Goal: Task Accomplishment & Management: Use online tool/utility

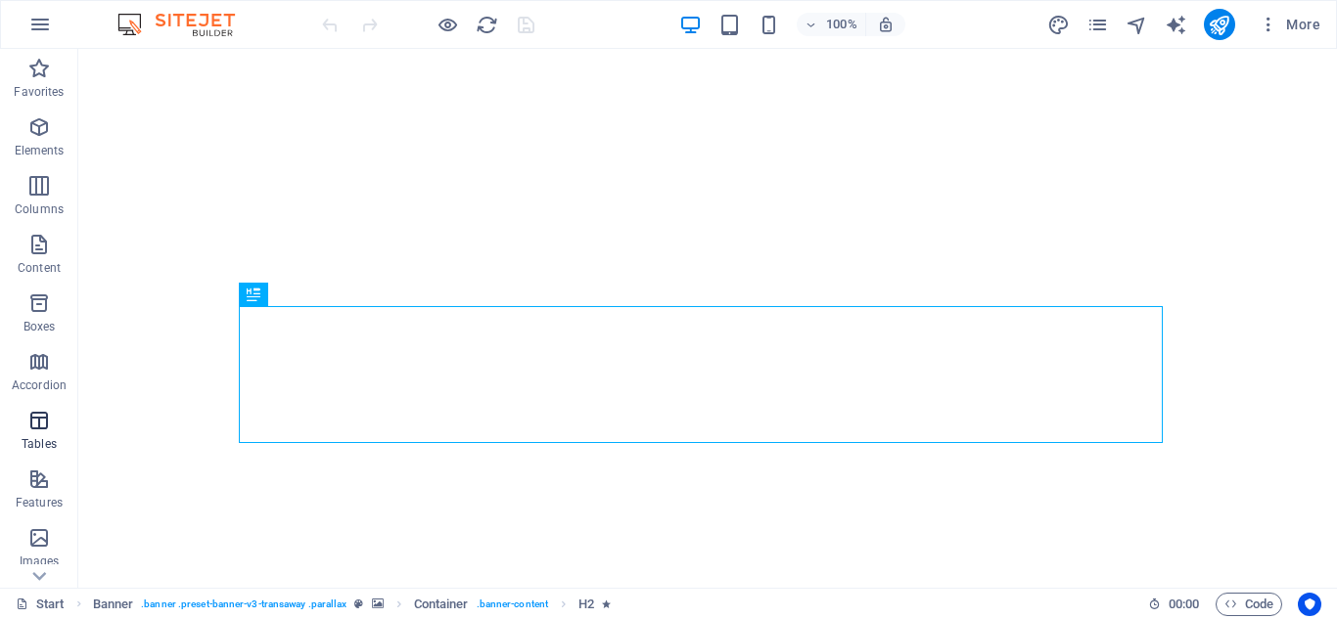
scroll to position [98, 0]
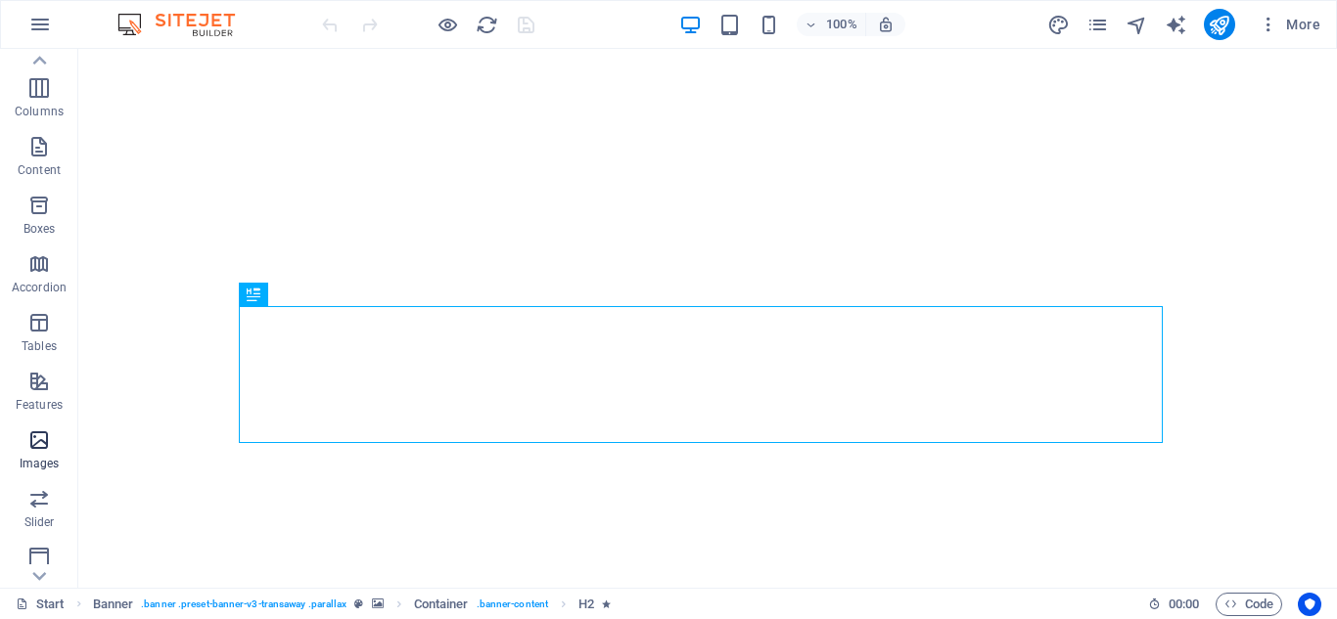
click at [48, 452] on span "Images" at bounding box center [39, 452] width 78 height 47
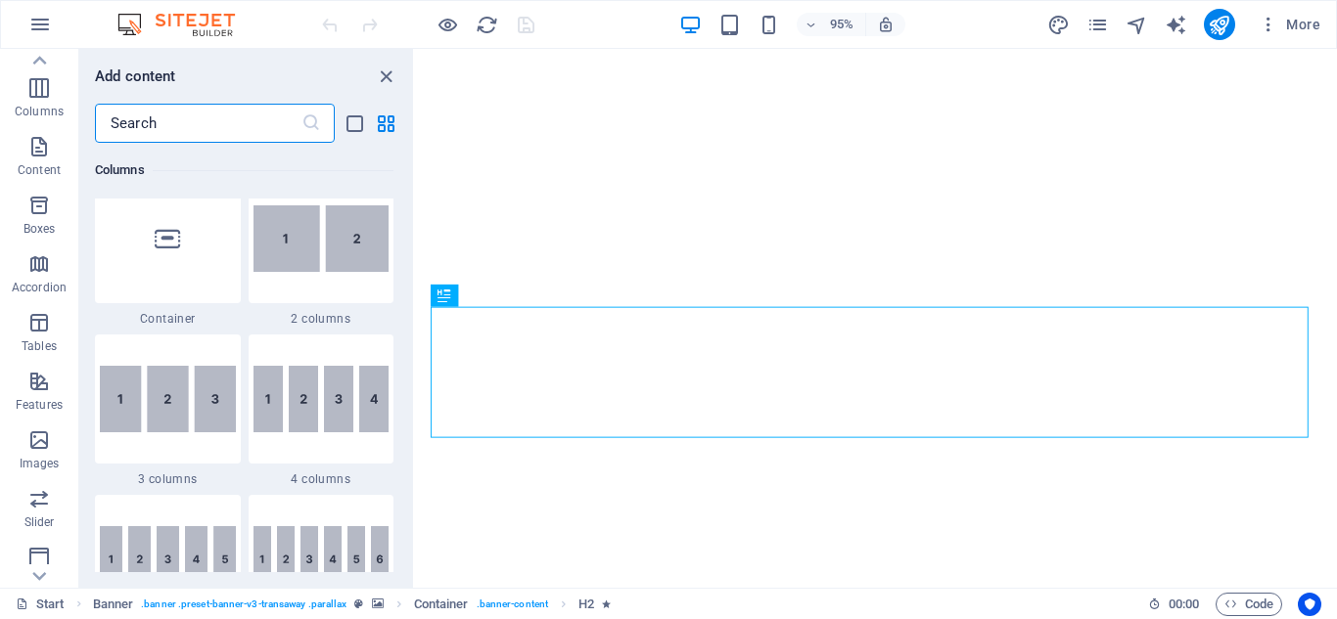
scroll to position [9922, 0]
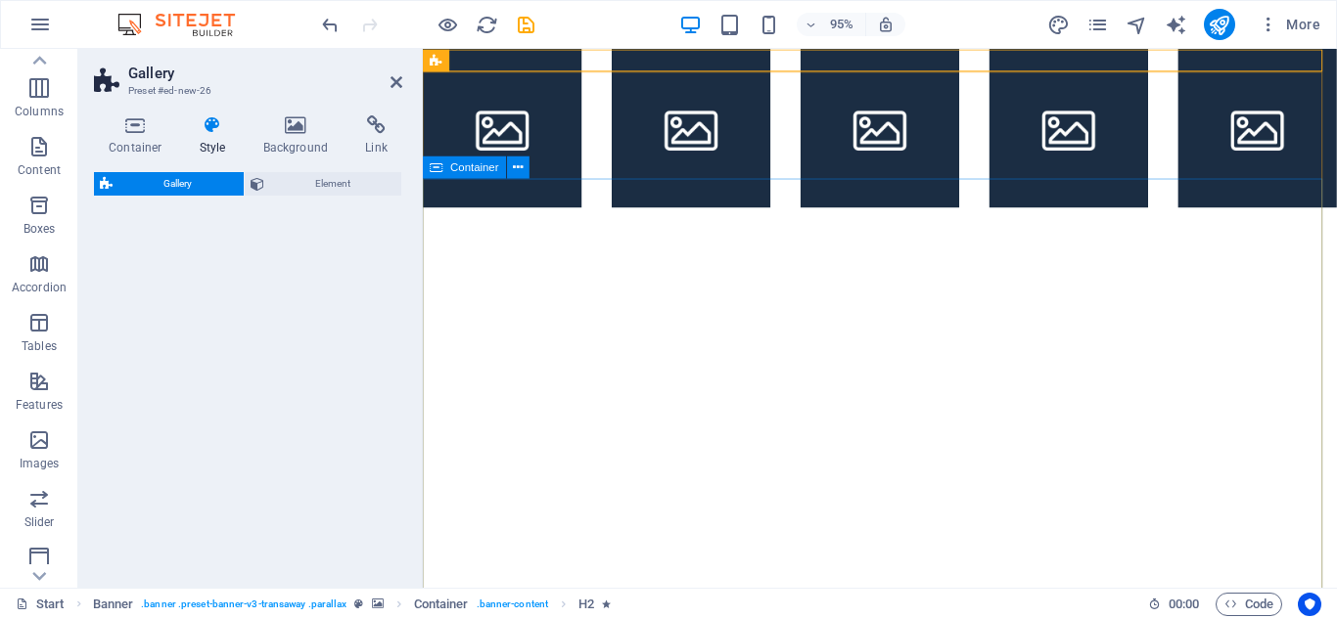
select select "rem"
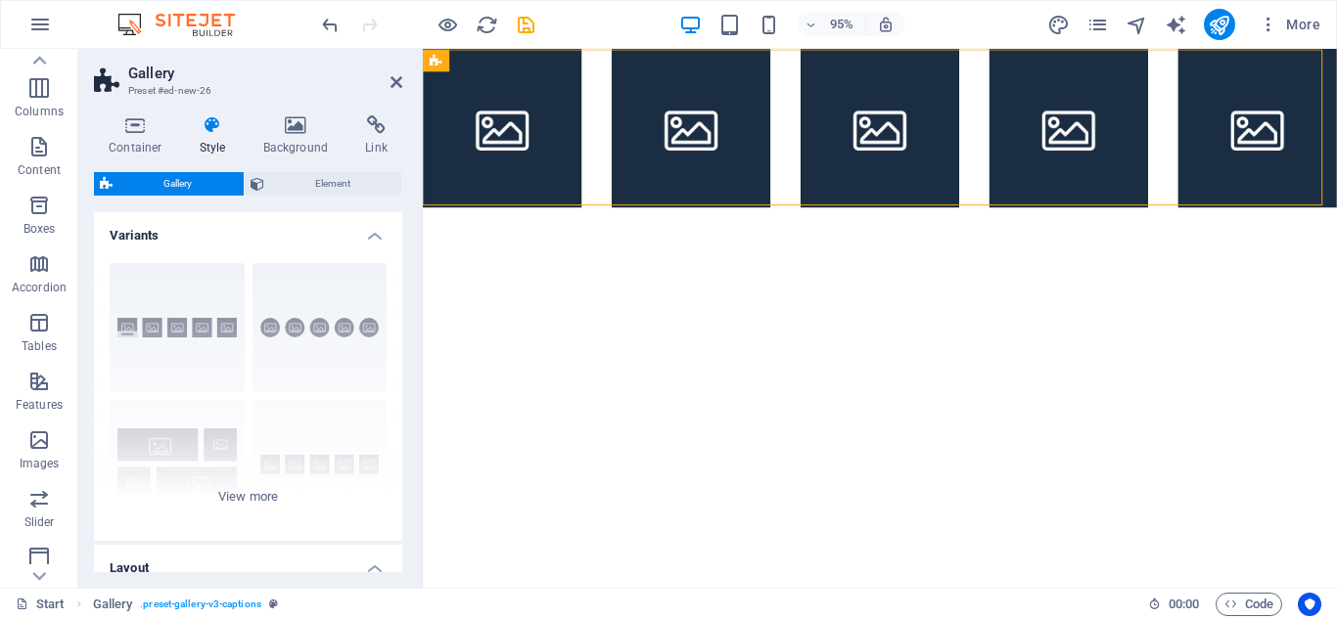
drag, startPoint x: 134, startPoint y: 284, endPoint x: 261, endPoint y: 236, distance: 135.9
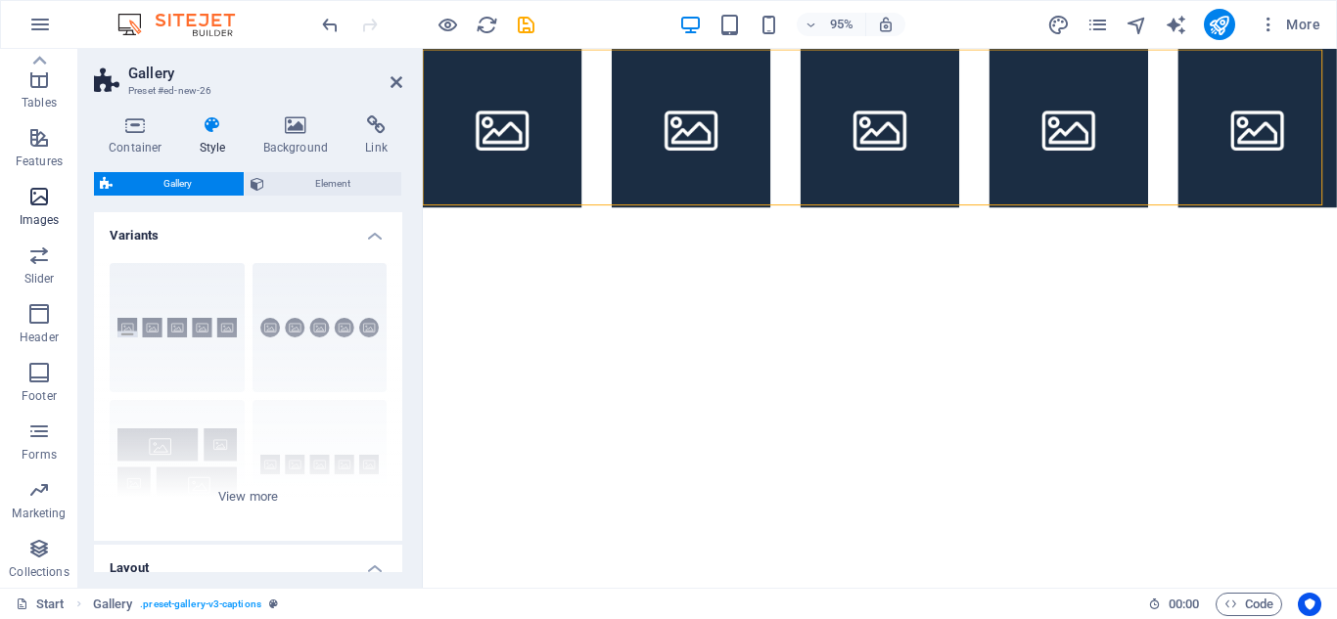
click at [28, 193] on icon "button" at bounding box center [38, 196] width 23 height 23
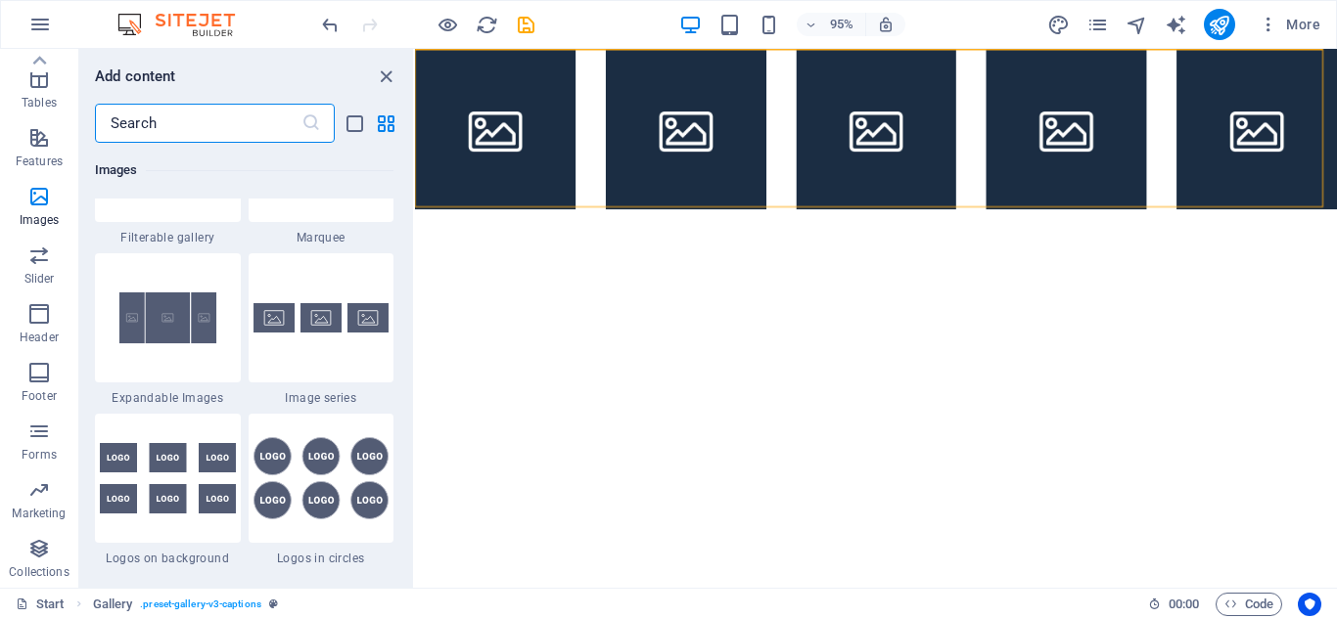
scroll to position [10607, 0]
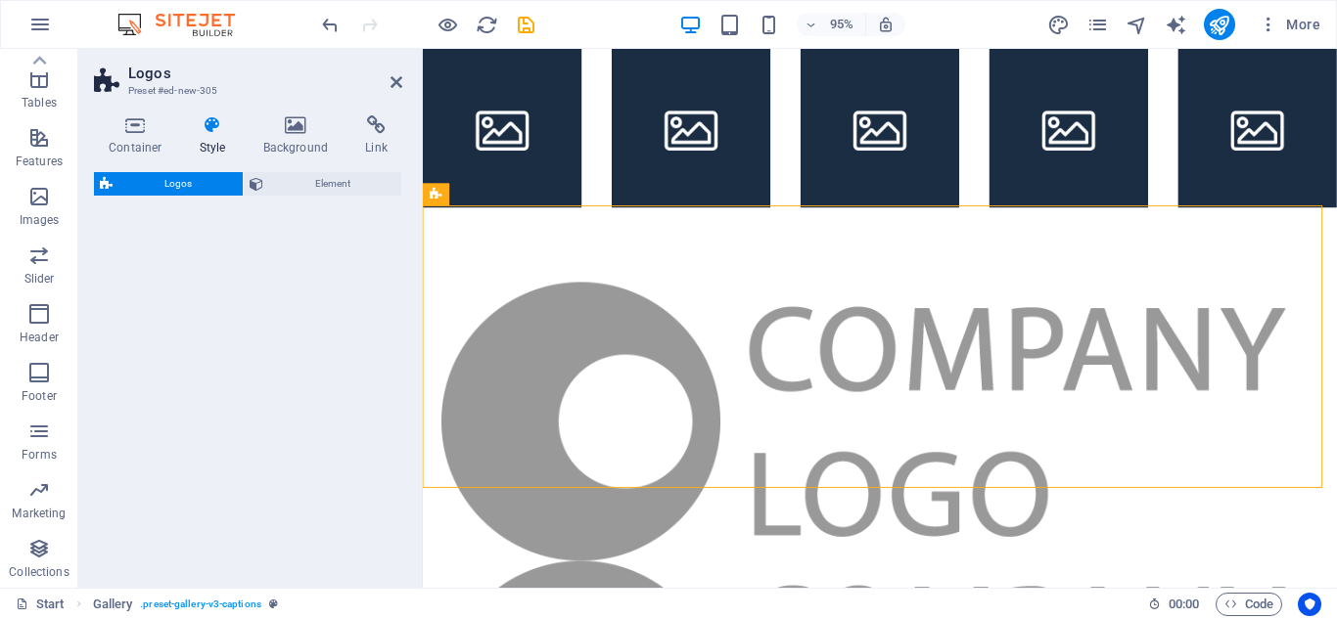
select select "rem"
select select "preset-partners-v3-background"
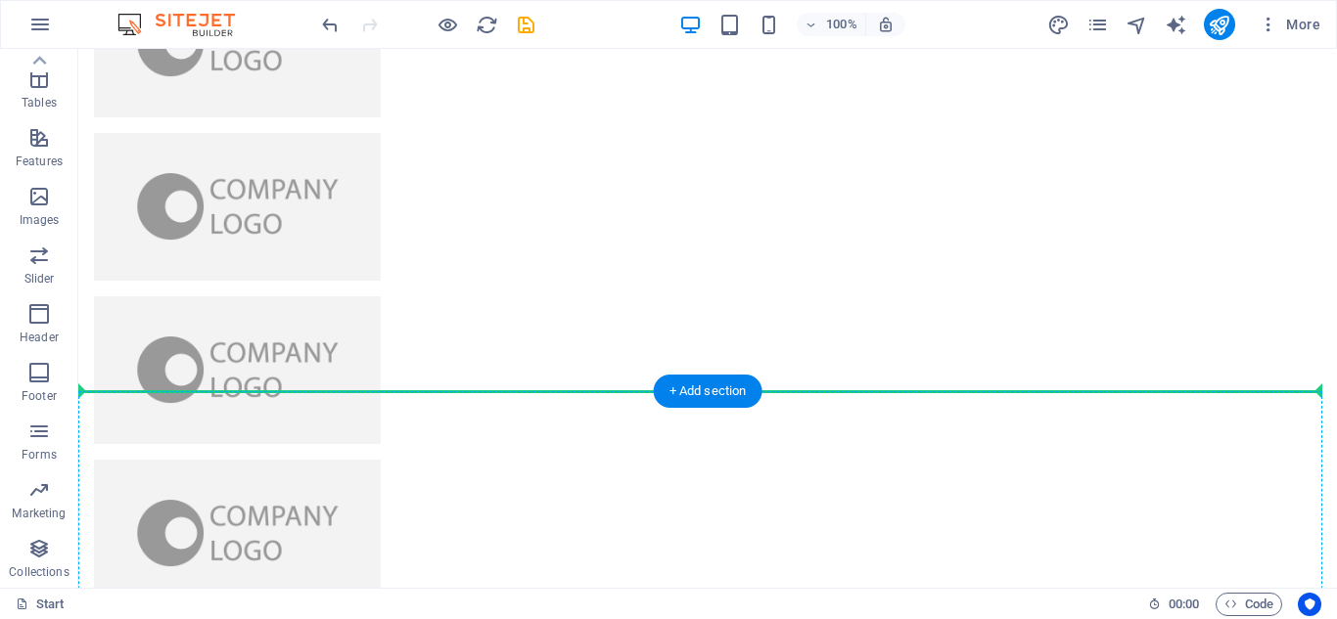
scroll to position [388, 0]
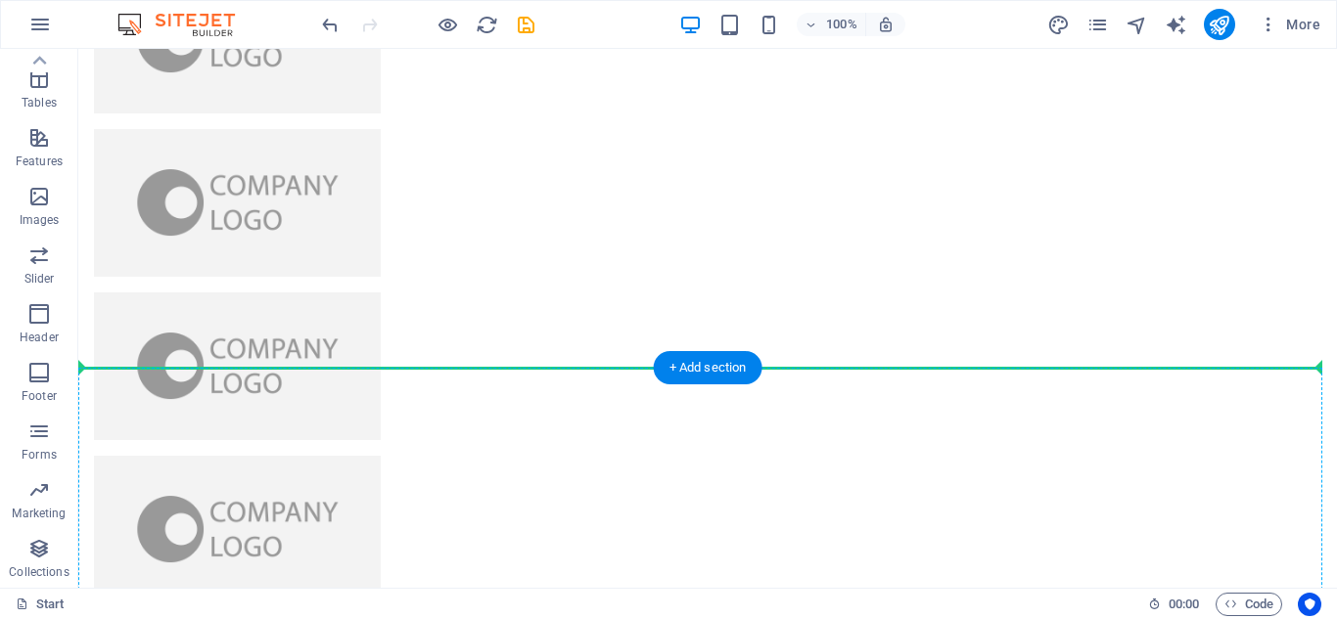
drag, startPoint x: 256, startPoint y: 144, endPoint x: 357, endPoint y: 516, distance: 385.3
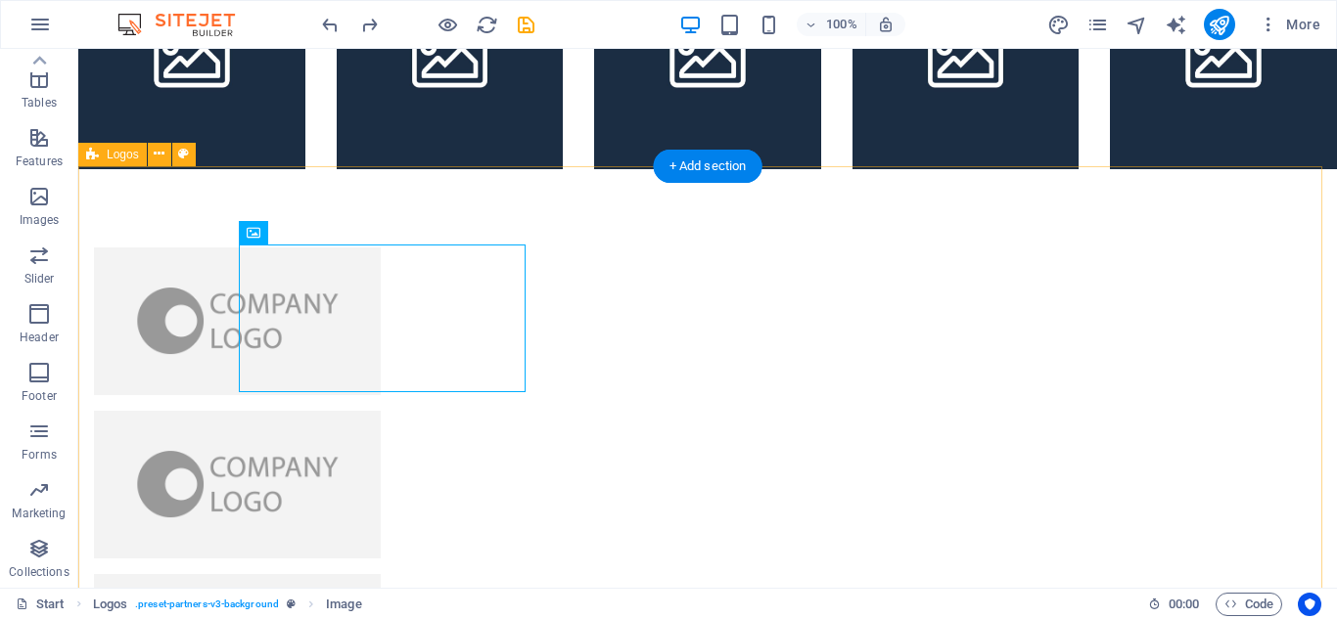
scroll to position [0, 0]
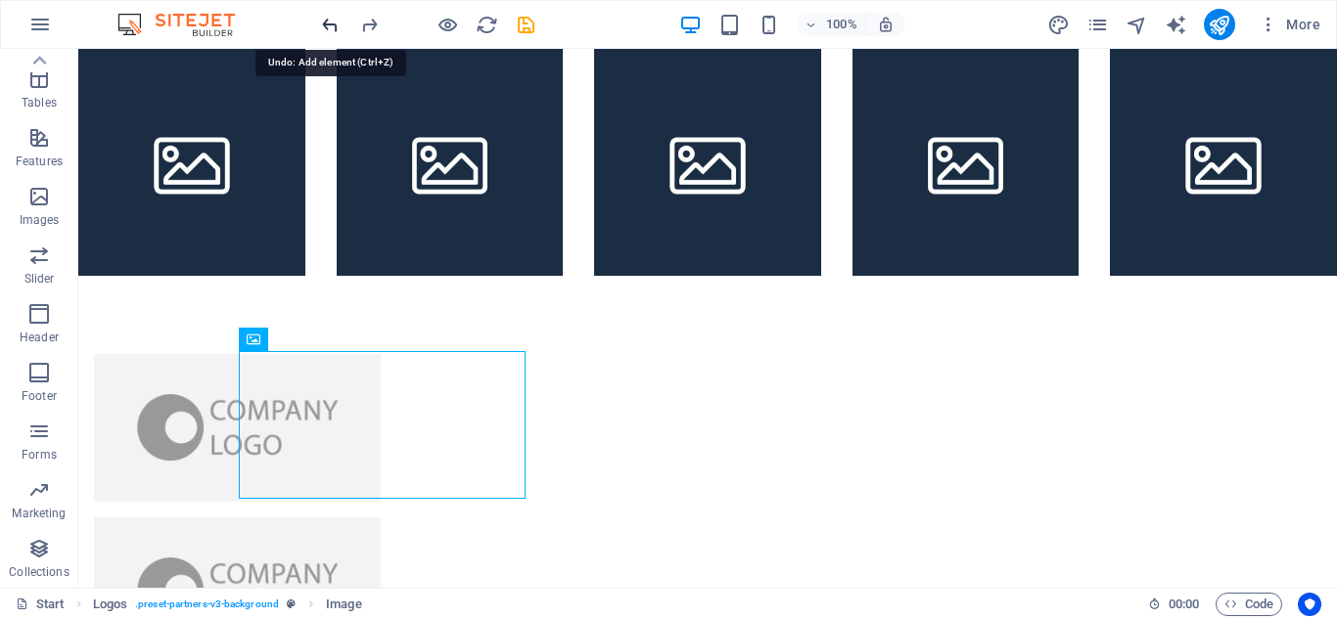
click at [331, 25] on icon "undo" at bounding box center [330, 25] width 23 height 23
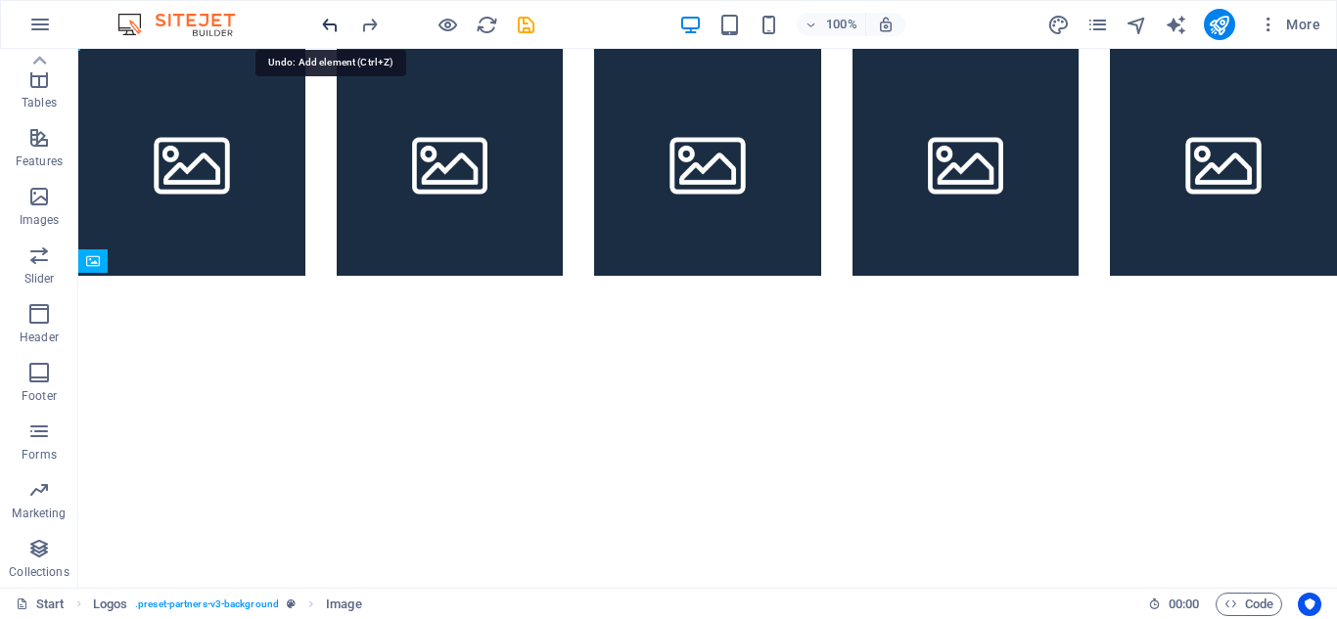
click at [331, 25] on icon "undo" at bounding box center [330, 25] width 23 height 23
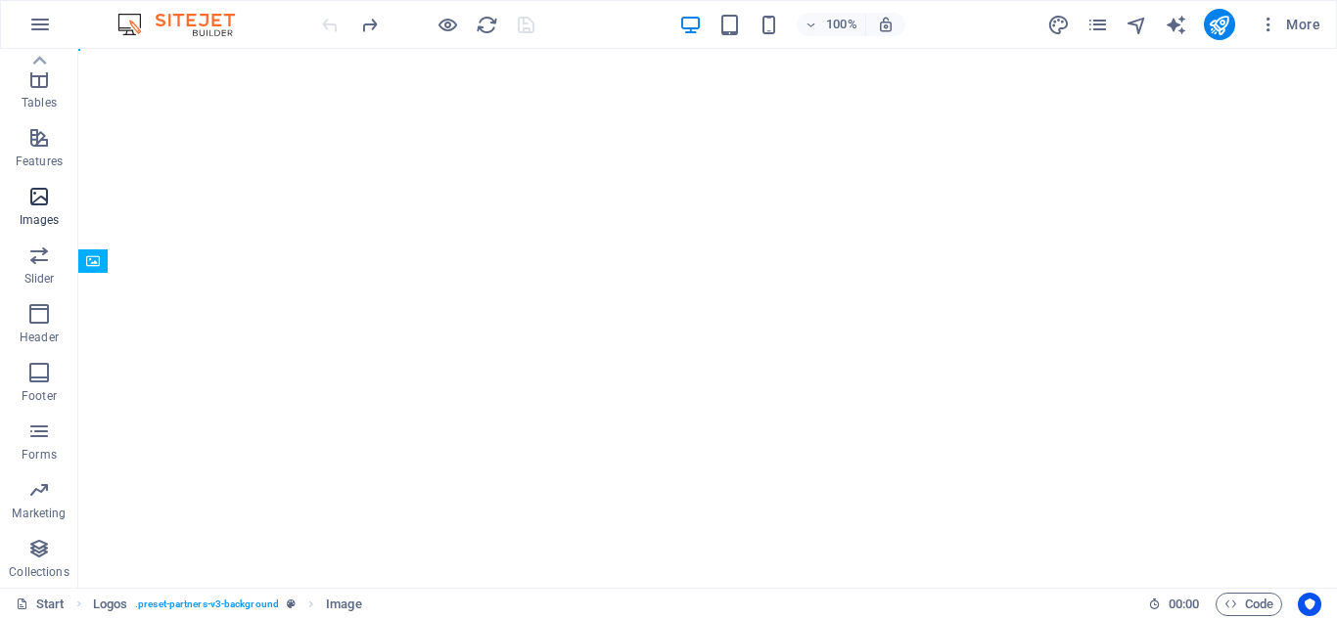
click at [27, 225] on p "Images" at bounding box center [40, 220] width 40 height 16
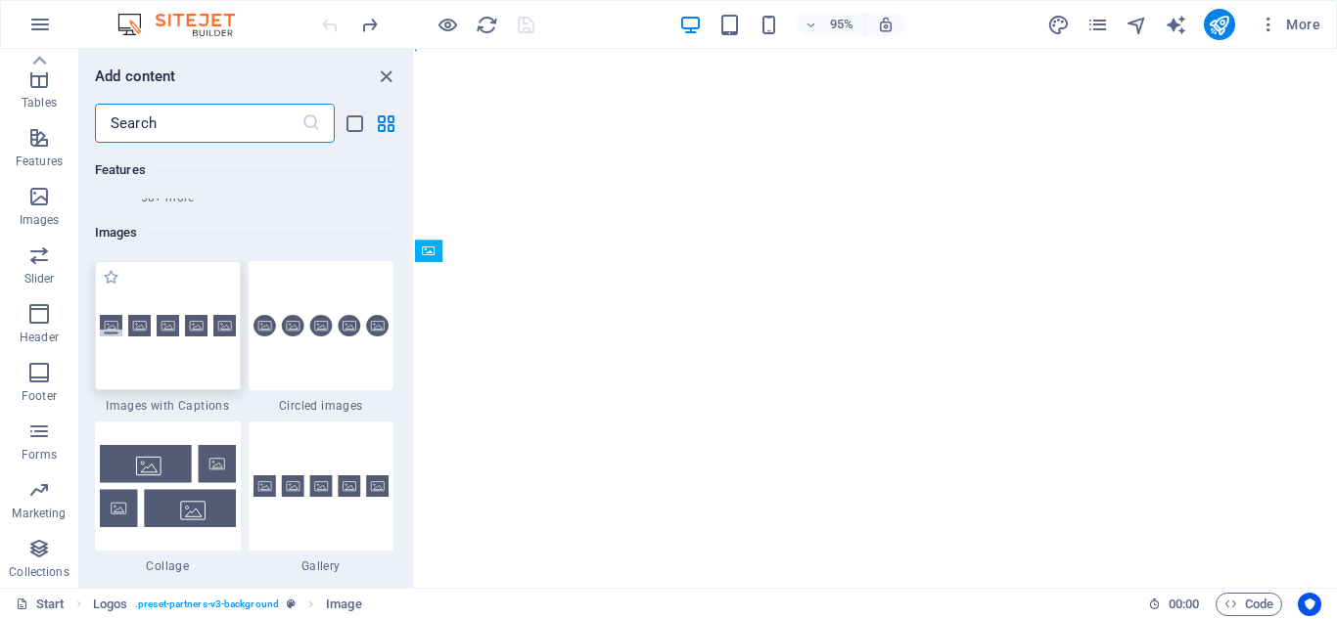
scroll to position [9922, 0]
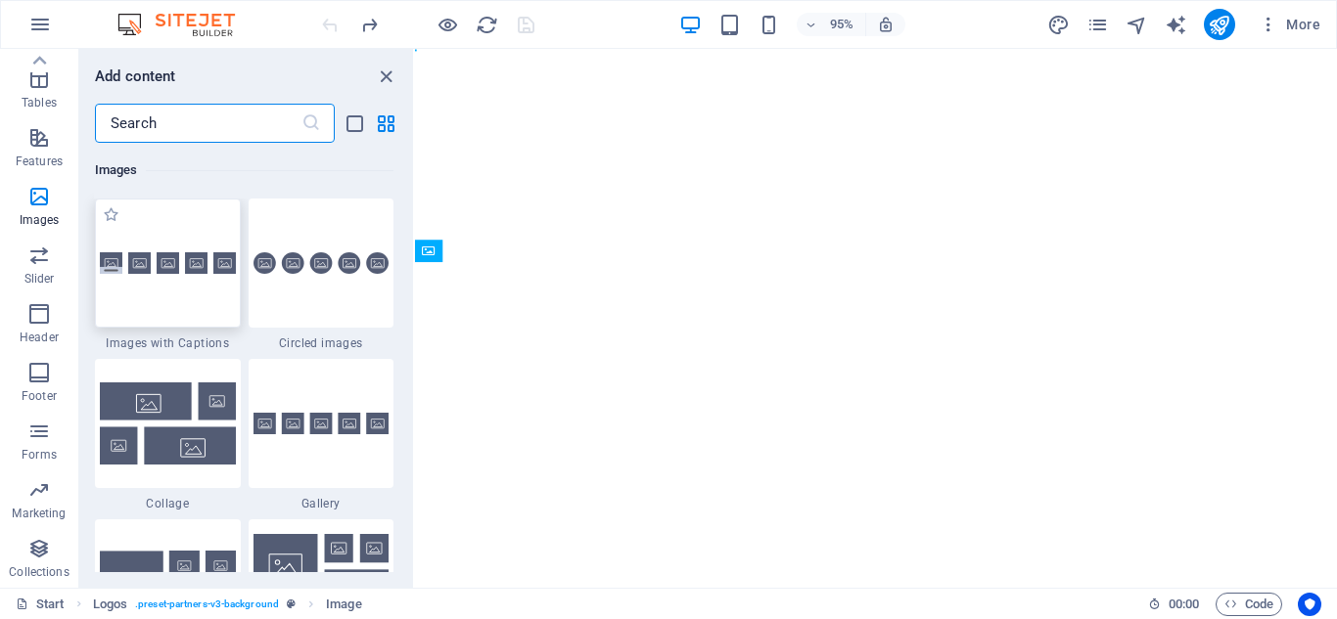
click at [170, 239] on div at bounding box center [168, 263] width 146 height 129
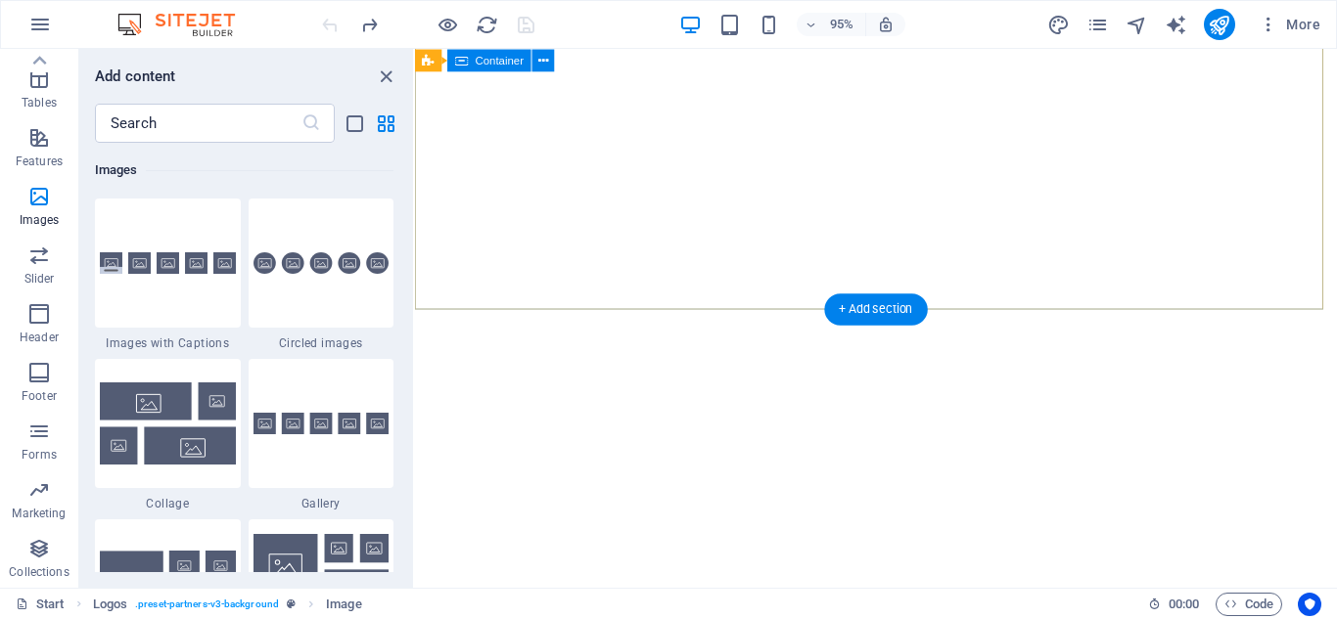
scroll to position [0, 0]
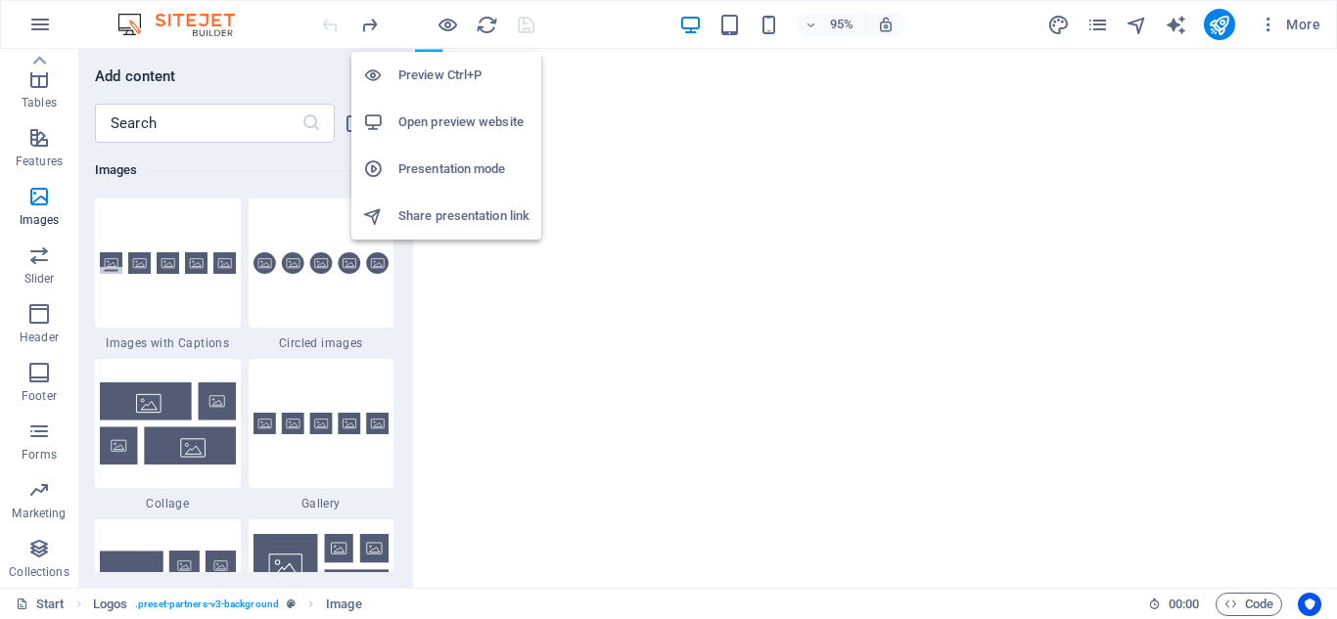
click at [433, 74] on h6 "Preview Ctrl+P" at bounding box center [463, 75] width 131 height 23
click at [424, 76] on h6 "Preview Ctrl+P" at bounding box center [463, 75] width 131 height 23
click at [448, 23] on icon "button" at bounding box center [447, 25] width 23 height 23
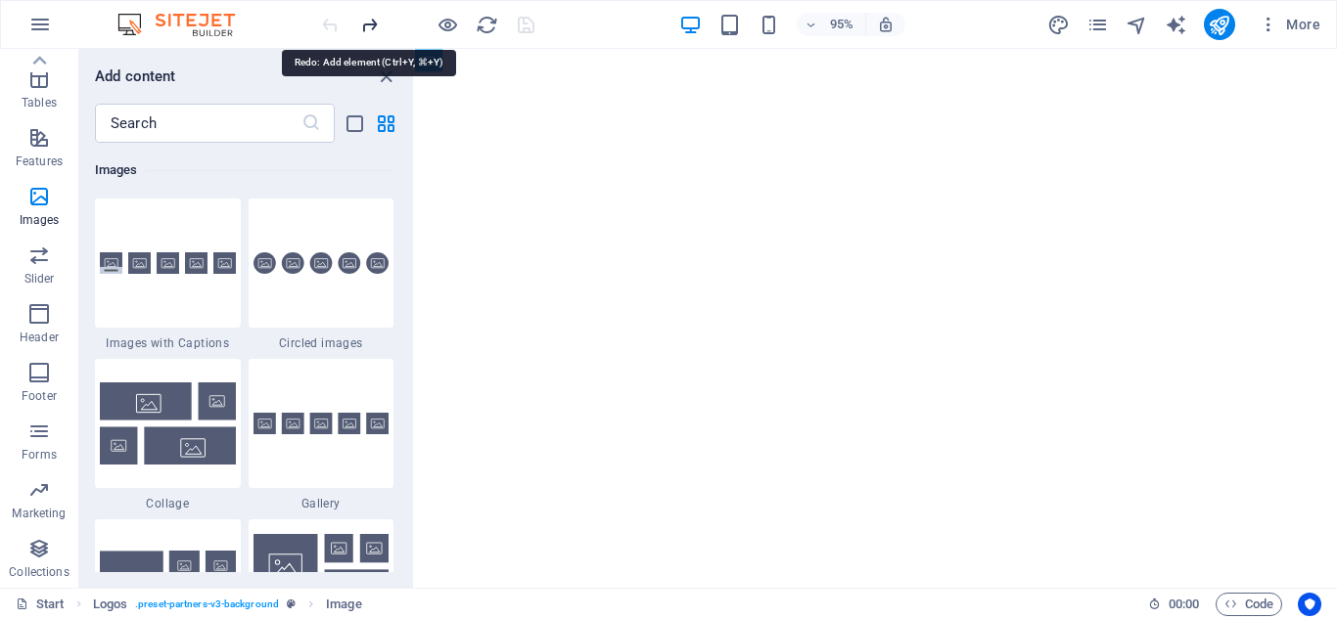
click at [364, 23] on icon "redo" at bounding box center [369, 25] width 23 height 23
click at [365, 26] on icon "redo" at bounding box center [369, 25] width 23 height 23
click at [387, 75] on icon "close panel" at bounding box center [386, 77] width 23 height 23
click at [385, 74] on icon "close panel" at bounding box center [386, 77] width 23 height 23
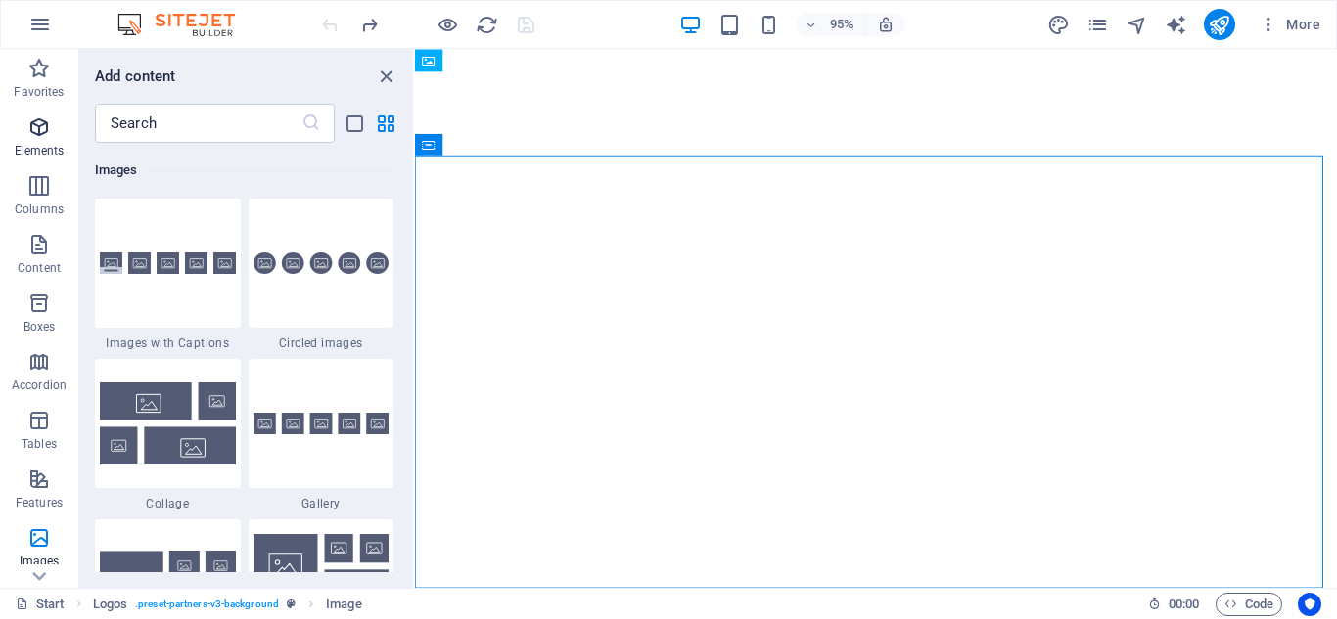
click at [31, 130] on icon "button" at bounding box center [38, 126] width 23 height 23
click at [46, 130] on icon "button" at bounding box center [38, 126] width 23 height 23
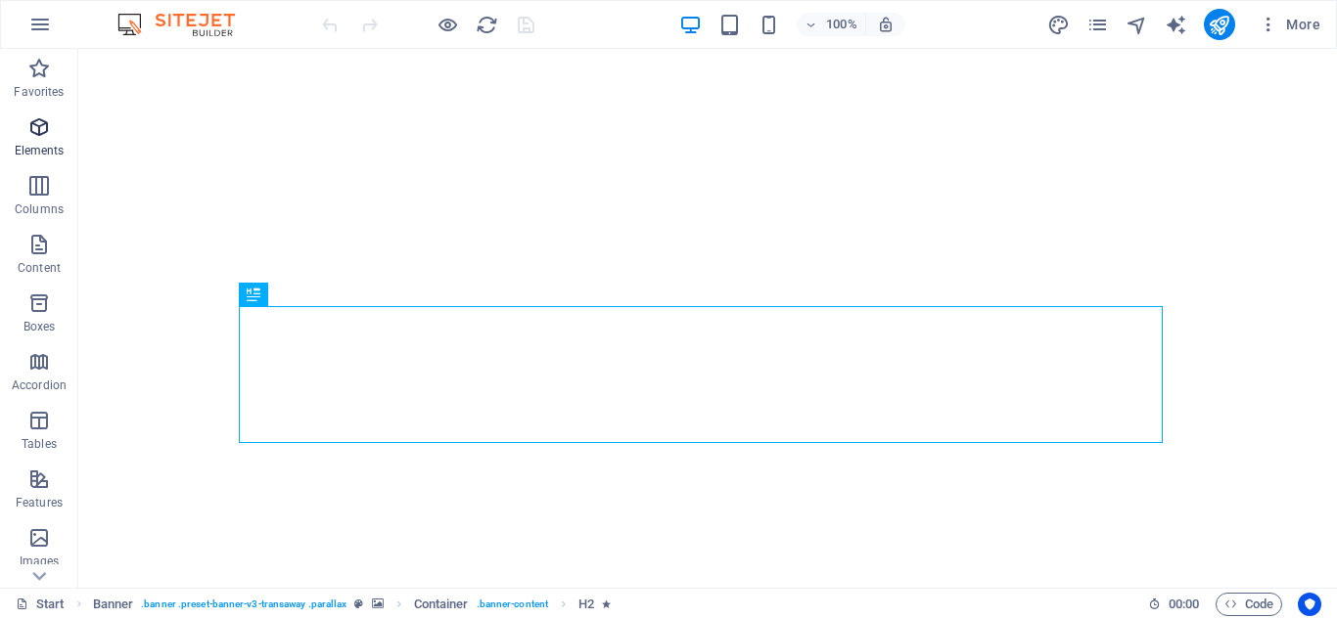
click at [44, 131] on icon "button" at bounding box center [38, 126] width 23 height 23
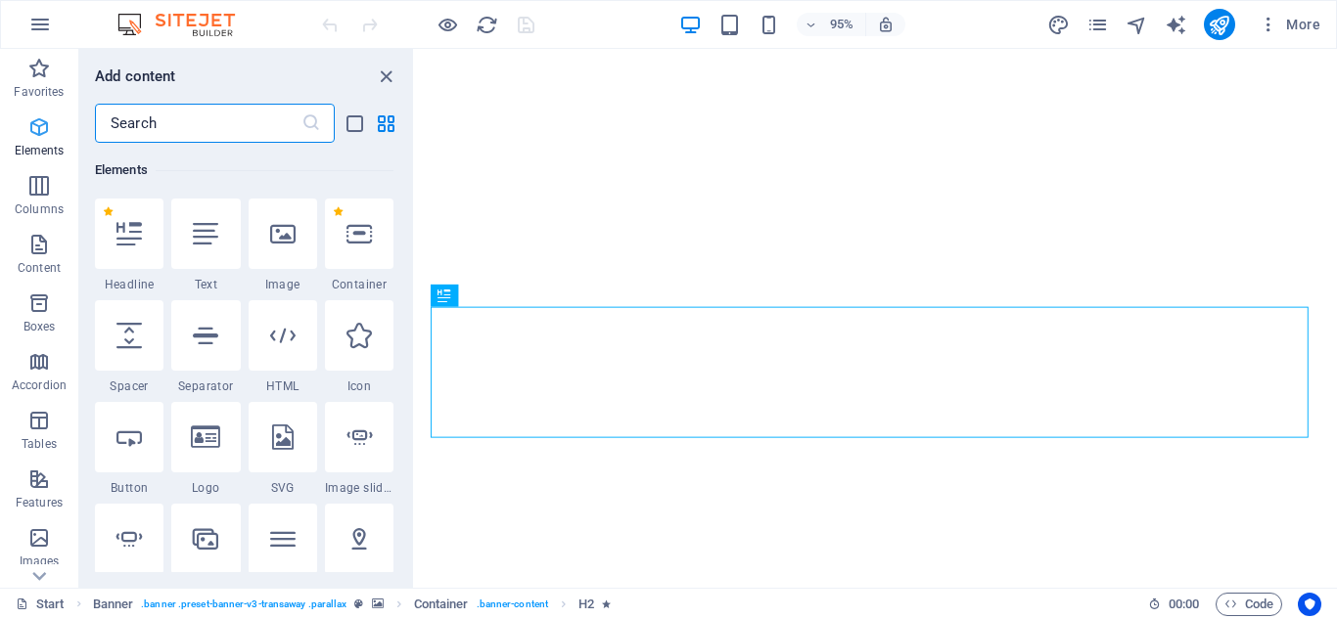
scroll to position [208, 0]
click at [294, 229] on icon at bounding box center [282, 233] width 25 height 25
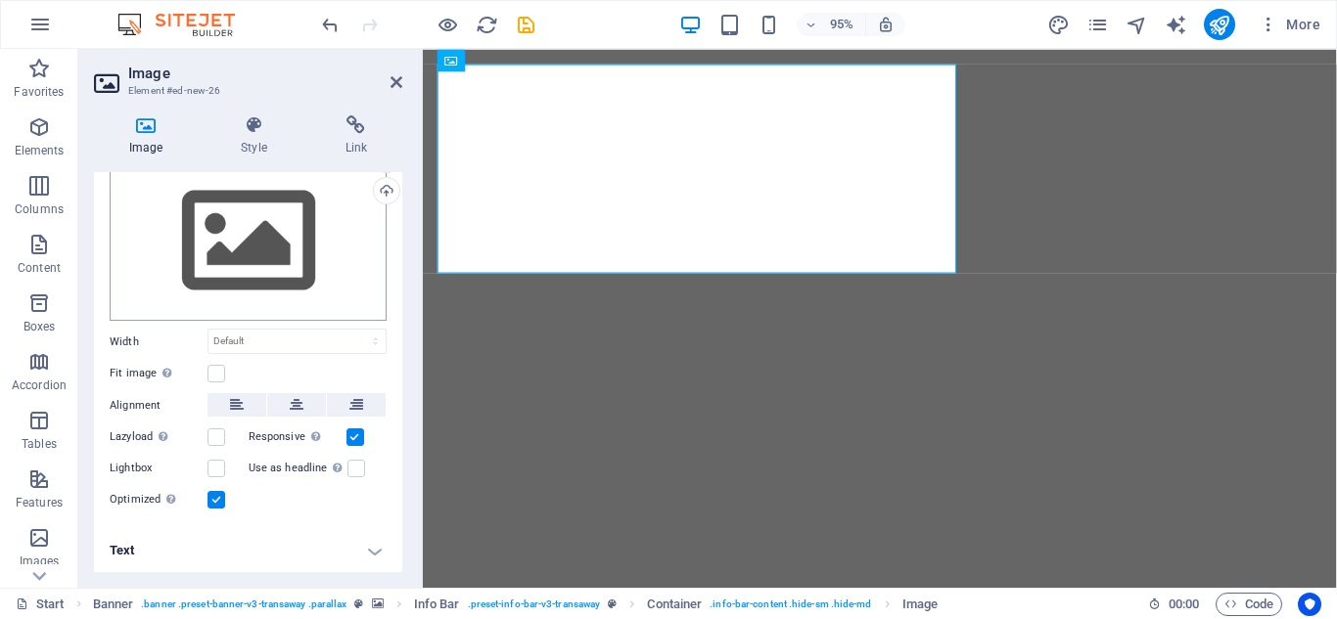
scroll to position [0, 0]
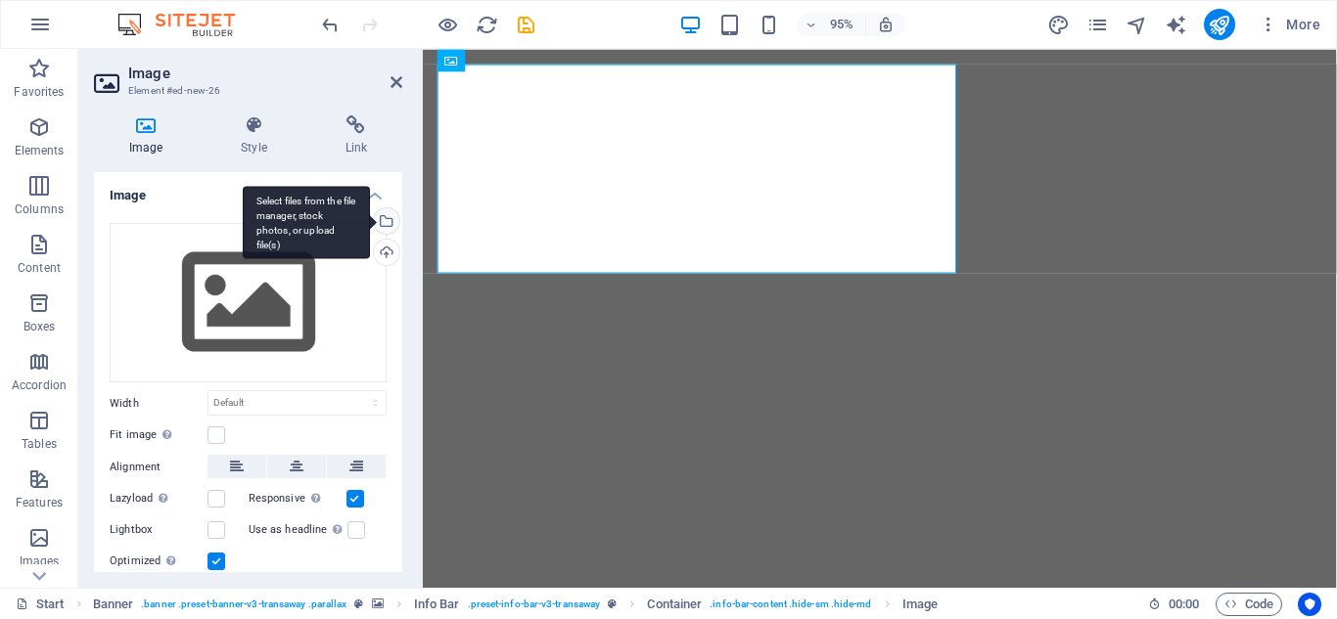
click at [384, 218] on div "Select files from the file manager, stock photos, or upload file(s)" at bounding box center [384, 222] width 29 height 29
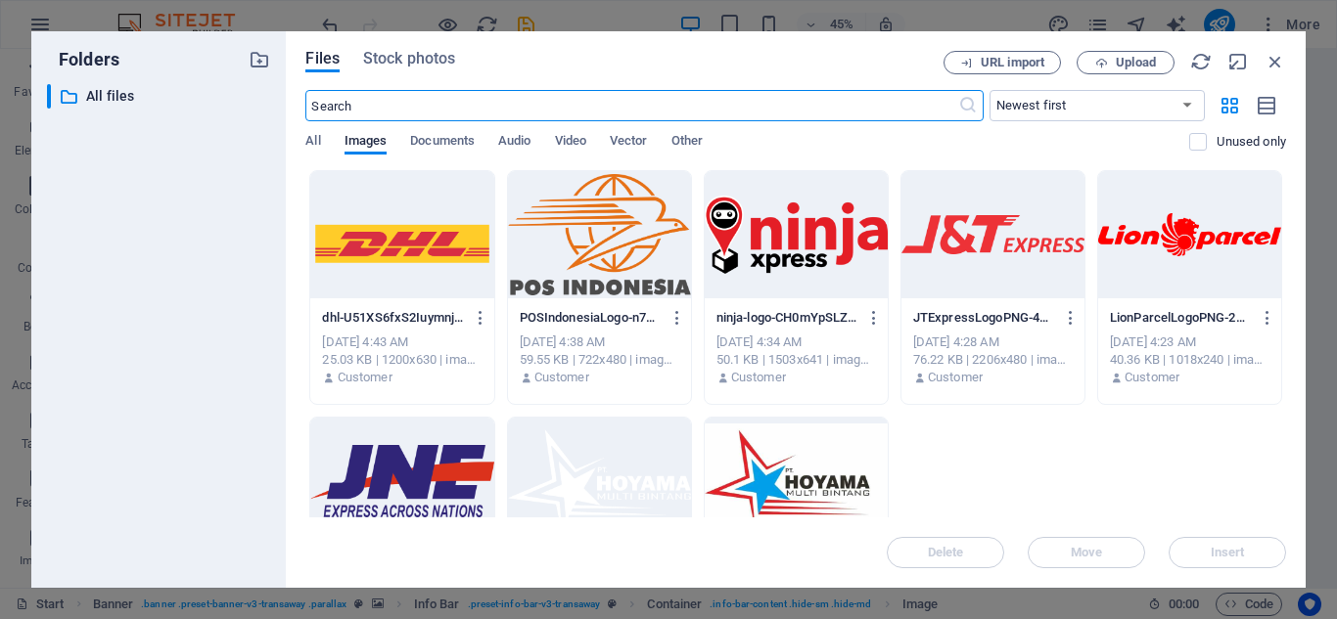
click at [571, 452] on div at bounding box center [599, 481] width 183 height 127
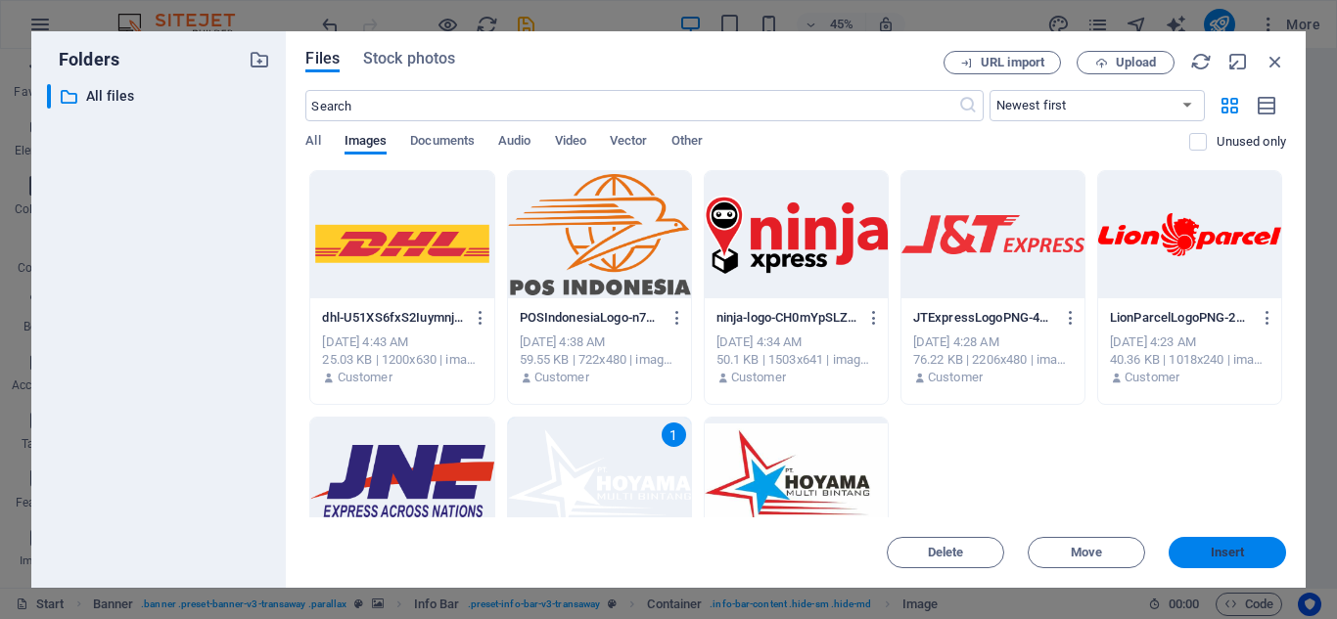
click at [1234, 558] on span "Insert" at bounding box center [1227, 553] width 34 height 12
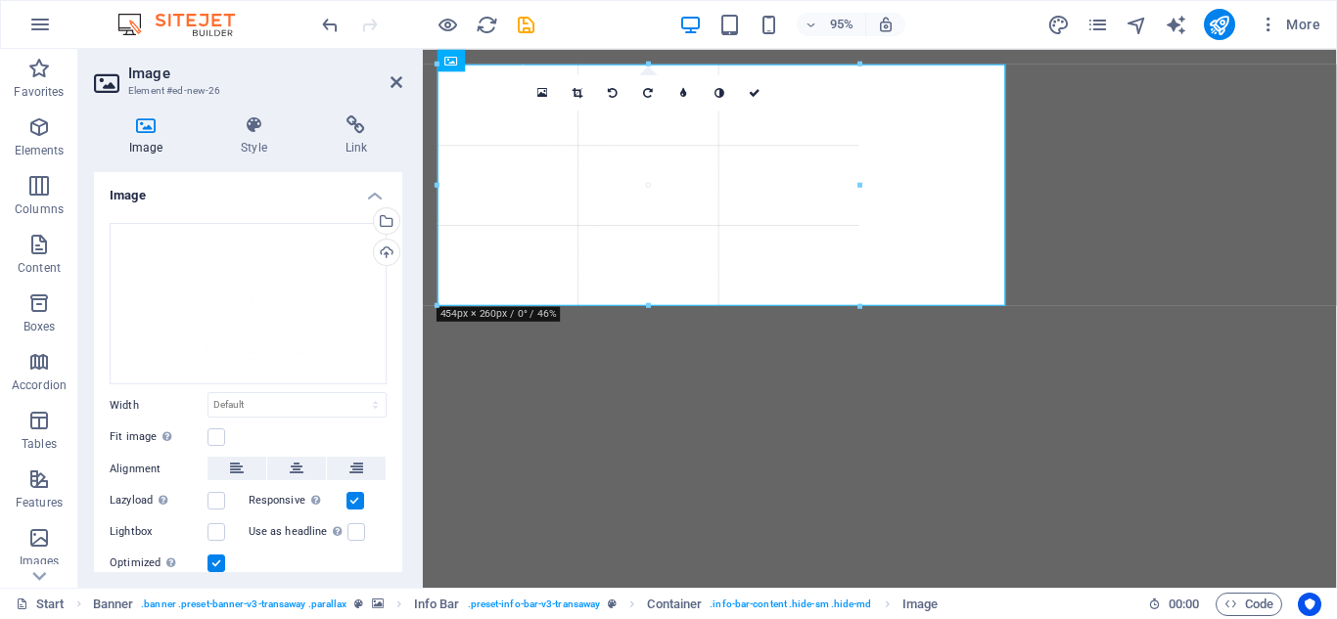
drag, startPoint x: 441, startPoint y: 560, endPoint x: 716, endPoint y: 252, distance: 412.3
type input "451"
select select "px"
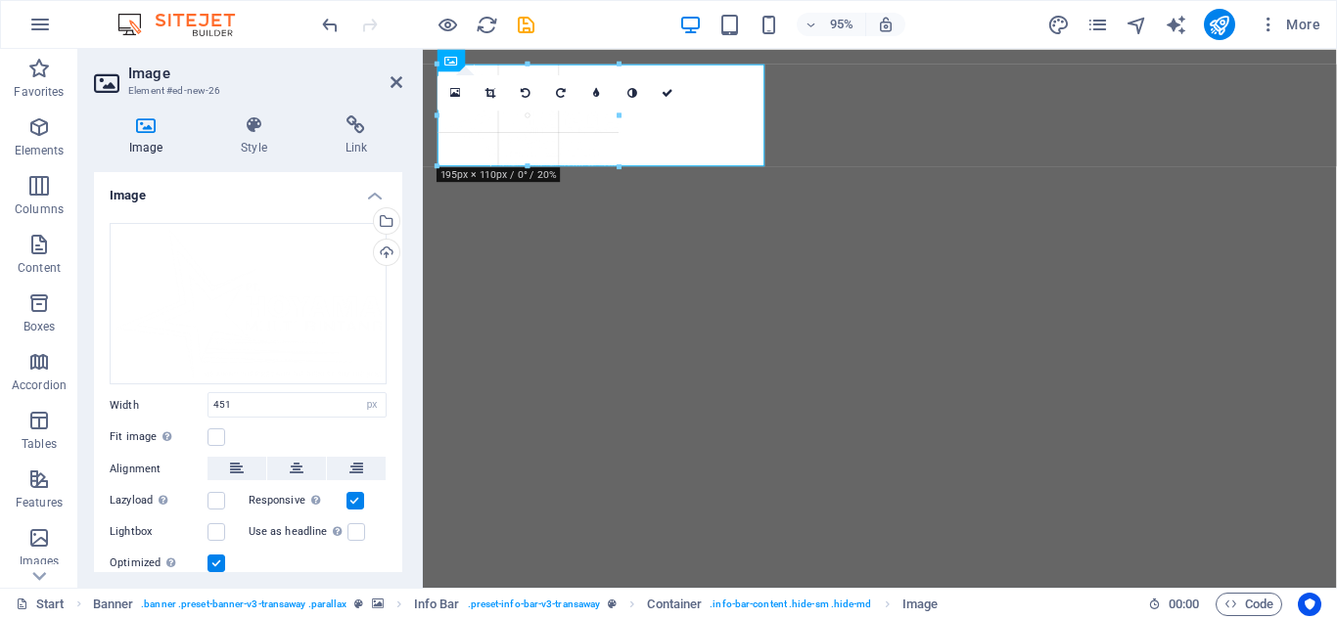
drag, startPoint x: 438, startPoint y: 305, endPoint x: 722, endPoint y: 160, distance: 318.6
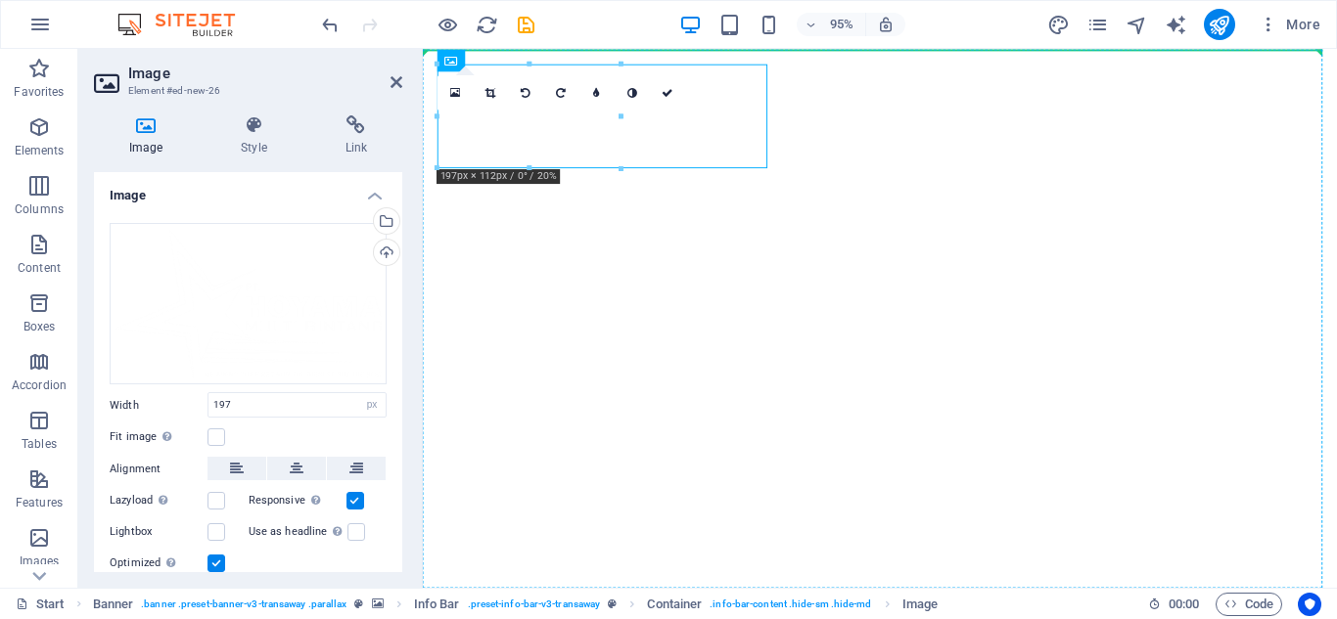
drag, startPoint x: 673, startPoint y: 143, endPoint x: 615, endPoint y: 304, distance: 171.8
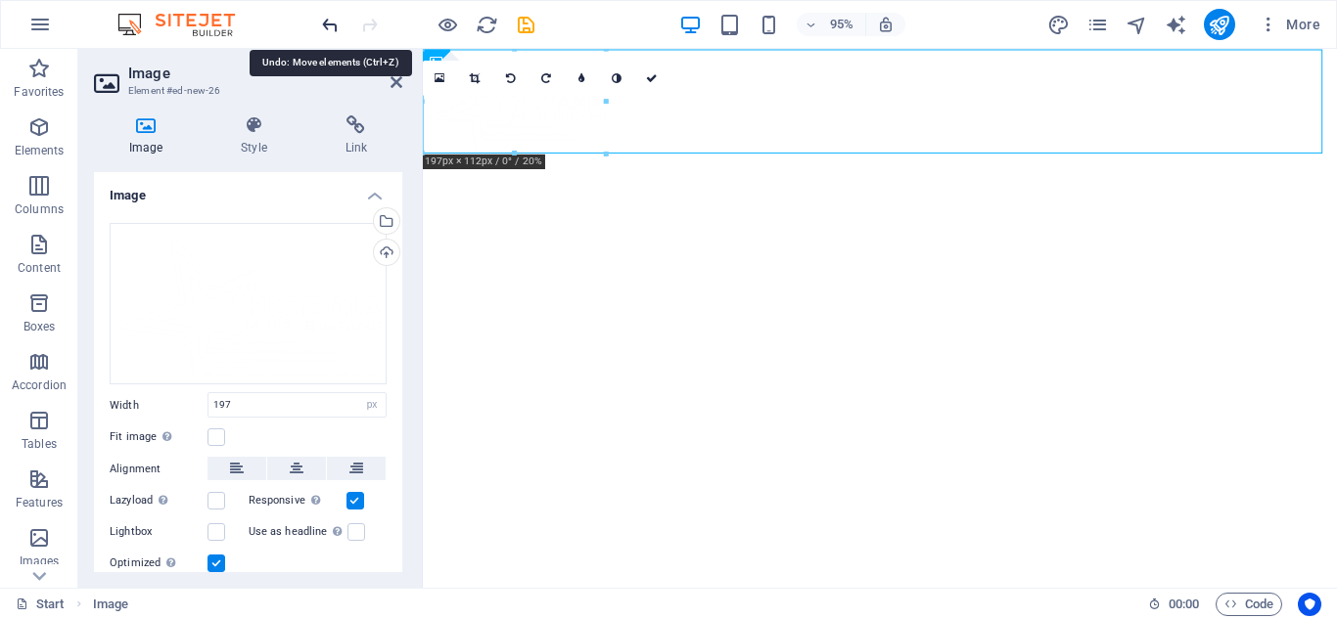
click at [326, 28] on icon "undo" at bounding box center [330, 25] width 23 height 23
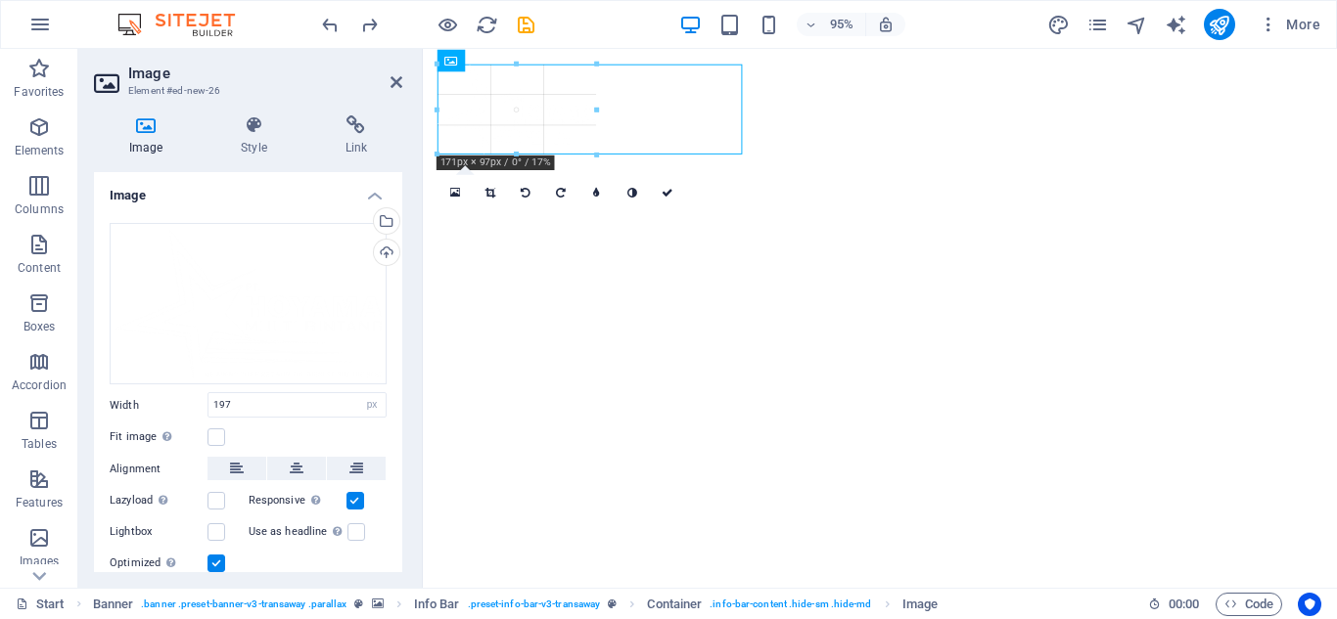
drag, startPoint x: 433, startPoint y: 164, endPoint x: 487, endPoint y: 150, distance: 55.8
type input "171"
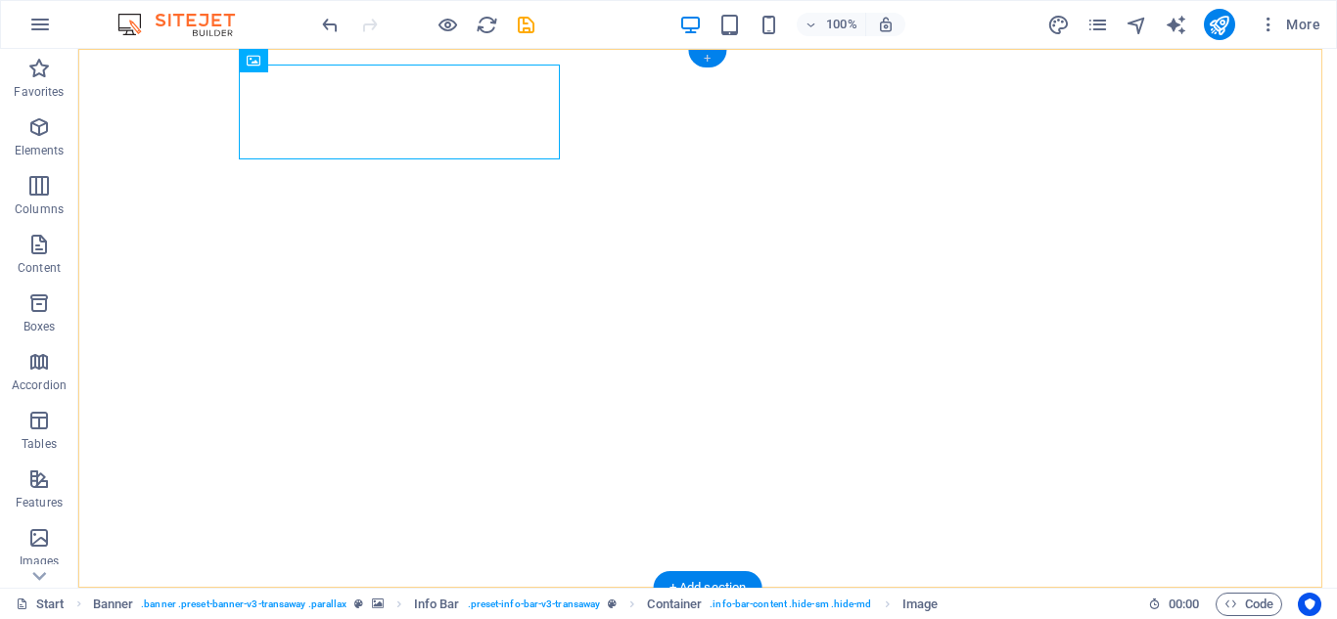
drag, startPoint x: 704, startPoint y: 60, endPoint x: 303, endPoint y: 27, distance: 401.5
click at [704, 60] on div "+" at bounding box center [707, 59] width 38 height 18
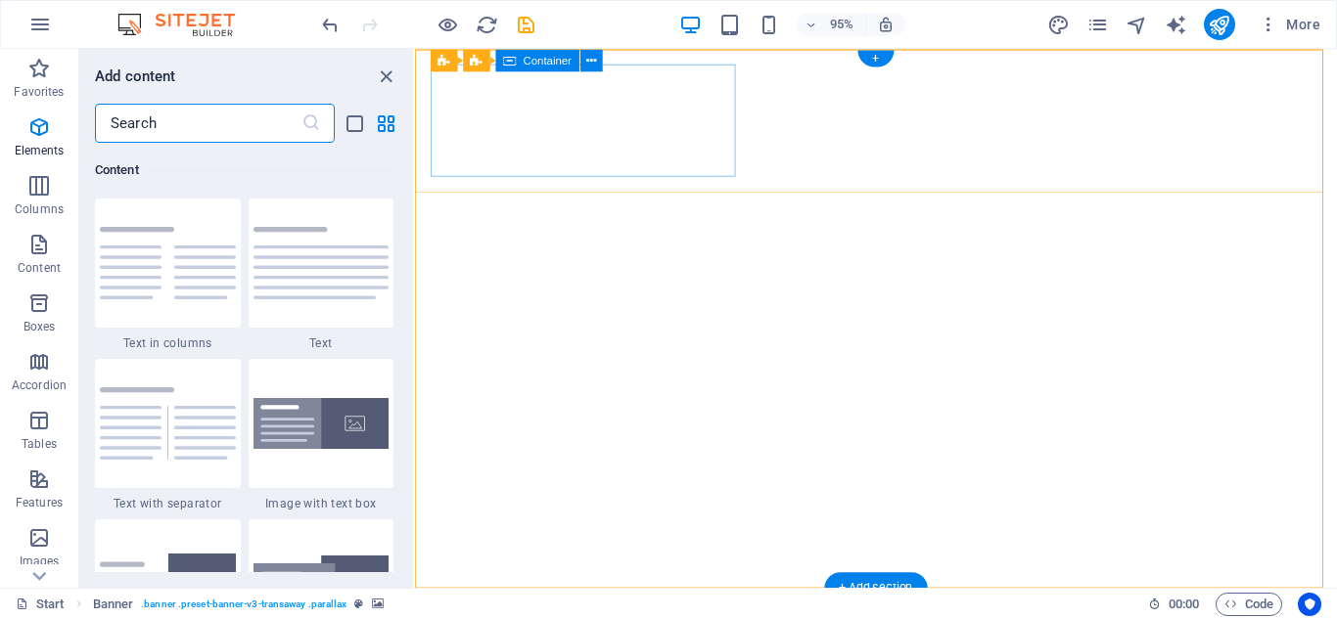
scroll to position [3424, 0]
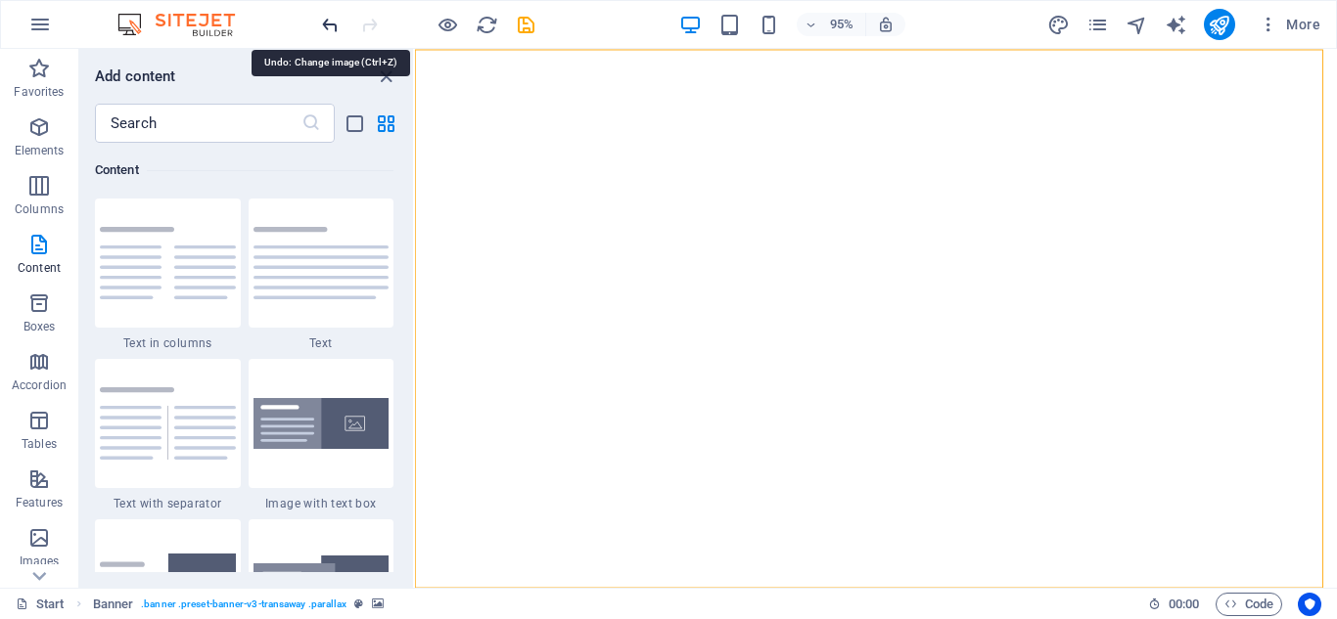
click at [331, 23] on icon "undo" at bounding box center [330, 25] width 23 height 23
click at [332, 23] on icon "undo" at bounding box center [330, 25] width 23 height 23
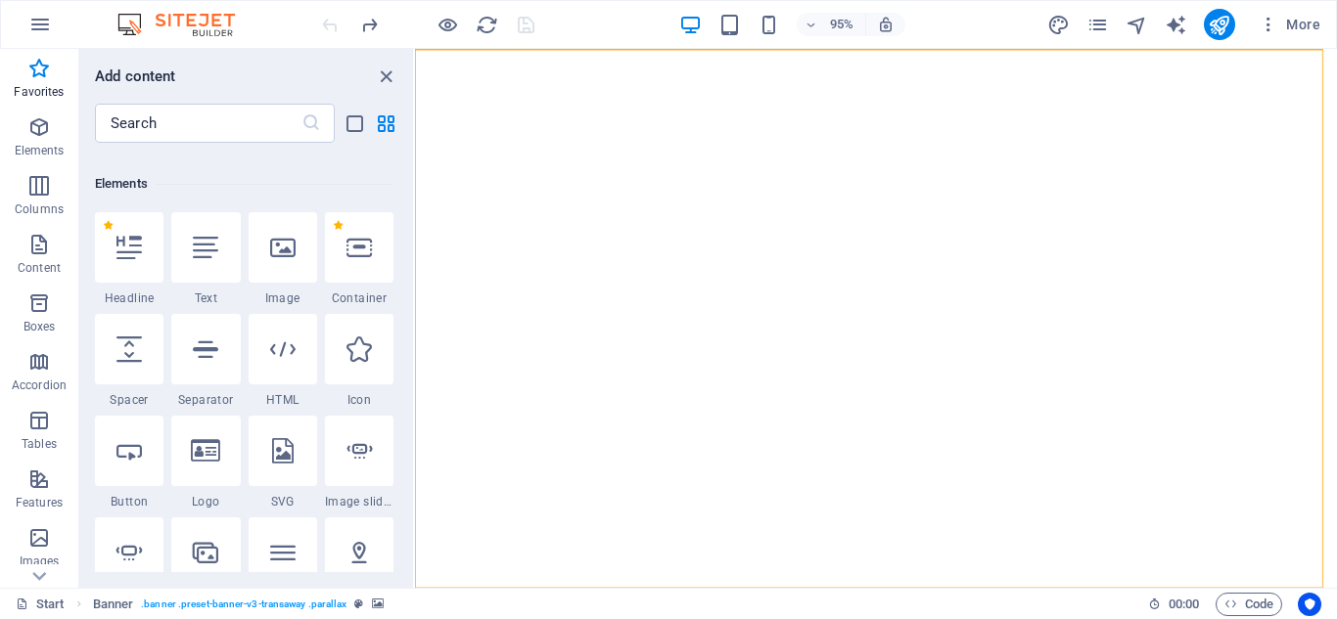
scroll to position [0, 0]
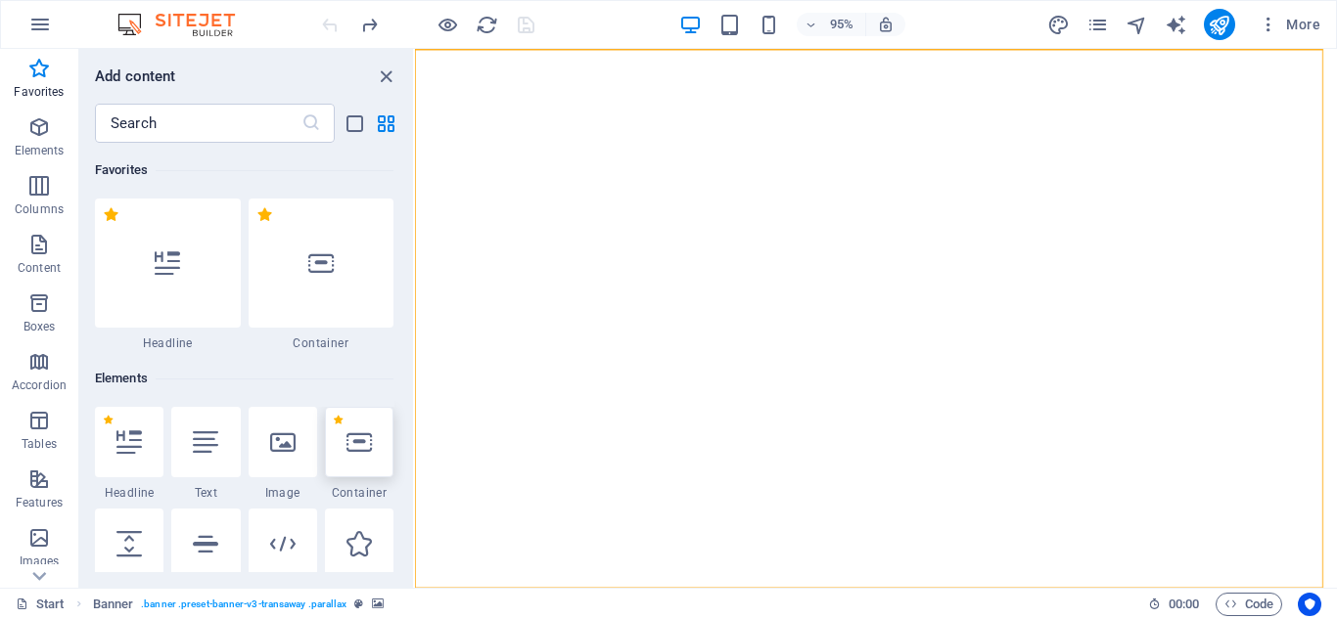
click at [351, 451] on icon at bounding box center [358, 442] width 25 height 25
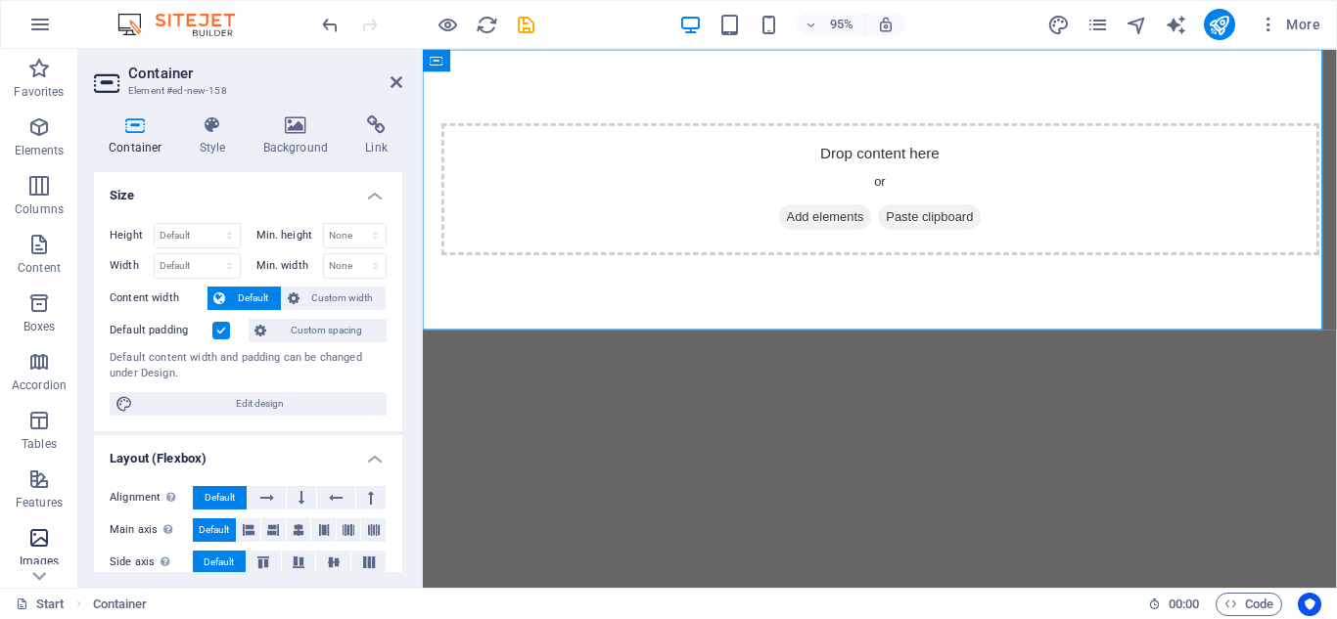
click at [38, 551] on span "Images" at bounding box center [39, 549] width 78 height 47
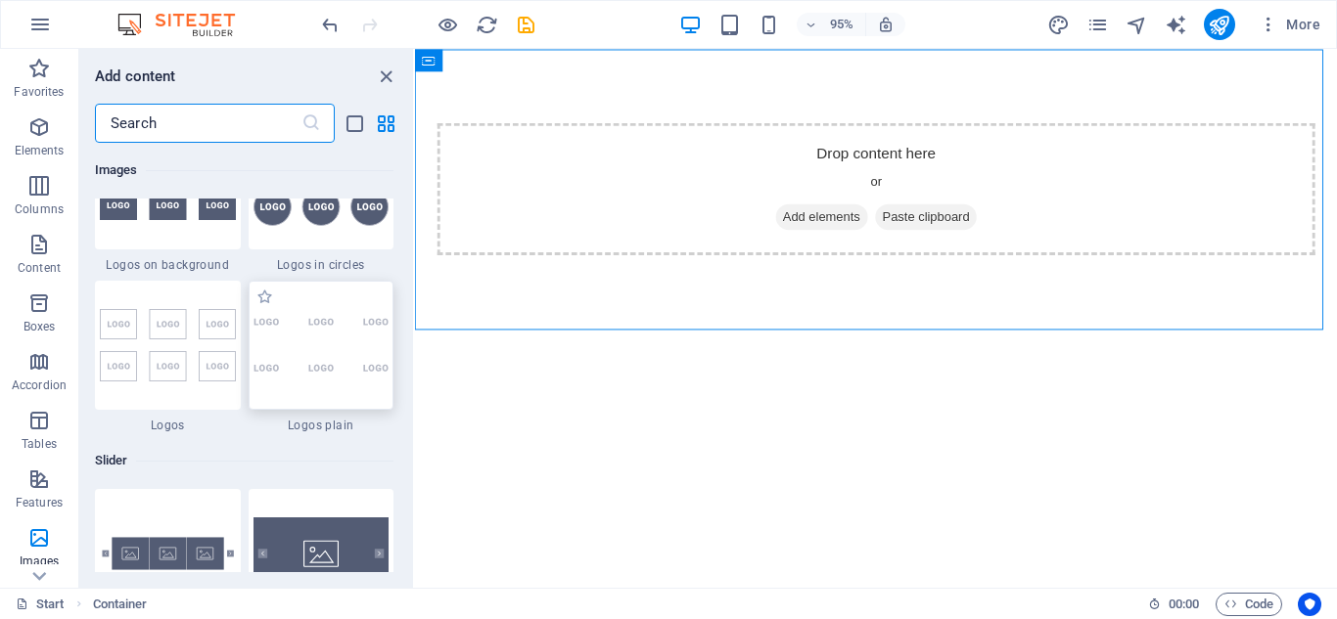
scroll to position [10705, 0]
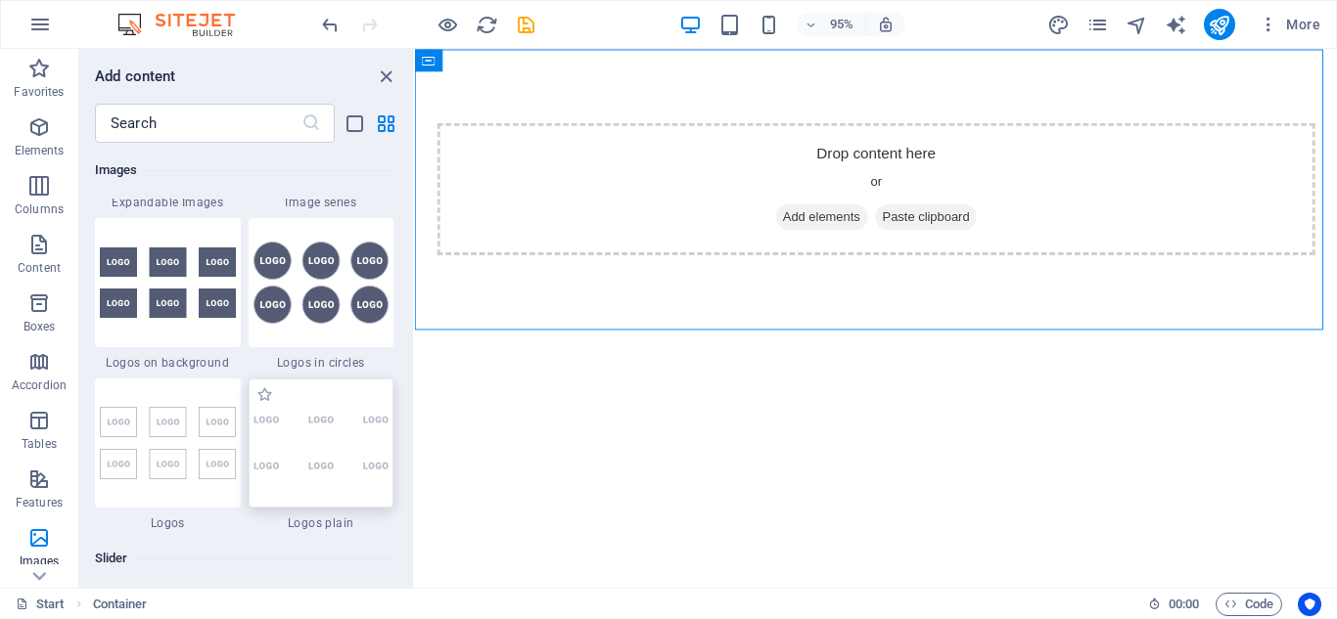
click at [332, 411] on div at bounding box center [322, 443] width 146 height 129
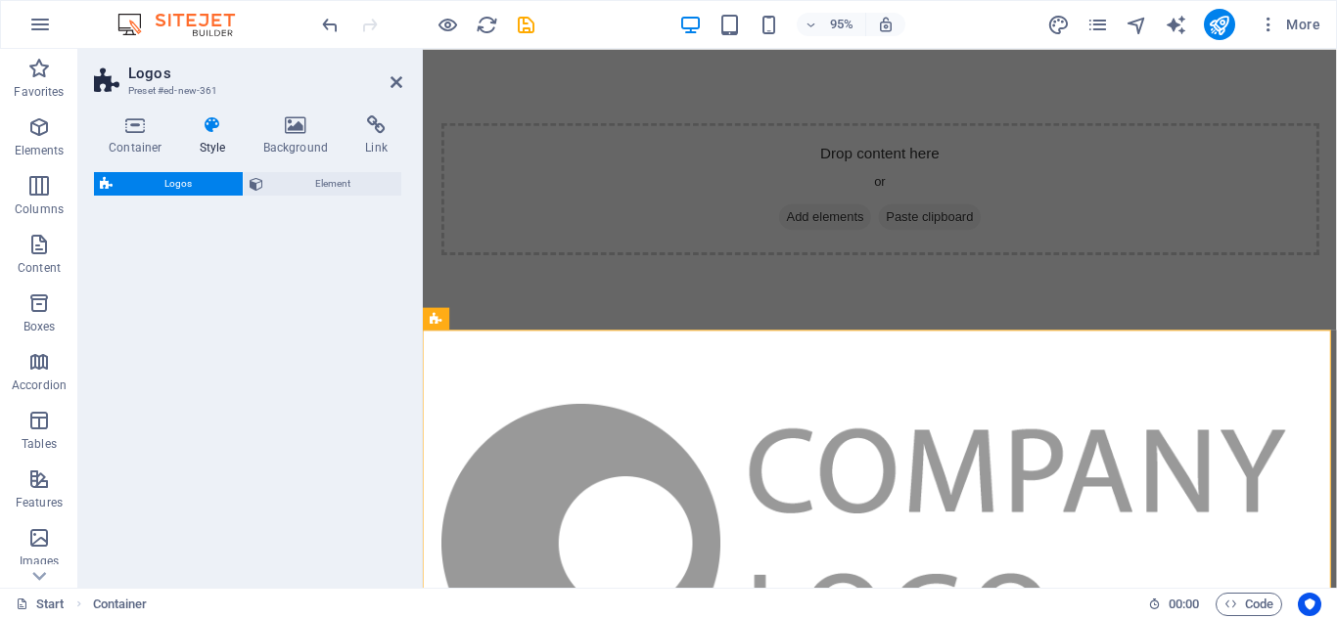
select select "rem"
select select "preset-partners-v3-plain"
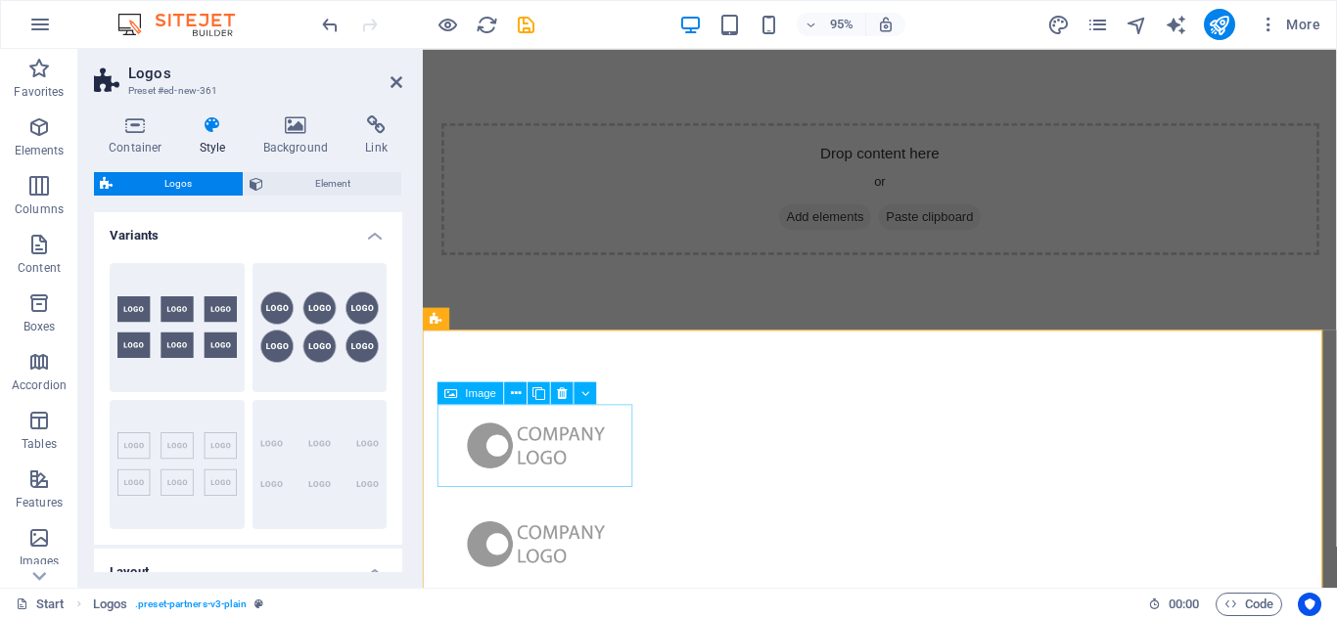
scroll to position [196, 0]
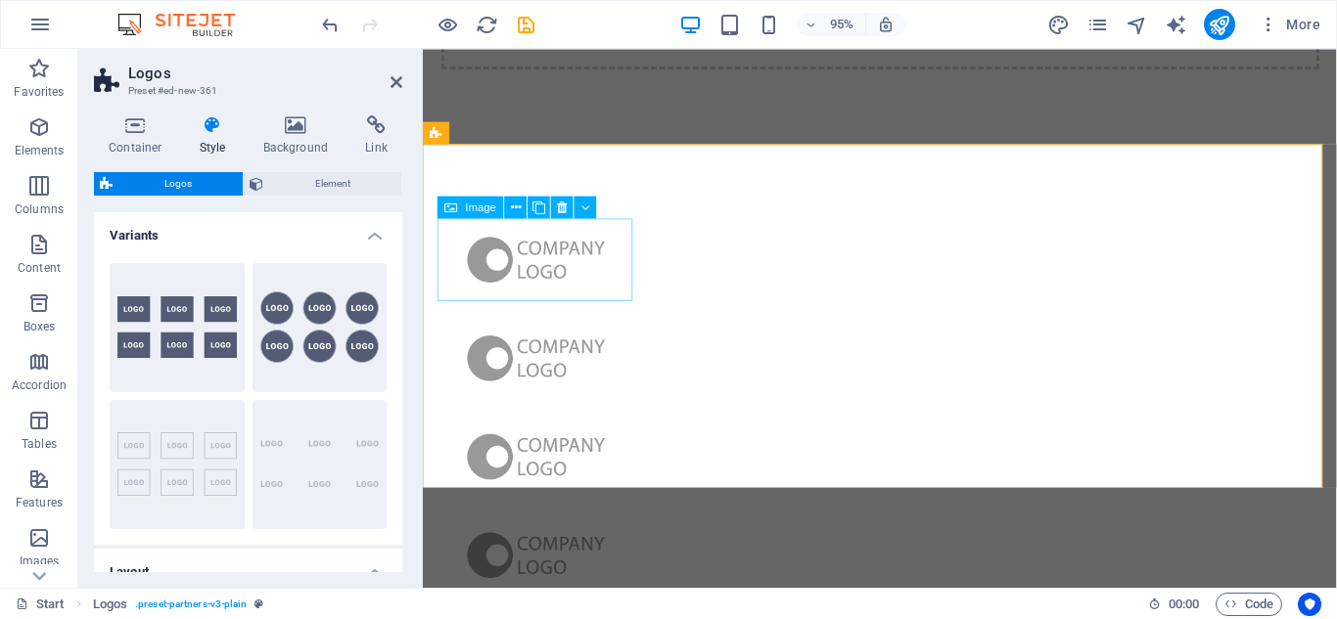
click at [558, 278] on figure at bounding box center [541, 271] width 207 height 88
click at [573, 261] on figure at bounding box center [541, 271] width 207 height 88
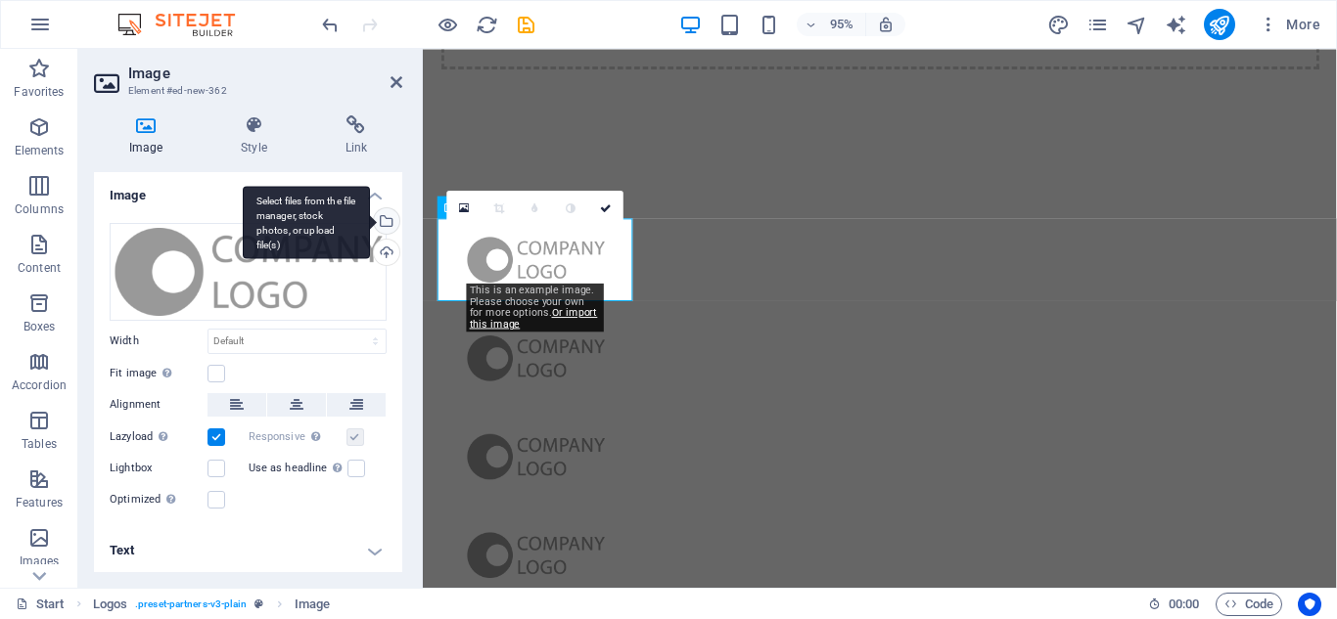
click at [370, 221] on div "Select files from the file manager, stock photos, or upload file(s)" at bounding box center [306, 222] width 127 height 73
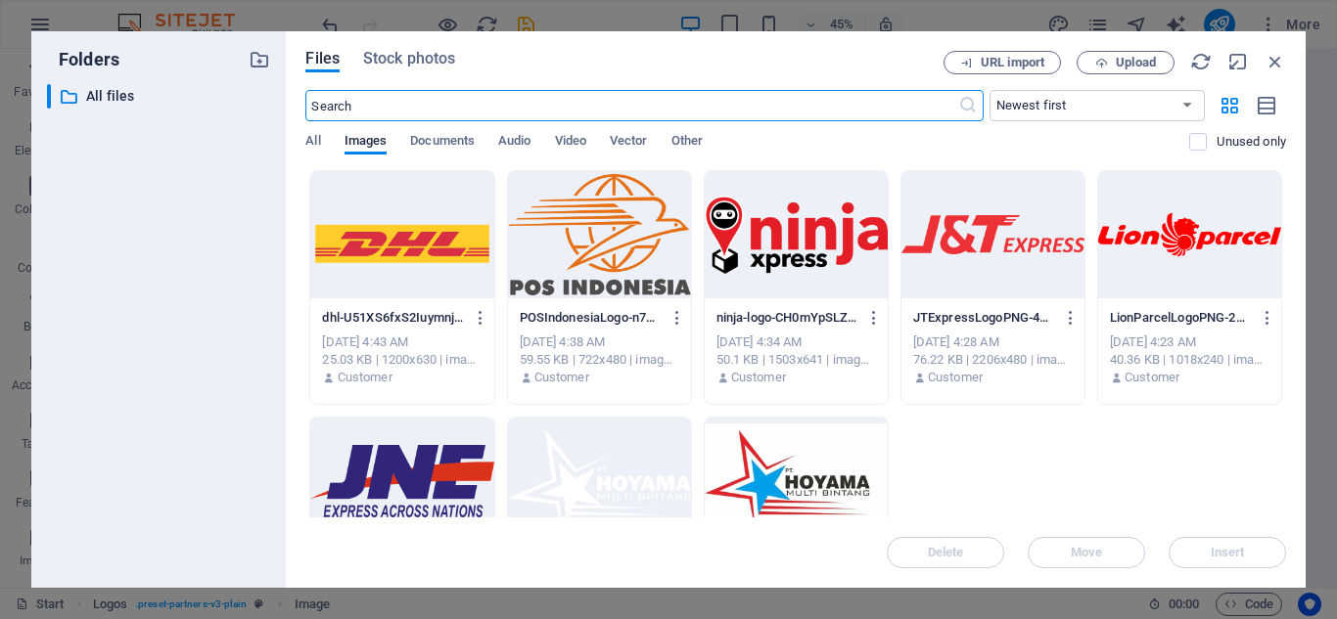
click at [607, 473] on div at bounding box center [599, 481] width 183 height 127
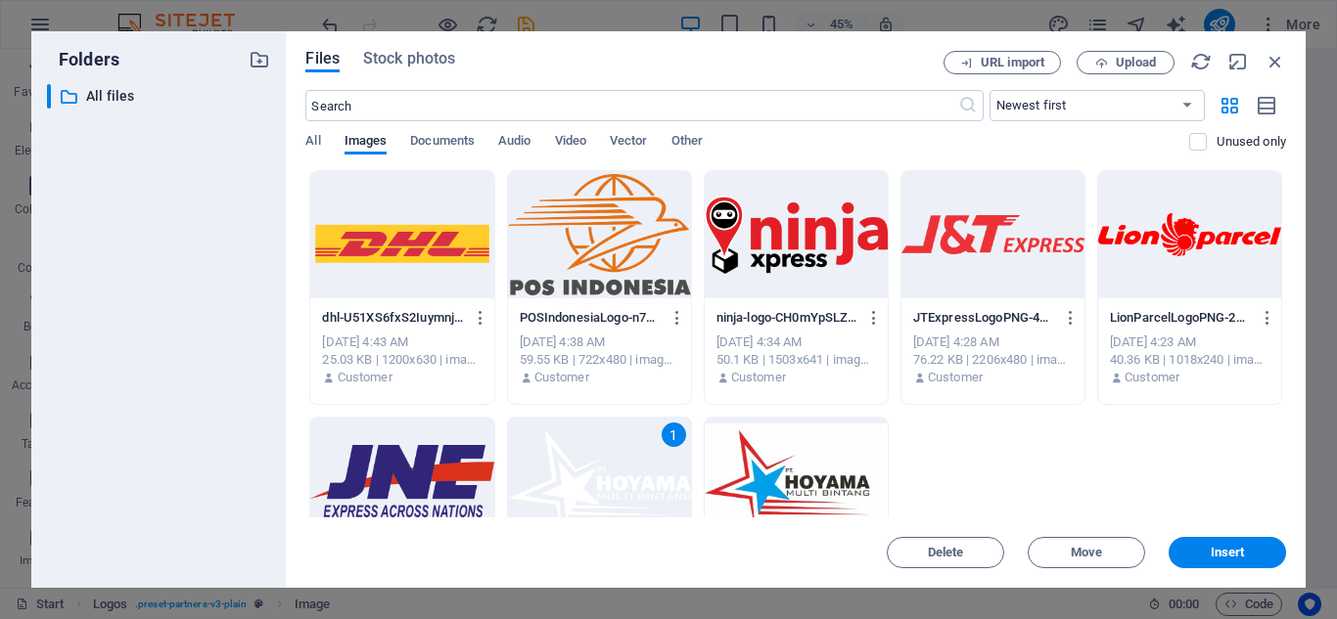
click at [607, 473] on div "1" at bounding box center [599, 481] width 183 height 127
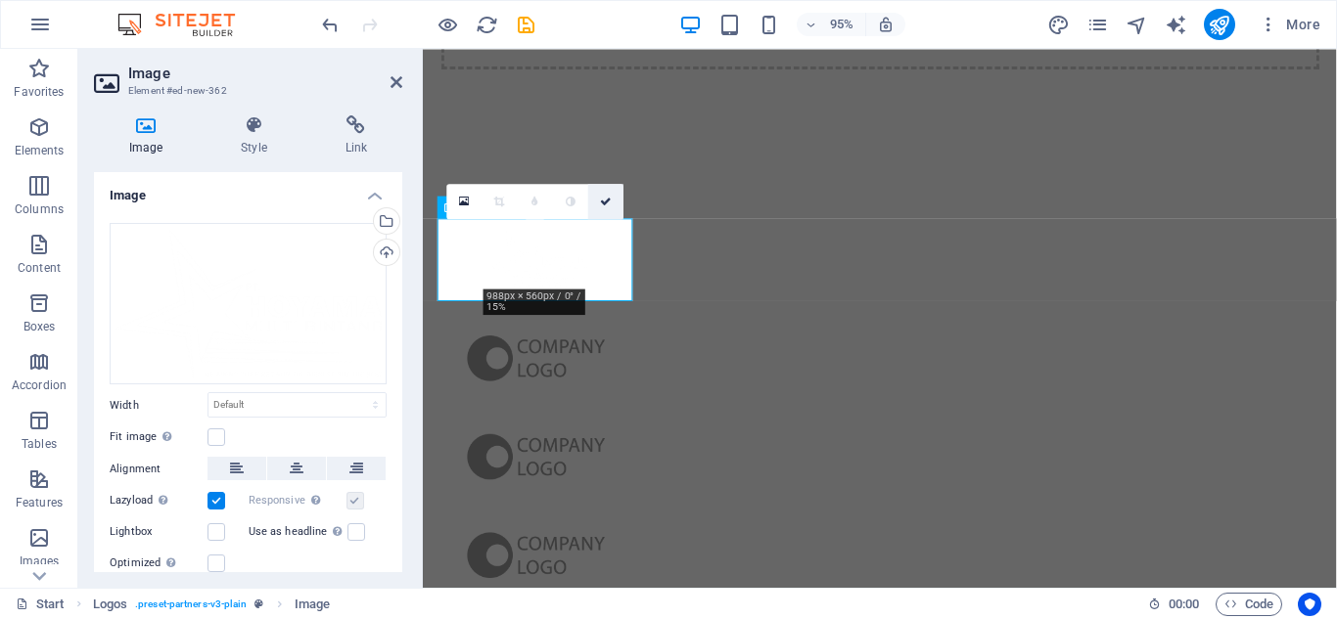
click at [608, 201] on icon at bounding box center [606, 201] width 12 height 11
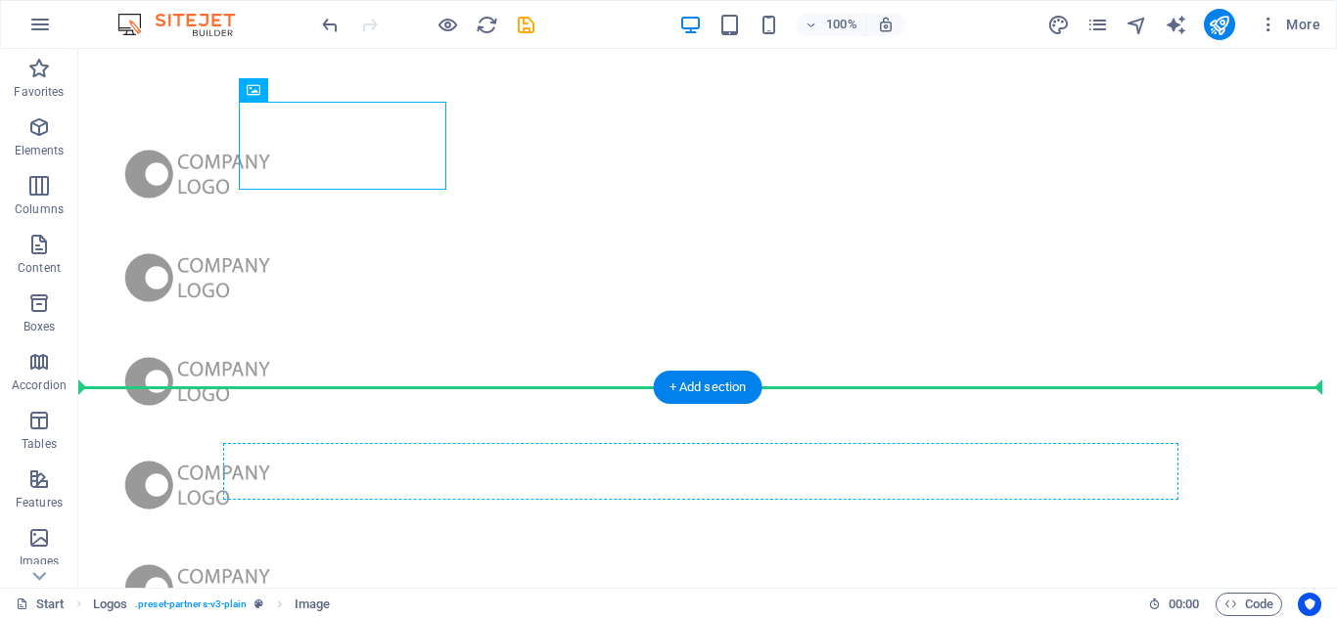
scroll to position [547, 0]
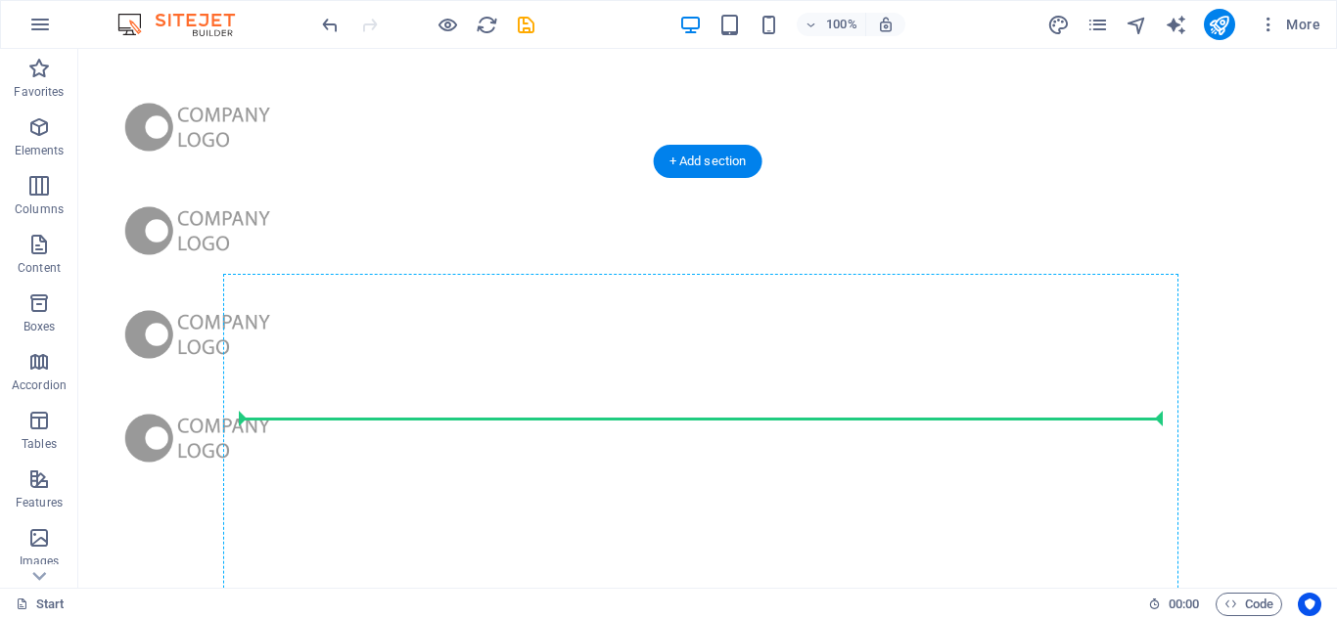
drag, startPoint x: 339, startPoint y: 251, endPoint x: 337, endPoint y: 438, distance: 186.9
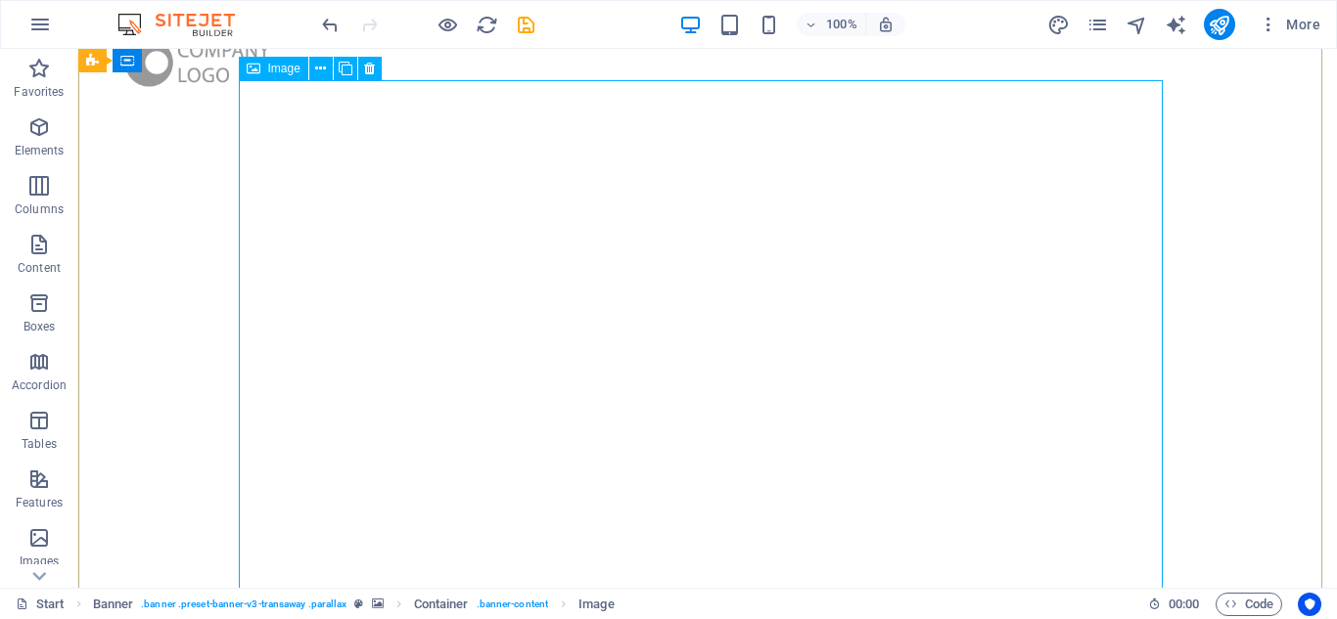
scroll to position [1113, 0]
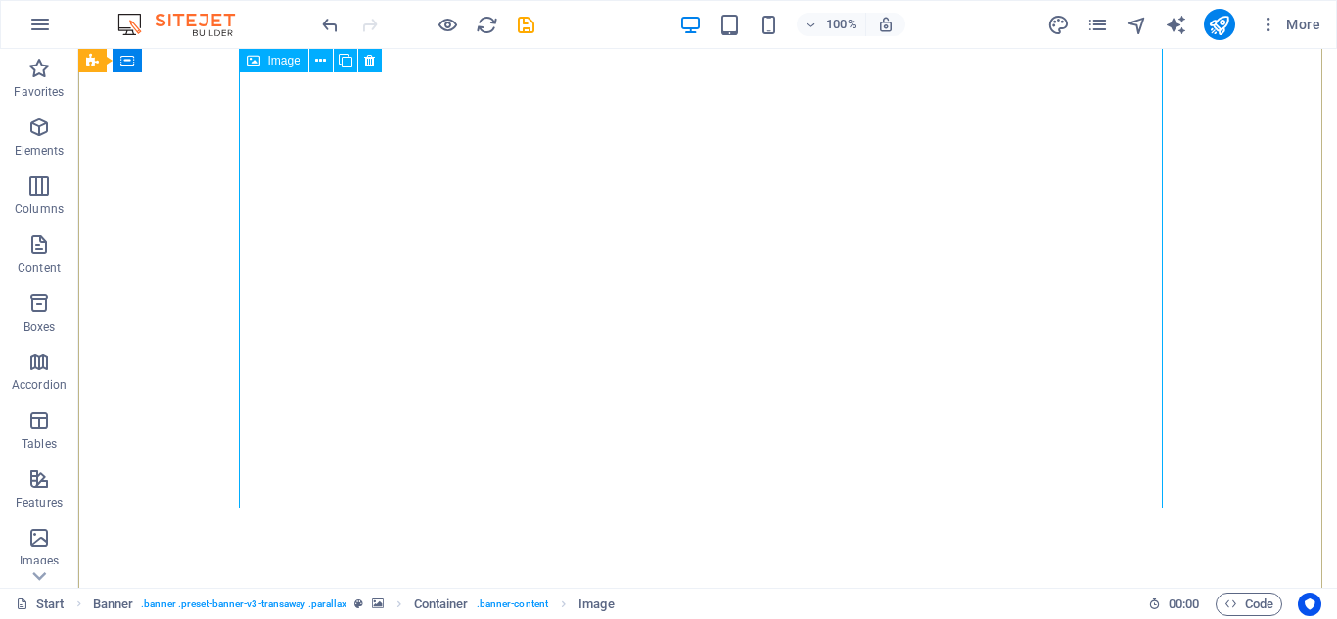
scroll to position [819, 0]
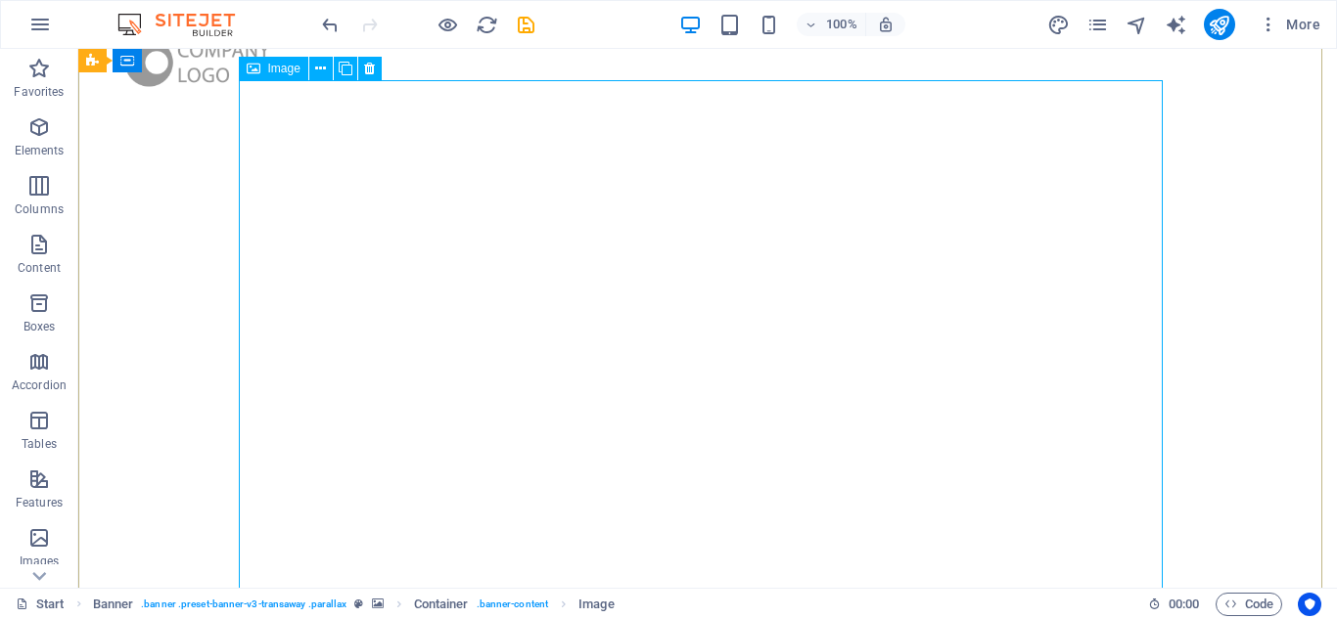
click at [320, 75] on icon at bounding box center [320, 69] width 11 height 21
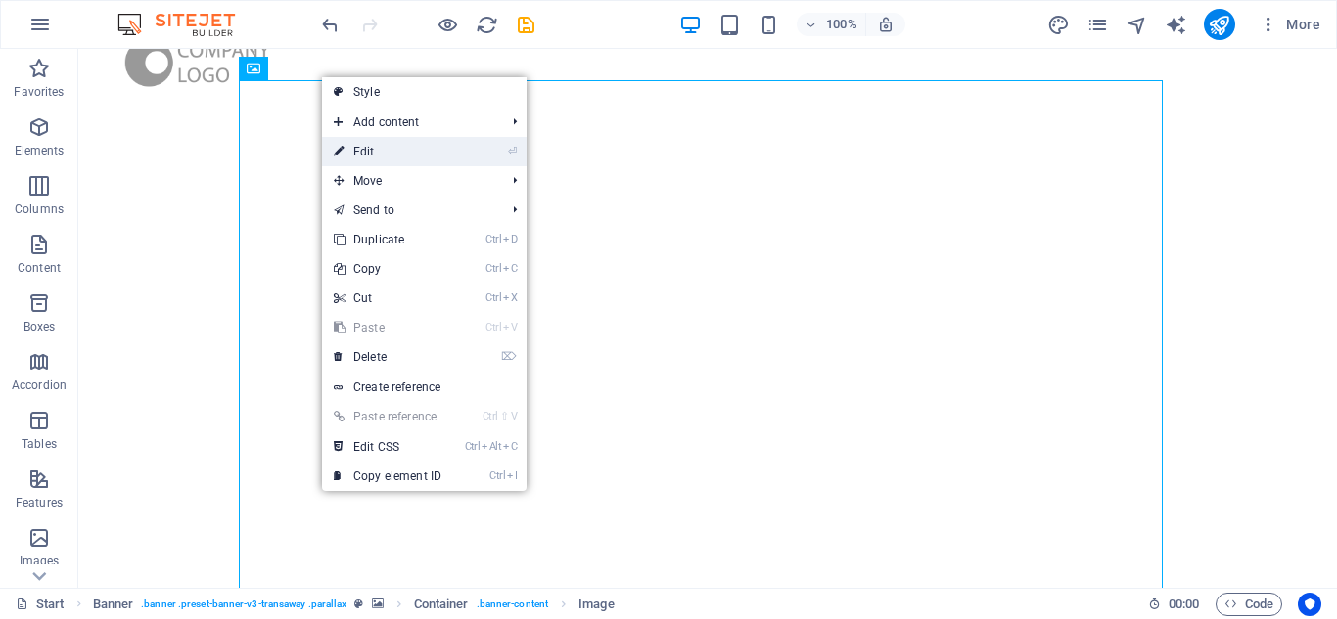
click at [402, 160] on link "⏎ Edit" at bounding box center [387, 151] width 131 height 29
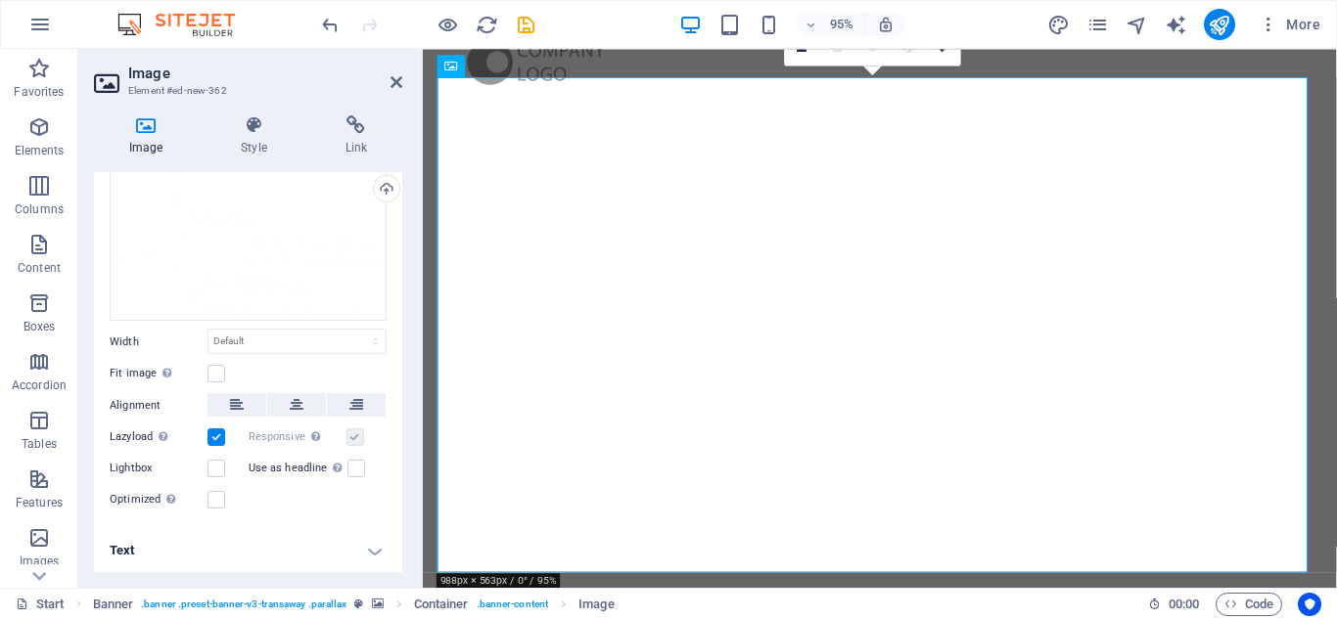
scroll to position [0, 0]
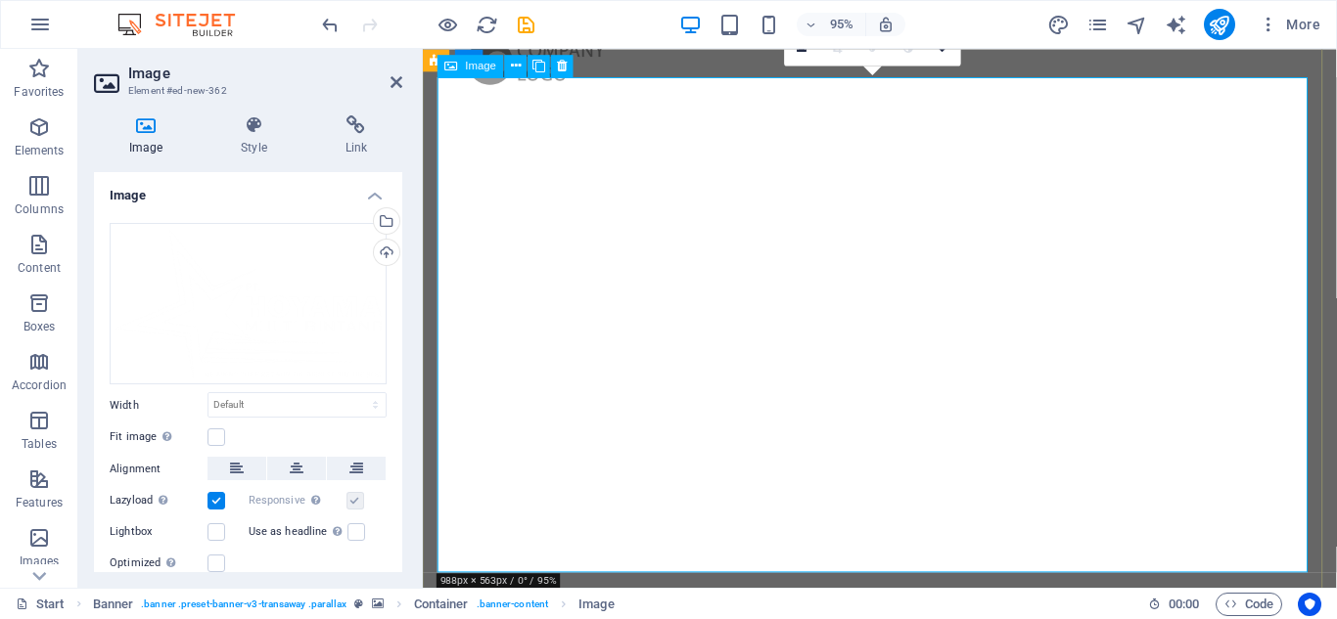
click at [500, 564] on icon at bounding box center [499, 562] width 10 height 20
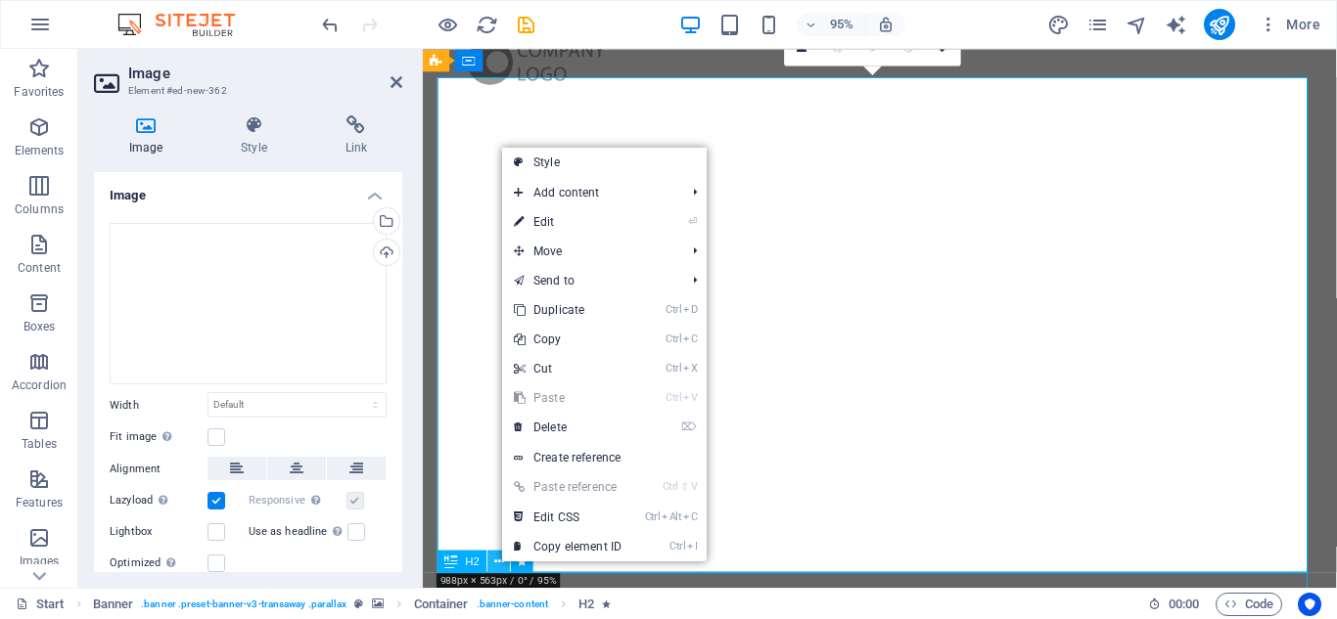
scroll to position [1176, 0]
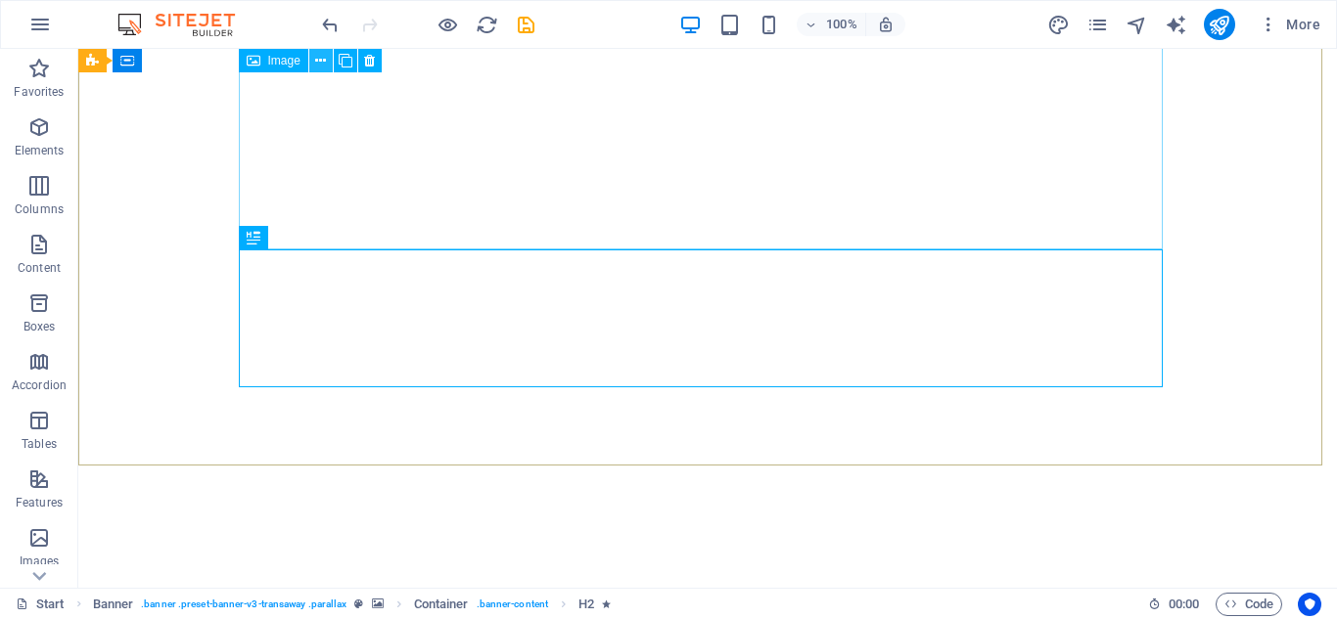
click at [315, 66] on icon at bounding box center [320, 61] width 11 height 21
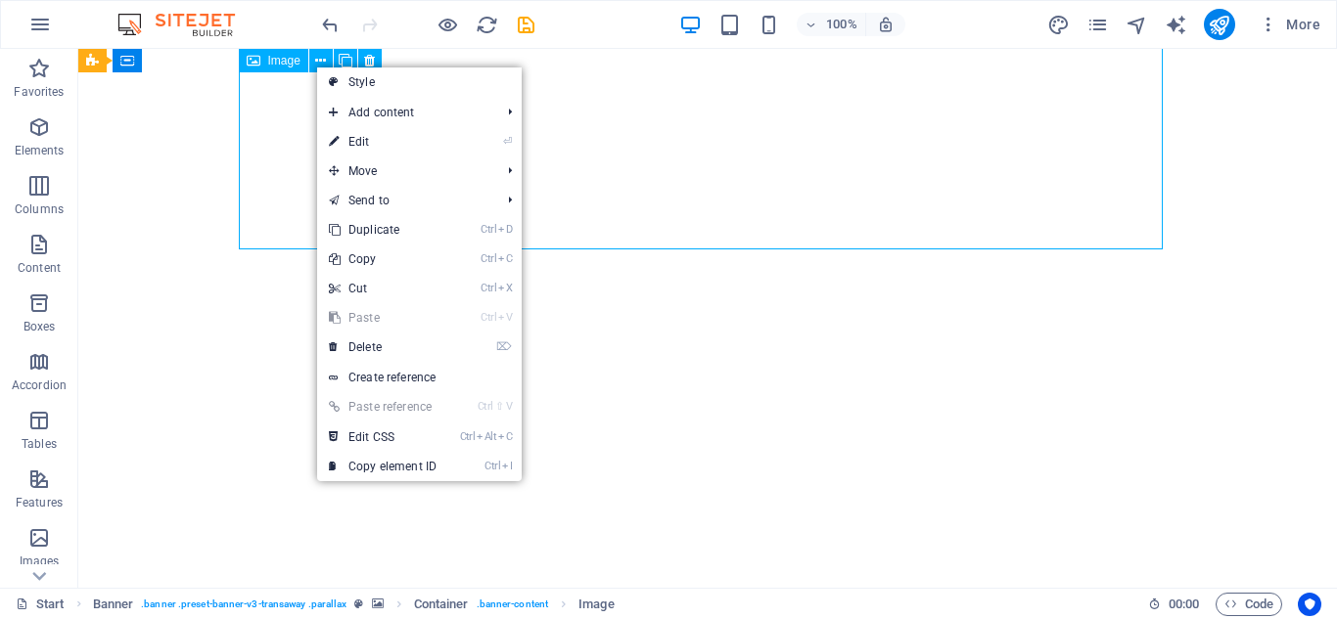
click at [277, 62] on span "Image" at bounding box center [284, 61] width 32 height 12
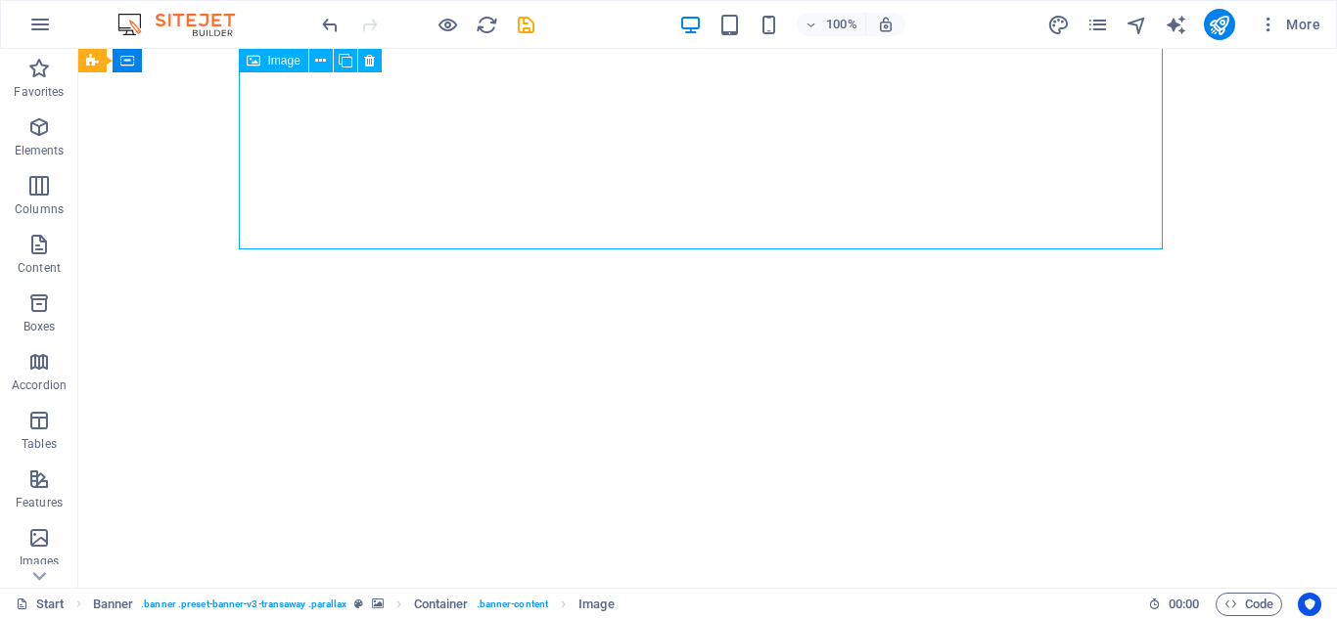
click at [288, 66] on span "Image" at bounding box center [284, 61] width 32 height 12
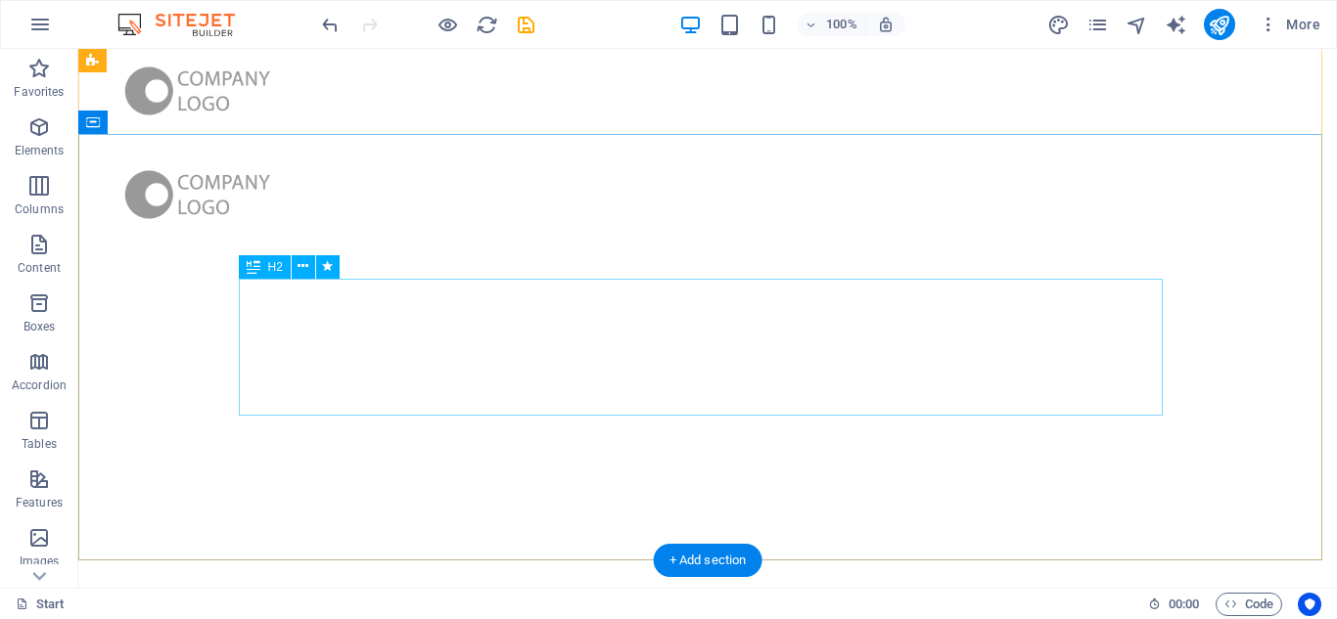
scroll to position [785, 0]
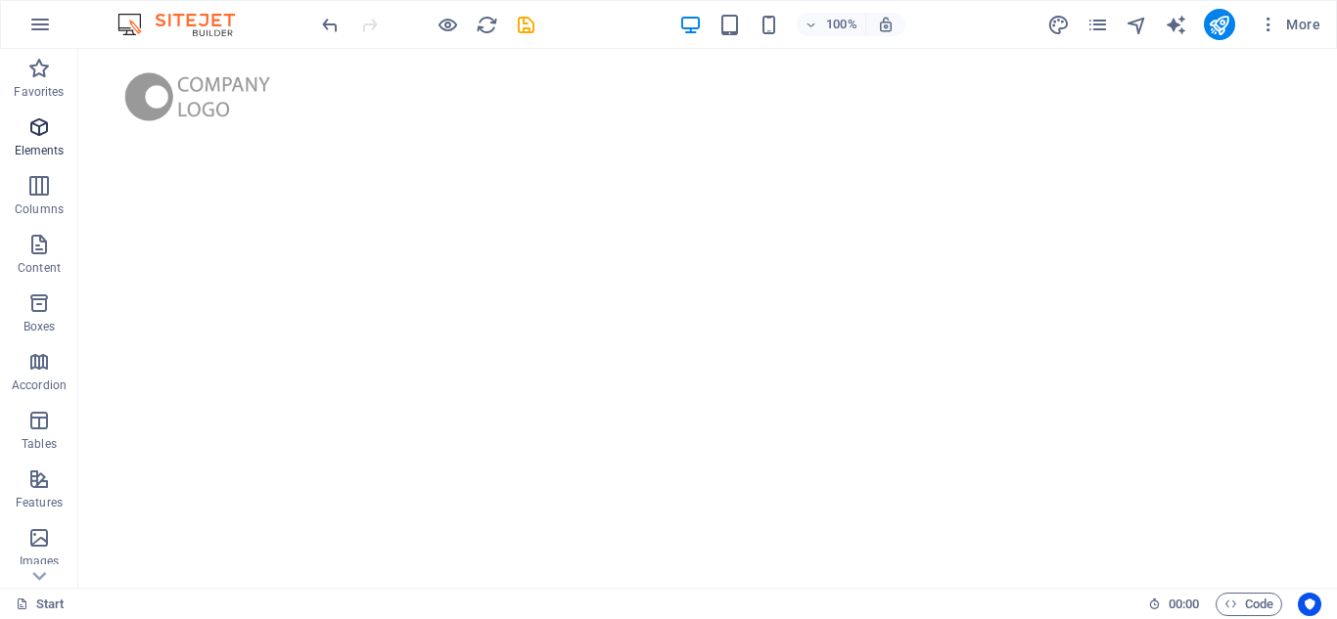
click at [45, 133] on icon "button" at bounding box center [38, 126] width 23 height 23
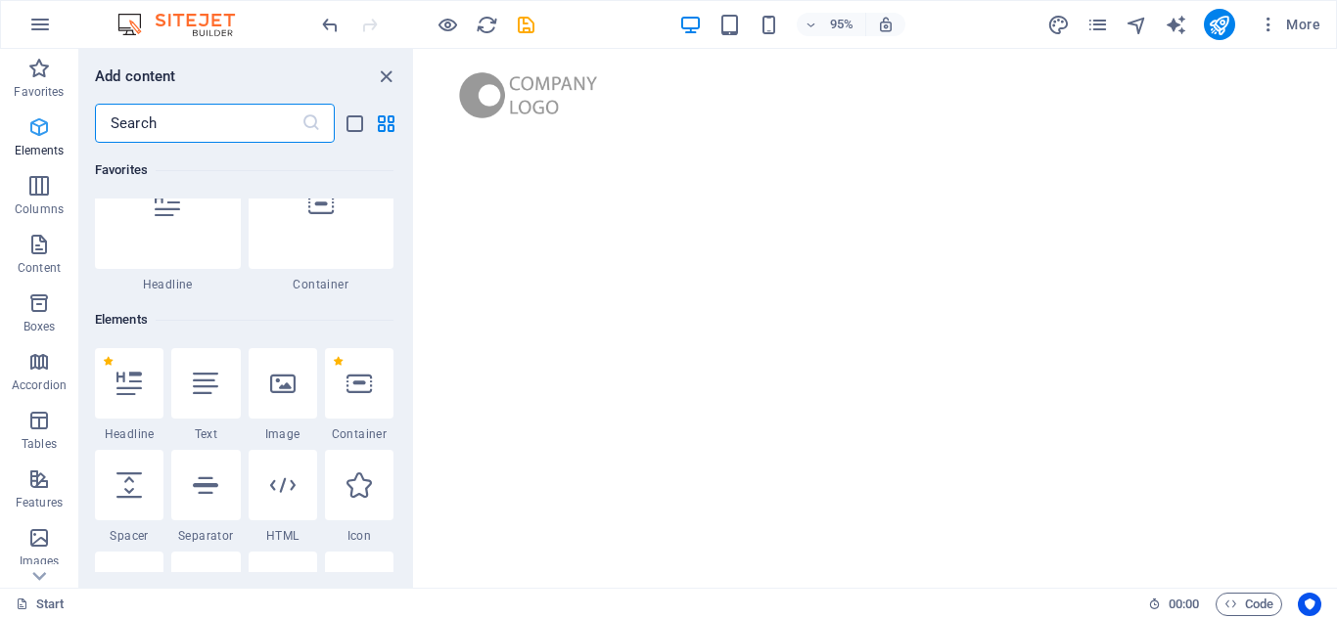
scroll to position [208, 0]
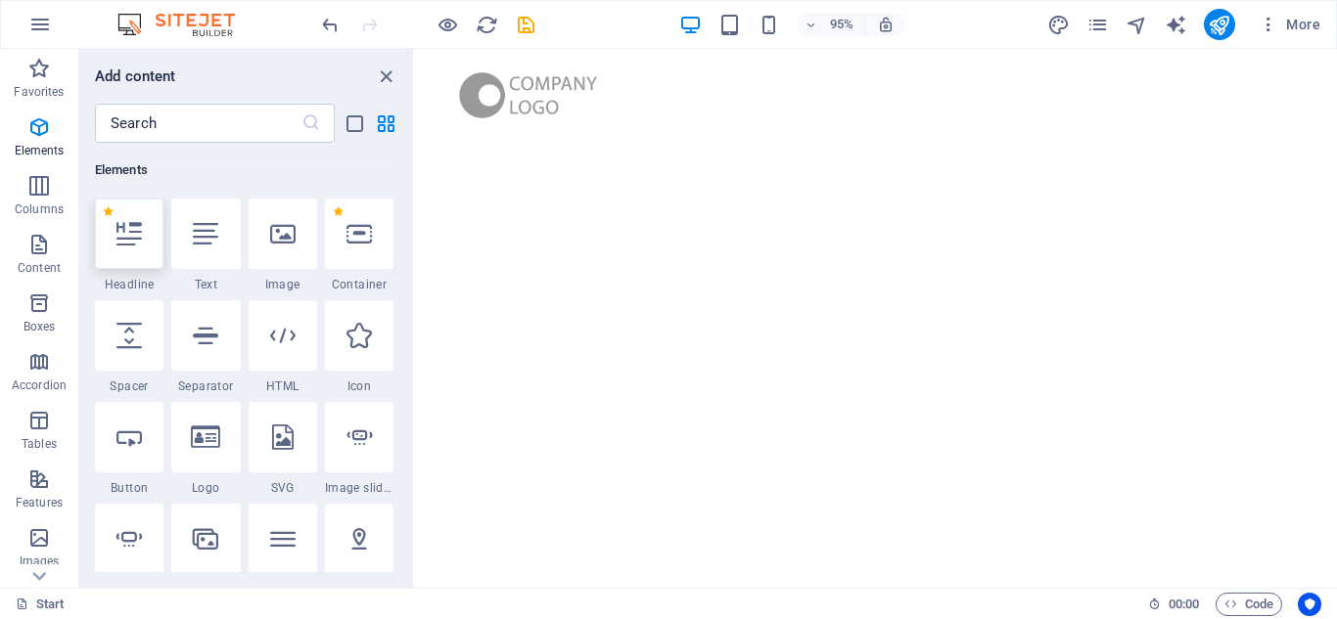
click at [123, 241] on icon at bounding box center [128, 233] width 25 height 25
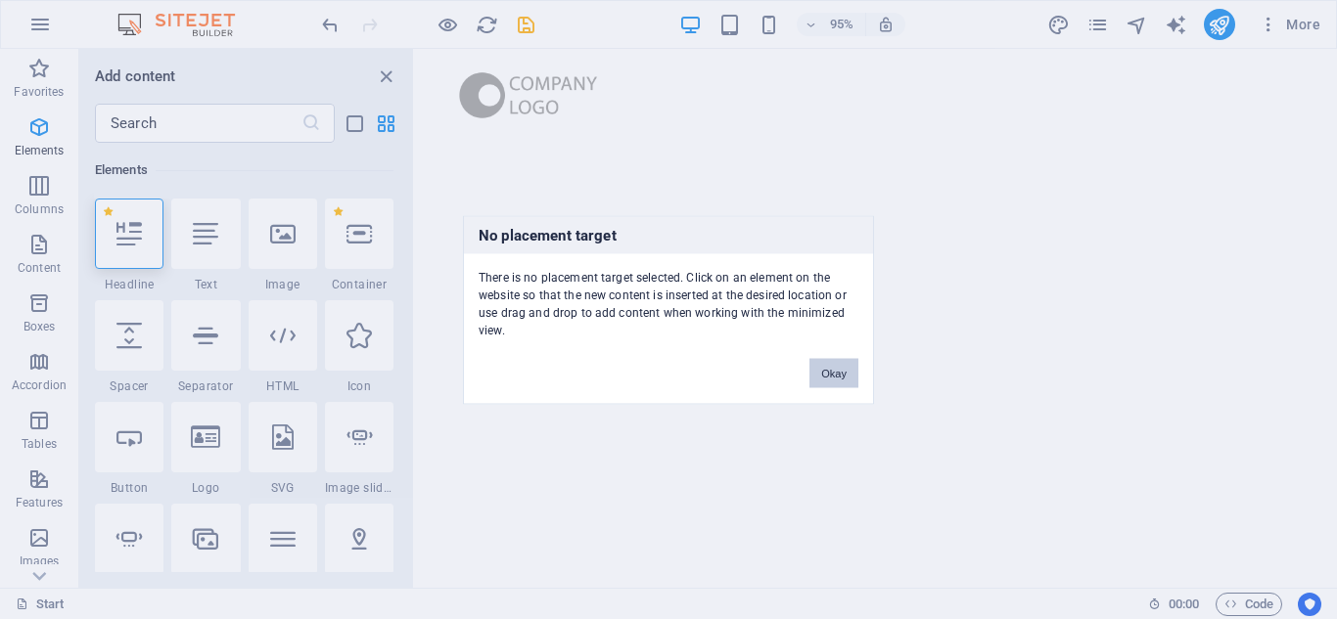
click at [832, 378] on button "Okay" at bounding box center [833, 372] width 49 height 29
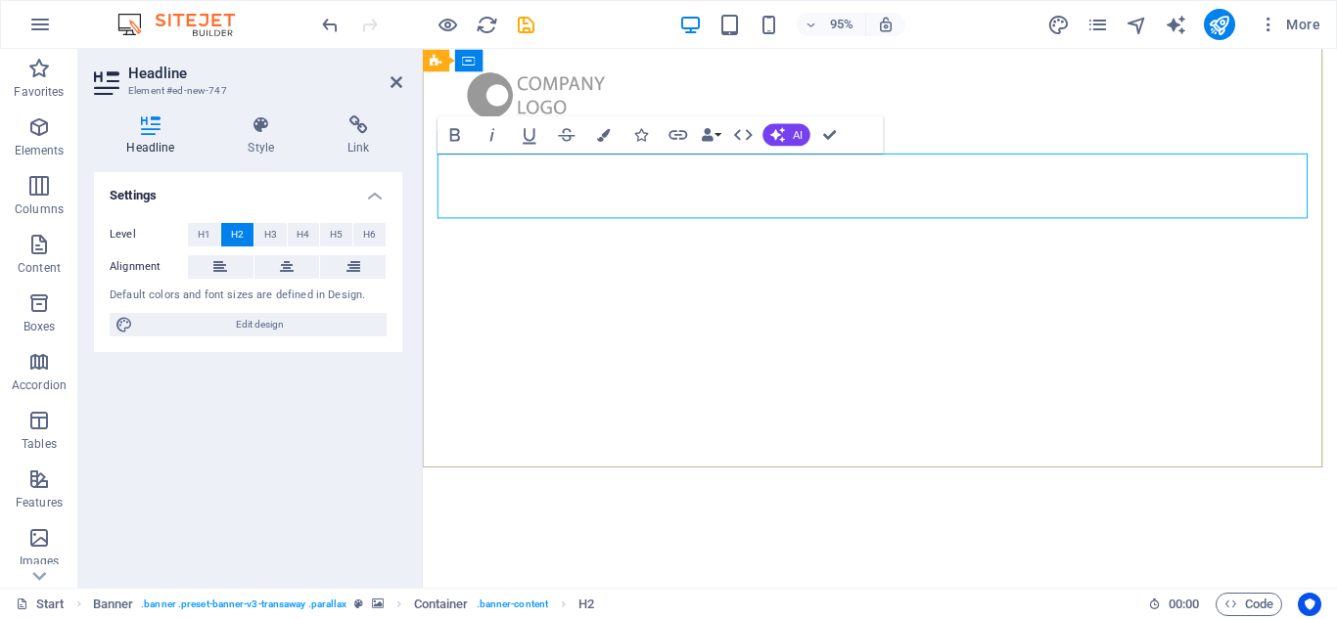
drag, startPoint x: 935, startPoint y: 197, endPoint x: 420, endPoint y: 199, distance: 514.7
click at [44, 549] on icon "button" at bounding box center [38, 537] width 23 height 23
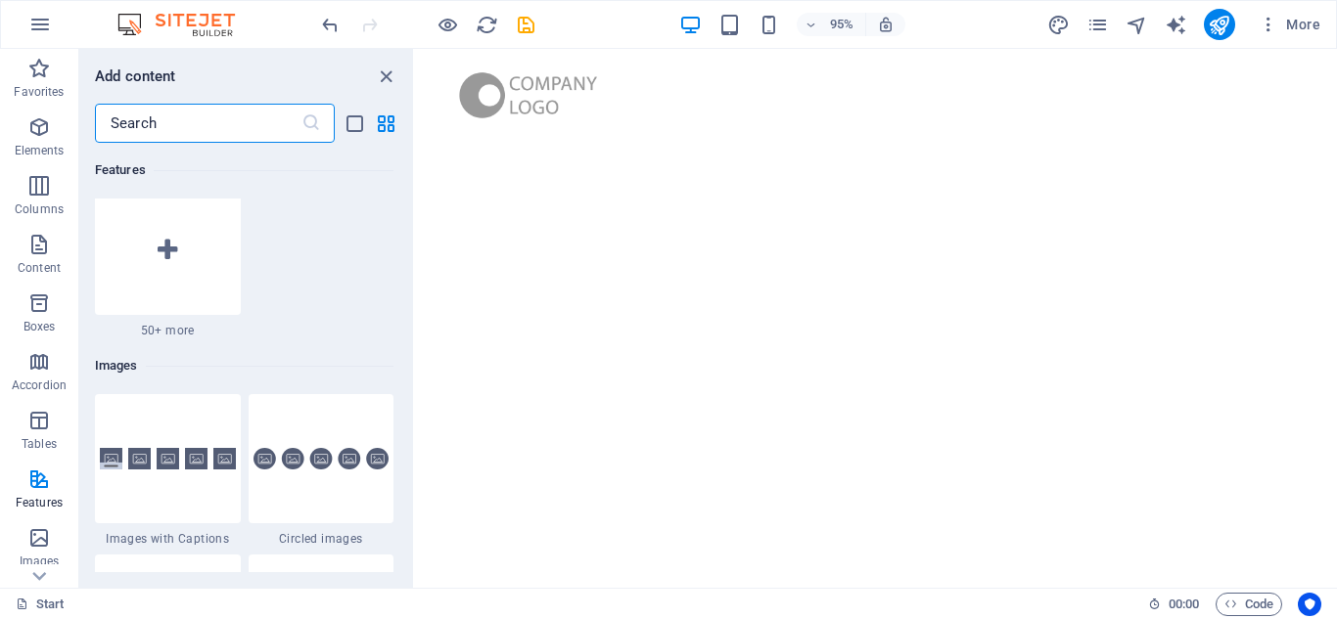
scroll to position [9824, 0]
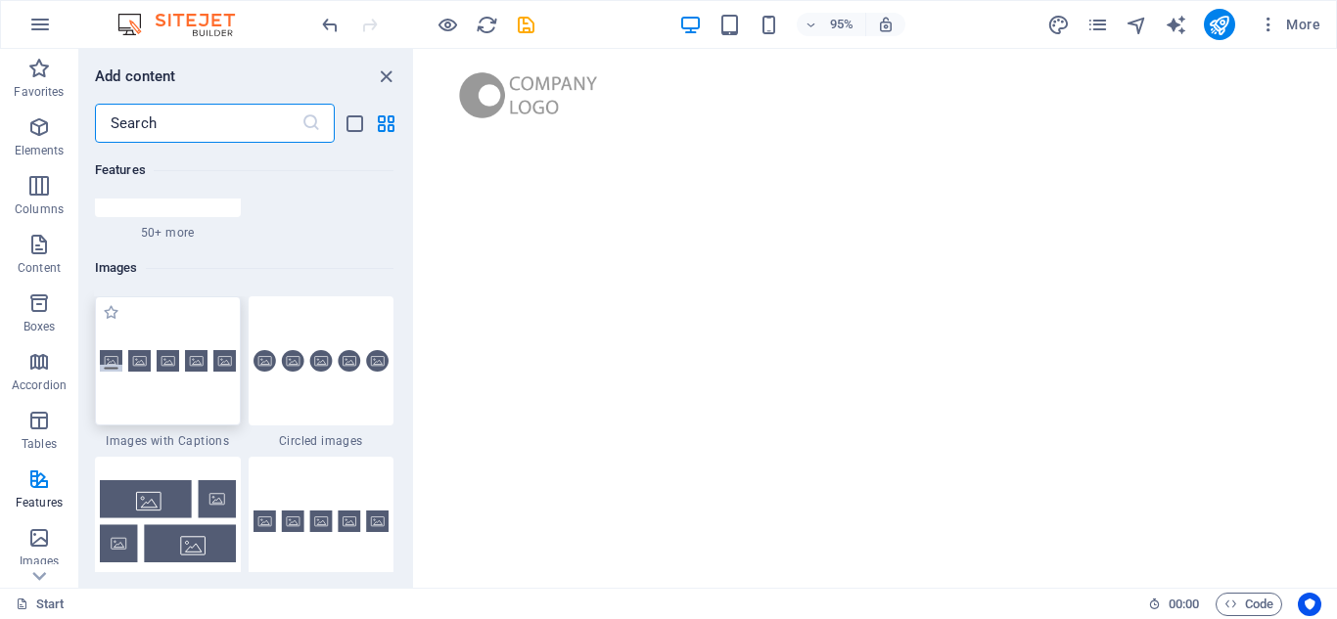
click at [159, 378] on div at bounding box center [168, 360] width 146 height 129
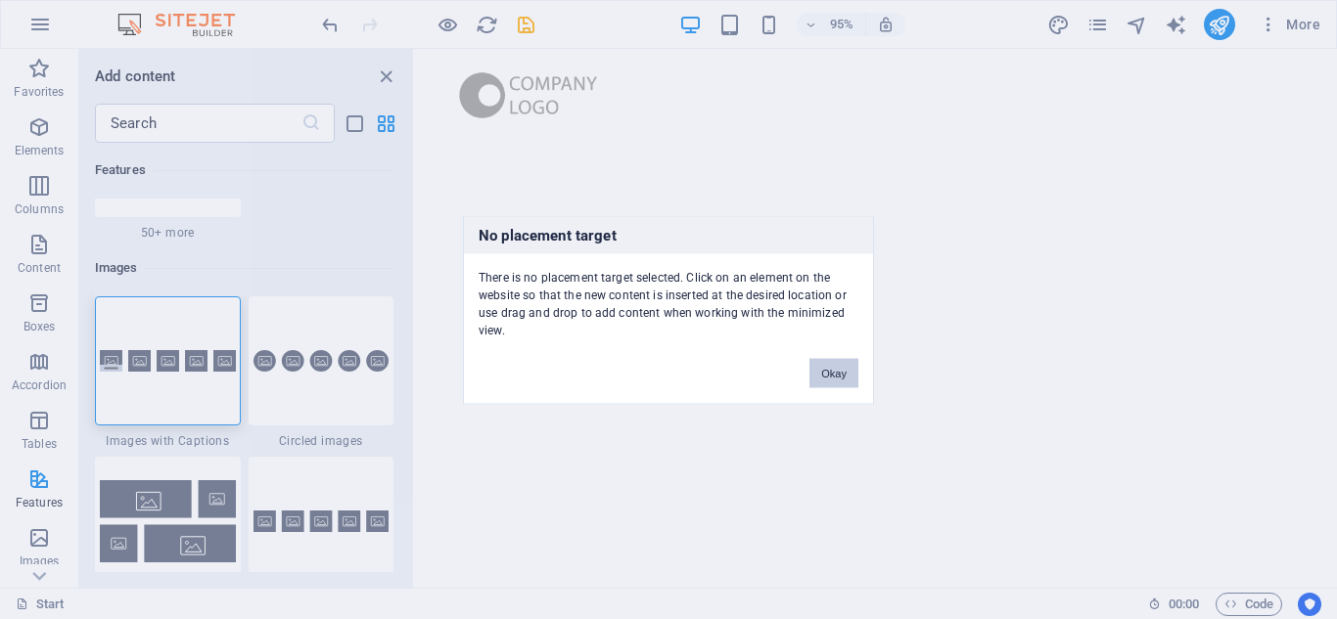
click at [834, 378] on button "Okay" at bounding box center [833, 372] width 49 height 29
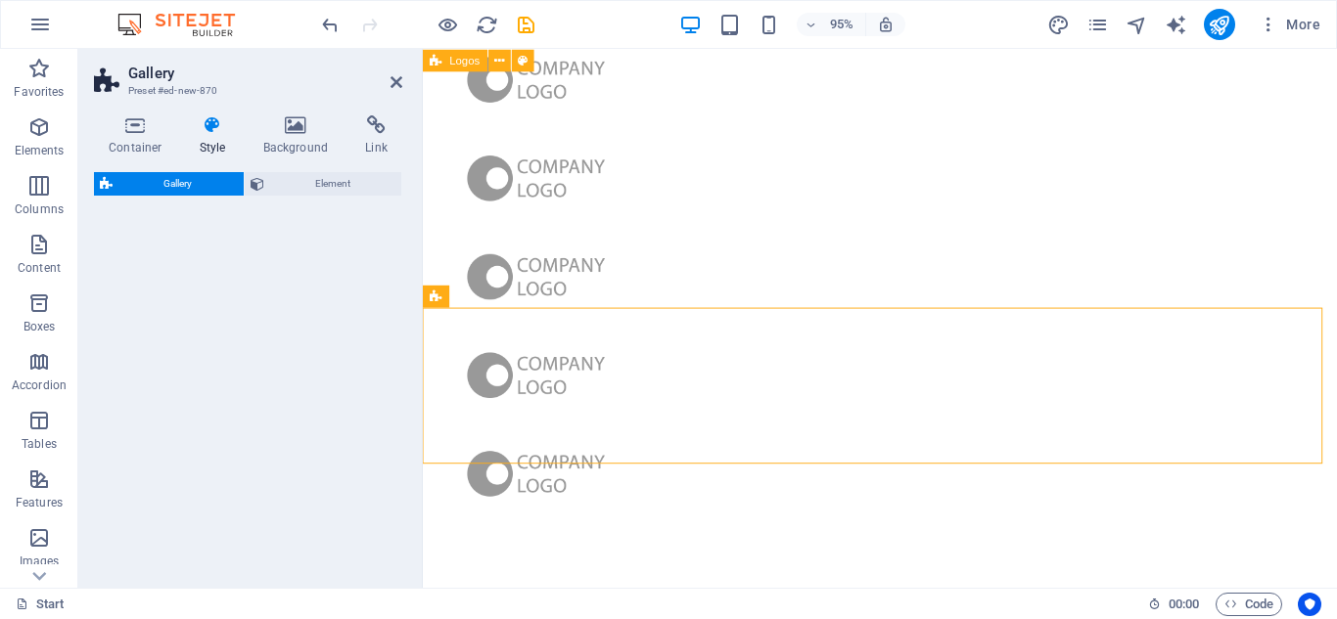
select select "rem"
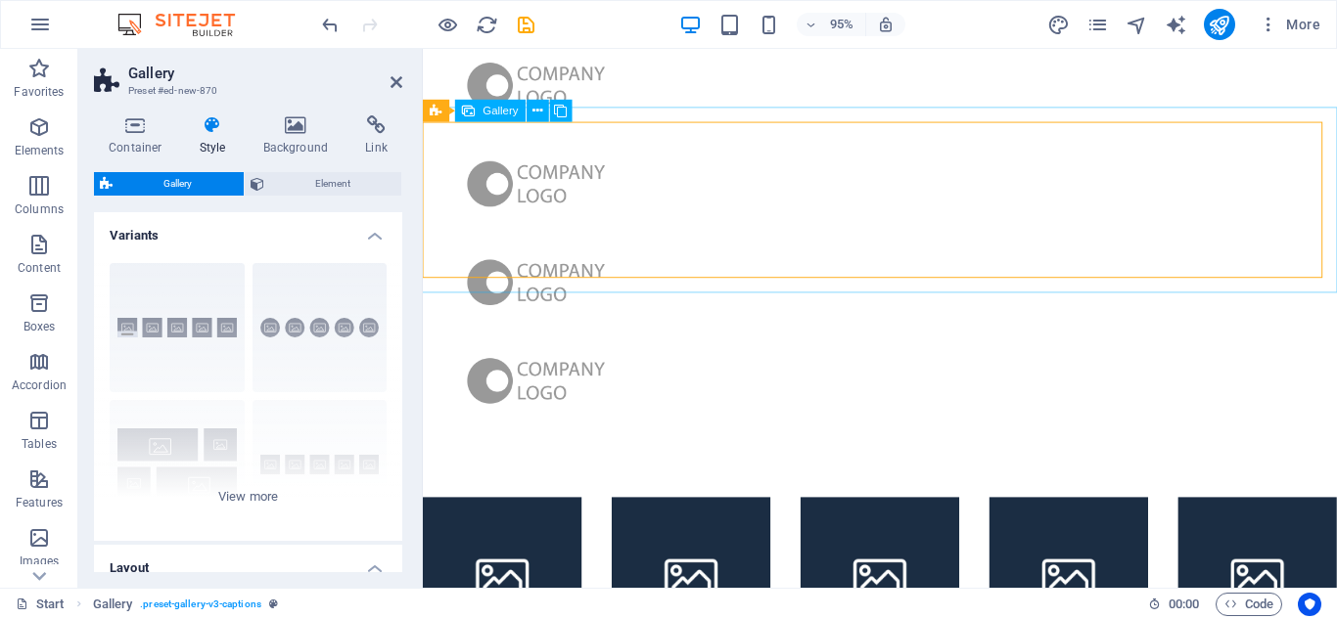
scroll to position [581, 0]
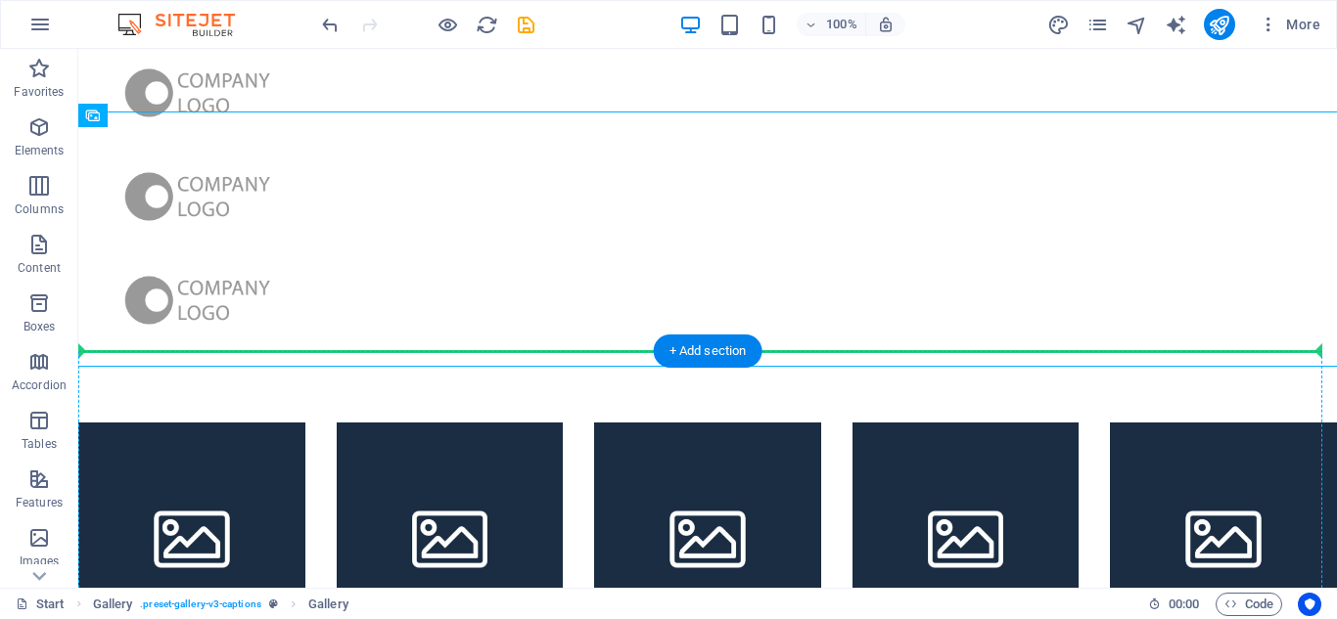
drag, startPoint x: 210, startPoint y: 219, endPoint x: 531, endPoint y: 519, distance: 438.9
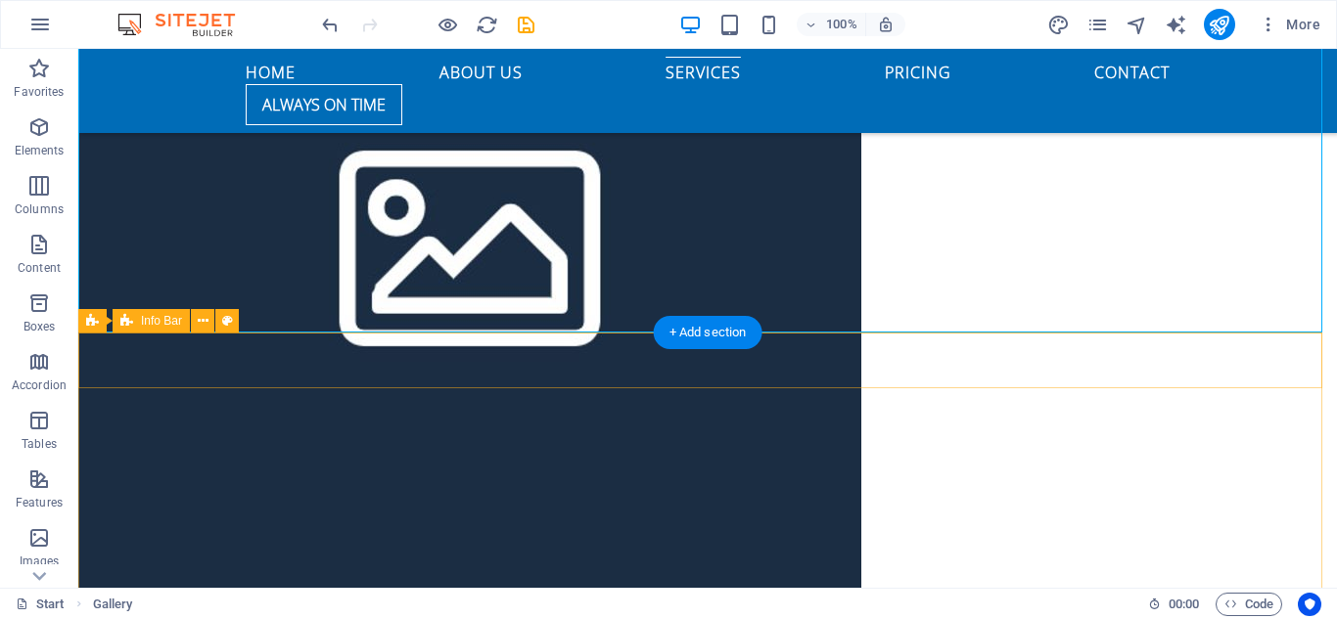
scroll to position [4104, 0]
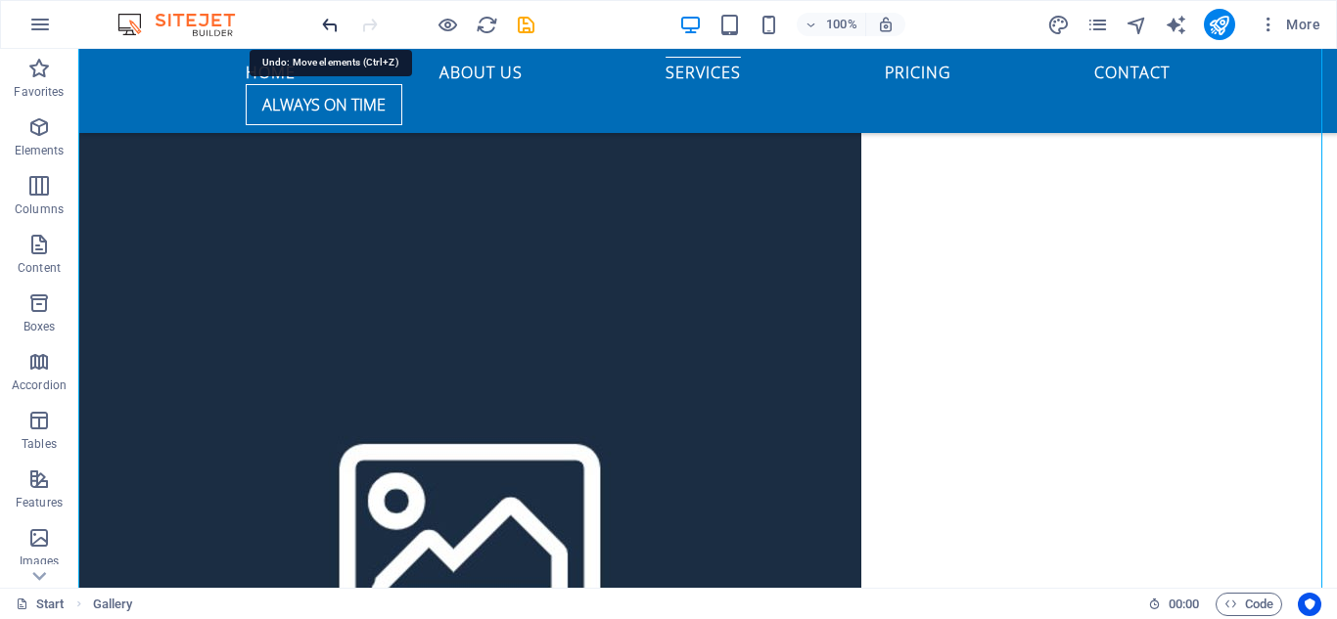
click at [333, 33] on icon "undo" at bounding box center [330, 25] width 23 height 23
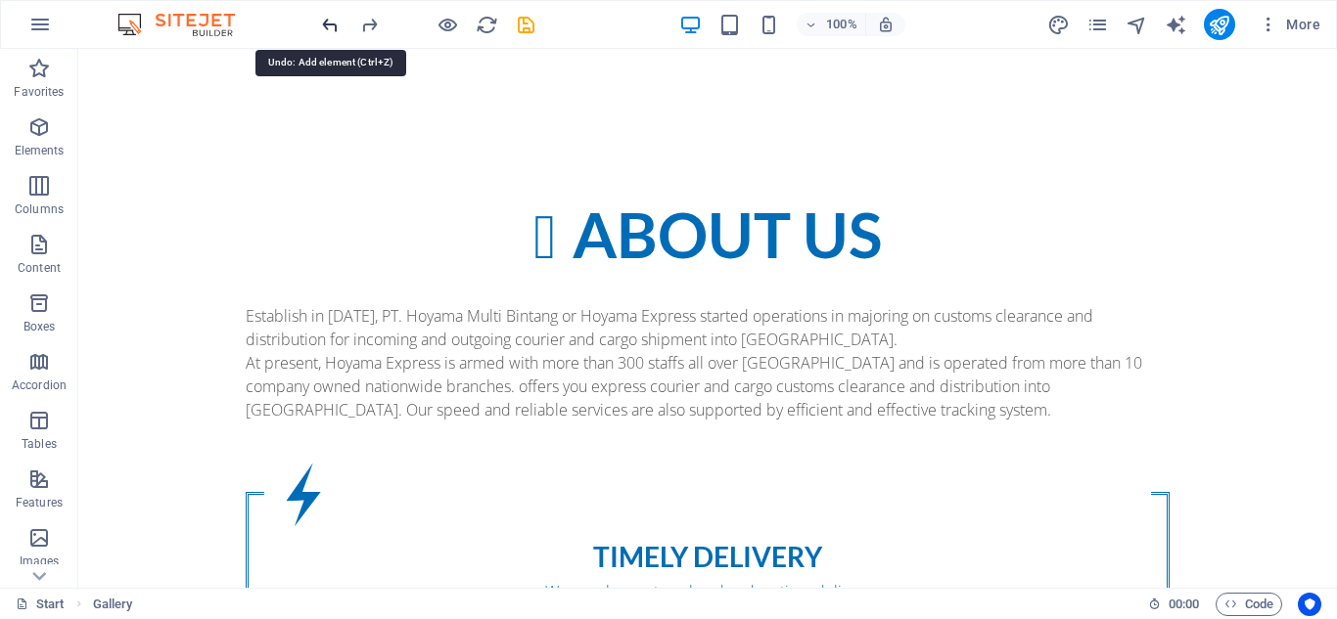
scroll to position [502, 0]
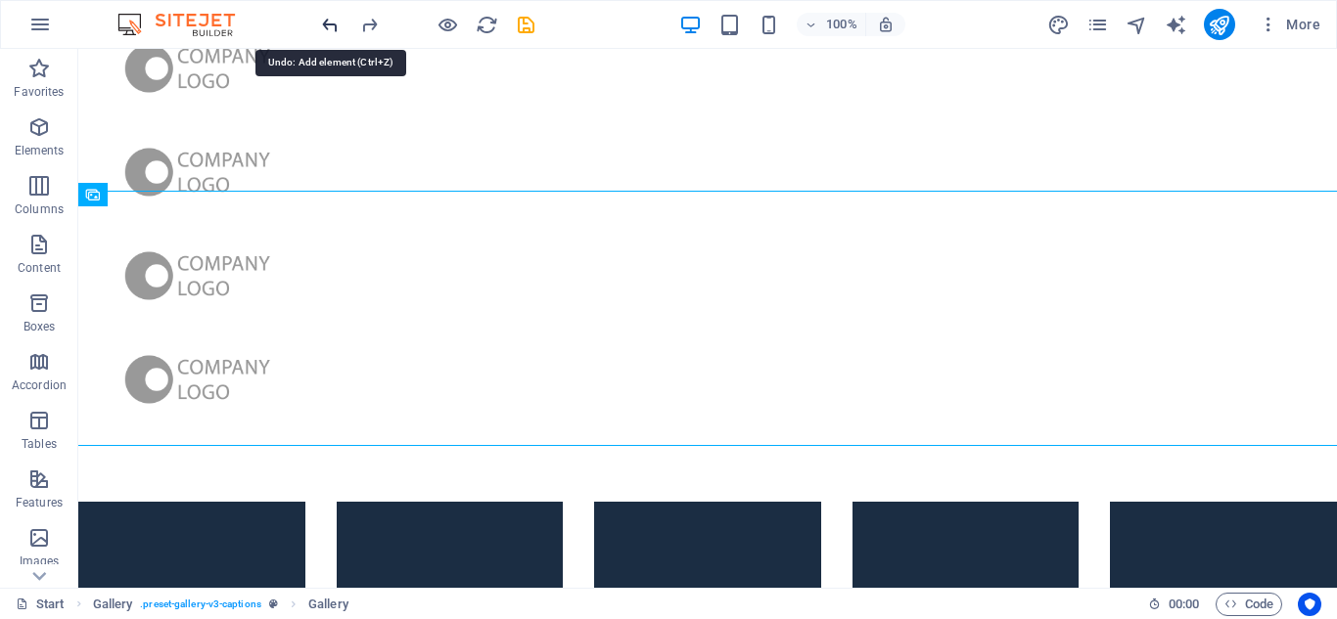
click at [325, 33] on icon "undo" at bounding box center [330, 25] width 23 height 23
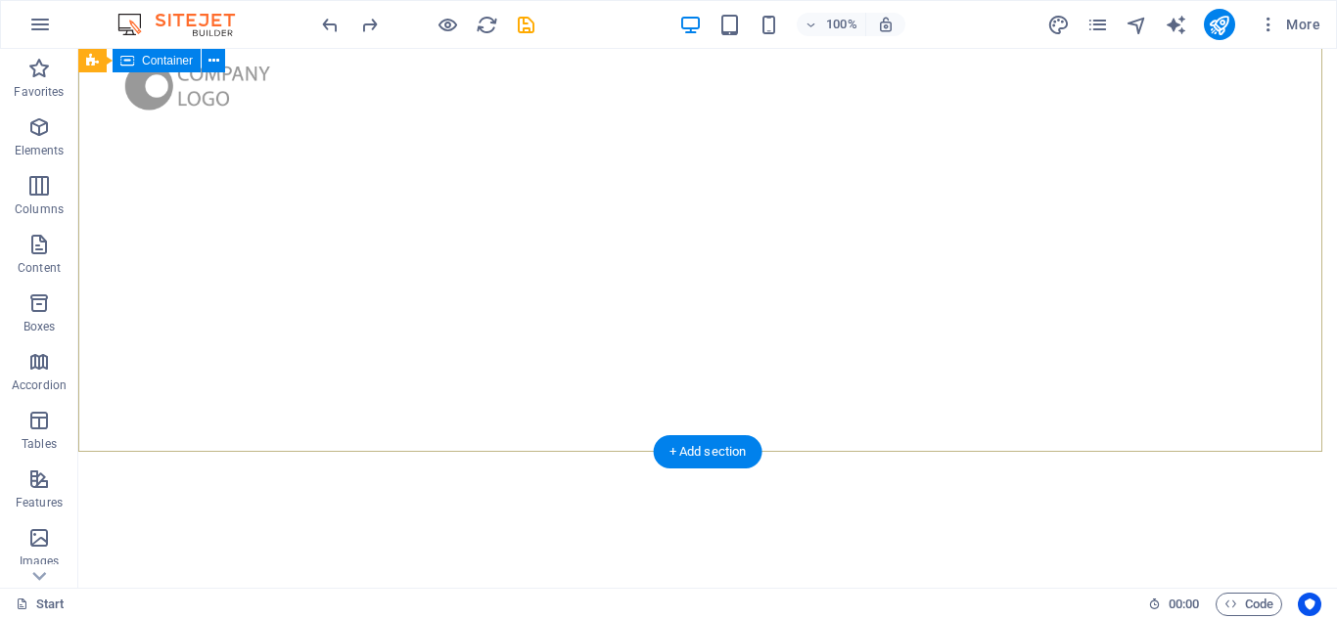
scroll to position [600, 0]
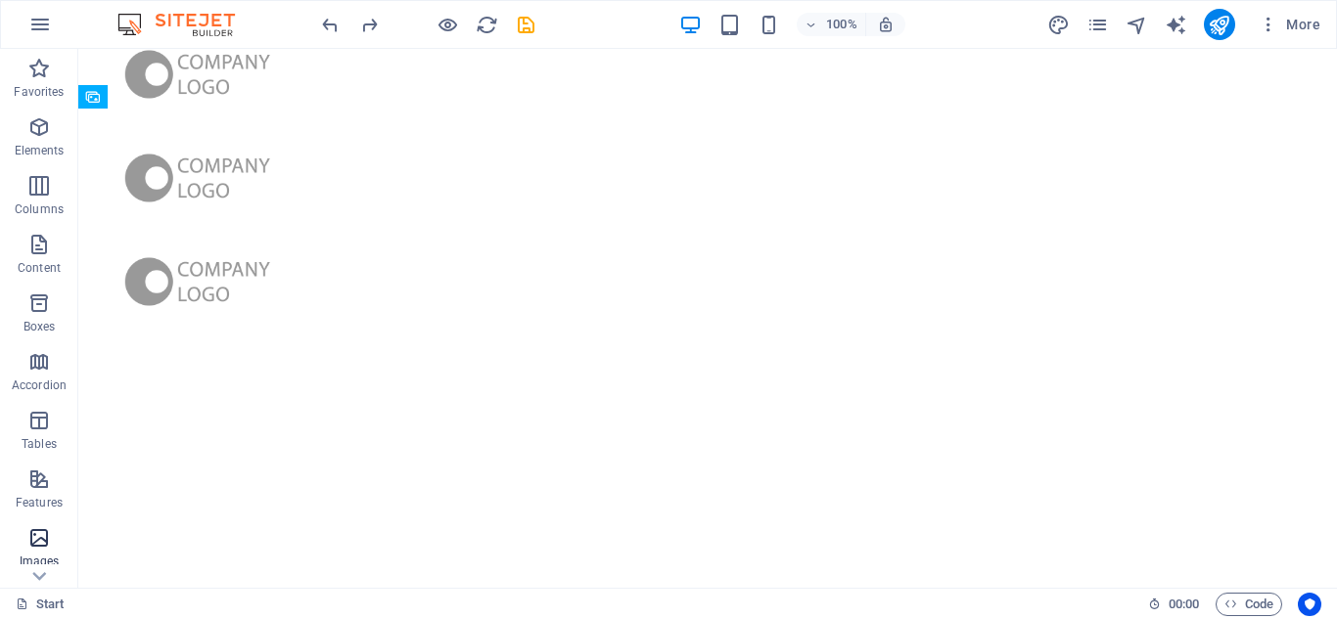
click at [31, 536] on icon "button" at bounding box center [38, 537] width 23 height 23
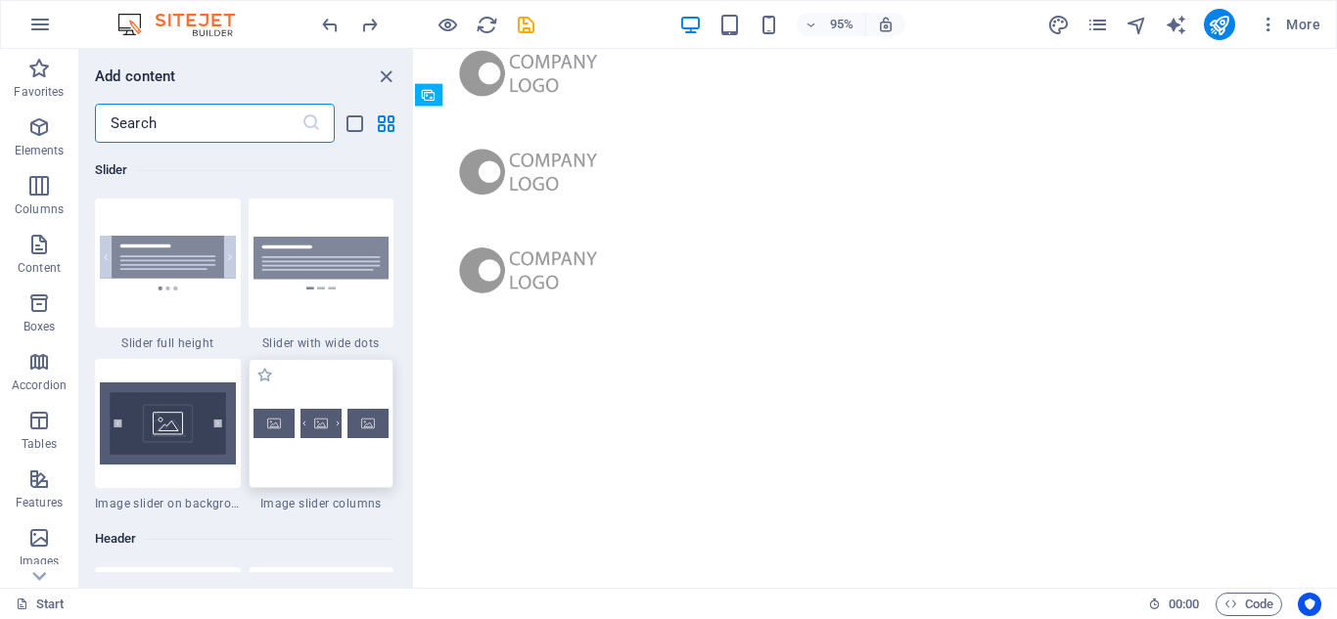
scroll to position [11610, 0]
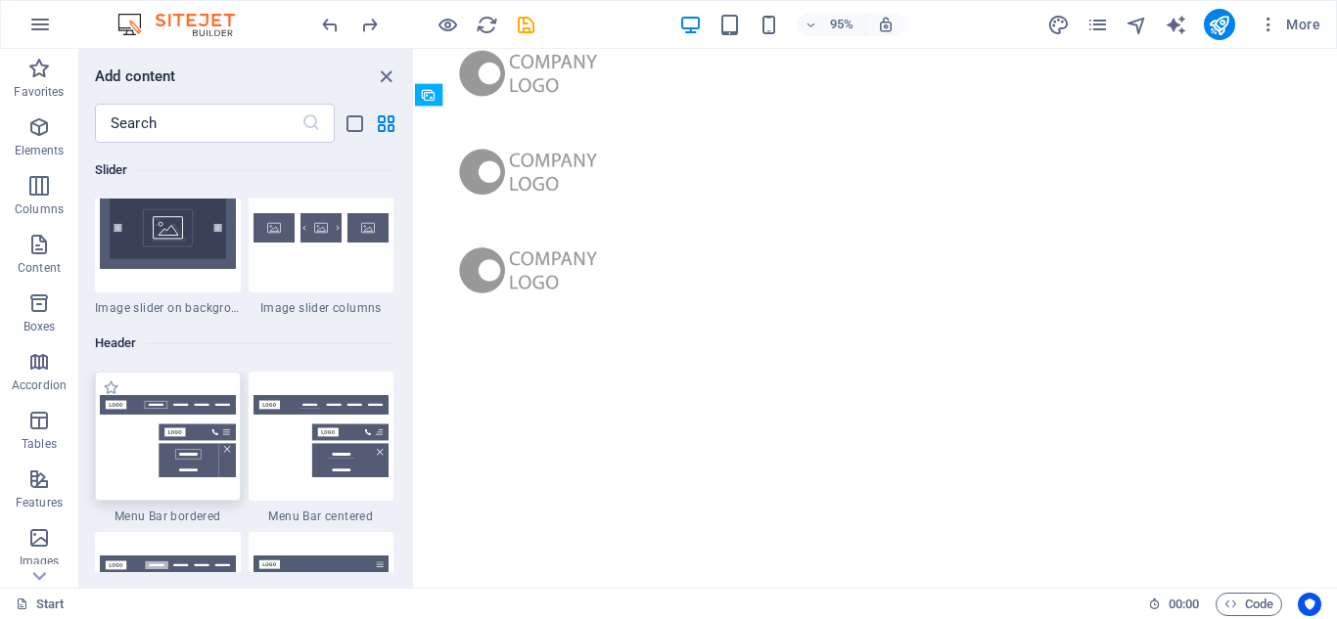
click at [161, 413] on img at bounding box center [168, 436] width 136 height 82
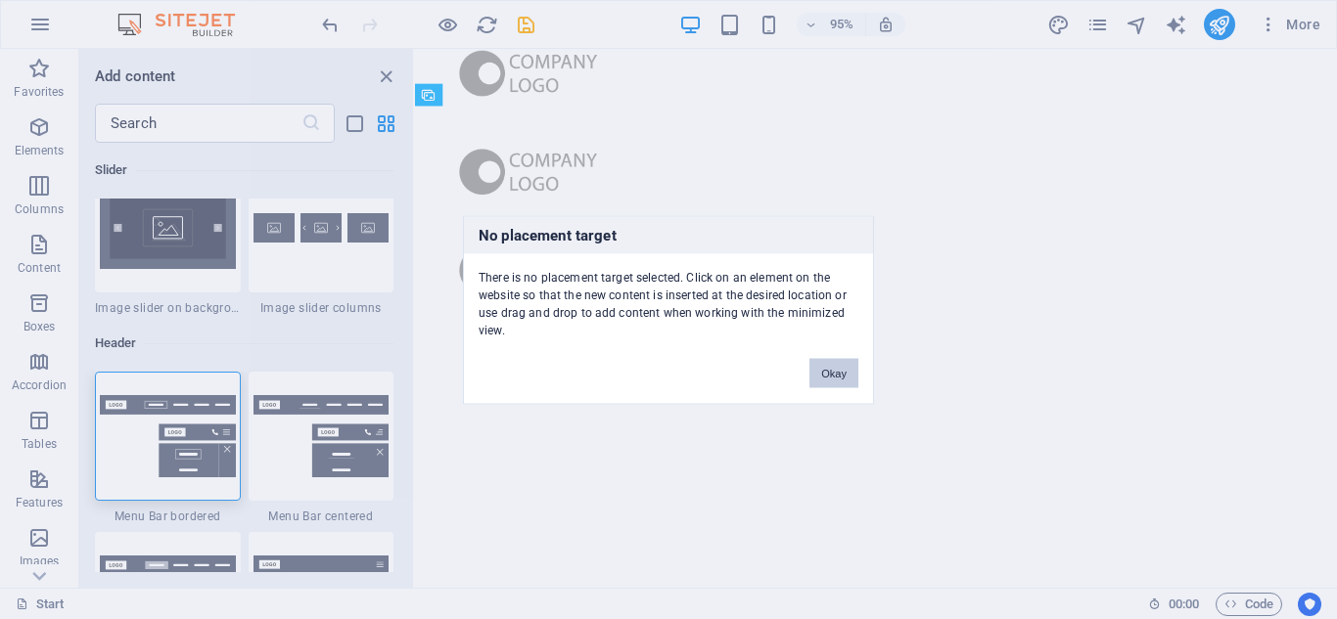
click at [592, 279] on div "No placement target There is no placement target selected. Click on an element …" at bounding box center [668, 309] width 1337 height 619
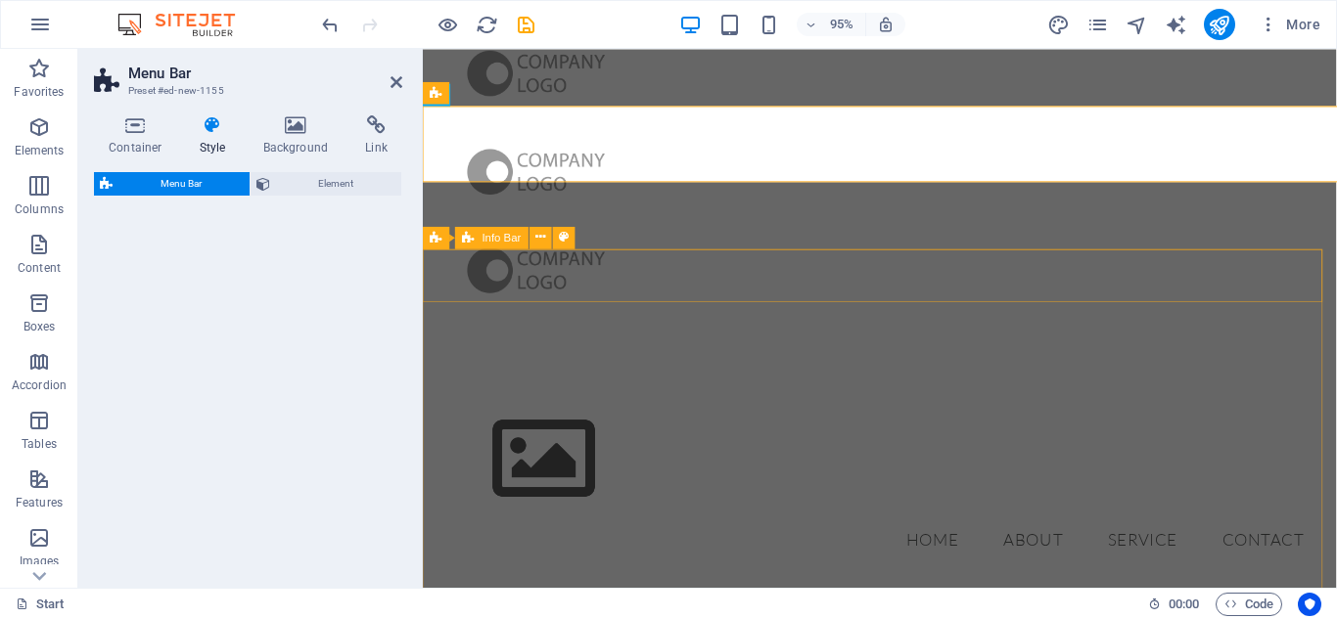
scroll to position [450, 0]
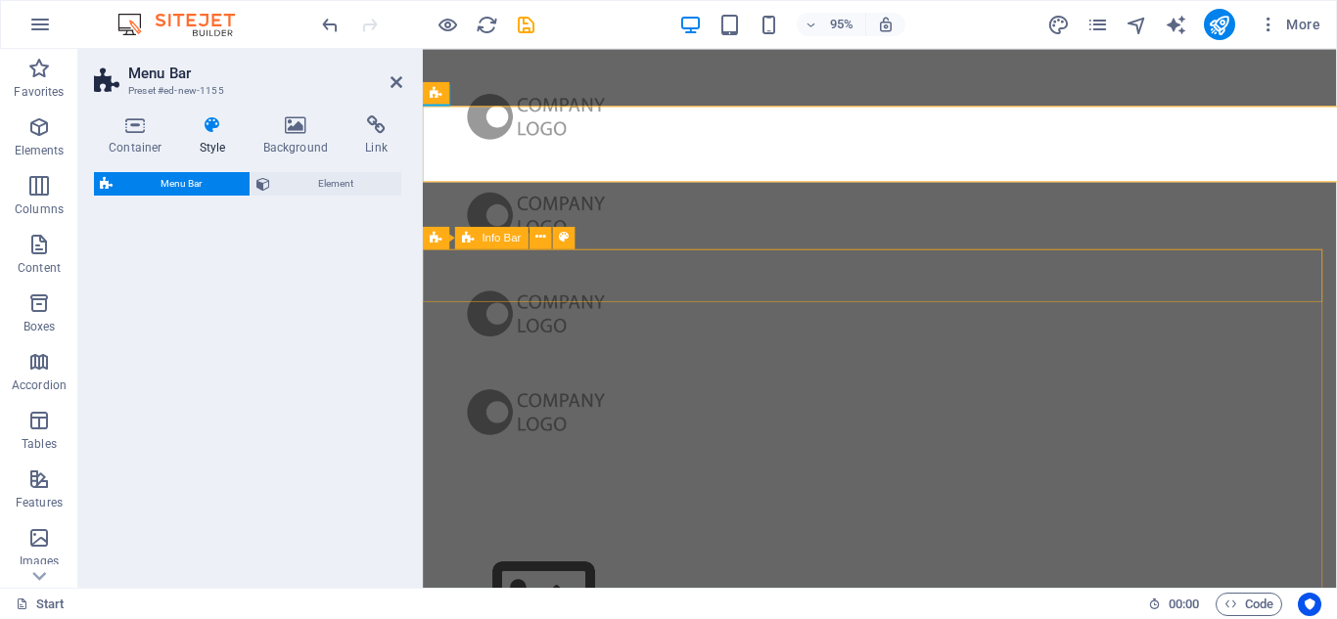
select select "rem"
select select "preset-menu-v2-border"
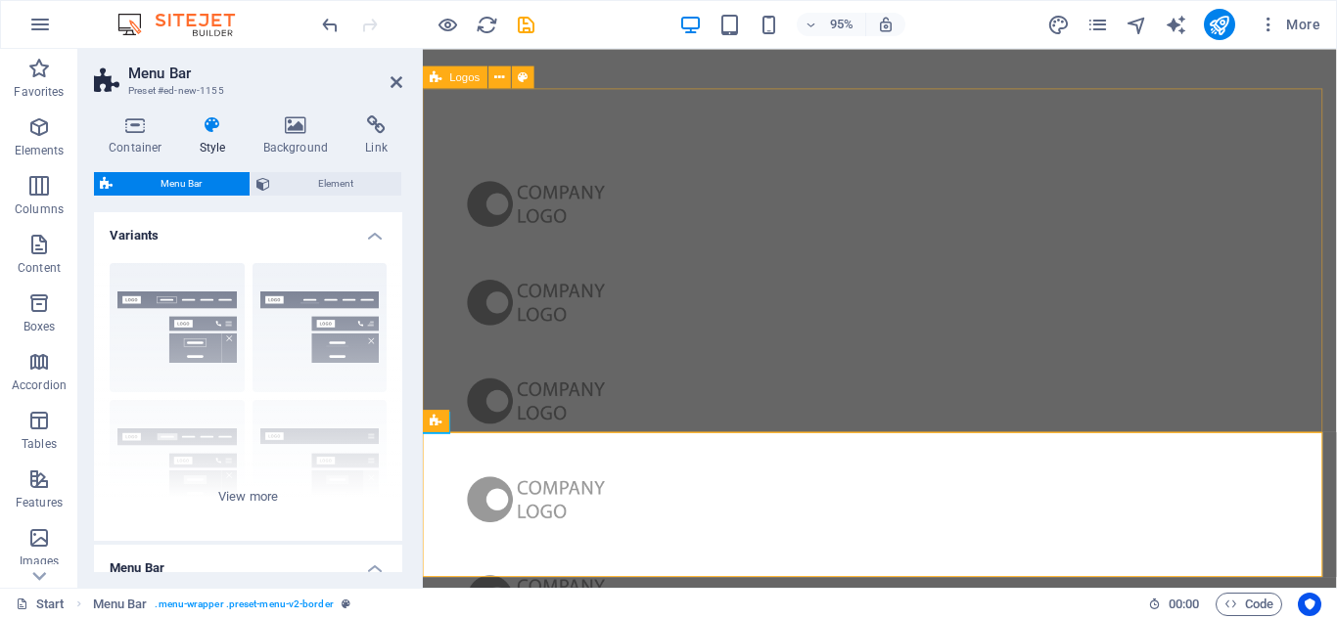
scroll to position [0, 0]
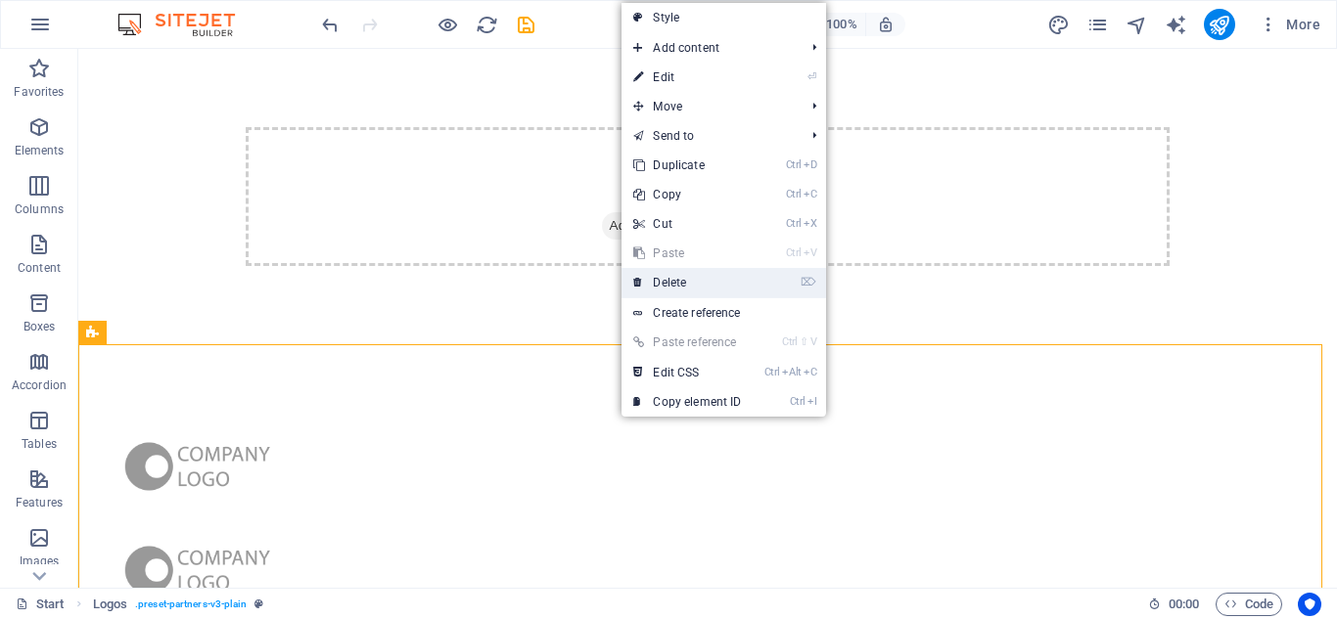
click at [688, 279] on link "⌦ Delete" at bounding box center [686, 282] width 131 height 29
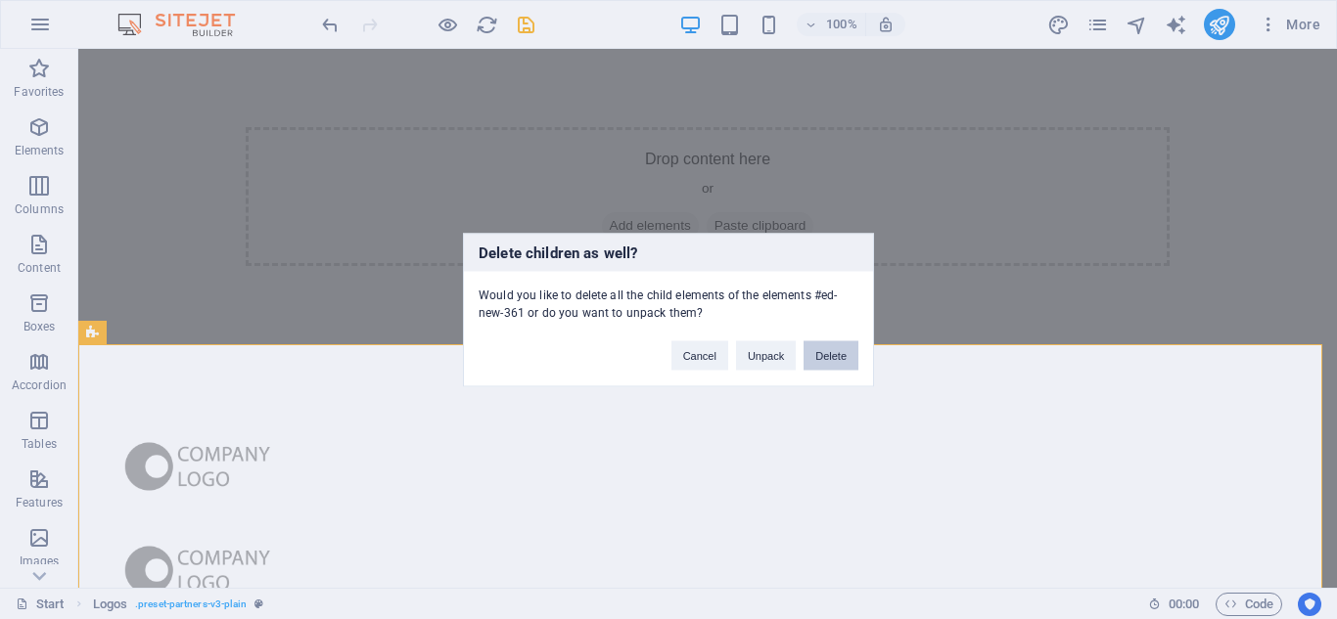
click at [837, 363] on button "Delete" at bounding box center [830, 355] width 55 height 29
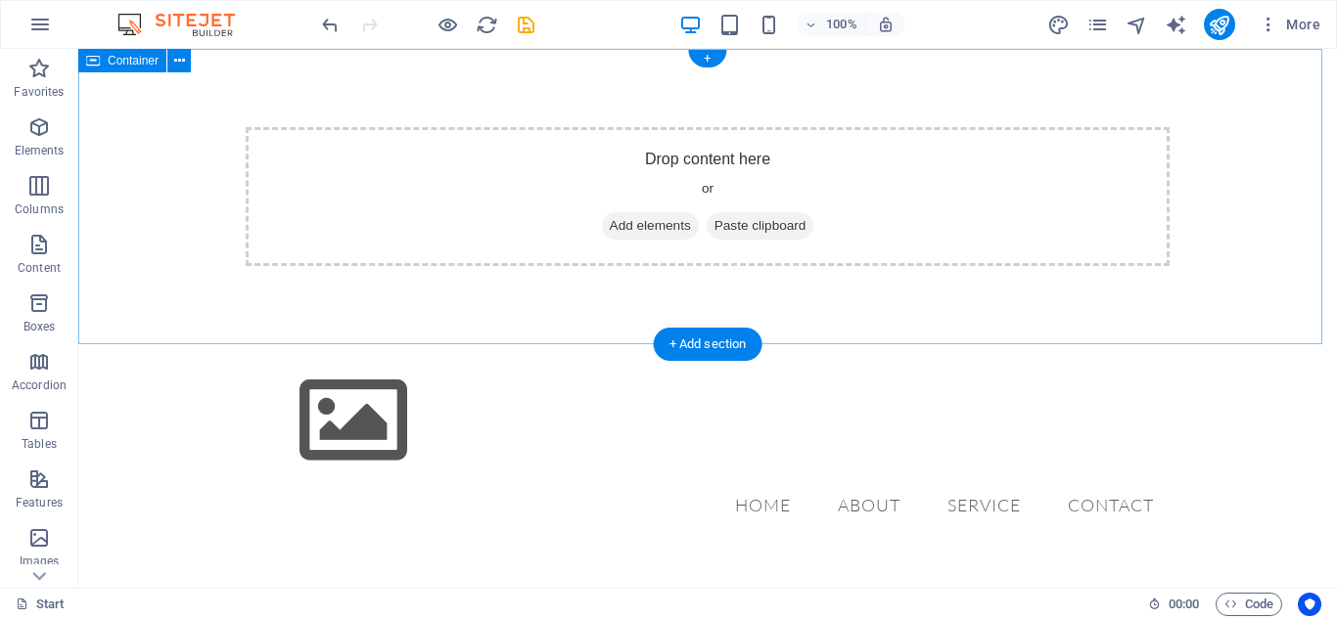
click at [568, 181] on div "Drop content here or Add elements Paste clipboard" at bounding box center [708, 196] width 924 height 139
click at [174, 63] on icon at bounding box center [179, 61] width 11 height 21
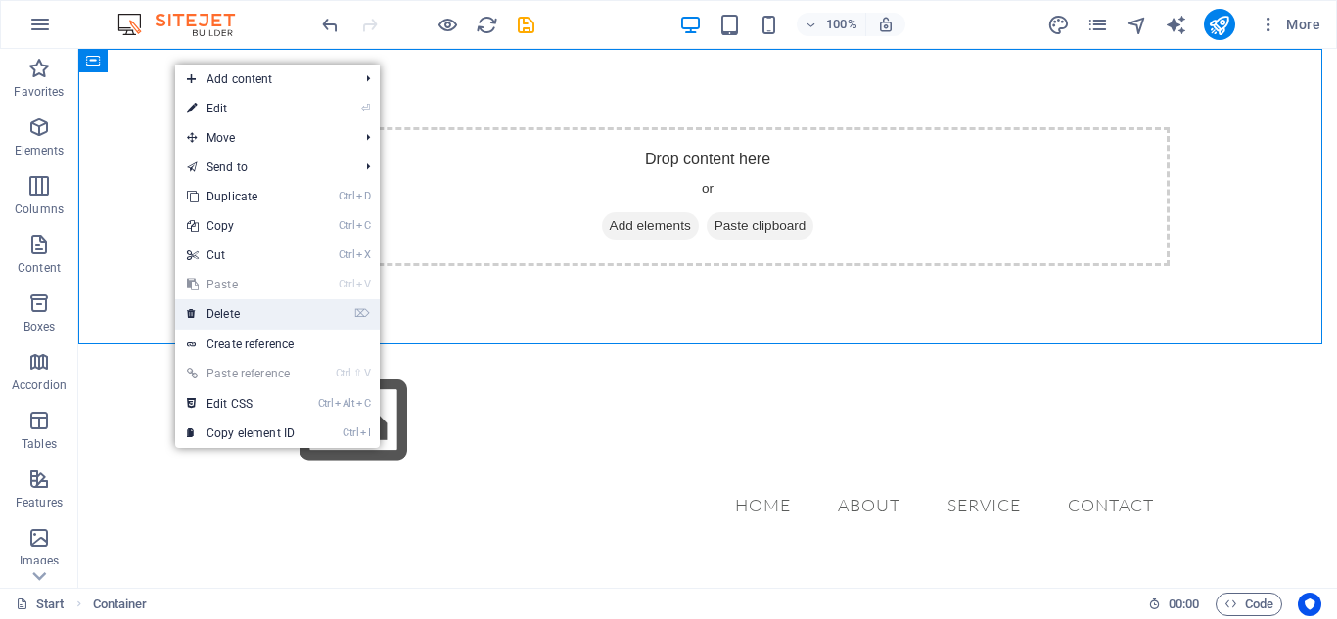
click at [256, 321] on link "⌦ Delete" at bounding box center [240, 313] width 131 height 29
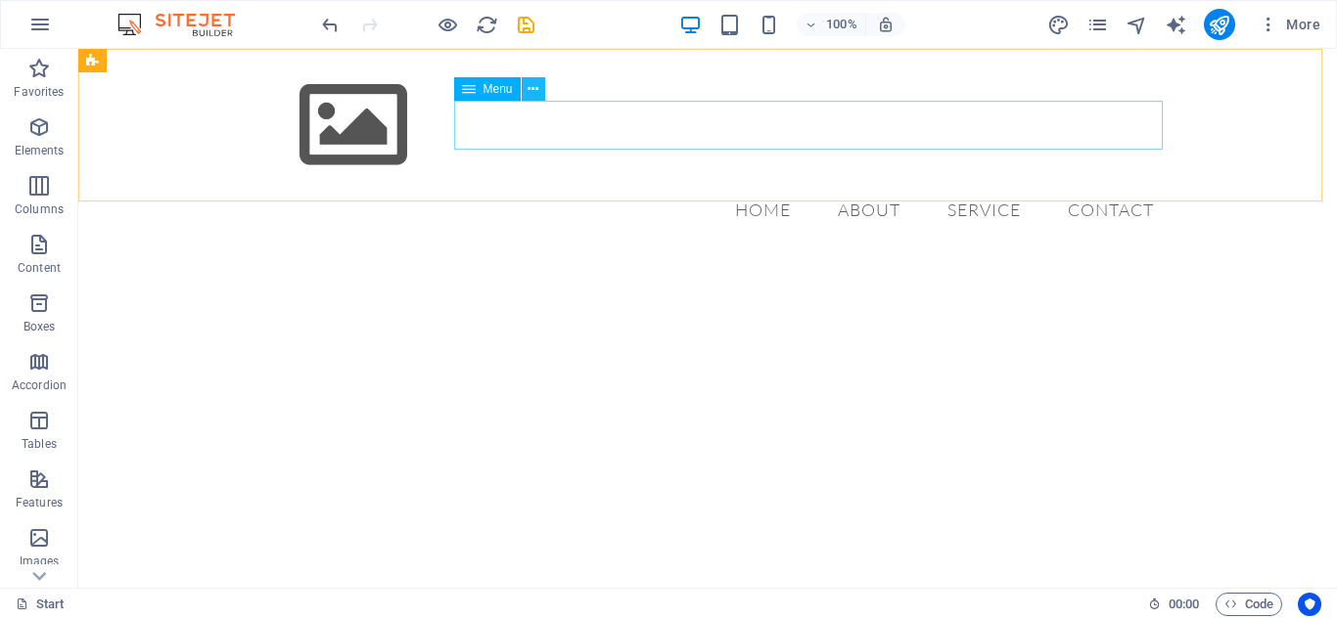
click at [530, 89] on icon at bounding box center [532, 89] width 11 height 21
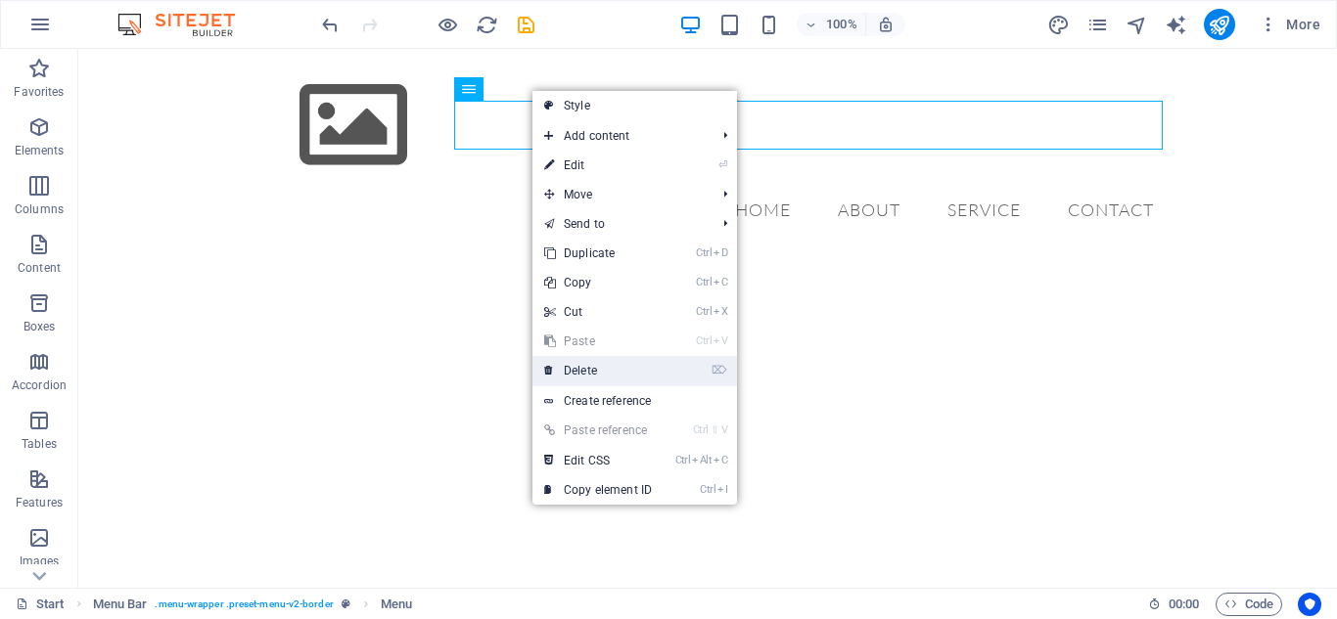
click at [595, 371] on link "⌦ Delete" at bounding box center [597, 370] width 131 height 29
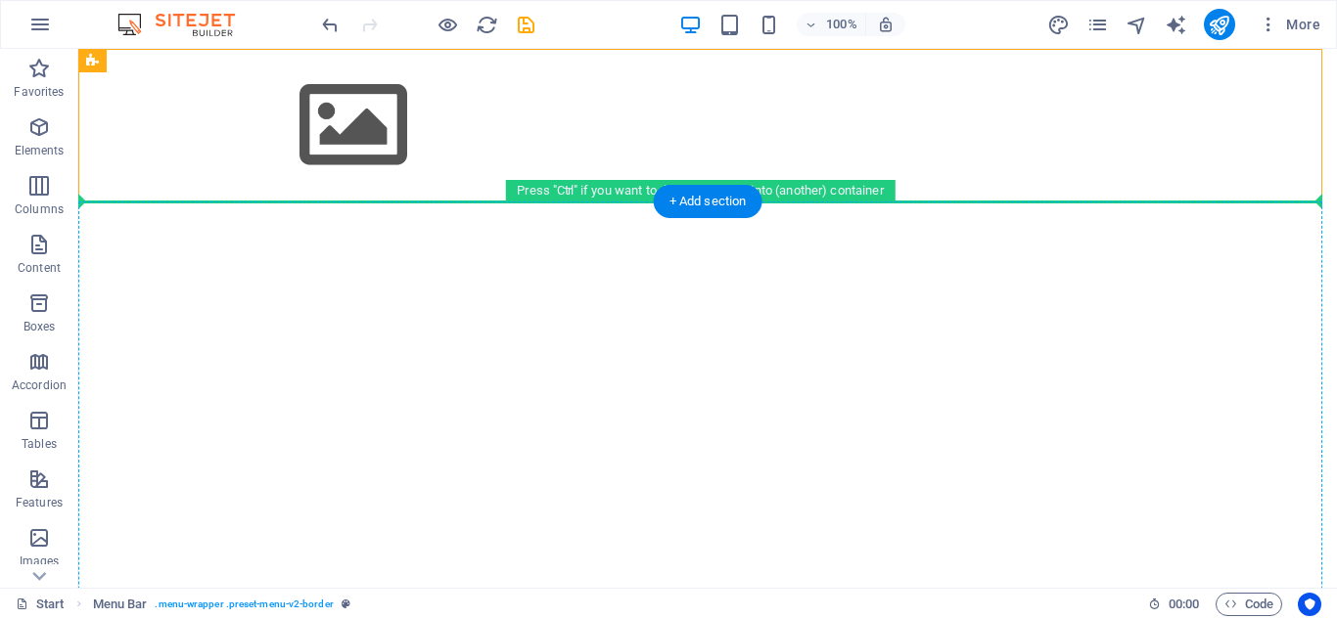
drag, startPoint x: 425, startPoint y: 87, endPoint x: 422, endPoint y: 357, distance: 270.1
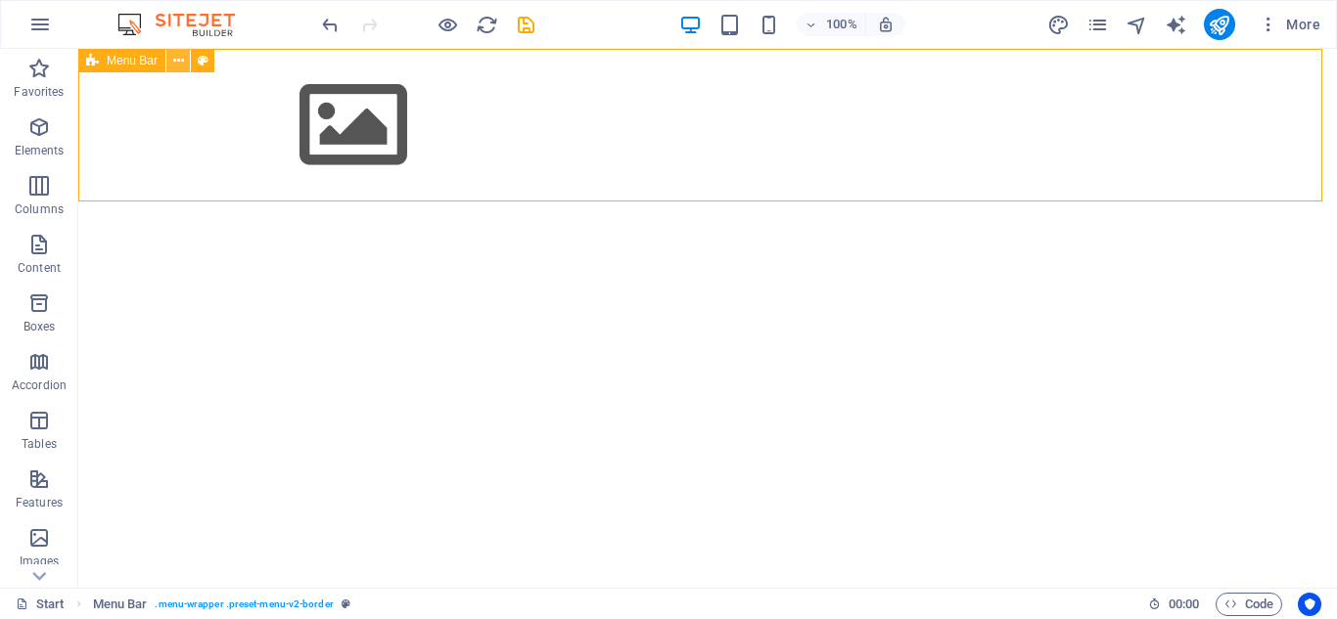
click at [174, 65] on icon at bounding box center [178, 61] width 11 height 21
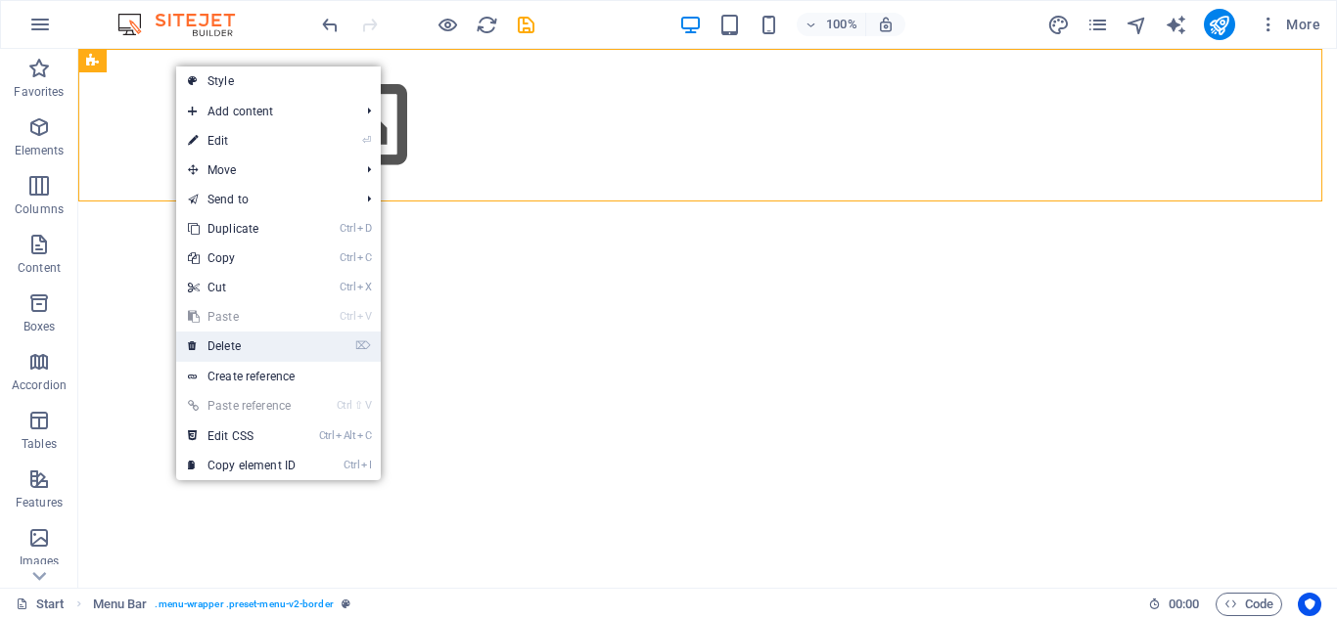
click at [251, 344] on link "⌦ Delete" at bounding box center [241, 346] width 131 height 29
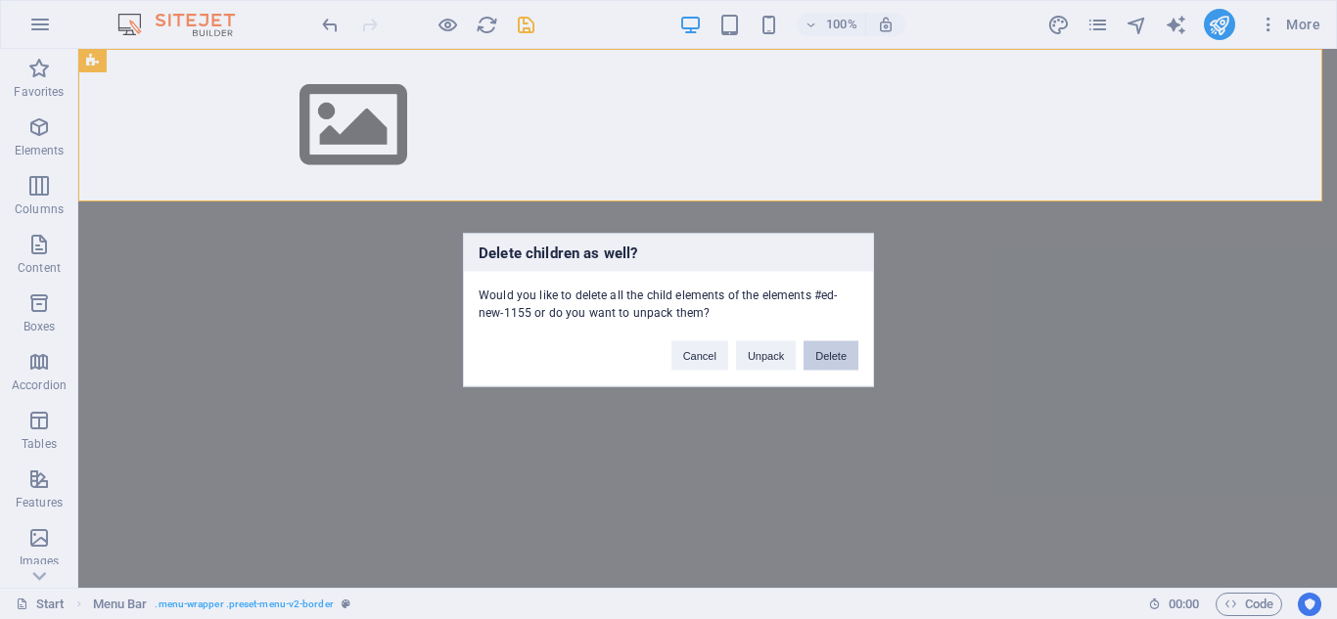
click at [840, 363] on button "Delete" at bounding box center [830, 355] width 55 height 29
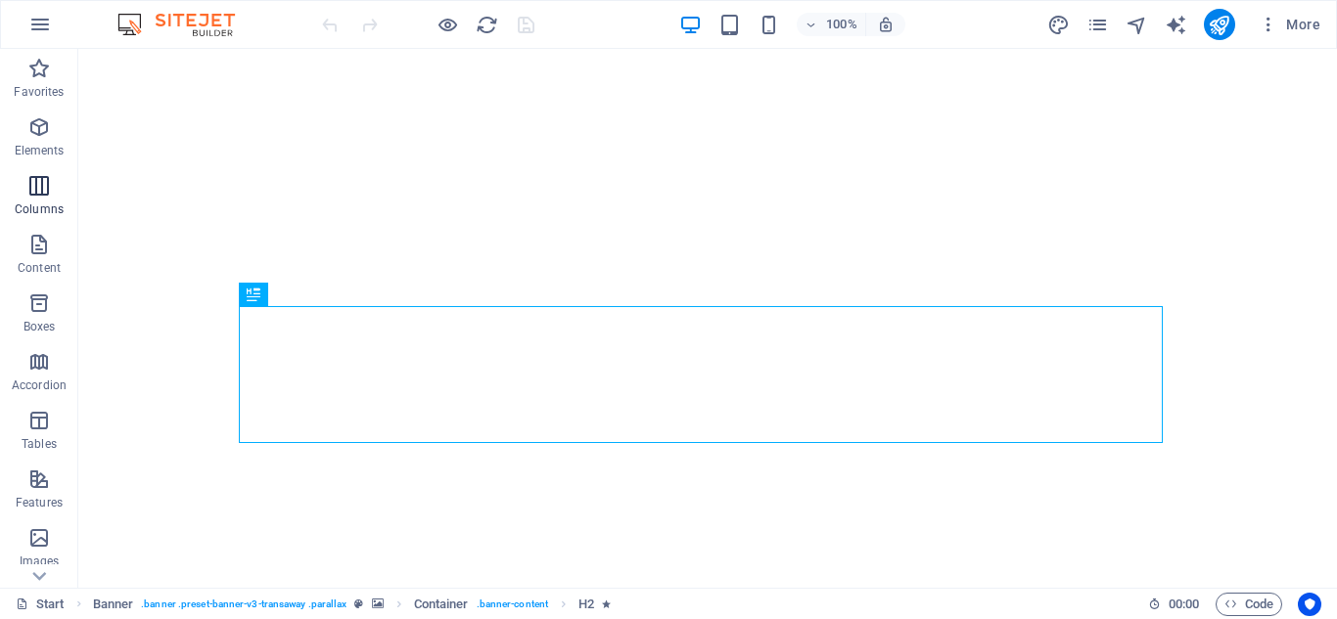
click at [50, 197] on icon "button" at bounding box center [38, 185] width 23 height 23
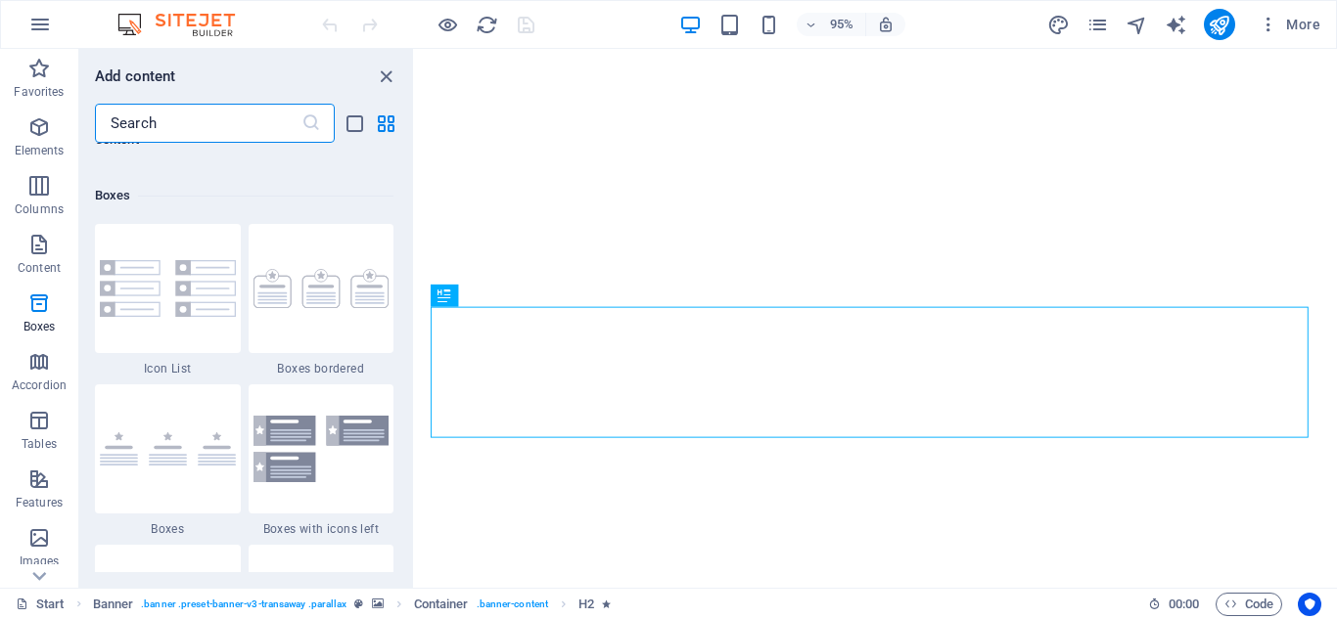
scroll to position [5861, 0]
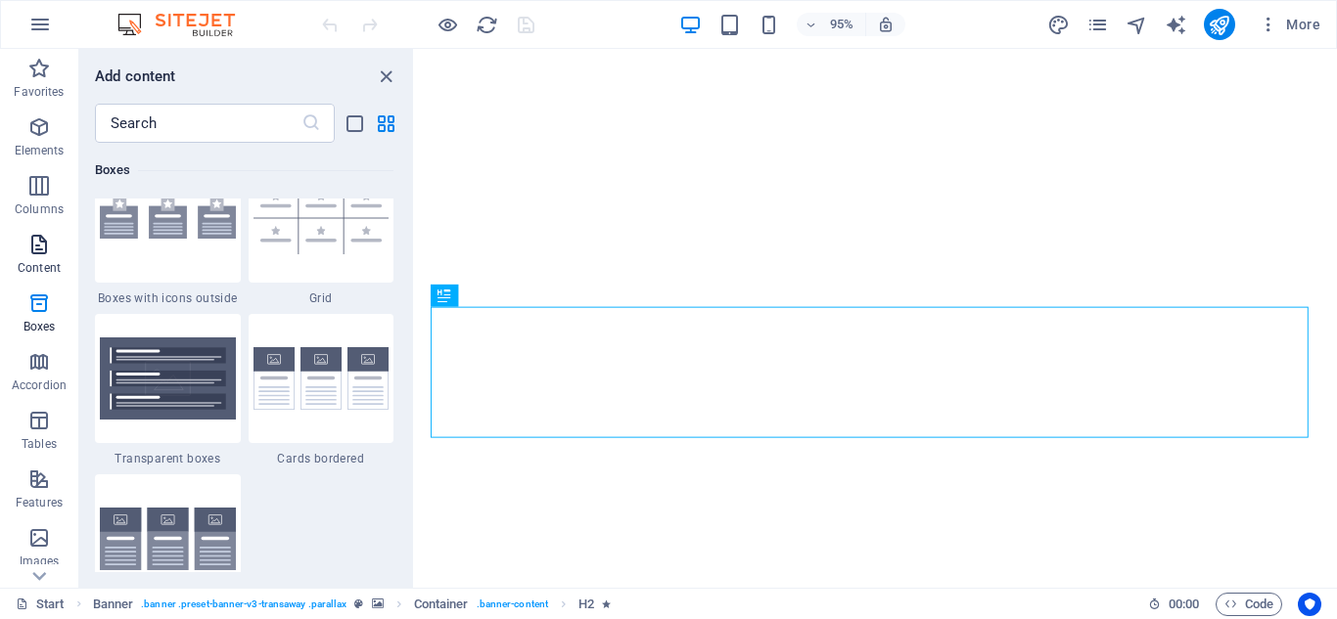
click at [39, 243] on icon "button" at bounding box center [38, 244] width 23 height 23
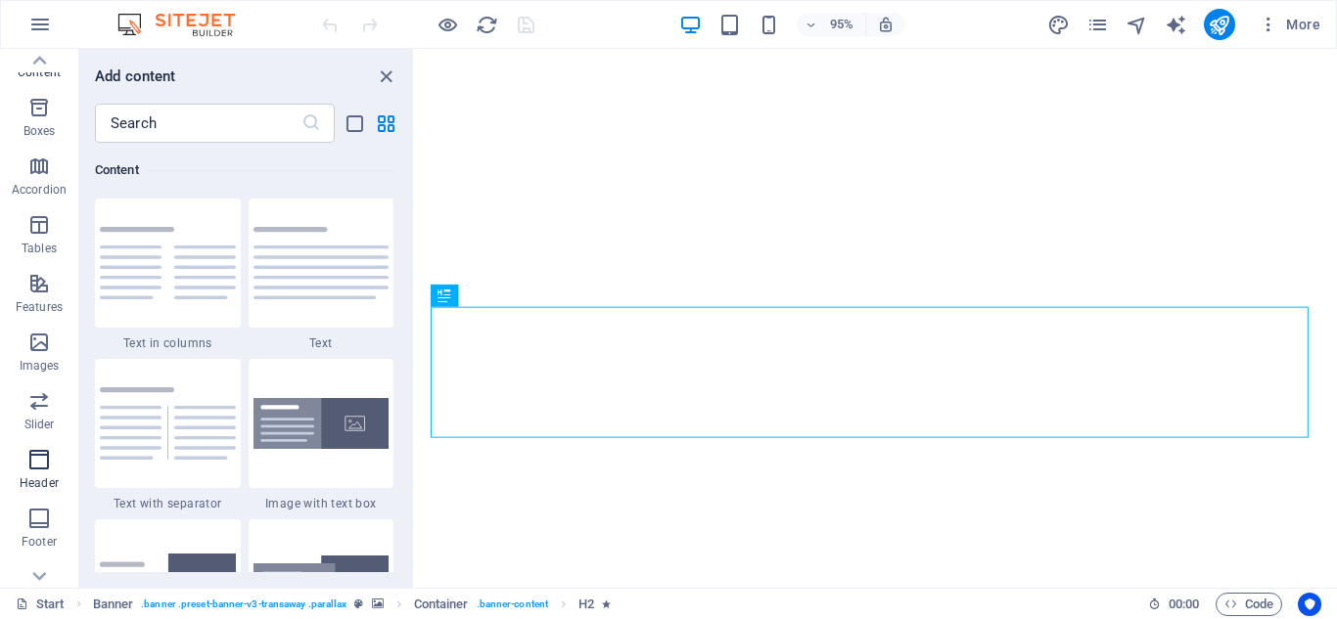
scroll to position [294, 0]
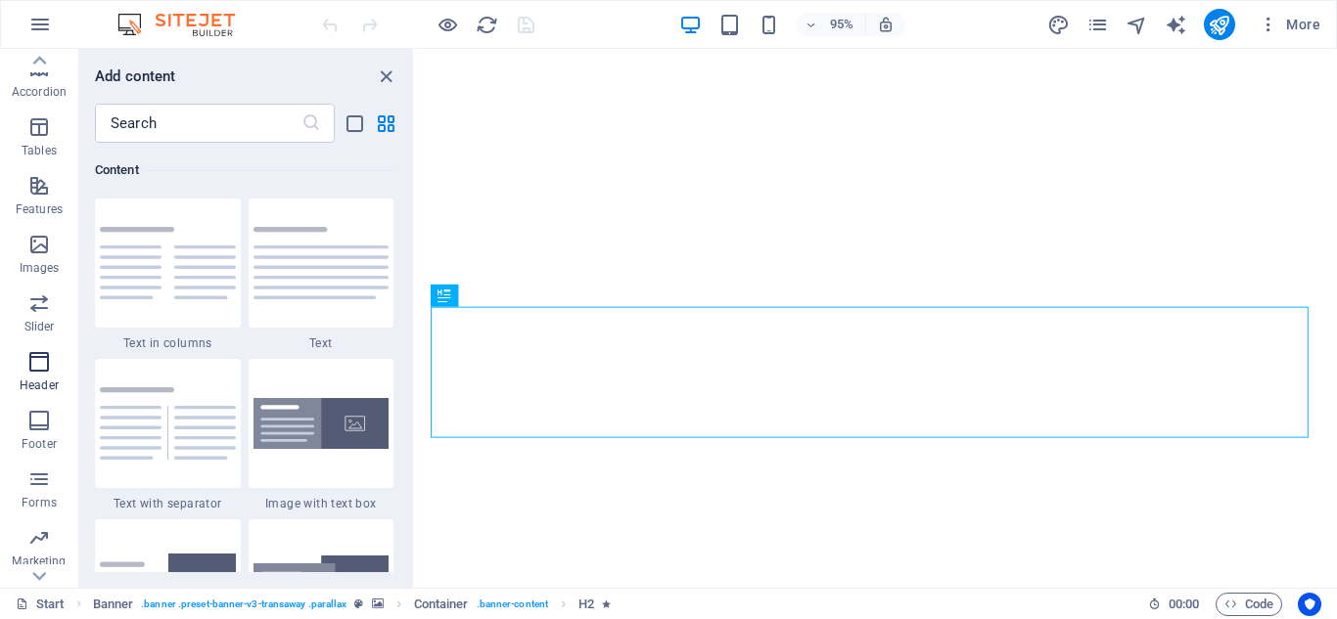
click at [40, 367] on icon "button" at bounding box center [38, 361] width 23 height 23
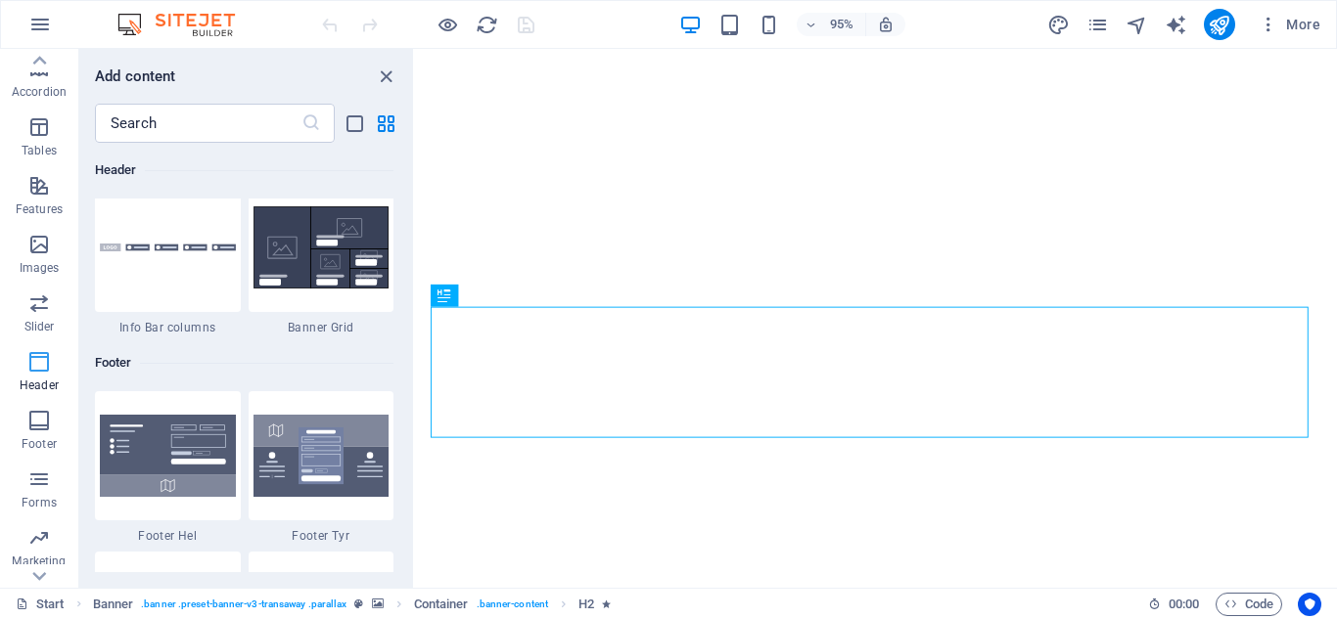
scroll to position [342, 0]
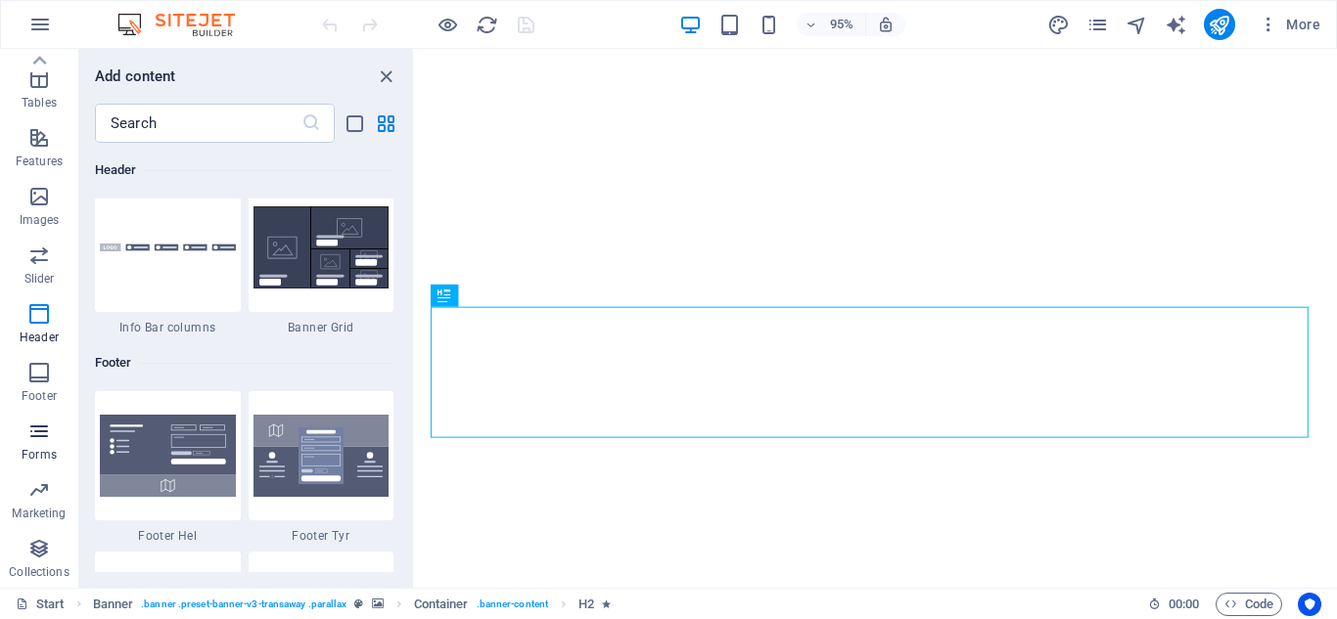
click at [48, 431] on icon "button" at bounding box center [38, 431] width 23 height 23
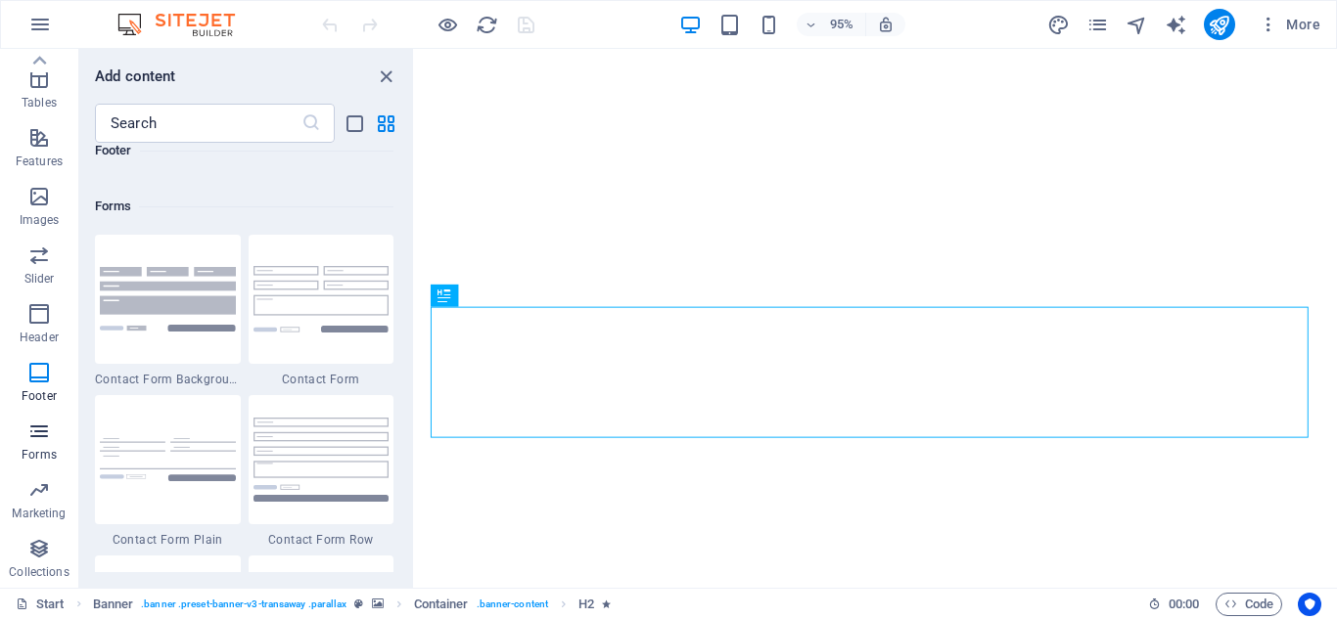
scroll to position [14287, 0]
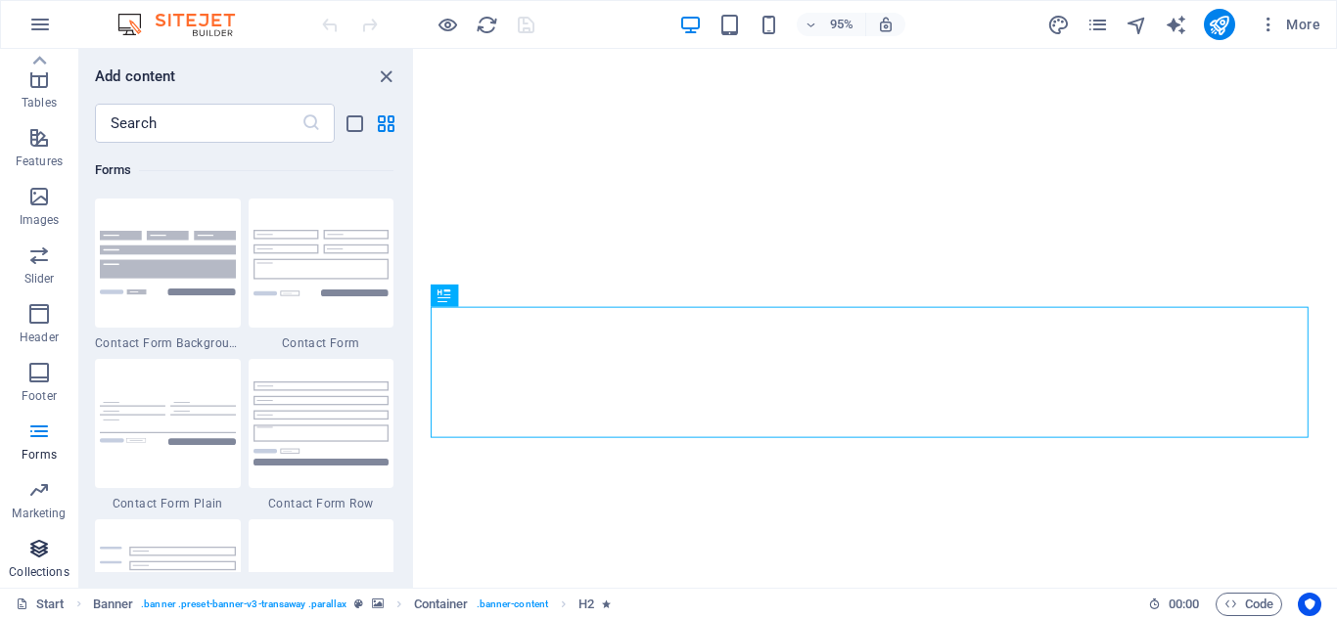
click at [44, 563] on span "Collections" at bounding box center [39, 560] width 78 height 47
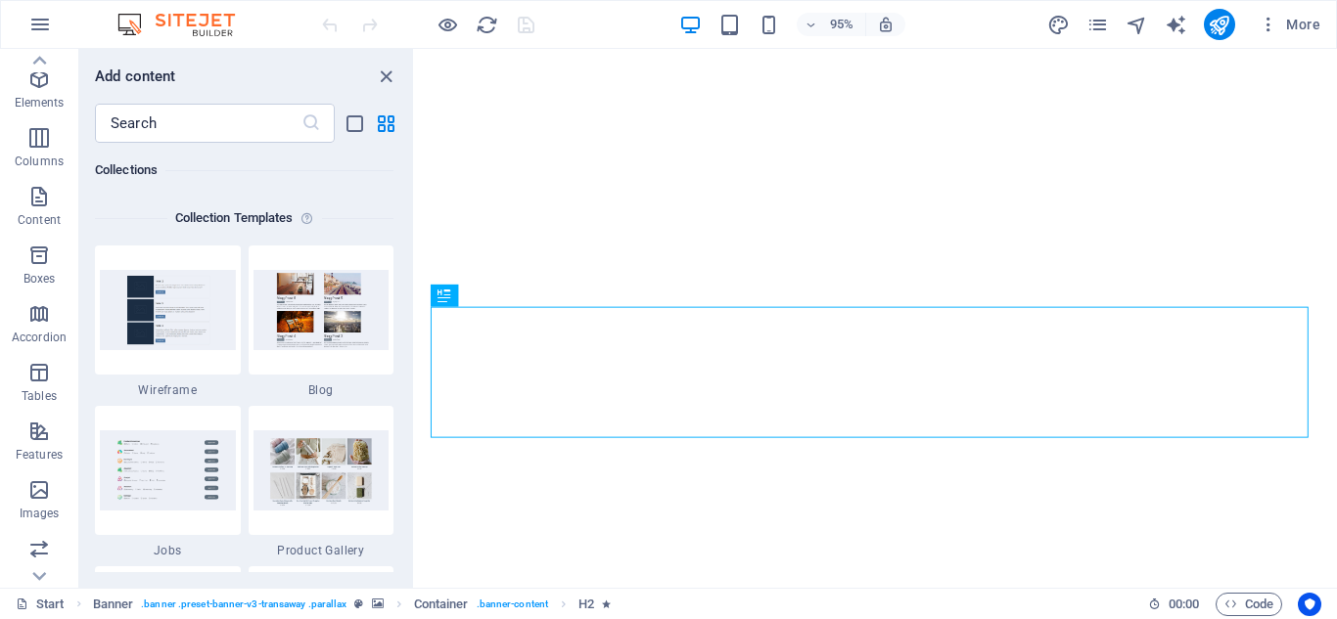
scroll to position [0, 0]
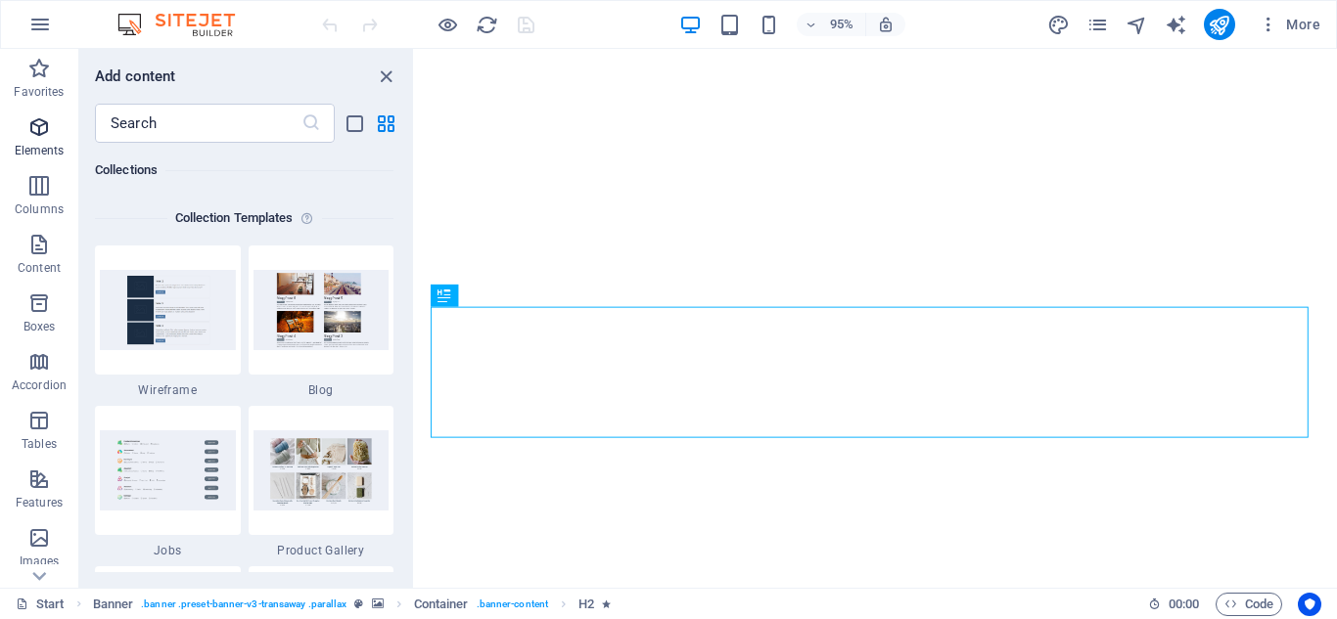
click at [42, 136] on icon "button" at bounding box center [38, 126] width 23 height 23
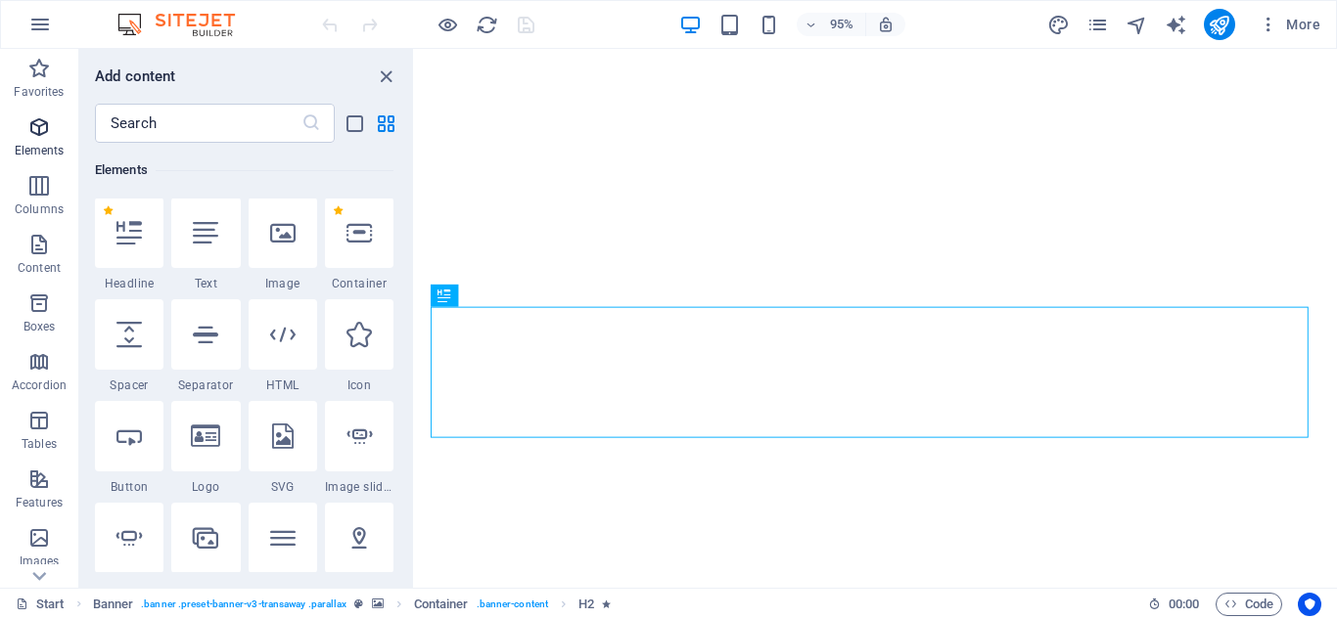
scroll to position [208, 0]
click at [214, 340] on icon at bounding box center [205, 335] width 25 height 25
select select "%"
select select "px"
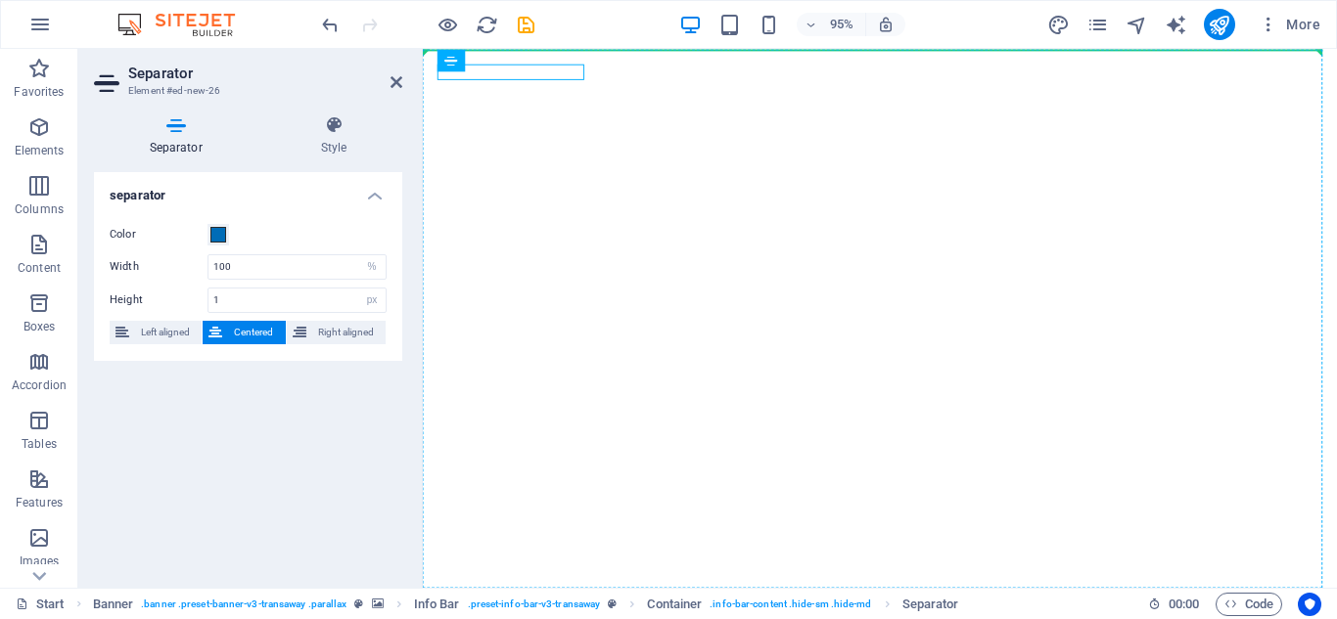
drag, startPoint x: 456, startPoint y: 77, endPoint x: 466, endPoint y: 236, distance: 158.8
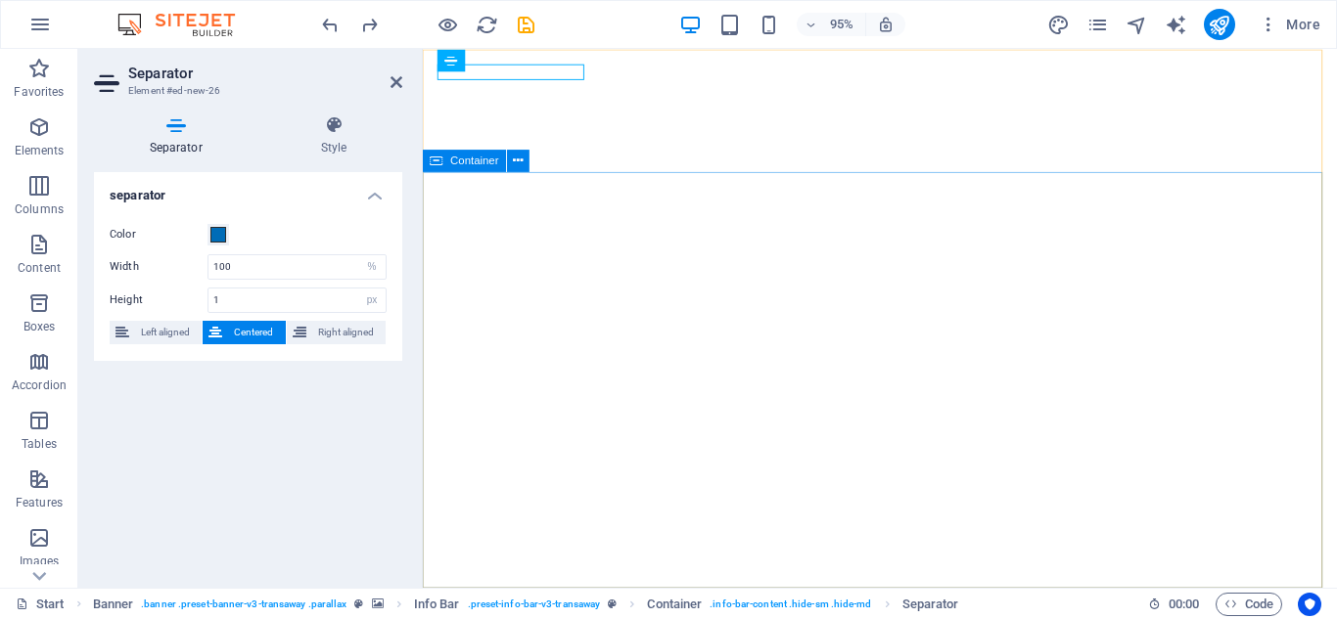
drag, startPoint x: 971, startPoint y: 120, endPoint x: 549, endPoint y: 231, distance: 436.0
drag, startPoint x: 566, startPoint y: 74, endPoint x: 557, endPoint y: 168, distance: 94.4
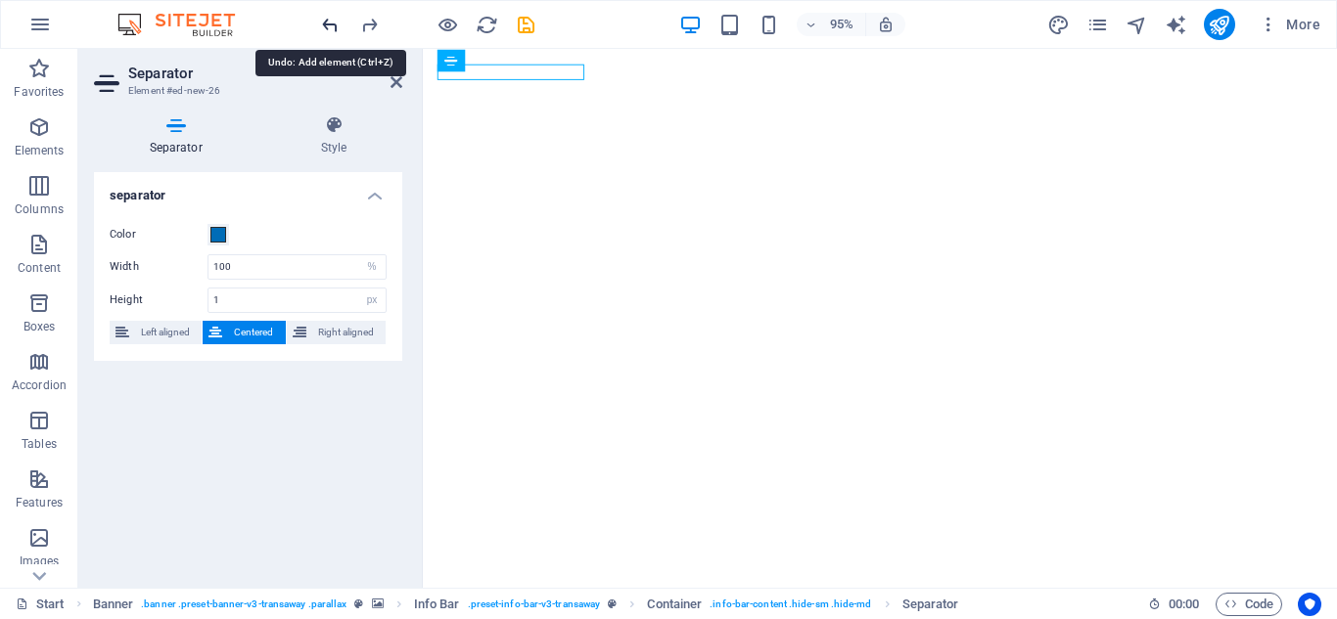
click at [331, 24] on icon "undo" at bounding box center [330, 25] width 23 height 23
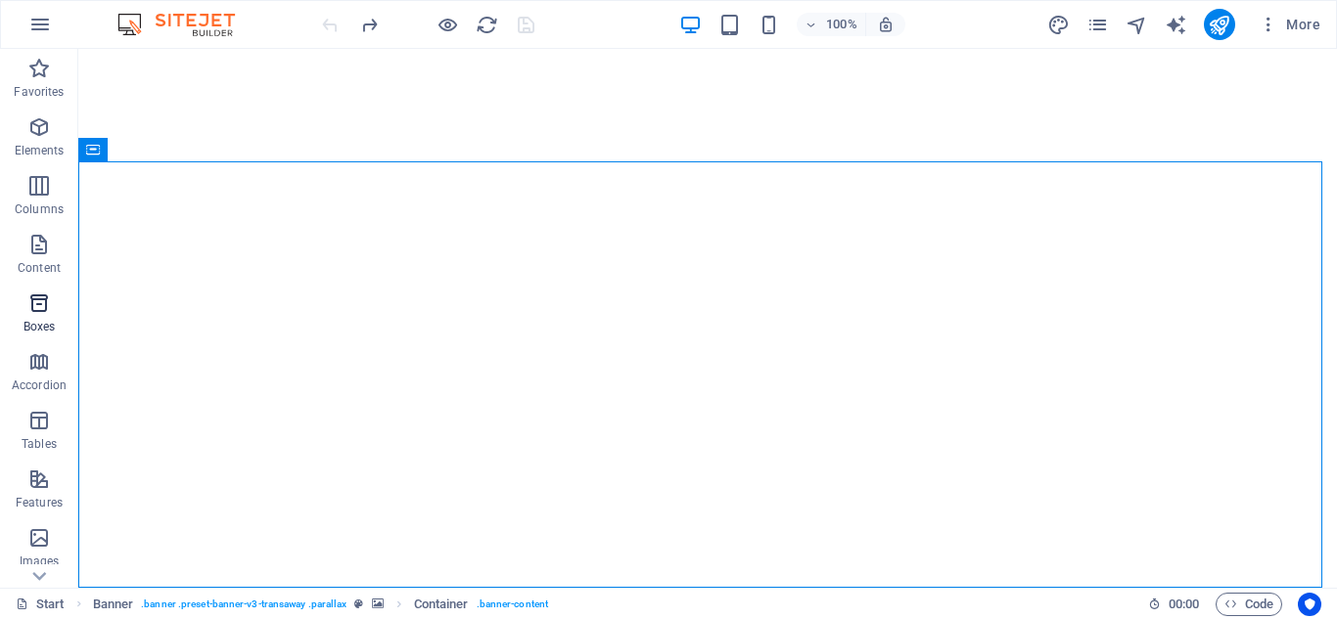
click at [45, 311] on icon "button" at bounding box center [38, 303] width 23 height 23
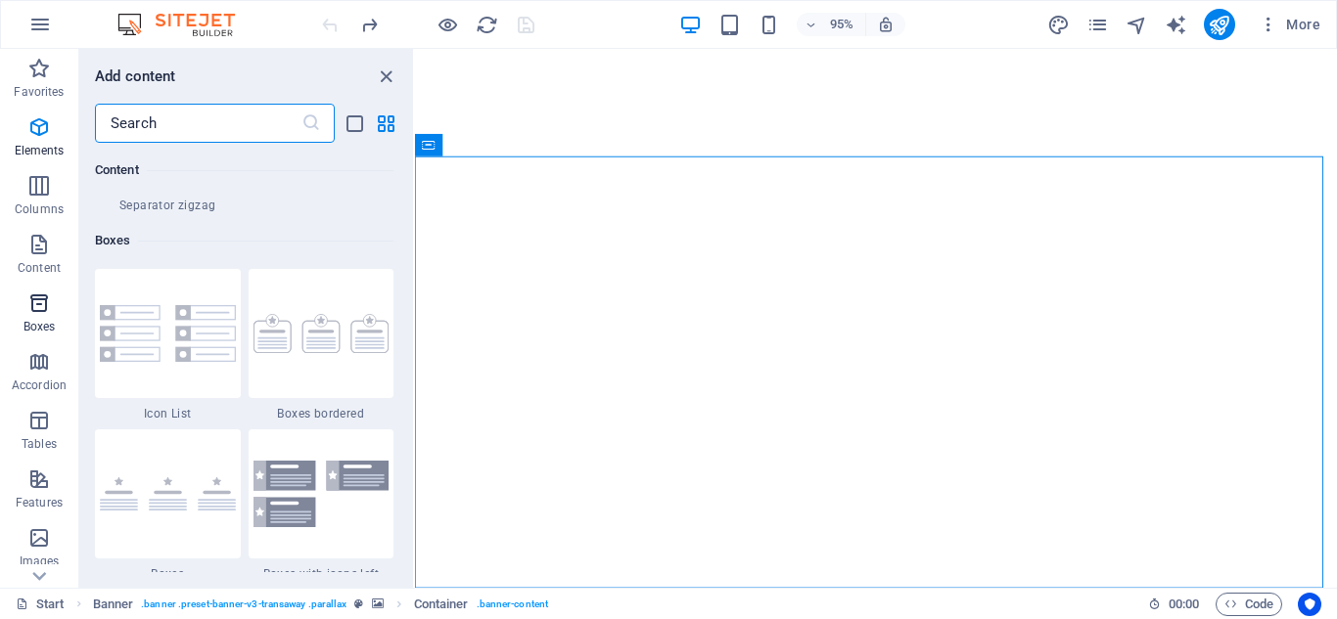
scroll to position [5398, 0]
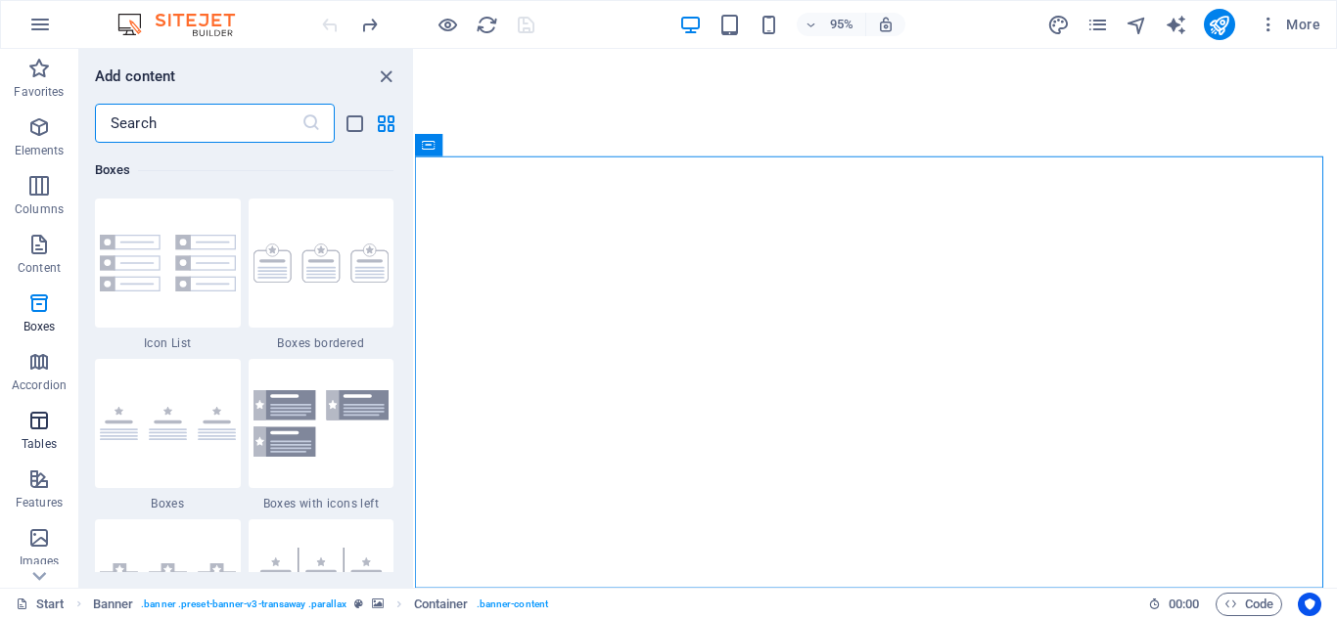
click at [46, 432] on icon "button" at bounding box center [38, 420] width 23 height 23
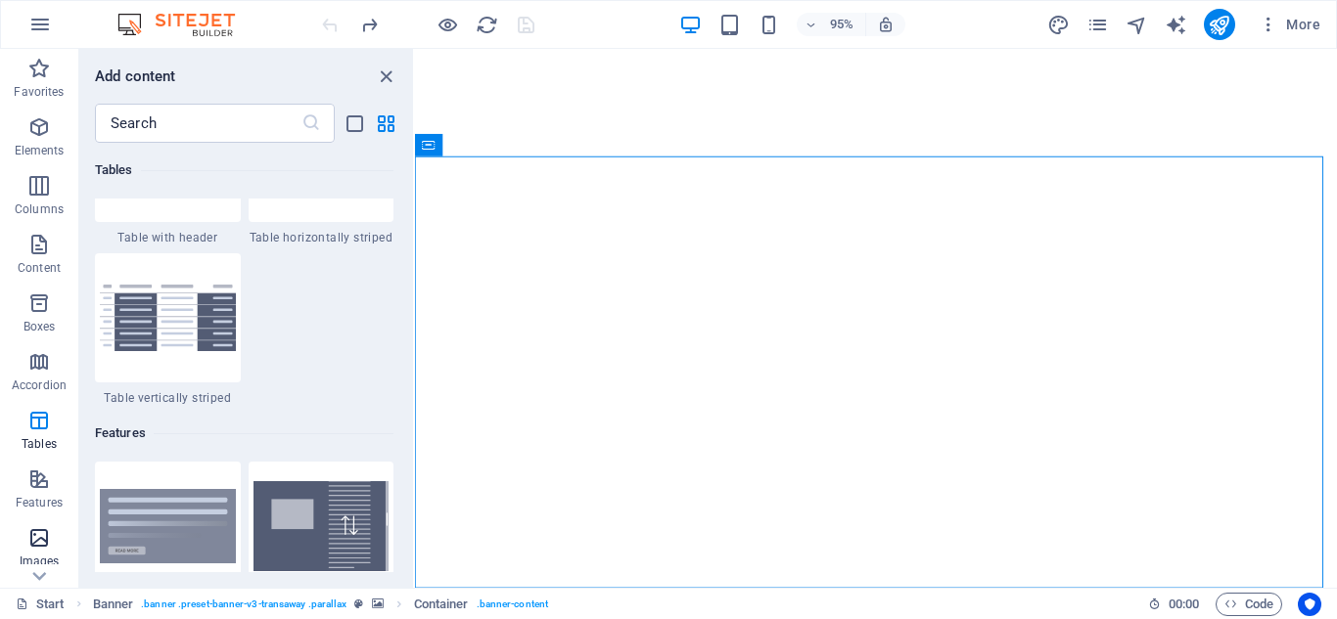
scroll to position [196, 0]
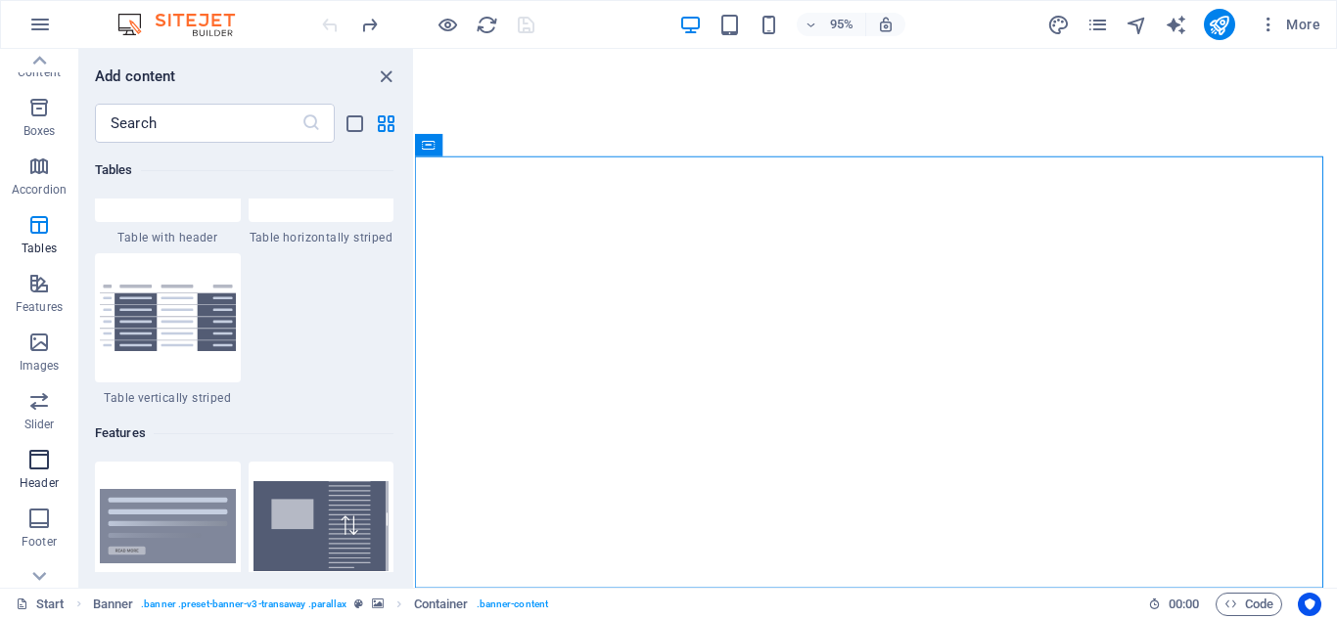
click at [45, 462] on icon "button" at bounding box center [38, 459] width 23 height 23
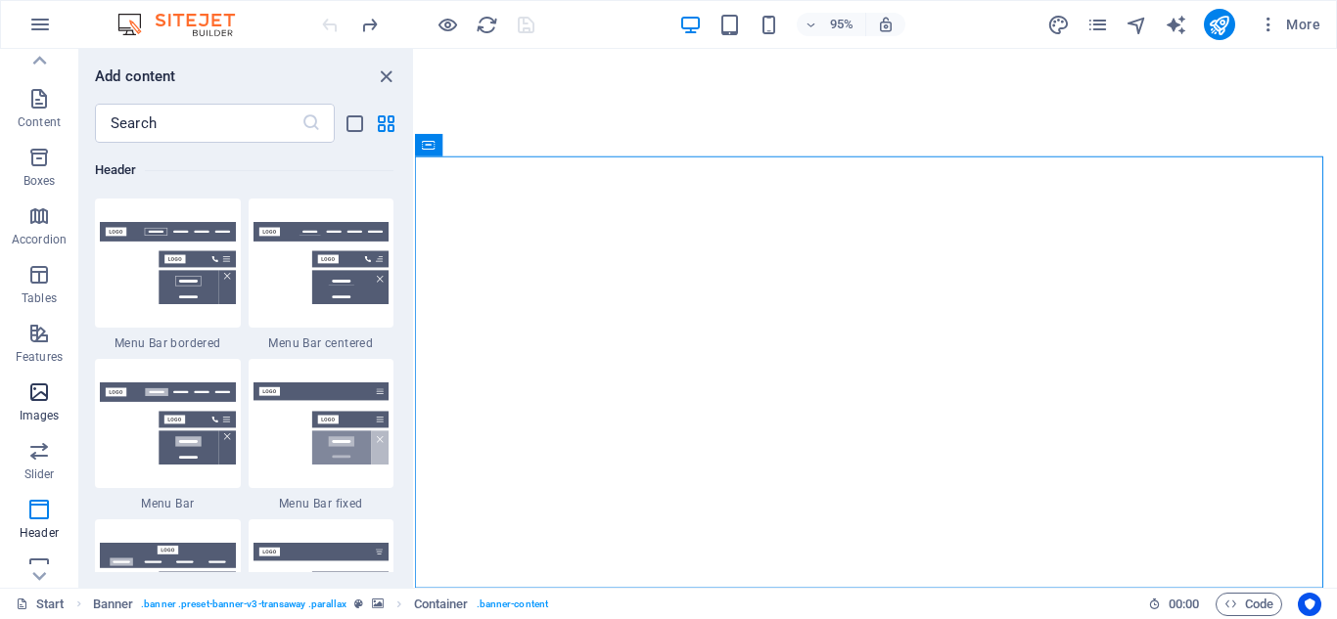
scroll to position [0, 0]
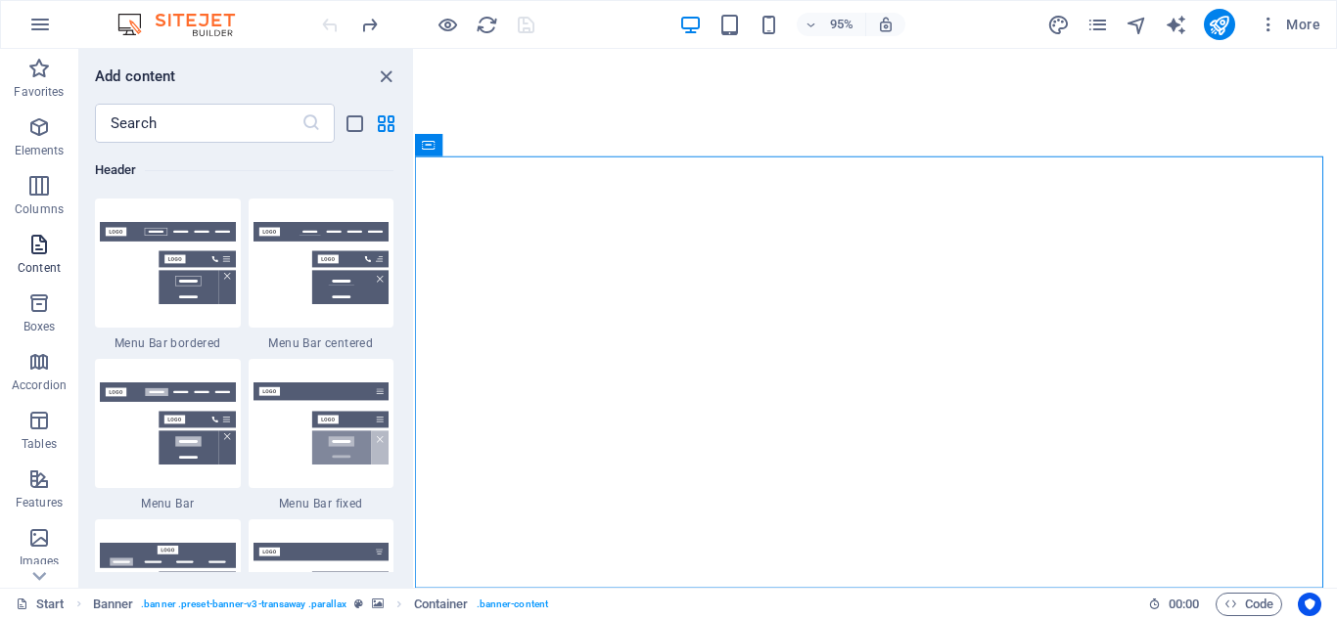
click at [50, 257] on span "Content" at bounding box center [39, 256] width 78 height 47
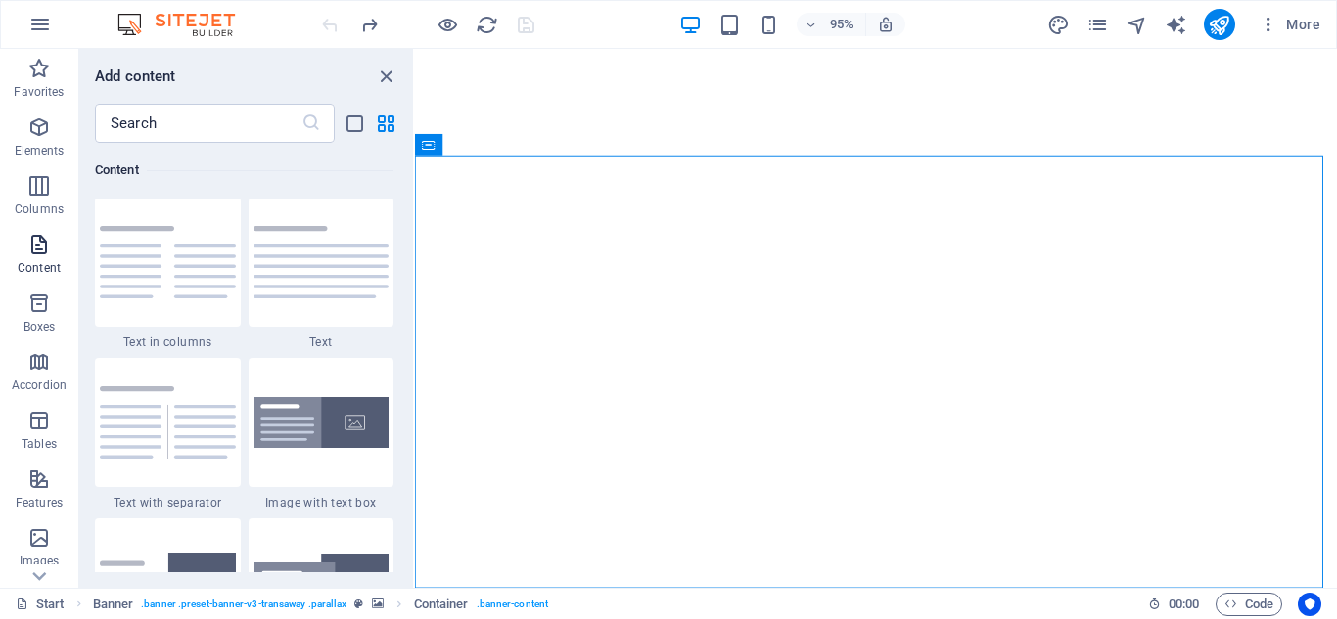
scroll to position [3424, 0]
click at [307, 439] on img at bounding box center [321, 424] width 136 height 52
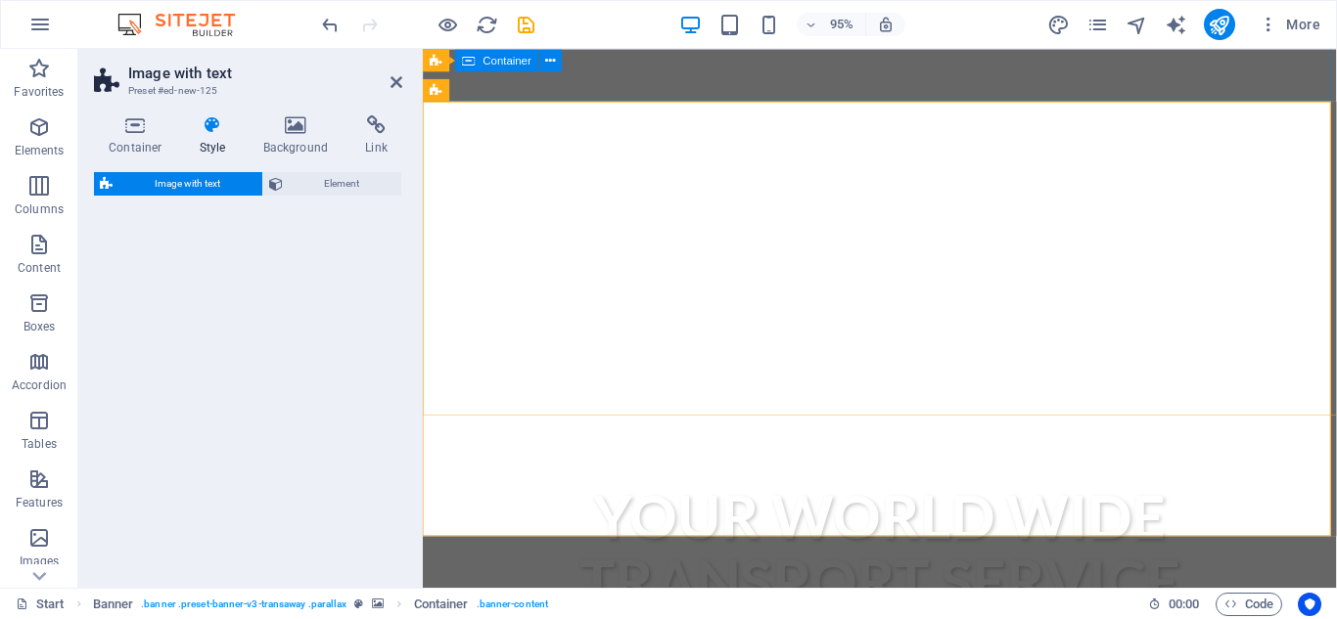
select select "rem"
select select "px"
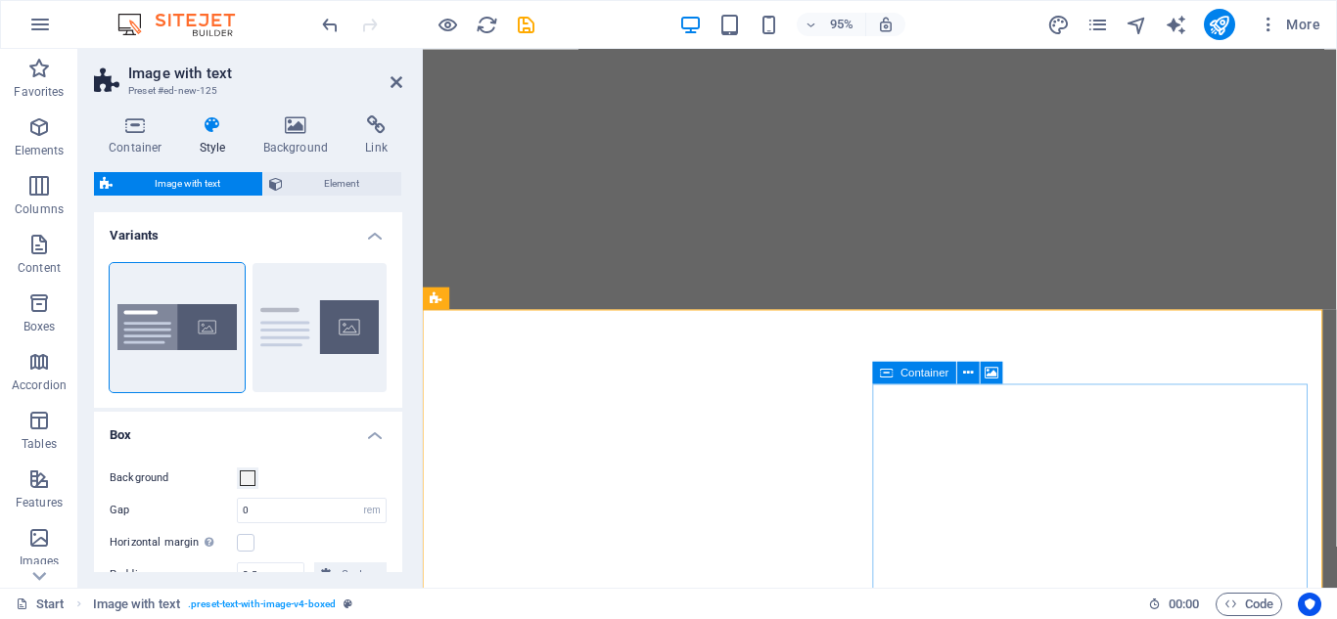
scroll to position [489, 0]
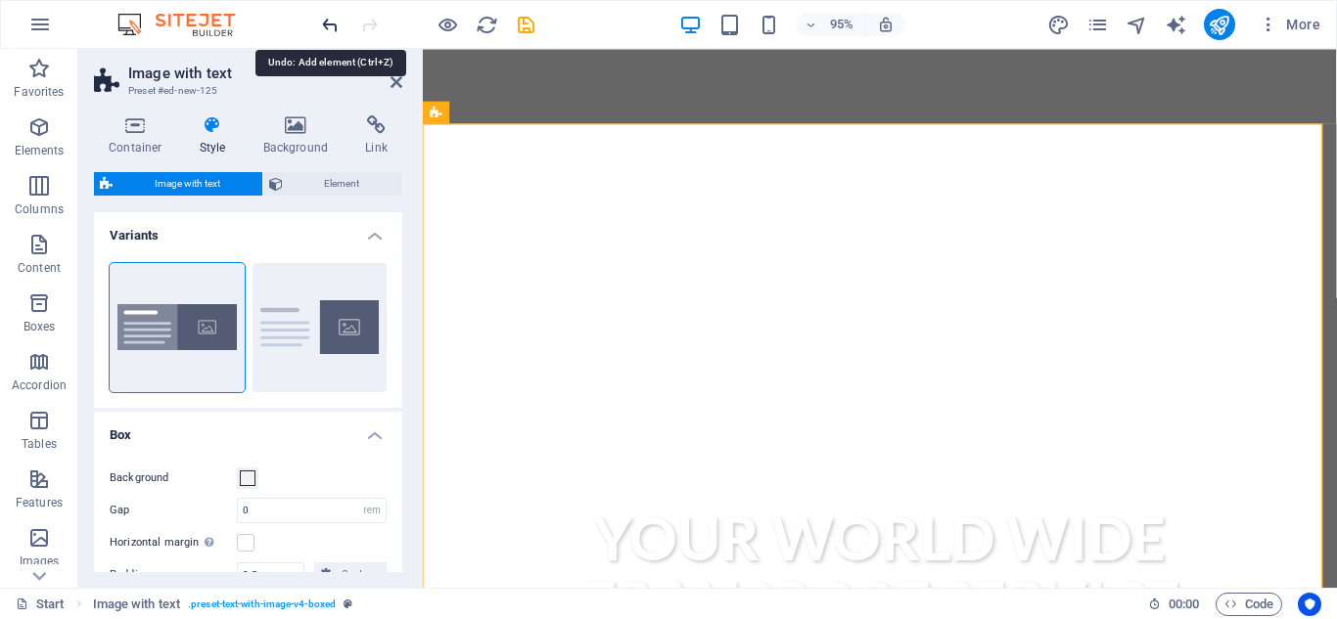
click at [325, 24] on icon "undo" at bounding box center [330, 25] width 23 height 23
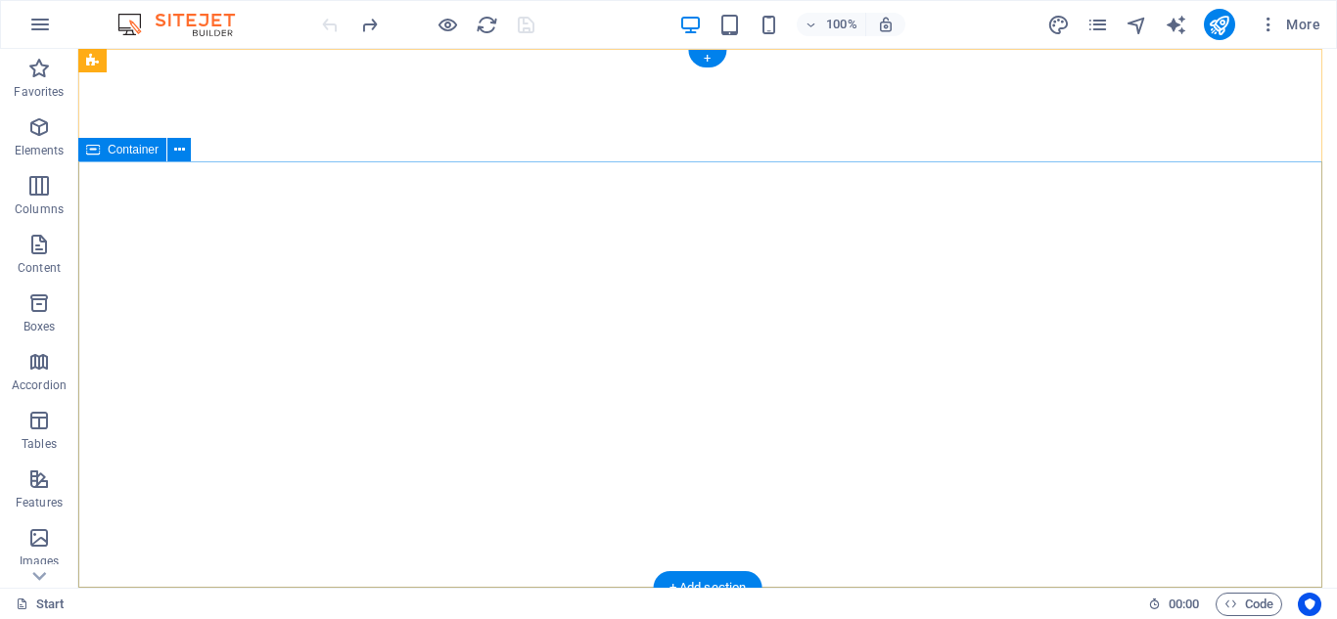
scroll to position [0, 0]
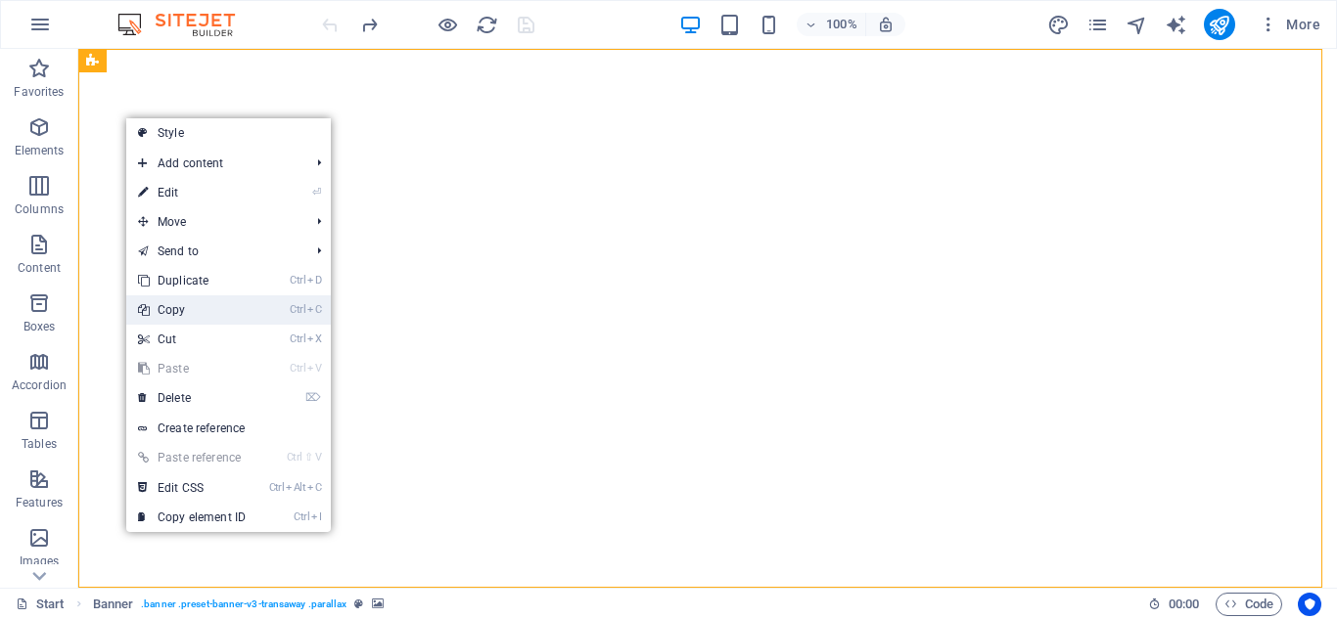
click at [173, 303] on link "Ctrl C Copy" at bounding box center [191, 310] width 131 height 29
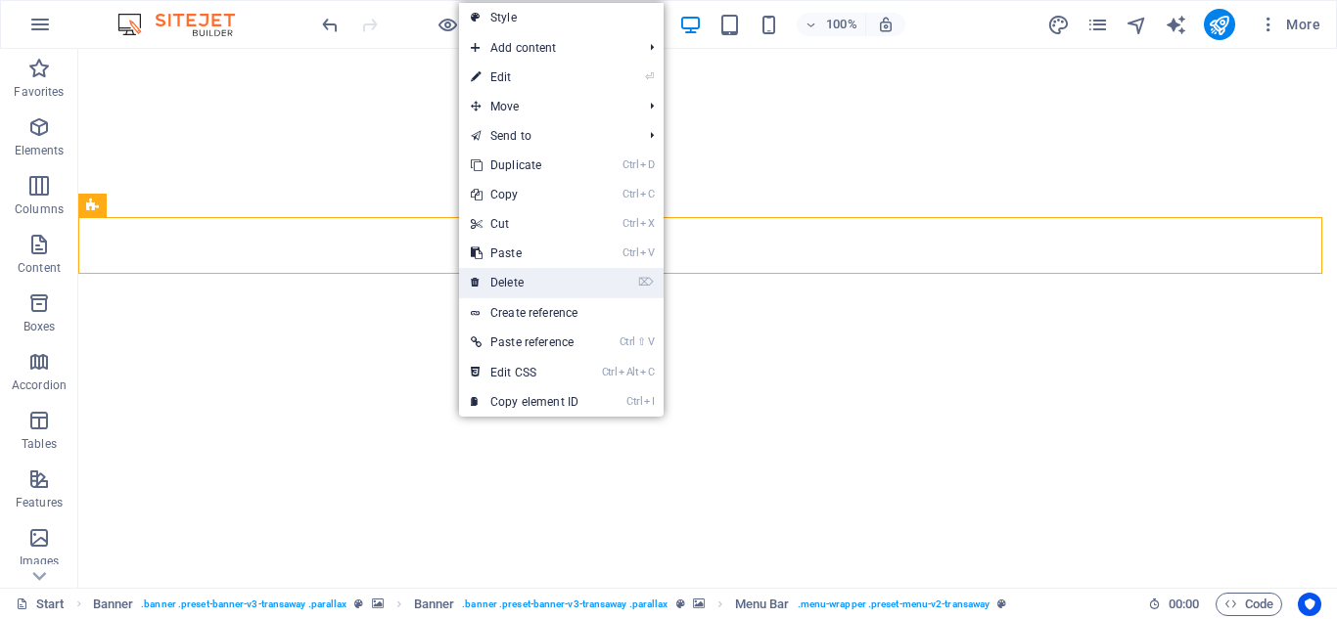
click at [524, 274] on link "⌦ Delete" at bounding box center [524, 282] width 131 height 29
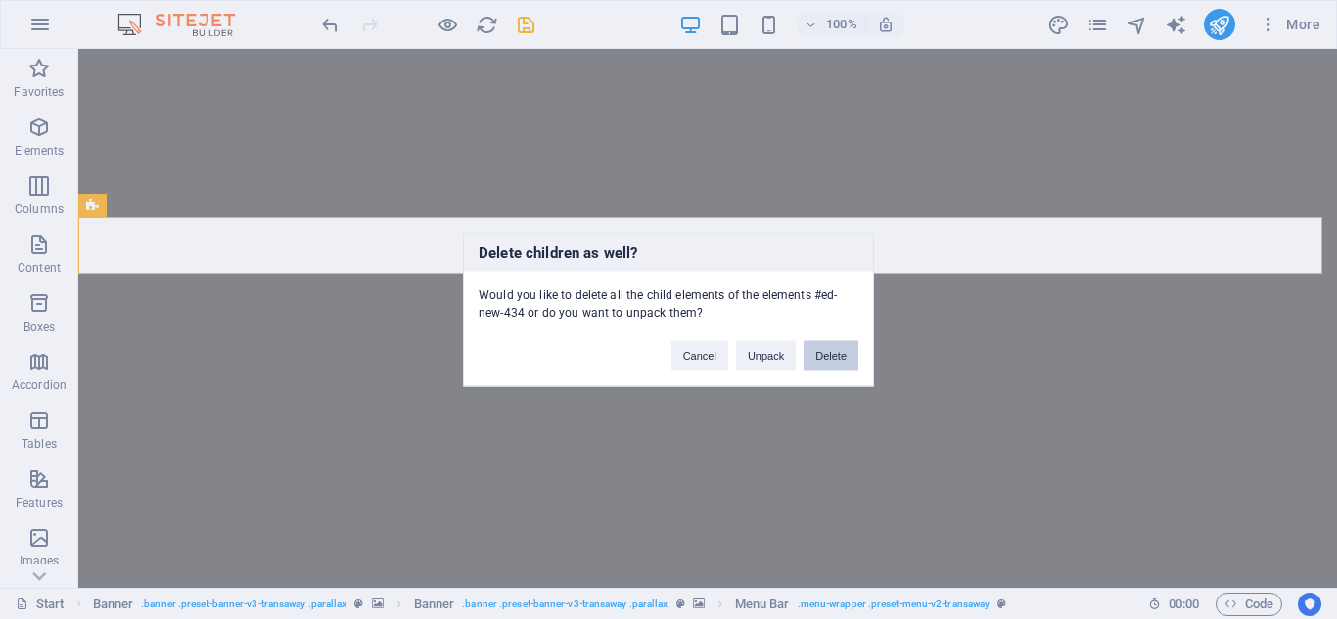
click at [821, 356] on button "Delete" at bounding box center [830, 355] width 55 height 29
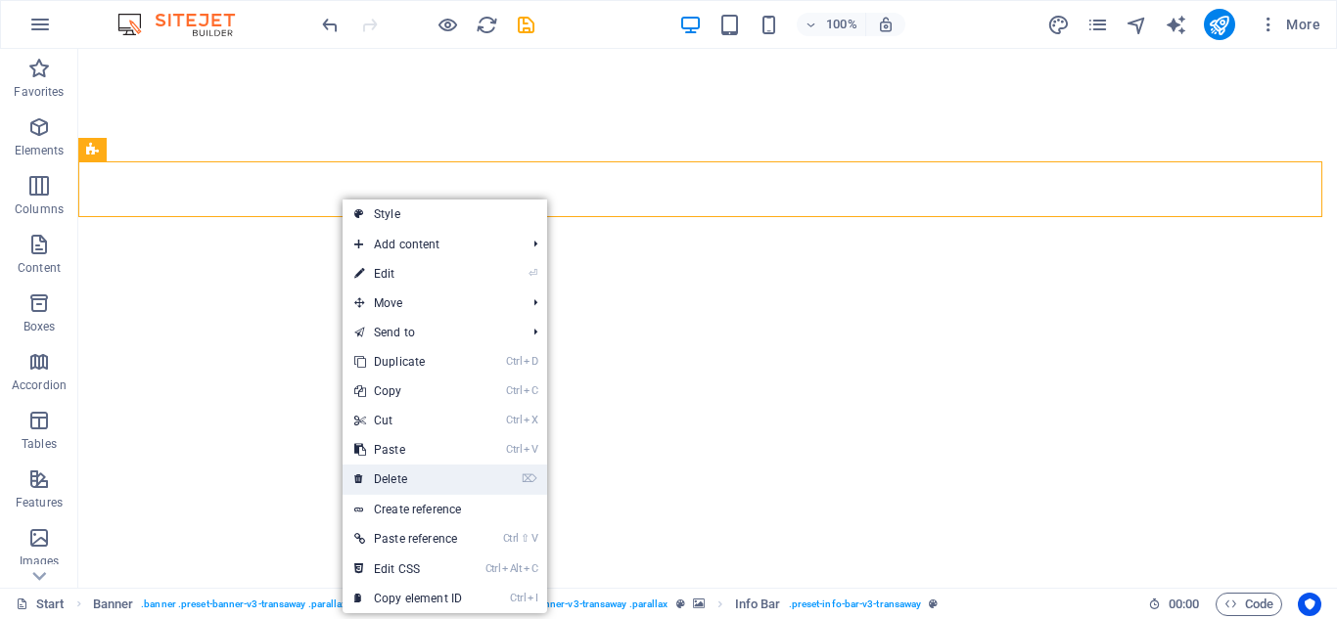
click at [399, 482] on link "⌦ Delete" at bounding box center [407, 479] width 131 height 29
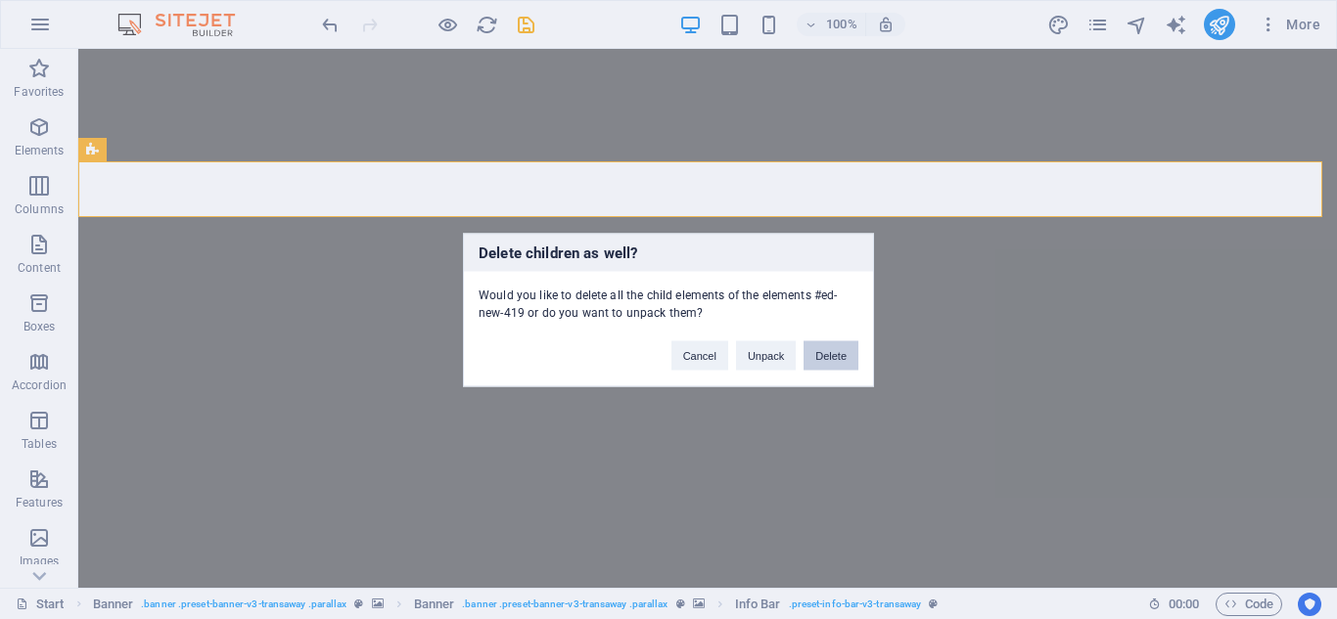
click at [842, 353] on button "Delete" at bounding box center [830, 355] width 55 height 29
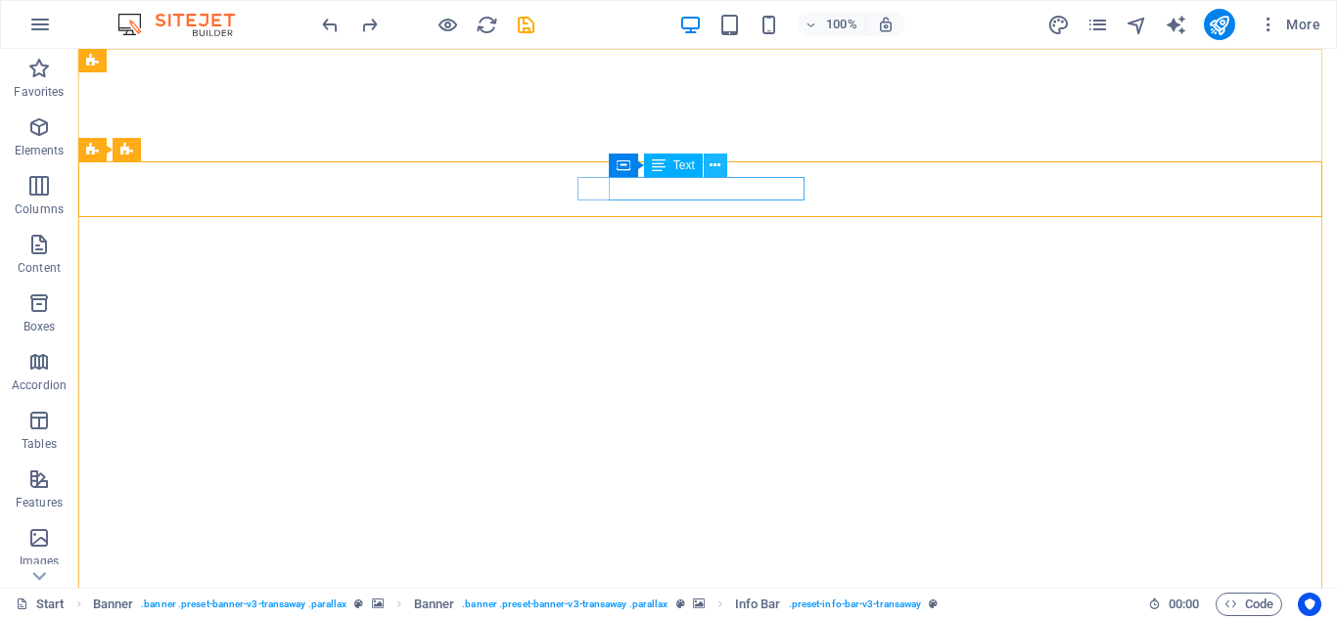
click at [712, 162] on icon at bounding box center [714, 166] width 11 height 21
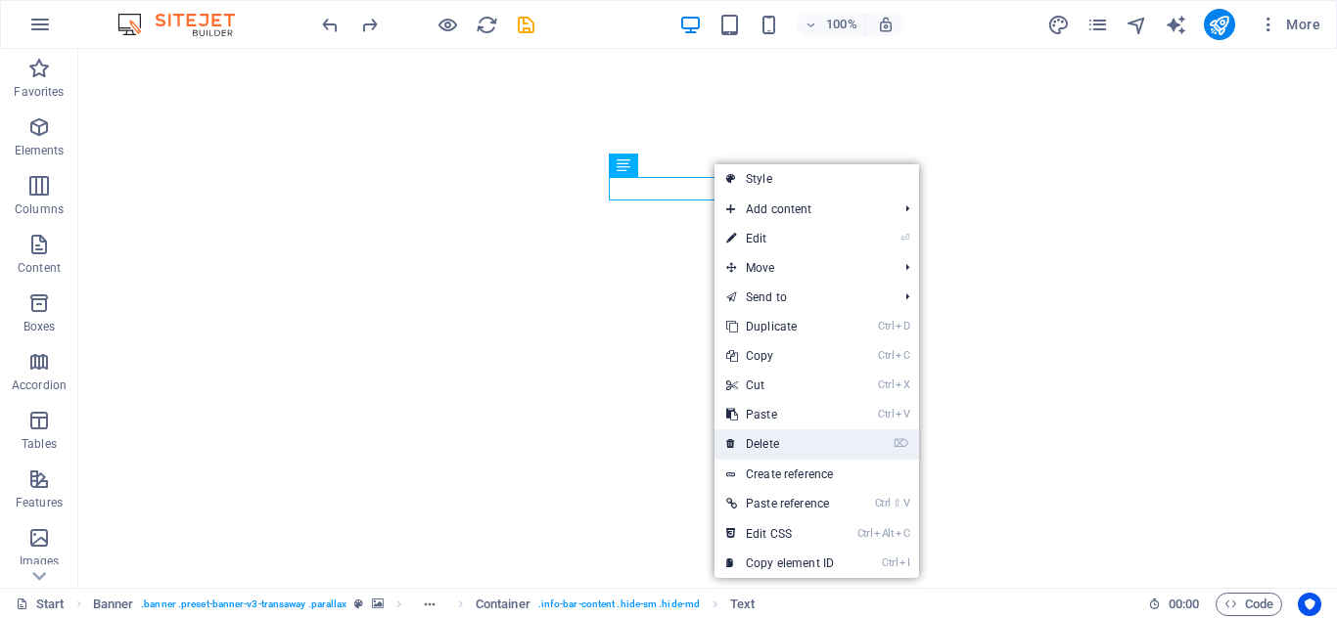
click at [767, 440] on link "⌦ Delete" at bounding box center [779, 444] width 131 height 29
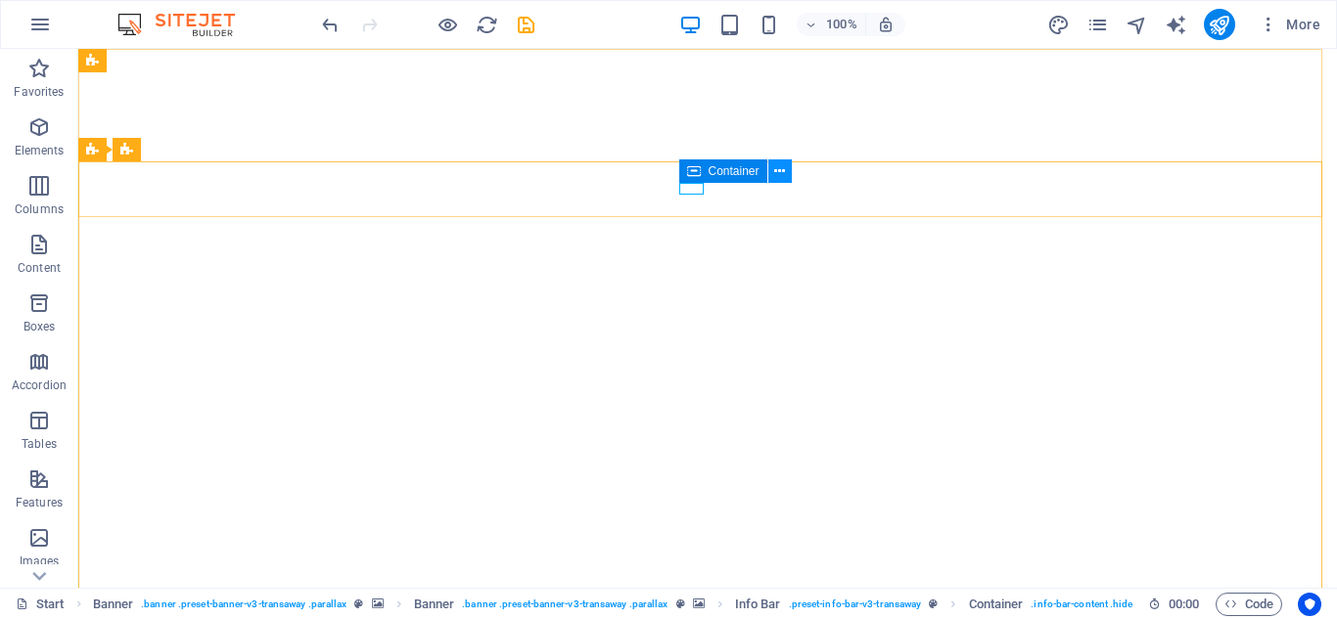
click at [776, 177] on icon at bounding box center [779, 171] width 11 height 21
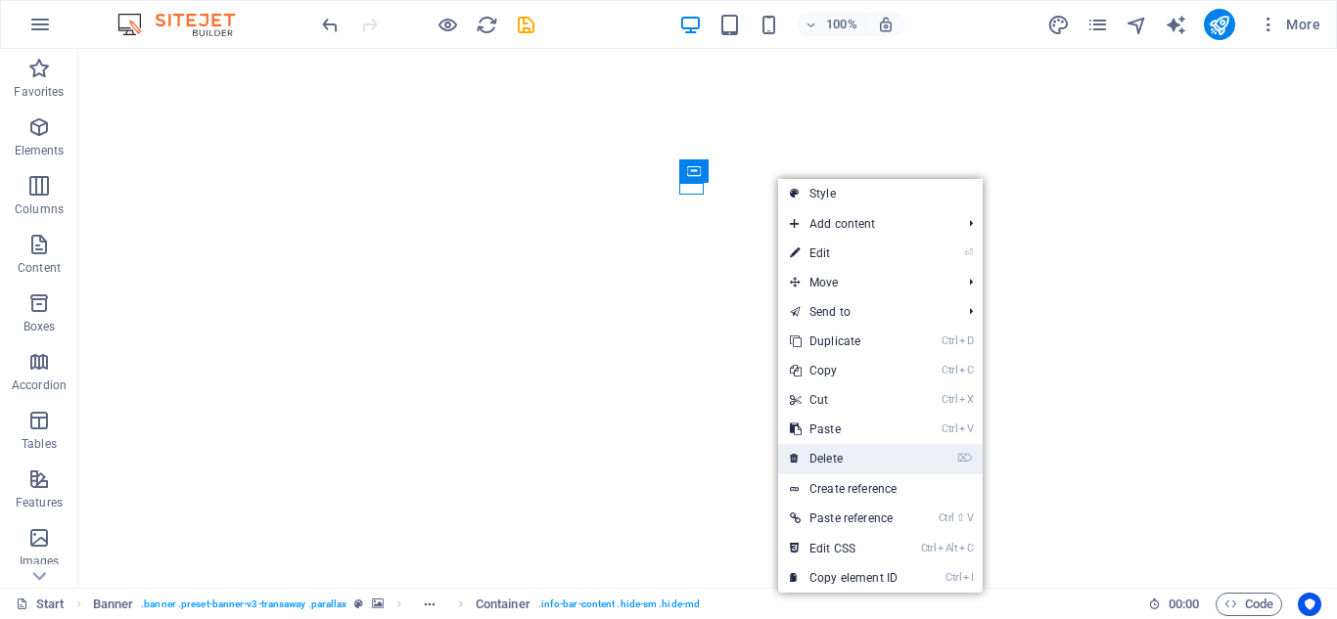
click at [863, 460] on link "⌦ Delete" at bounding box center [843, 458] width 131 height 29
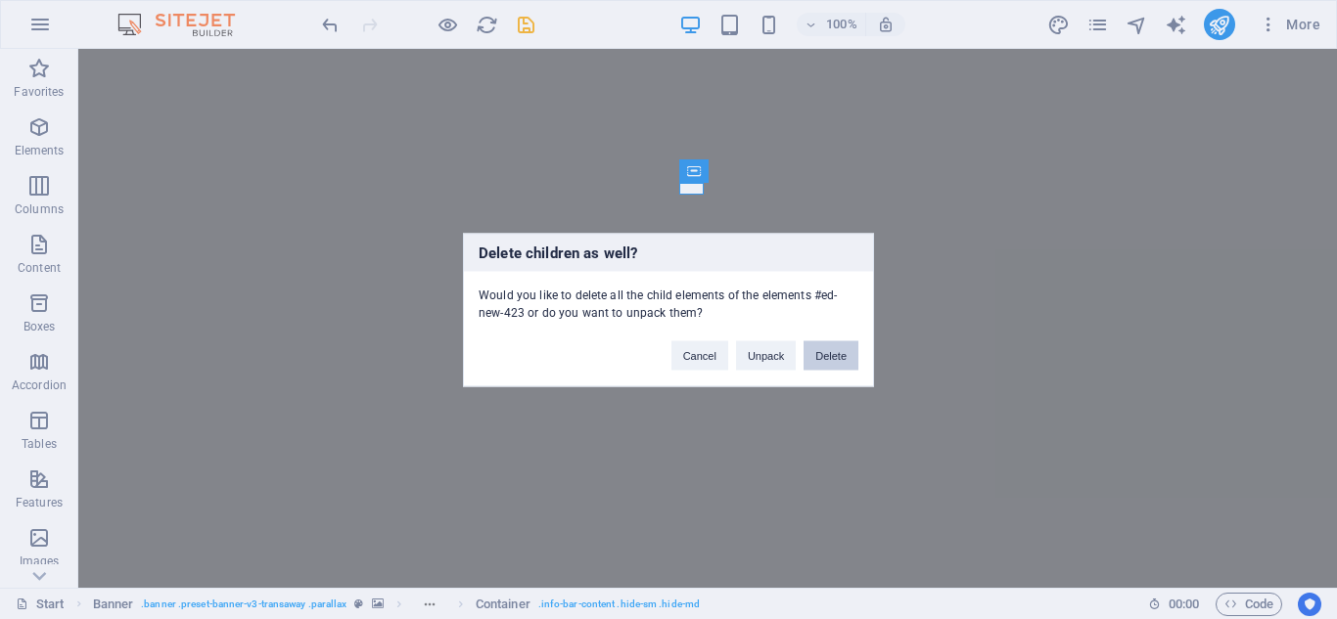
click at [821, 359] on button "Delete" at bounding box center [830, 355] width 55 height 29
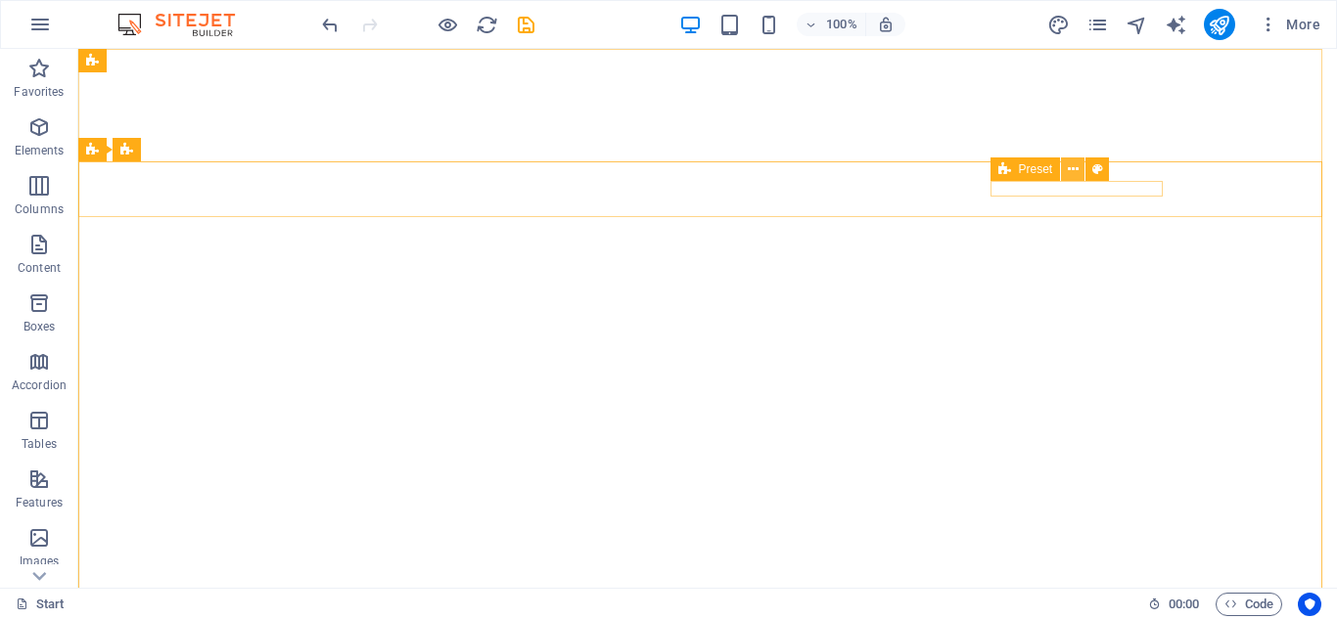
click at [1075, 168] on icon at bounding box center [1073, 170] width 11 height 21
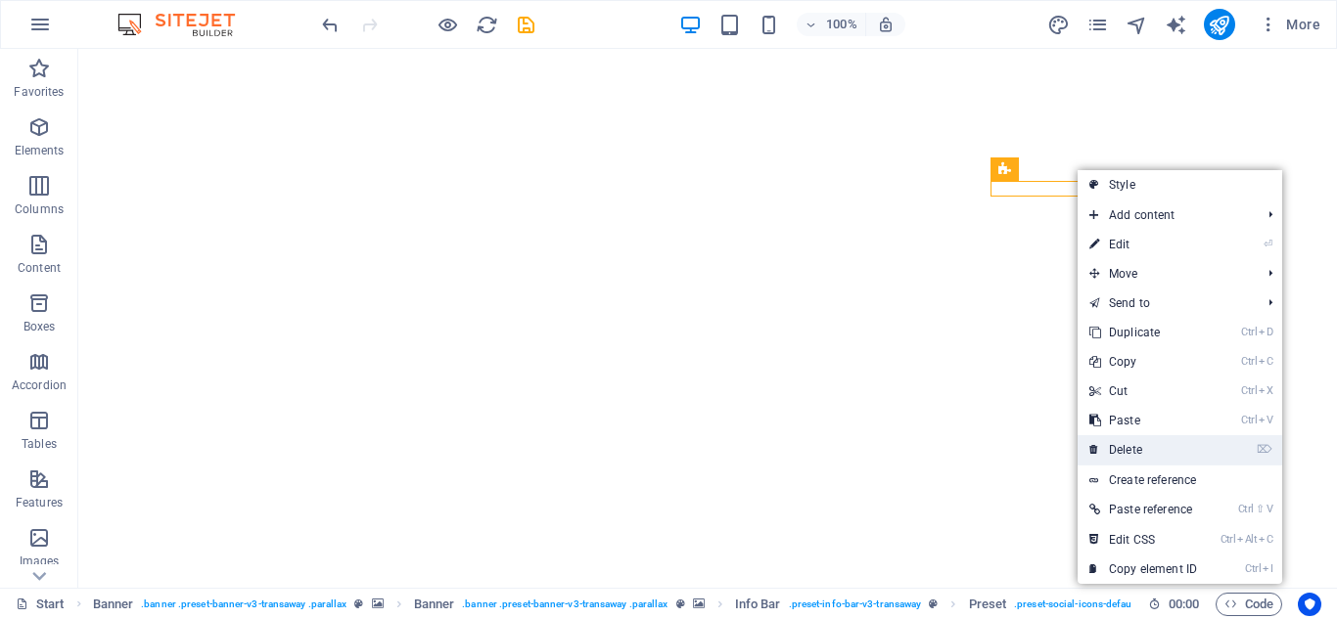
click at [1149, 444] on link "⌦ Delete" at bounding box center [1142, 449] width 131 height 29
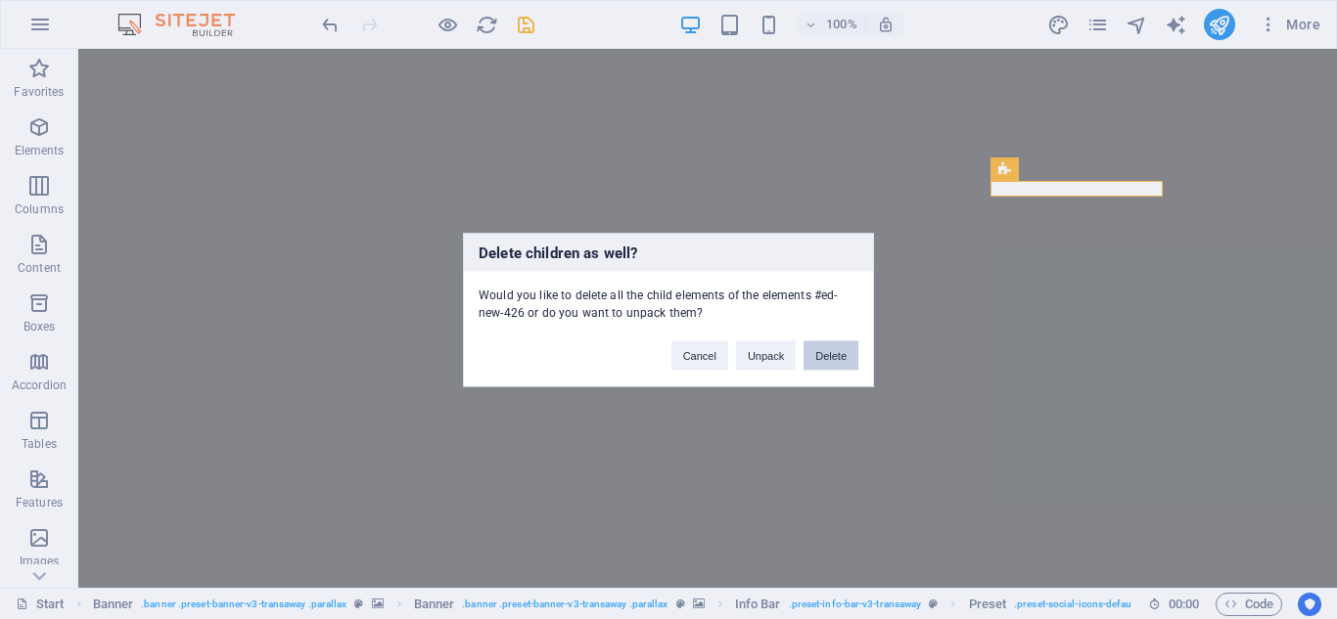
click at [818, 365] on button "Delete" at bounding box center [830, 355] width 55 height 29
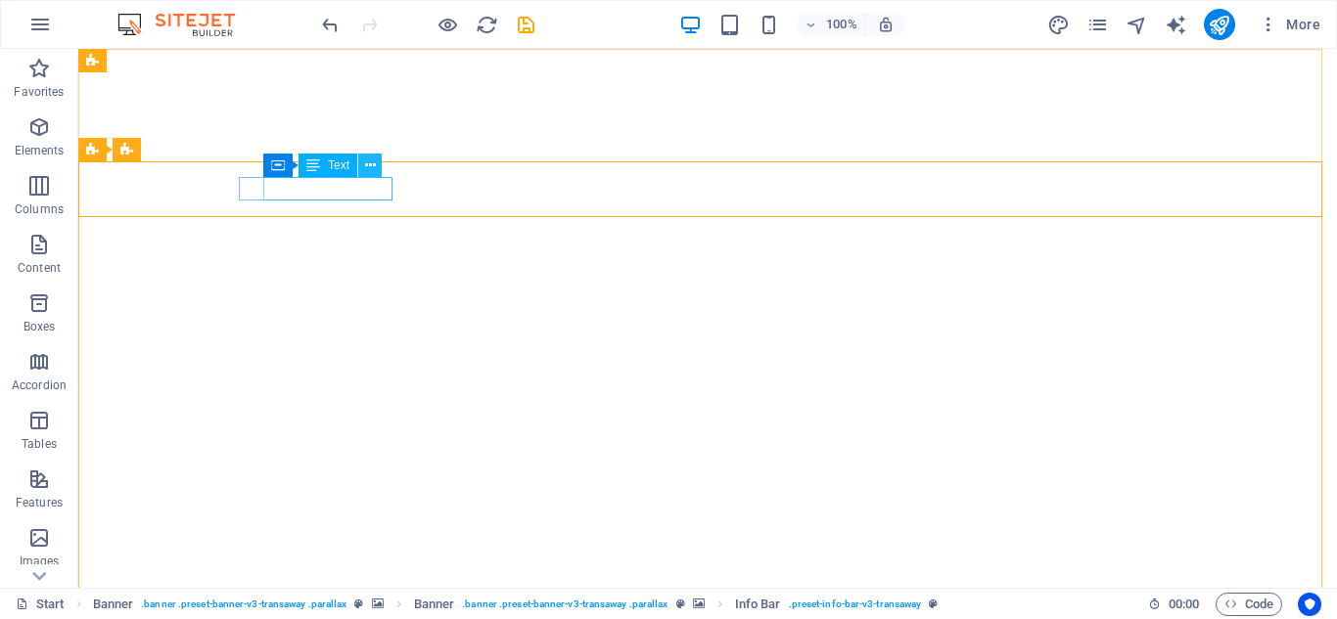
click at [369, 161] on icon at bounding box center [370, 166] width 11 height 21
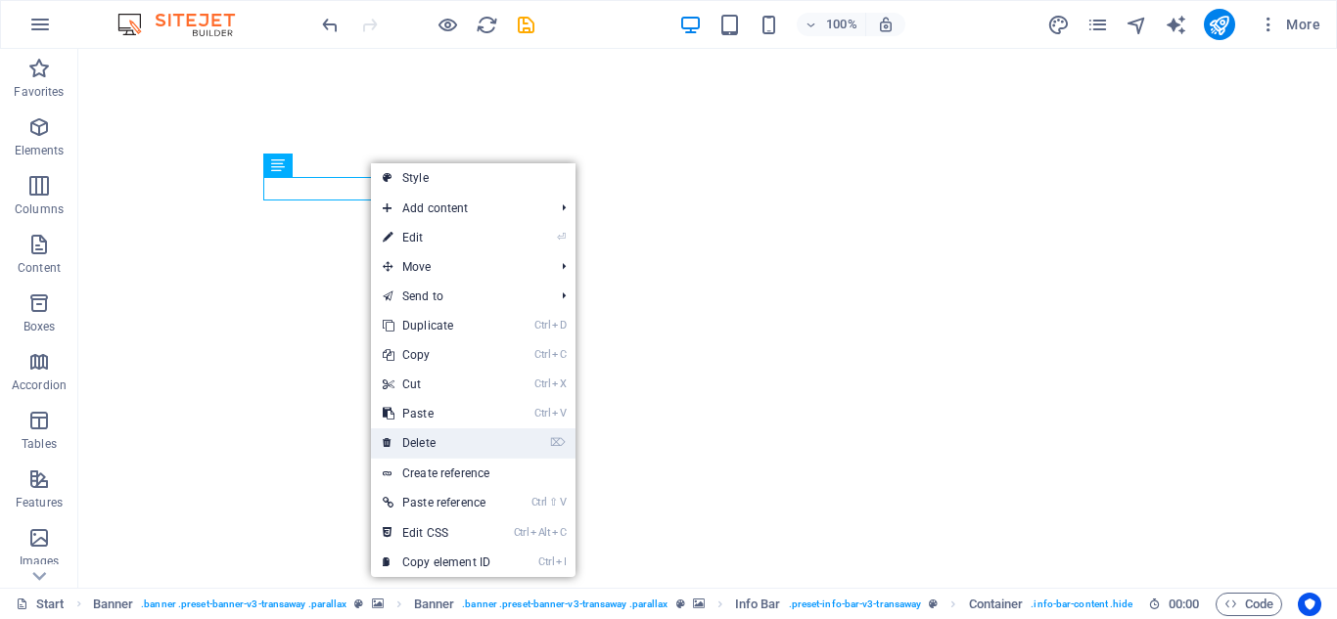
click at [446, 440] on link "⌦ Delete" at bounding box center [436, 443] width 131 height 29
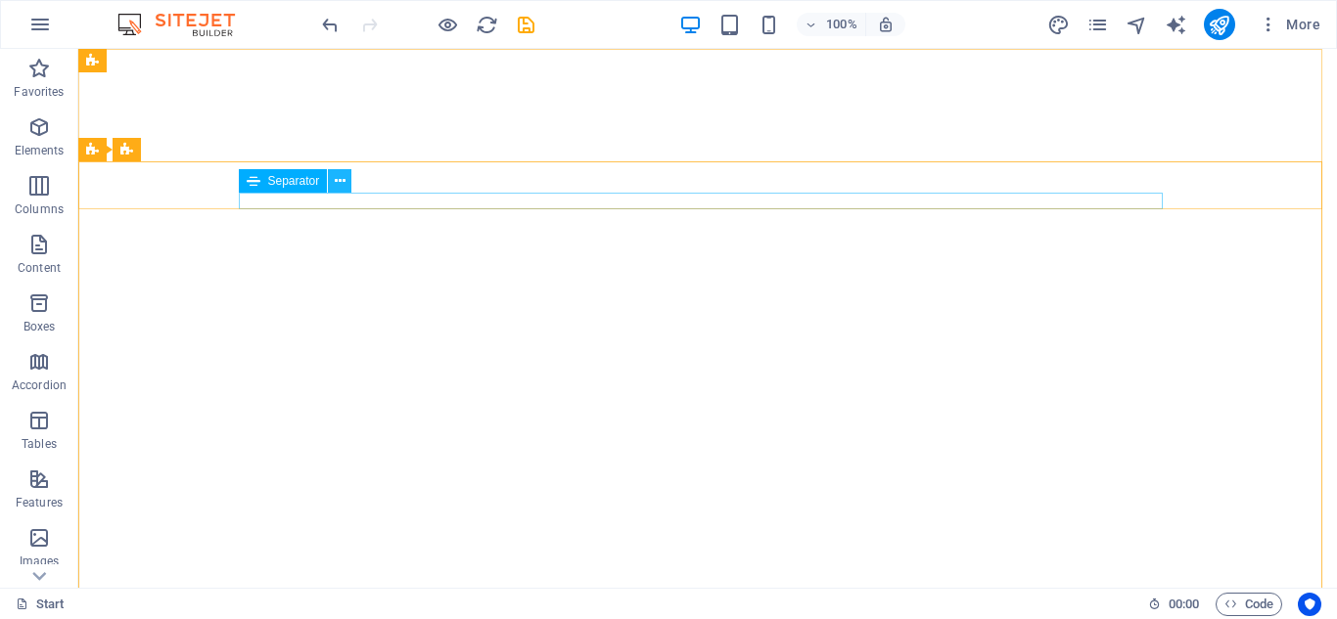
click at [344, 181] on icon at bounding box center [340, 181] width 11 height 21
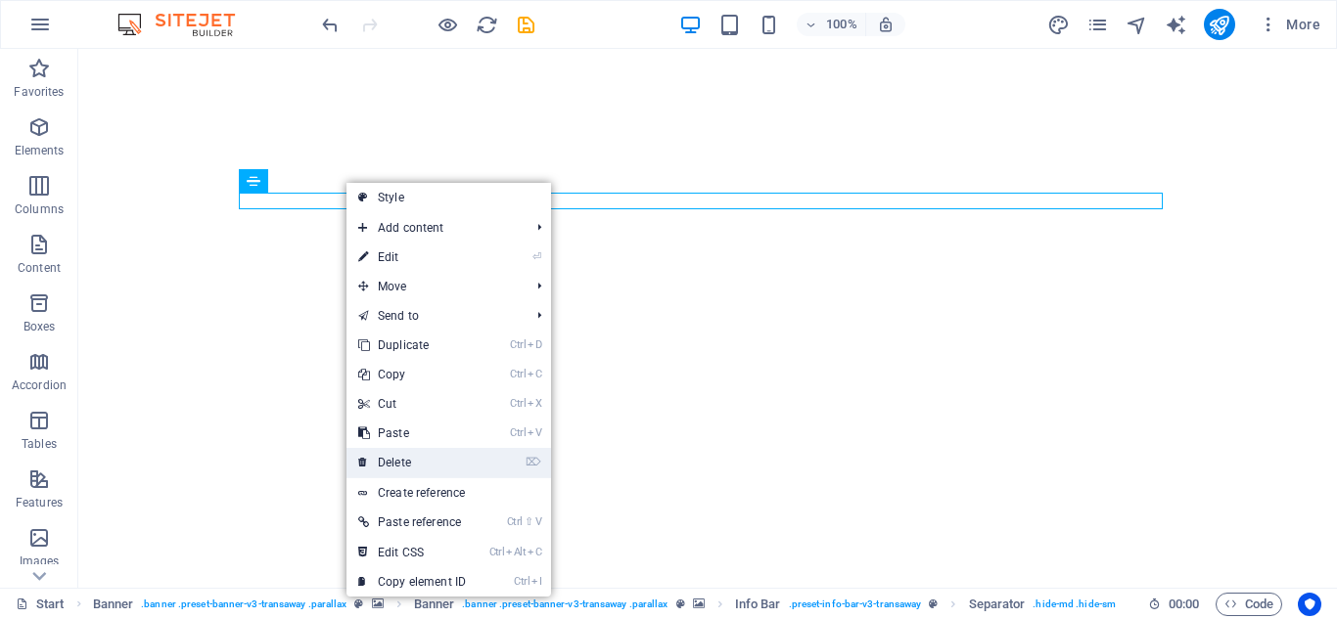
click at [433, 454] on link "⌦ Delete" at bounding box center [411, 462] width 131 height 29
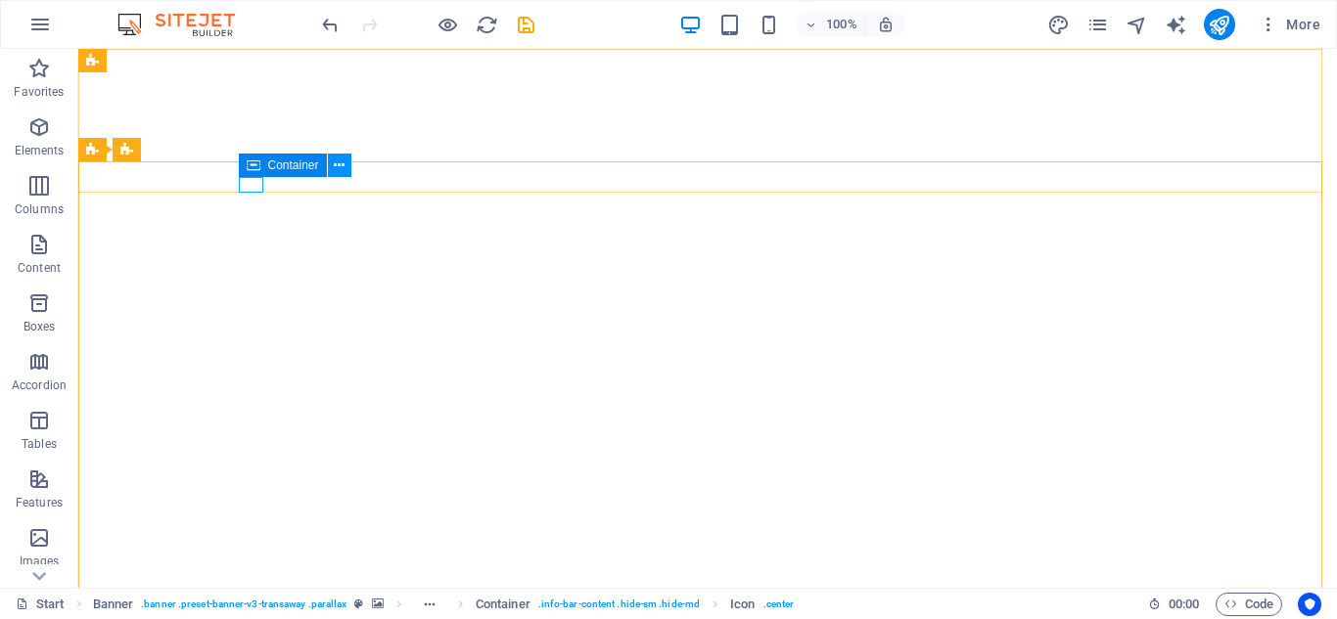
click at [337, 168] on icon at bounding box center [339, 166] width 11 height 21
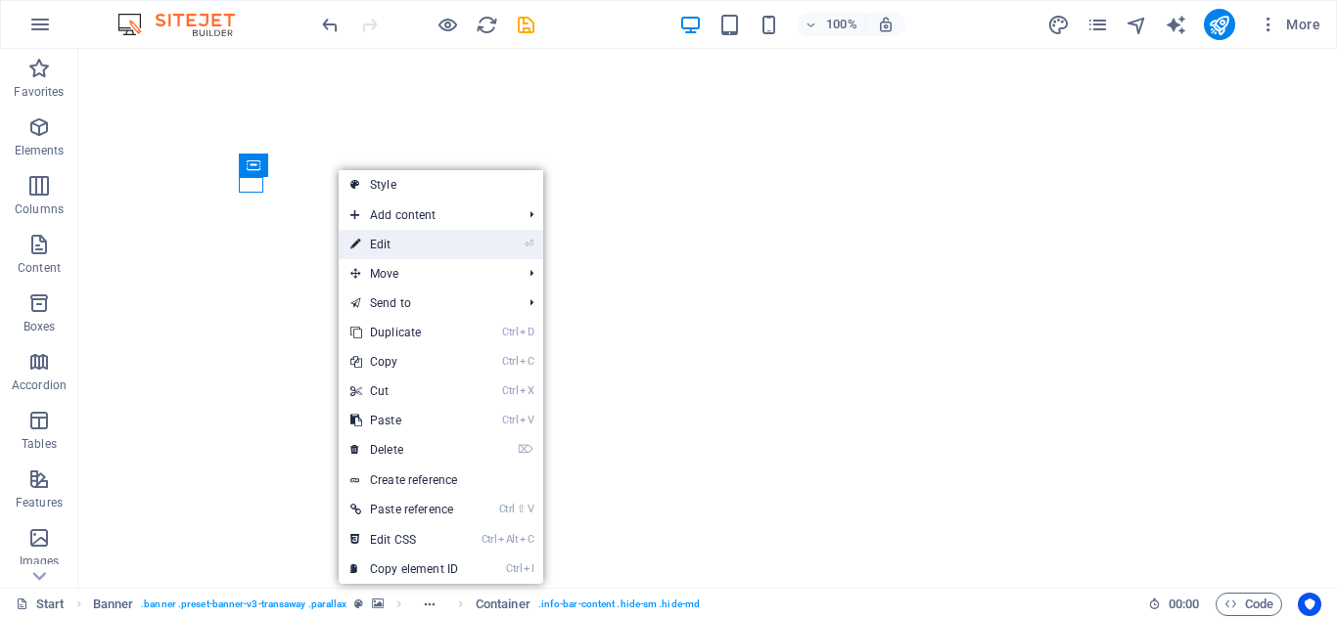
click at [432, 246] on link "⏎ Edit" at bounding box center [404, 244] width 131 height 29
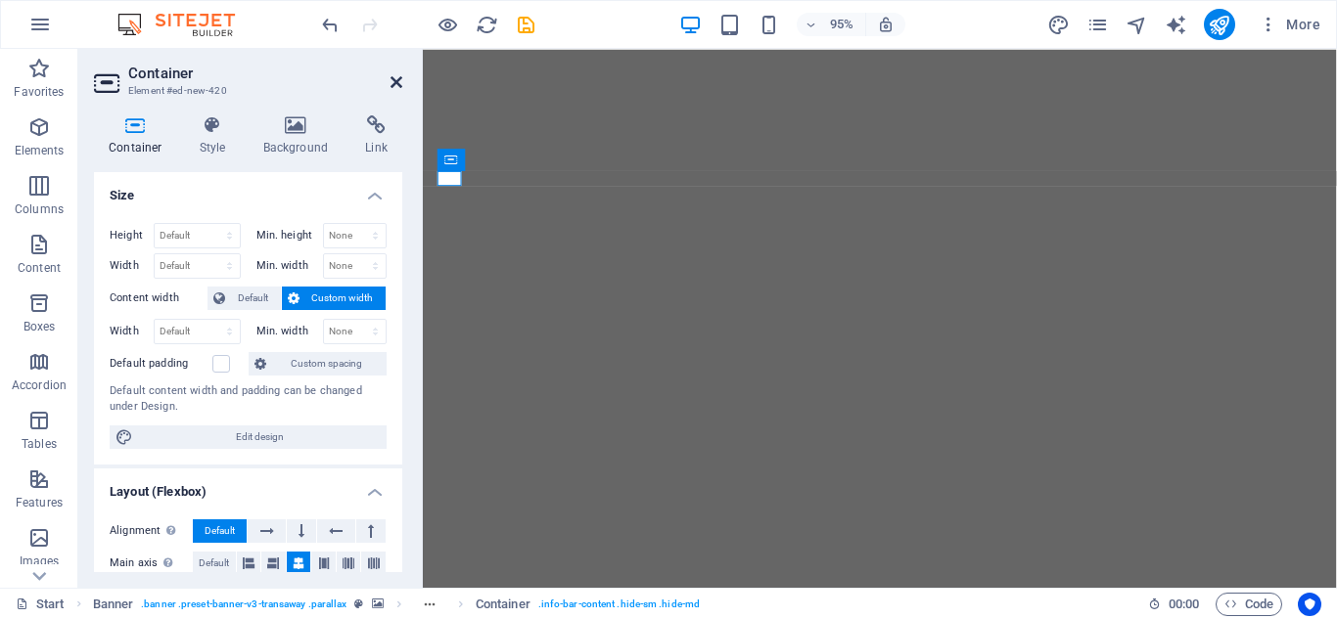
click at [395, 81] on icon at bounding box center [396, 82] width 12 height 16
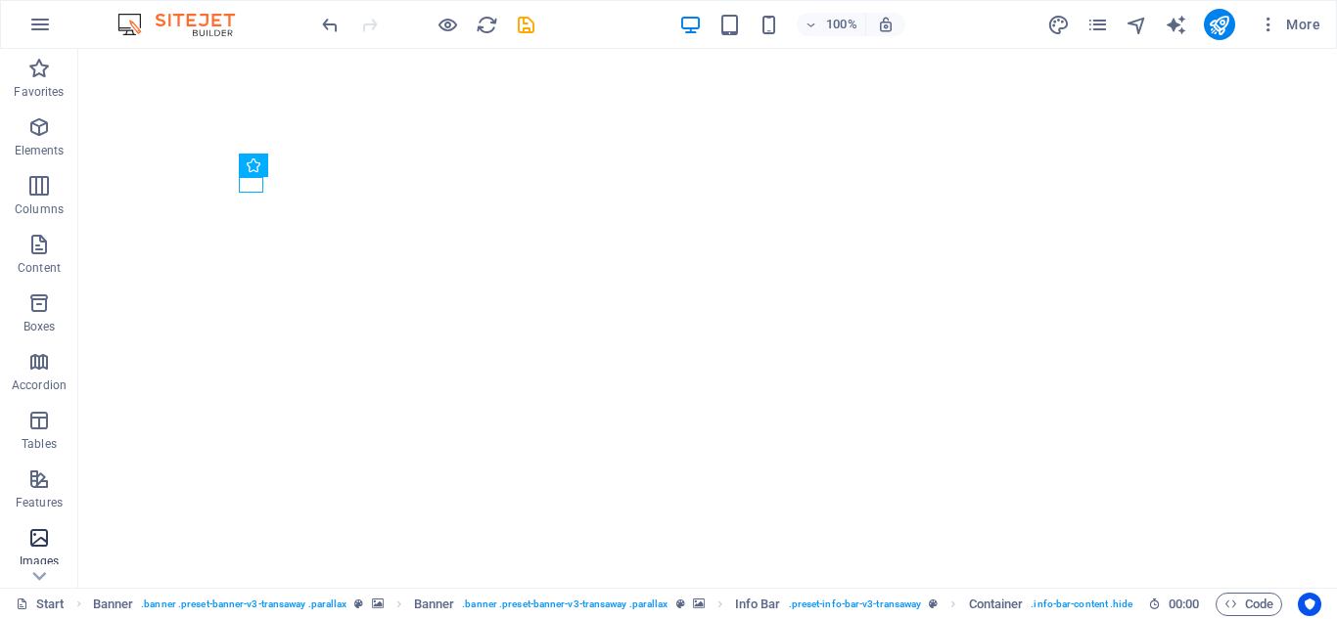
click at [40, 545] on icon "button" at bounding box center [38, 537] width 23 height 23
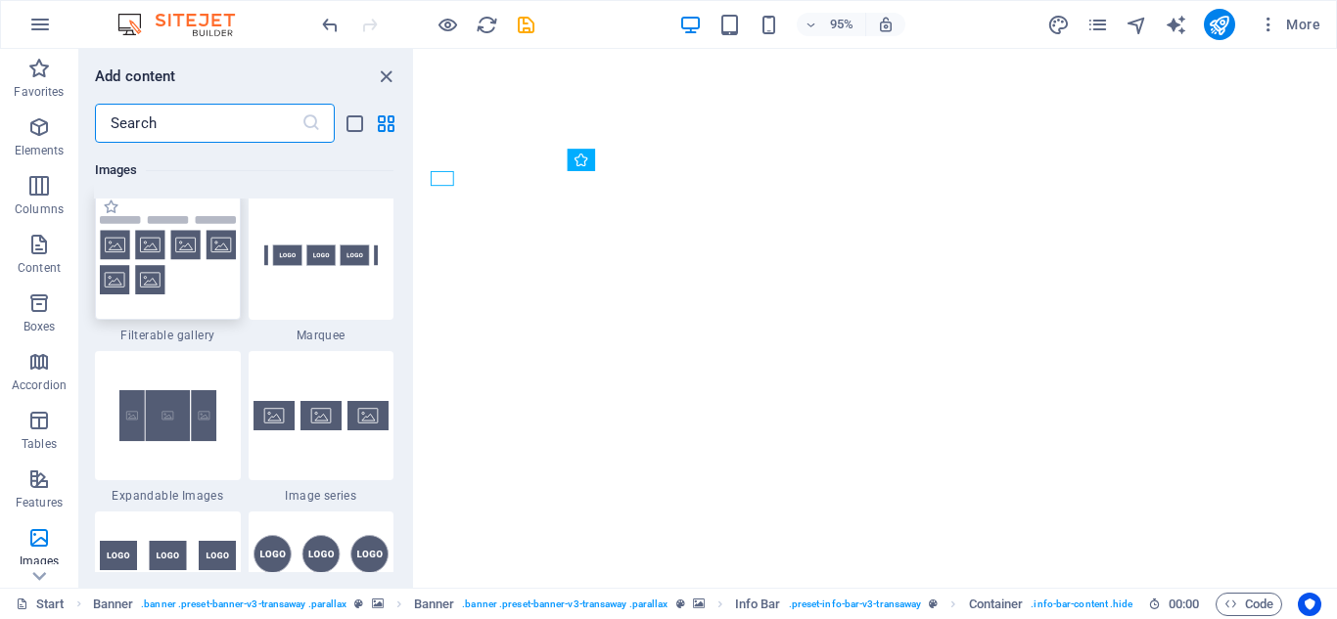
scroll to position [10509, 0]
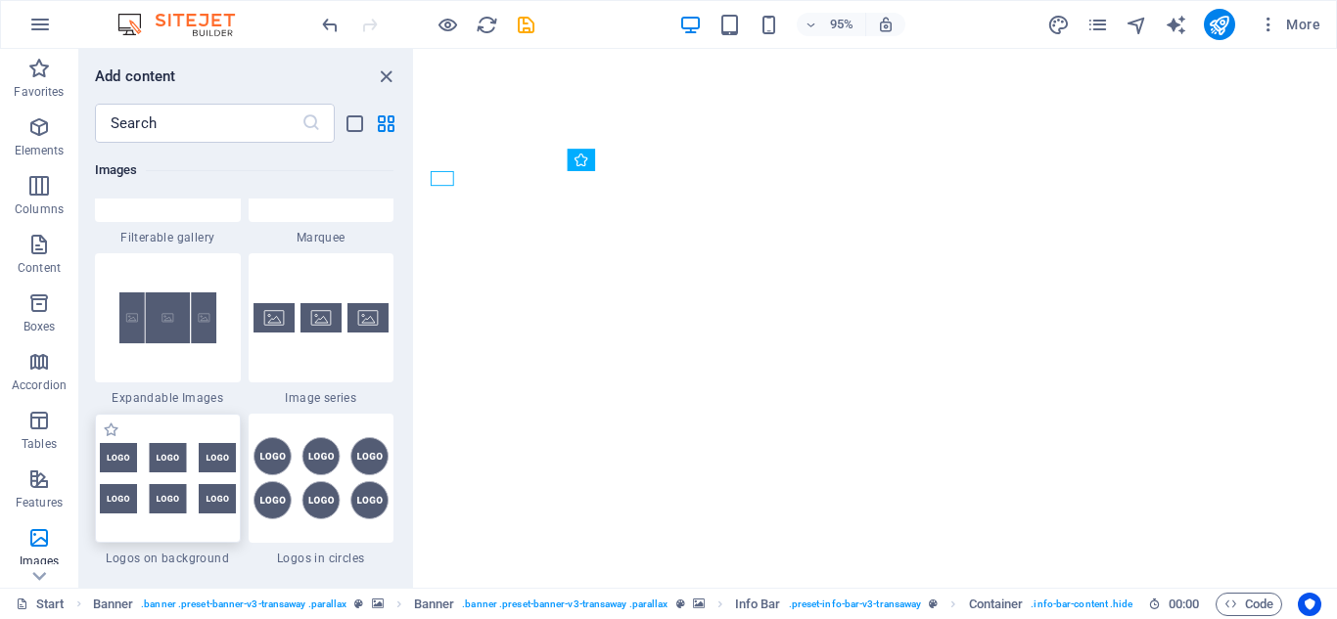
drag, startPoint x: 154, startPoint y: 504, endPoint x: 16, endPoint y: 213, distance: 321.7
click at [154, 504] on img at bounding box center [168, 478] width 136 height 70
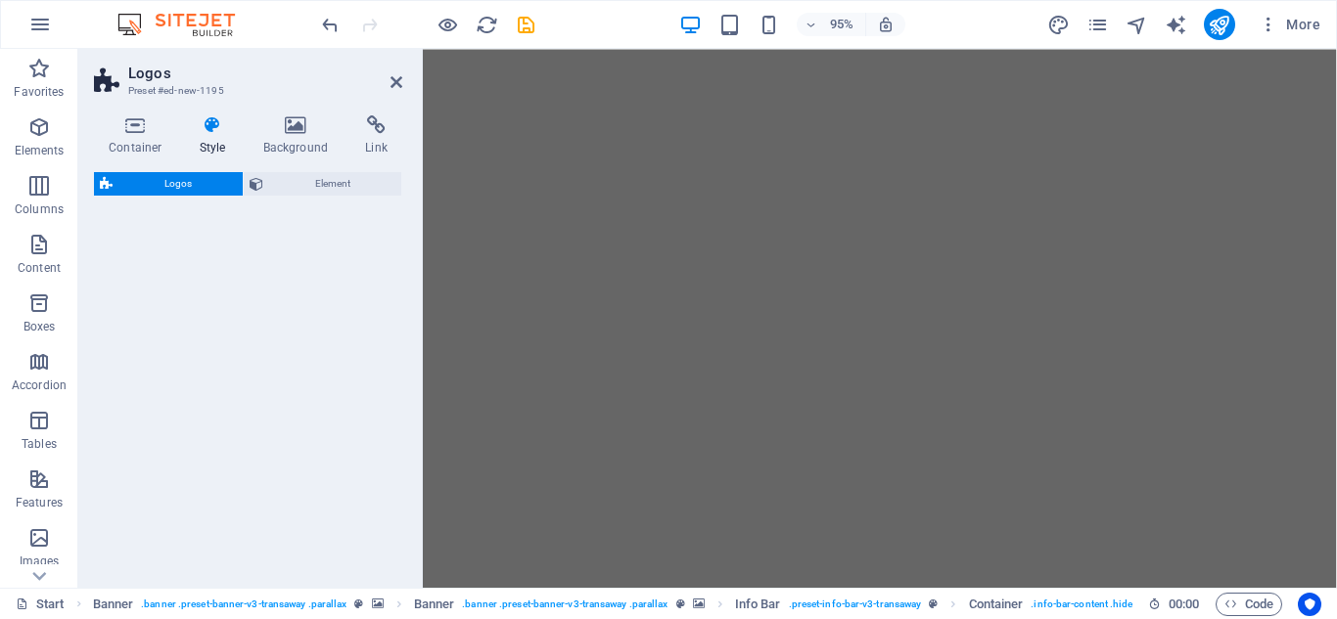
select select "rem"
select select "preset-partners-v3-background"
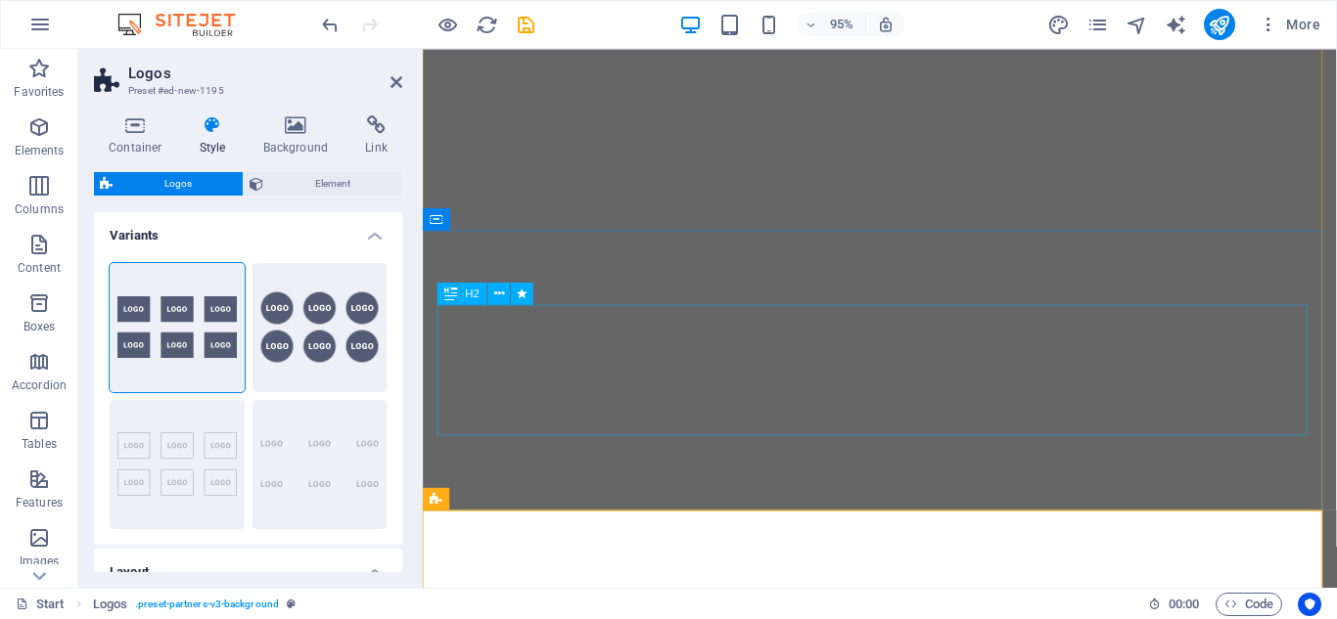
scroll to position [685, 0]
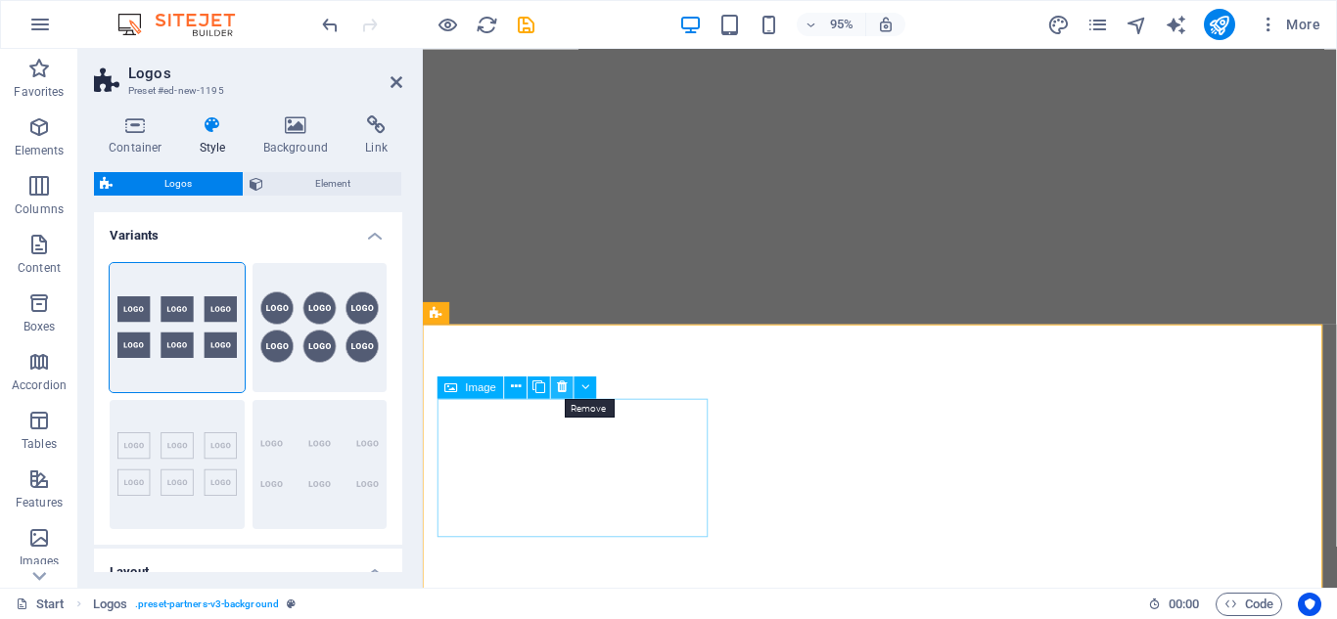
click at [563, 392] on icon at bounding box center [563, 388] width 10 height 20
click at [568, 388] on button at bounding box center [562, 387] width 23 height 23
click at [562, 389] on icon at bounding box center [563, 388] width 10 height 20
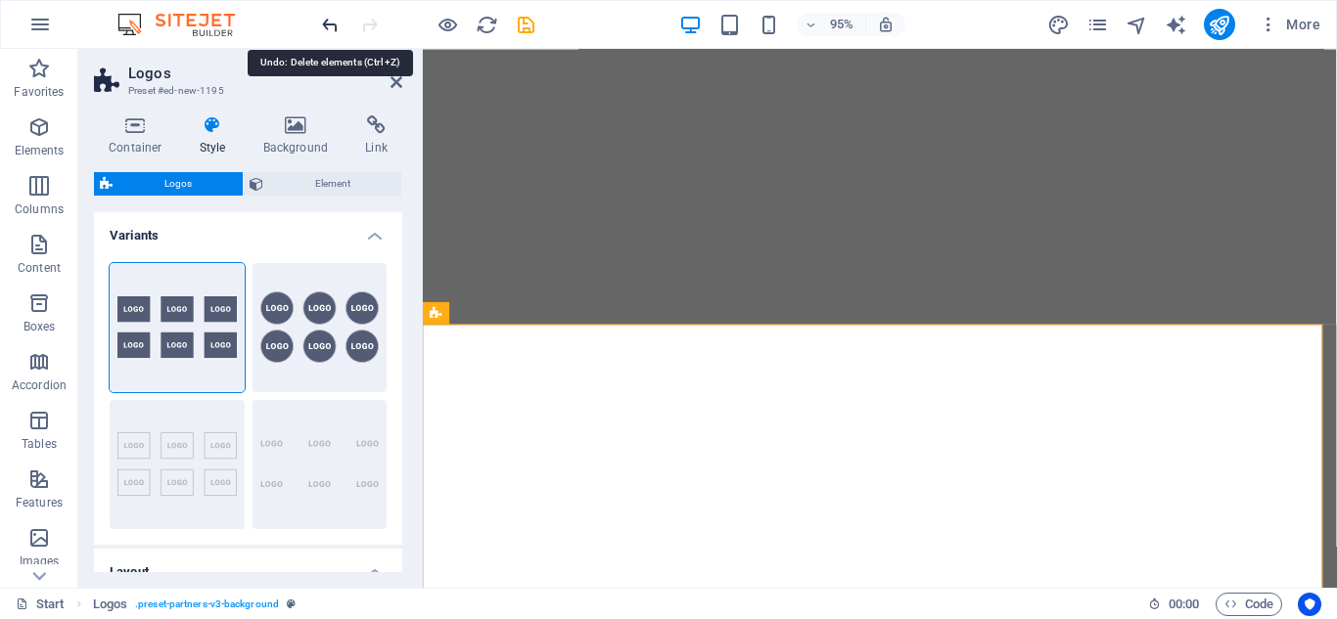
click at [327, 33] on icon "undo" at bounding box center [330, 25] width 23 height 23
click at [332, 28] on icon "undo" at bounding box center [330, 25] width 23 height 23
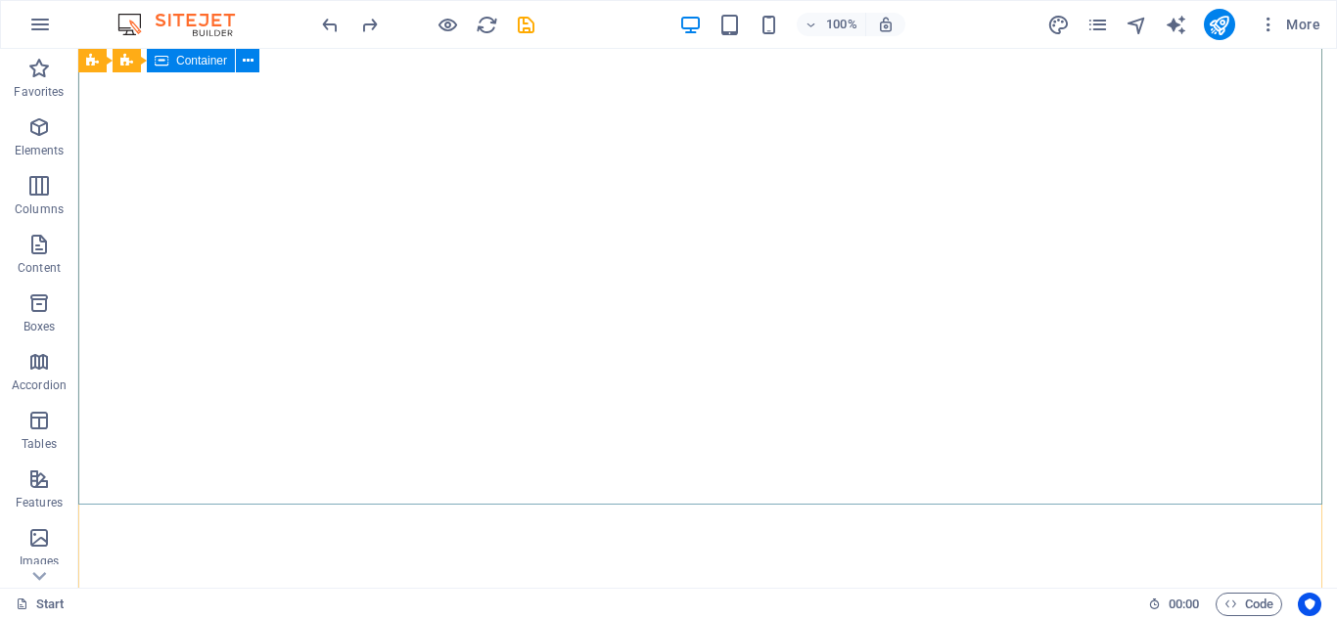
scroll to position [0, 0]
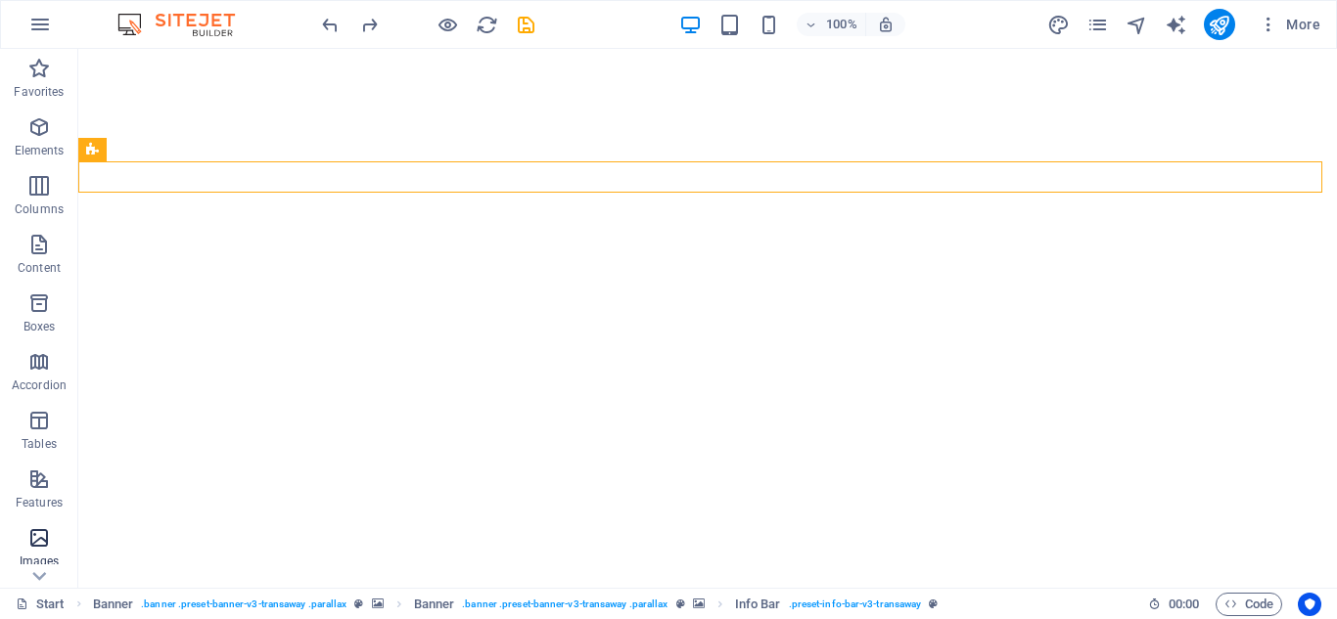
click at [43, 543] on icon "button" at bounding box center [38, 537] width 23 height 23
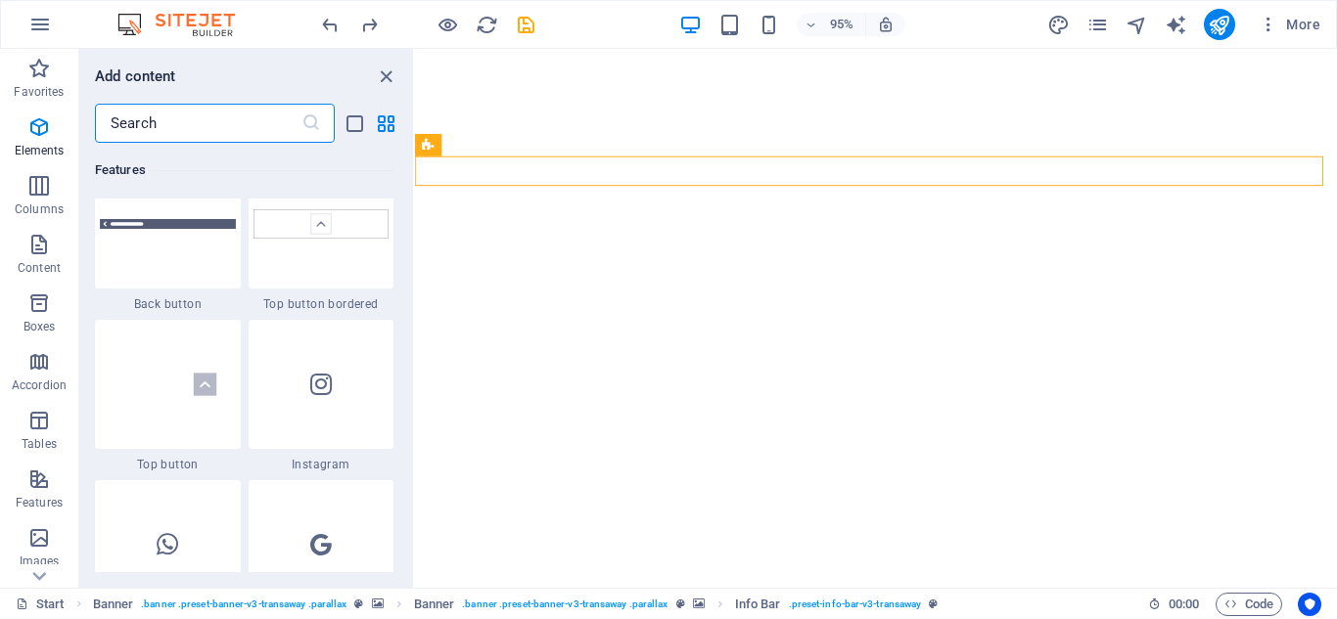
scroll to position [9922, 0]
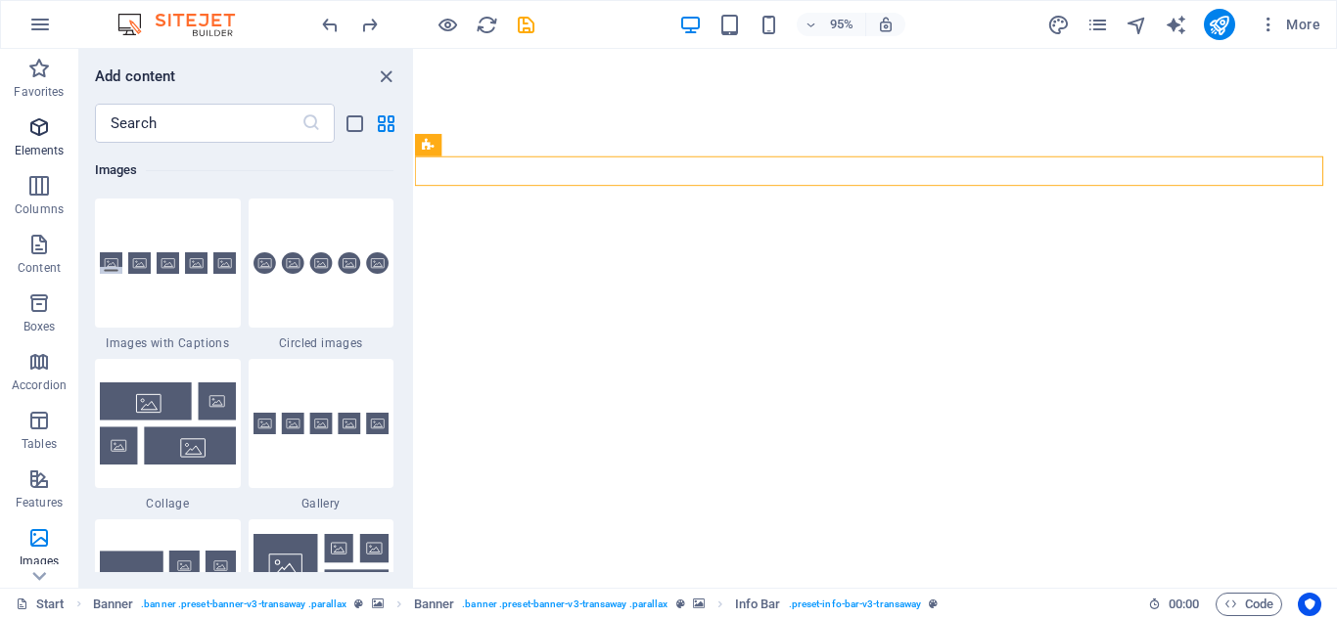
click at [45, 124] on icon "button" at bounding box center [38, 126] width 23 height 23
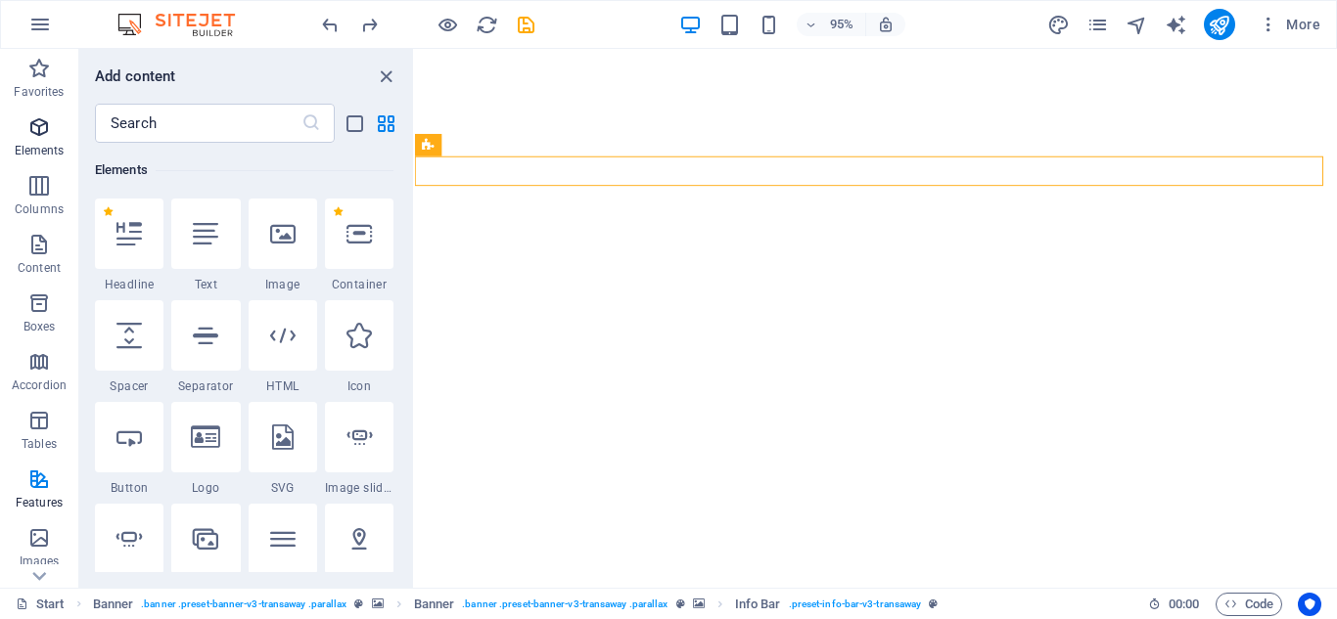
scroll to position [208, 0]
click at [282, 238] on icon at bounding box center [282, 233] width 25 height 25
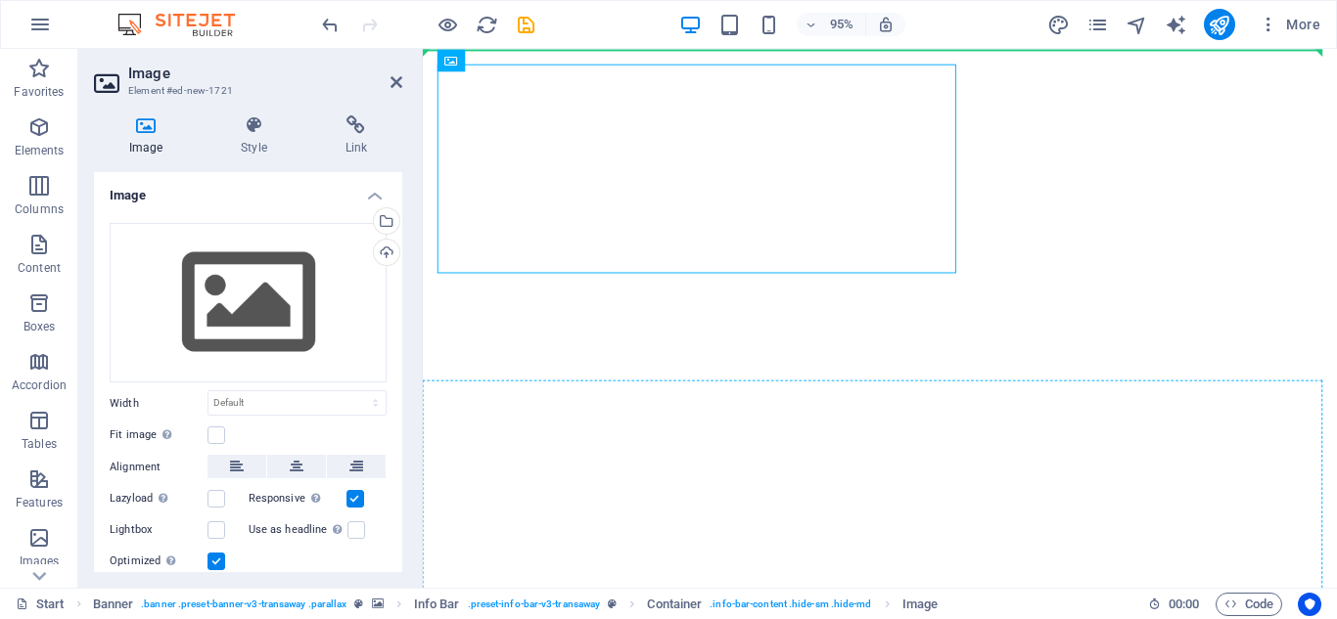
drag, startPoint x: 871, startPoint y: 147, endPoint x: 825, endPoint y: 435, distance: 292.3
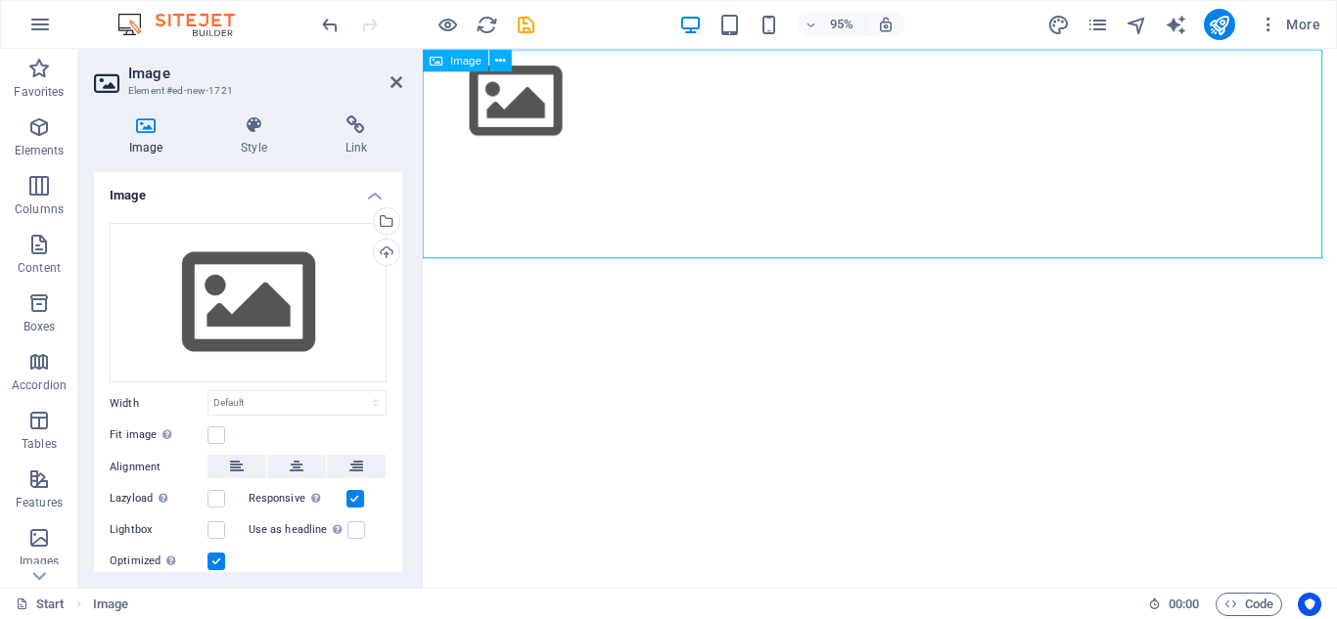
click at [925, 114] on figure at bounding box center [904, 104] width 962 height 111
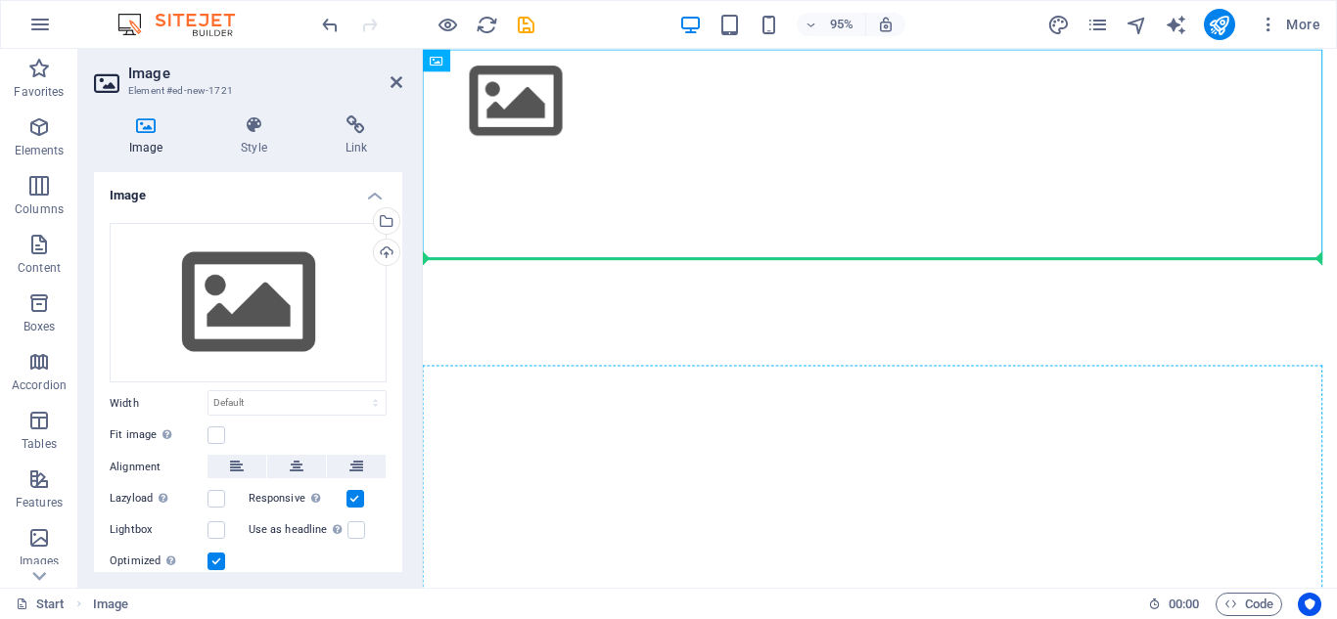
drag, startPoint x: 798, startPoint y: 89, endPoint x: 474, endPoint y: 413, distance: 458.7
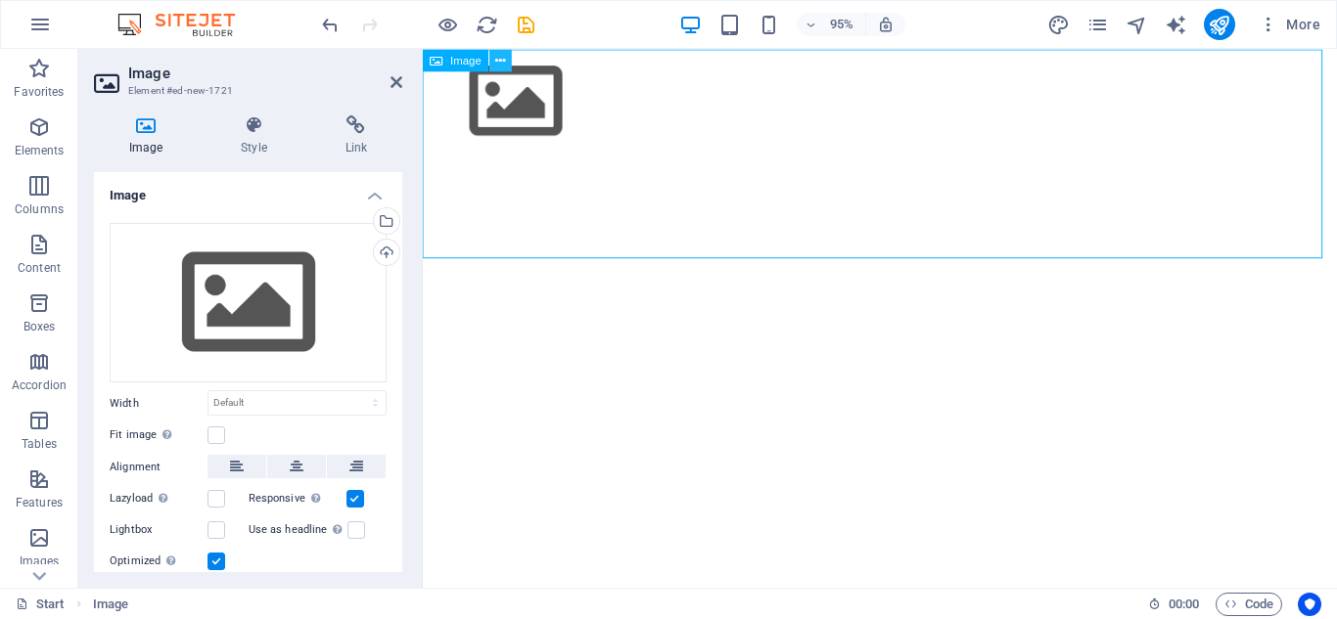
click at [491, 66] on button at bounding box center [501, 60] width 23 height 23
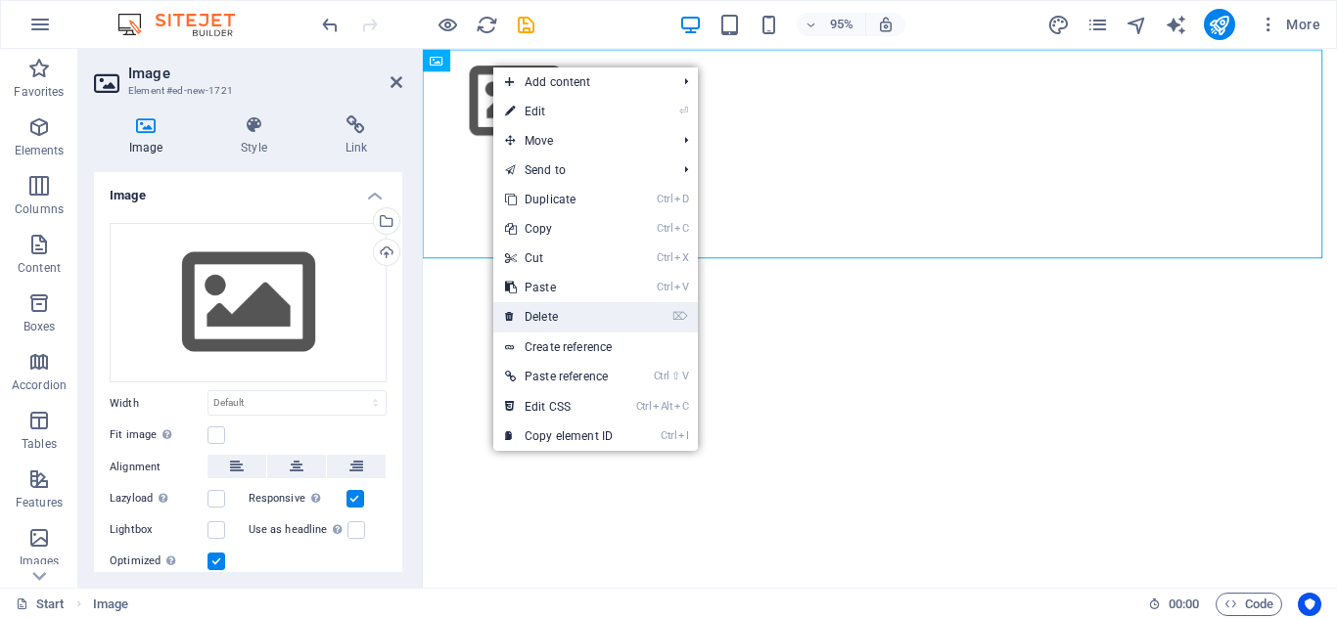
click at [559, 312] on link "⌦ Delete" at bounding box center [558, 316] width 131 height 29
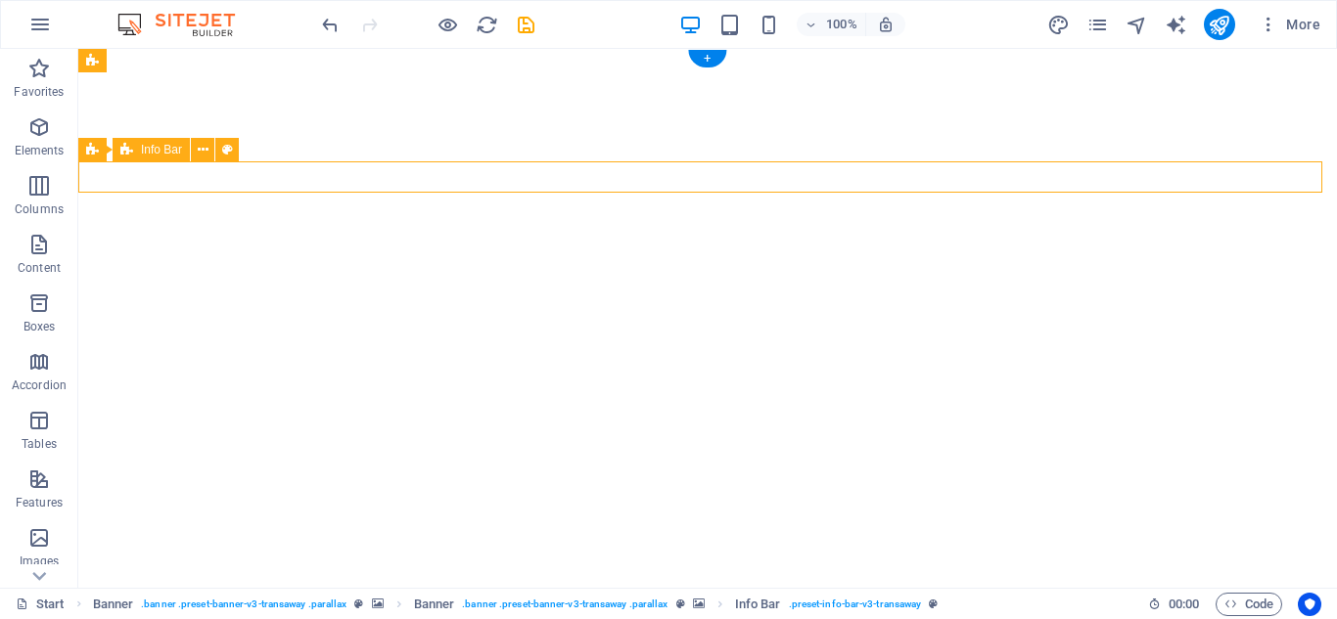
click at [38, 541] on icon "button" at bounding box center [38, 537] width 23 height 23
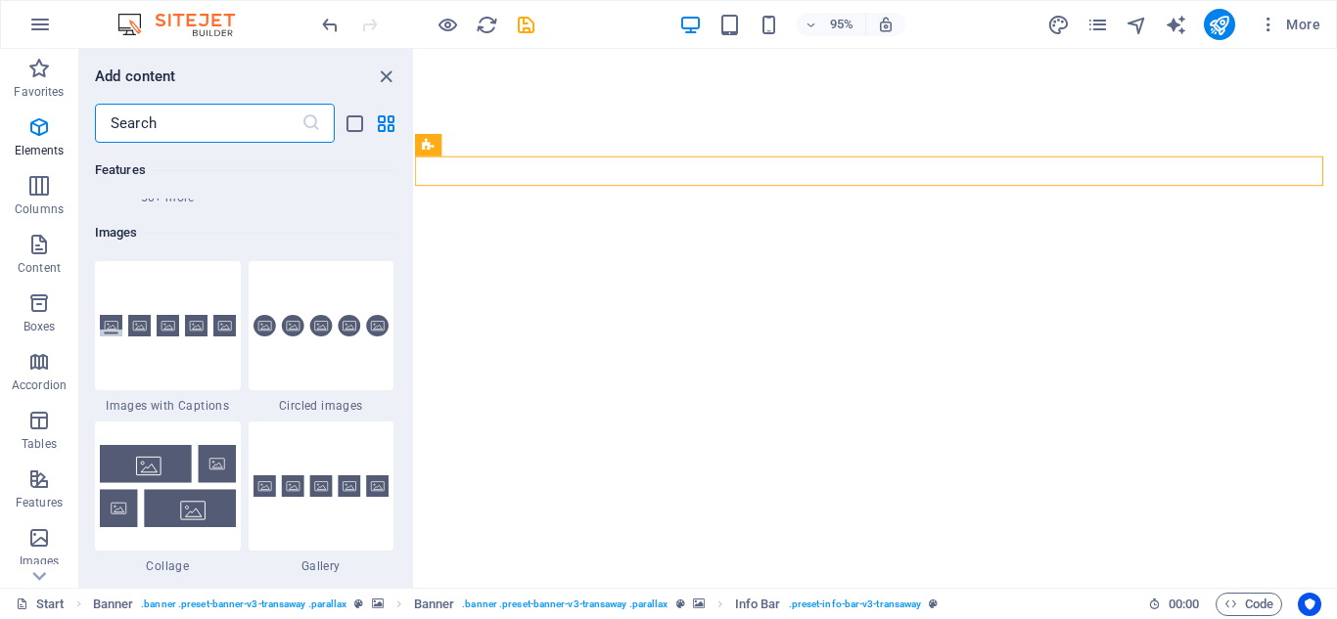
scroll to position [9922, 0]
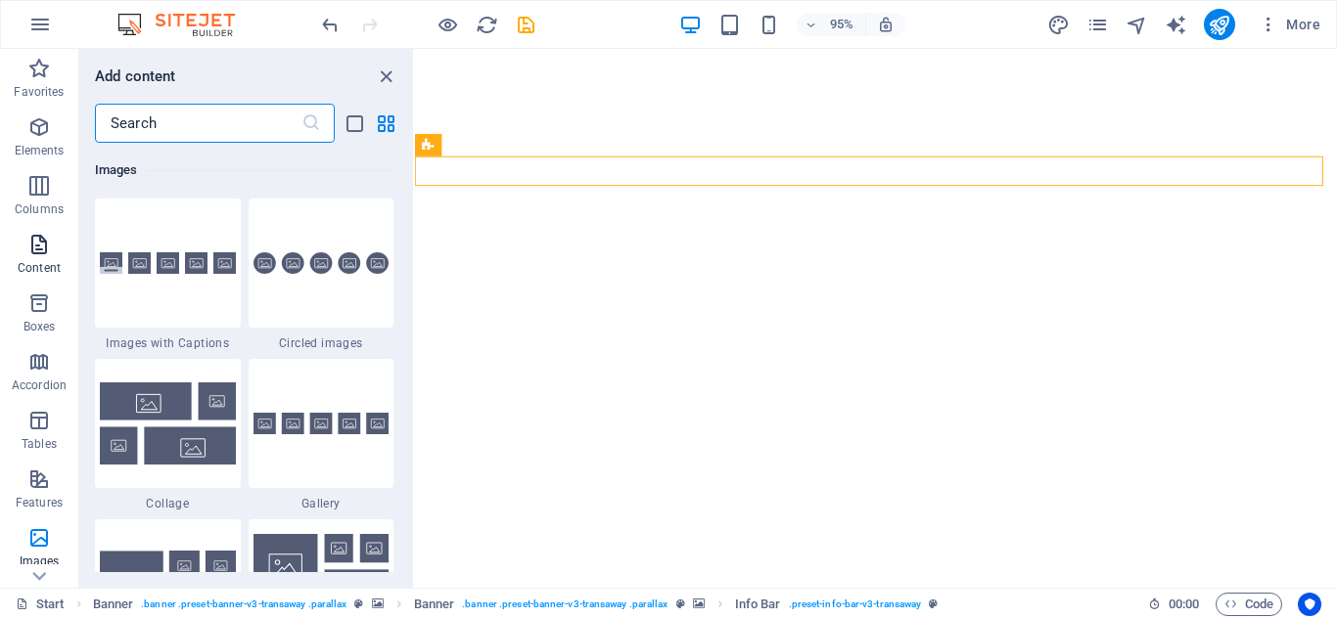
click at [39, 257] on span "Content" at bounding box center [39, 256] width 78 height 47
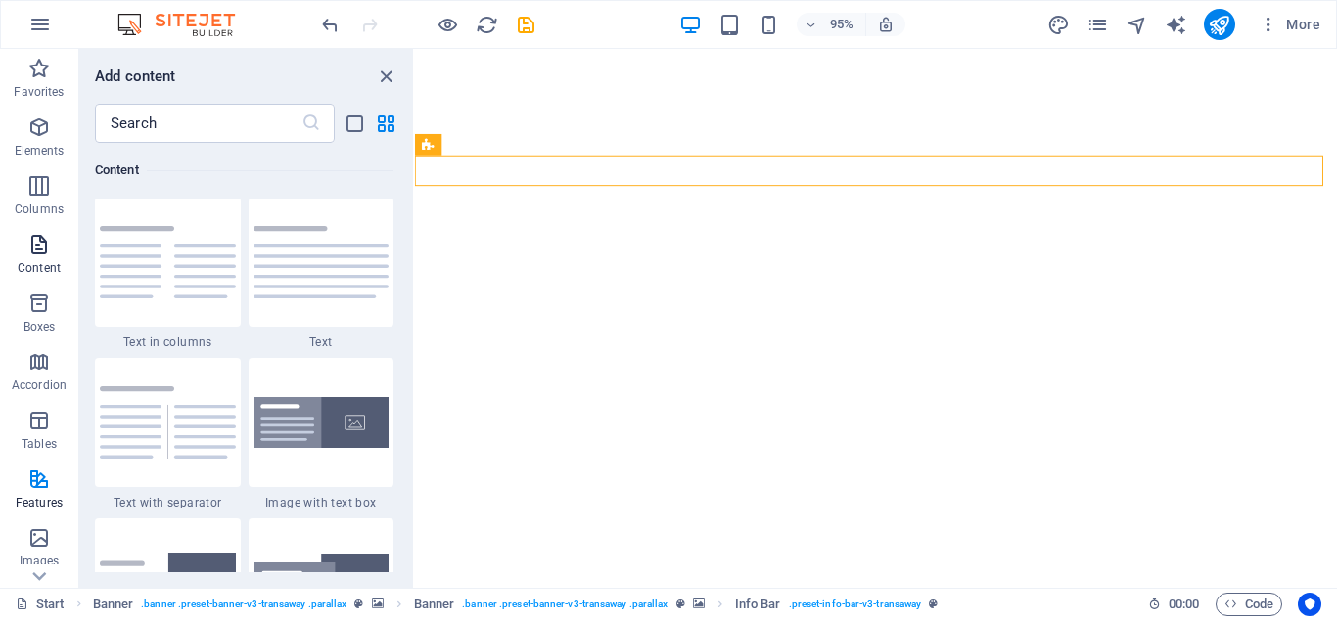
scroll to position [3424, 0]
click at [33, 545] on icon "button" at bounding box center [38, 537] width 23 height 23
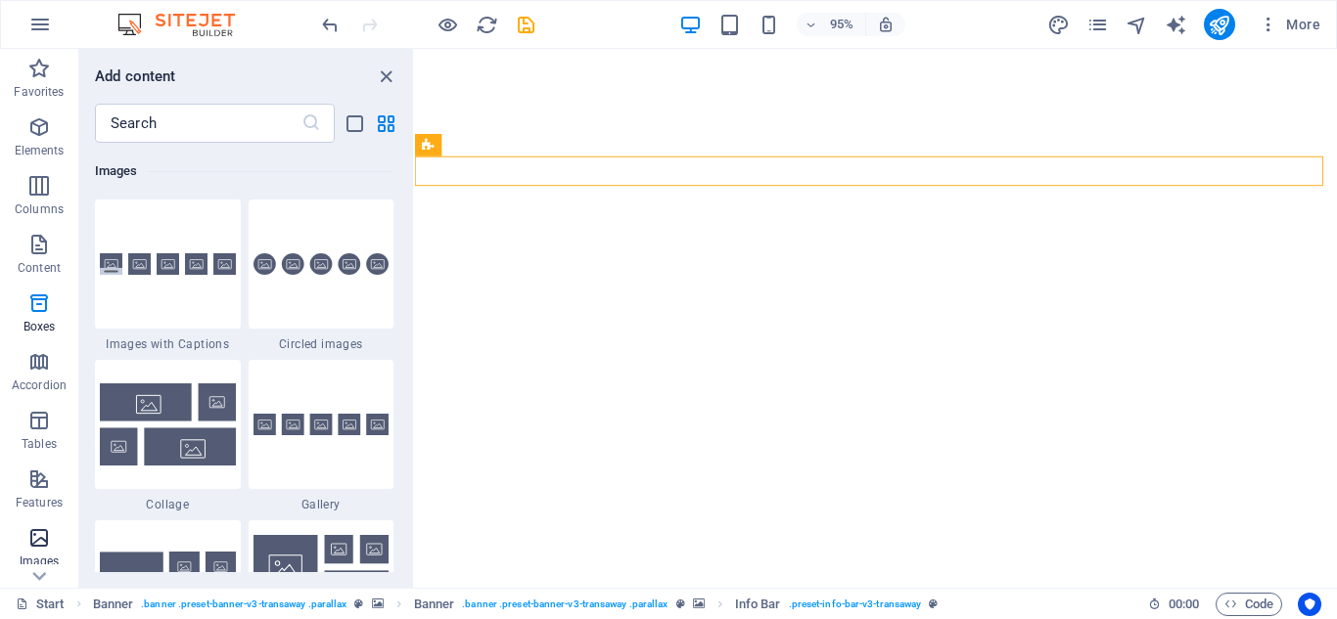
scroll to position [9922, 0]
click at [41, 134] on icon "button" at bounding box center [38, 126] width 23 height 23
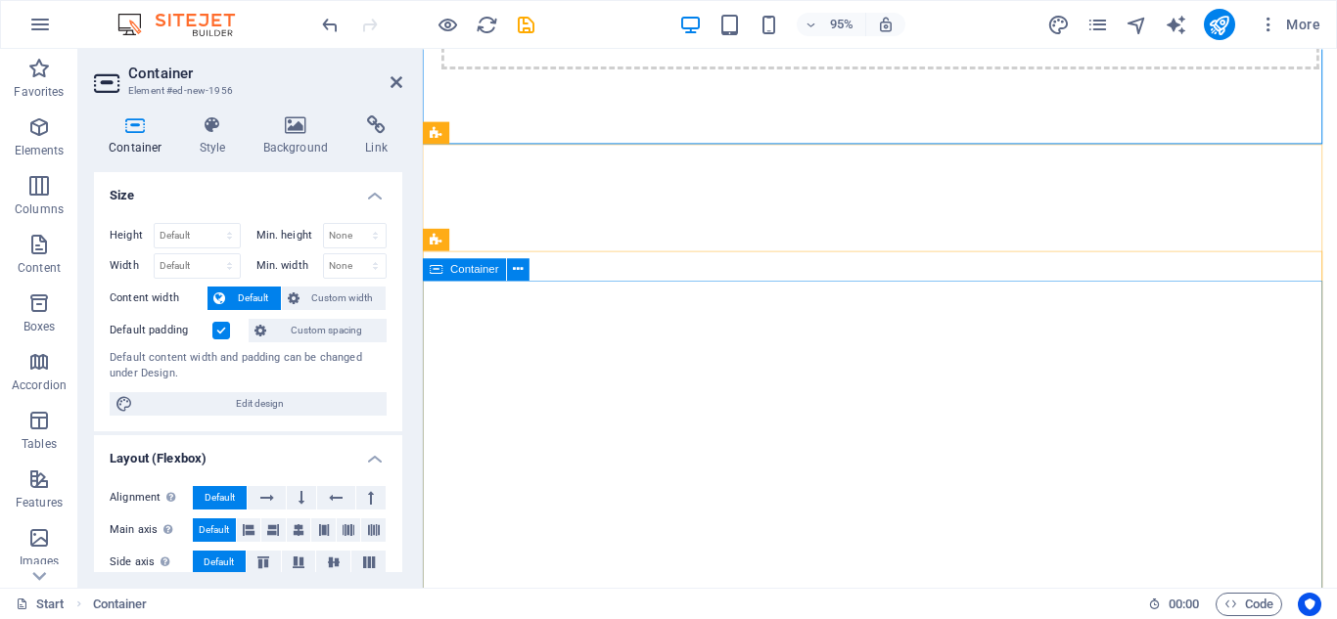
scroll to position [0, 0]
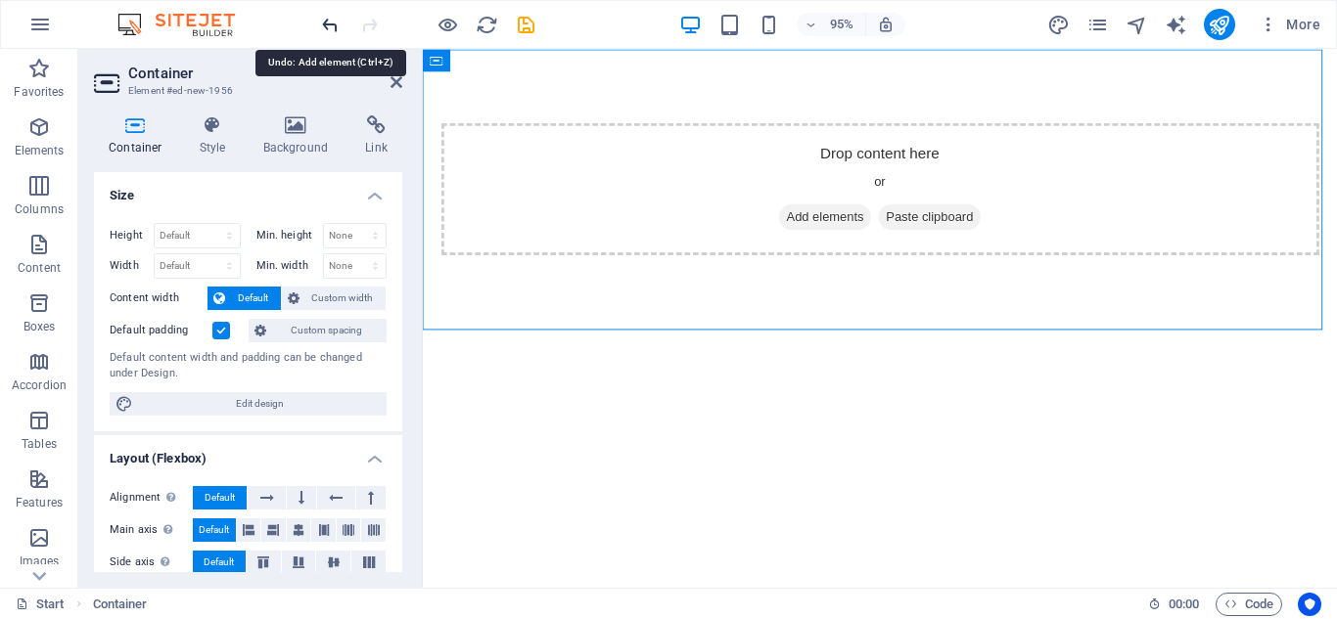
click at [321, 23] on icon "undo" at bounding box center [330, 25] width 23 height 23
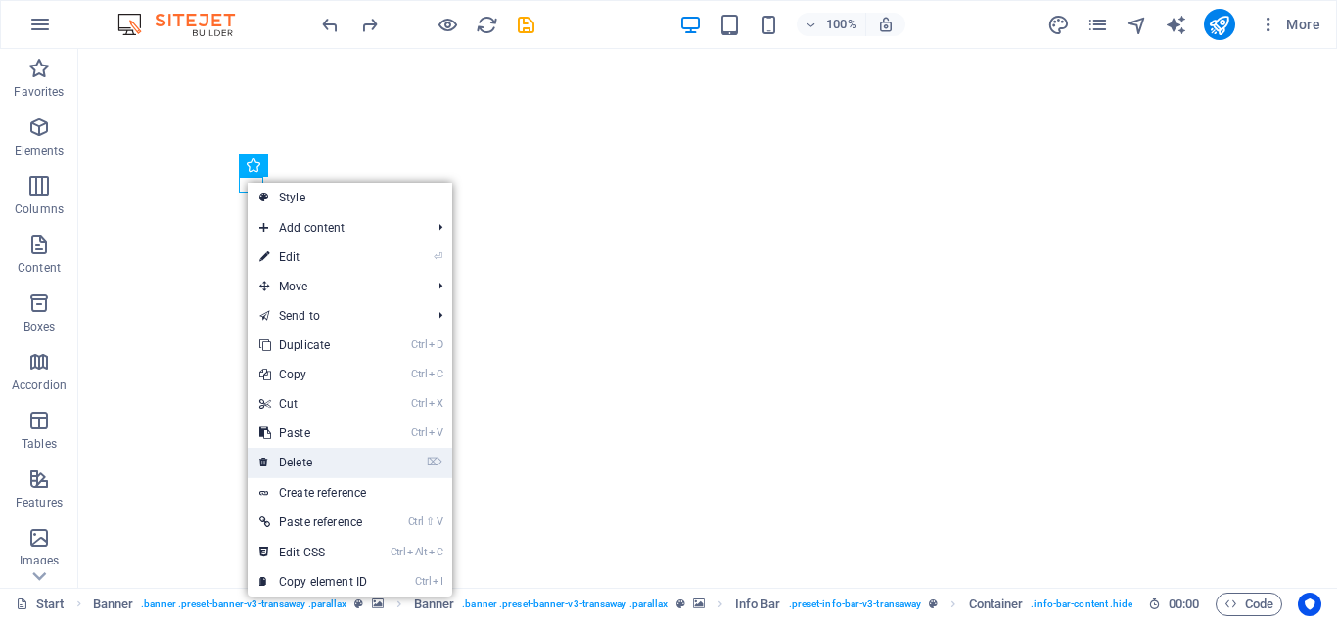
click at [314, 457] on link "⌦ Delete" at bounding box center [313, 462] width 131 height 29
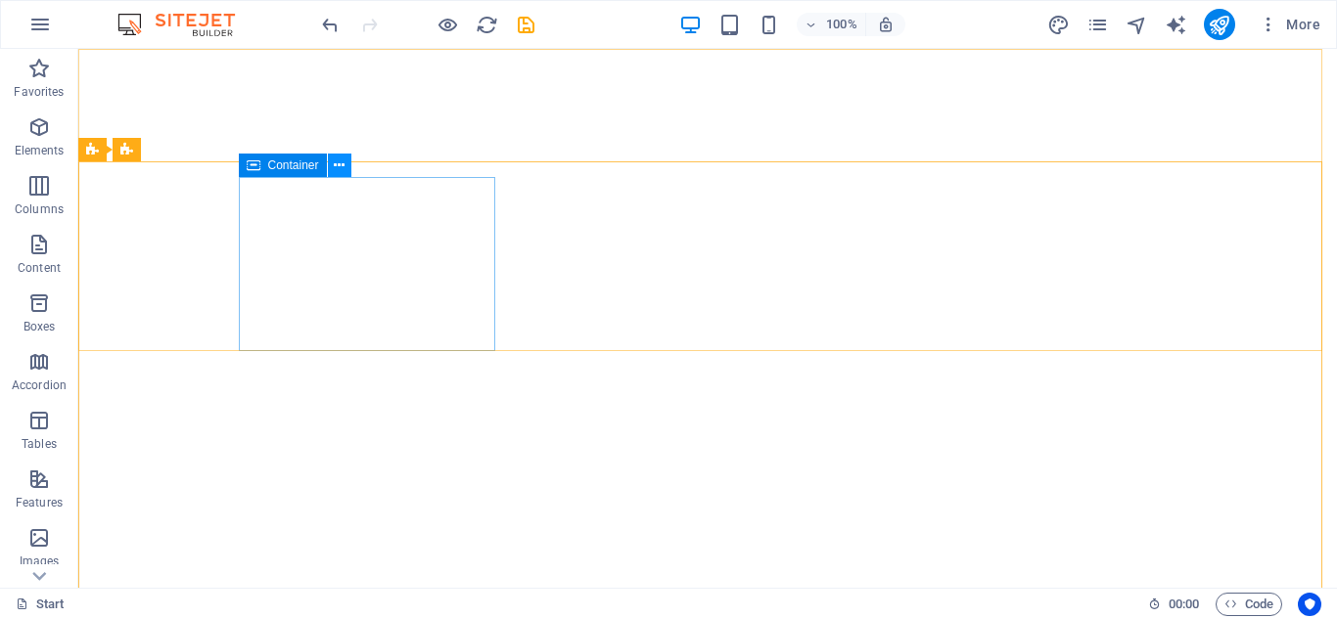
click at [331, 167] on button at bounding box center [339, 165] width 23 height 23
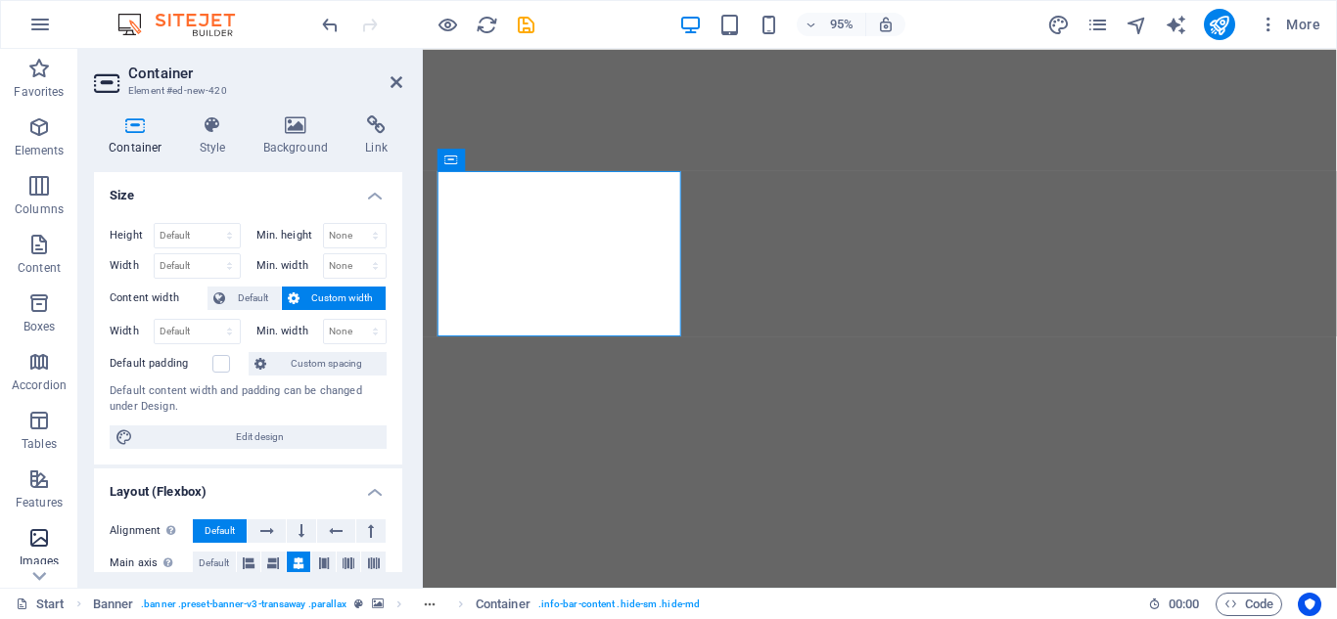
click at [47, 556] on p "Images" at bounding box center [40, 562] width 40 height 16
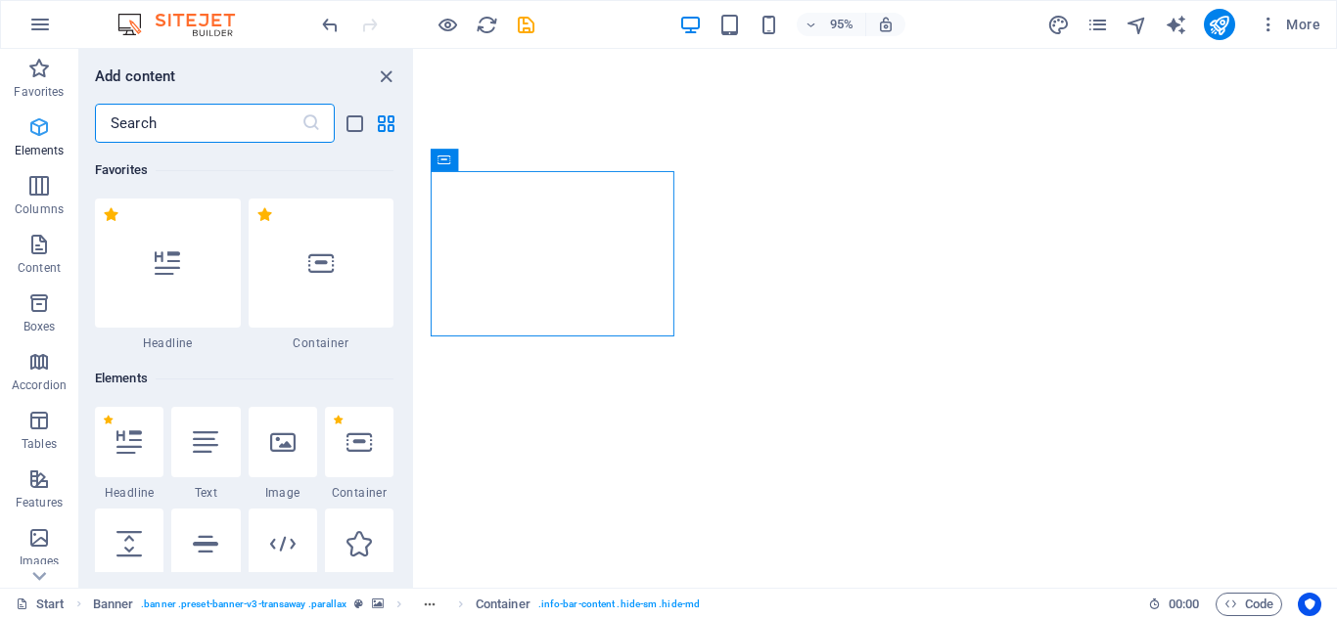
scroll to position [9922, 0]
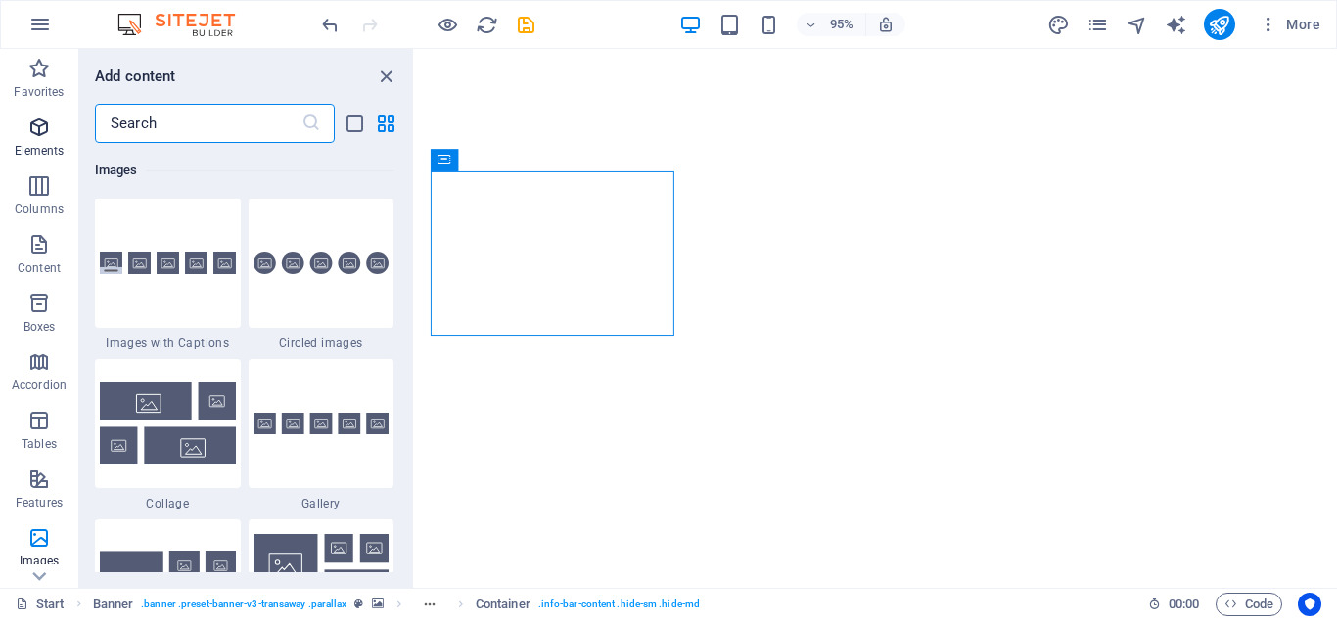
click at [44, 128] on icon "button" at bounding box center [38, 126] width 23 height 23
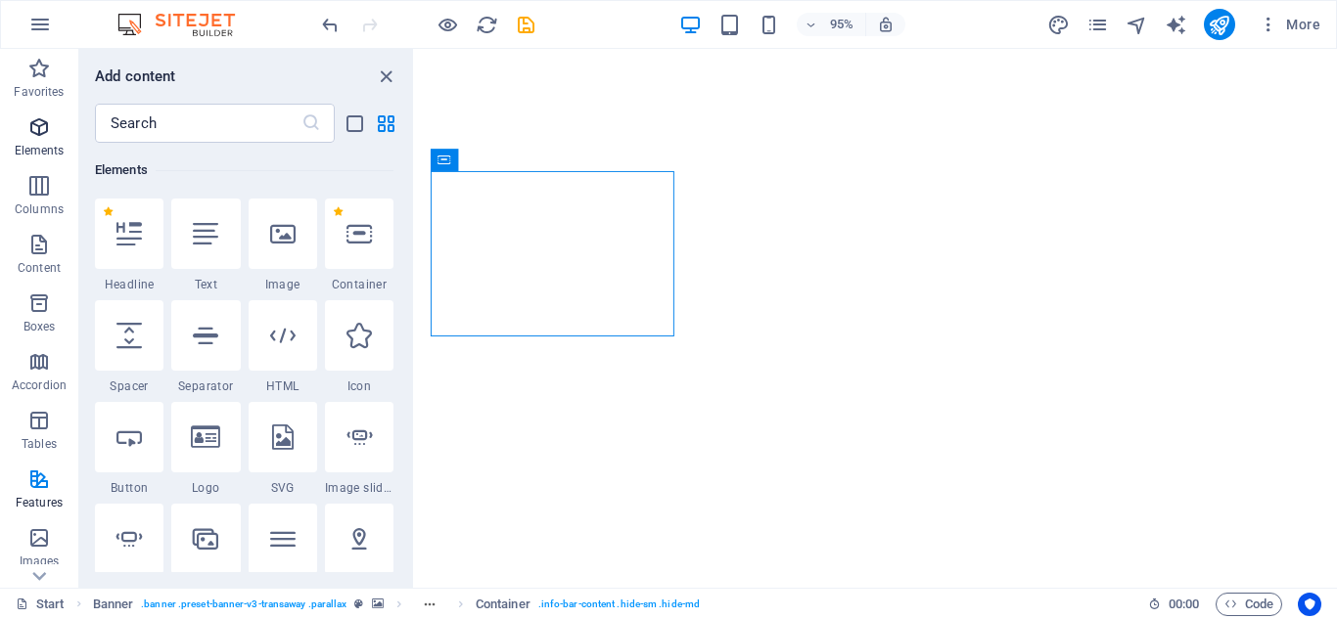
scroll to position [208, 0]
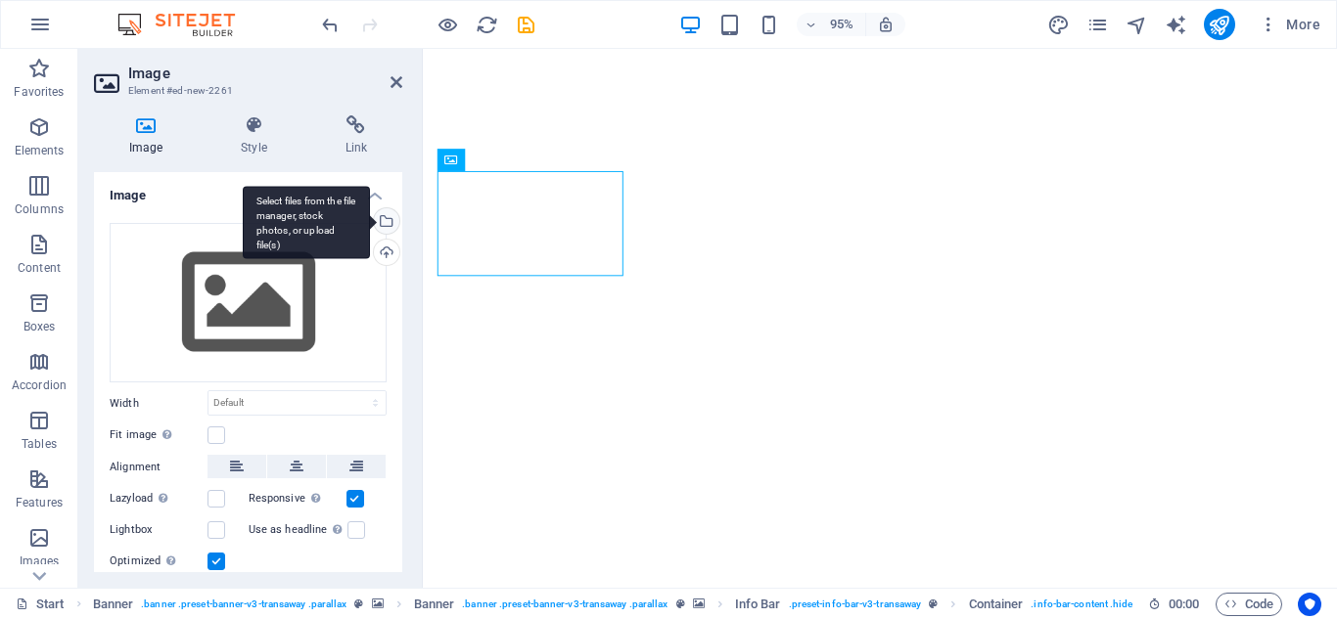
click at [370, 221] on div "Select files from the file manager, stock photos, or upload file(s)" at bounding box center [306, 222] width 127 height 73
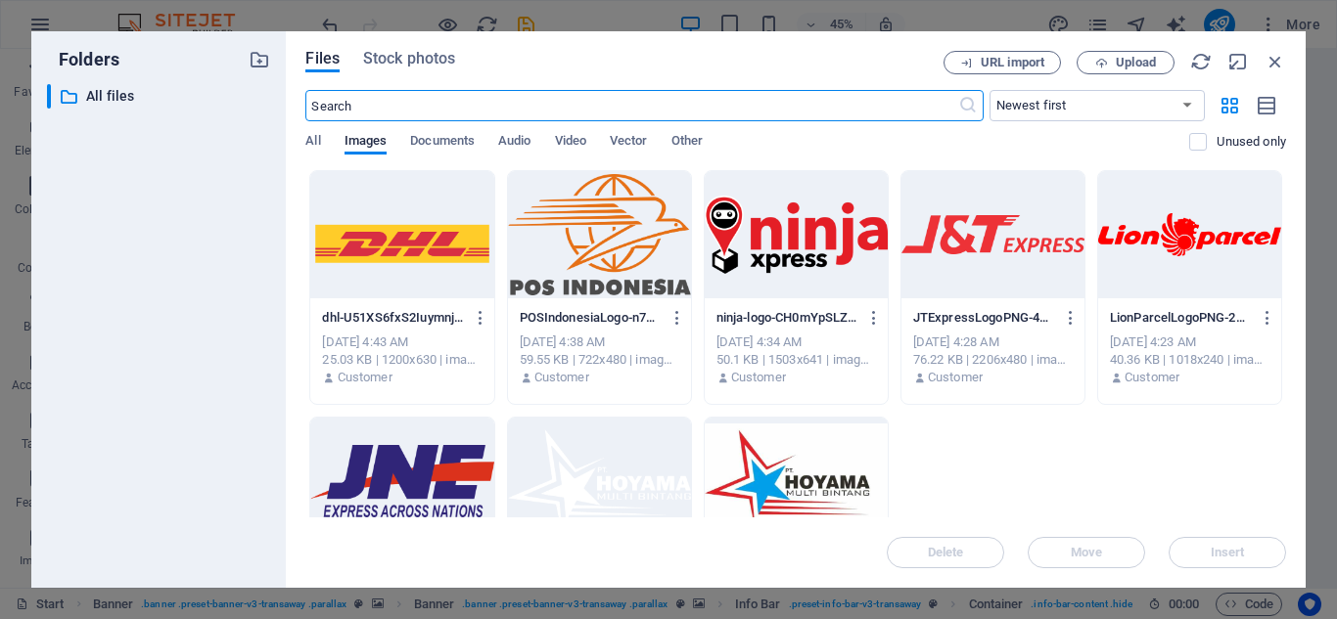
click at [617, 503] on div at bounding box center [599, 481] width 183 height 127
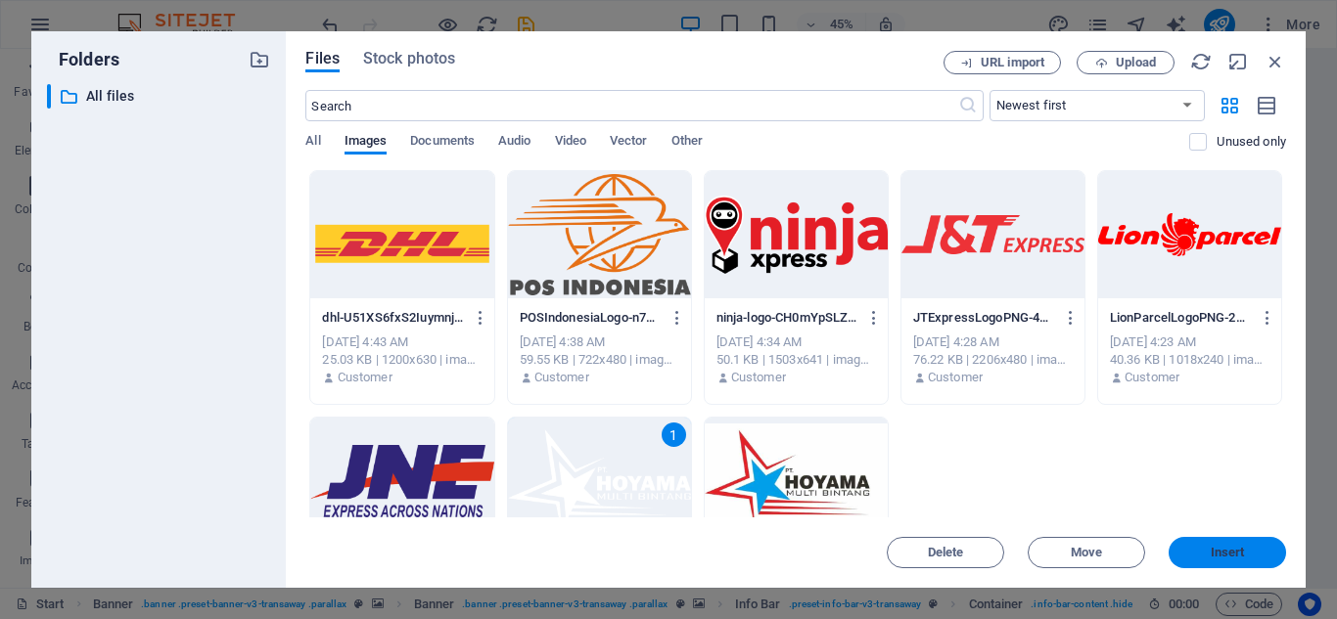
click at [1213, 561] on button "Insert" at bounding box center [1226, 552] width 117 height 31
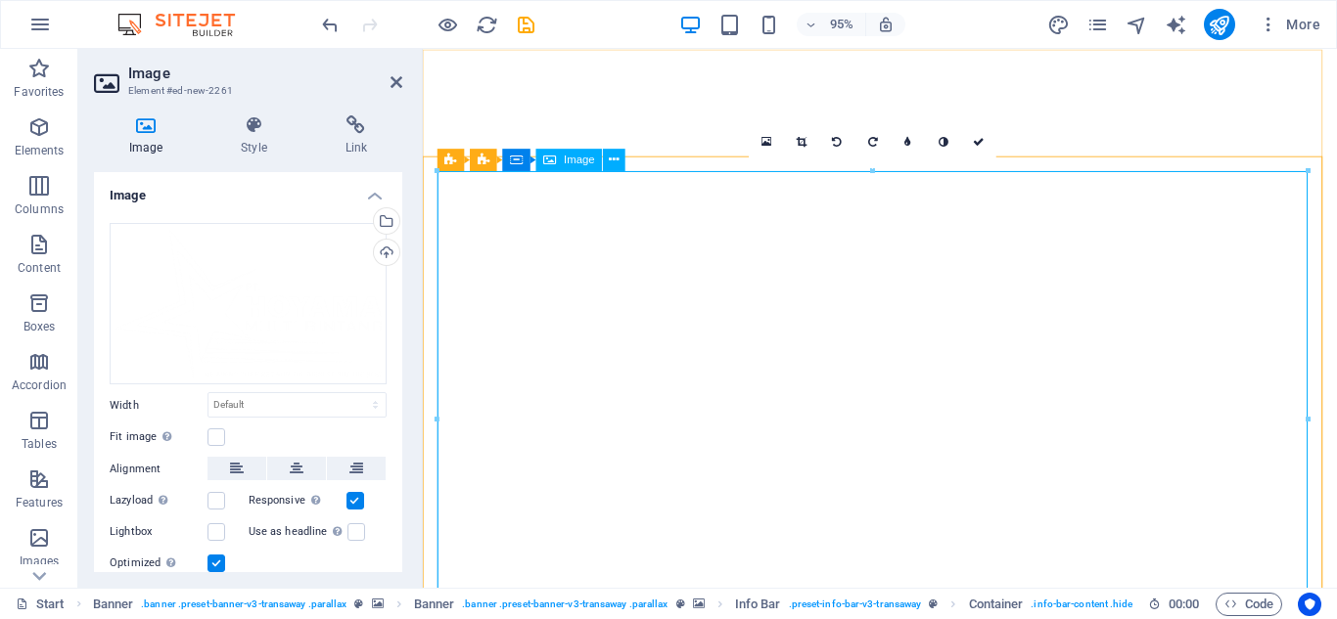
scroll to position [196, 0]
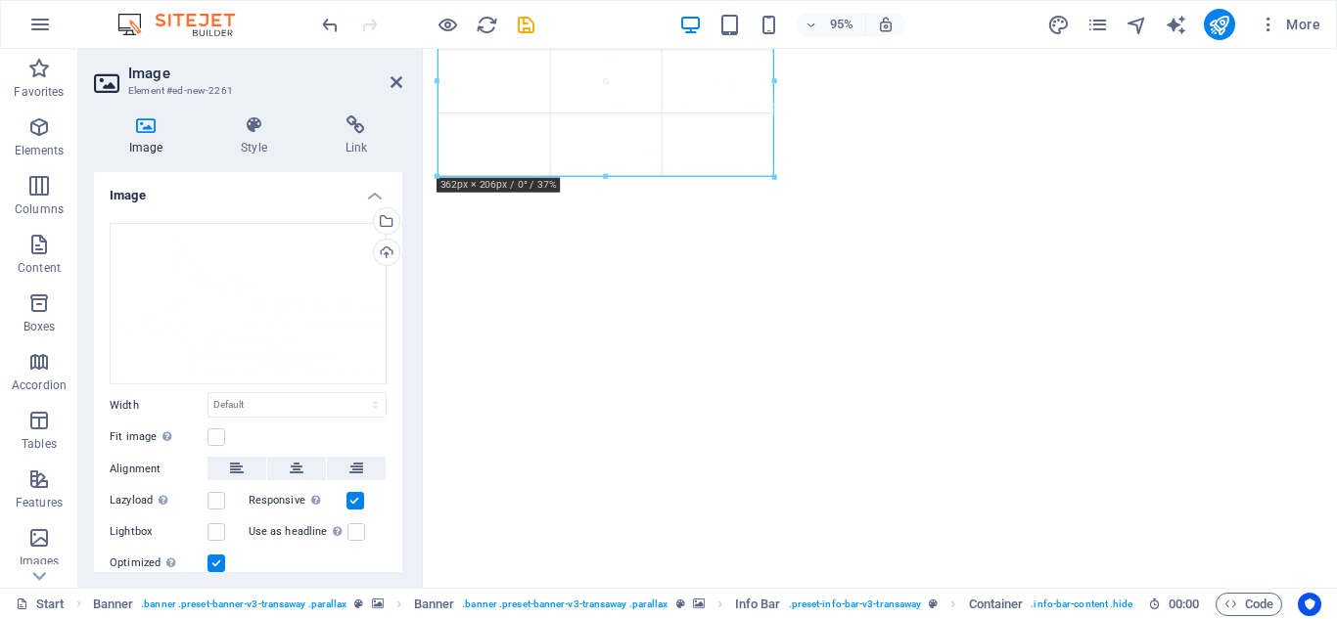
drag, startPoint x: 434, startPoint y: 479, endPoint x: 1042, endPoint y: 157, distance: 688.1
type input "362"
select select "px"
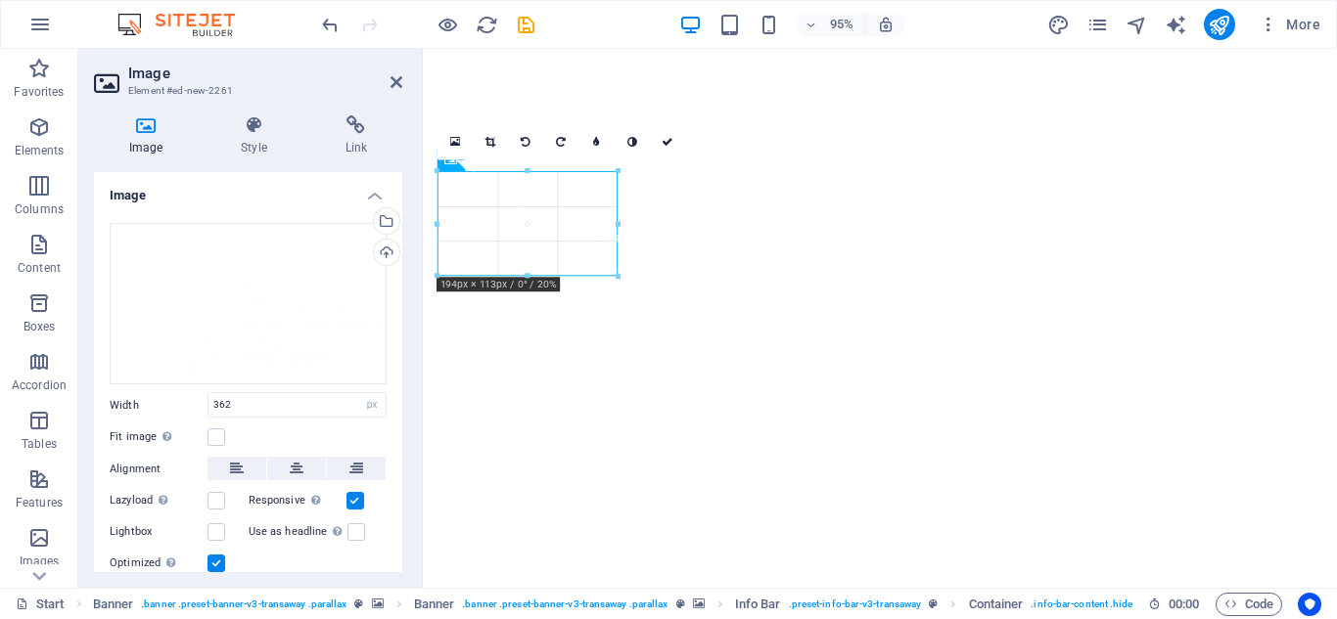
drag, startPoint x: 435, startPoint y: 360, endPoint x: 718, endPoint y: 267, distance: 297.7
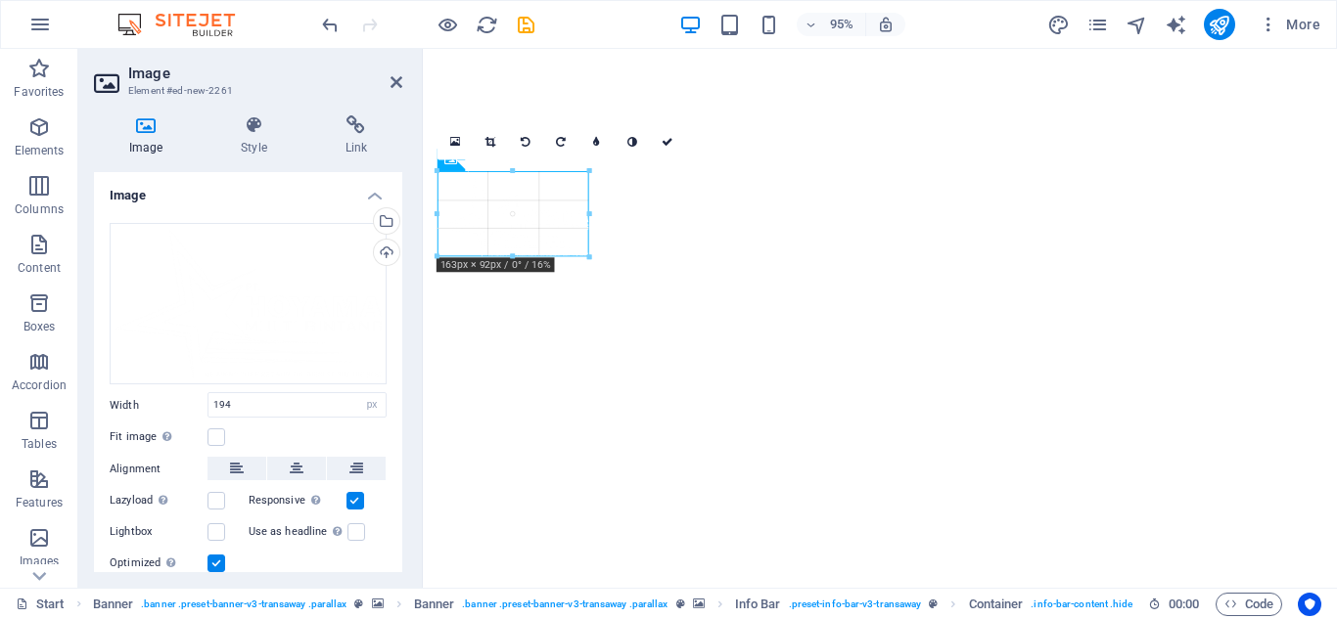
drag, startPoint x: 436, startPoint y: 274, endPoint x: 489, endPoint y: 251, distance: 57.4
type input "165"
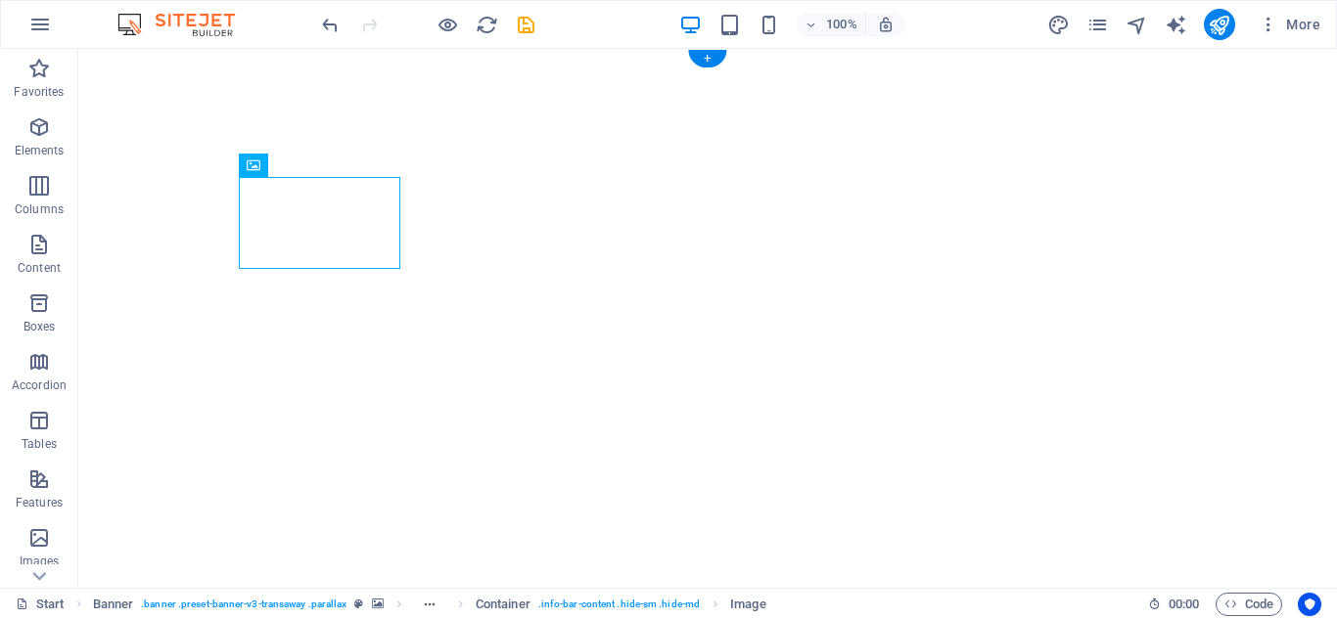
drag, startPoint x: 314, startPoint y: 231, endPoint x: 275, endPoint y: 255, distance: 46.2
drag, startPoint x: 287, startPoint y: 240, endPoint x: 382, endPoint y: 251, distance: 95.5
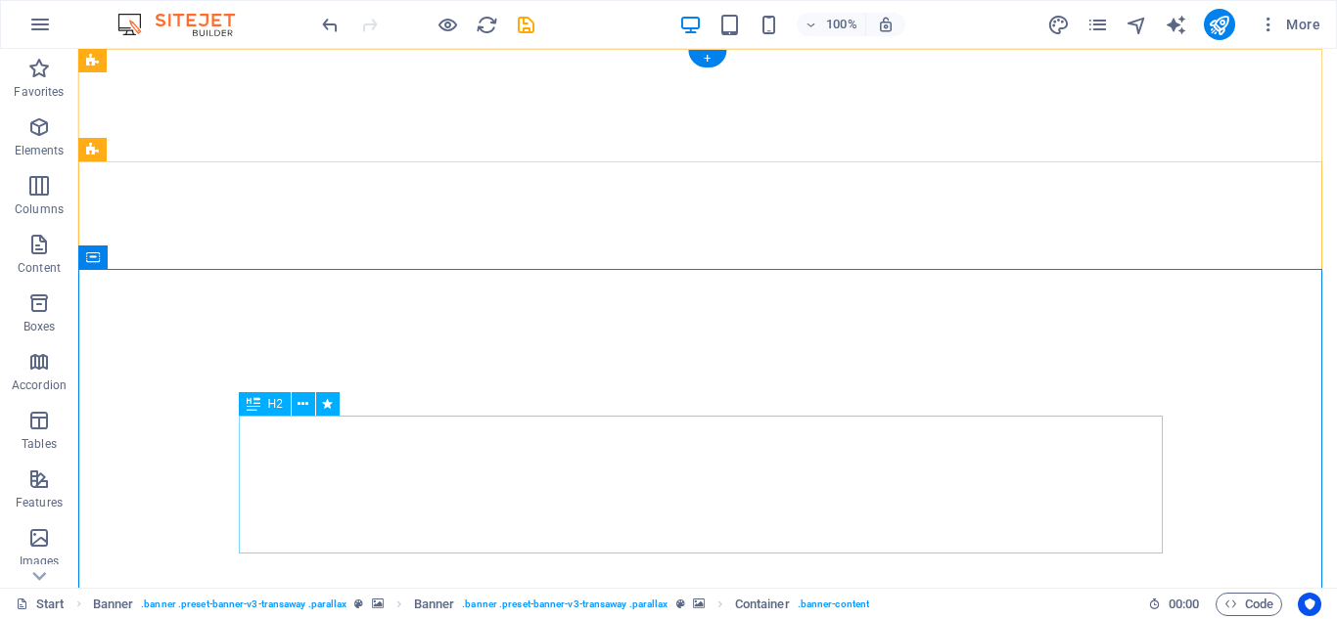
drag, startPoint x: 538, startPoint y: 417, endPoint x: 558, endPoint y: 331, distance: 88.3
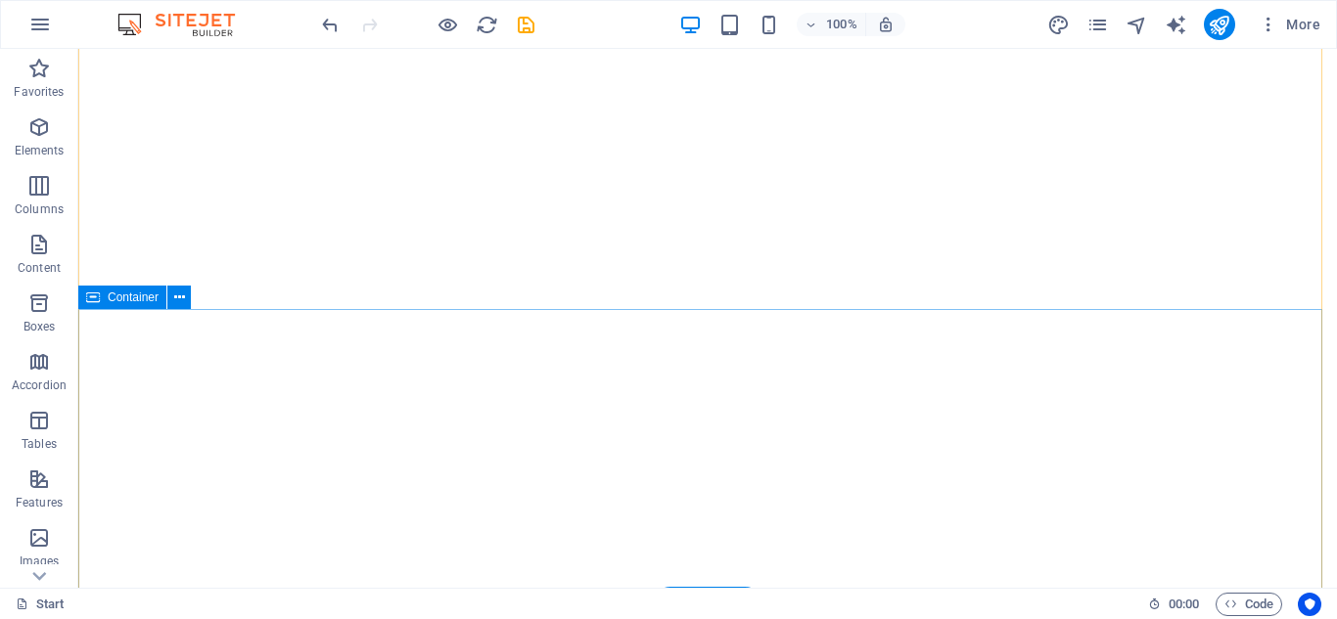
scroll to position [587, 0]
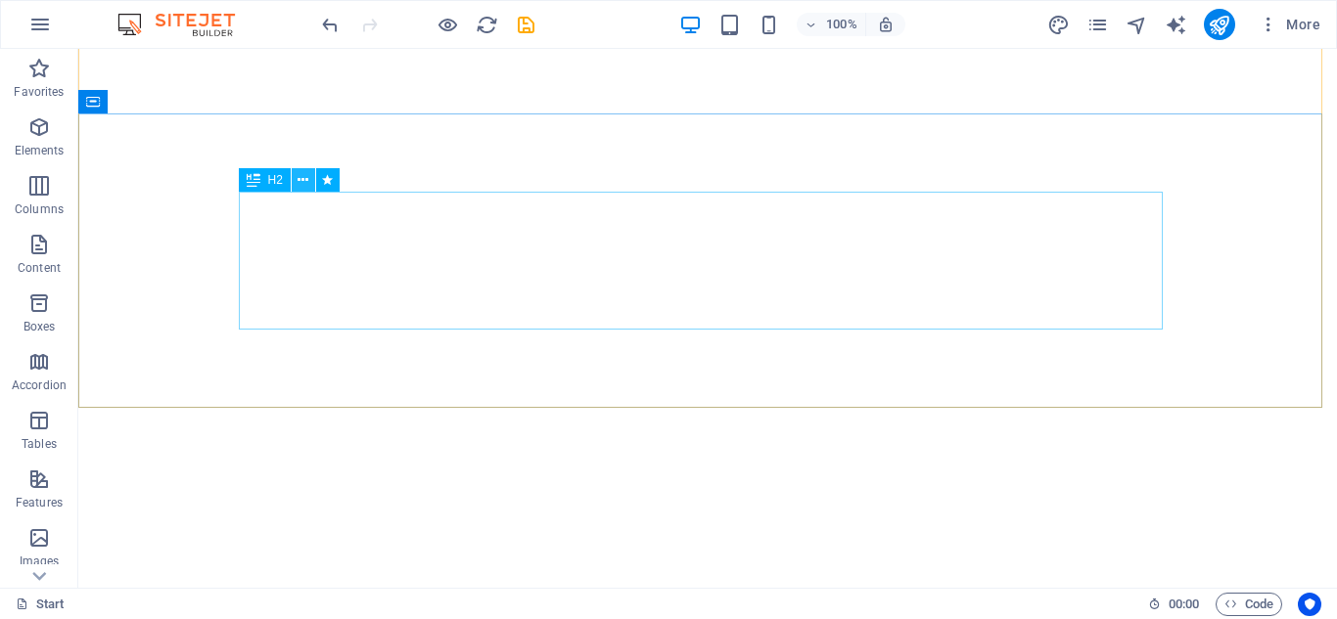
click at [305, 178] on icon at bounding box center [302, 180] width 11 height 21
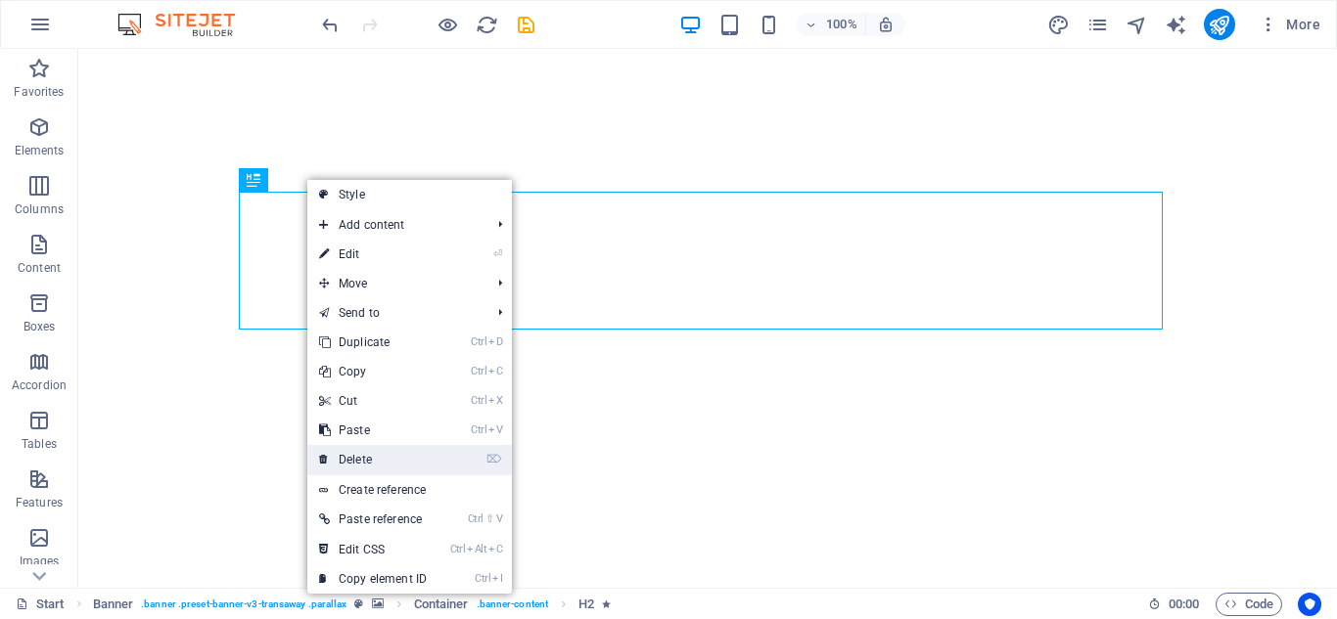
click at [384, 455] on link "⌦ Delete" at bounding box center [372, 459] width 131 height 29
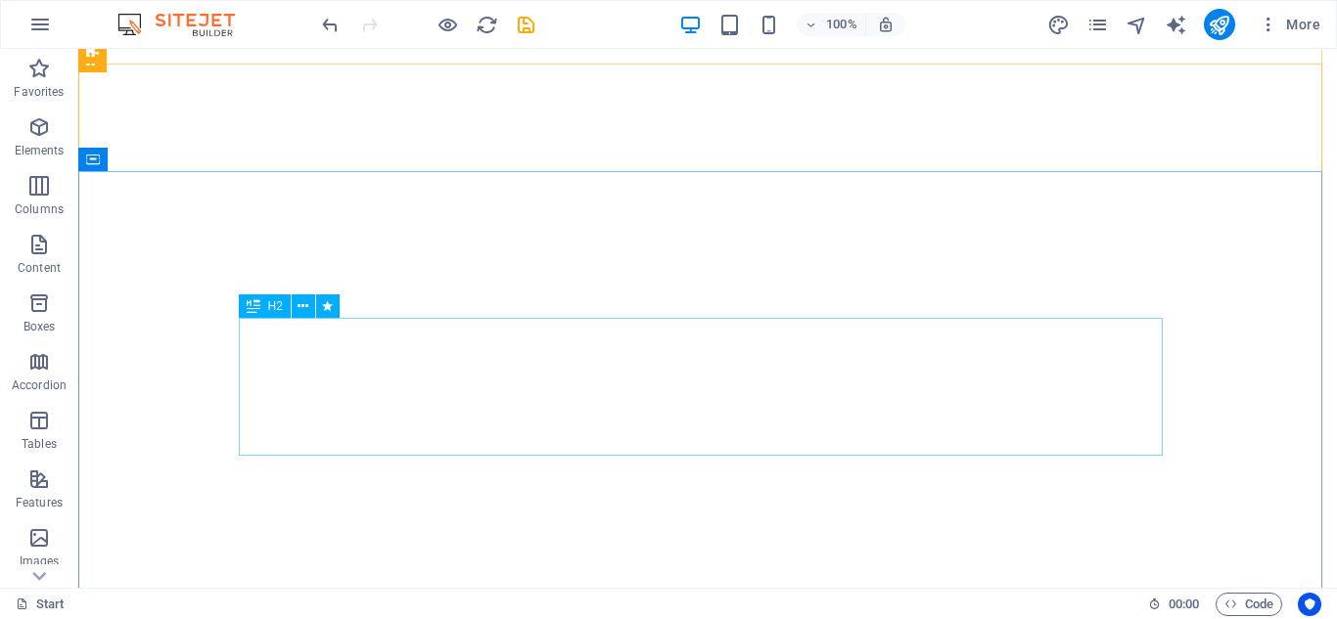
scroll to position [0, 0]
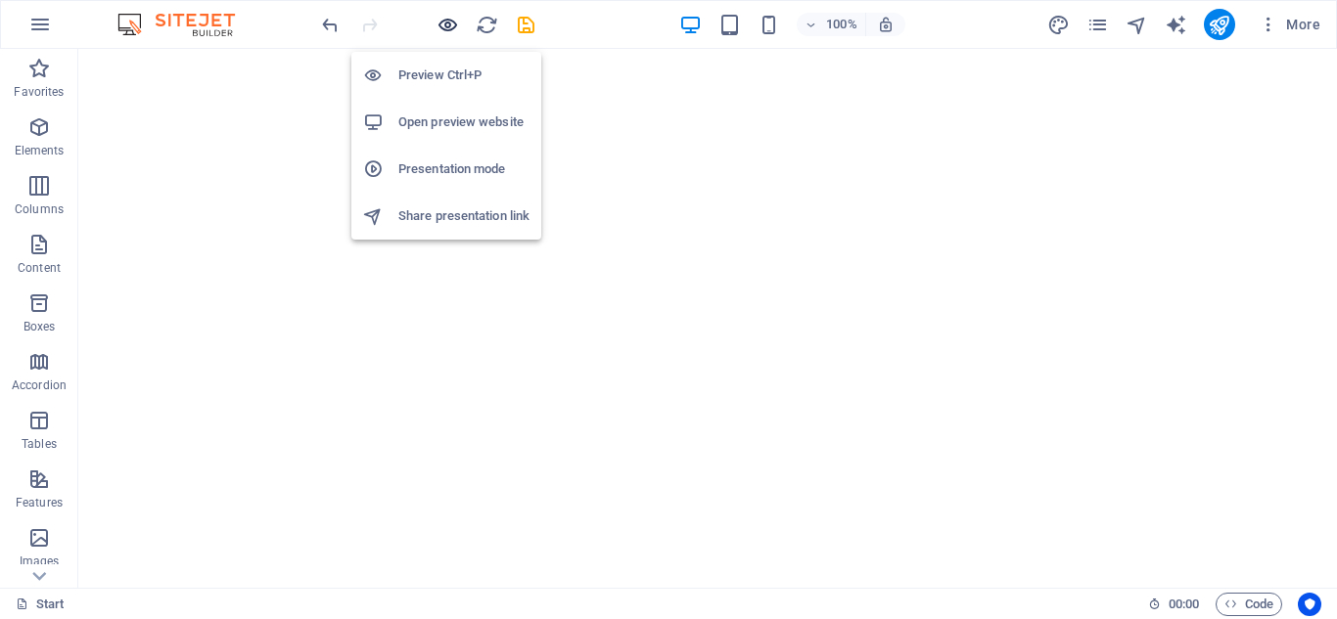
click at [448, 28] on icon "button" at bounding box center [447, 25] width 23 height 23
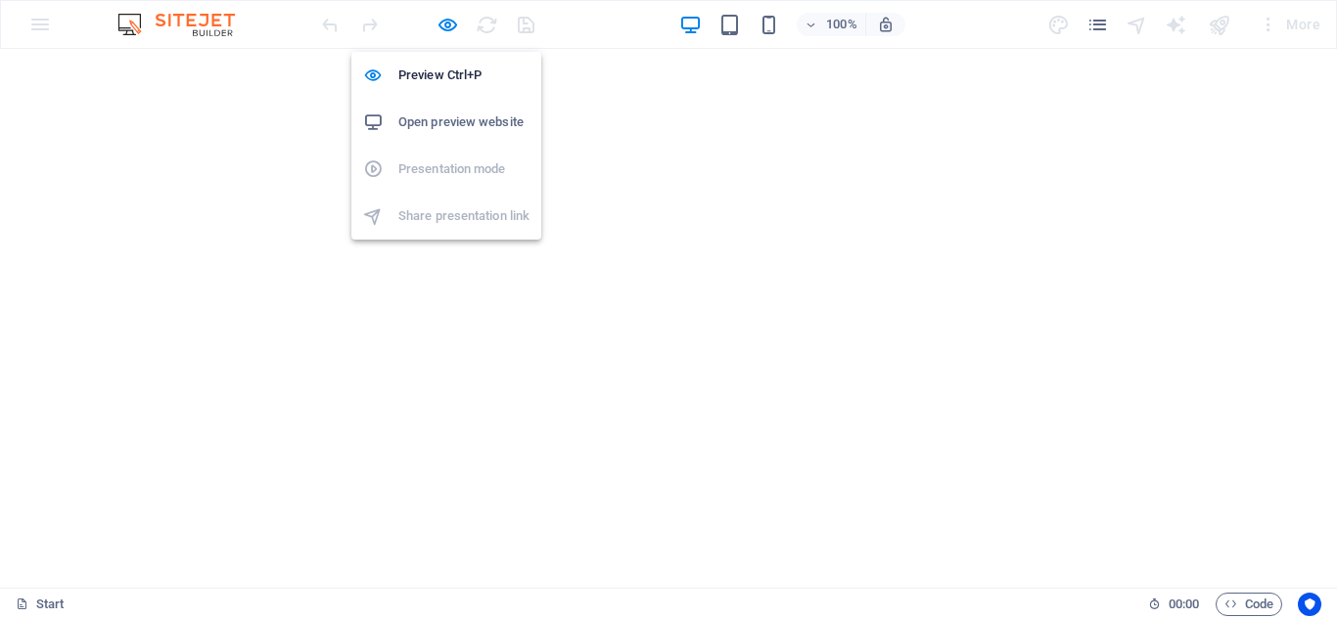
click at [450, 120] on h6 "Open preview website" at bounding box center [463, 122] width 131 height 23
click at [441, 17] on icon "button" at bounding box center [447, 25] width 23 height 23
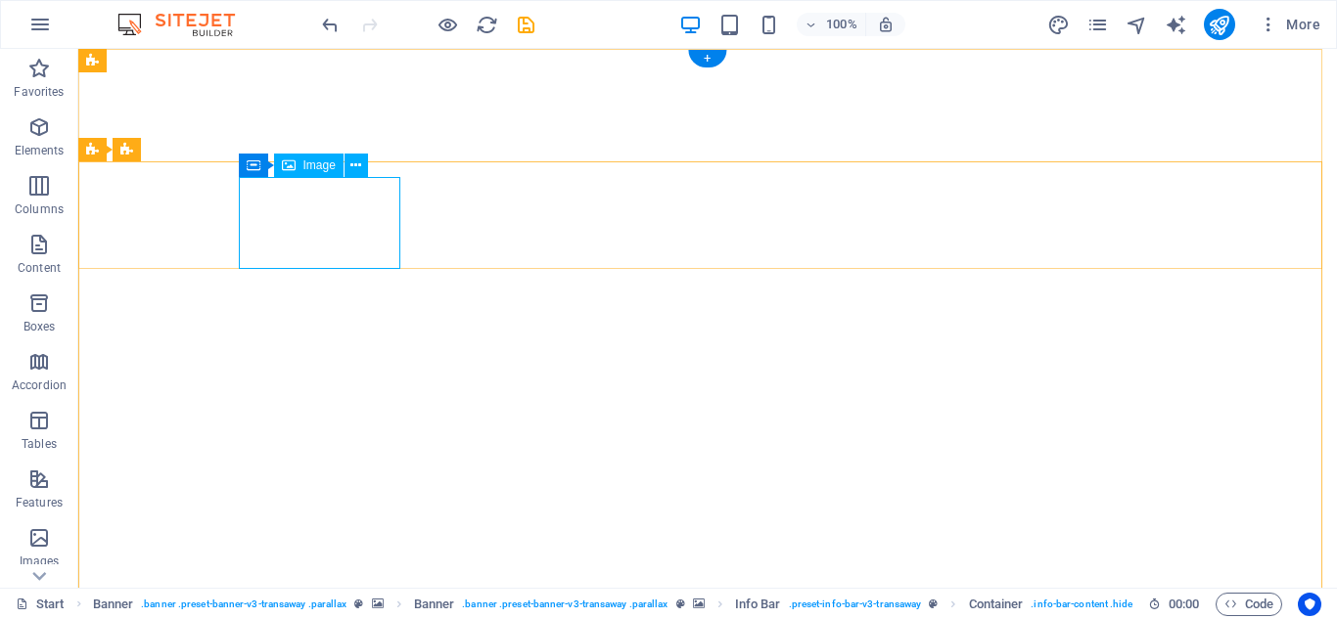
select select "px"
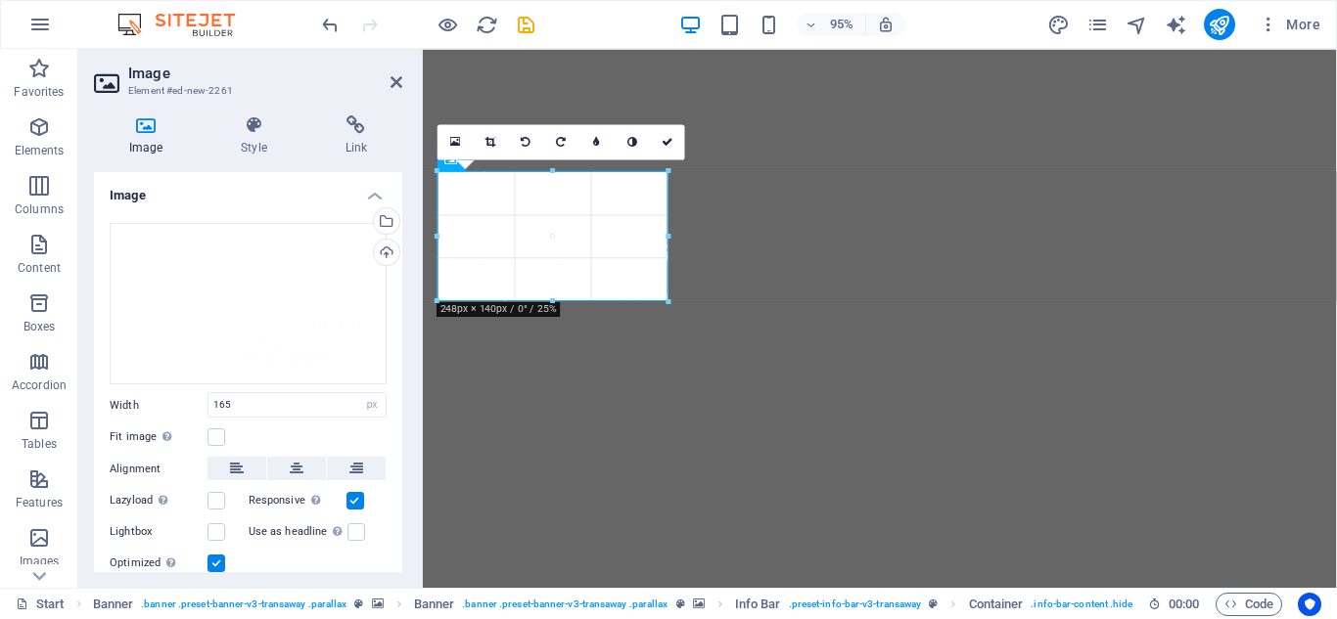
drag, startPoint x: 586, startPoint y: 257, endPoint x: 220, endPoint y: 285, distance: 367.0
type input "250"
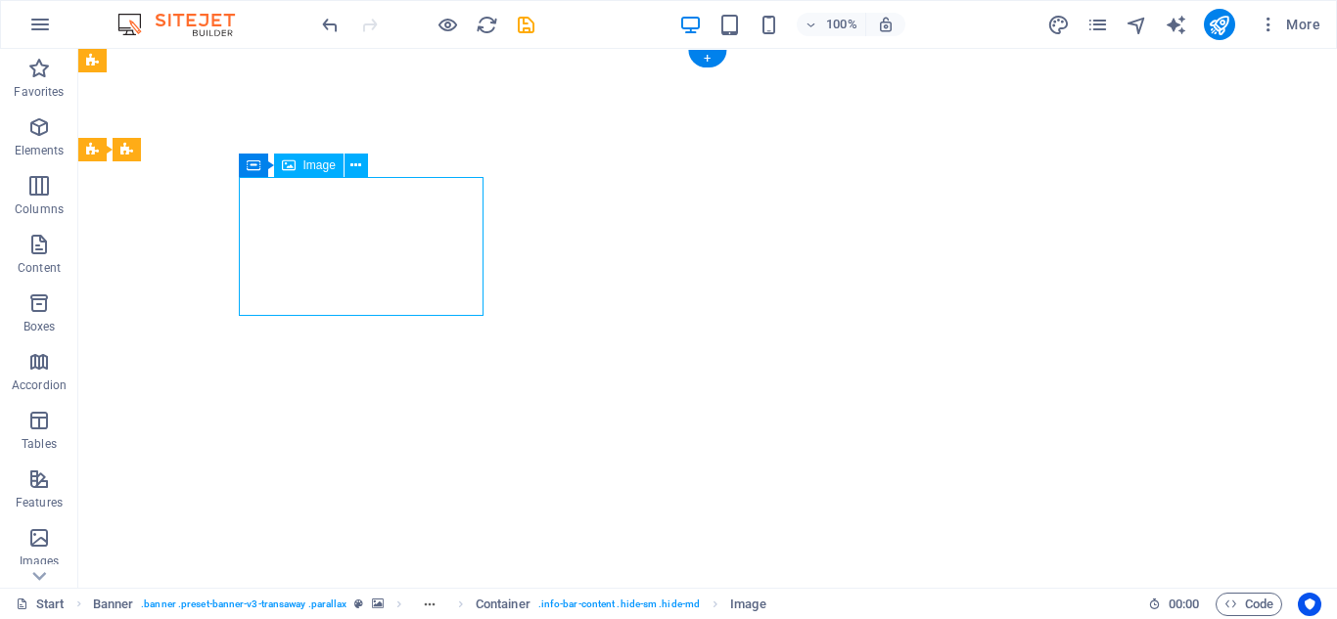
drag, startPoint x: 370, startPoint y: 257, endPoint x: 264, endPoint y: 257, distance: 105.7
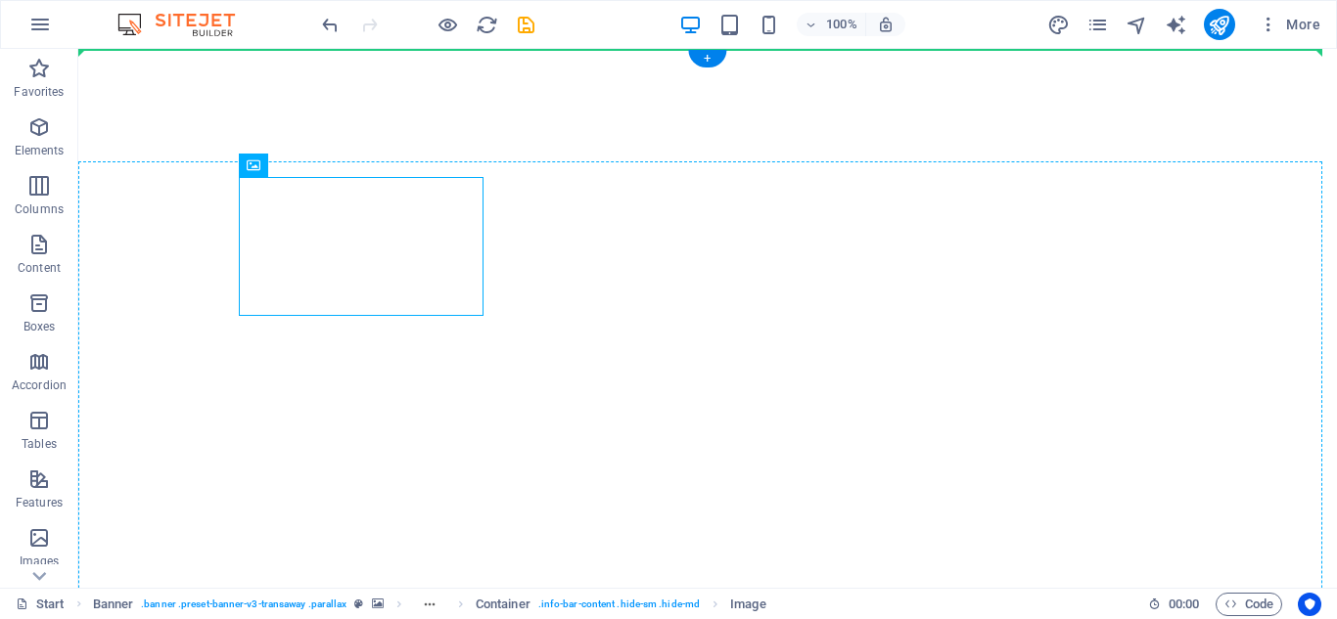
drag, startPoint x: 288, startPoint y: 233, endPoint x: 211, endPoint y: 235, distance: 76.4
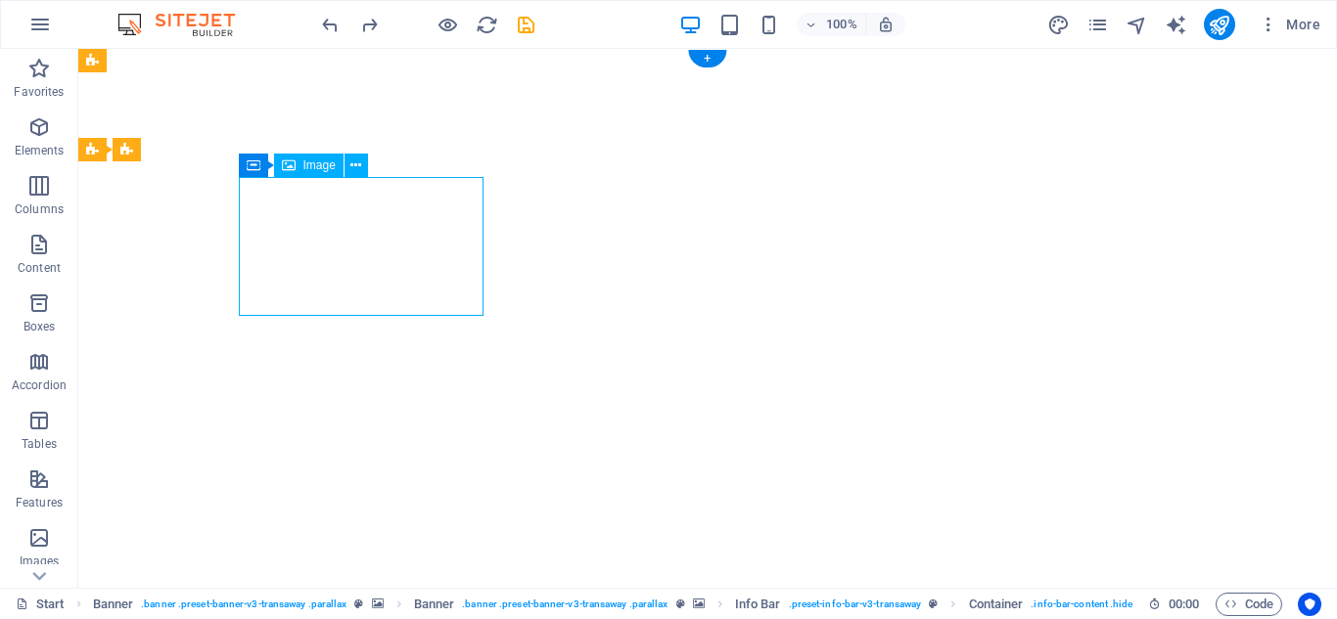
select select "px"
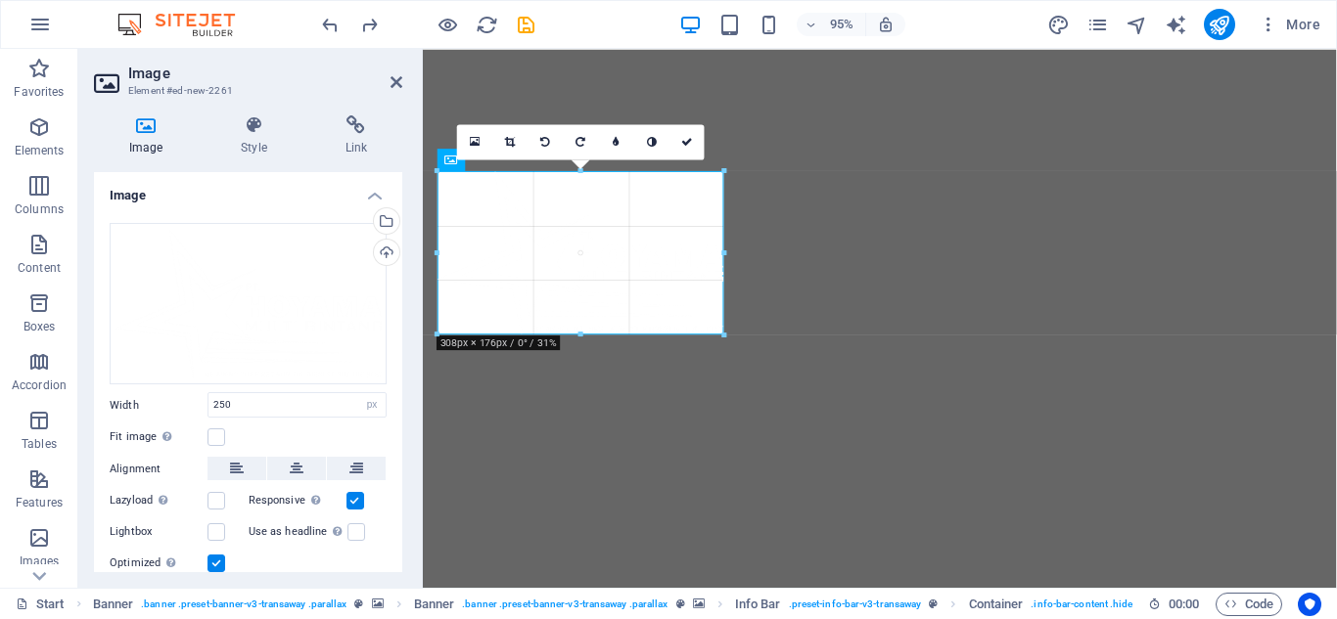
drag, startPoint x: 672, startPoint y: 307, endPoint x: 312, endPoint y: 313, distance: 360.1
type input "308"
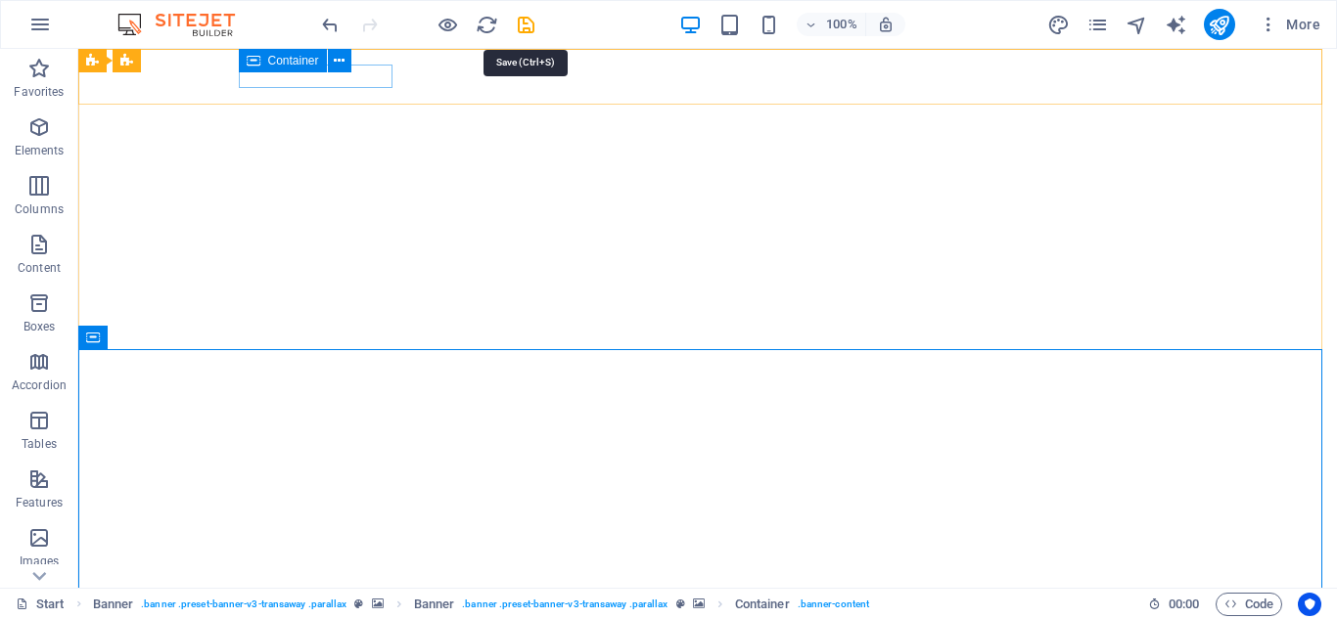
click at [526, 27] on icon "save" at bounding box center [526, 25] width 23 height 23
checkbox input "false"
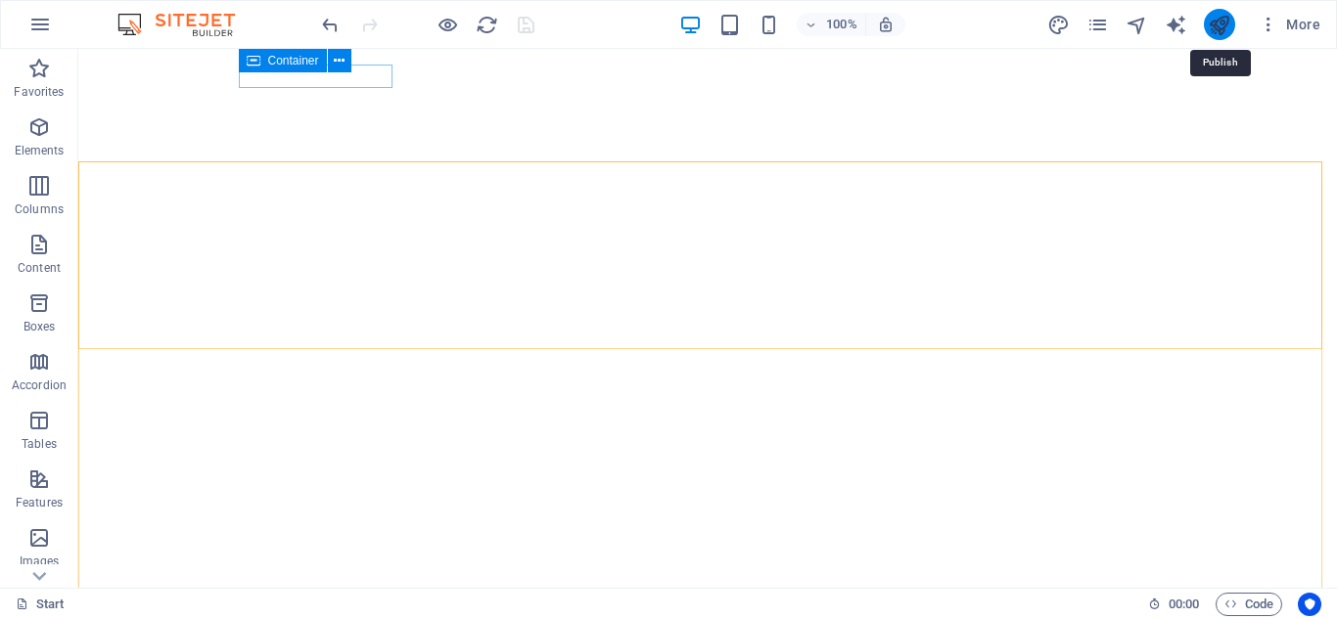
click at [1228, 29] on icon "publish" at bounding box center [1219, 25] width 23 height 23
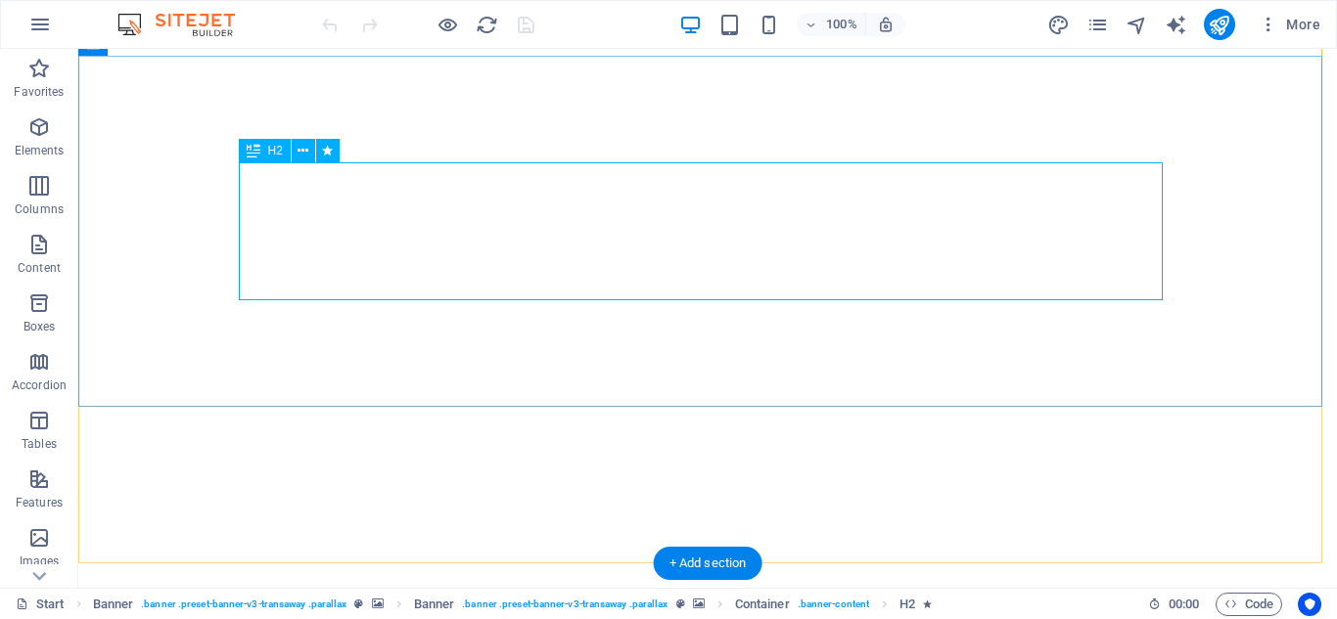
scroll to position [391, 0]
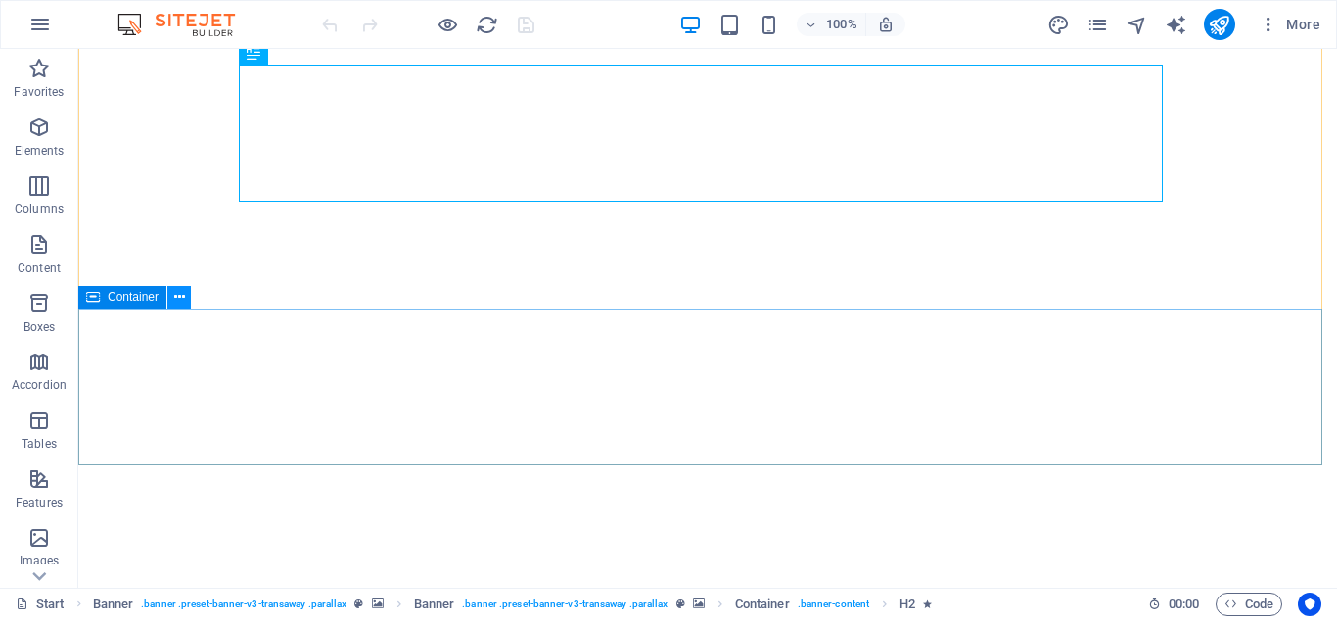
click at [175, 299] on icon at bounding box center [179, 298] width 11 height 21
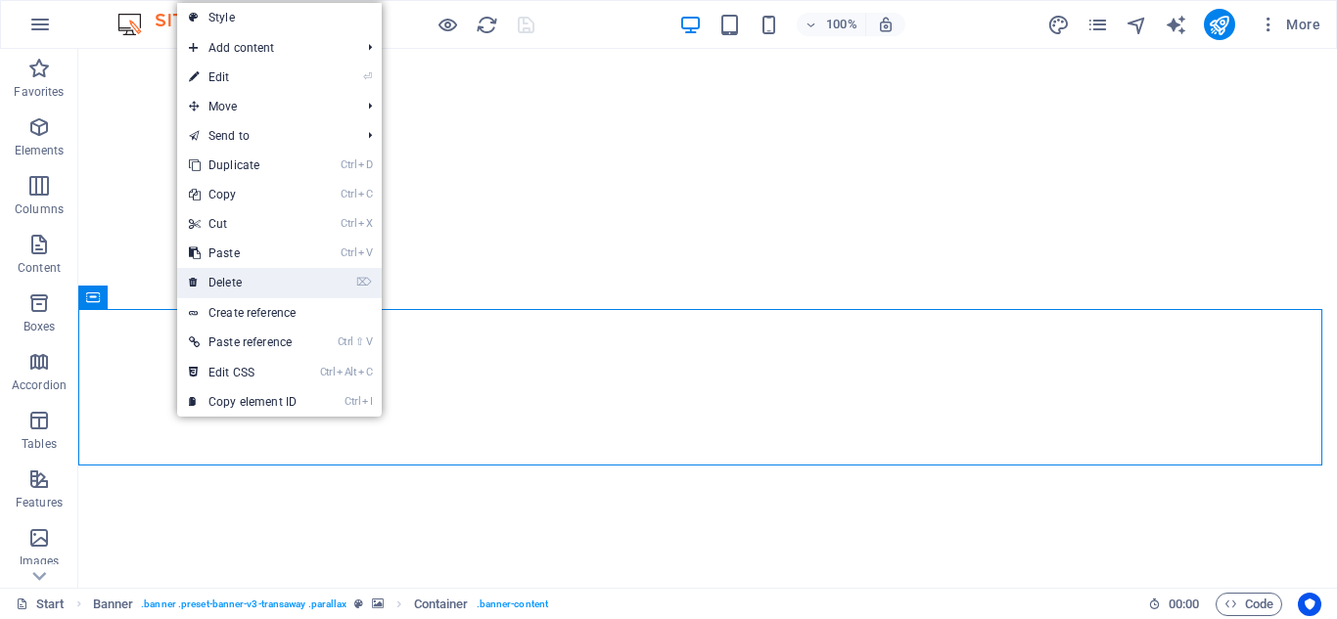
click at [251, 287] on link "⌦ Delete" at bounding box center [242, 282] width 131 height 29
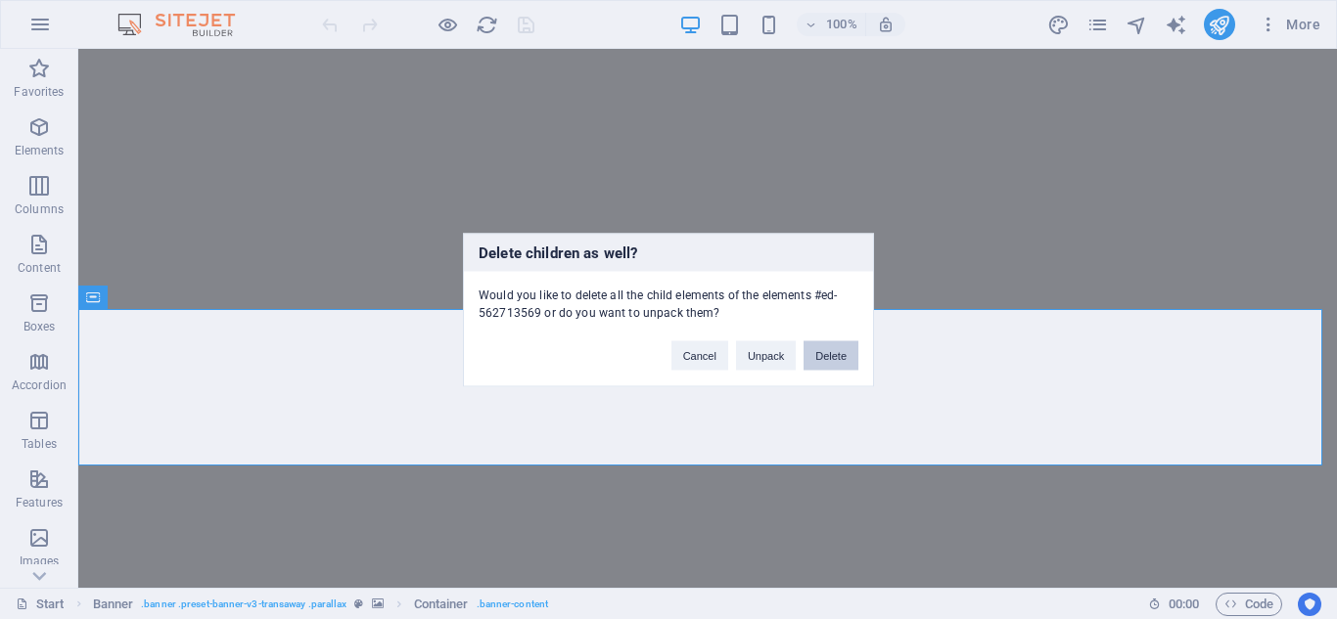
click at [824, 358] on button "Delete" at bounding box center [830, 355] width 55 height 29
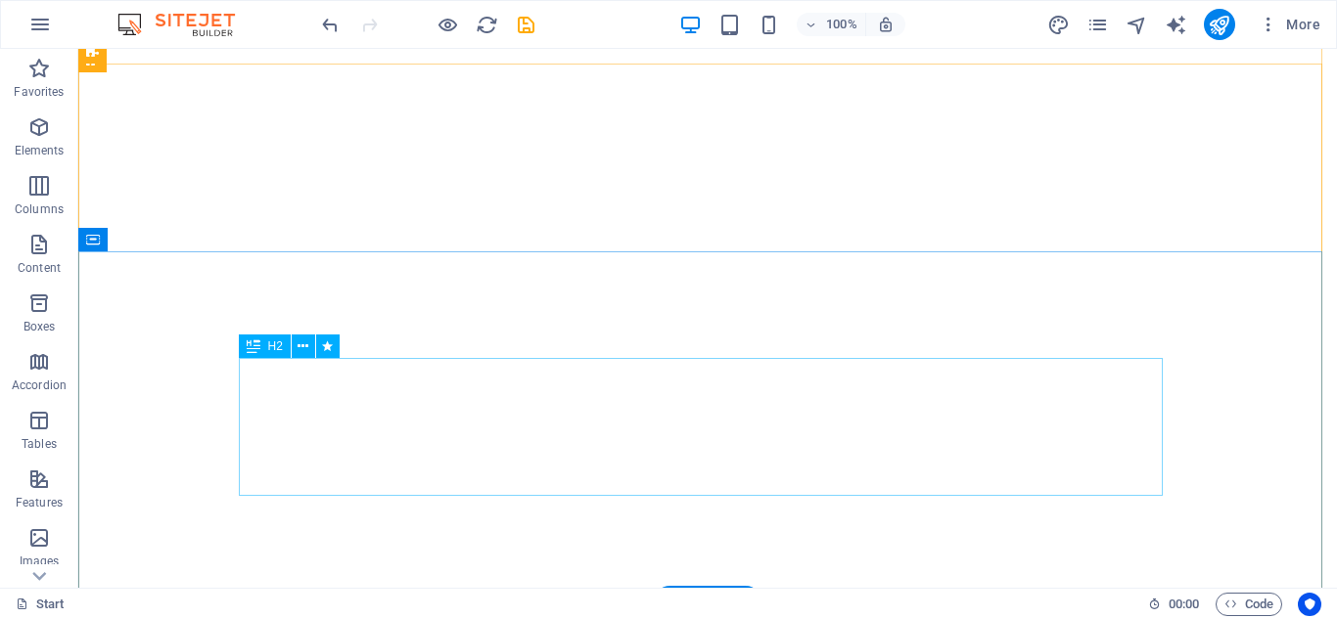
scroll to position [0, 0]
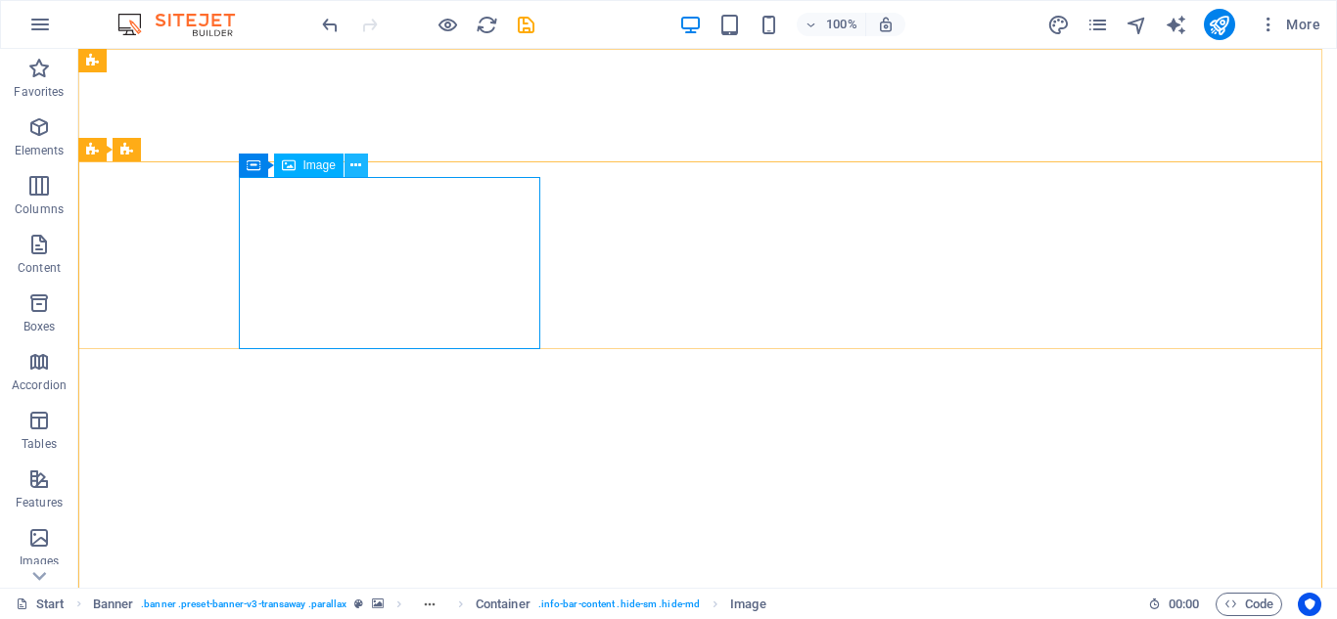
click at [355, 170] on icon at bounding box center [355, 166] width 11 height 21
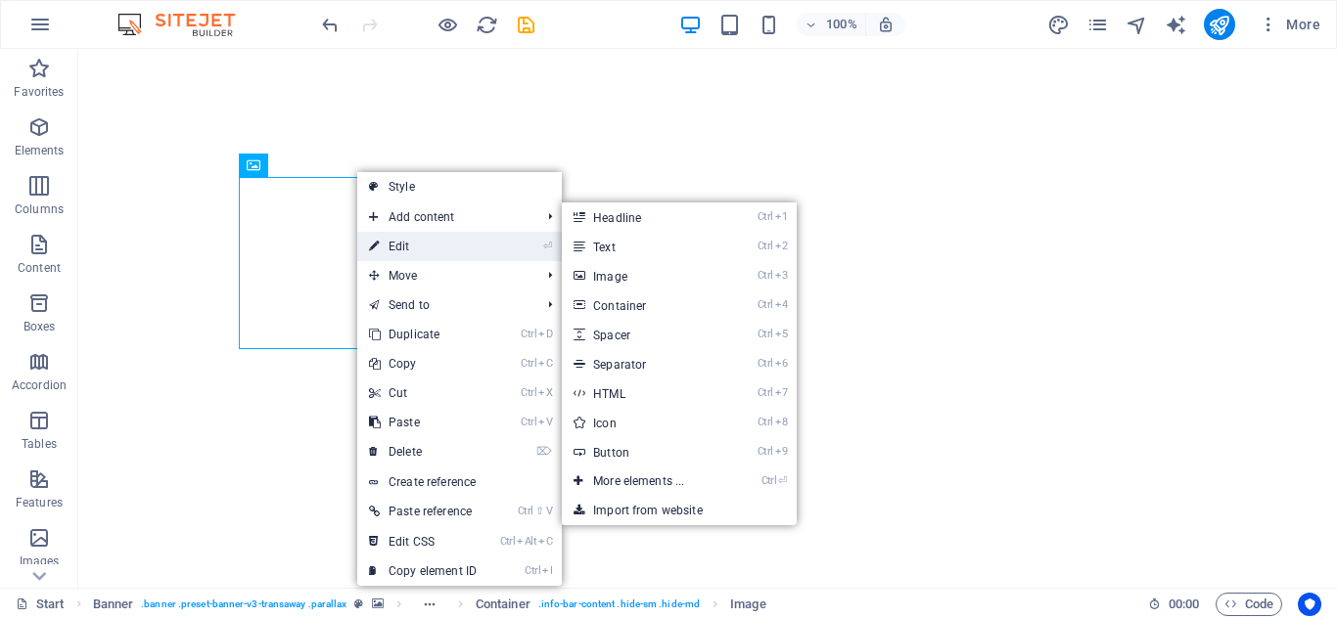
click at [418, 250] on link "⏎ Edit" at bounding box center [422, 246] width 131 height 29
select select "px"
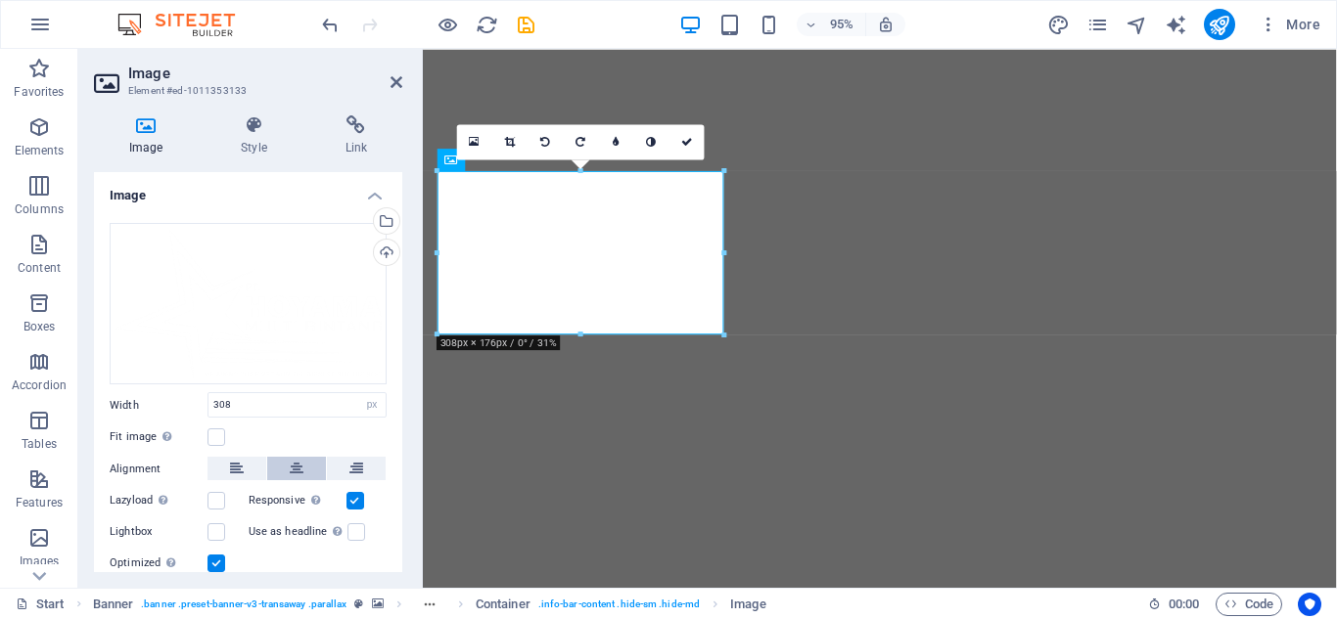
click at [299, 467] on icon at bounding box center [297, 468] width 14 height 23
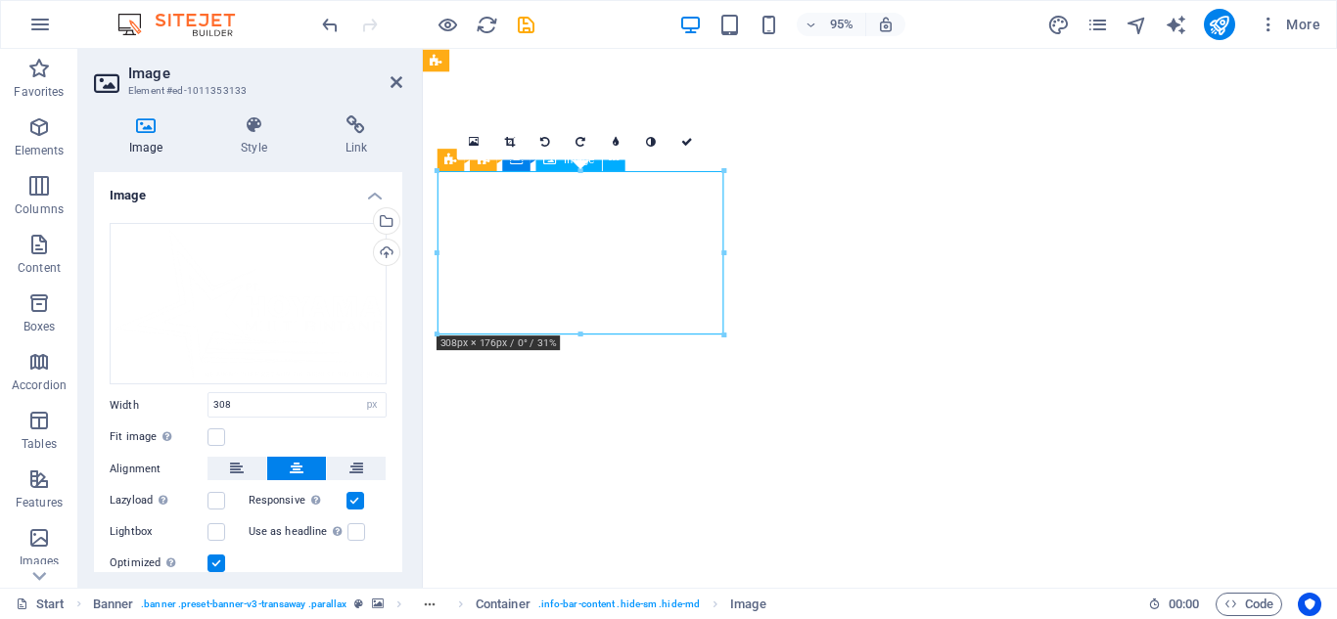
drag, startPoint x: 605, startPoint y: 239, endPoint x: 1143, endPoint y: 282, distance: 539.9
click at [216, 533] on label at bounding box center [216, 533] width 18 height 18
click at [0, 0] on input "Lightbox" at bounding box center [0, 0] width 0 height 0
click at [358, 533] on label at bounding box center [356, 533] width 18 height 18
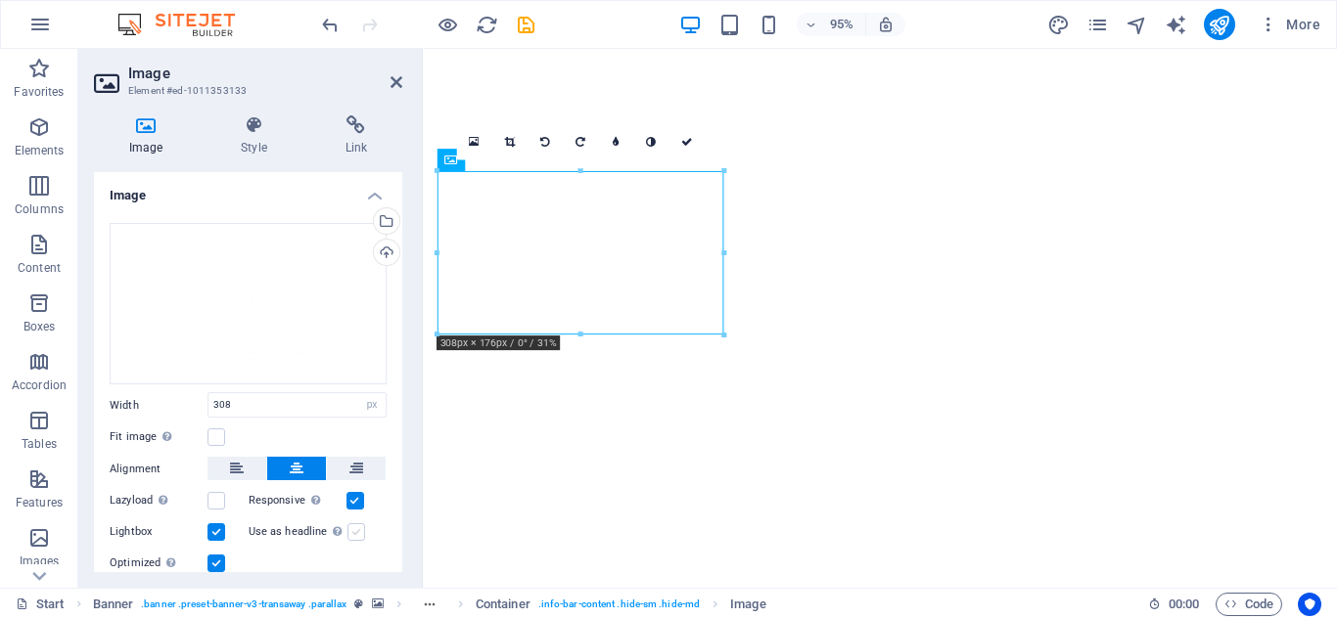
click at [0, 0] on input "Use as headline The image will be wrapped in an H1 headline tag. Useful for giv…" at bounding box center [0, 0] width 0 height 0
click at [529, 15] on icon "save" at bounding box center [526, 25] width 23 height 23
checkbox input "false"
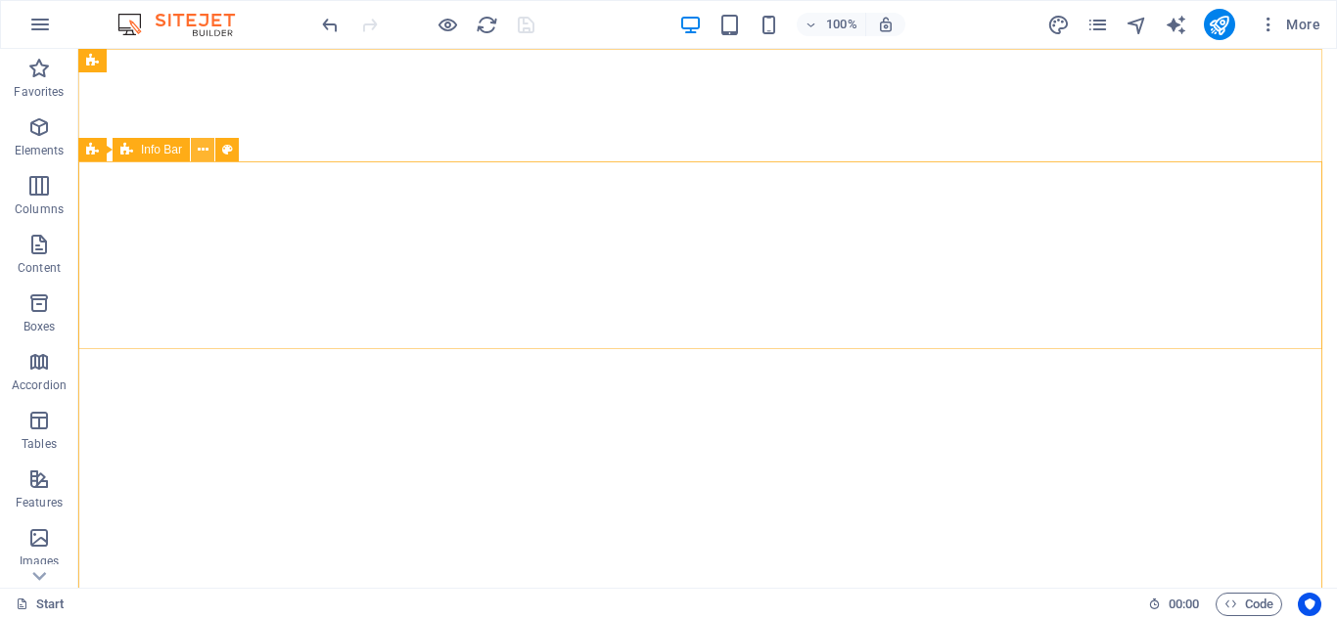
click at [201, 154] on icon at bounding box center [203, 150] width 11 height 21
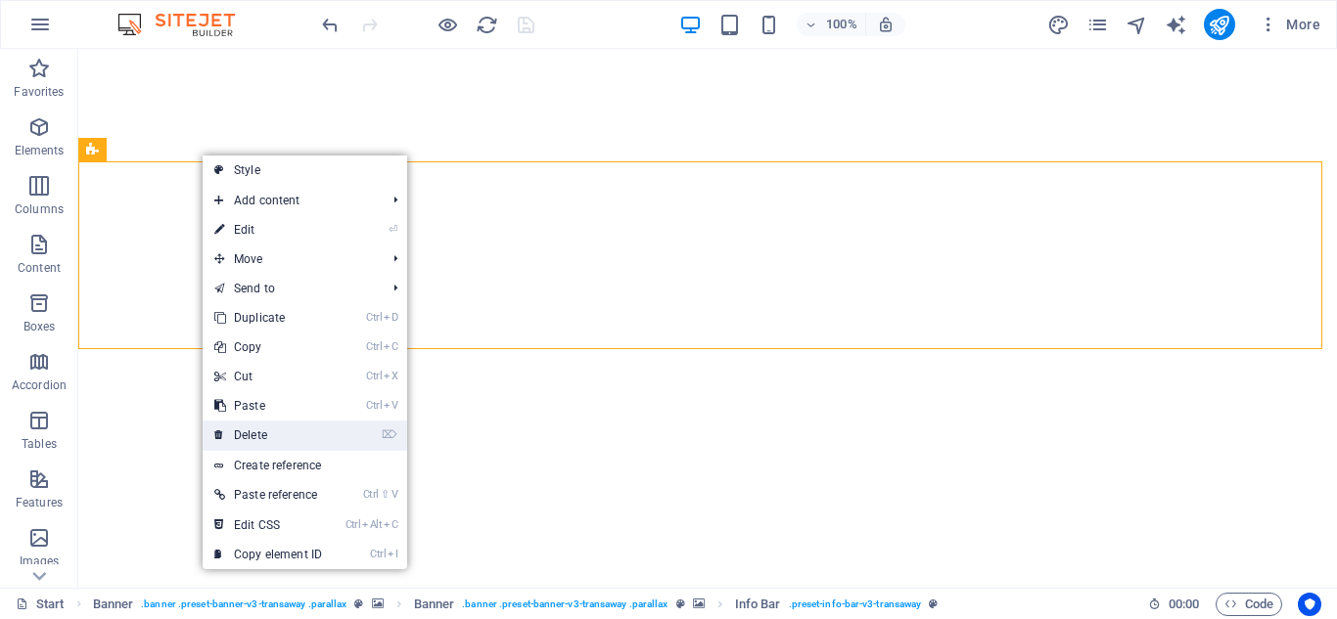
click at [278, 422] on link "⌦ Delete" at bounding box center [268, 435] width 131 height 29
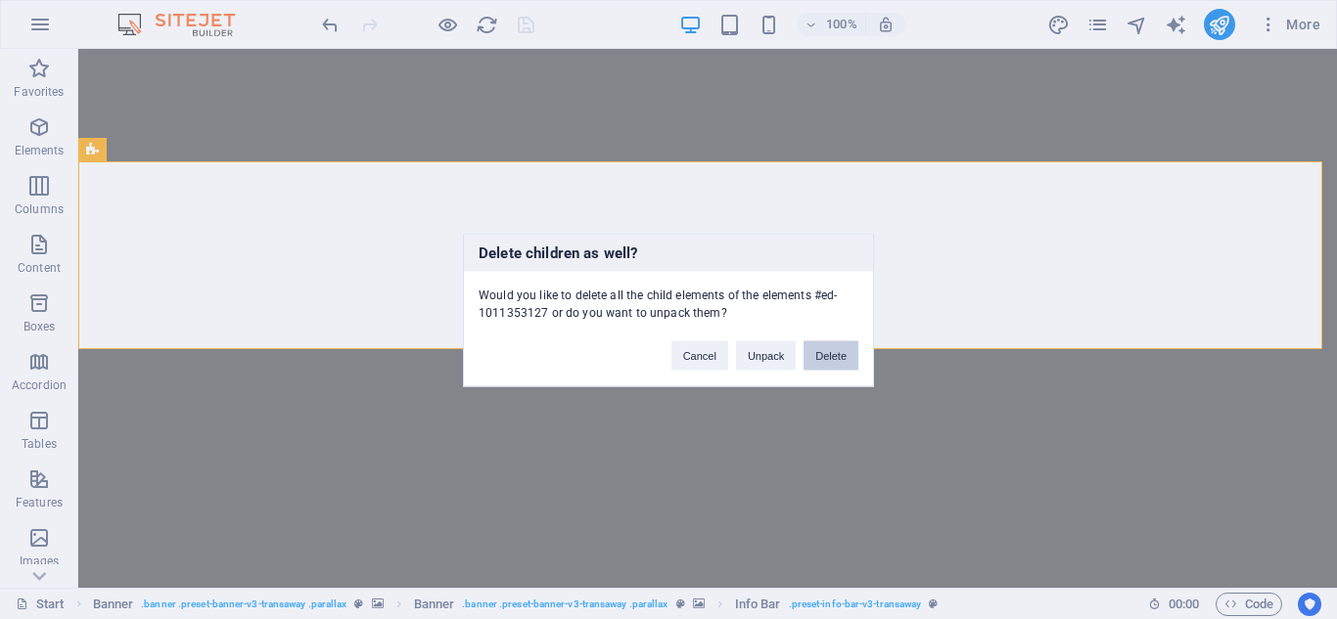
click at [824, 360] on button "Delete" at bounding box center [830, 355] width 55 height 29
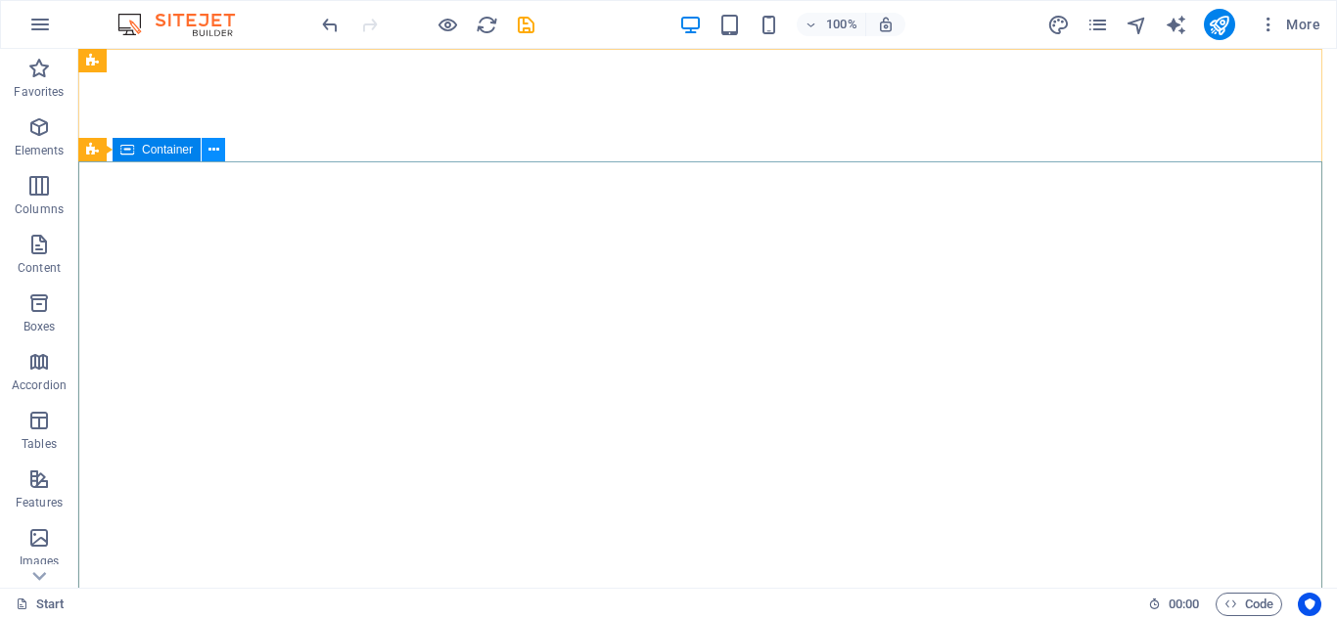
click at [209, 157] on icon at bounding box center [213, 150] width 11 height 21
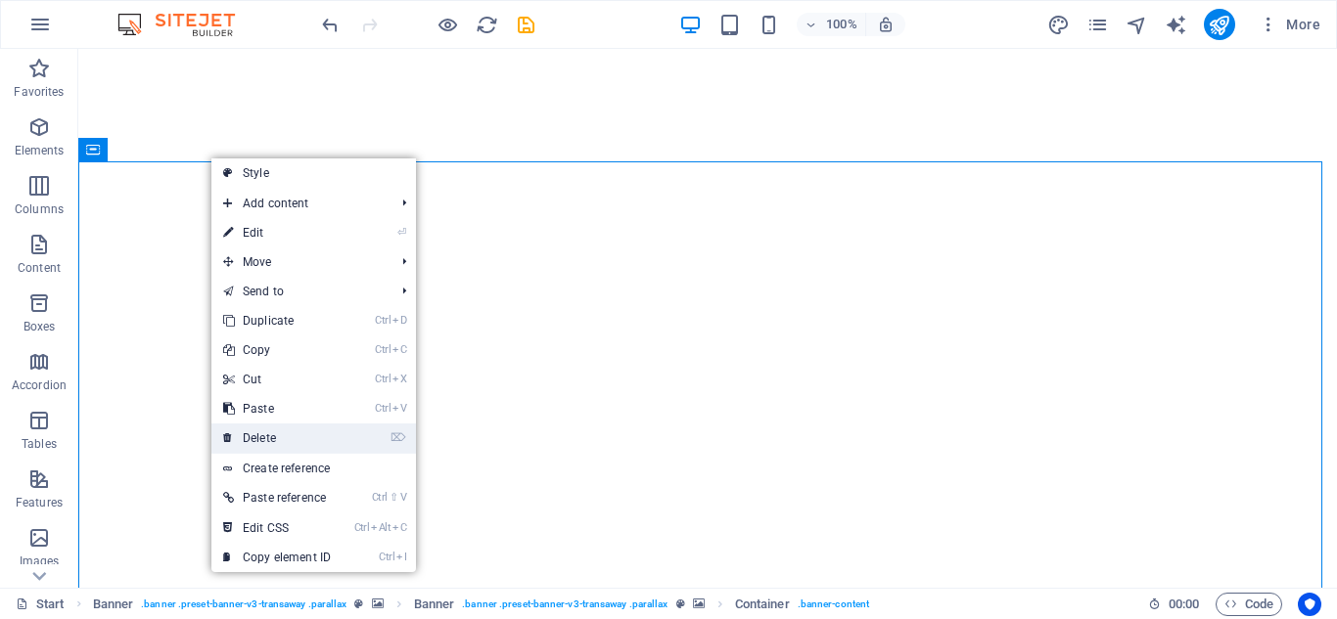
click at [295, 430] on link "⌦ Delete" at bounding box center [276, 438] width 131 height 29
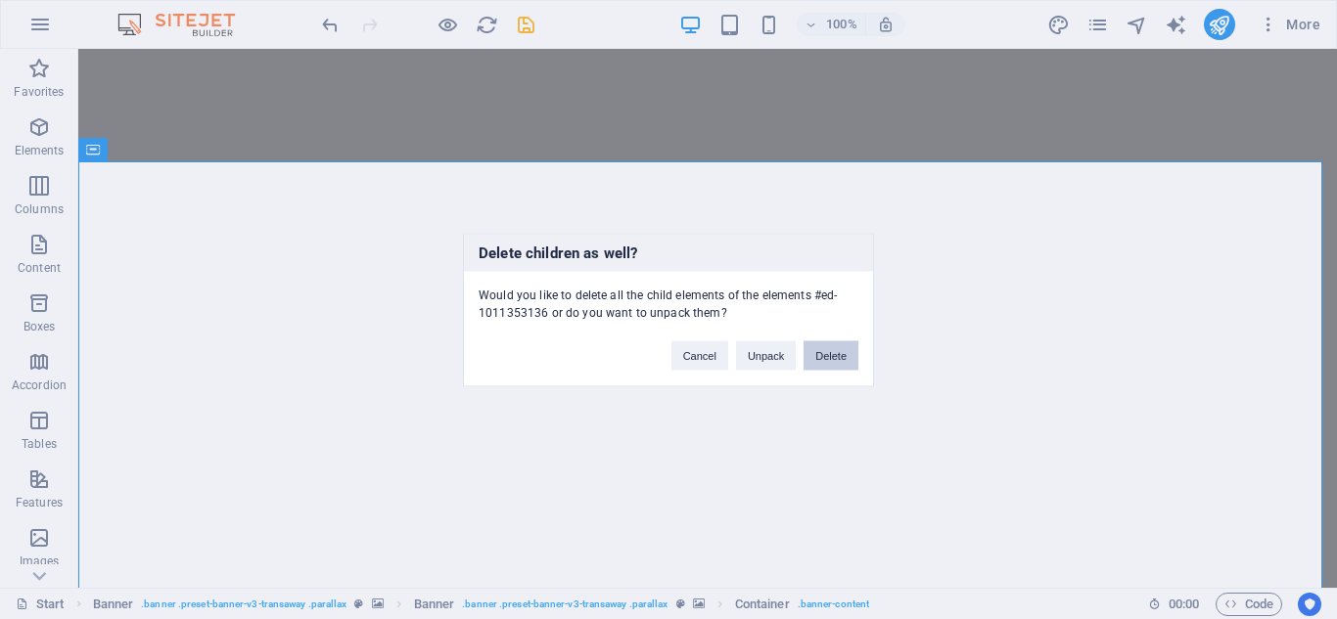
click at [819, 353] on button "Delete" at bounding box center [830, 355] width 55 height 29
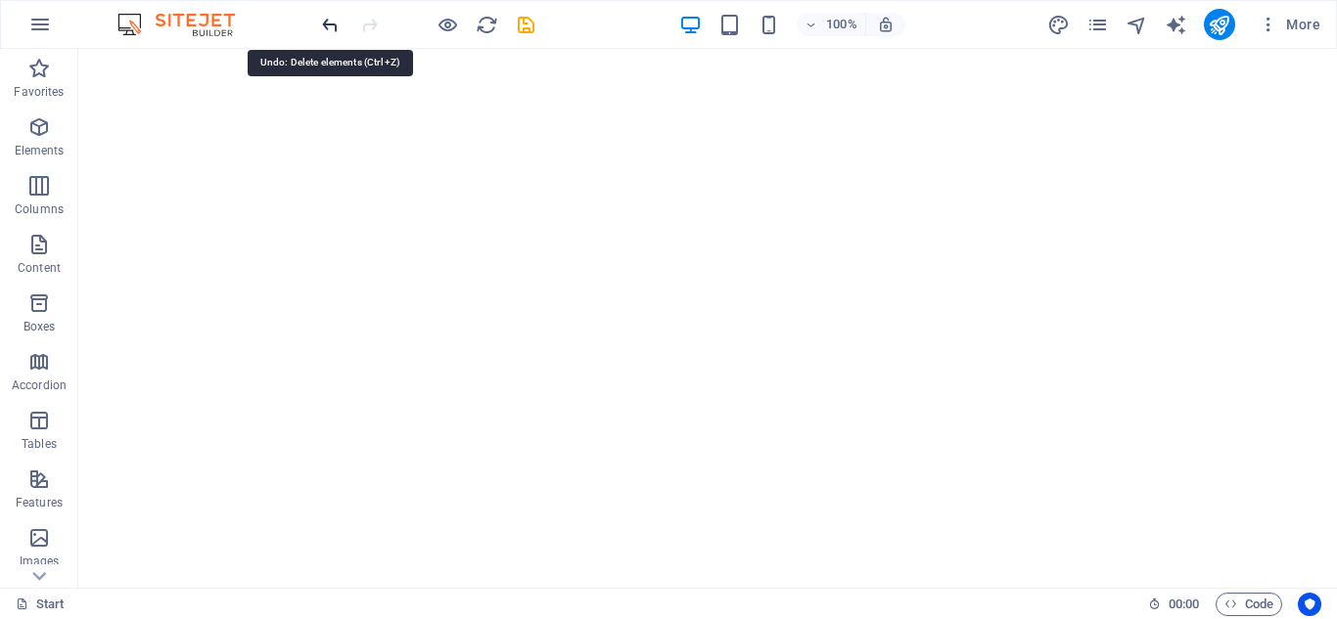
click at [334, 30] on icon "undo" at bounding box center [330, 25] width 23 height 23
click at [336, 27] on icon "undo" at bounding box center [330, 25] width 23 height 23
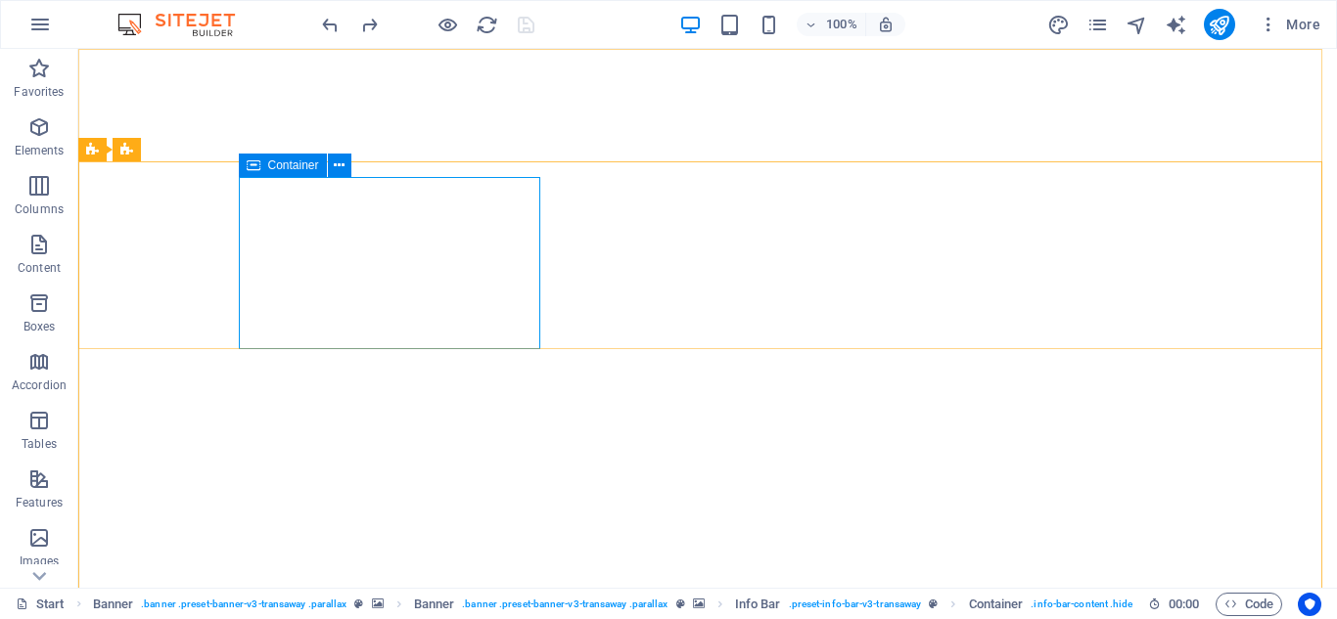
click at [252, 168] on icon at bounding box center [254, 165] width 14 height 23
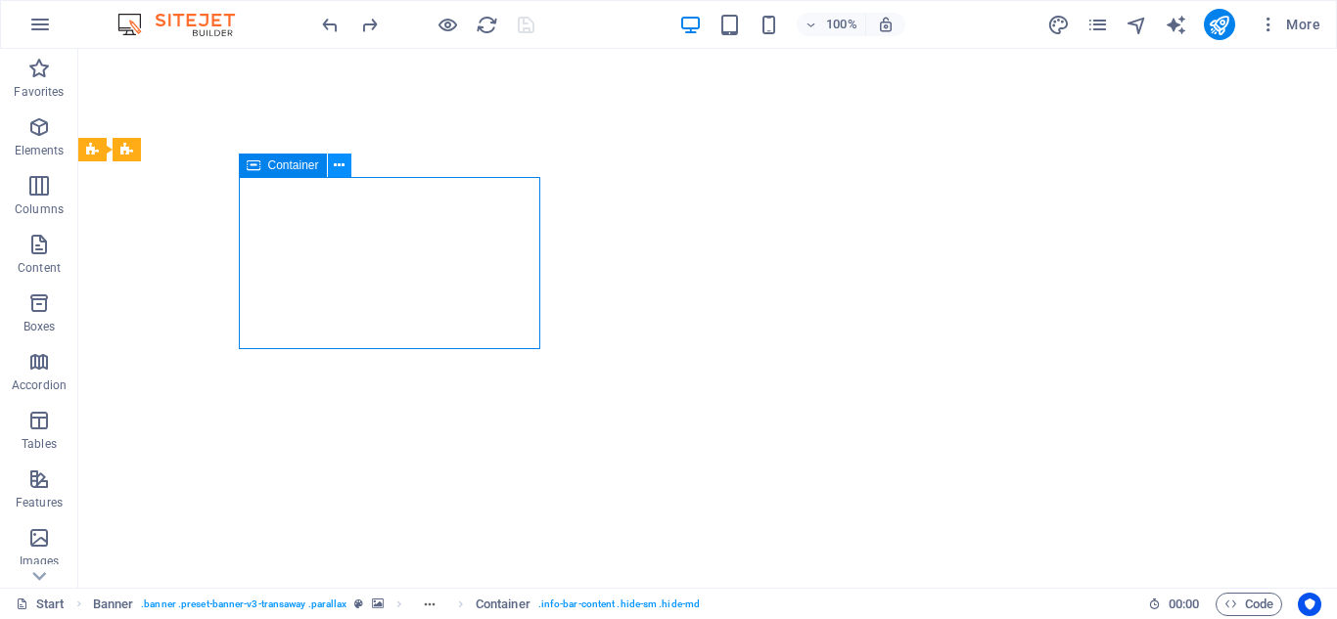
click at [341, 169] on icon at bounding box center [339, 166] width 11 height 21
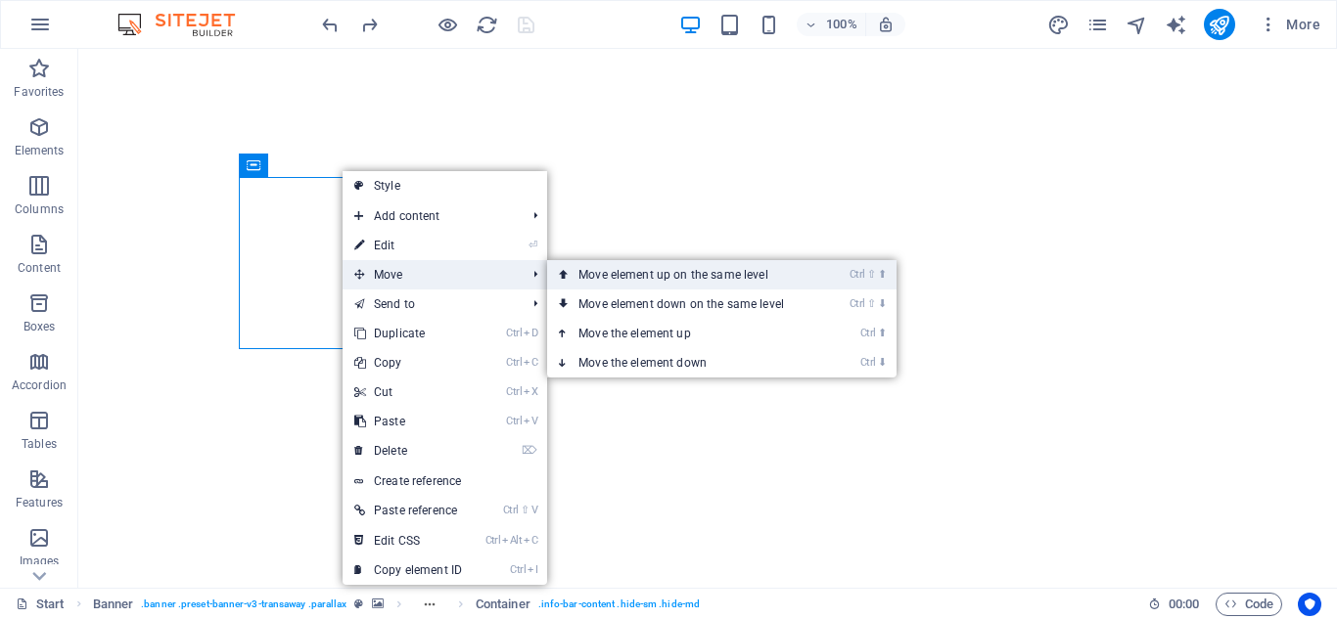
click at [640, 274] on link "Ctrl ⇧ ⬆ Move element up on the same level" at bounding box center [685, 274] width 276 height 29
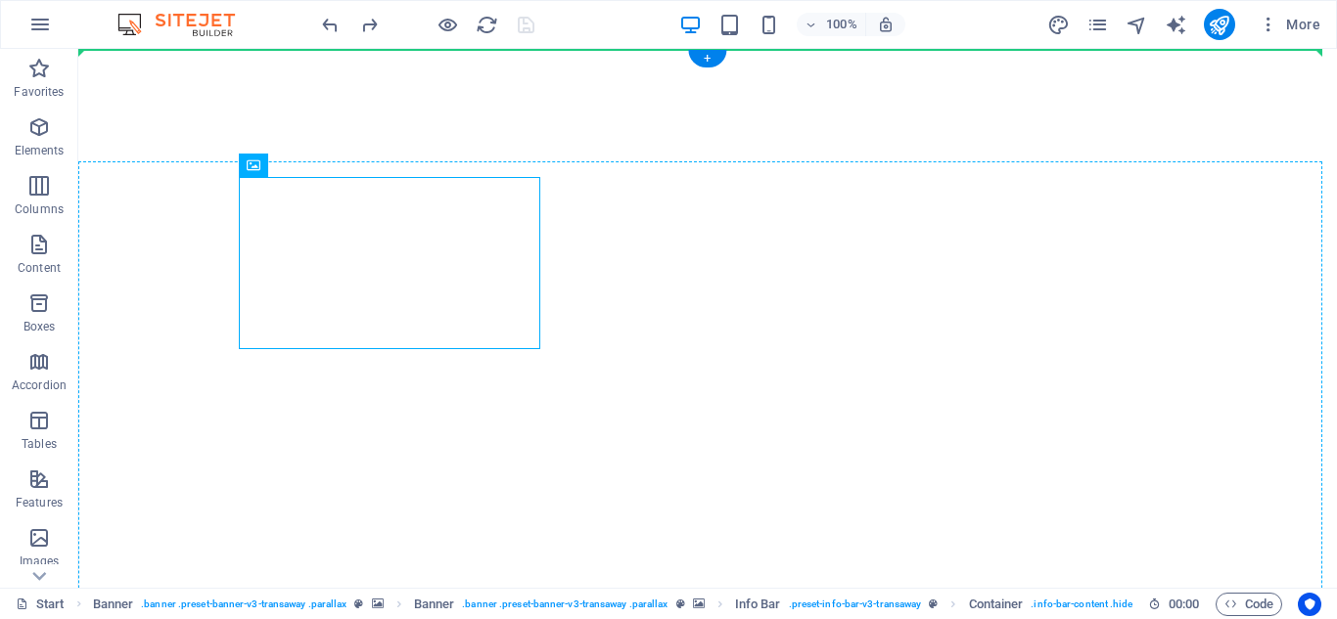
drag, startPoint x: 453, startPoint y: 229, endPoint x: 570, endPoint y: 239, distance: 116.9
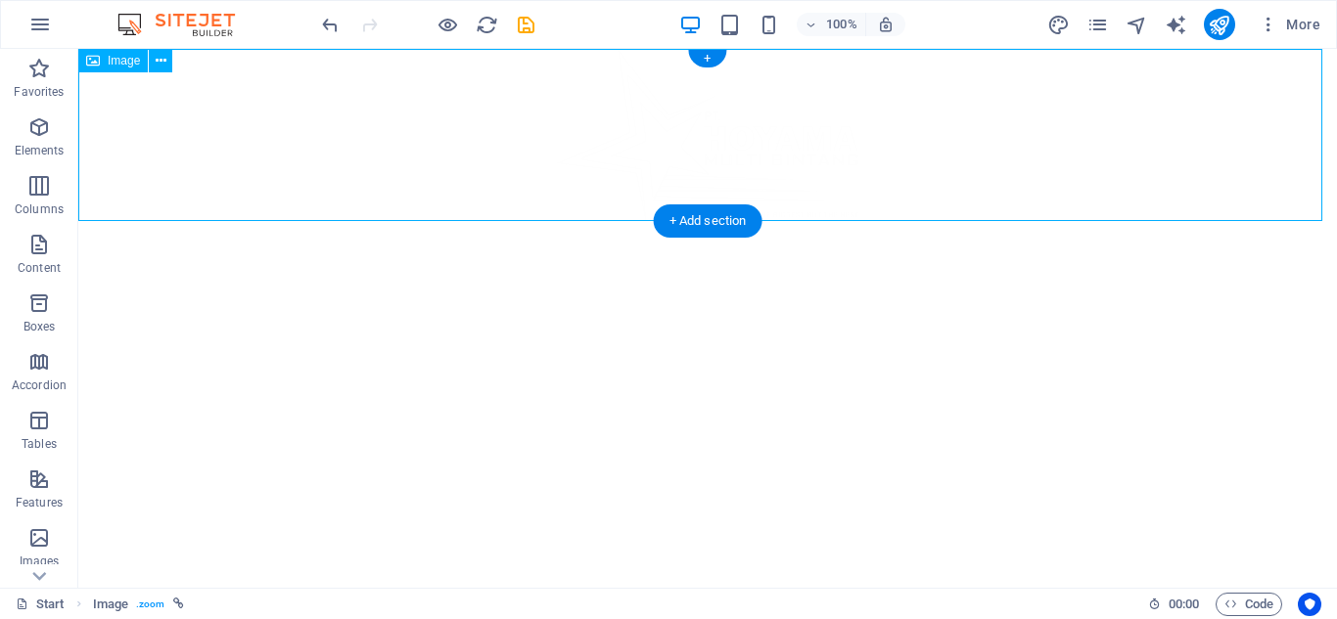
click at [363, 219] on figure at bounding box center [707, 135] width 1258 height 172
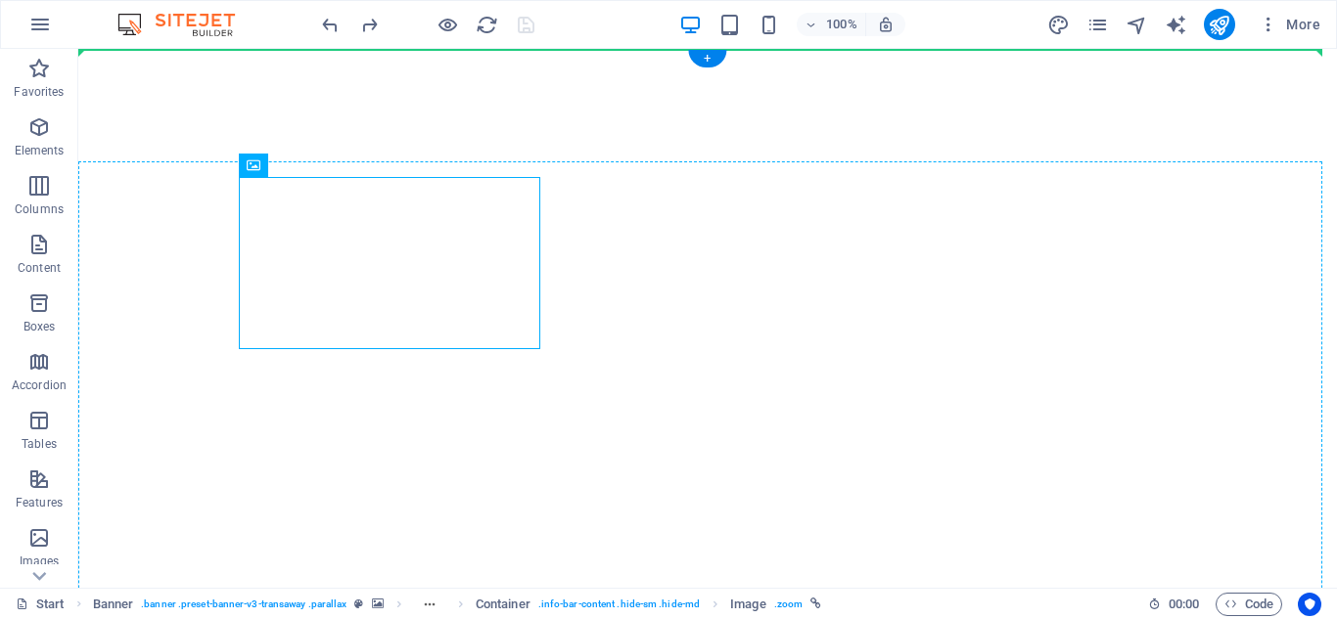
drag, startPoint x: 347, startPoint y: 223, endPoint x: 604, endPoint y: 247, distance: 257.4
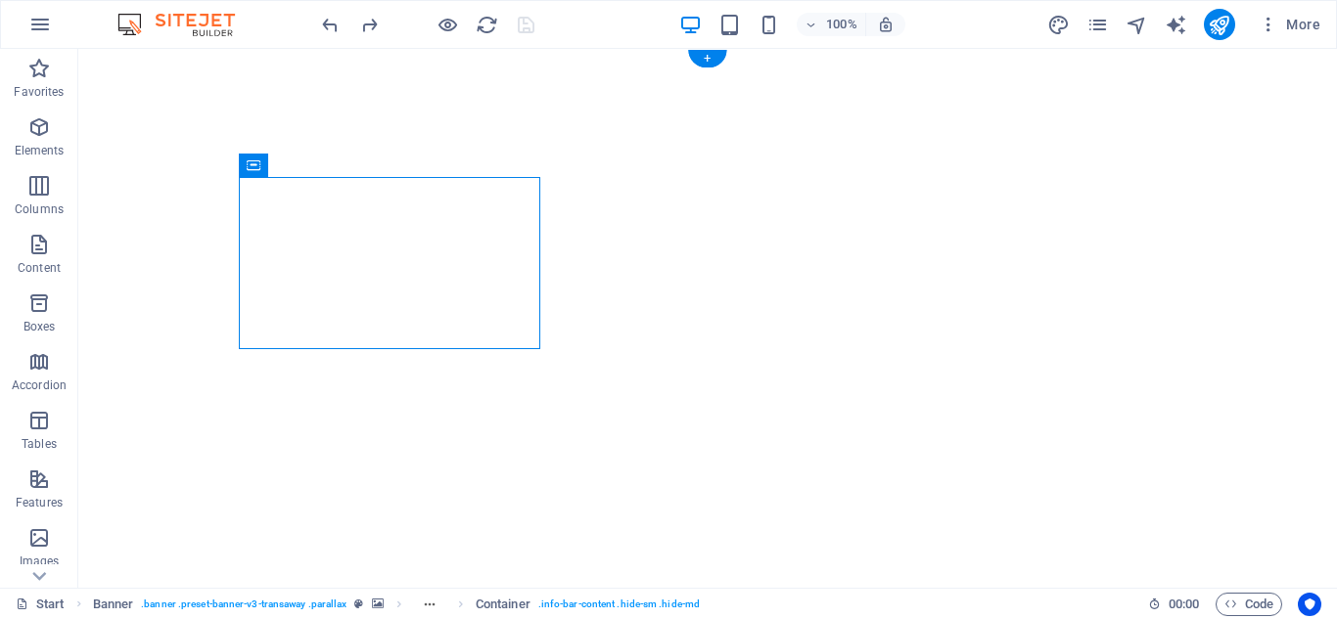
drag, startPoint x: 339, startPoint y: 215, endPoint x: 737, endPoint y: 181, distance: 399.7
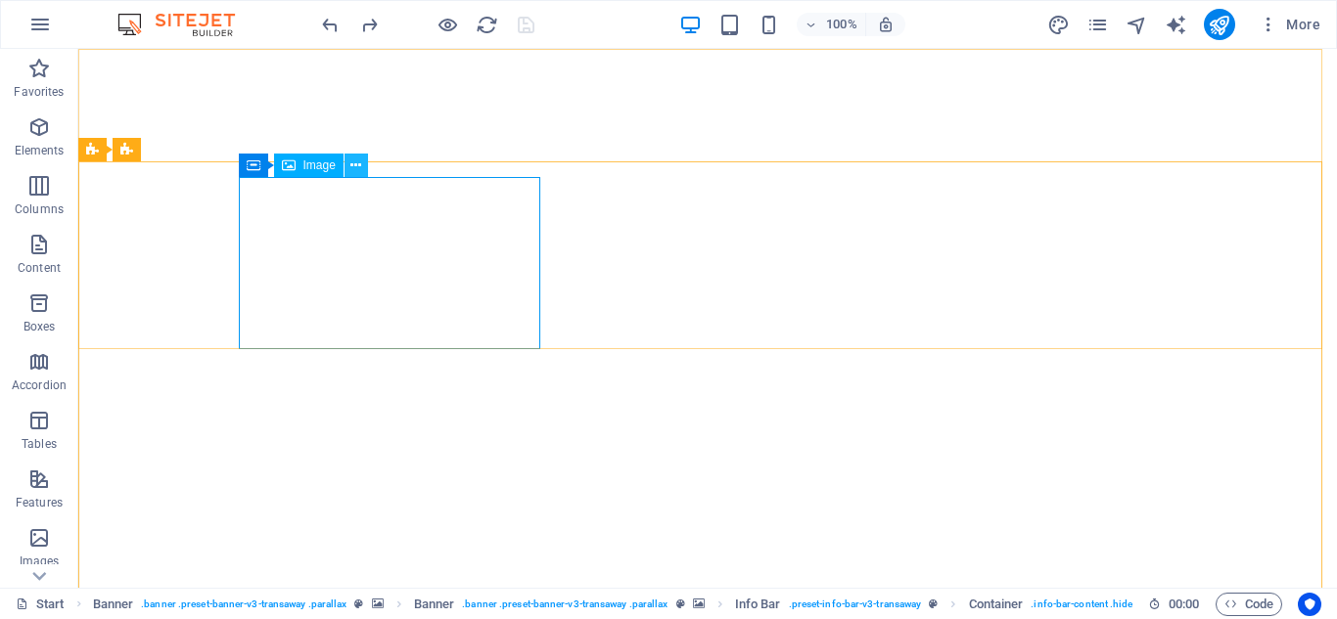
click at [355, 166] on icon at bounding box center [355, 166] width 11 height 21
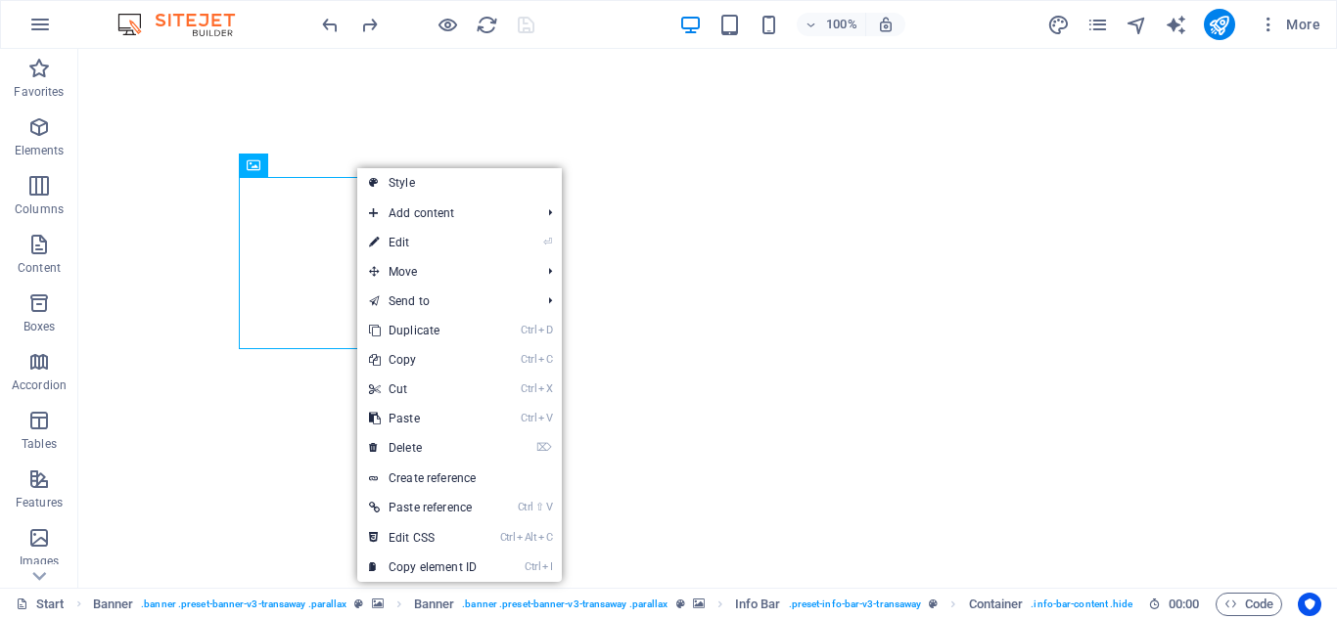
drag, startPoint x: 550, startPoint y: 23, endPoint x: 661, endPoint y: 148, distance: 167.7
click at [550, 23] on div "100% More" at bounding box center [823, 24] width 1010 height 31
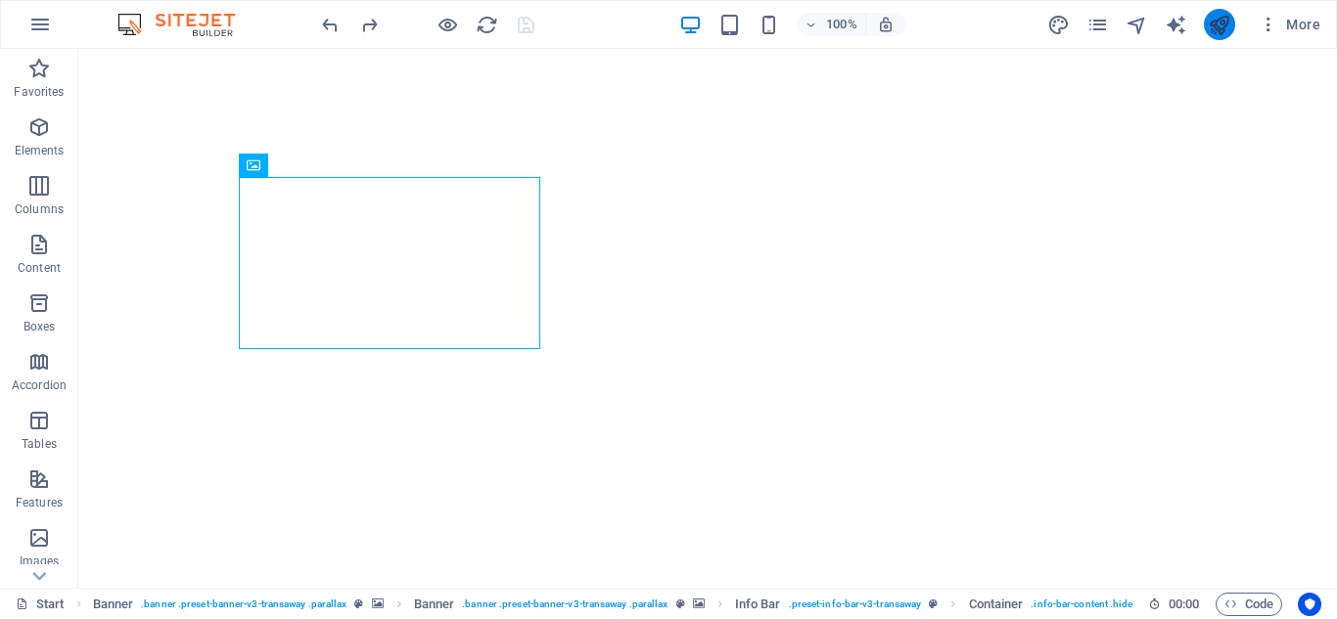
click at [1216, 38] on button "publish" at bounding box center [1219, 24] width 31 height 31
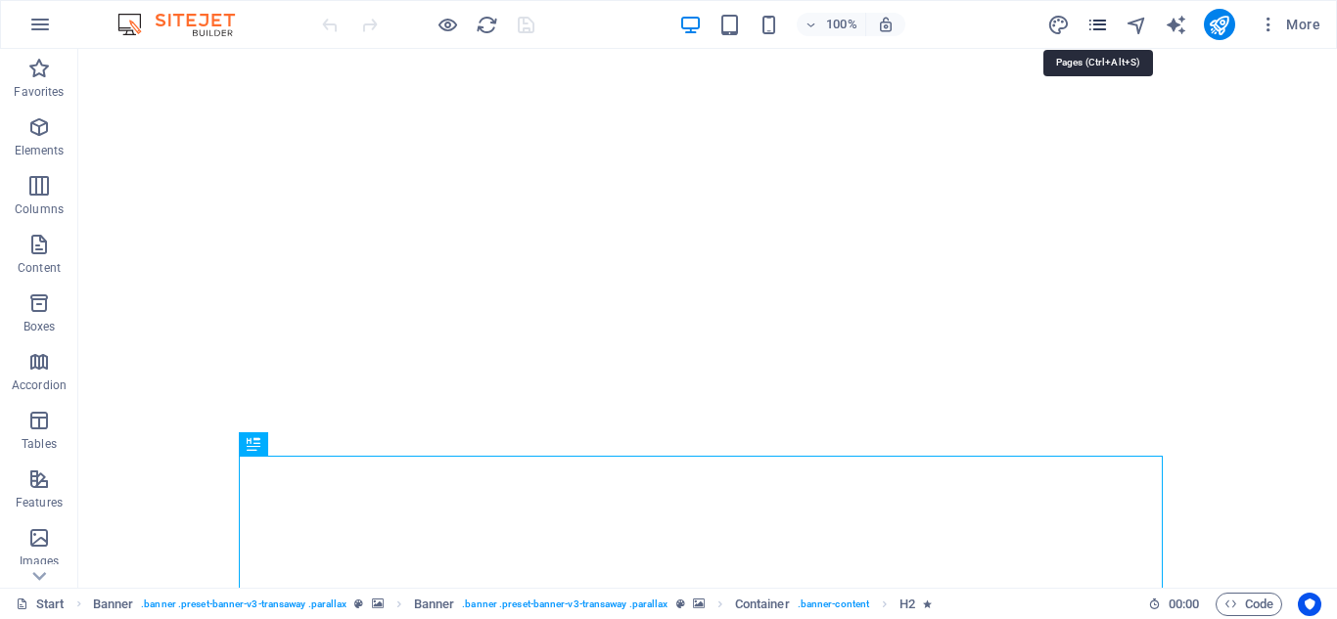
click at [1102, 21] on icon "pages" at bounding box center [1097, 25] width 23 height 23
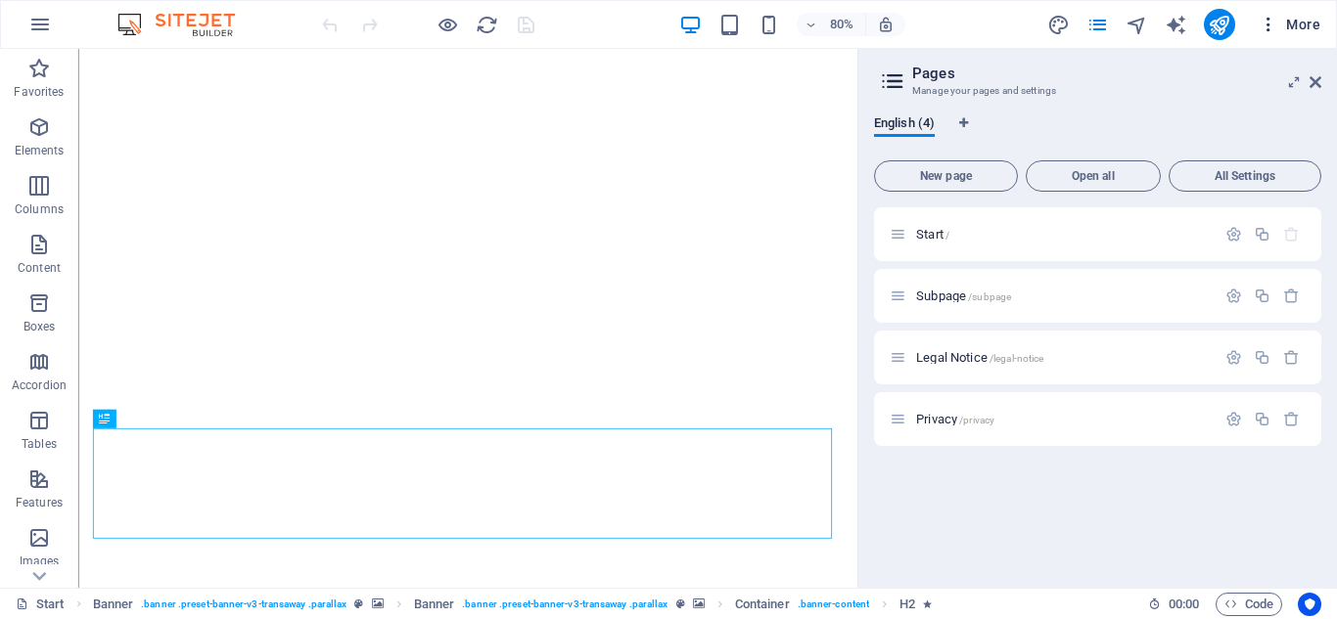
click at [1271, 23] on icon "button" at bounding box center [1268, 25] width 20 height 20
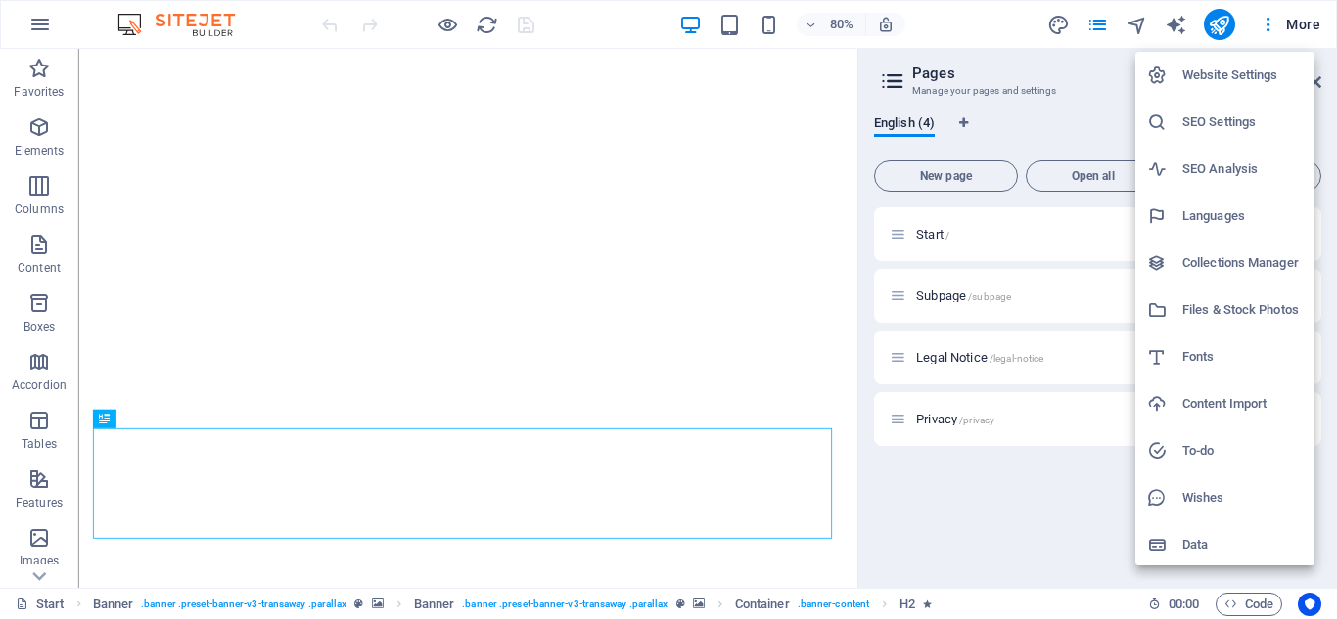
click at [1286, 74] on h6 "Website Settings" at bounding box center [1242, 75] width 120 height 23
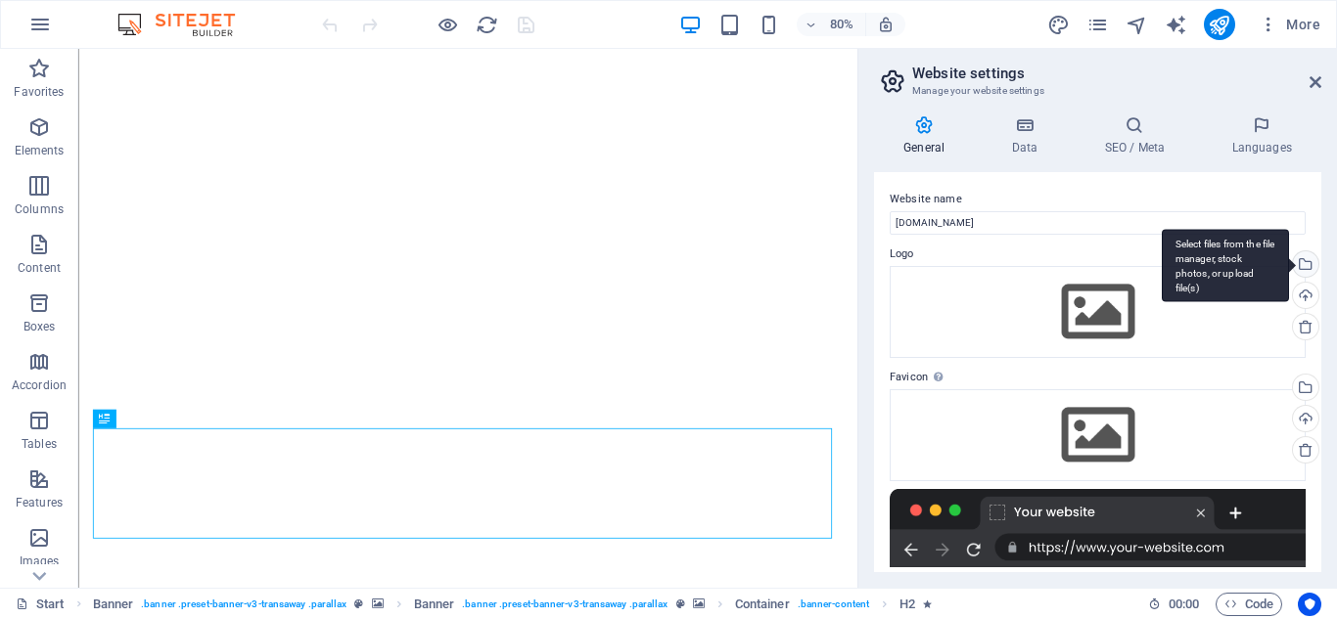
click at [1304, 263] on div "Select files from the file manager, stock photos, or upload file(s)" at bounding box center [1303, 265] width 29 height 29
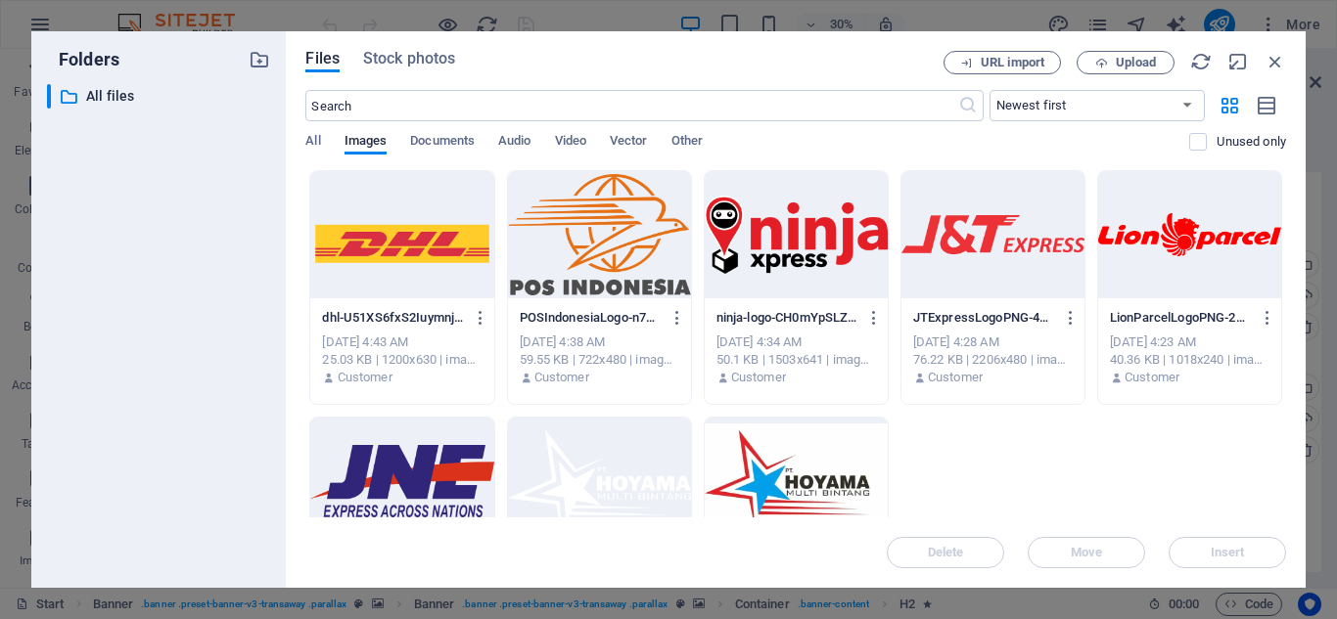
click at [615, 465] on div at bounding box center [599, 481] width 183 height 127
click at [677, 436] on div "1" at bounding box center [673, 435] width 24 height 24
click at [793, 453] on div at bounding box center [796, 481] width 183 height 127
click at [1212, 542] on button "Insert" at bounding box center [1226, 552] width 117 height 31
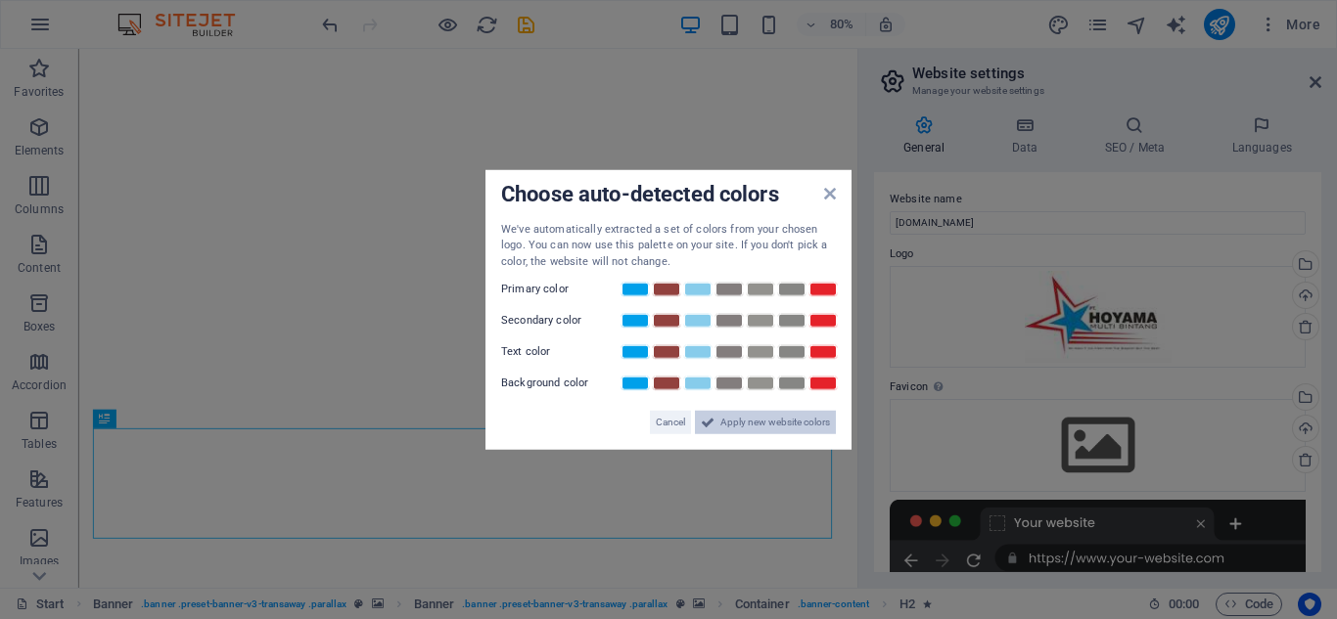
click at [766, 422] on span "Apply new website colors" at bounding box center [775, 422] width 110 height 23
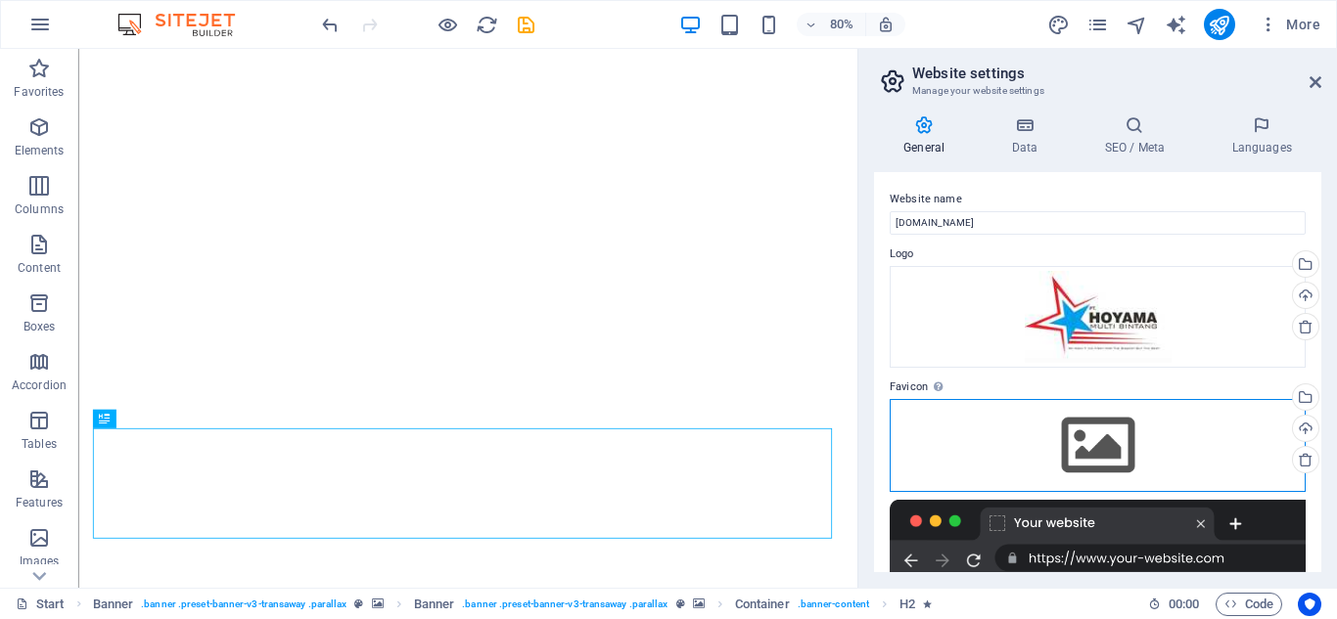
click at [1192, 442] on div "Drag files here, click to choose files or select files from Files or our free s…" at bounding box center [1097, 445] width 416 height 92
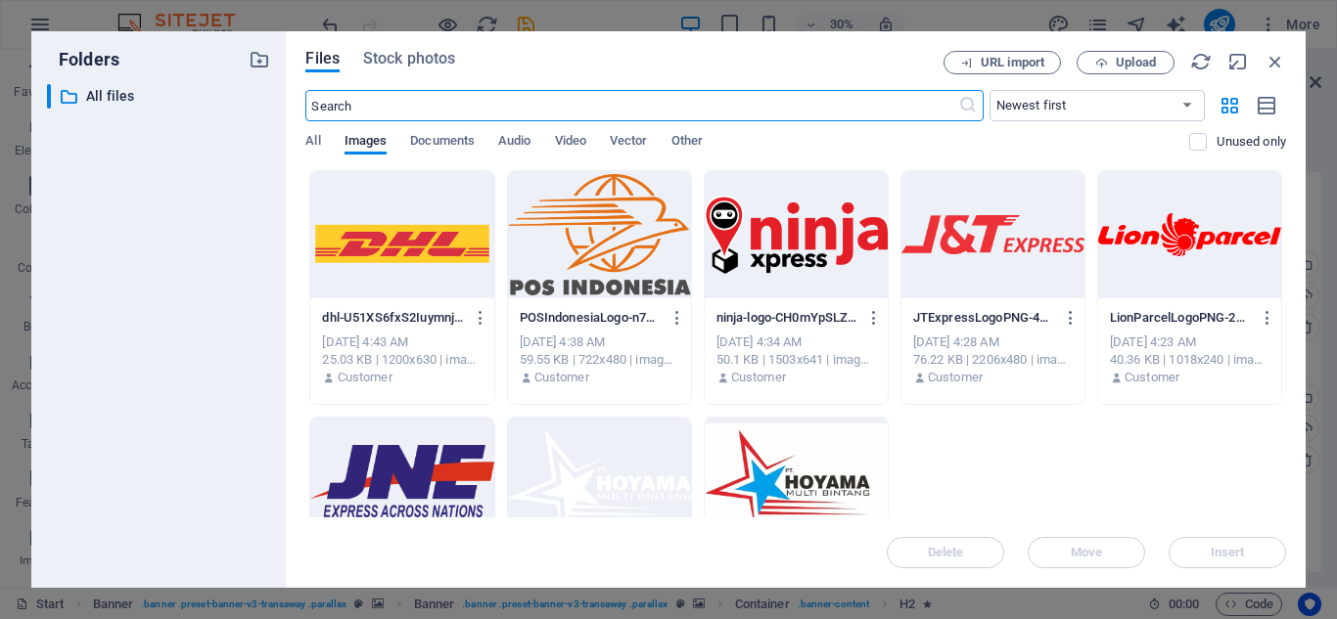
click at [799, 475] on div at bounding box center [796, 481] width 183 height 127
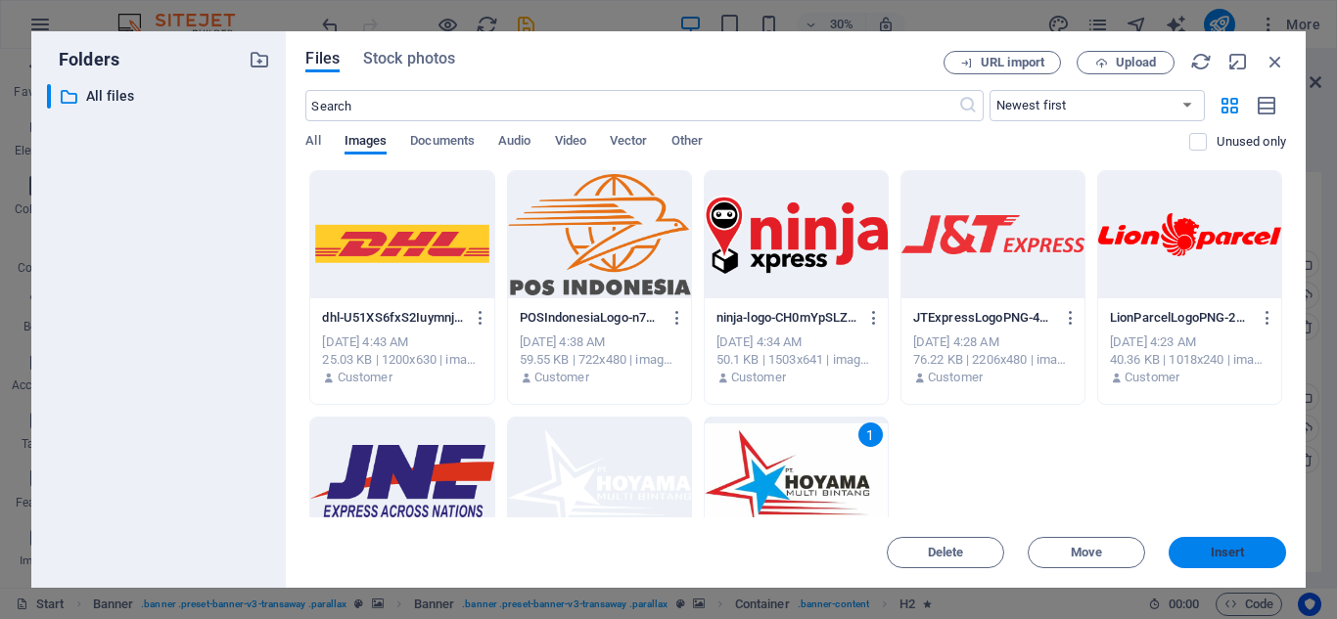
click at [1217, 547] on span "Insert" at bounding box center [1227, 553] width 34 height 12
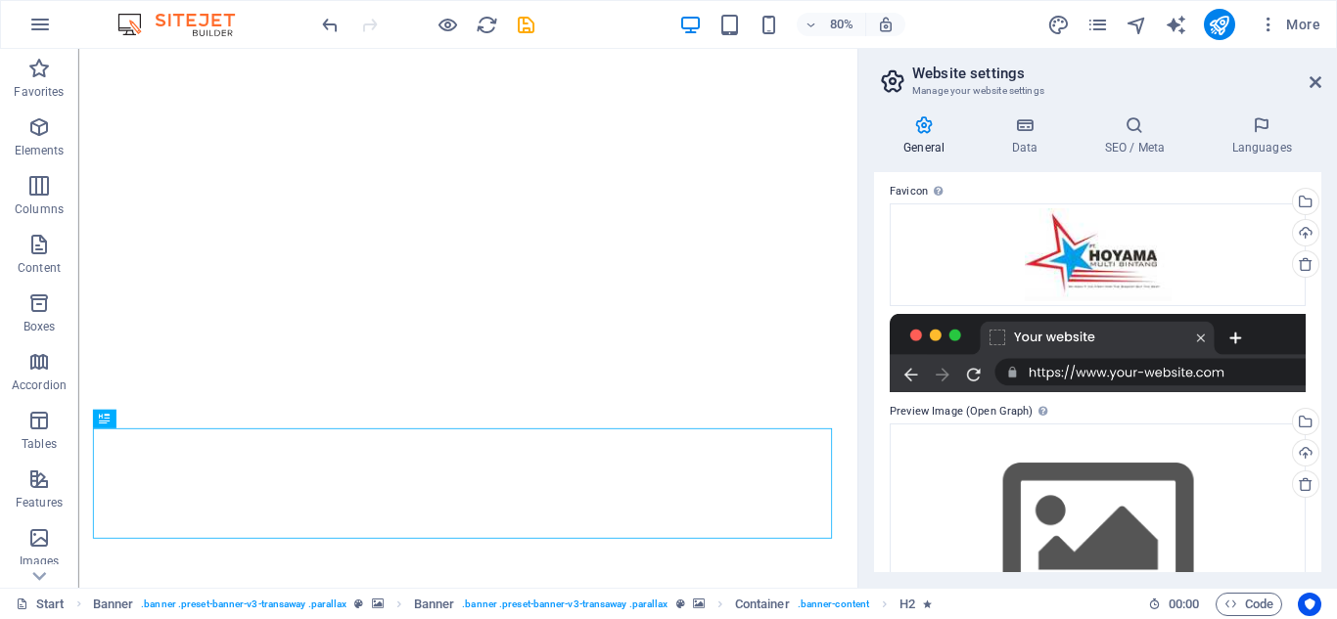
scroll to position [287, 0]
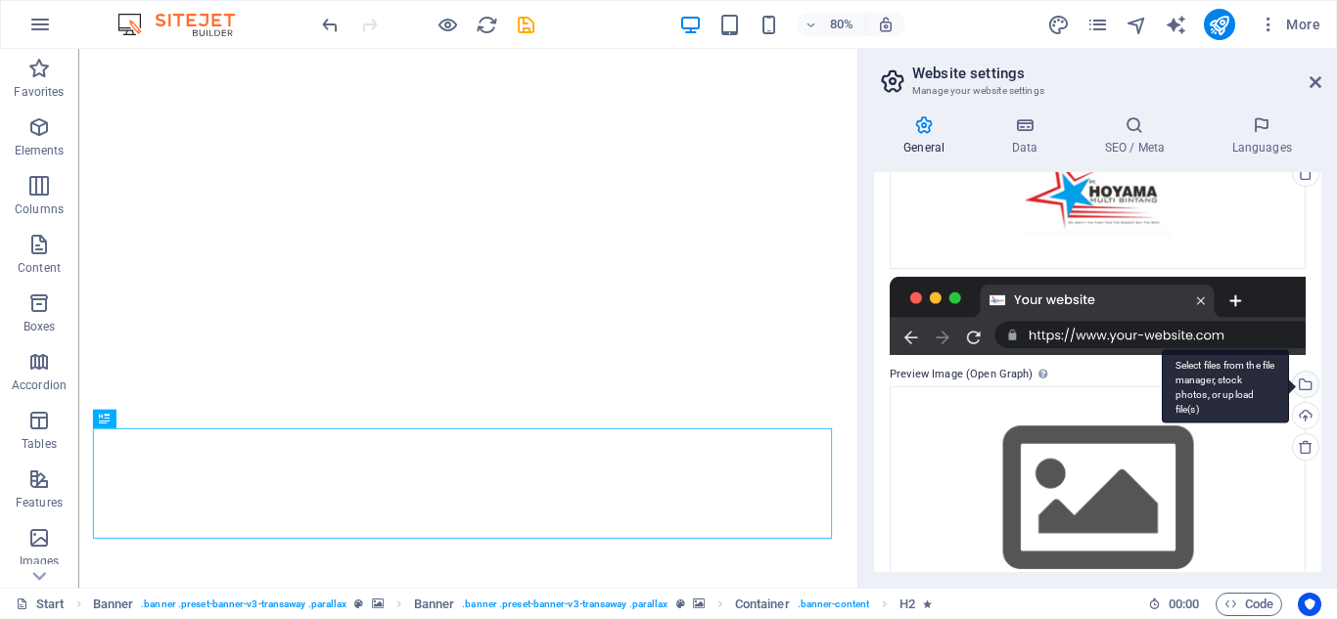
click at [1301, 387] on div "Select files from the file manager, stock photos, or upload file(s)" at bounding box center [1303, 386] width 29 height 29
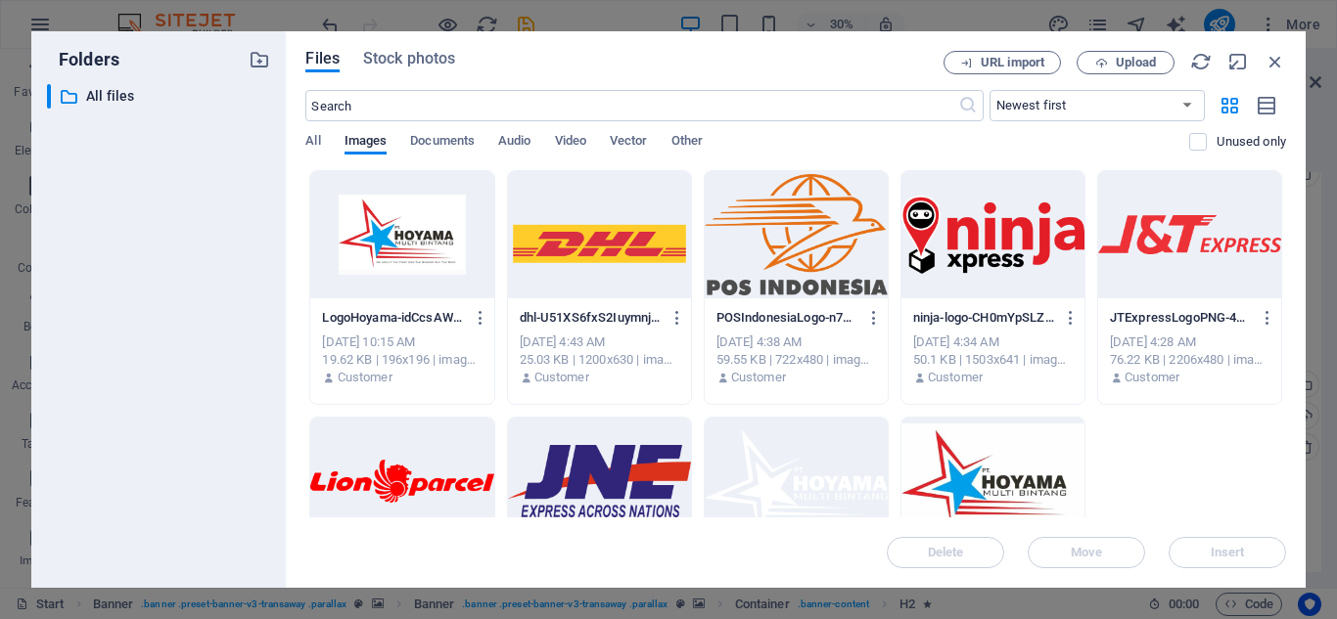
click at [991, 473] on div at bounding box center [992, 481] width 183 height 127
click at [1196, 544] on button "Insert" at bounding box center [1226, 552] width 117 height 31
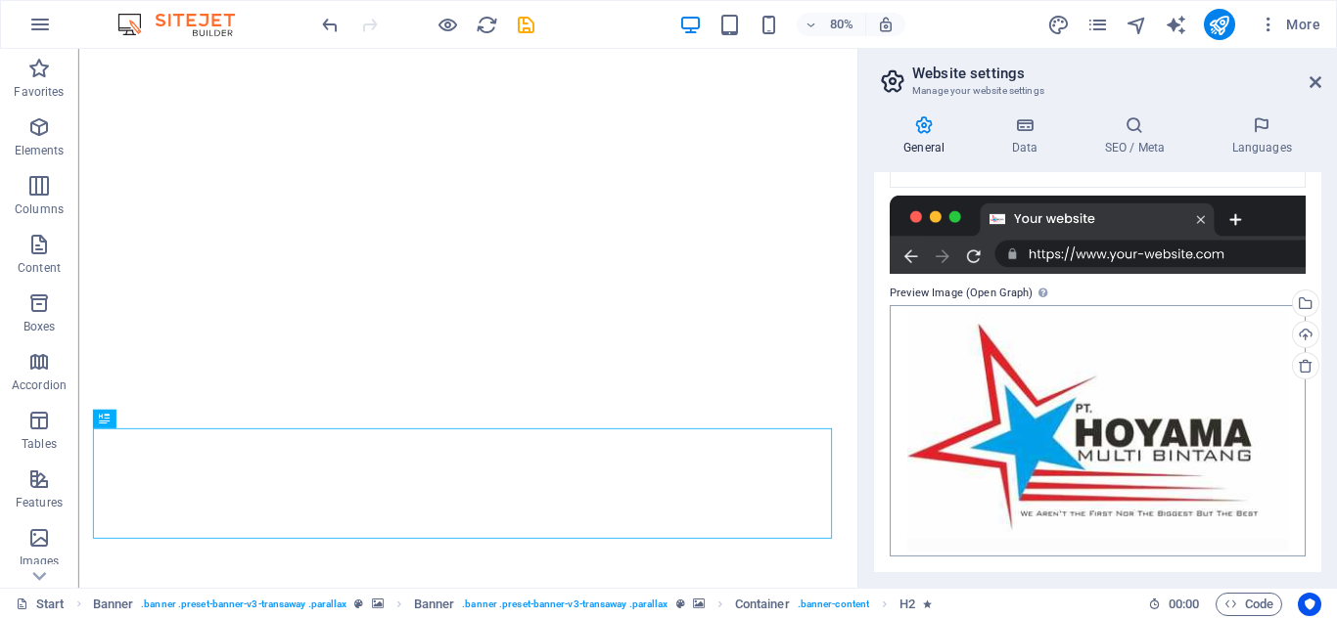
scroll to position [0, 0]
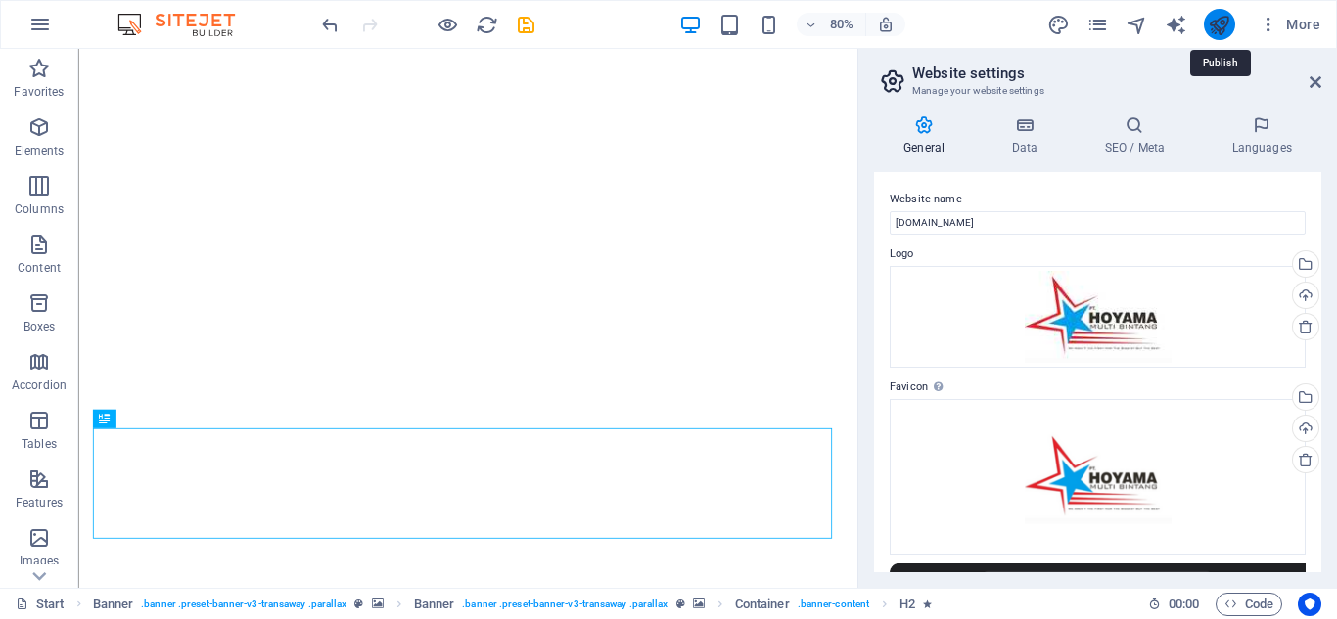
click at [1220, 23] on icon "publish" at bounding box center [1219, 25] width 23 height 23
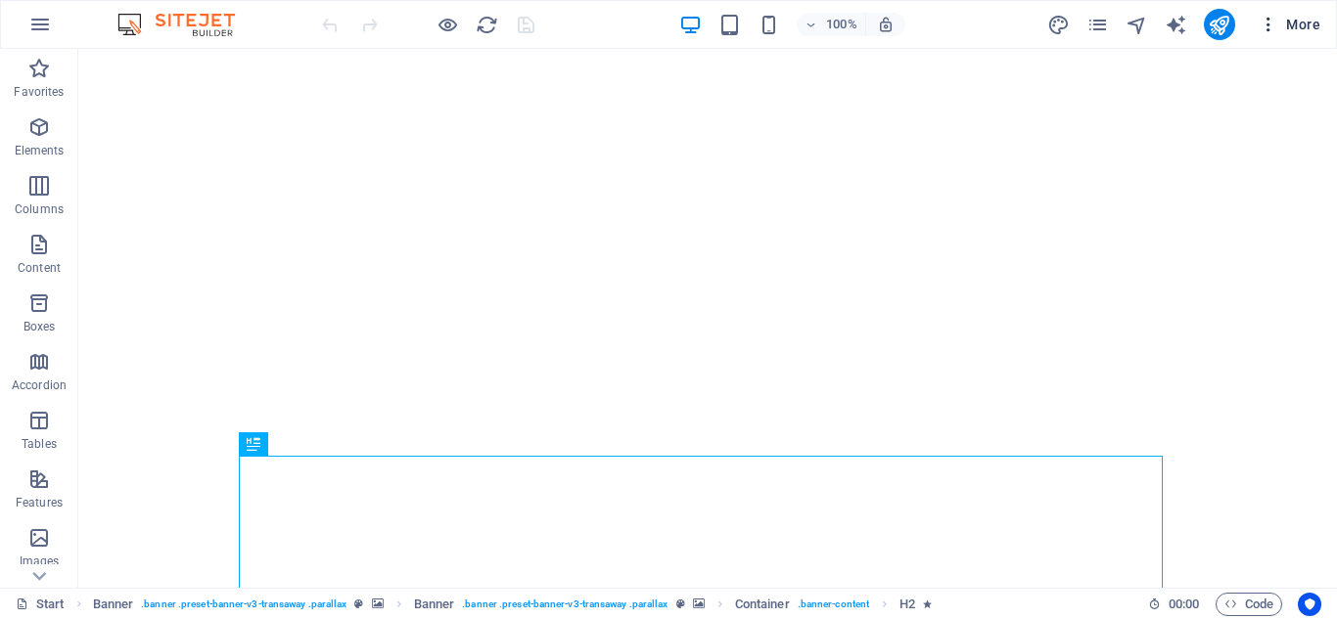
click at [1282, 20] on span "More" at bounding box center [1289, 25] width 62 height 20
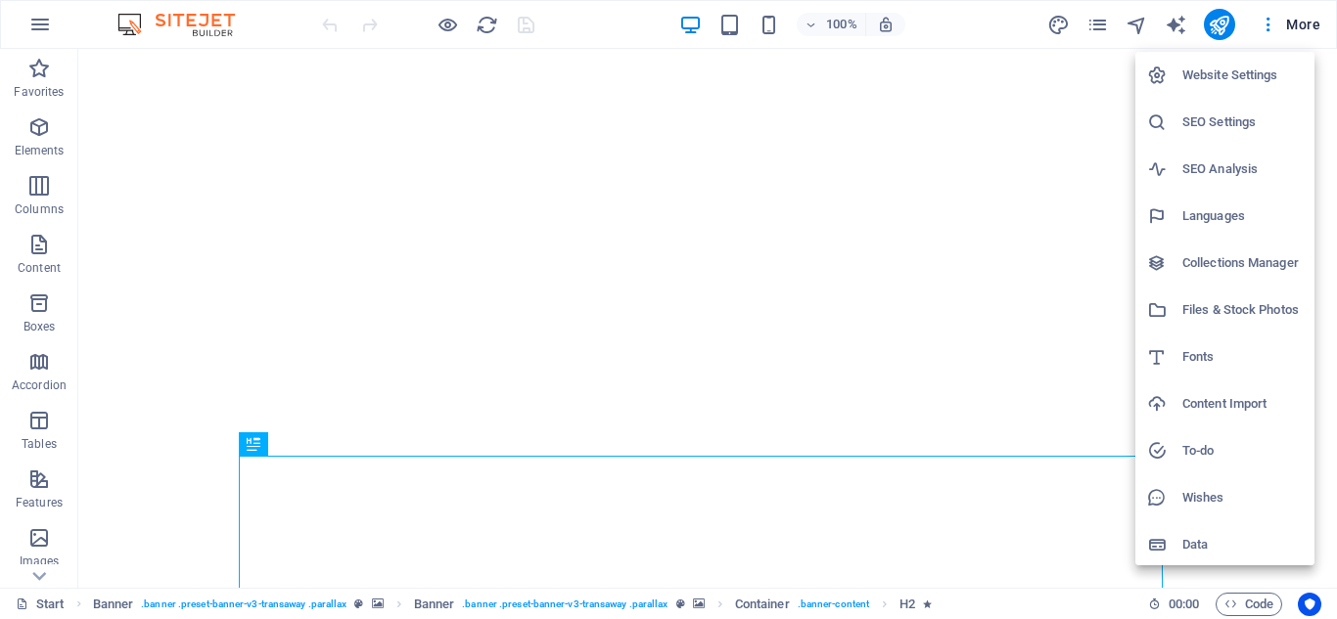
scroll to position [3, 0]
click at [1265, 73] on h6 "Website Settings" at bounding box center [1242, 72] width 120 height 23
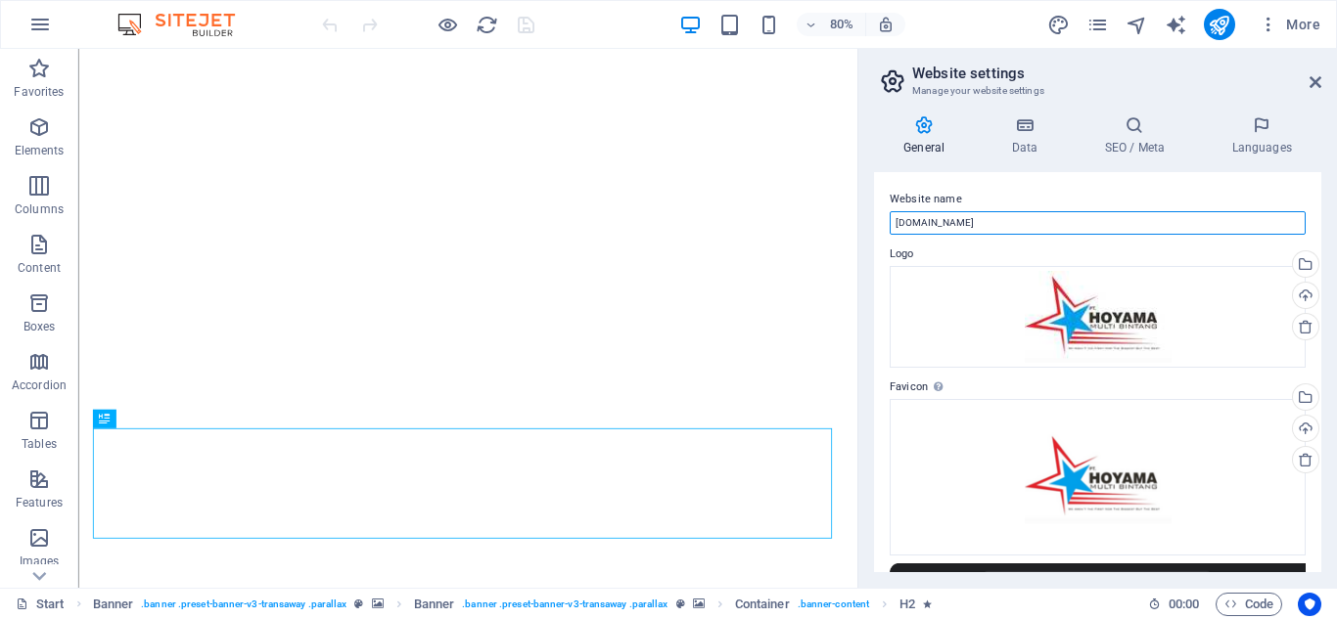
click at [1127, 216] on input "[DOMAIN_NAME]" at bounding box center [1097, 222] width 416 height 23
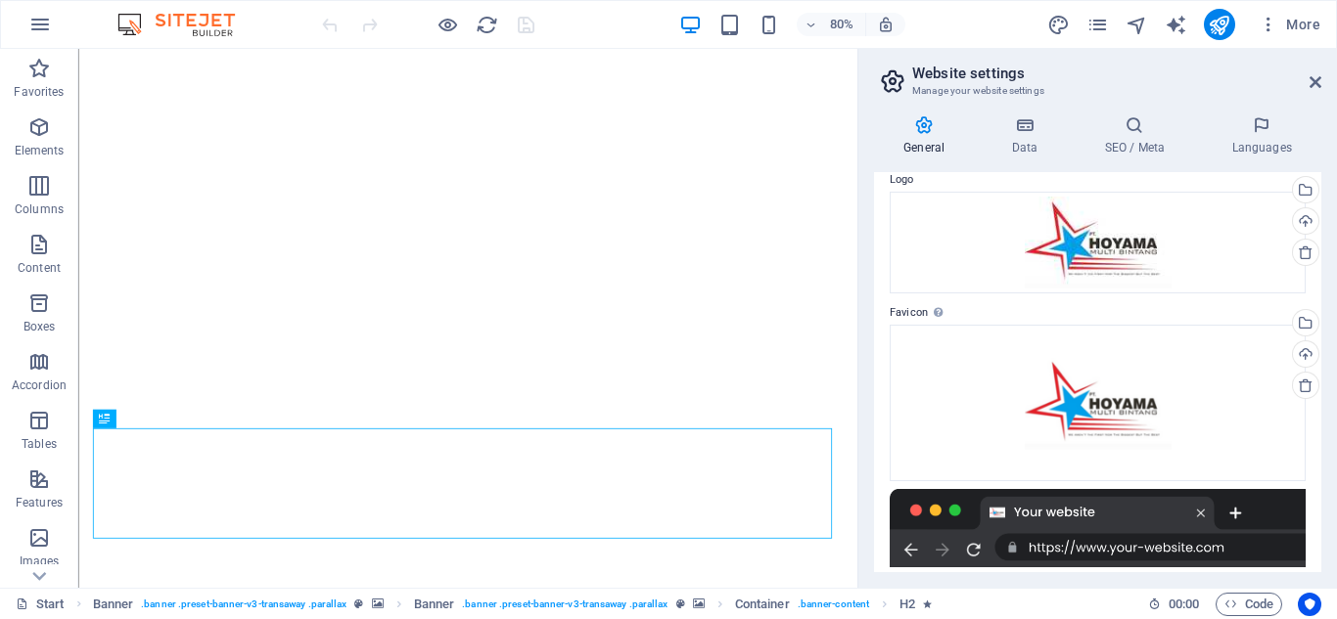
scroll to position [0, 0]
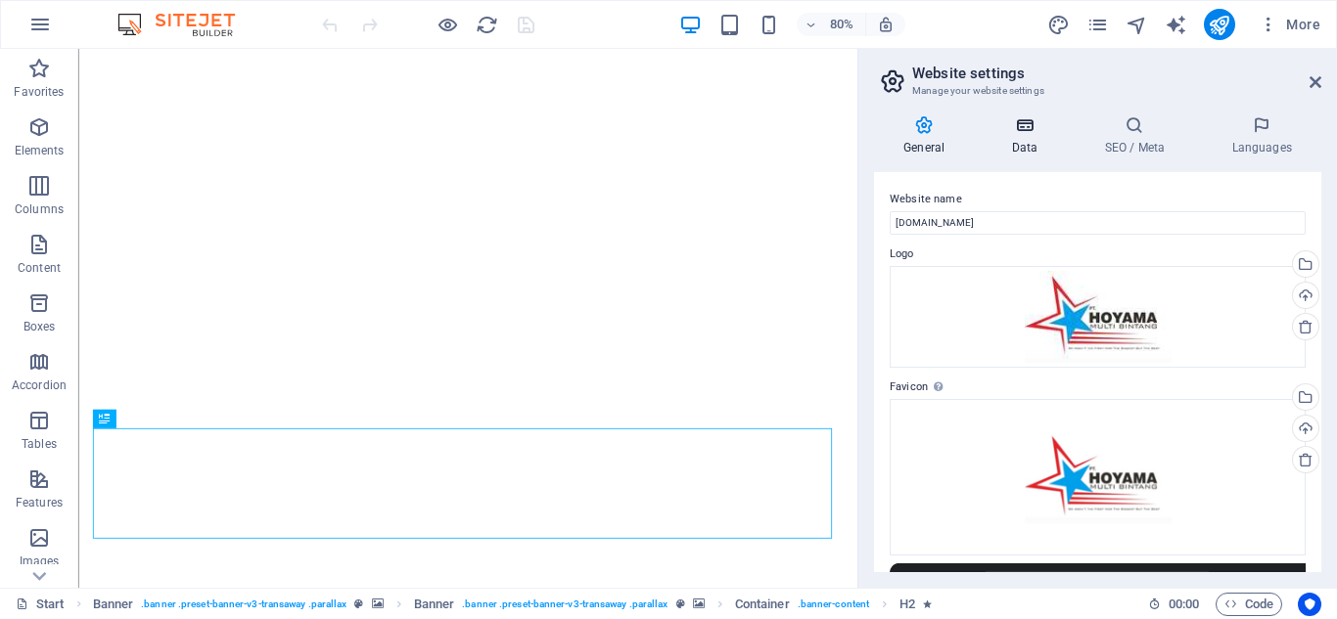
click at [1026, 130] on icon at bounding box center [1023, 125] width 85 height 20
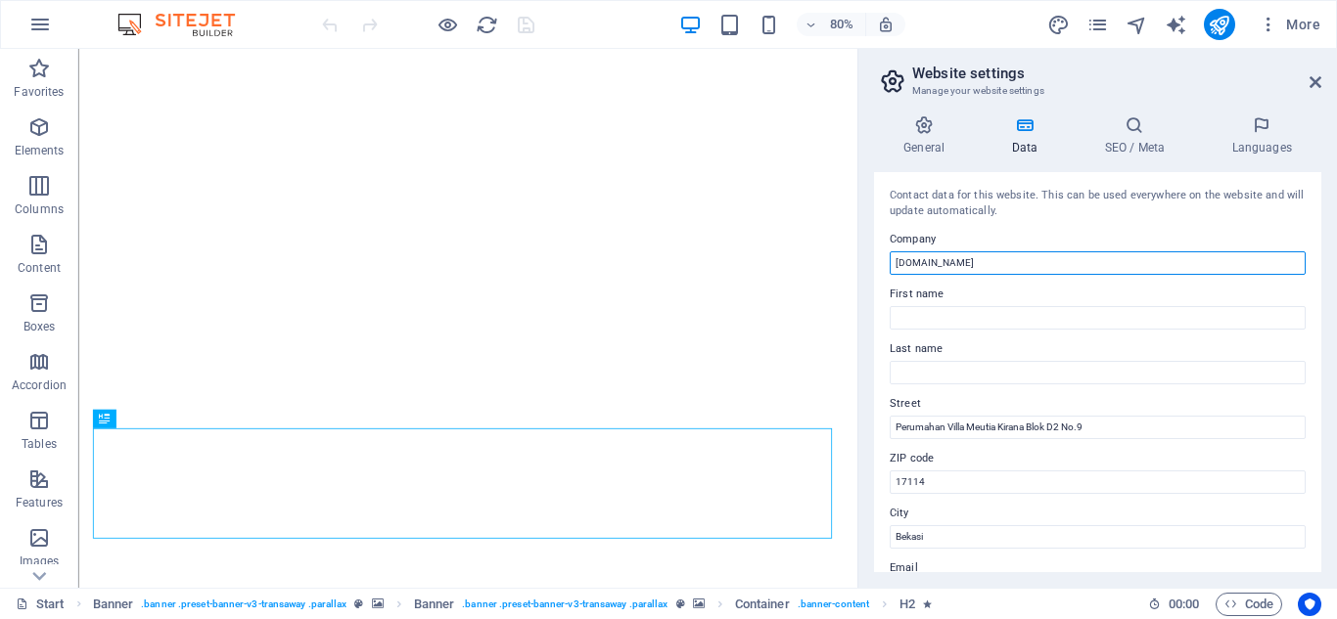
click at [1042, 262] on input "[DOMAIN_NAME]" at bounding box center [1097, 262] width 416 height 23
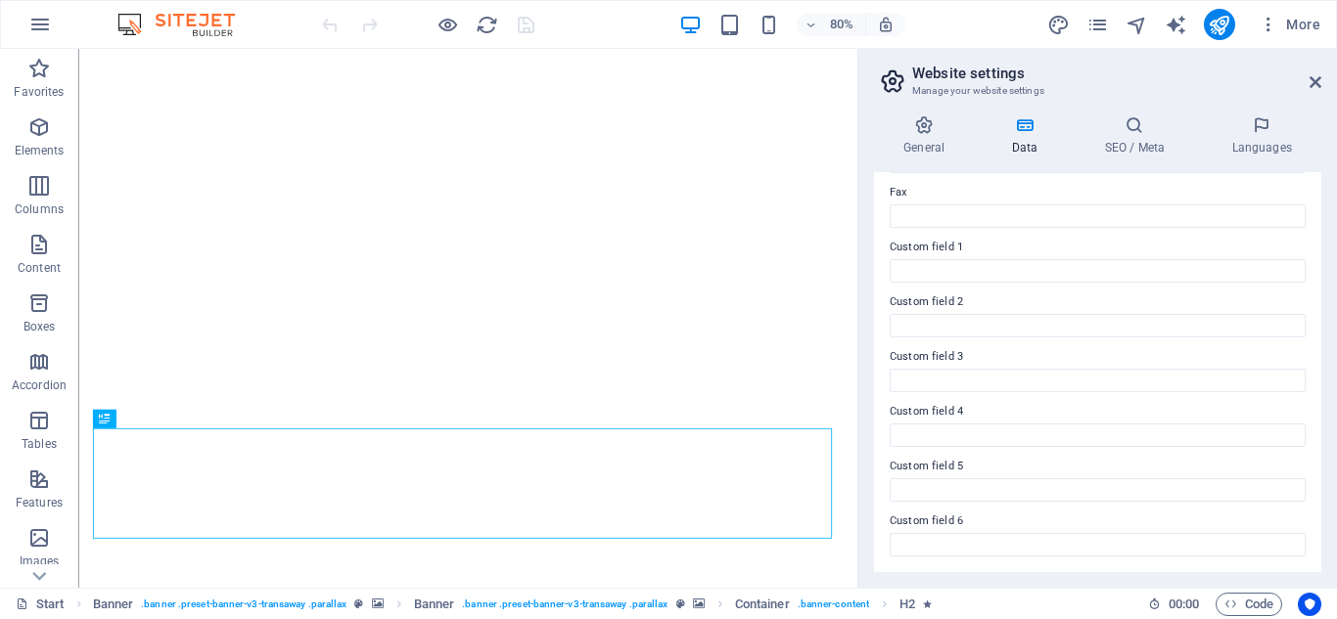
scroll to position [149, 0]
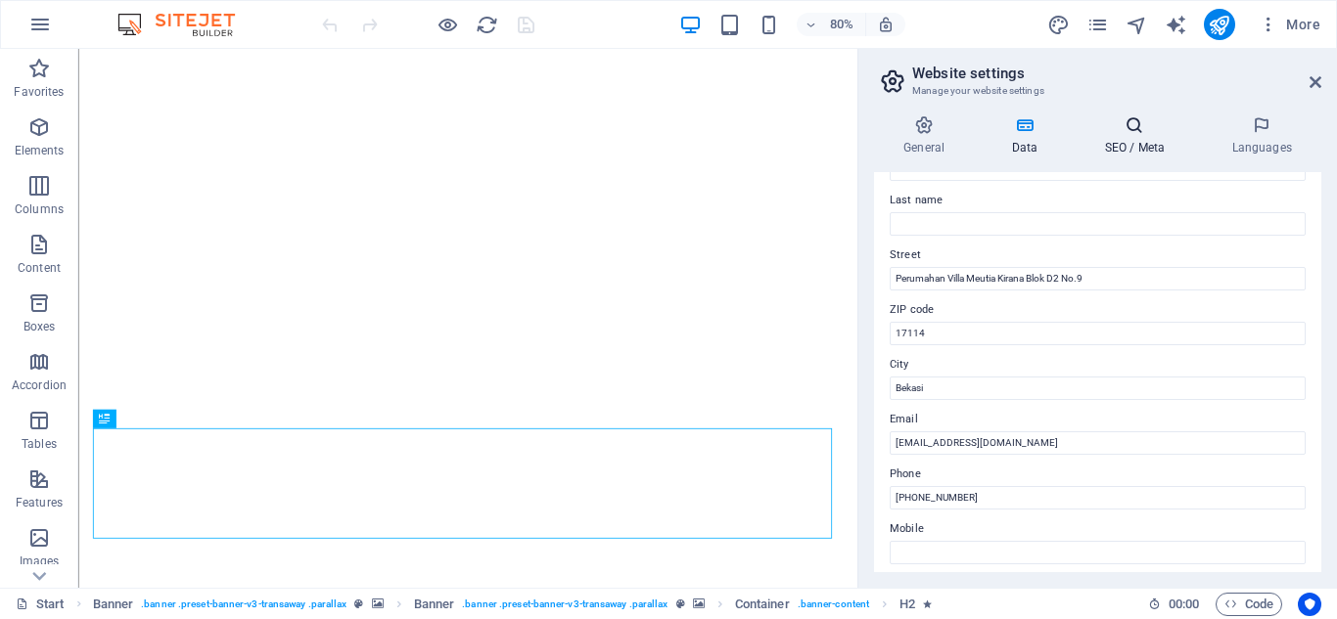
click at [1123, 146] on h4 "SEO / Meta" at bounding box center [1137, 135] width 127 height 41
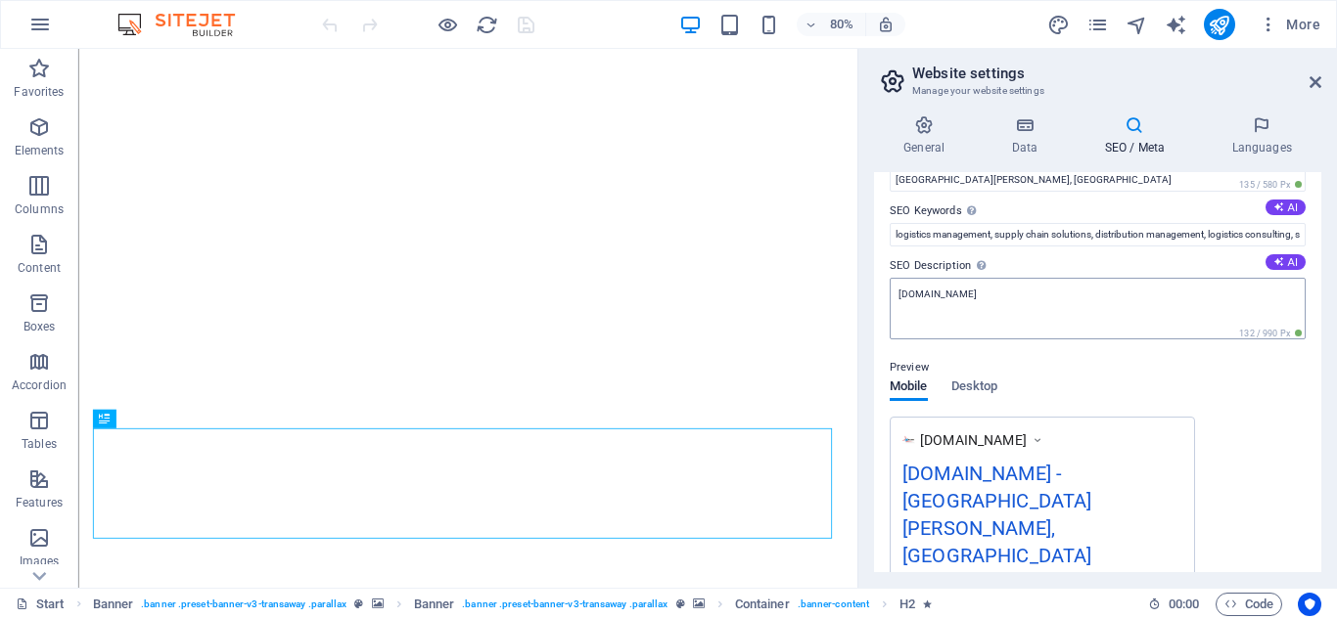
scroll to position [196, 0]
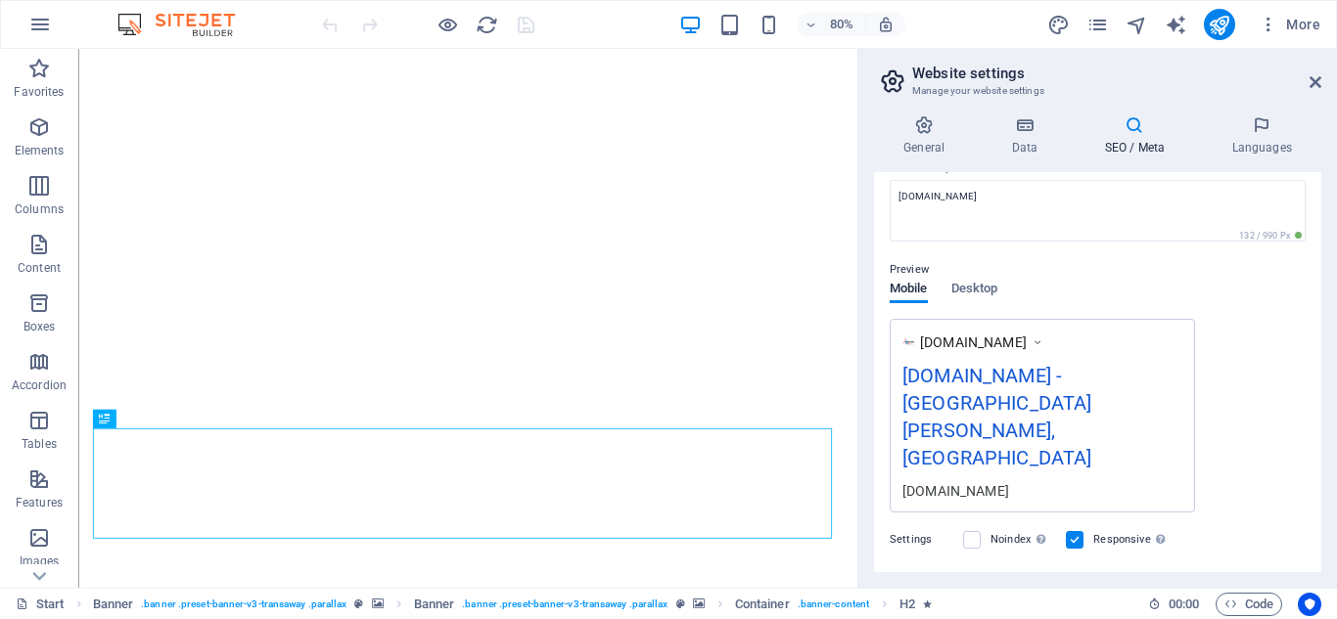
click at [994, 396] on div "hoyamaexpress.com - San Pedro, CA" at bounding box center [1042, 421] width 280 height 120
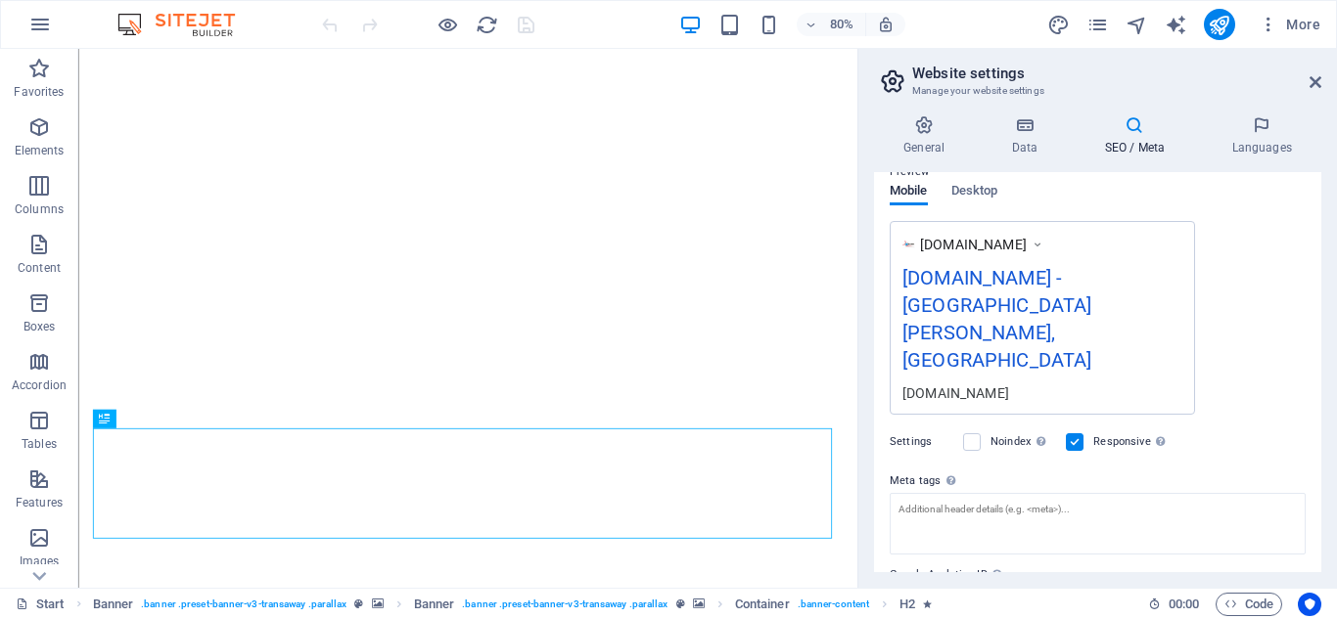
click at [1020, 315] on div "hoyamaexpress.com - San Pedro, CA" at bounding box center [1042, 323] width 280 height 120
click at [1037, 289] on div "hoyamaexpress.com - San Pedro, CA" at bounding box center [1042, 323] width 280 height 120
click at [1038, 288] on div "hoyamaexpress.com - San Pedro, CA" at bounding box center [1042, 323] width 280 height 120
click at [1014, 265] on div "hoyamaexpress.com - San Pedro, CA" at bounding box center [1042, 323] width 280 height 120
click at [1016, 264] on div "hoyamaexpress.com - San Pedro, CA" at bounding box center [1042, 323] width 280 height 120
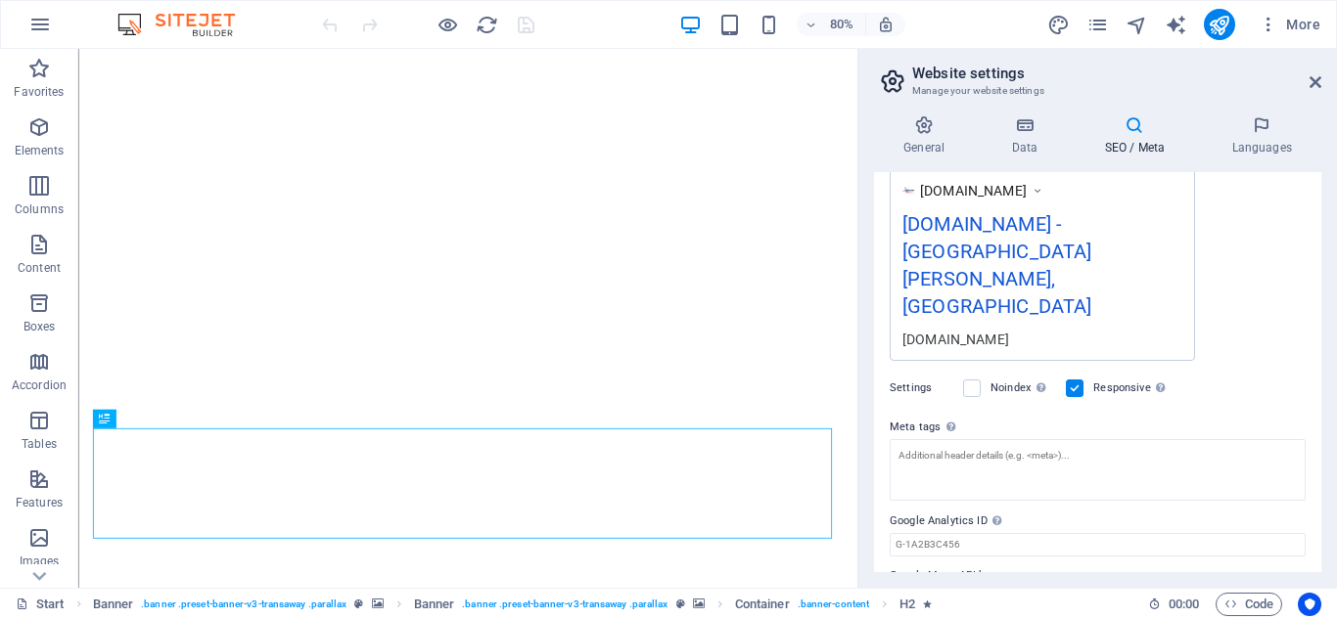
scroll to position [152, 0]
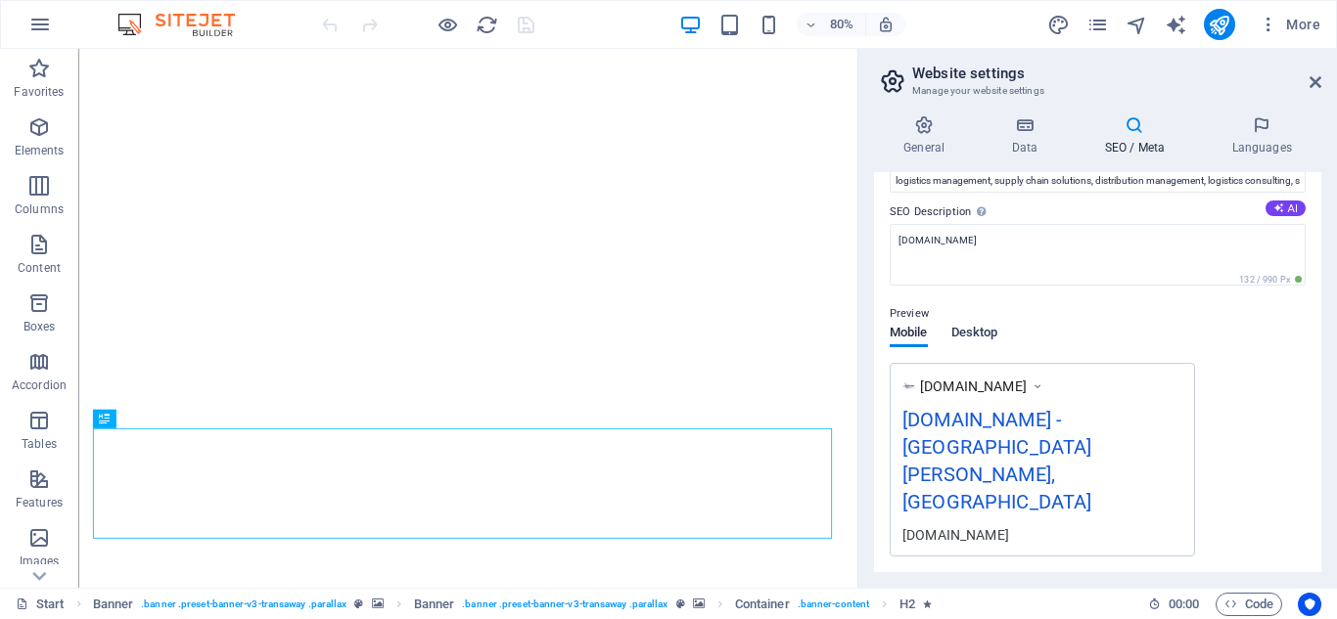
click at [994, 335] on span "Desktop" at bounding box center [974, 334] width 47 height 27
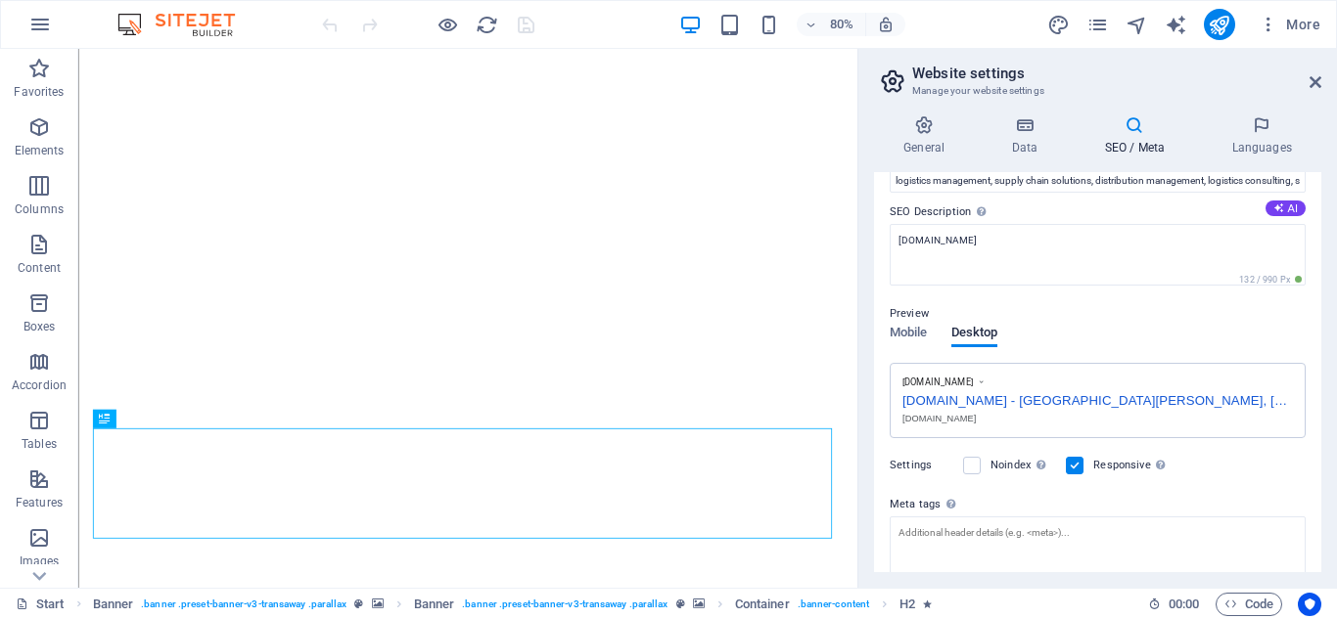
click at [1131, 393] on div "hoyamaexpress.com - San Pedro, CA" at bounding box center [1097, 398] width 390 height 21
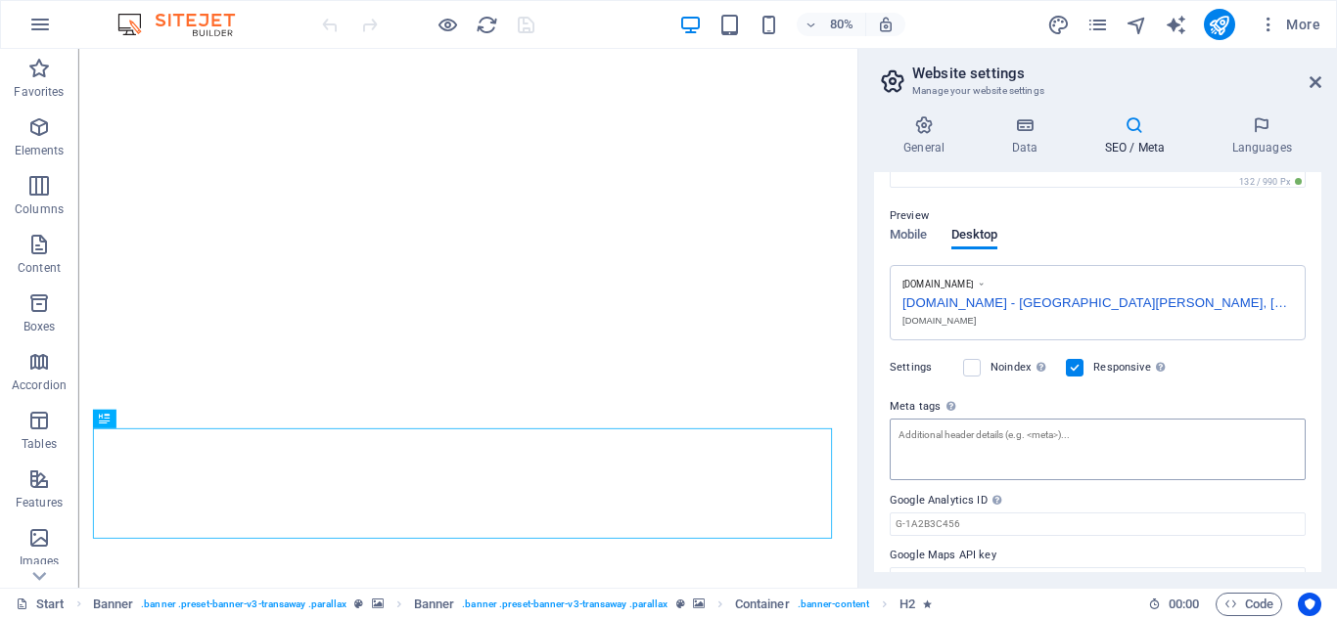
scroll to position [284, 0]
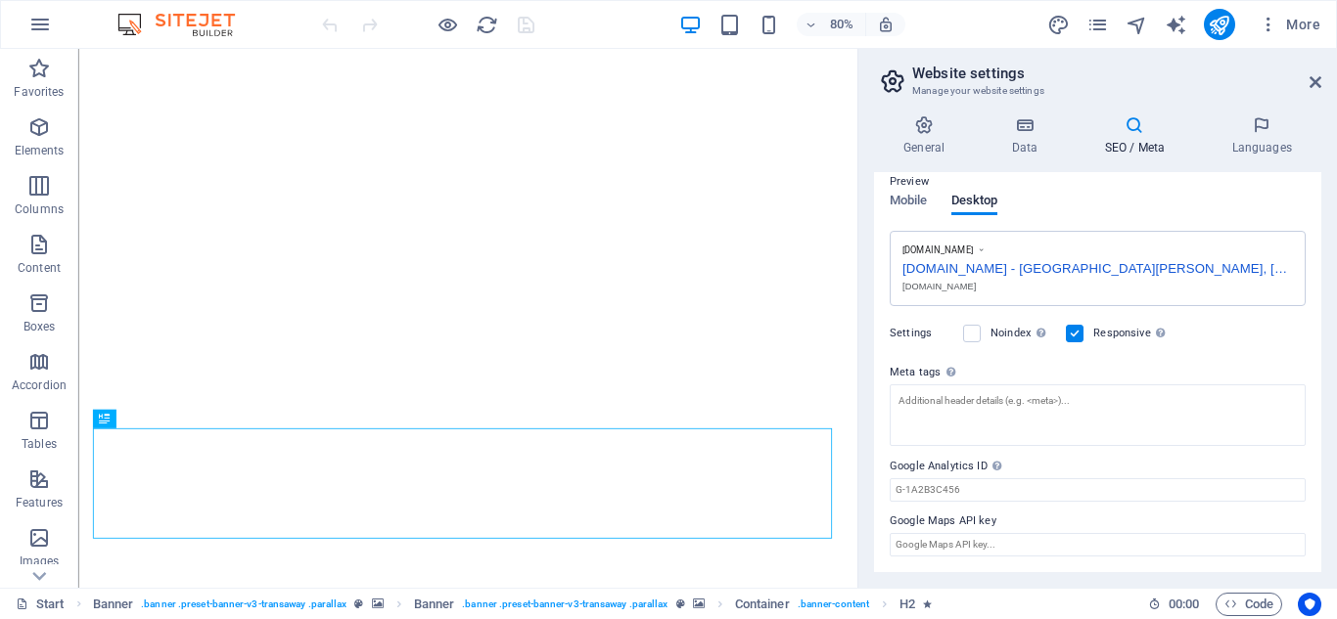
click at [1079, 331] on label at bounding box center [1075, 334] width 18 height 18
click at [0, 0] on input "Responsive Determine whether the website should be responsive based on screen r…" at bounding box center [0, 0] width 0 height 0
click at [1133, 277] on div "www.example.com hoyamaexpress.com - San Pedro, CA hoyamaexpress.com" at bounding box center [1097, 269] width 416 height 76
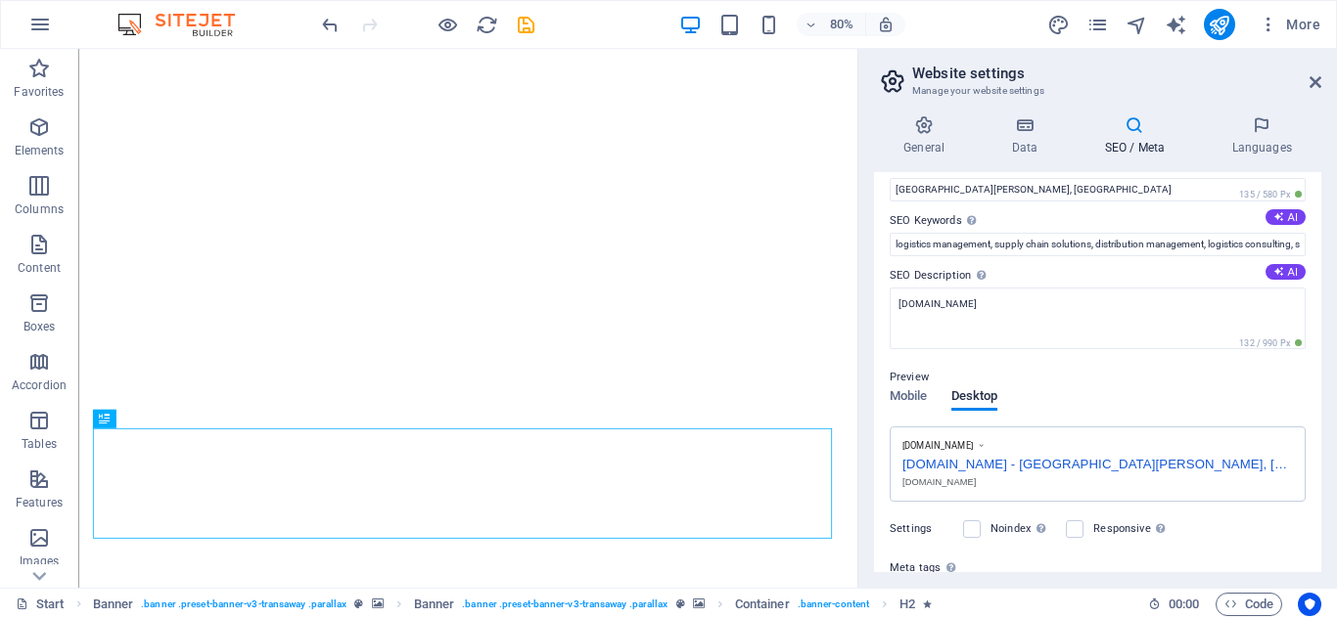
scroll to position [0, 0]
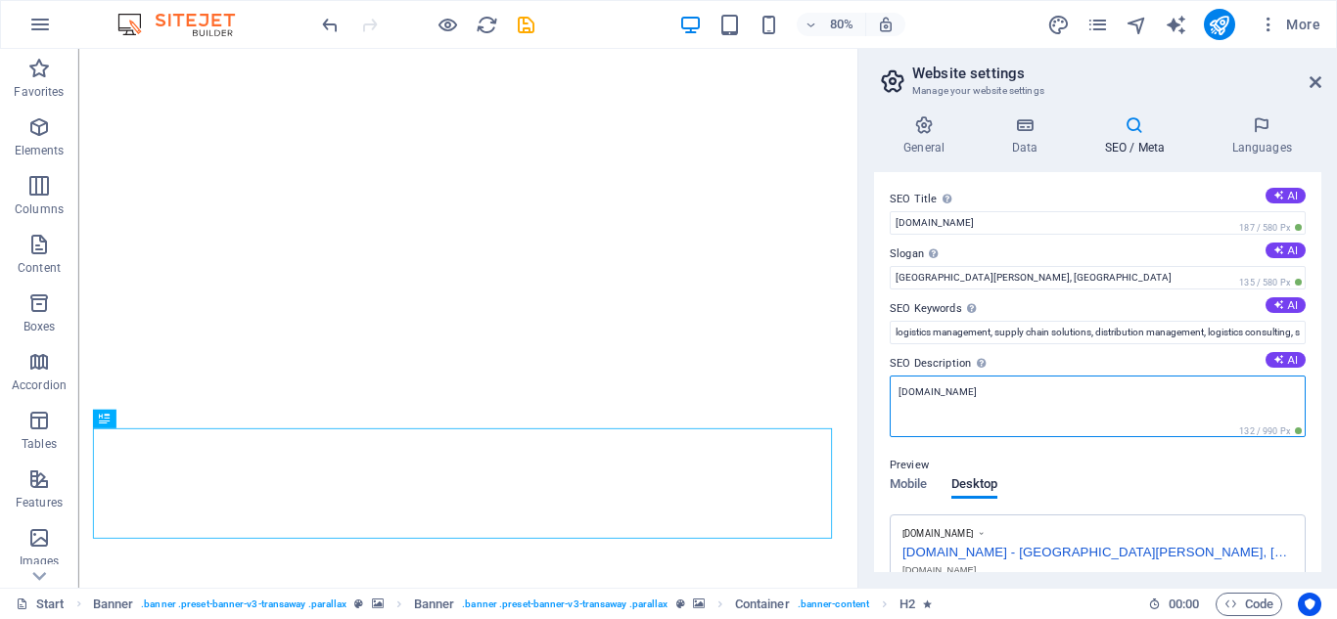
click at [1114, 419] on textarea "[DOMAIN_NAME]" at bounding box center [1097, 407] width 416 height 62
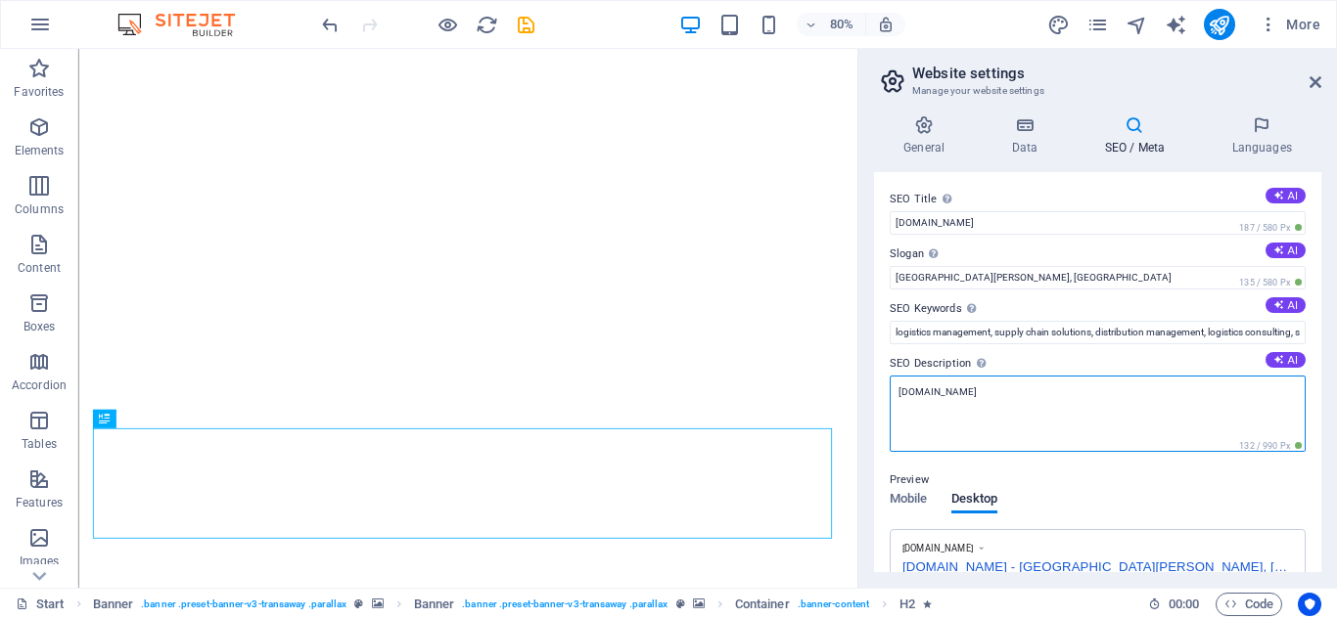
scroll to position [98, 0]
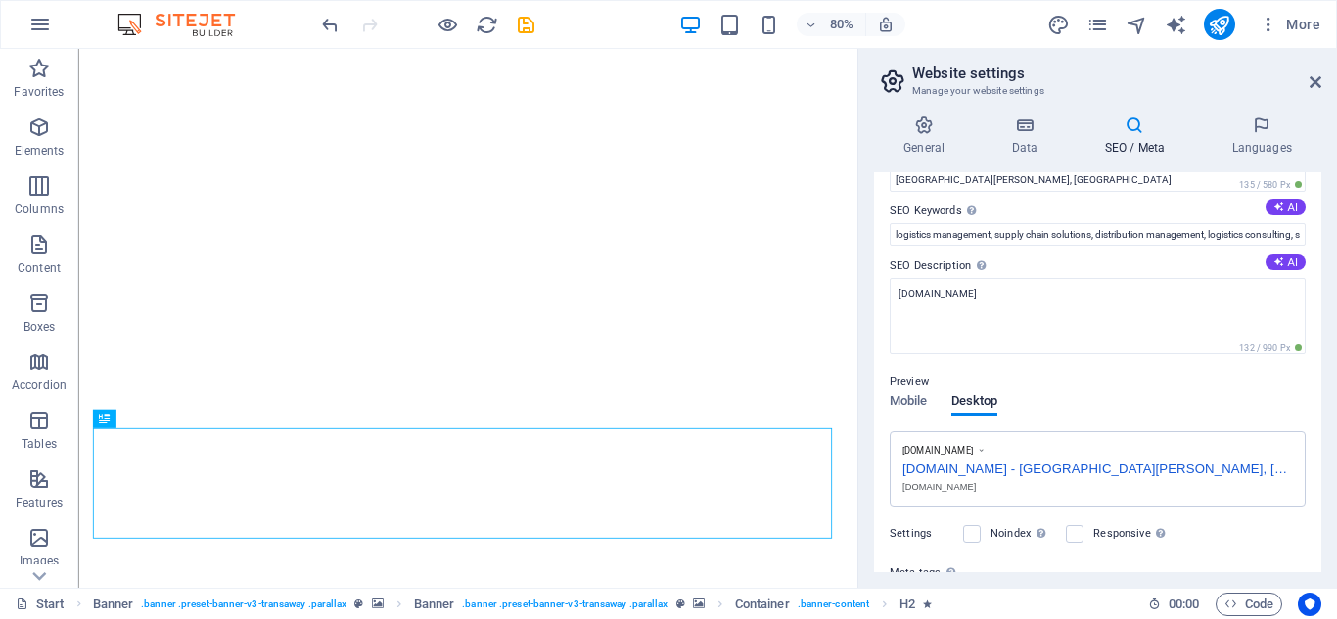
click at [1137, 477] on div "www.example.com hoyamaexpress.com - San Pedro, CA hoyamaexpress.com" at bounding box center [1097, 470] width 416 height 76
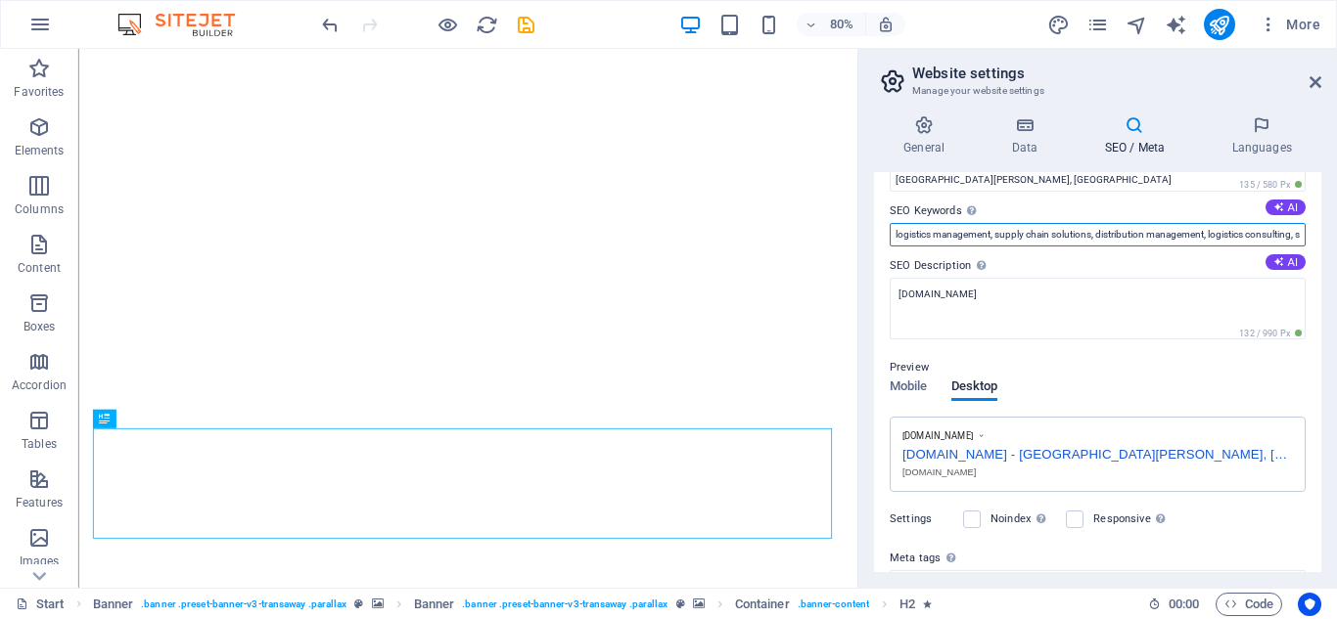
click at [1096, 242] on input "logistics management, supply chain solutions, distribution management, logistic…" at bounding box center [1097, 234] width 416 height 23
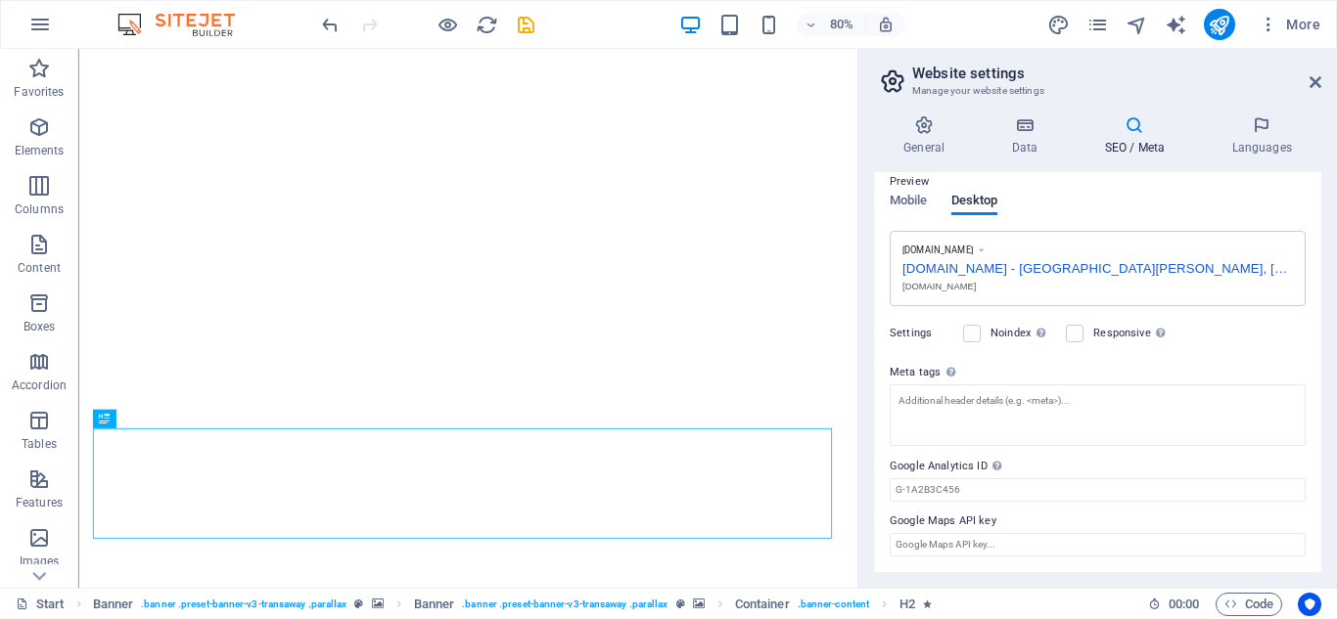
scroll to position [0, 0]
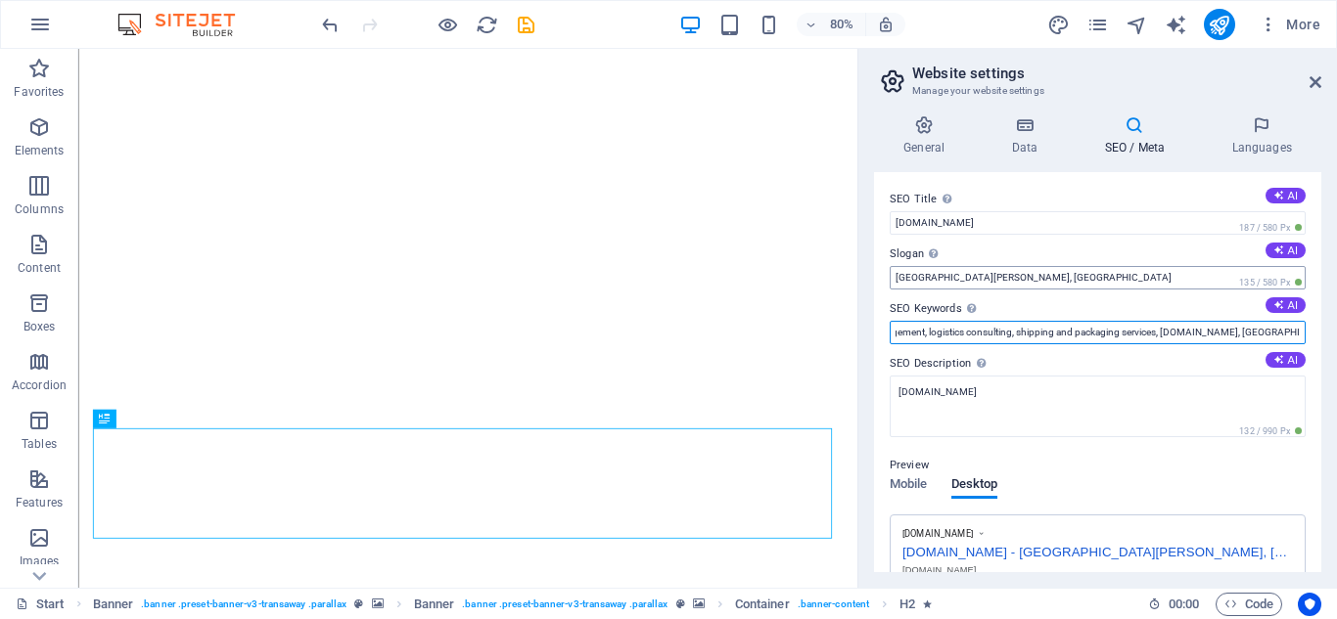
type input "logistics management, supply chain solutions, distribution management, logistic…"
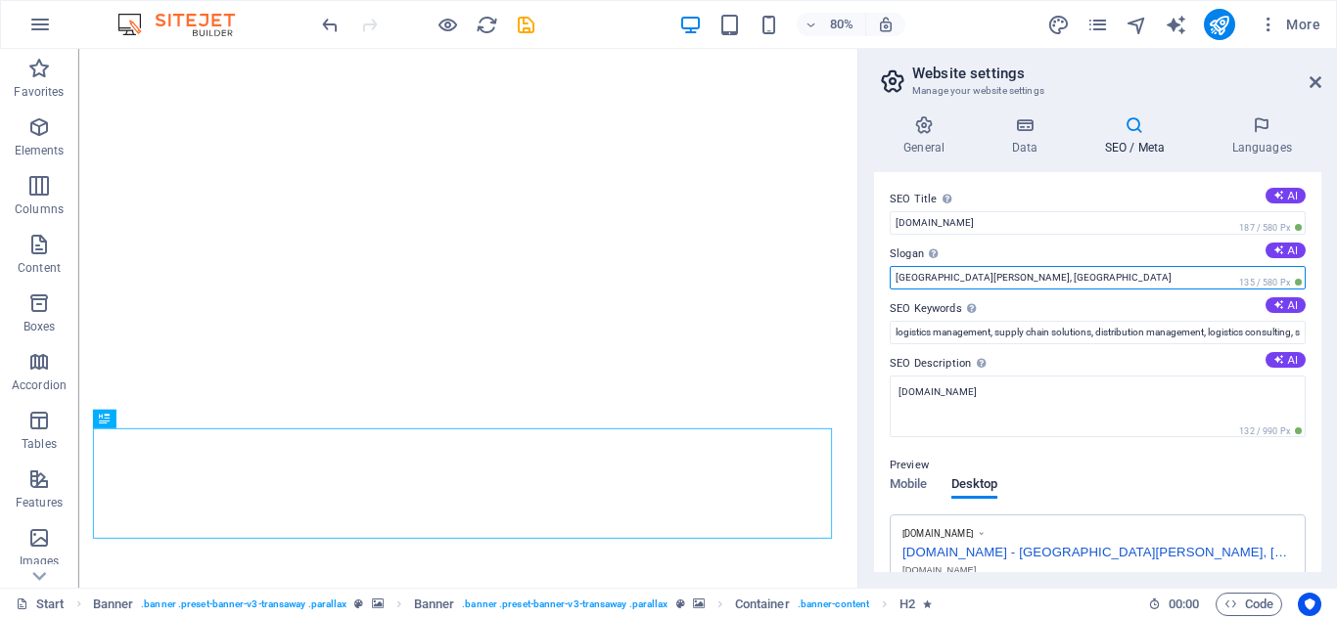
drag, startPoint x: 1162, startPoint y: 278, endPoint x: 867, endPoint y: 278, distance: 294.5
click at [867, 278] on div "General Data SEO / Meta Languages Website name hoyamaexpress.com Logo Drag file…" at bounding box center [1097, 344] width 479 height 488
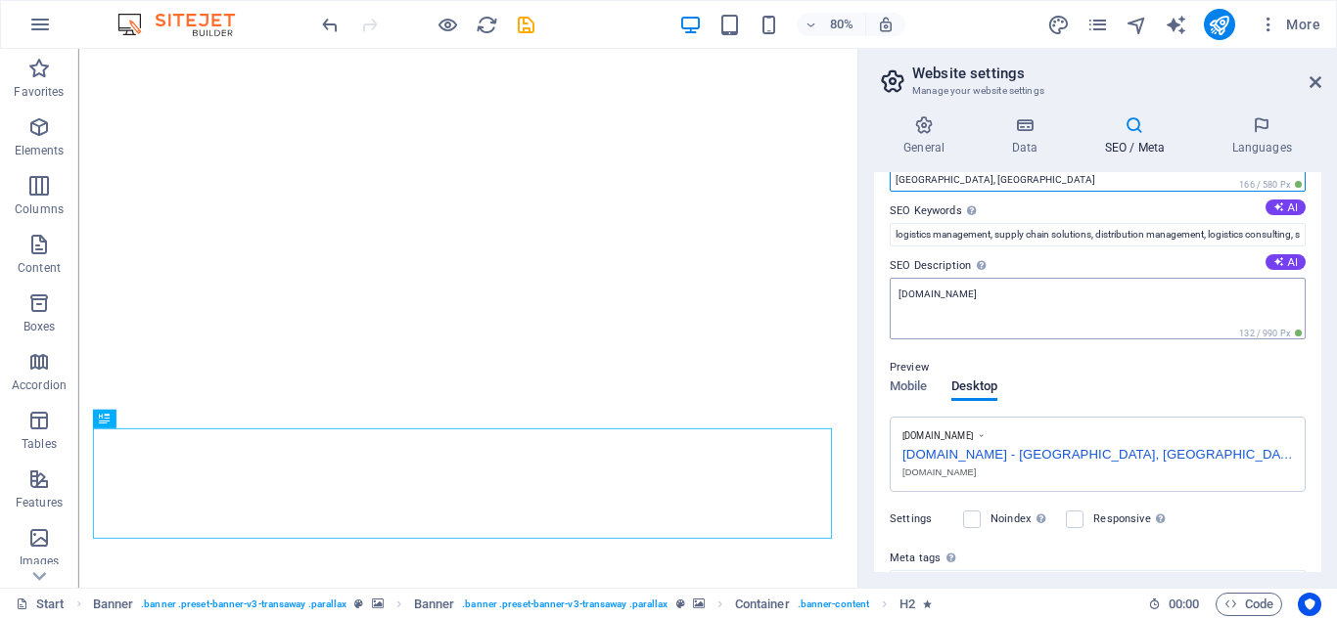
type input "Jakarta, Indonesia"
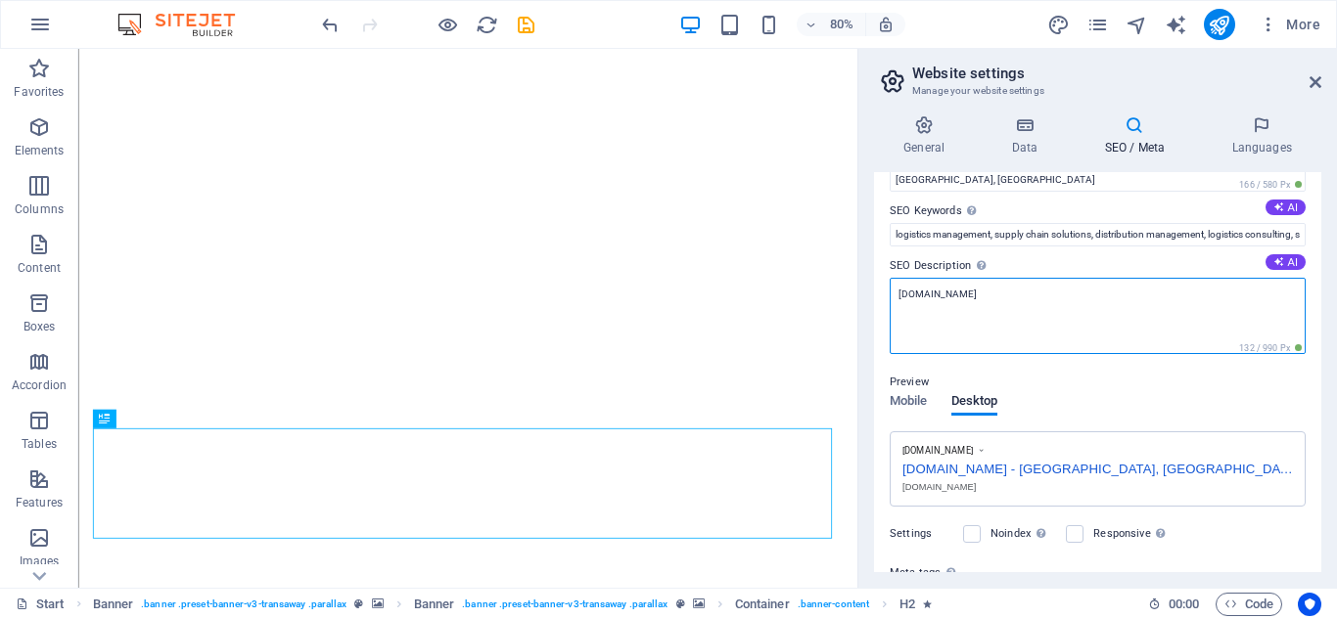
click at [1133, 324] on textarea "[DOMAIN_NAME]" at bounding box center [1097, 316] width 416 height 76
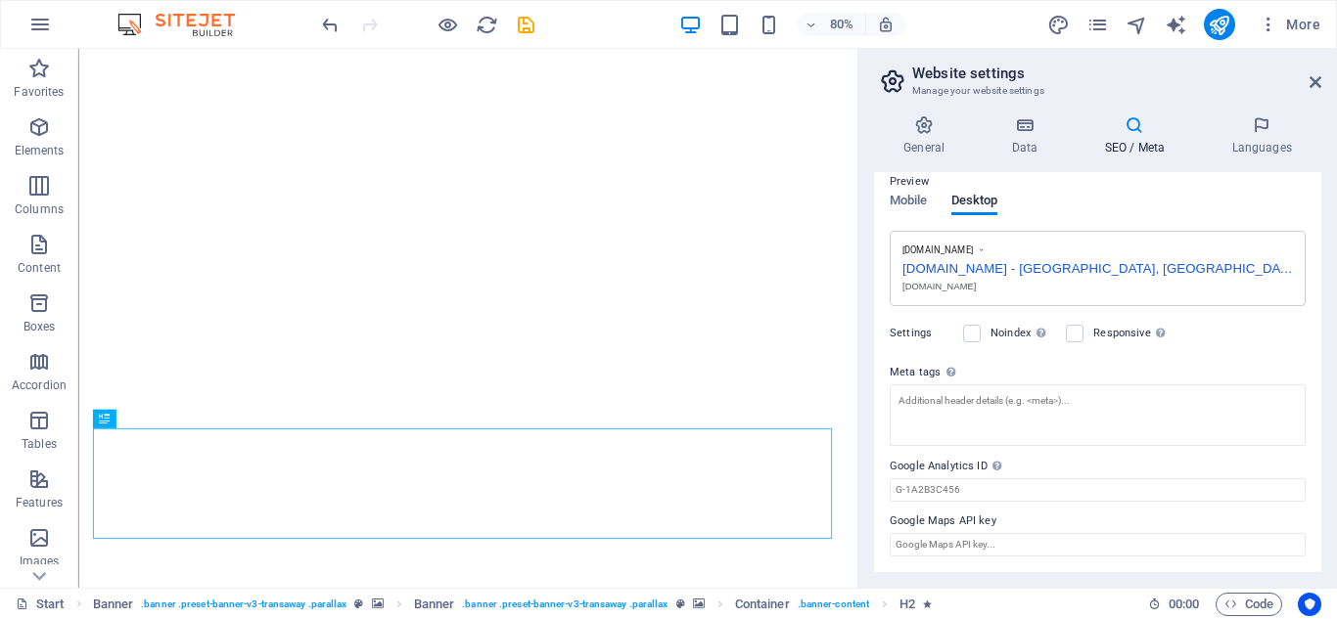
scroll to position [0, 0]
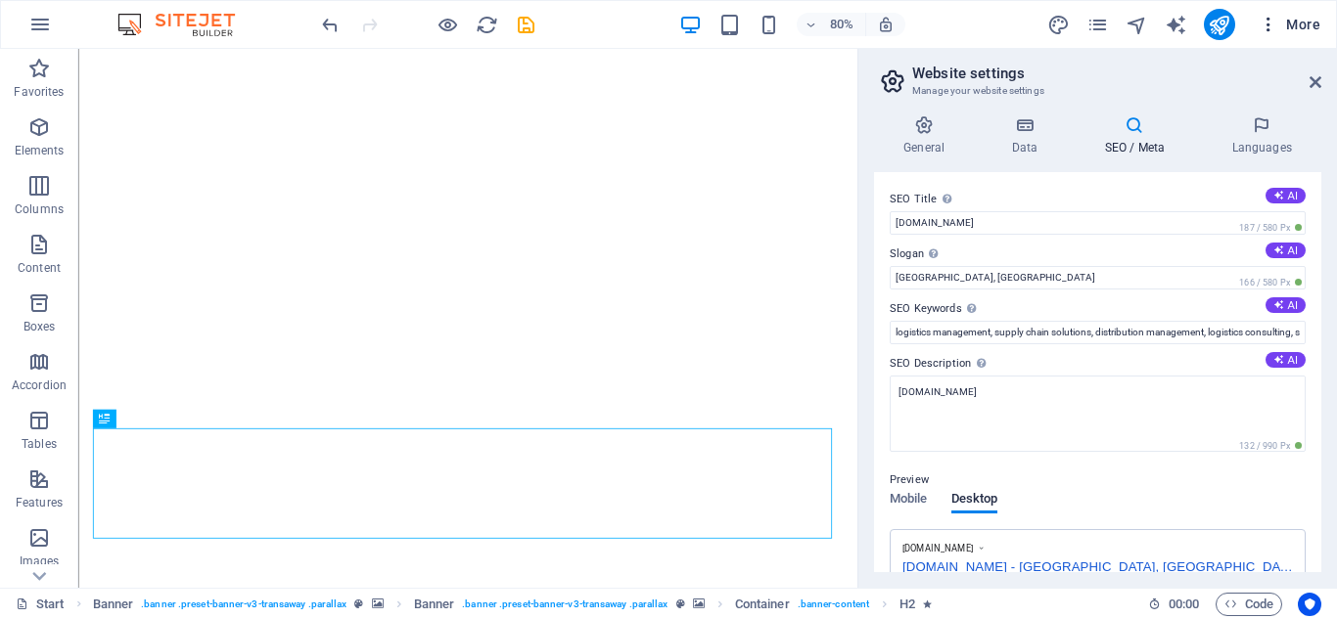
click at [1273, 28] on icon "button" at bounding box center [1268, 25] width 20 height 20
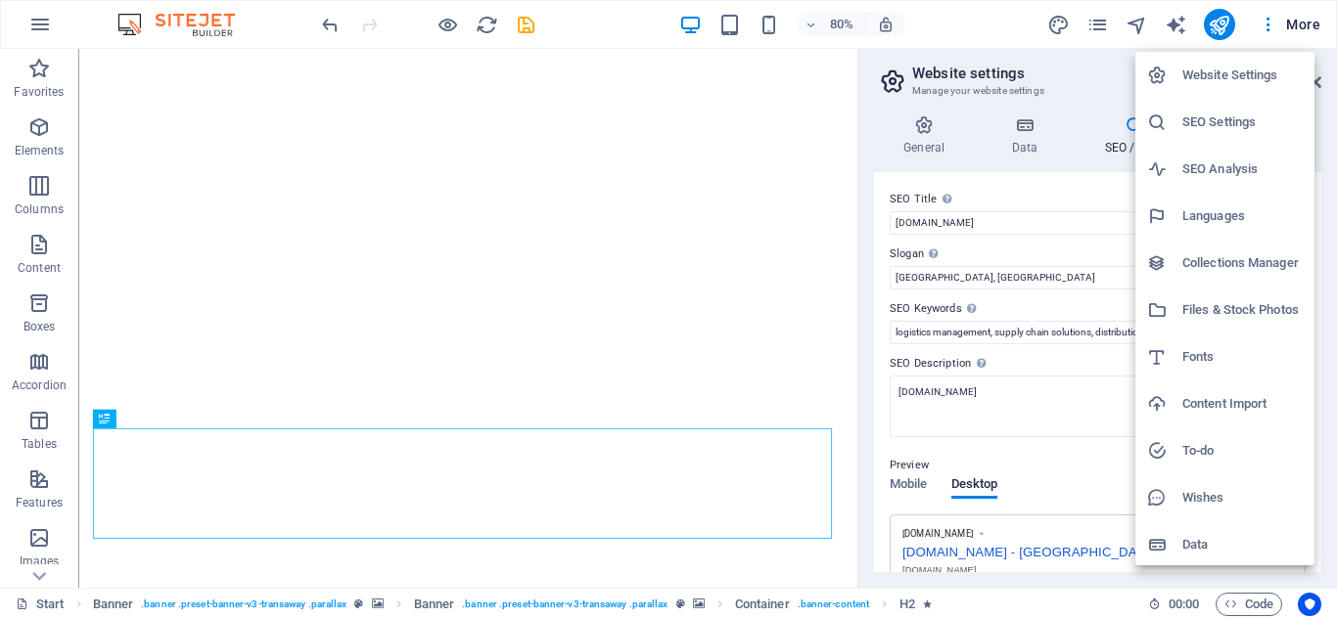
click at [1217, 29] on div at bounding box center [668, 309] width 1337 height 619
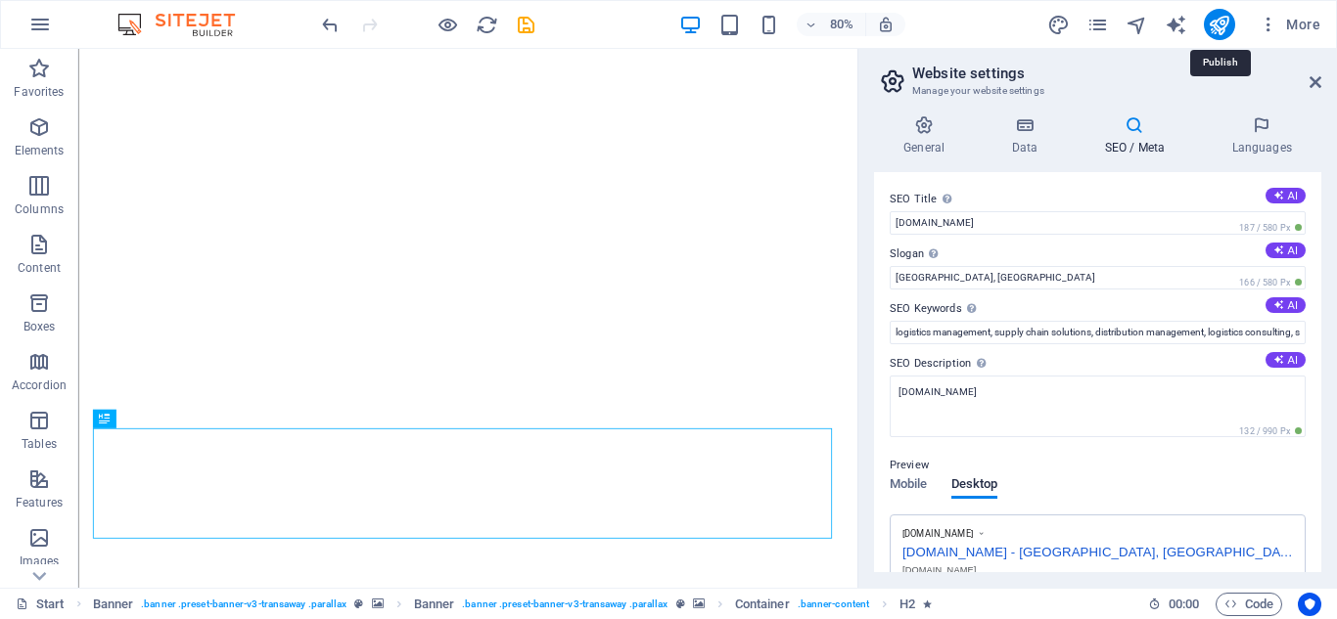
click at [1217, 29] on icon "publish" at bounding box center [1219, 25] width 23 height 23
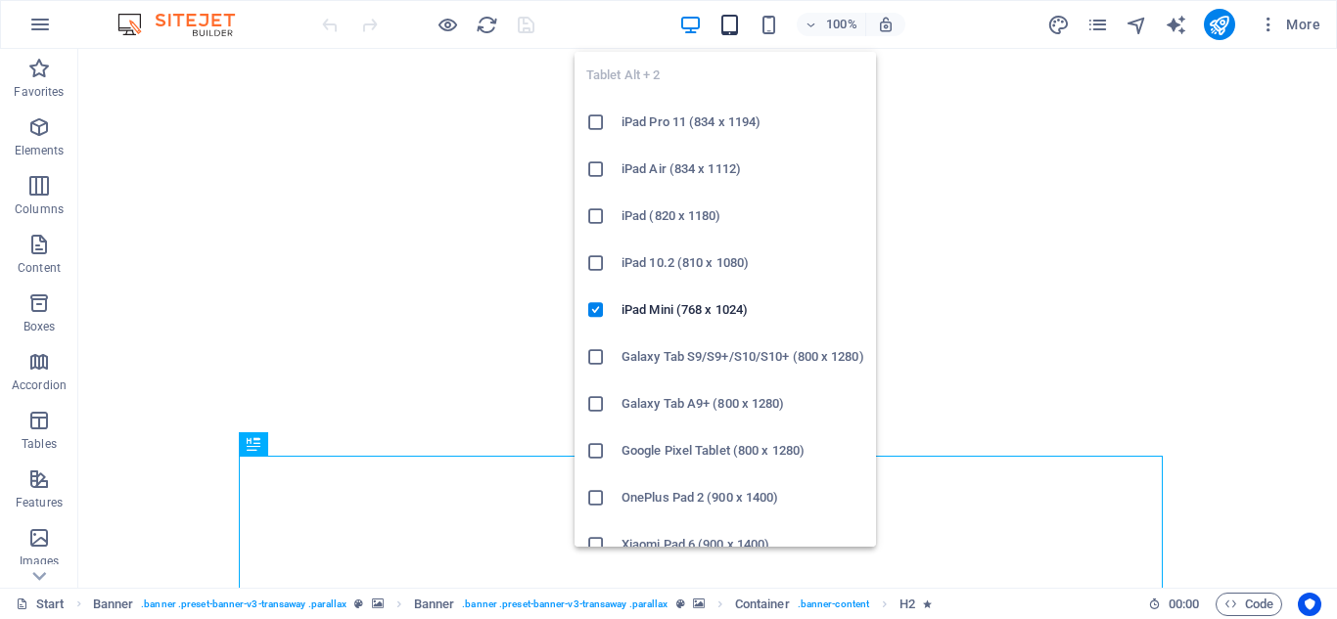
click at [730, 28] on icon "button" at bounding box center [729, 25] width 23 height 23
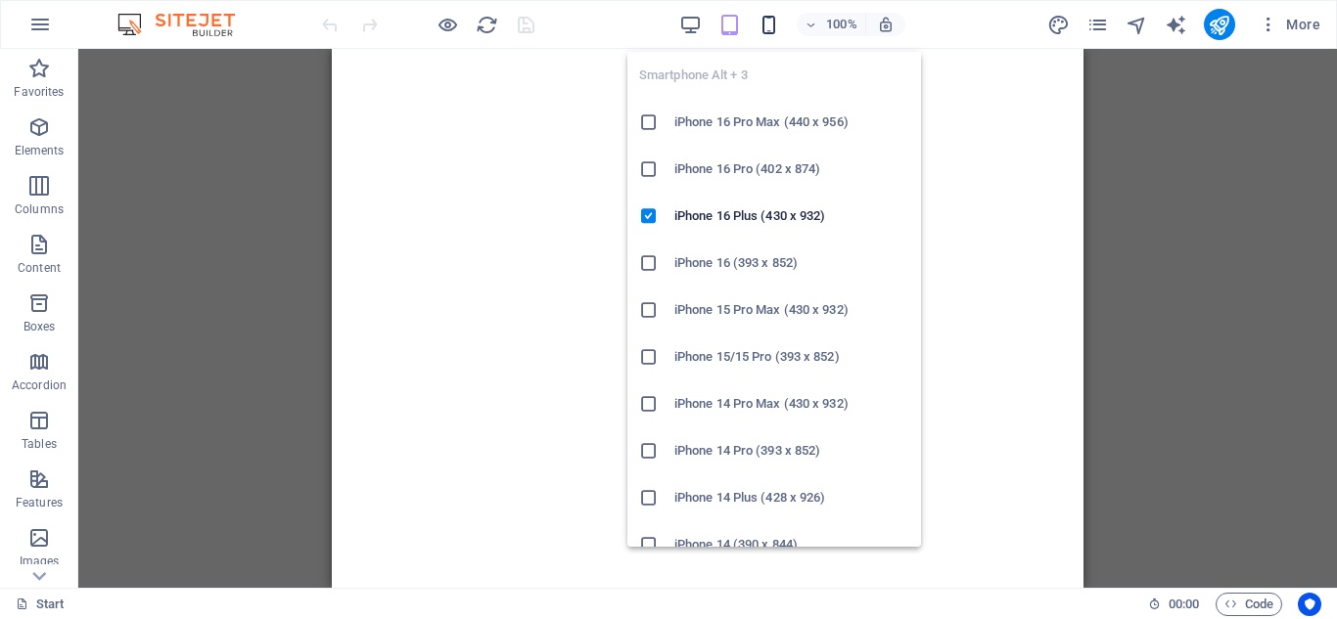
click at [767, 26] on icon "button" at bounding box center [768, 25] width 23 height 23
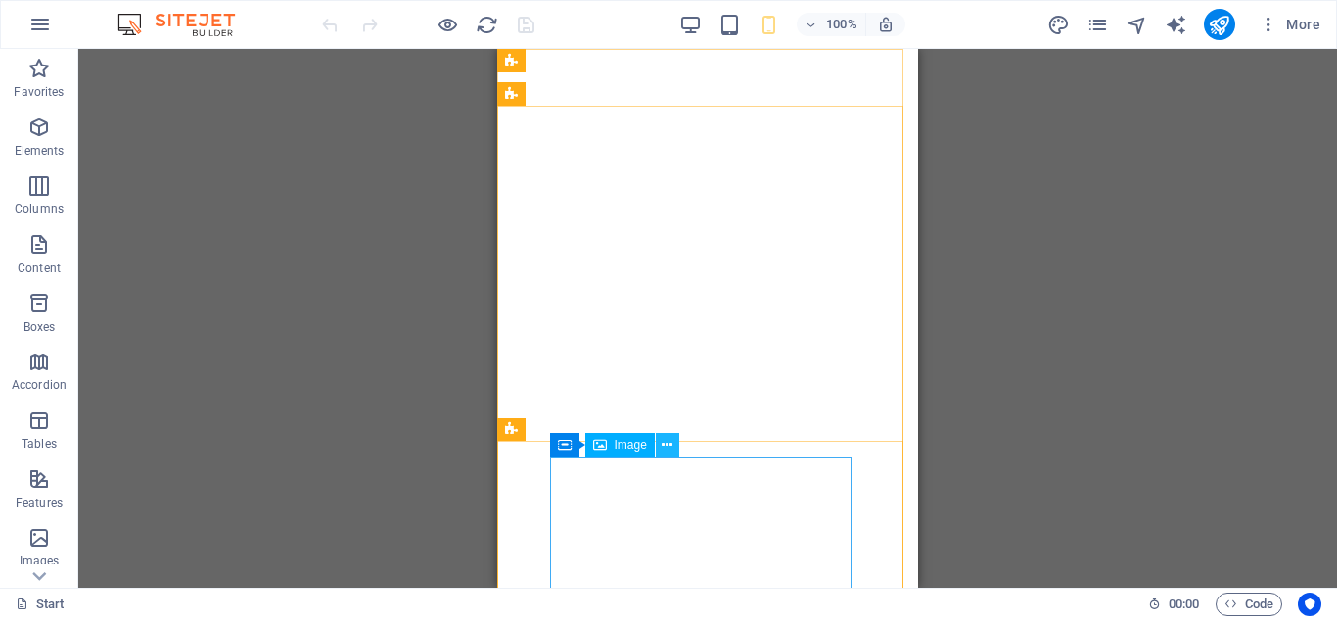
click at [667, 441] on icon at bounding box center [666, 445] width 11 height 21
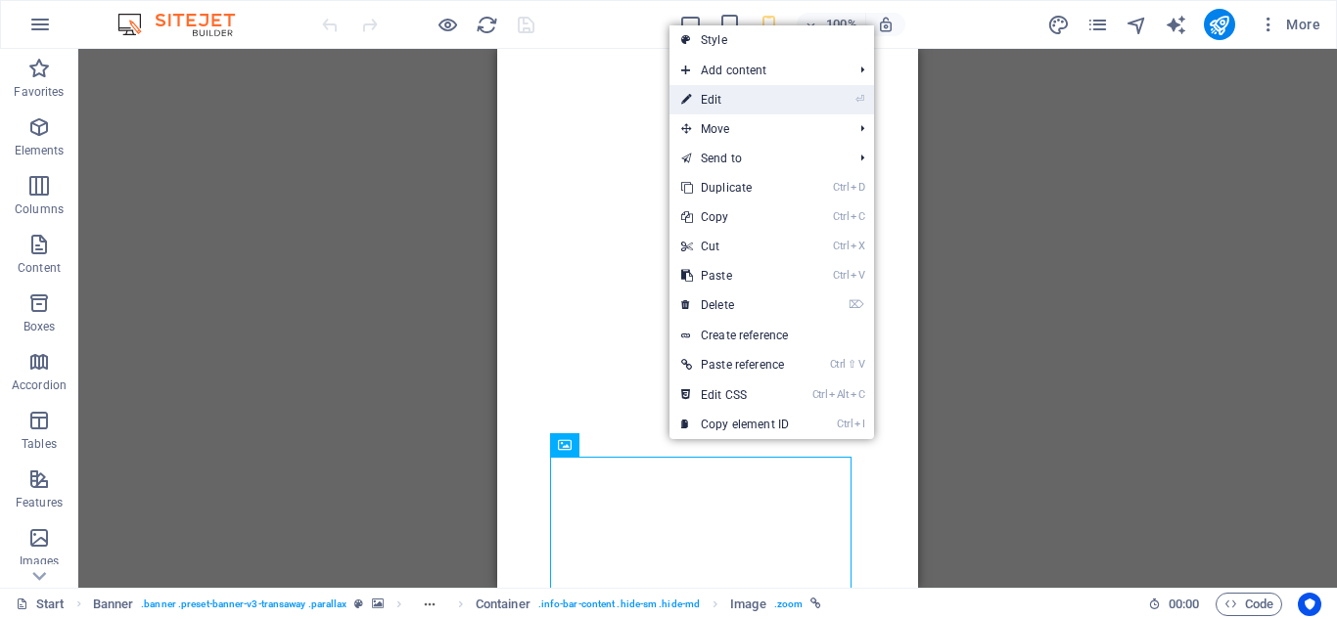
drag, startPoint x: 721, startPoint y: 106, endPoint x: 20, endPoint y: 82, distance: 702.0
click at [721, 106] on link "⏎ Edit" at bounding box center [734, 99] width 131 height 29
select select "px"
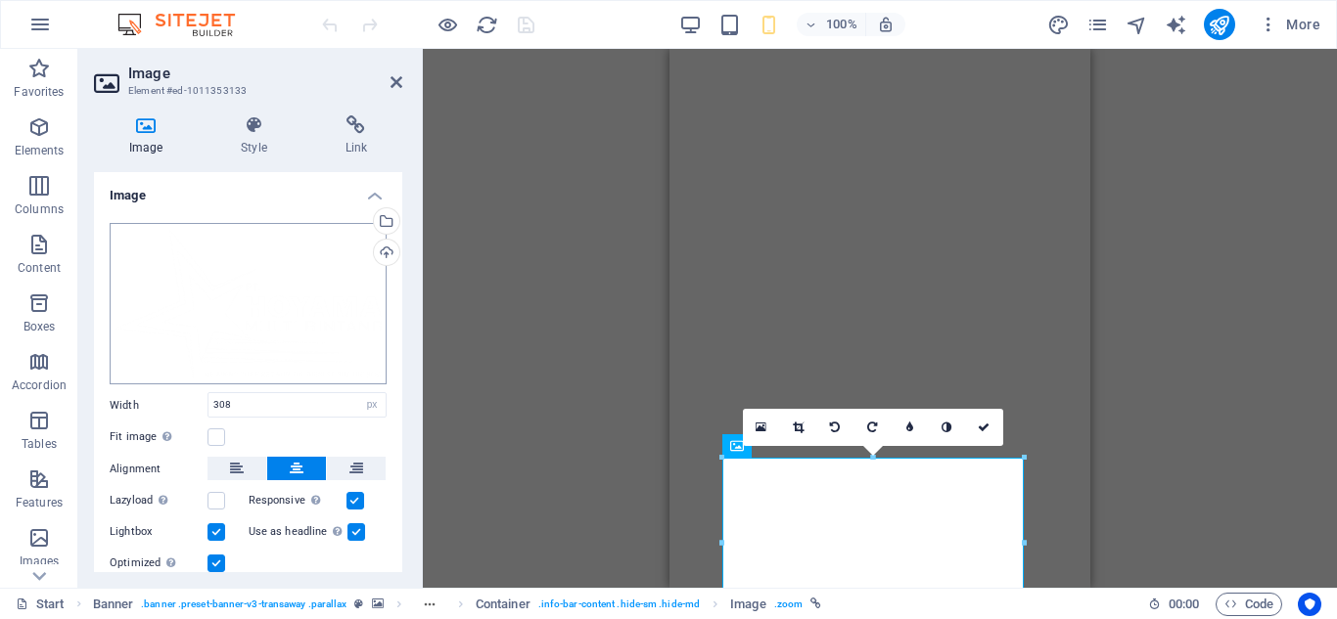
scroll to position [64, 0]
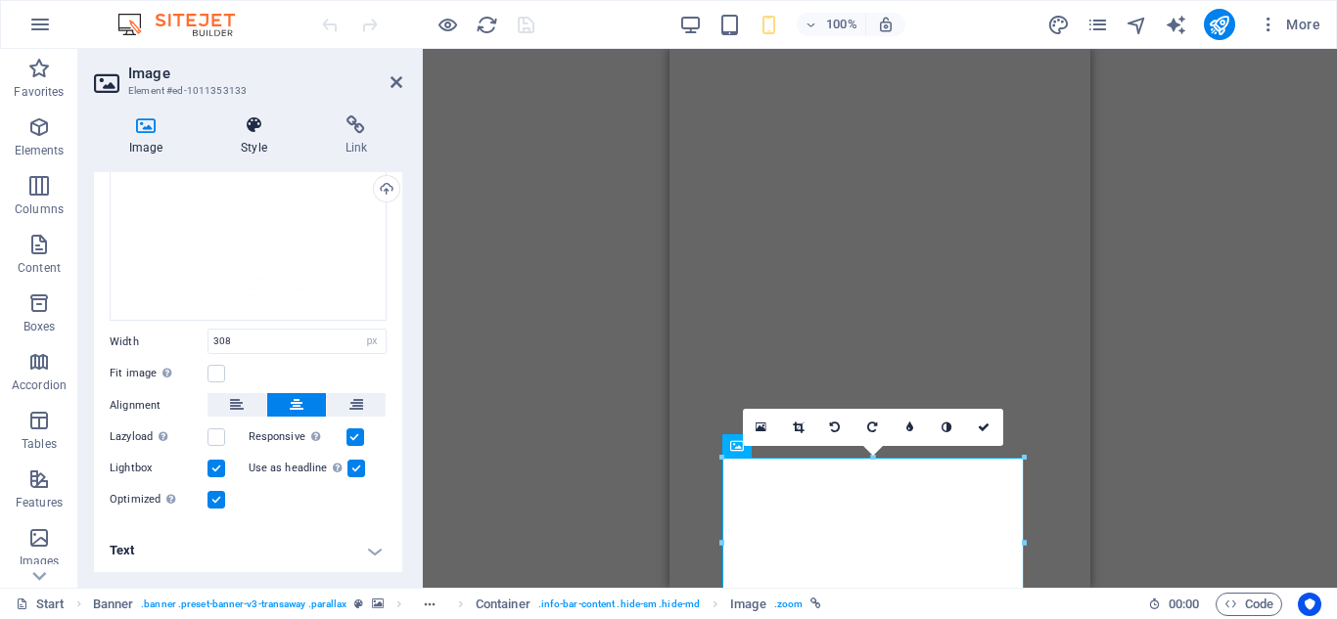
click at [264, 133] on icon at bounding box center [253, 125] width 96 height 20
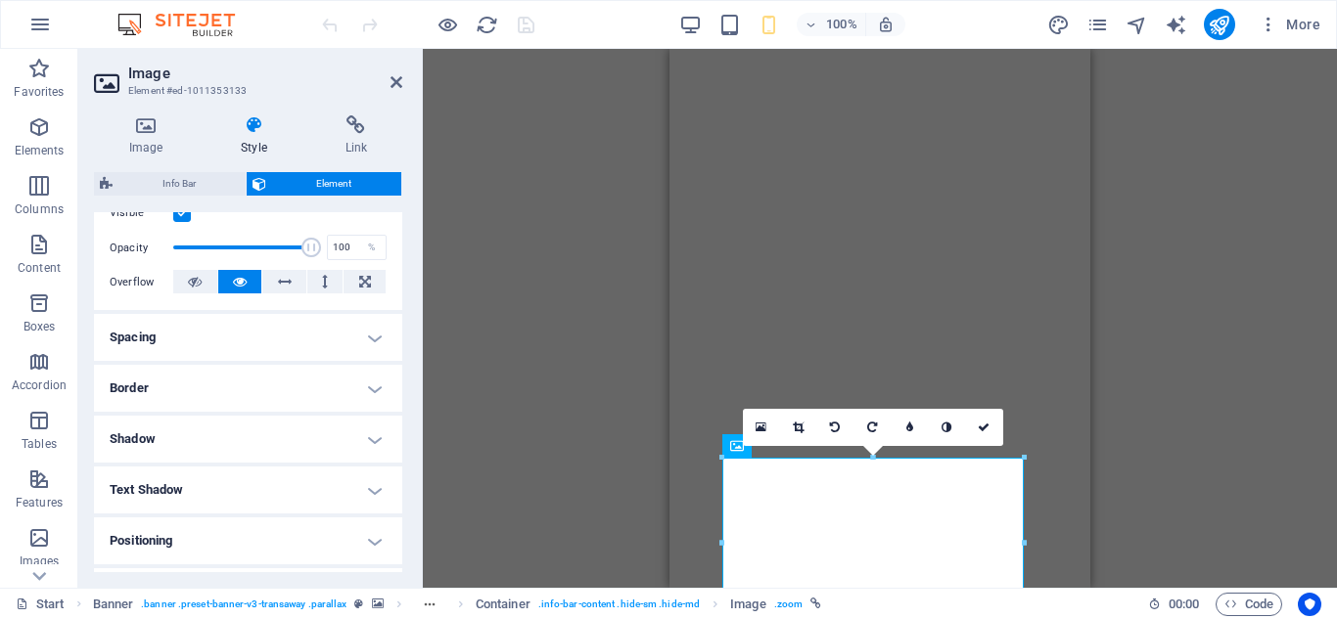
scroll to position [173, 0]
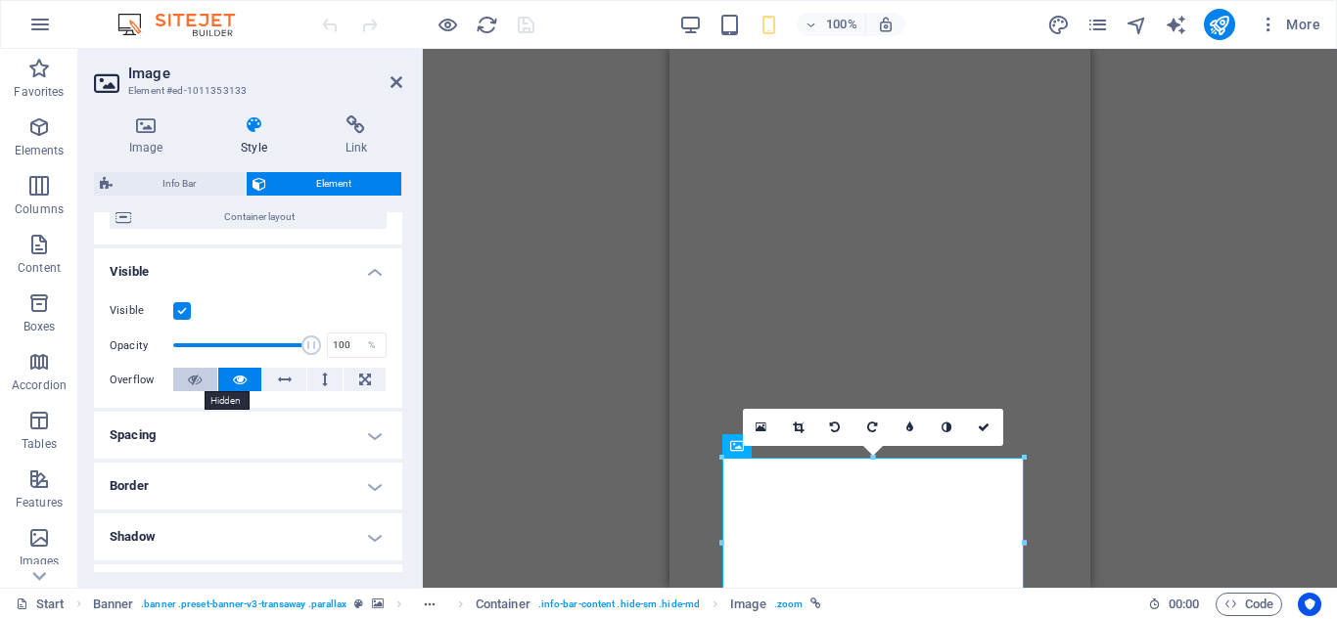
click at [196, 375] on icon at bounding box center [195, 379] width 14 height 23
click at [227, 384] on button at bounding box center [240, 379] width 44 height 23
click at [194, 381] on icon at bounding box center [195, 379] width 14 height 23
click at [228, 381] on button at bounding box center [240, 379] width 44 height 23
click at [519, 21] on icon "save" at bounding box center [526, 25] width 23 height 23
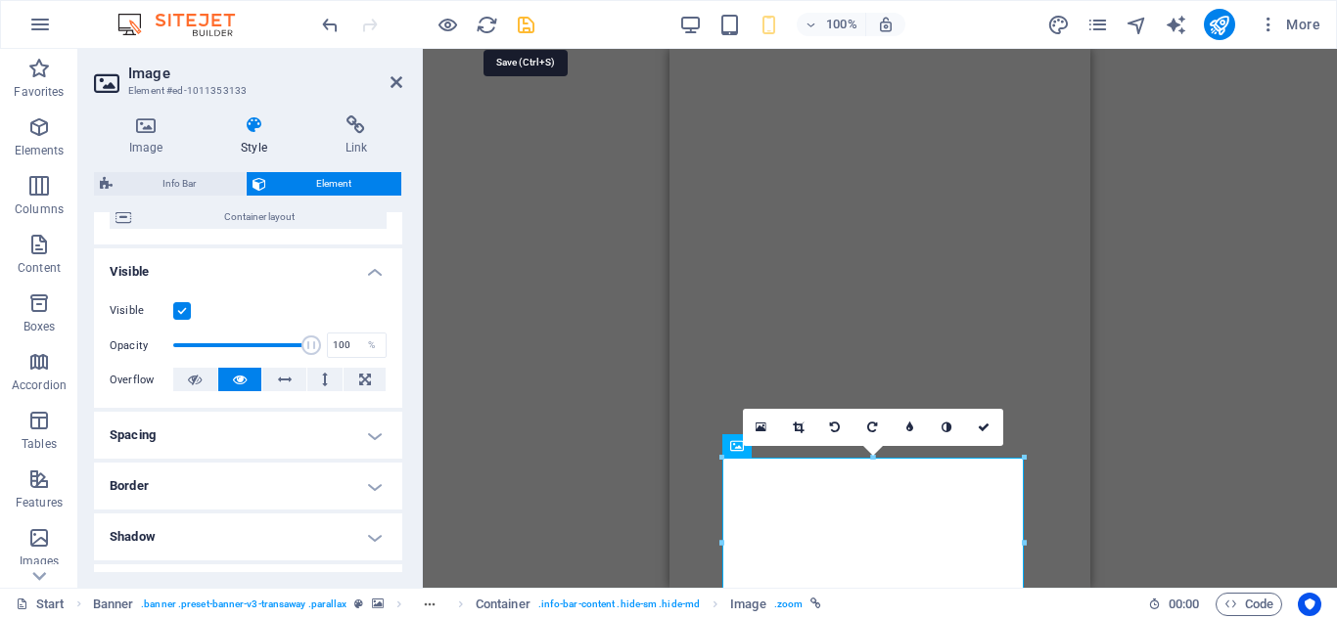
checkbox input "false"
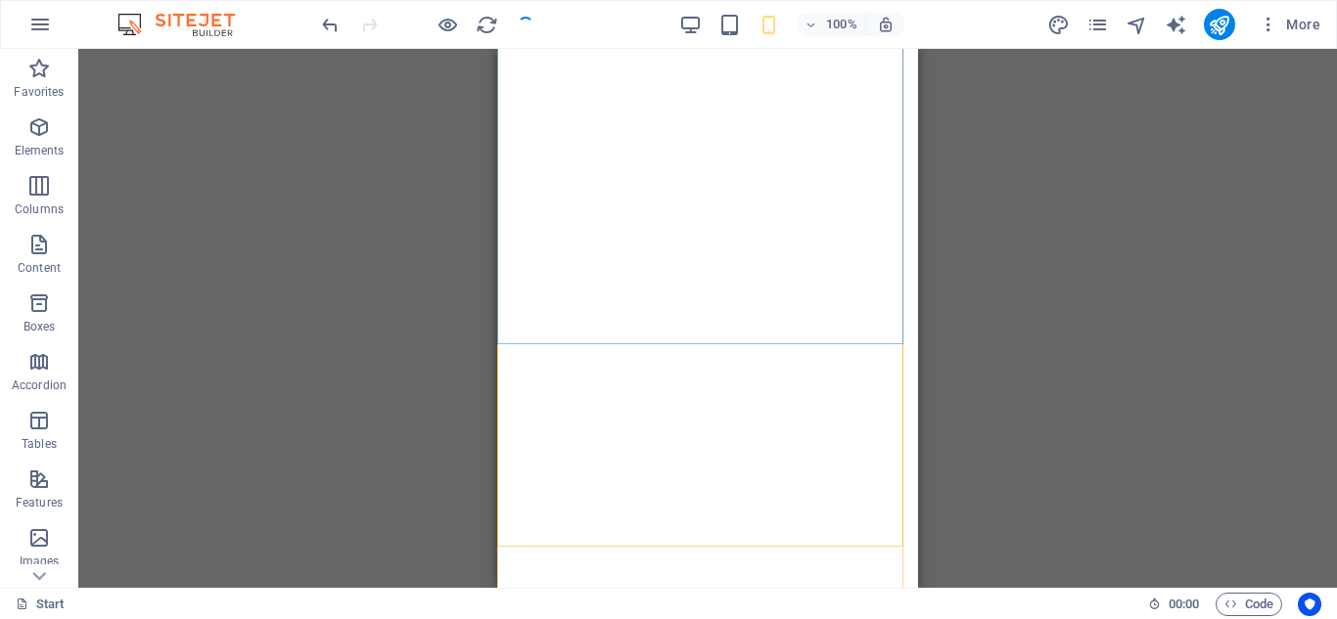
scroll to position [98, 0]
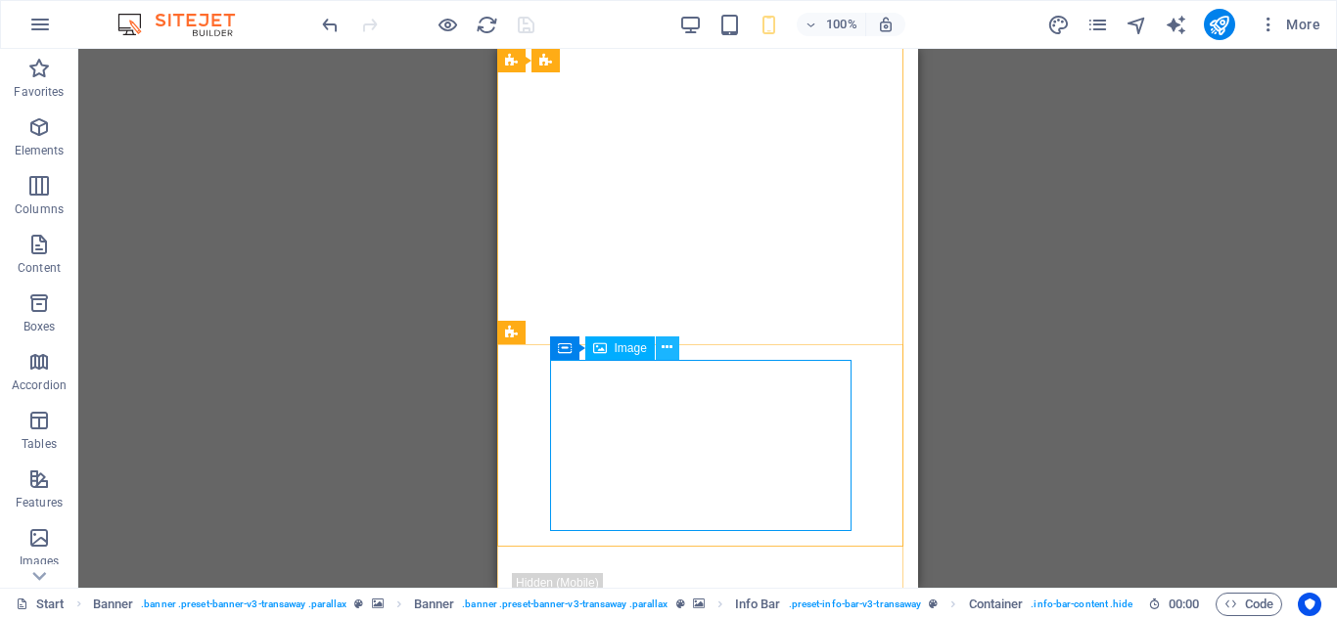
click at [671, 349] on icon at bounding box center [666, 348] width 11 height 21
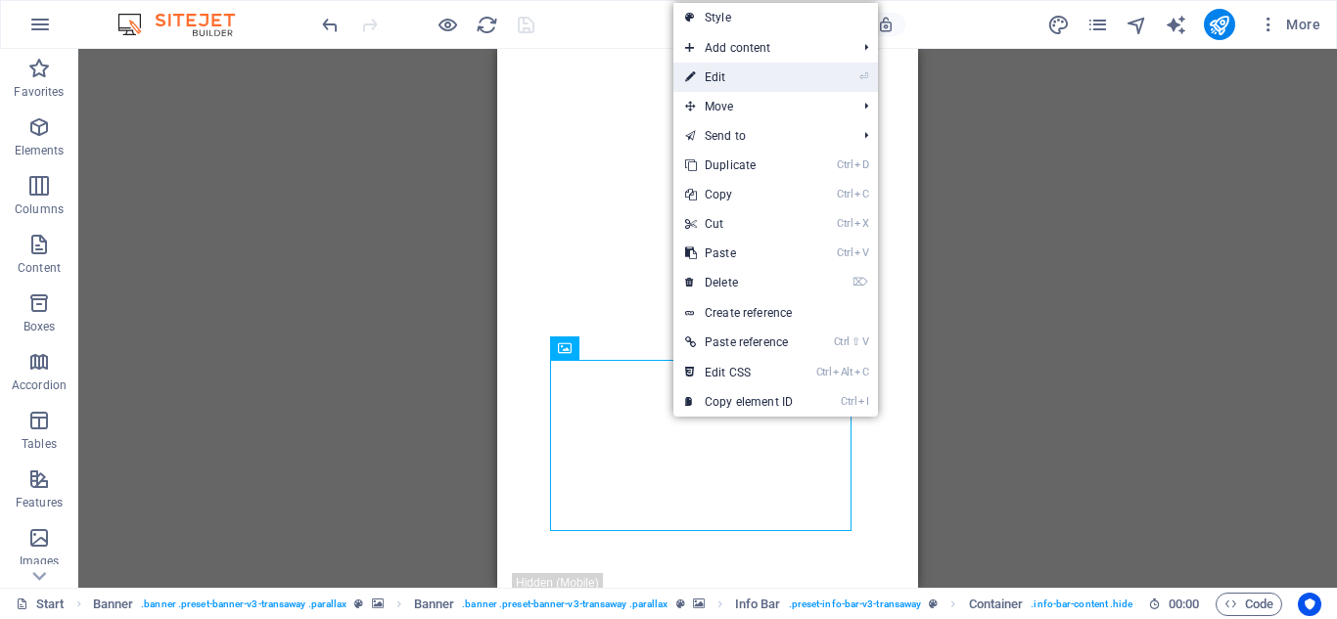
click at [741, 72] on link "⏎ Edit" at bounding box center [738, 77] width 131 height 29
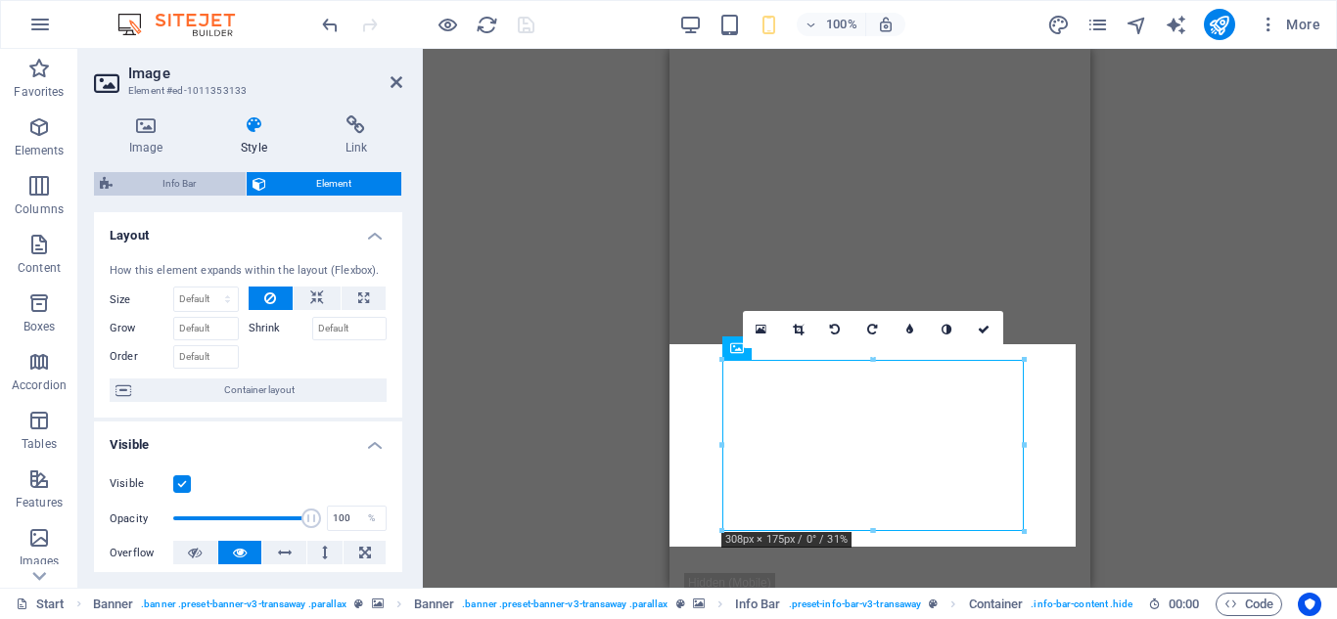
click at [164, 184] on span "Info Bar" at bounding box center [178, 183] width 121 height 23
select select "rem"
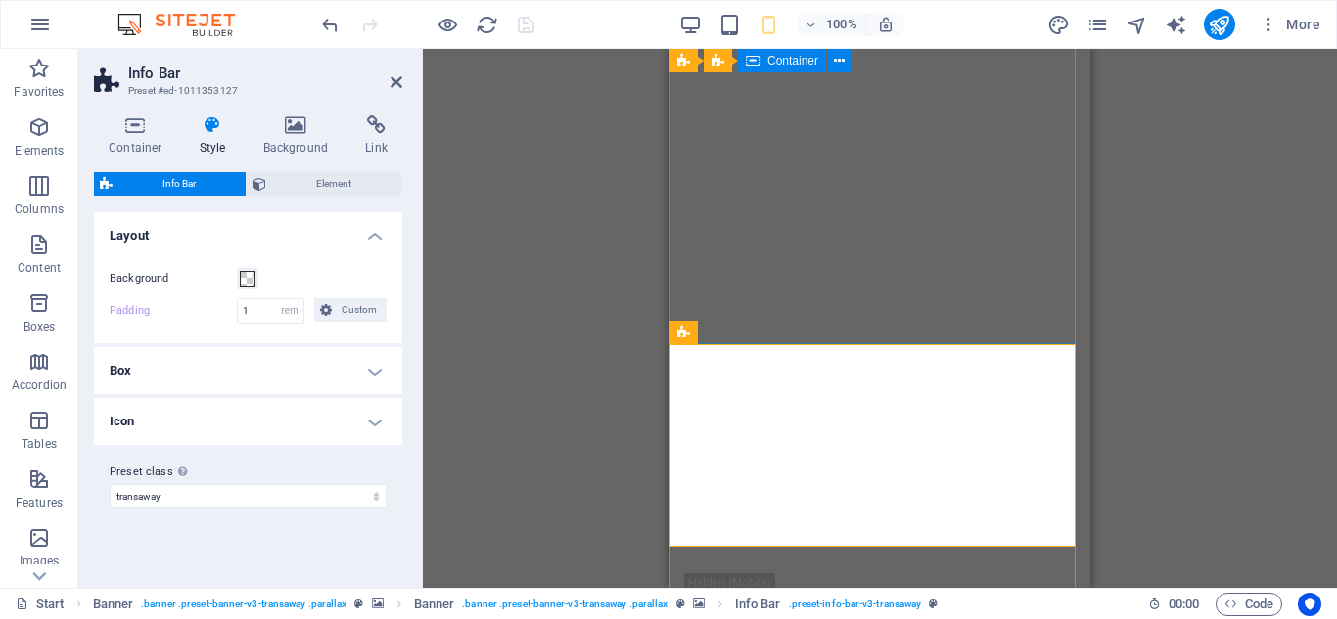
scroll to position [0, 0]
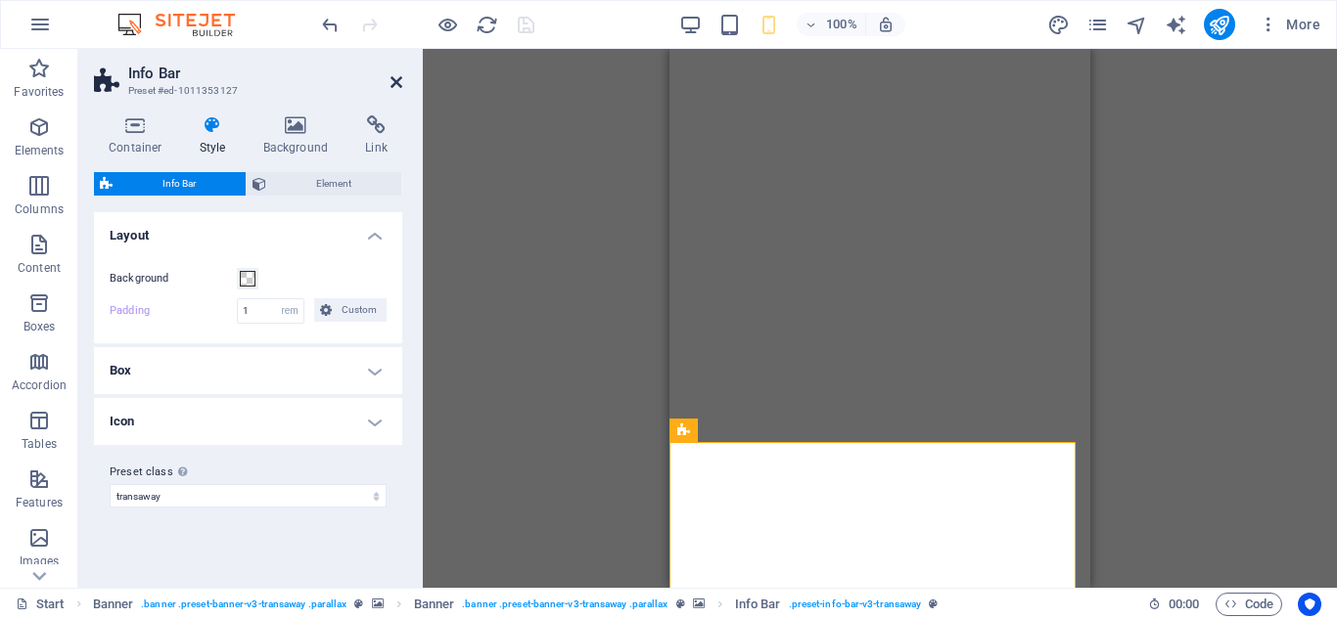
click at [390, 86] on icon at bounding box center [396, 82] width 12 height 16
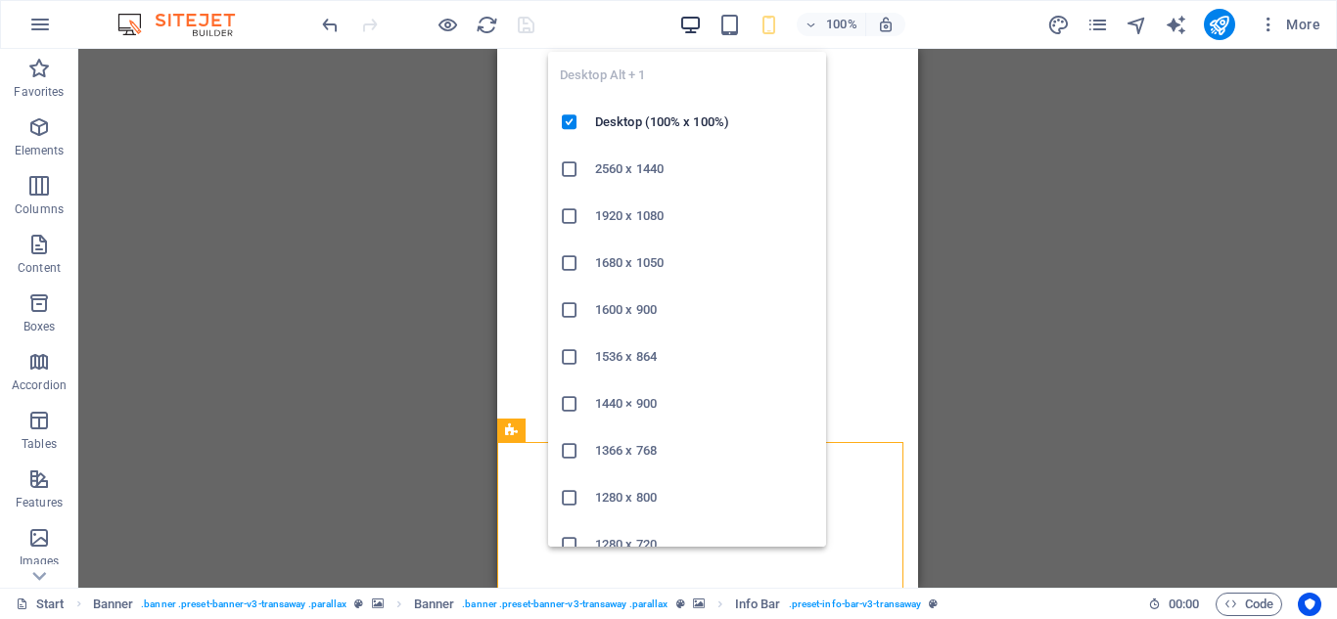
click at [700, 28] on icon "button" at bounding box center [690, 25] width 23 height 23
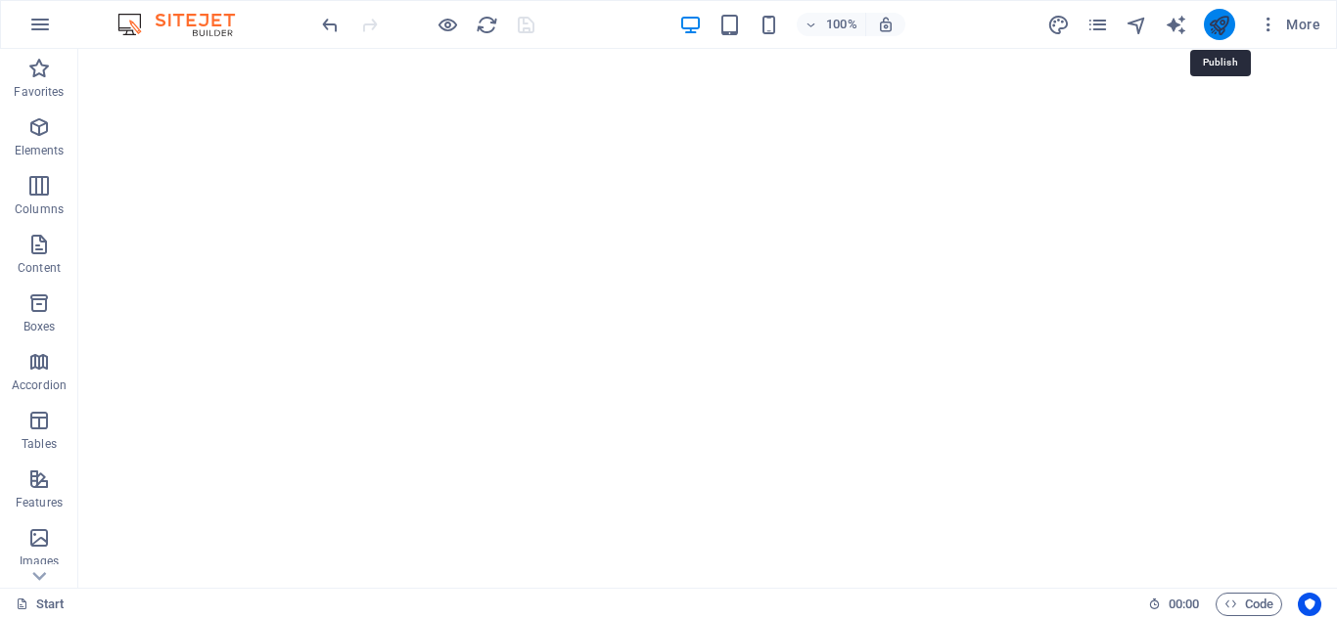
click at [1224, 29] on icon "publish" at bounding box center [1219, 25] width 23 height 23
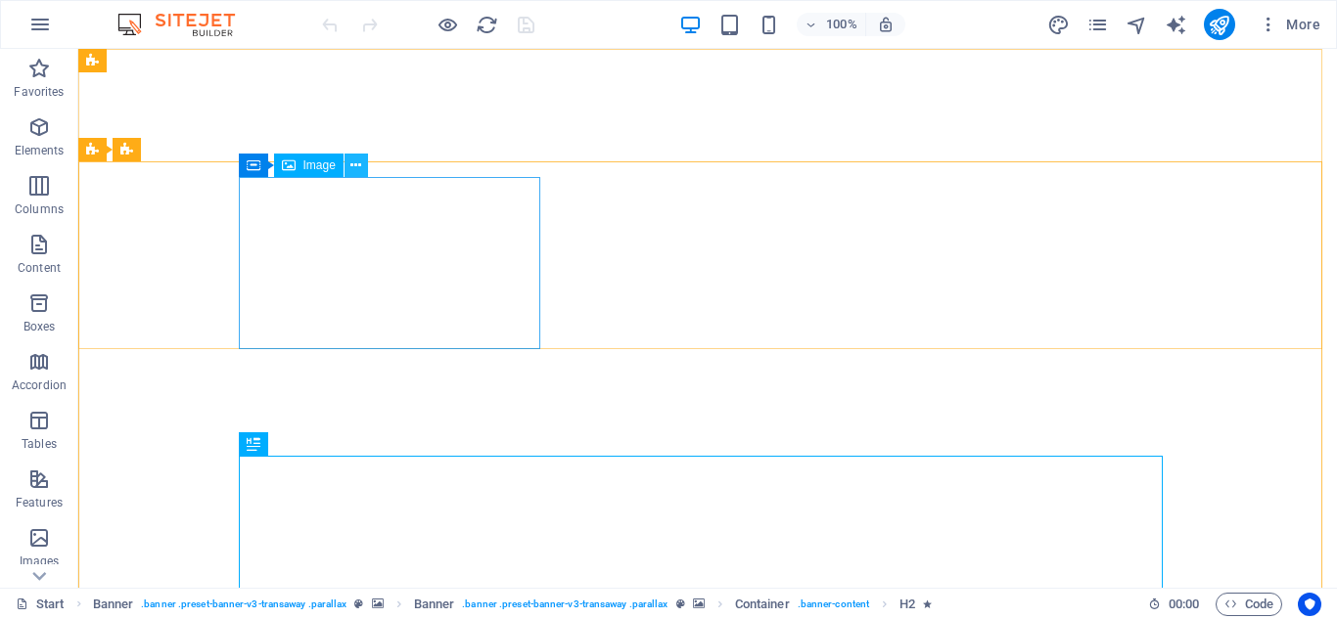
click at [349, 169] on button at bounding box center [355, 165] width 23 height 23
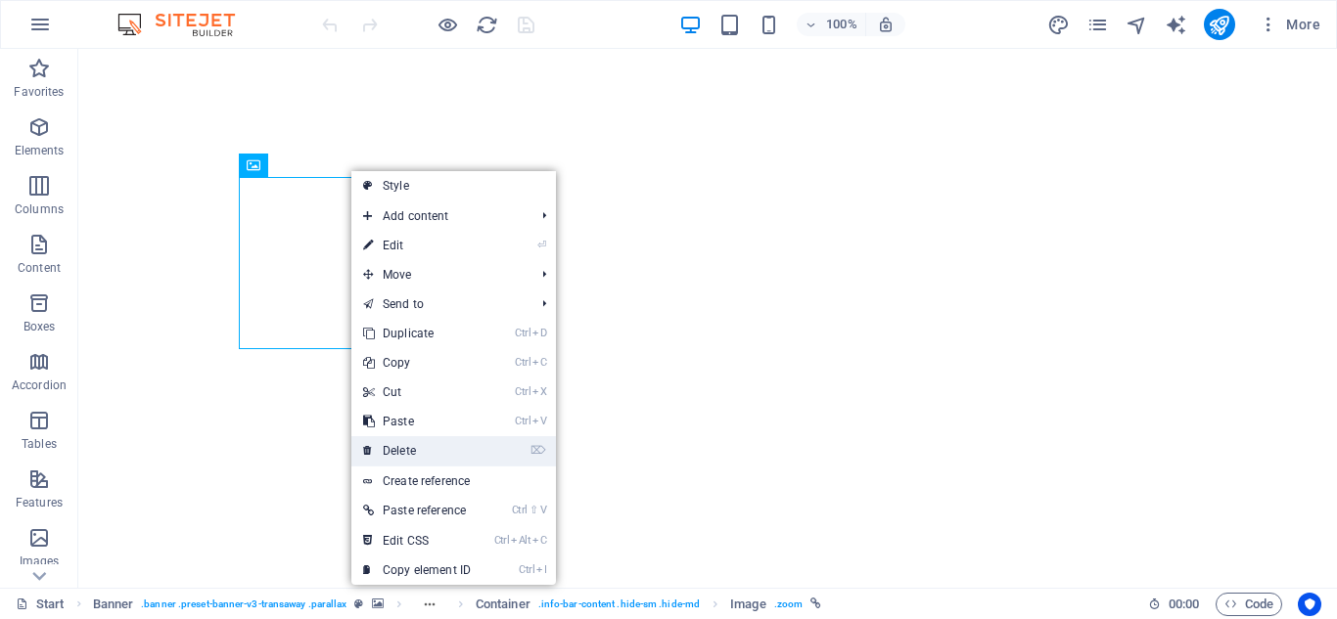
click at [414, 450] on link "⌦ Delete" at bounding box center [416, 450] width 131 height 29
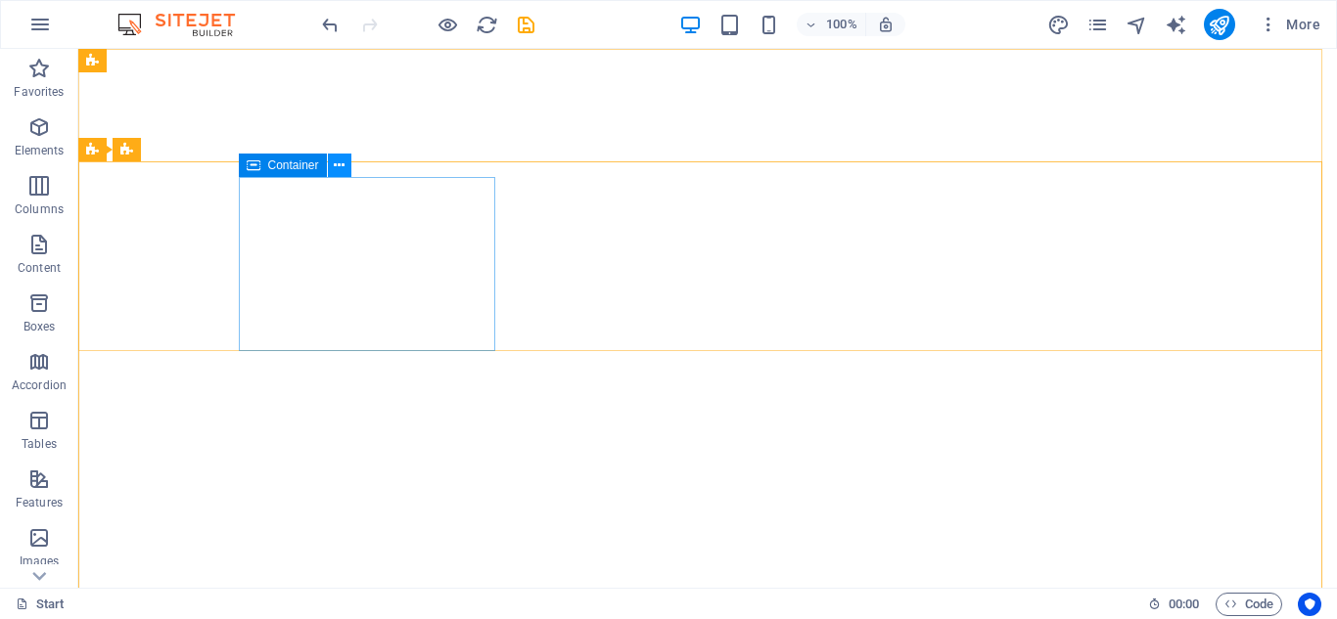
click at [336, 169] on icon at bounding box center [339, 166] width 11 height 21
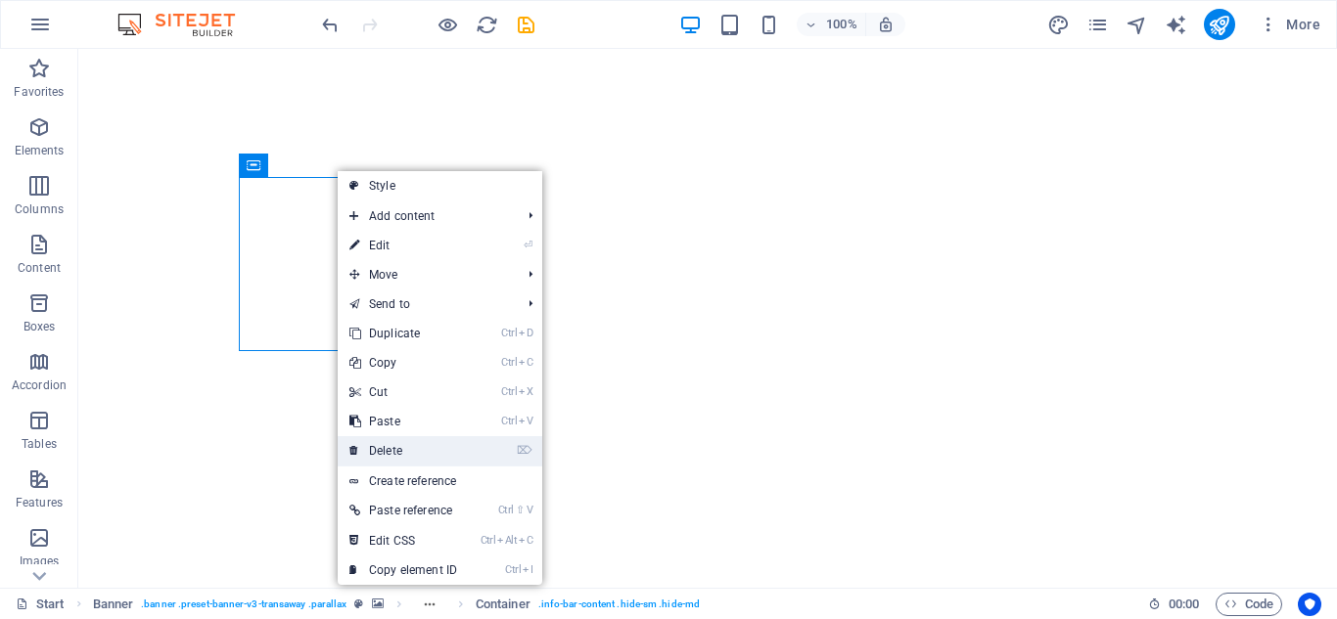
click at [411, 442] on link "⌦ Delete" at bounding box center [403, 450] width 131 height 29
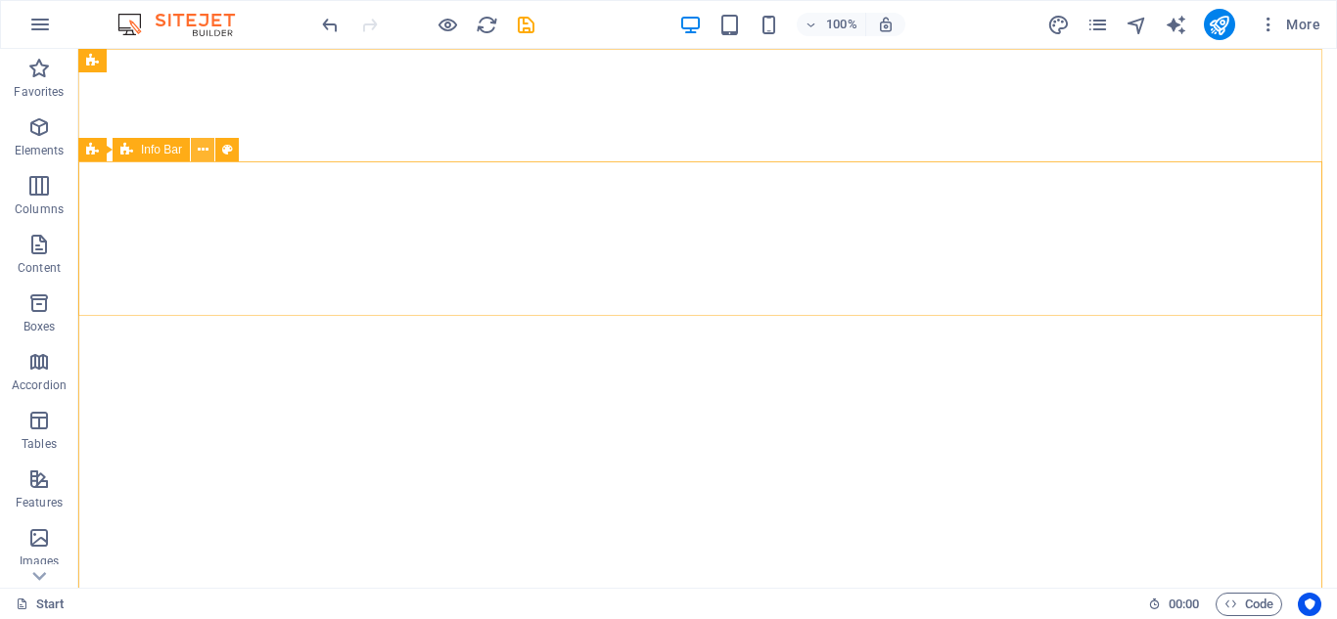
click at [201, 160] on icon at bounding box center [203, 150] width 11 height 21
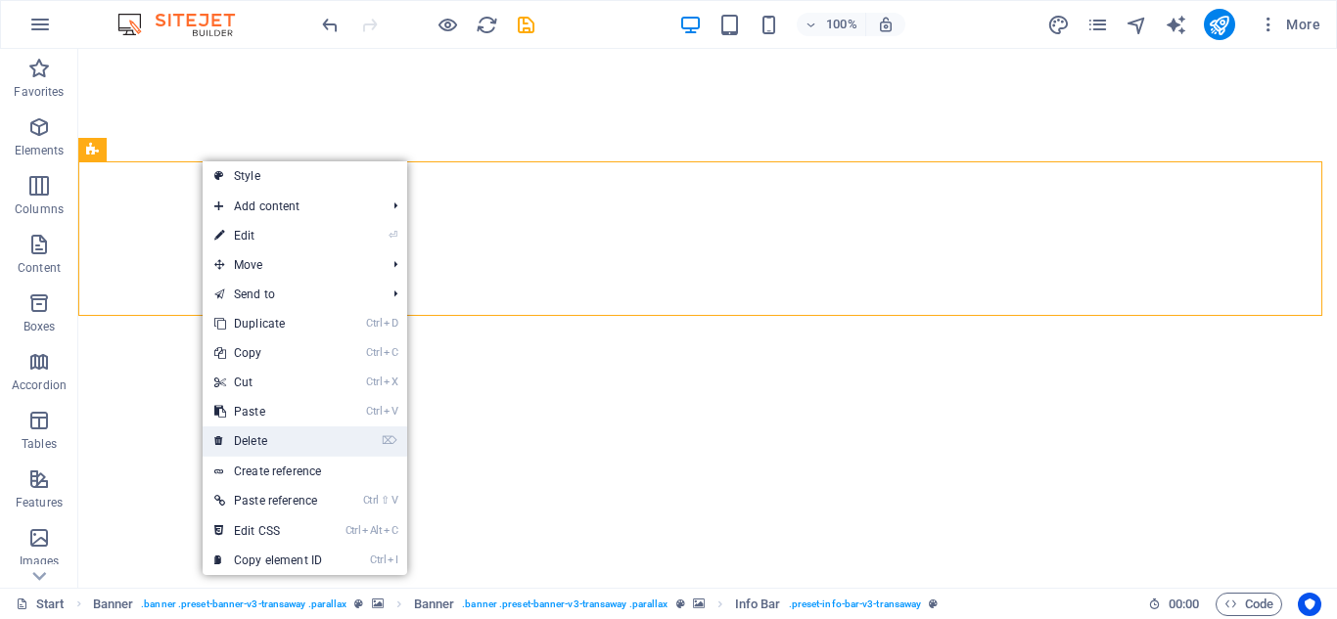
click at [283, 436] on link "⌦ Delete" at bounding box center [268, 441] width 131 height 29
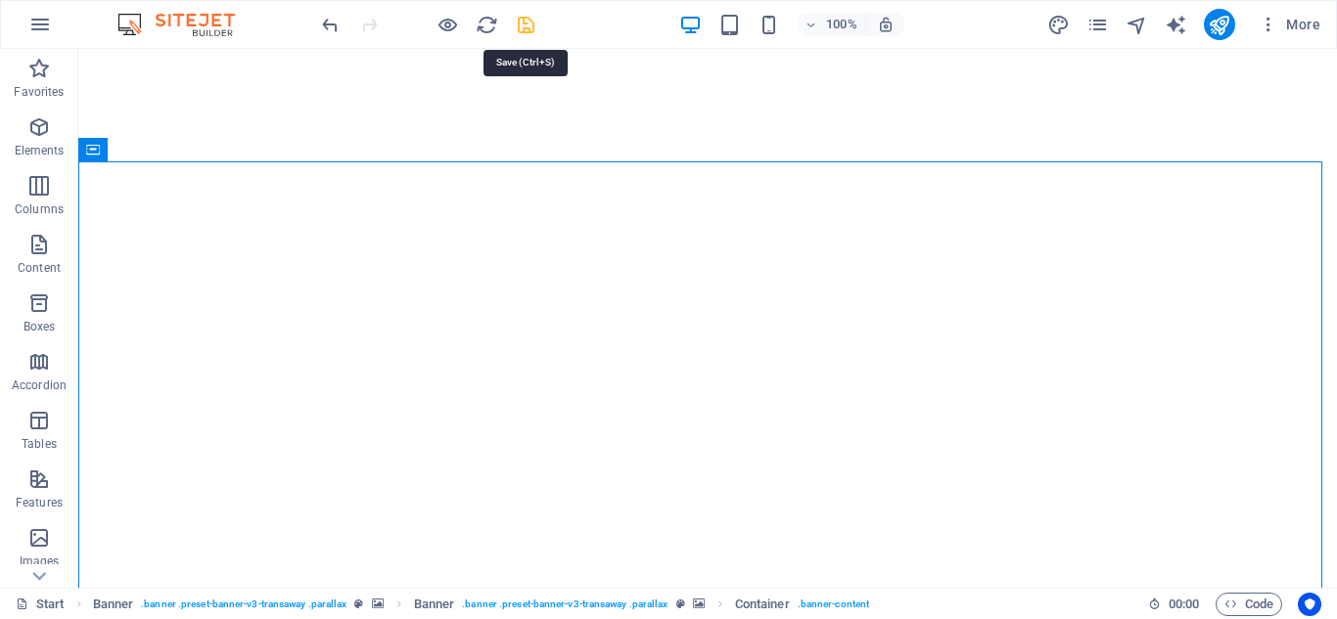
click at [523, 25] on icon "save" at bounding box center [526, 25] width 23 height 23
checkbox input "false"
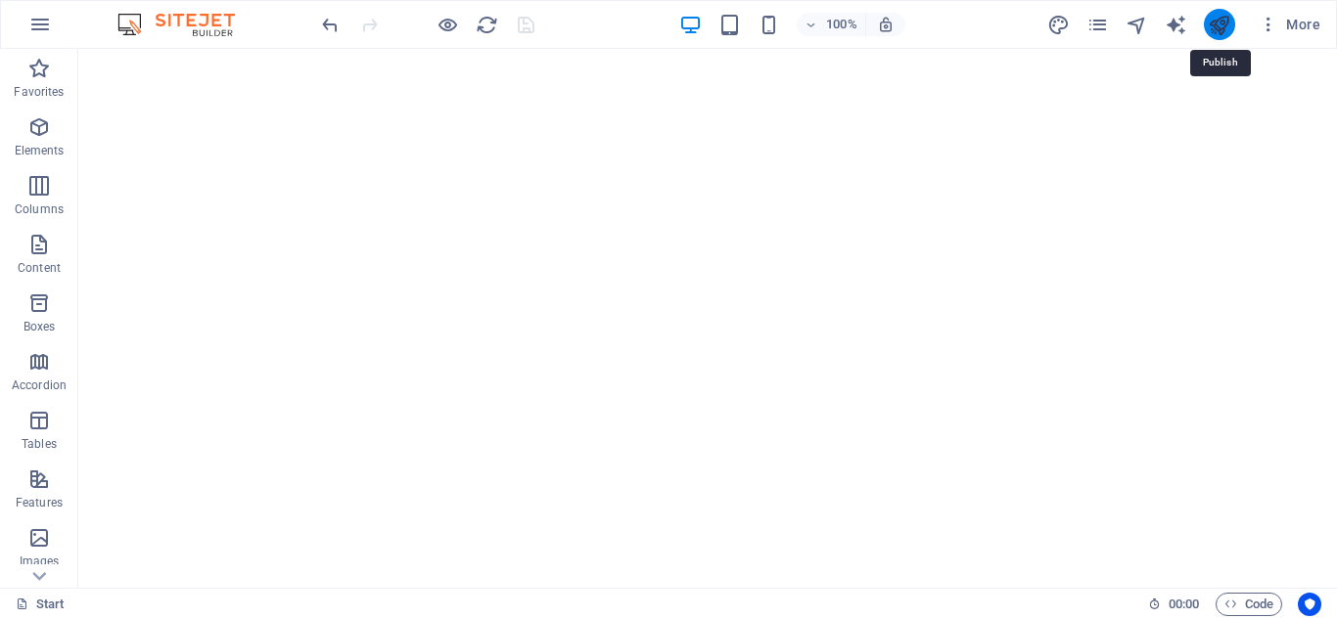
click at [1220, 23] on icon "publish" at bounding box center [1219, 25] width 23 height 23
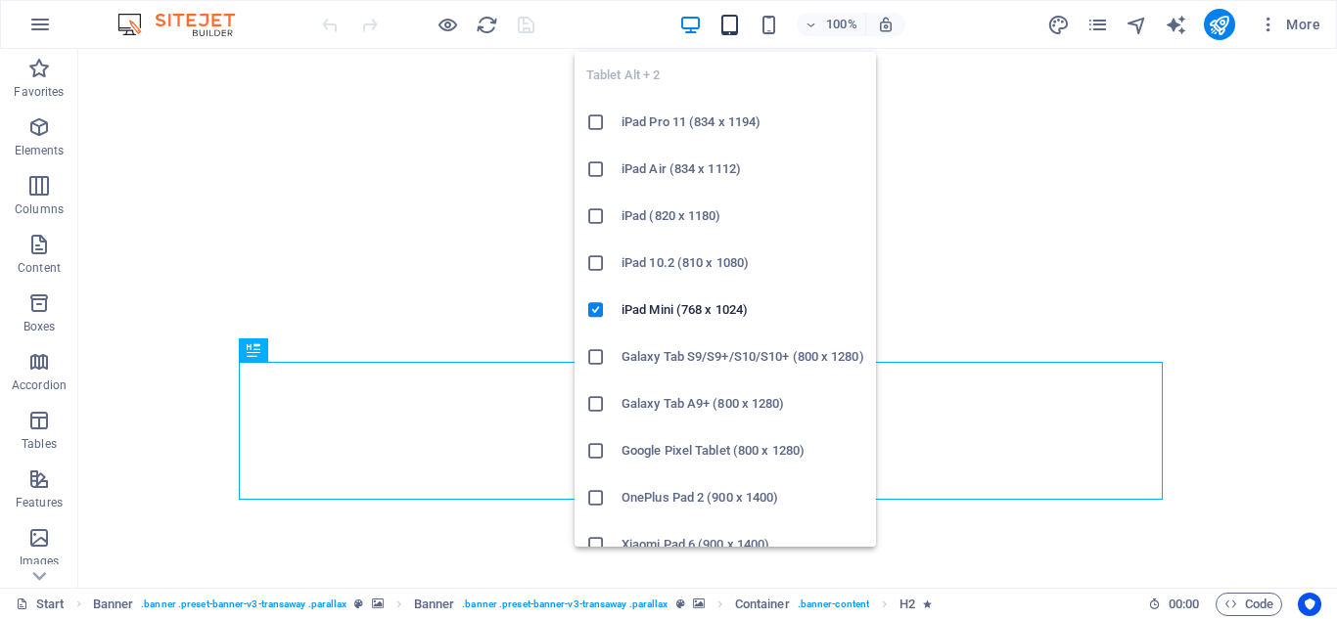
click at [732, 32] on icon "button" at bounding box center [729, 25] width 23 height 23
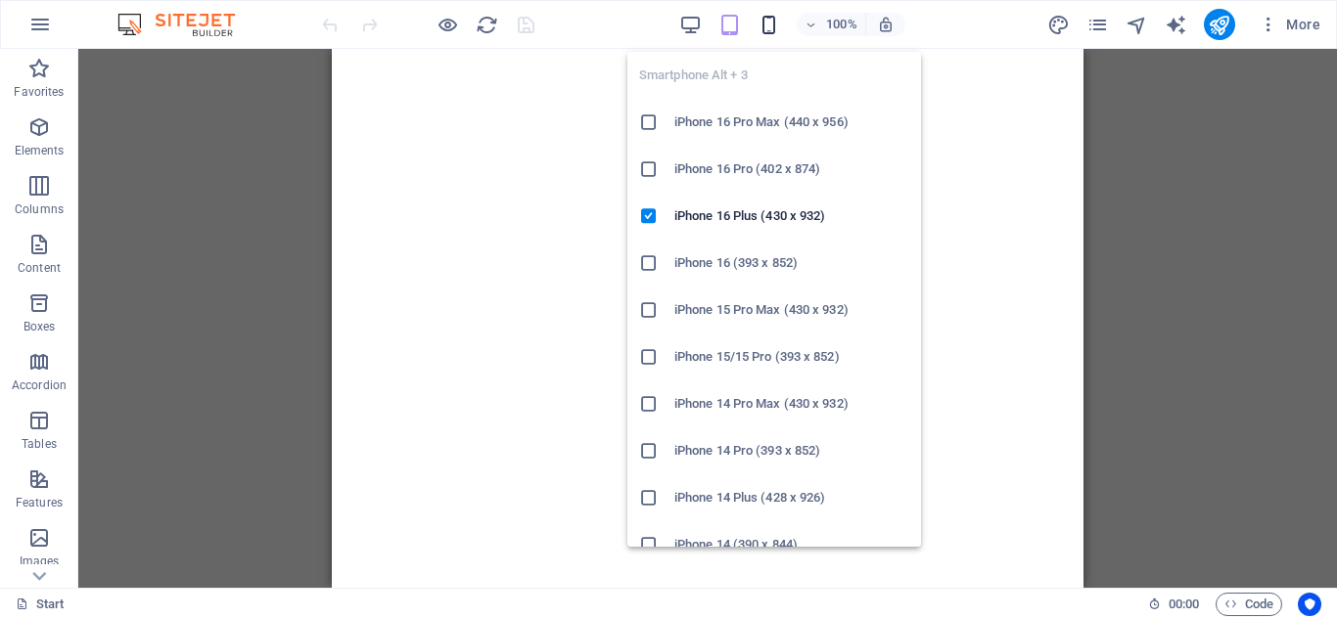
click at [769, 27] on icon "button" at bounding box center [768, 25] width 23 height 23
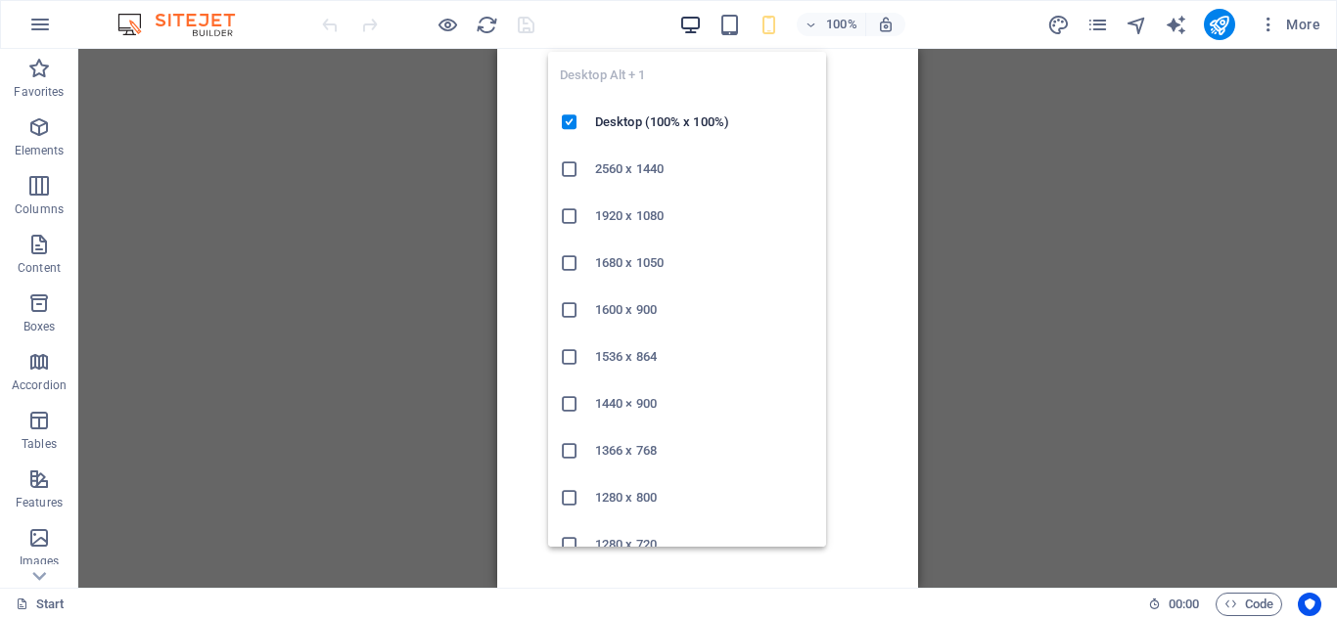
click at [696, 29] on icon "button" at bounding box center [690, 25] width 23 height 23
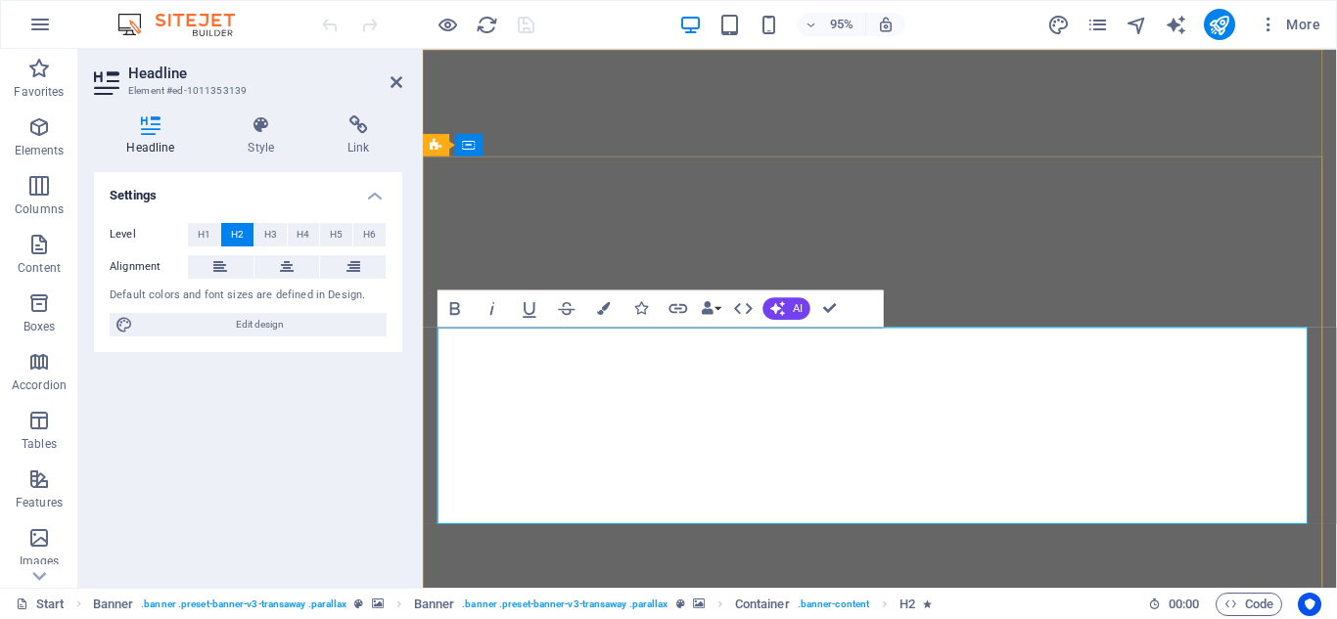
click at [43, 141] on span "Elements" at bounding box center [39, 138] width 78 height 47
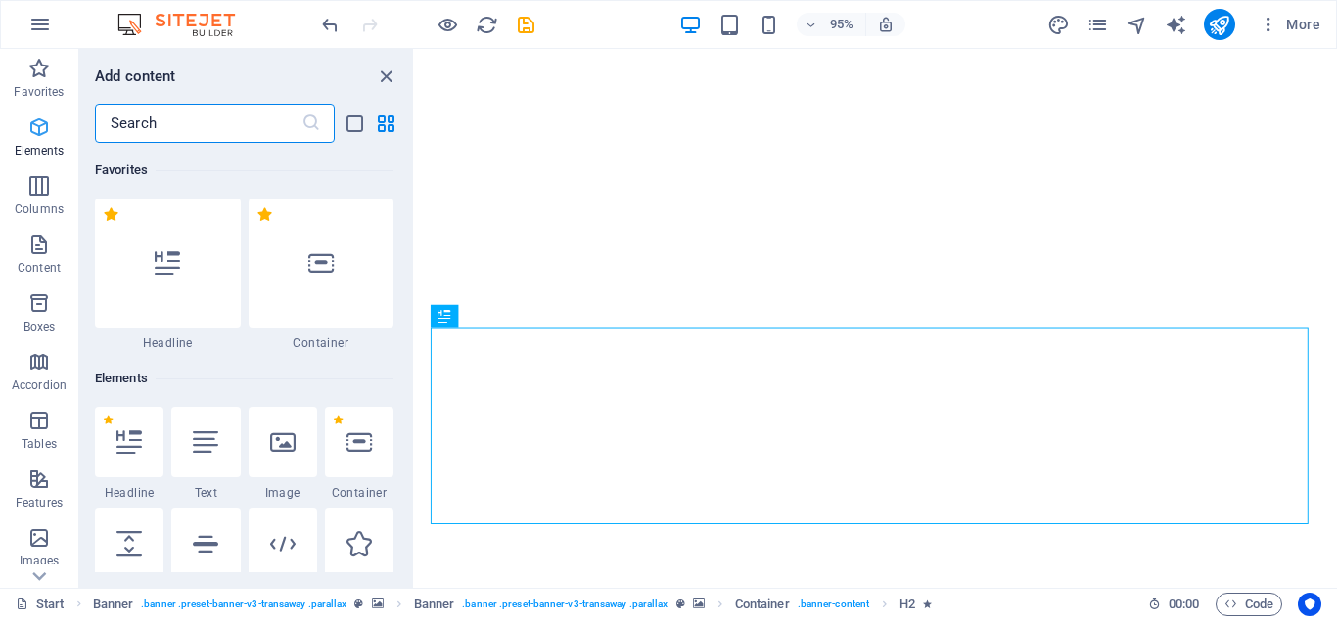
scroll to position [208, 0]
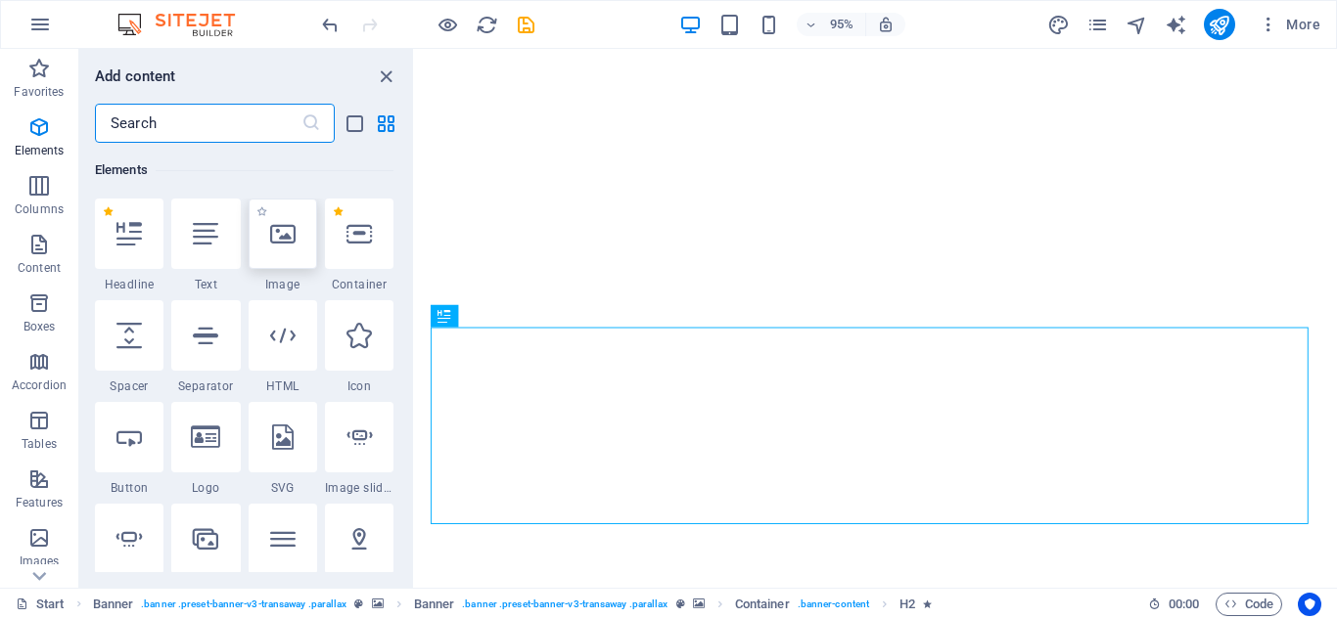
click at [279, 246] on icon at bounding box center [282, 233] width 25 height 25
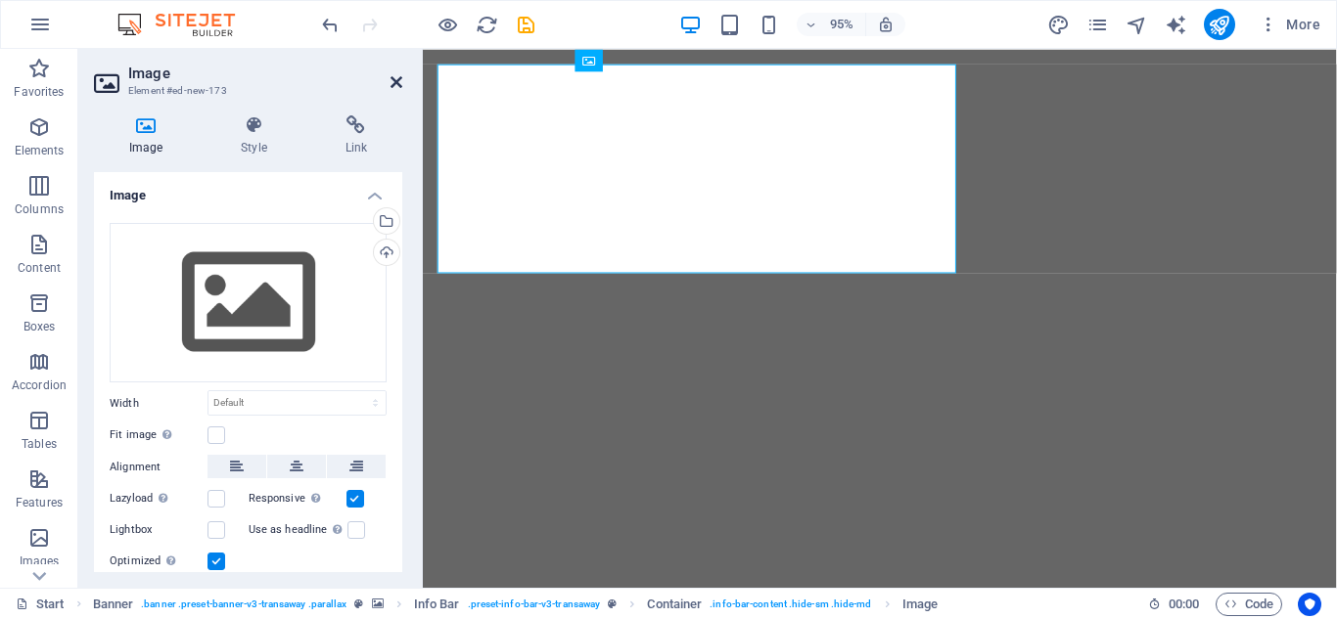
click at [401, 87] on icon at bounding box center [396, 82] width 12 height 16
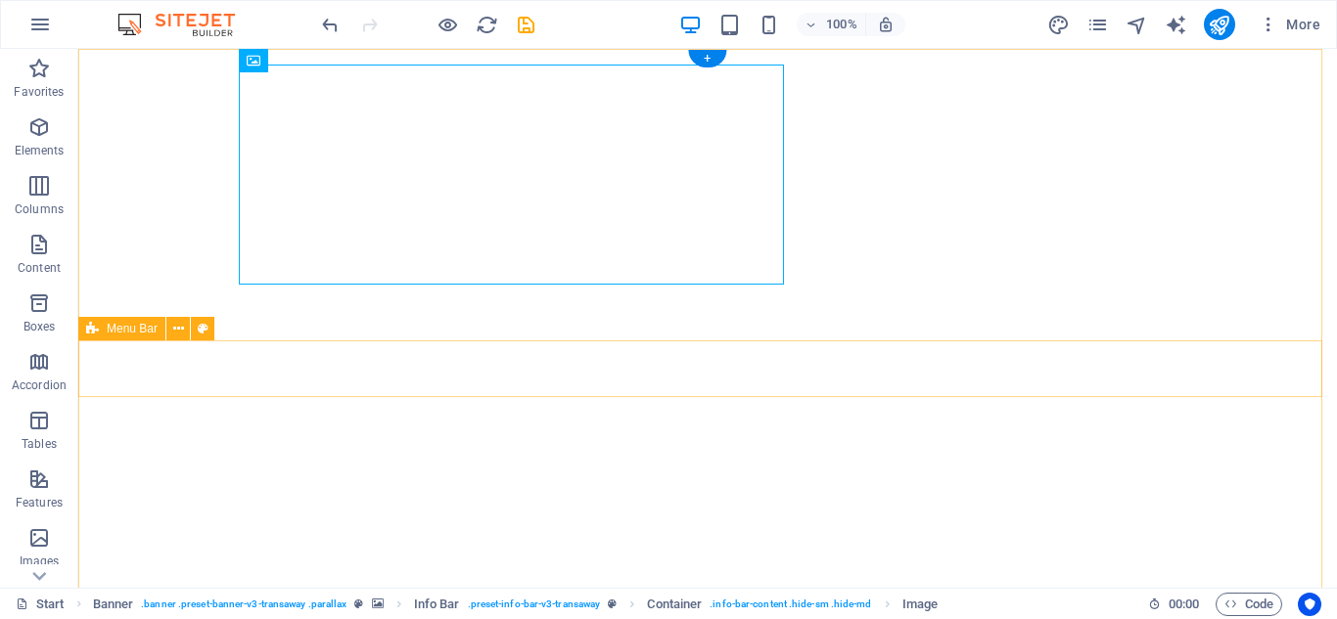
scroll to position [196, 0]
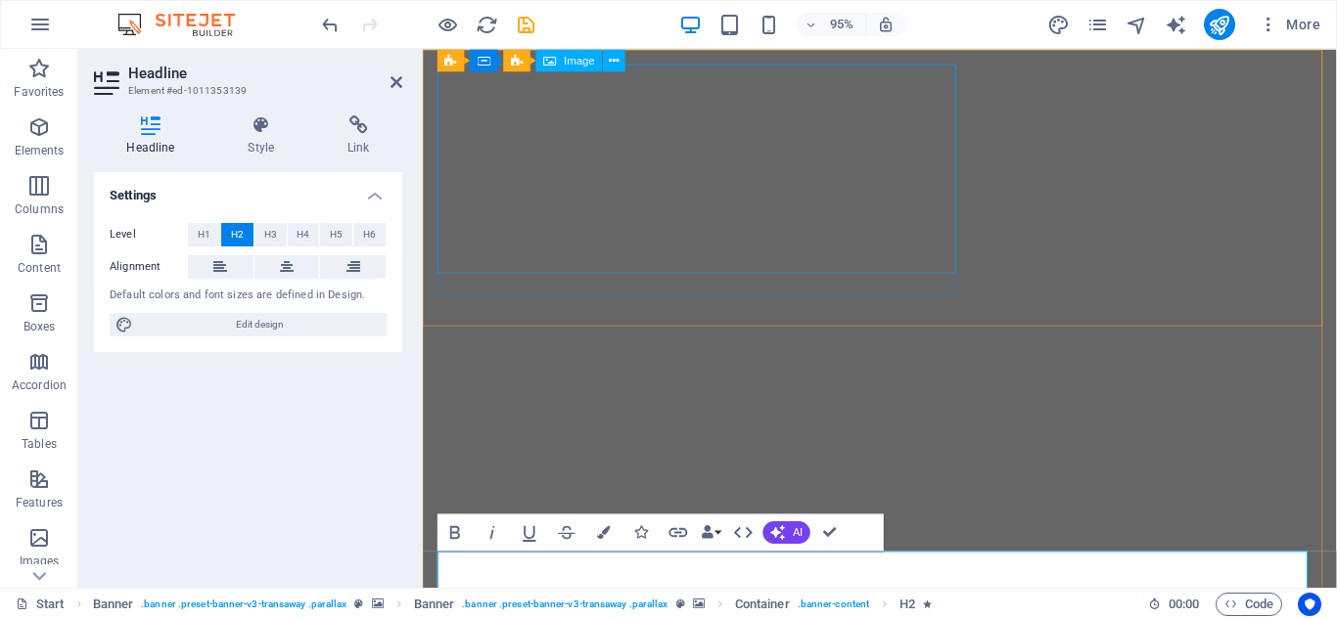
scroll to position [0, 0]
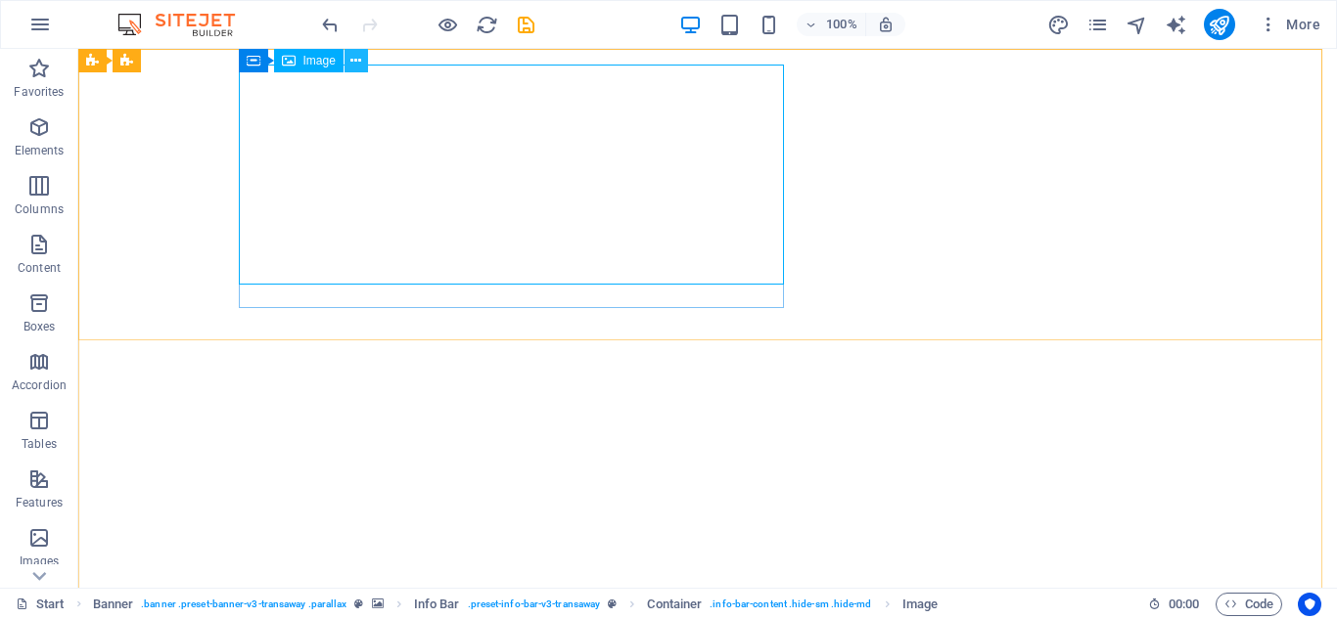
click at [359, 55] on icon at bounding box center [355, 61] width 11 height 21
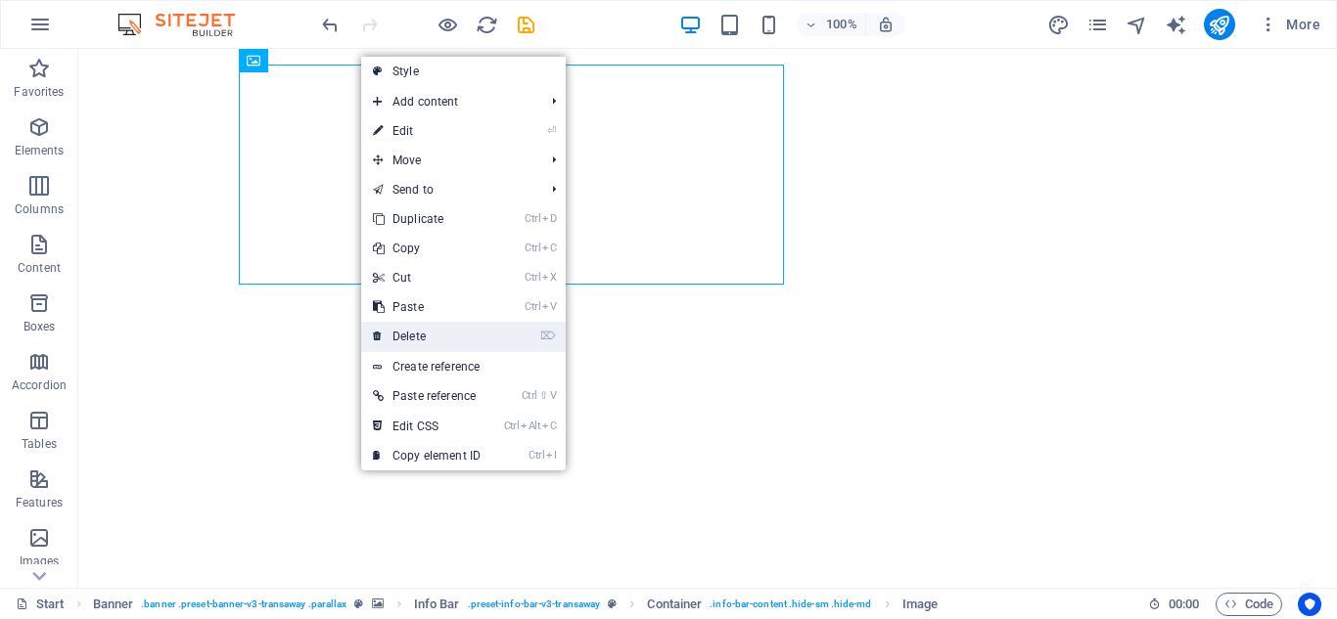
click at [432, 341] on link "⌦ Delete" at bounding box center [426, 336] width 131 height 29
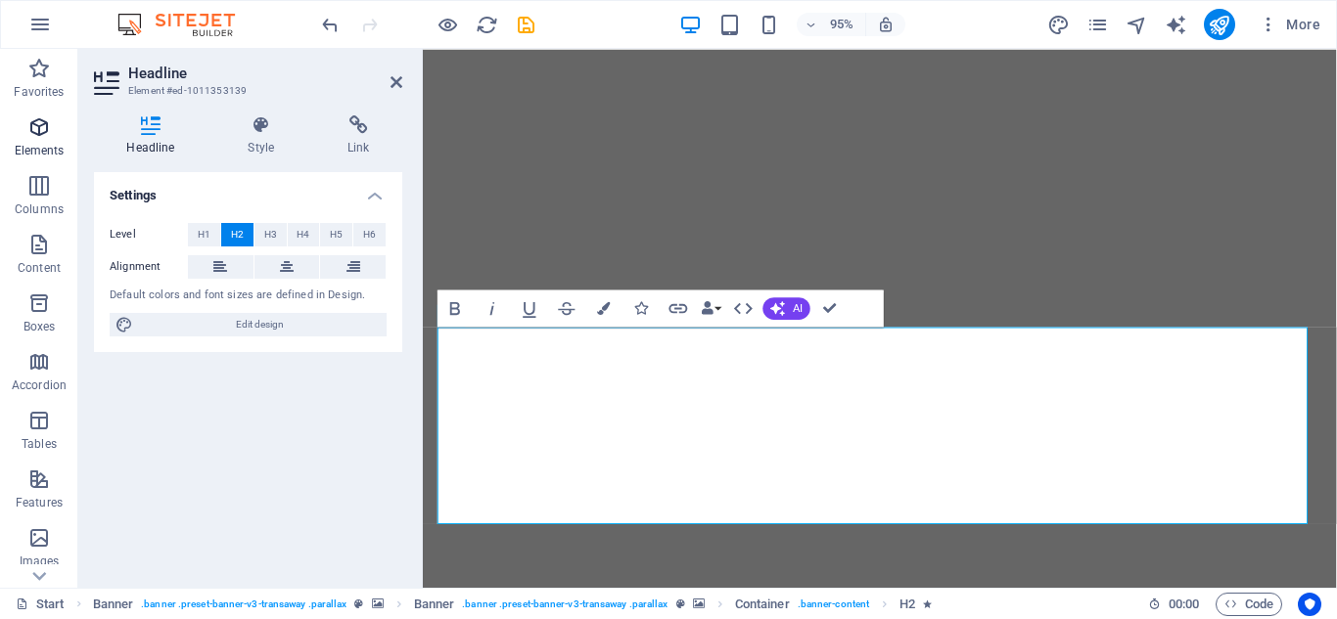
click at [44, 138] on icon "button" at bounding box center [38, 126] width 23 height 23
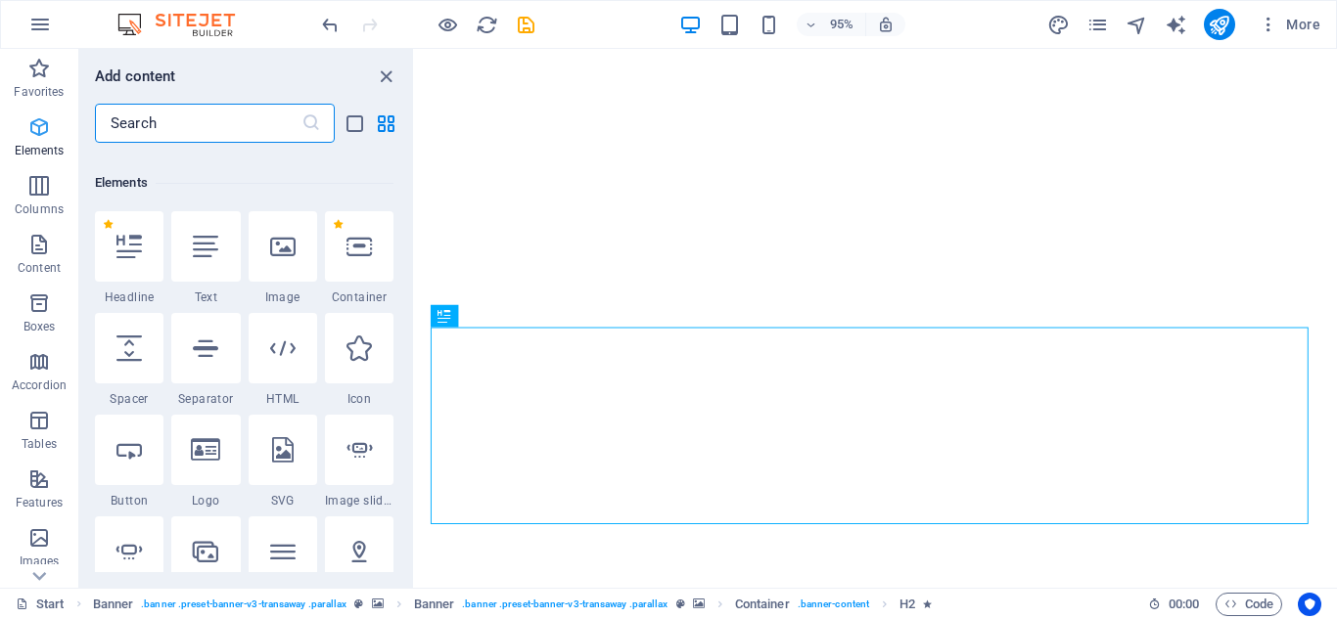
scroll to position [208, 0]
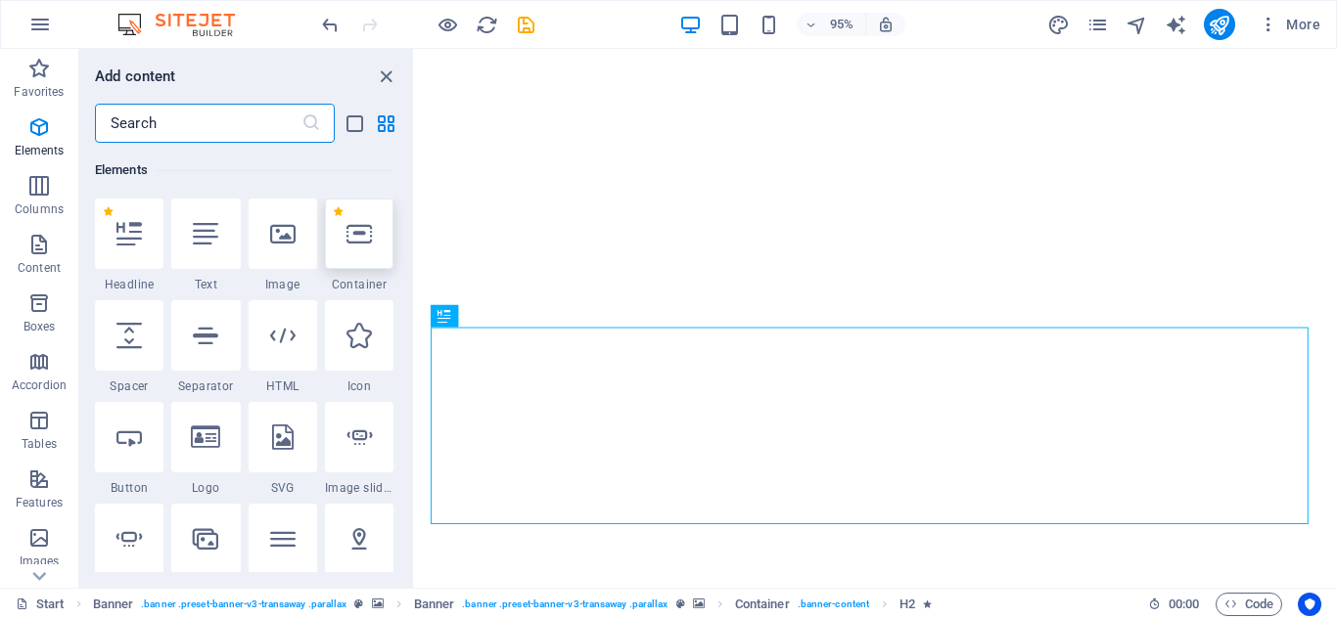
click at [357, 252] on div at bounding box center [359, 234] width 68 height 70
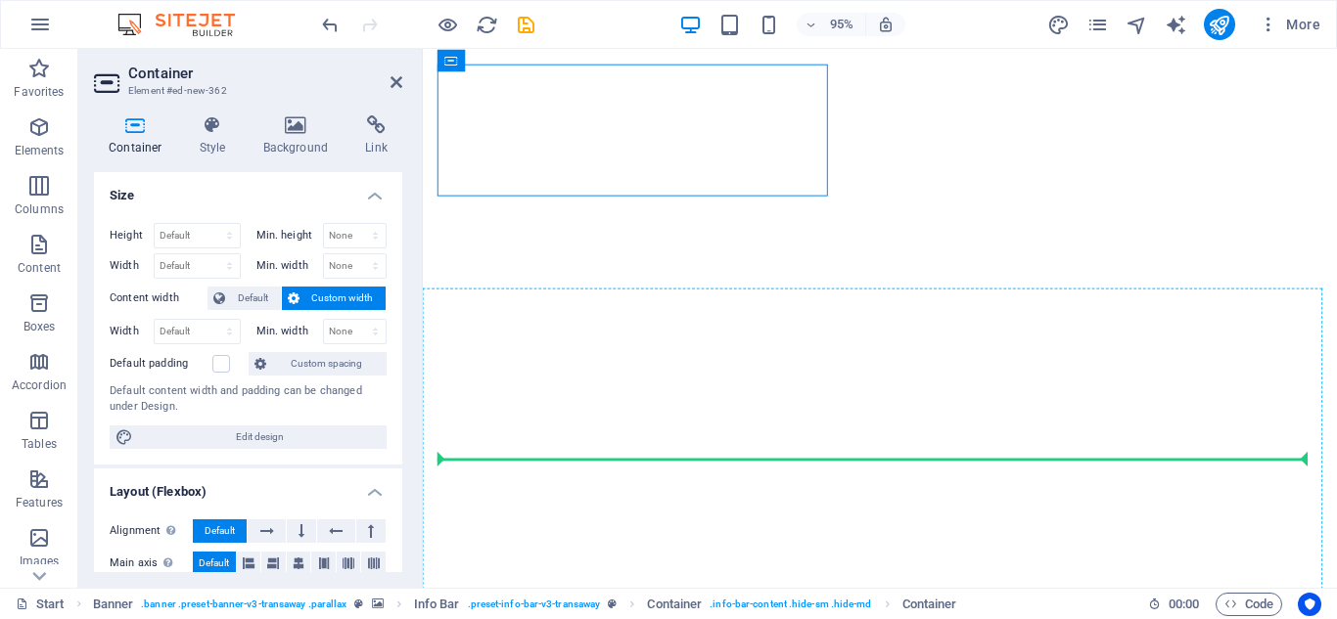
drag, startPoint x: 678, startPoint y: 137, endPoint x: 882, endPoint y: 497, distance: 413.6
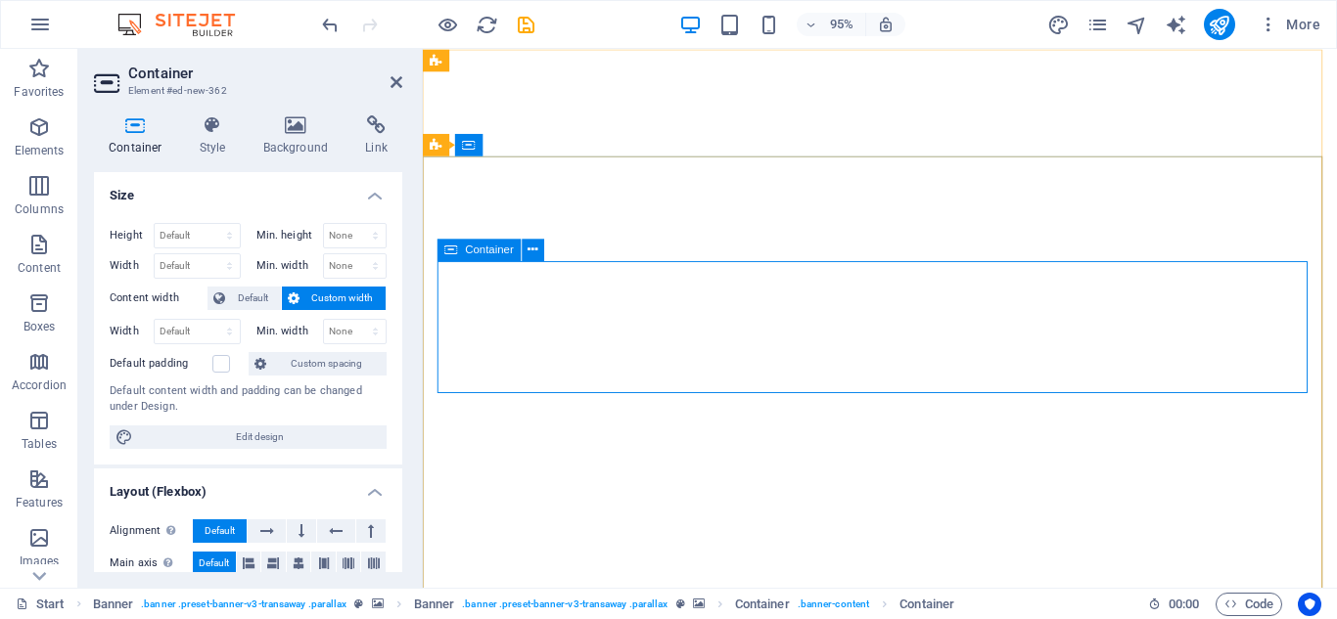
scroll to position [98, 0]
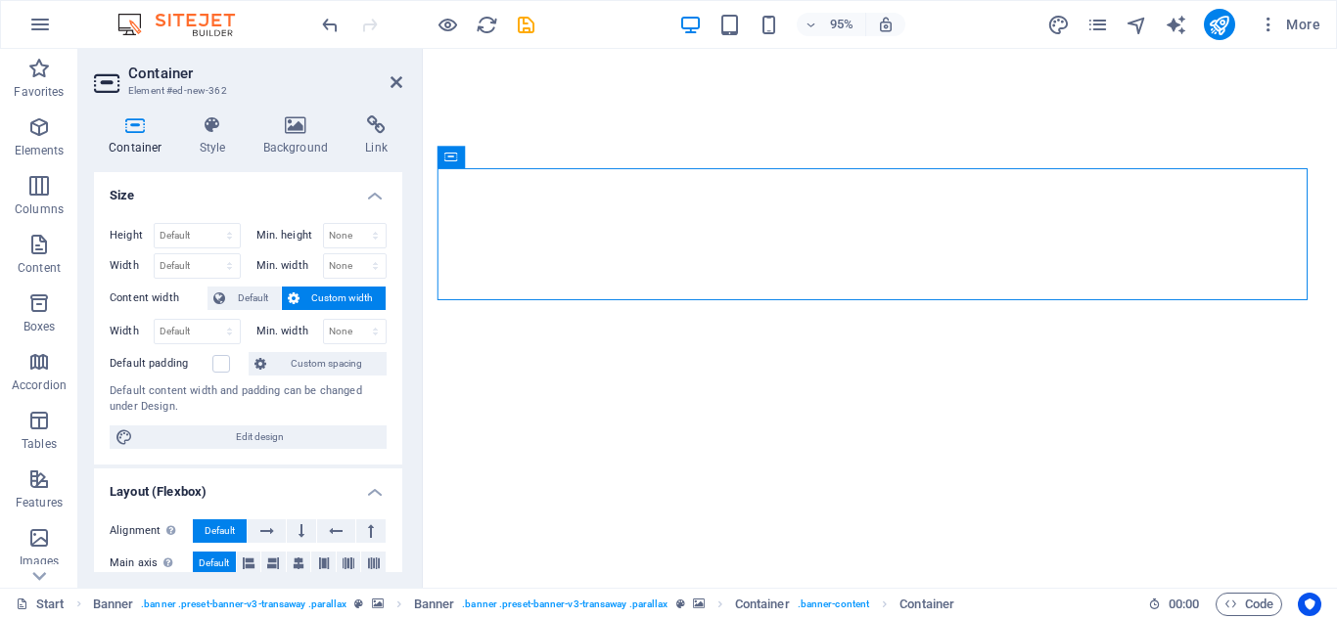
drag, startPoint x: 864, startPoint y: 229, endPoint x: 882, endPoint y: 270, distance: 44.7
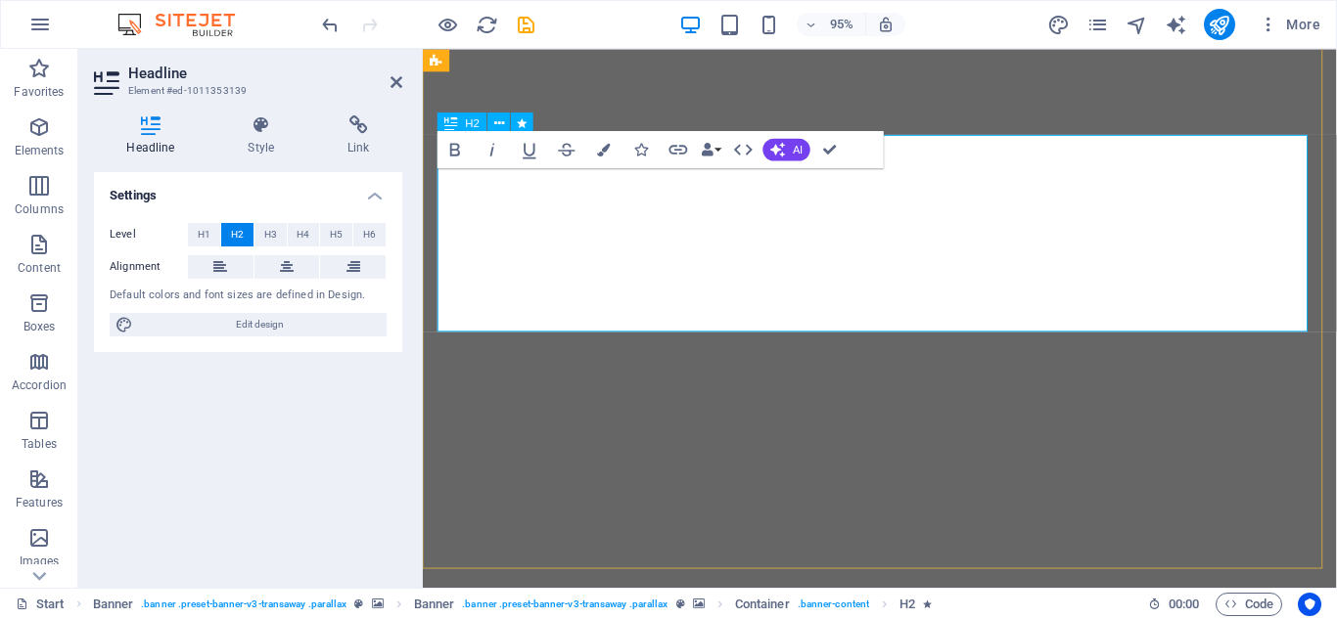
scroll to position [133, 0]
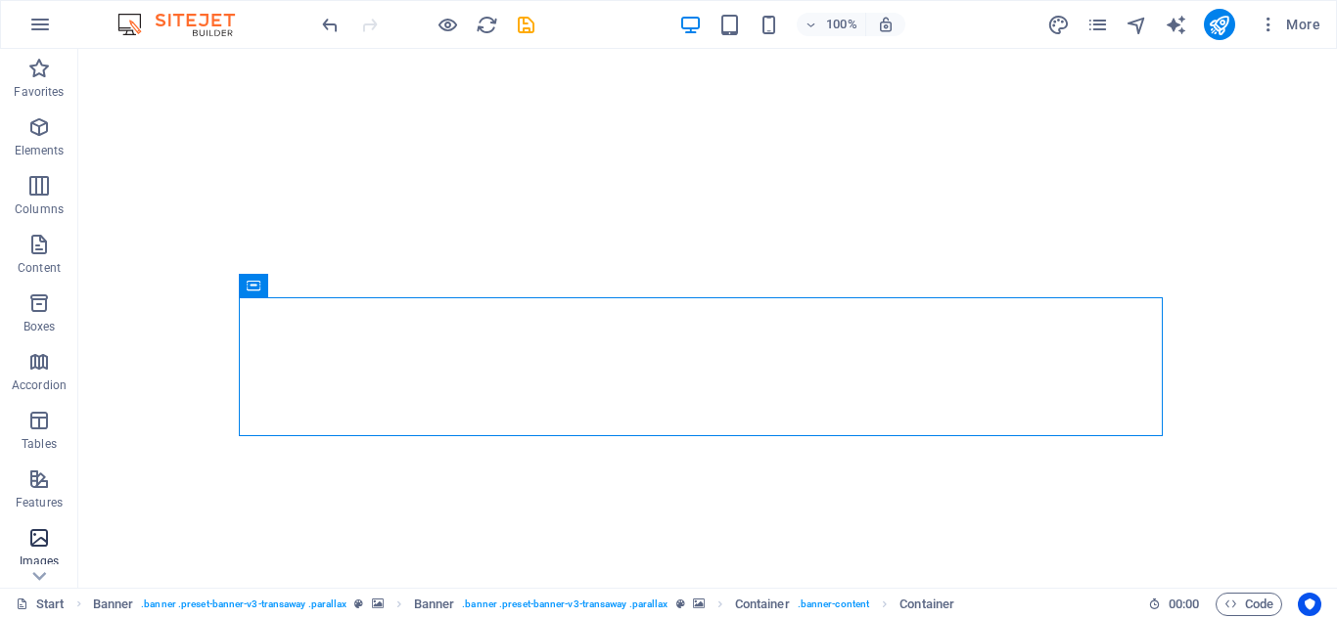
click at [46, 541] on icon "button" at bounding box center [38, 537] width 23 height 23
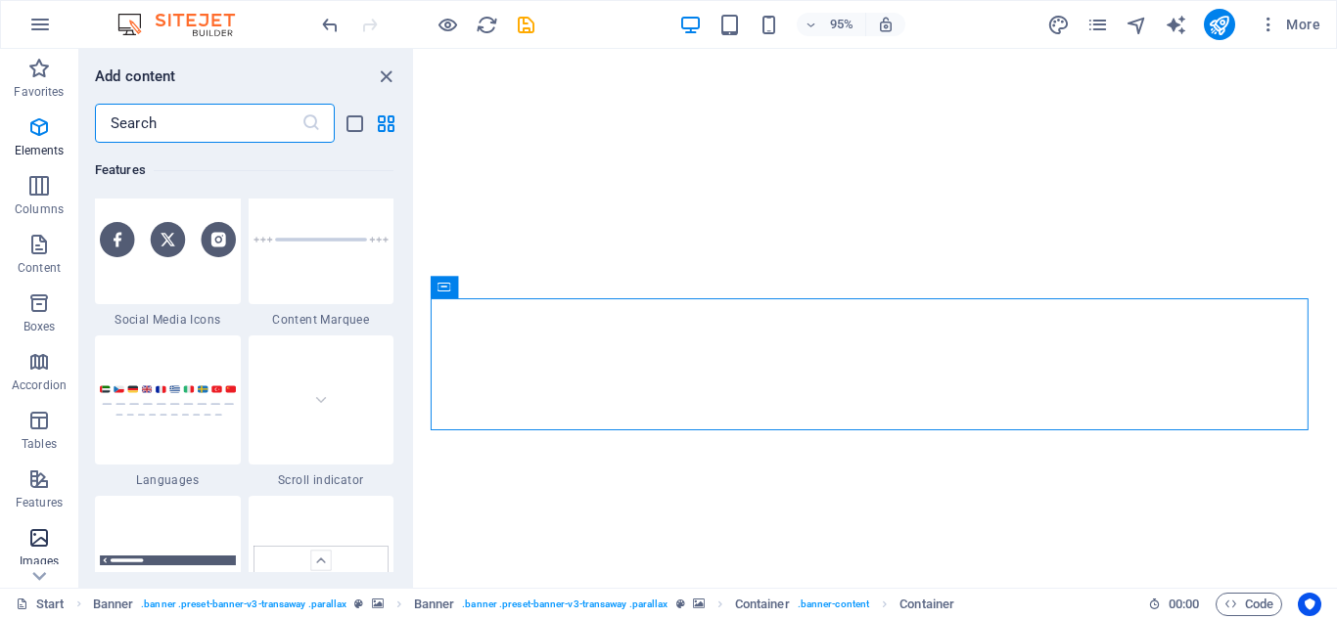
scroll to position [9922, 0]
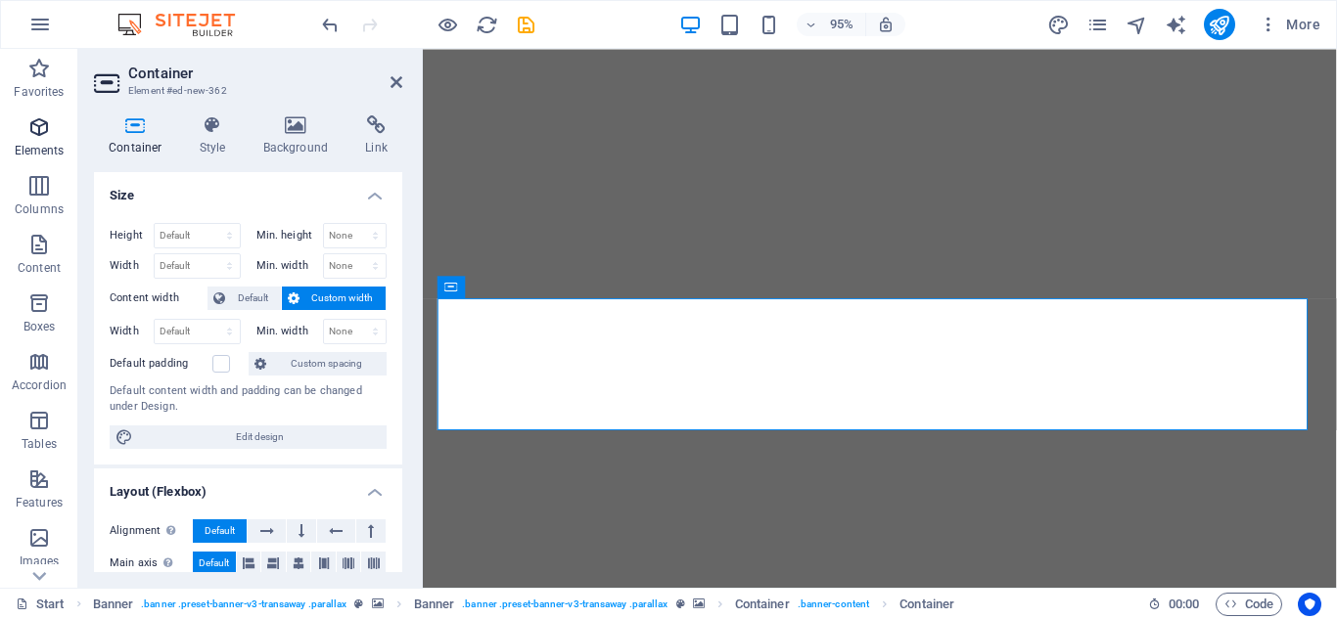
click at [36, 149] on p "Elements" at bounding box center [40, 151] width 50 height 16
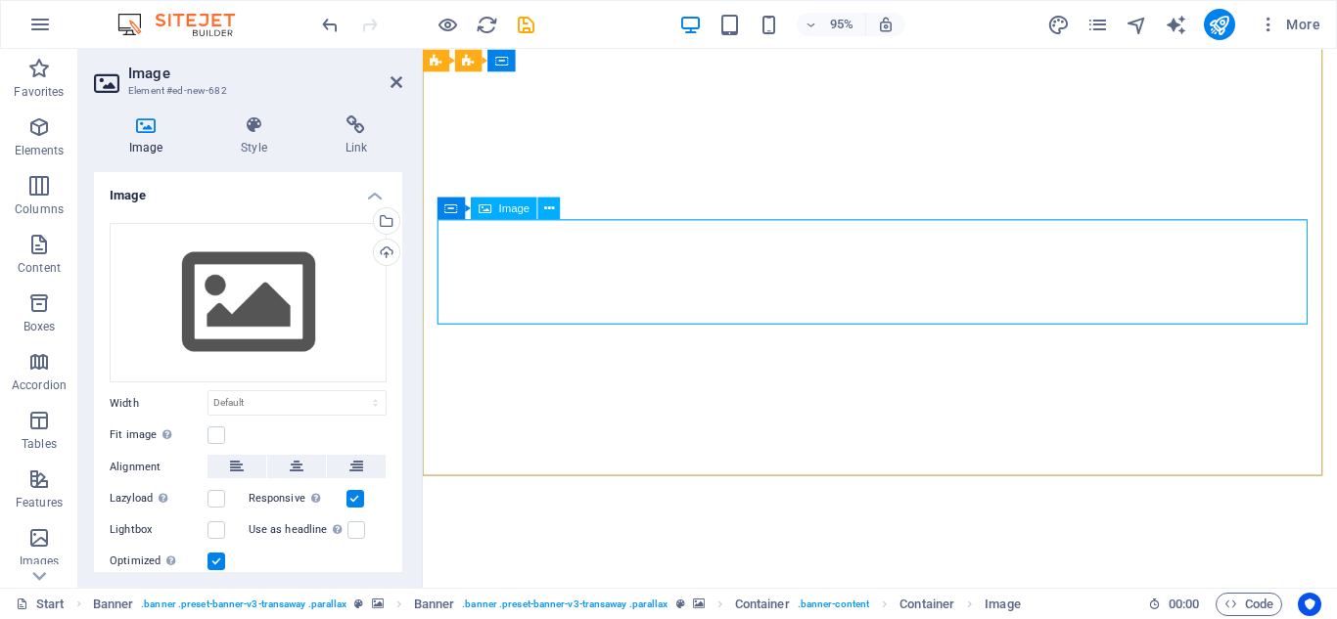
scroll to position [231, 0]
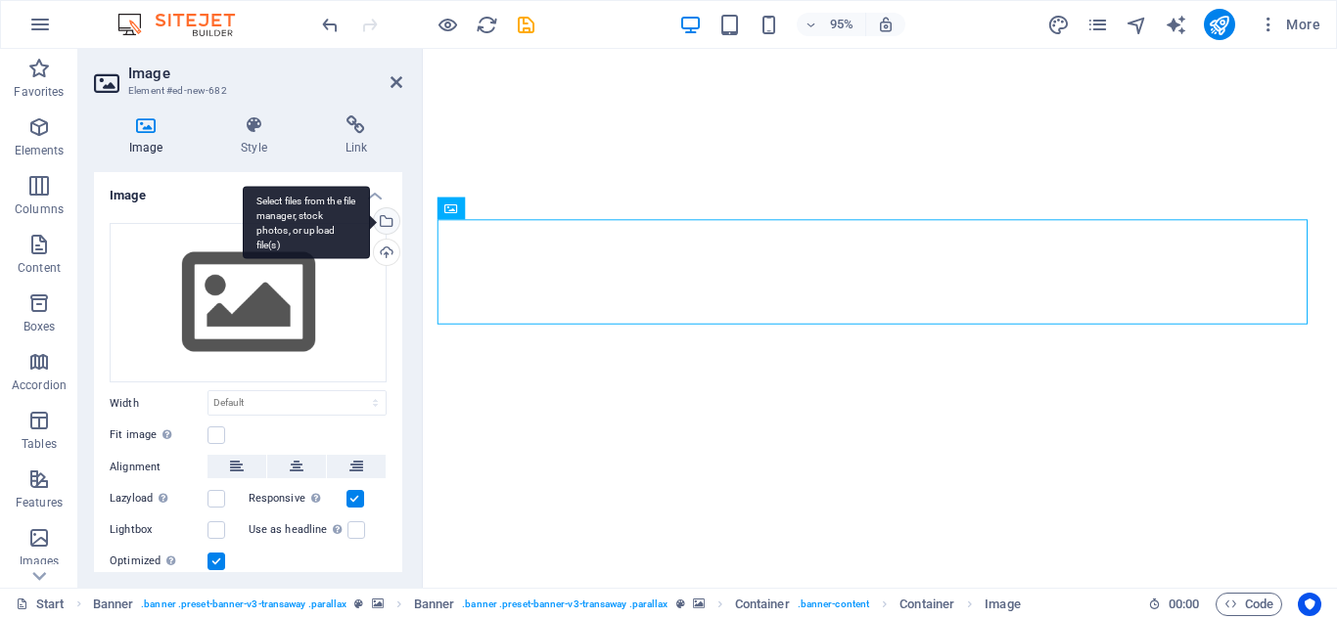
click at [370, 218] on div "Select files from the file manager, stock photos, or upload file(s)" at bounding box center [306, 222] width 127 height 73
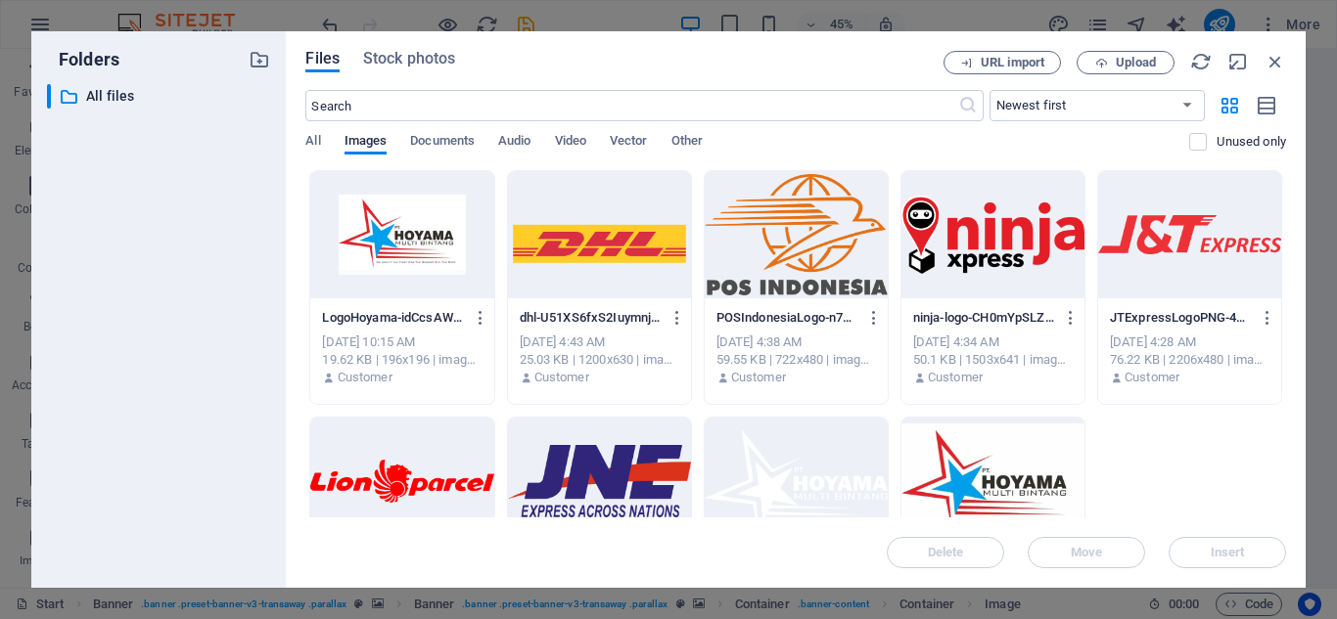
click at [822, 463] on div at bounding box center [796, 481] width 183 height 127
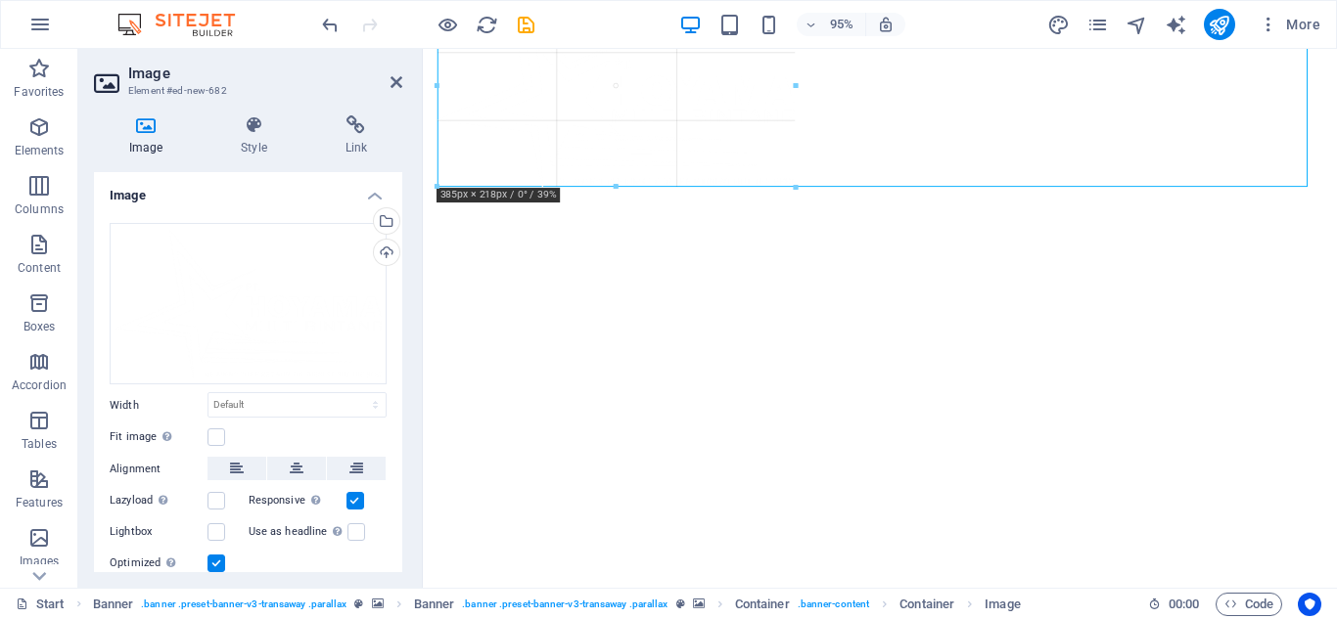
drag, startPoint x: 433, startPoint y: 454, endPoint x: 623, endPoint y: 168, distance: 343.6
type input "387"
select select "px"
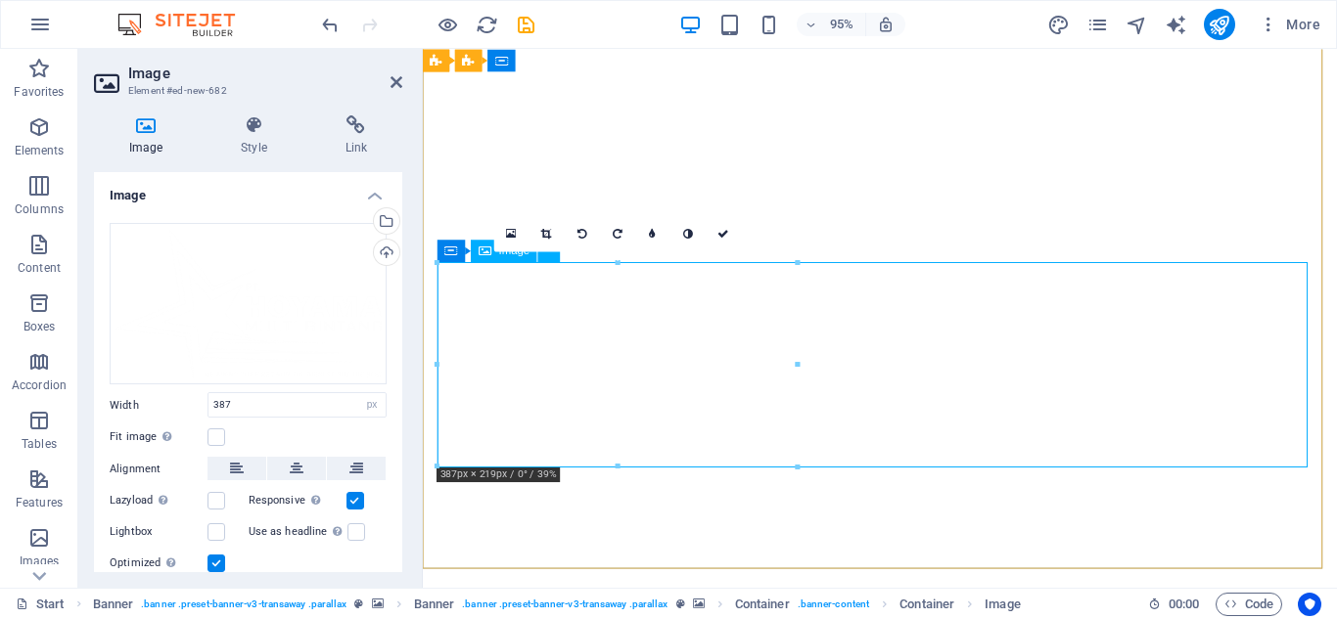
scroll to position [133, 0]
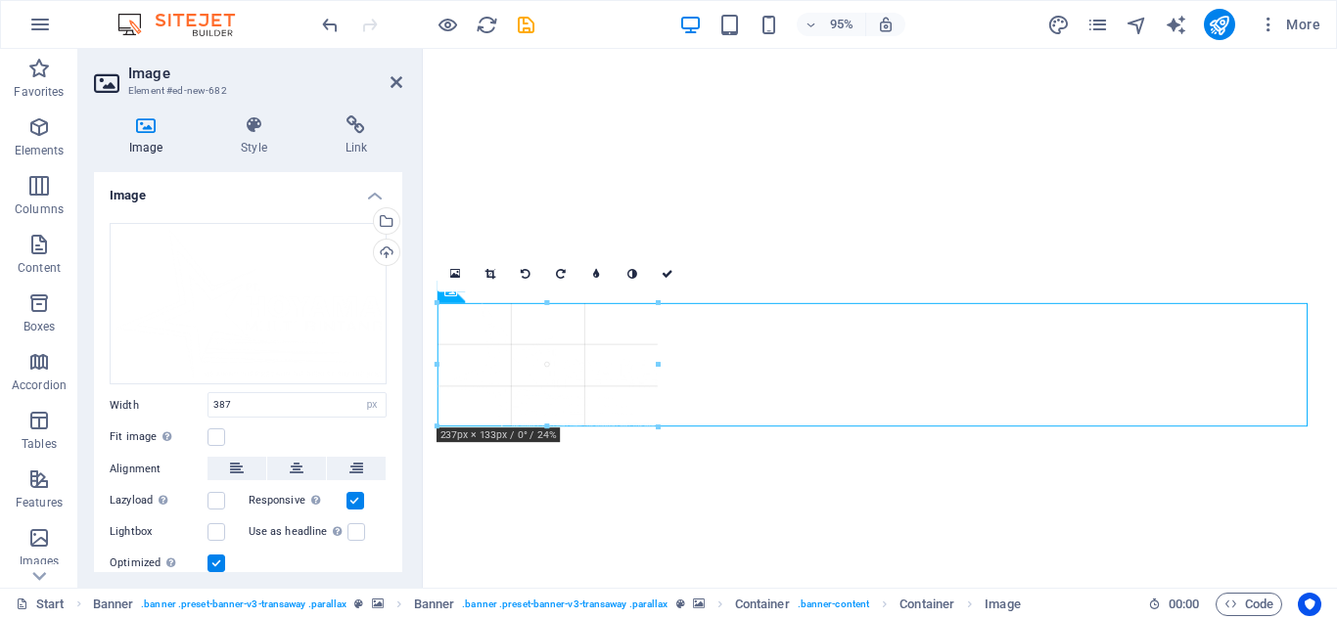
drag, startPoint x: 438, startPoint y: 471, endPoint x: 595, endPoint y: 385, distance: 178.7
type input "241"
click at [296, 473] on icon at bounding box center [297, 468] width 14 height 23
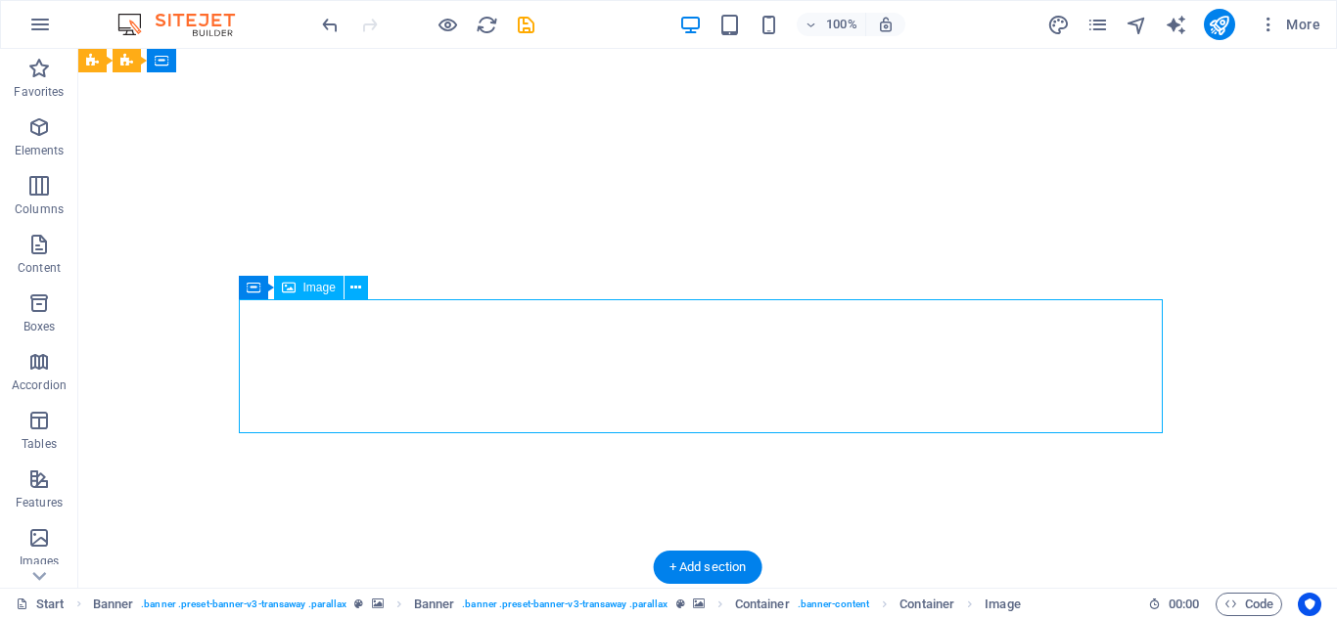
select select "px"
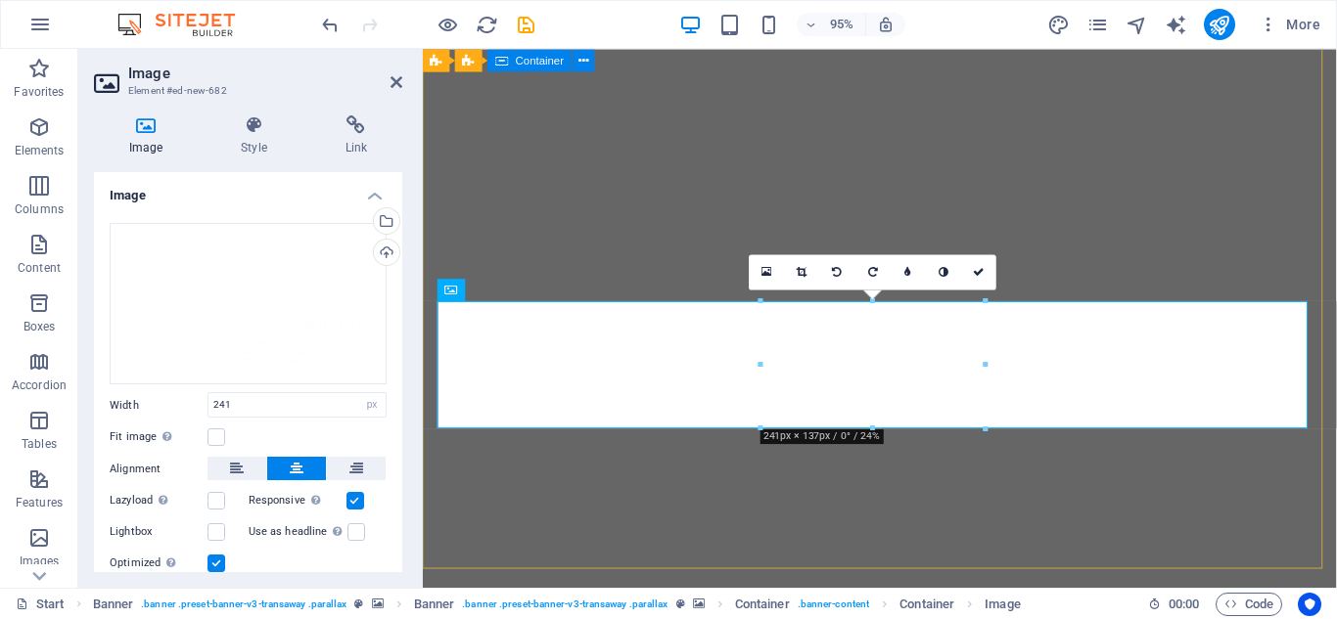
drag, startPoint x: 1182, startPoint y: 475, endPoint x: 744, endPoint y: 466, distance: 438.5
click at [766, 426] on div at bounding box center [872, 429] width 224 height 7
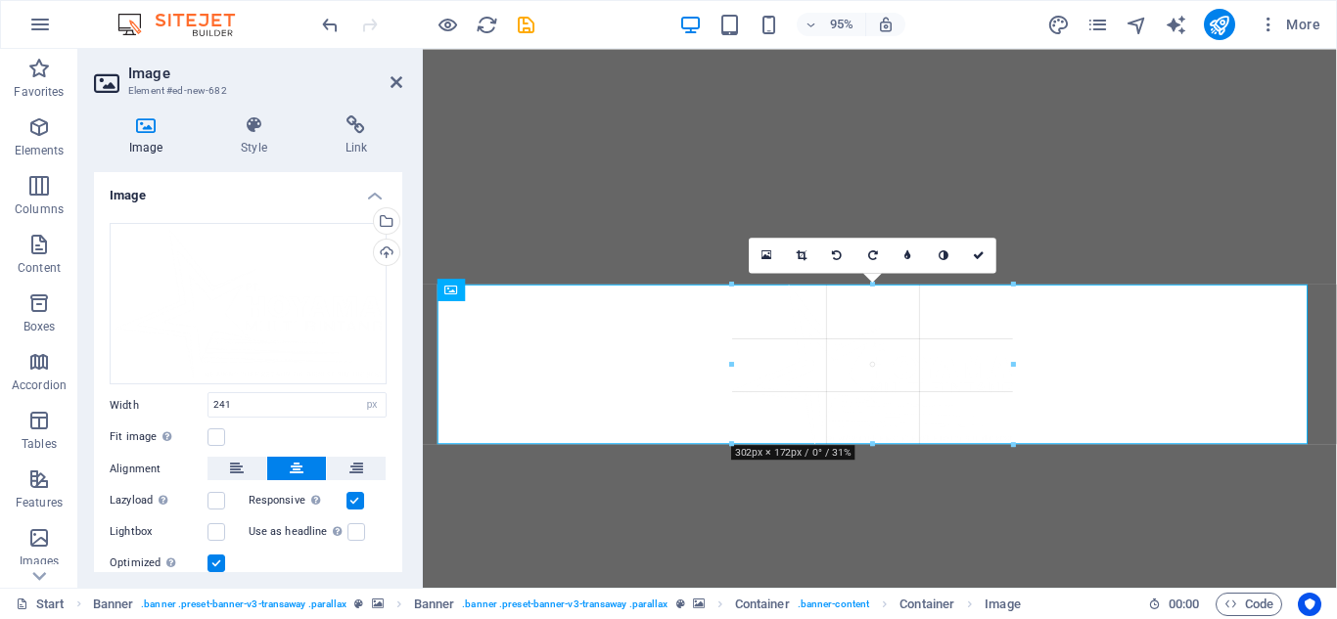
drag, startPoint x: 763, startPoint y: 429, endPoint x: 701, endPoint y: 464, distance: 71.9
type input "302"
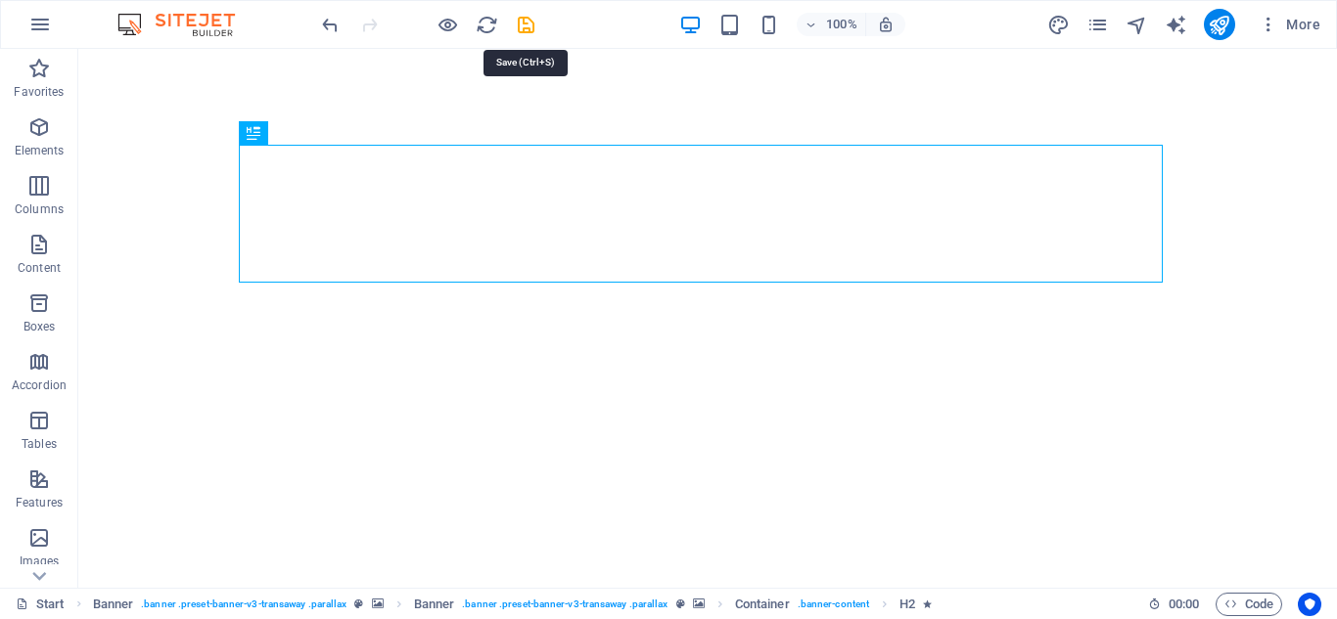
click at [525, 22] on icon "save" at bounding box center [526, 25] width 23 height 23
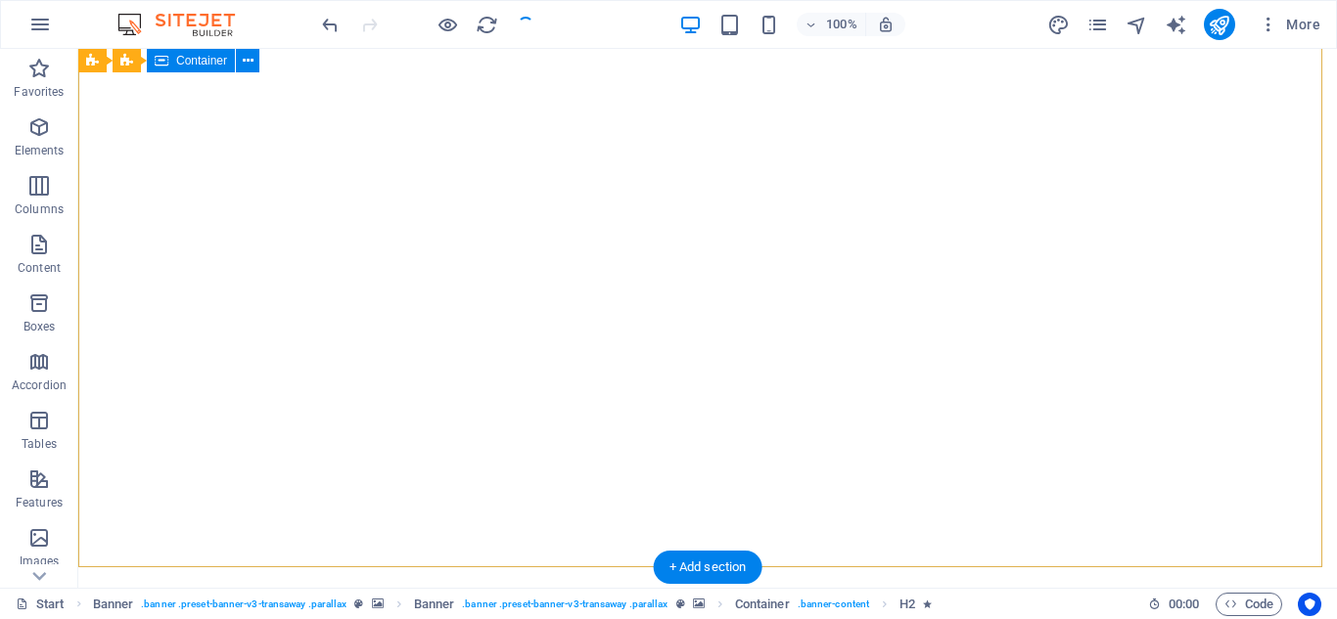
checkbox input "false"
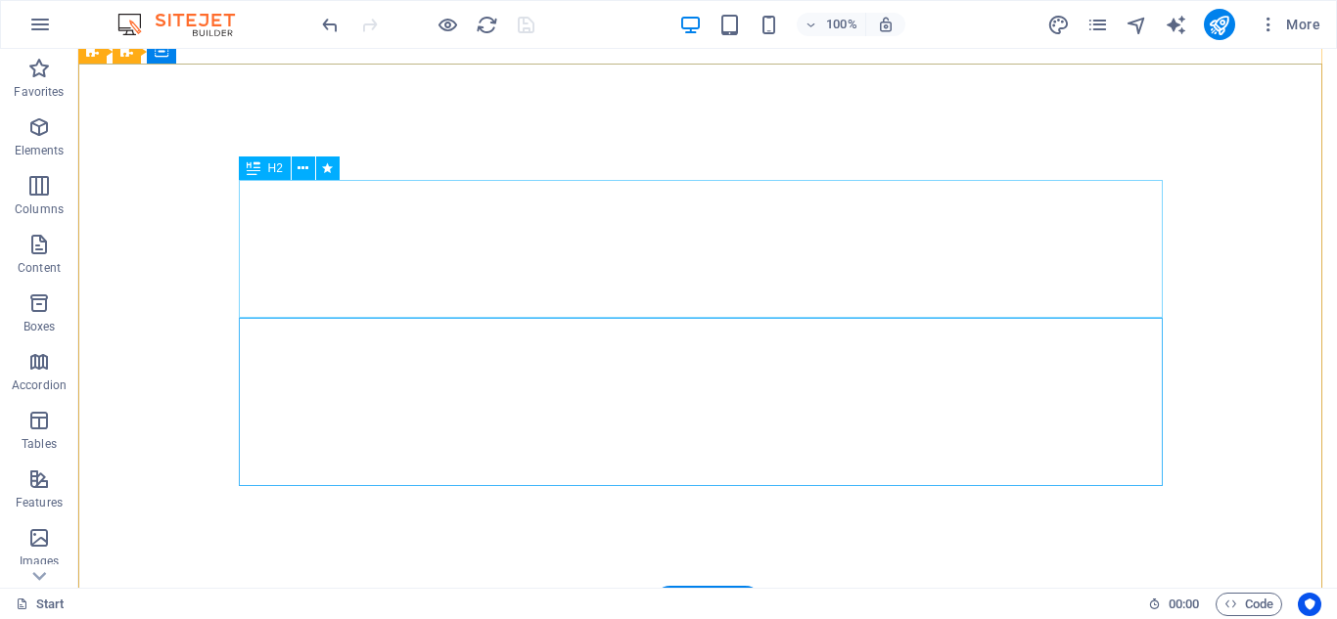
scroll to position [0, 0]
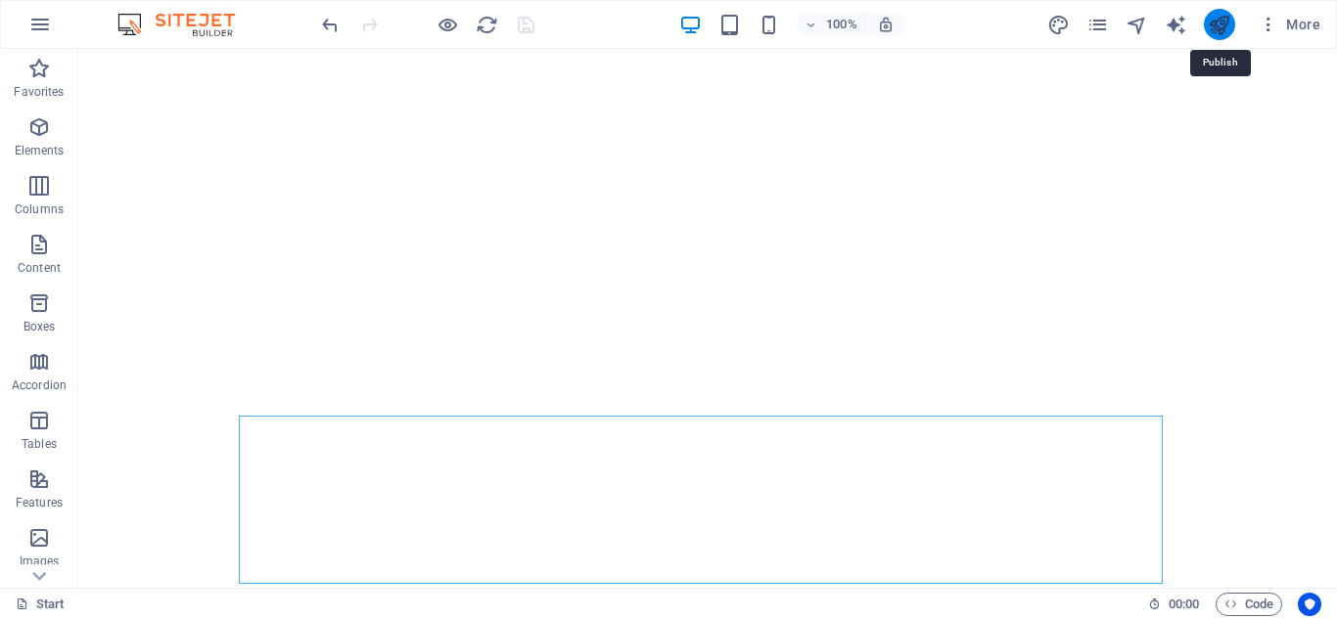
click at [1213, 34] on icon "publish" at bounding box center [1219, 25] width 23 height 23
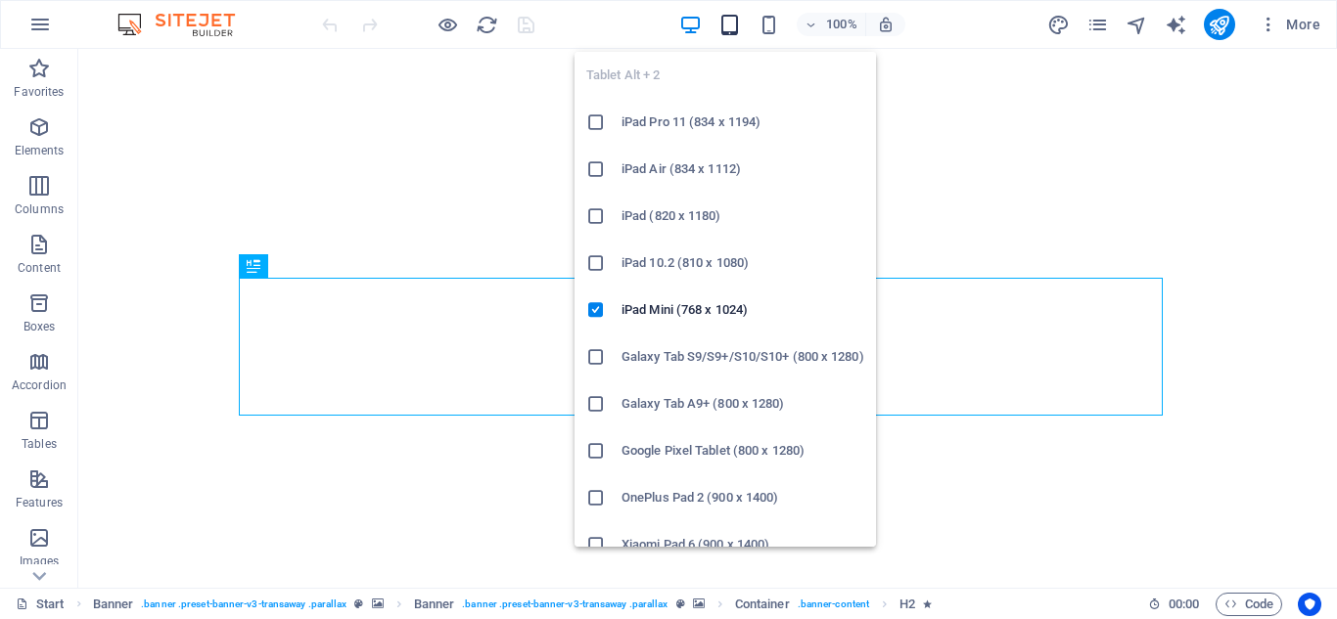
click at [738, 25] on icon "button" at bounding box center [729, 25] width 23 height 23
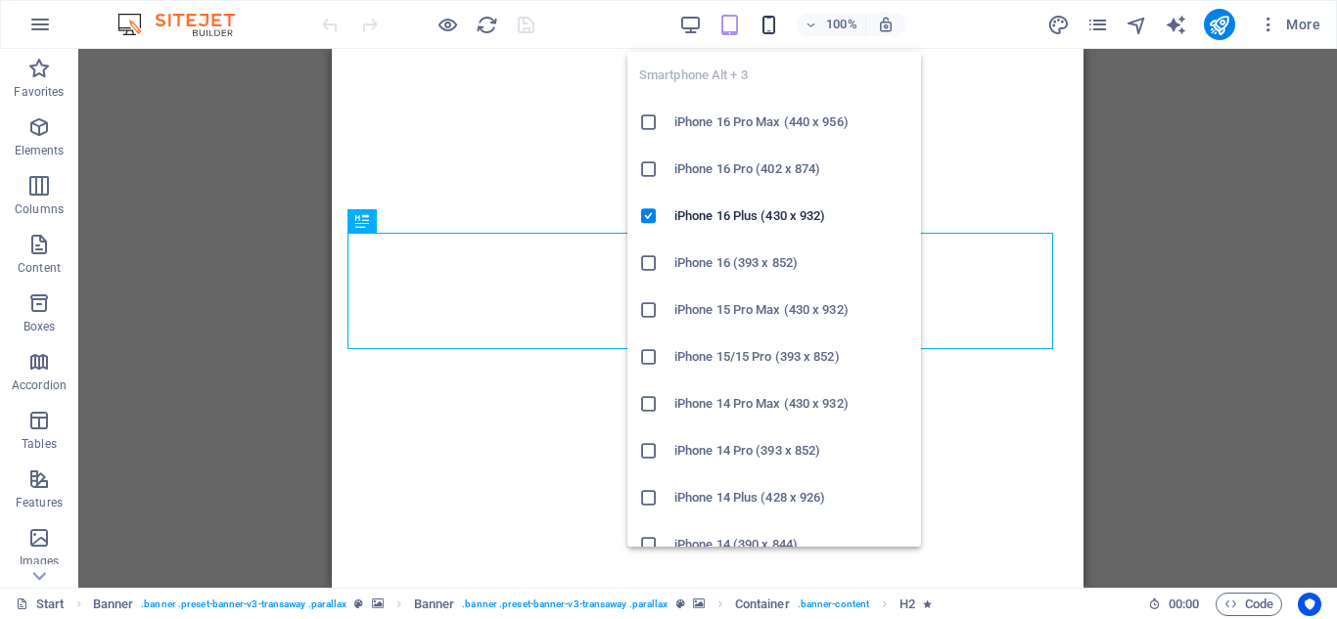
click at [762, 30] on icon "button" at bounding box center [768, 25] width 23 height 23
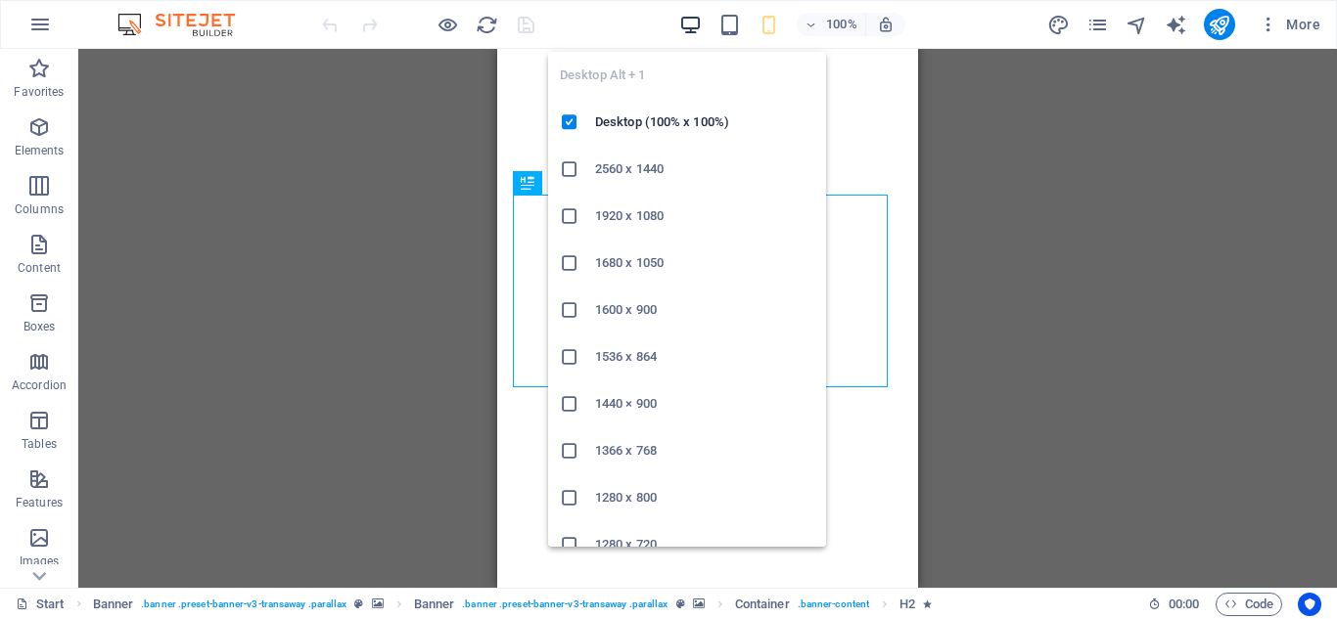
click at [694, 29] on icon "button" at bounding box center [690, 25] width 23 height 23
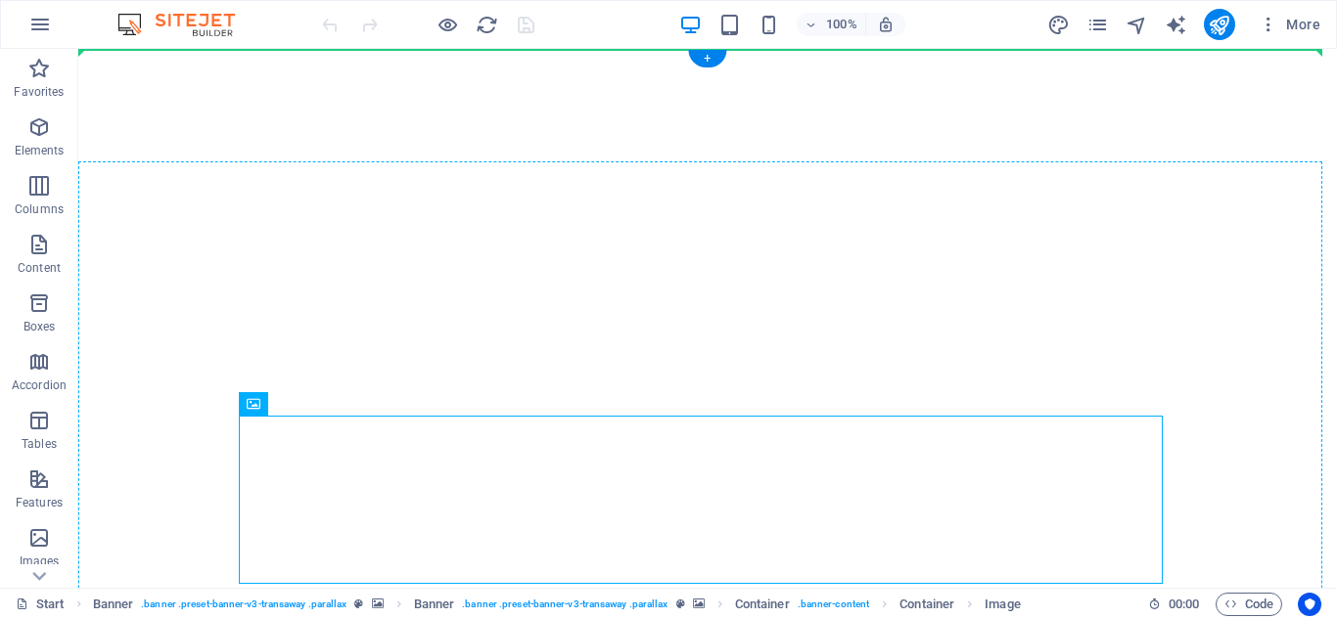
drag, startPoint x: 605, startPoint y: 530, endPoint x: 626, endPoint y: 233, distance: 298.3
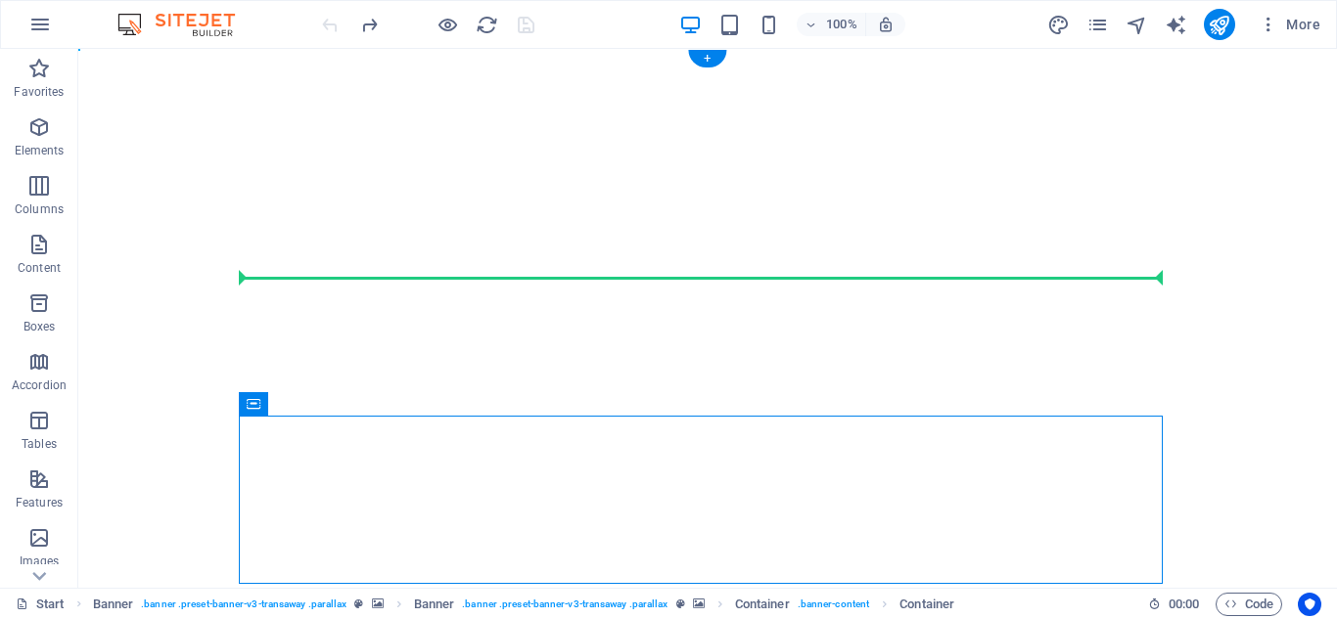
drag, startPoint x: 325, startPoint y: 456, endPoint x: 271, endPoint y: 309, distance: 156.3
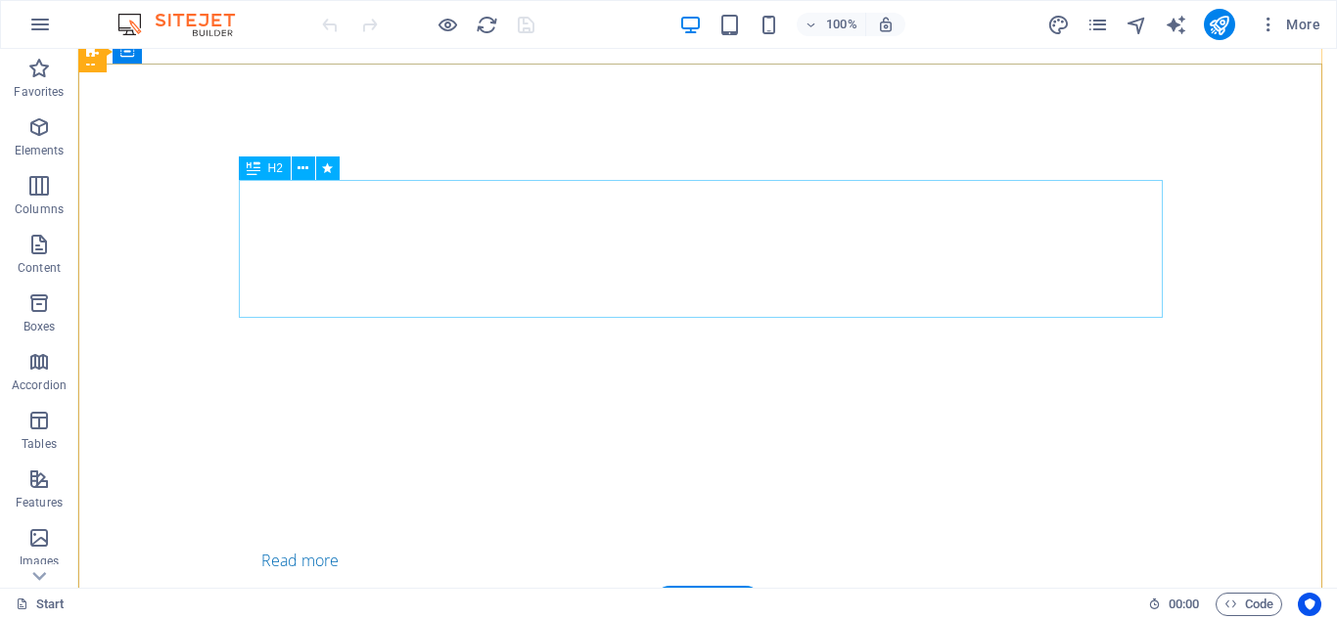
scroll to position [98, 0]
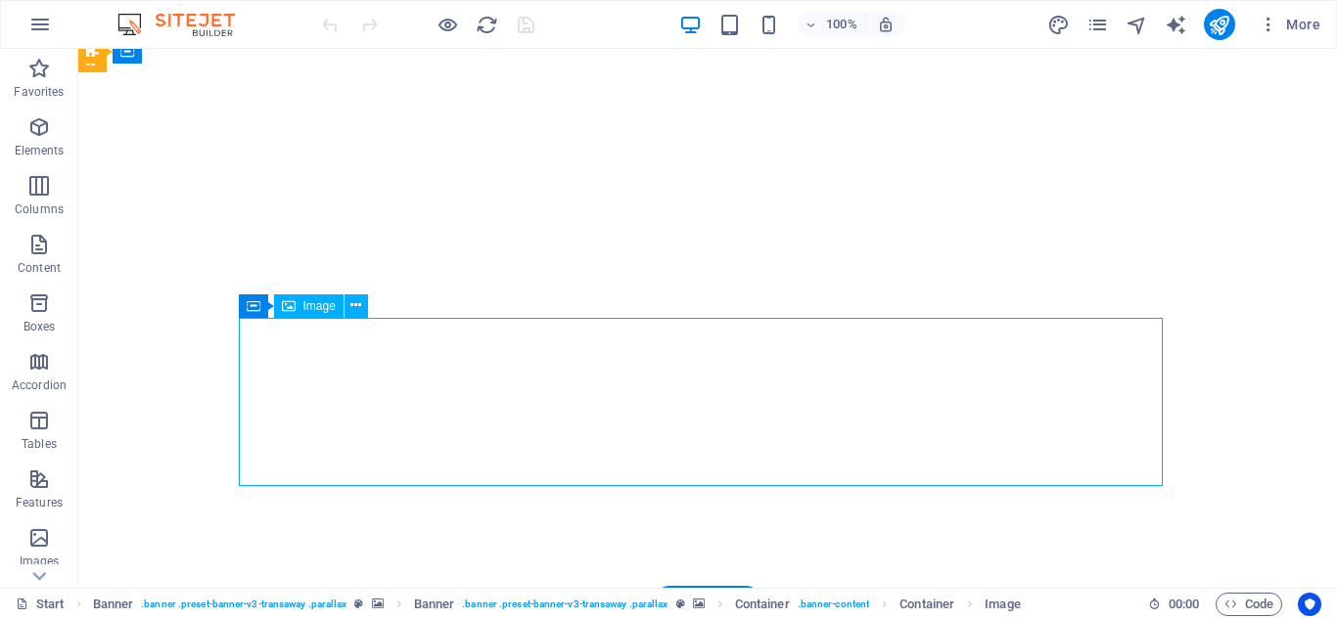
select select "px"
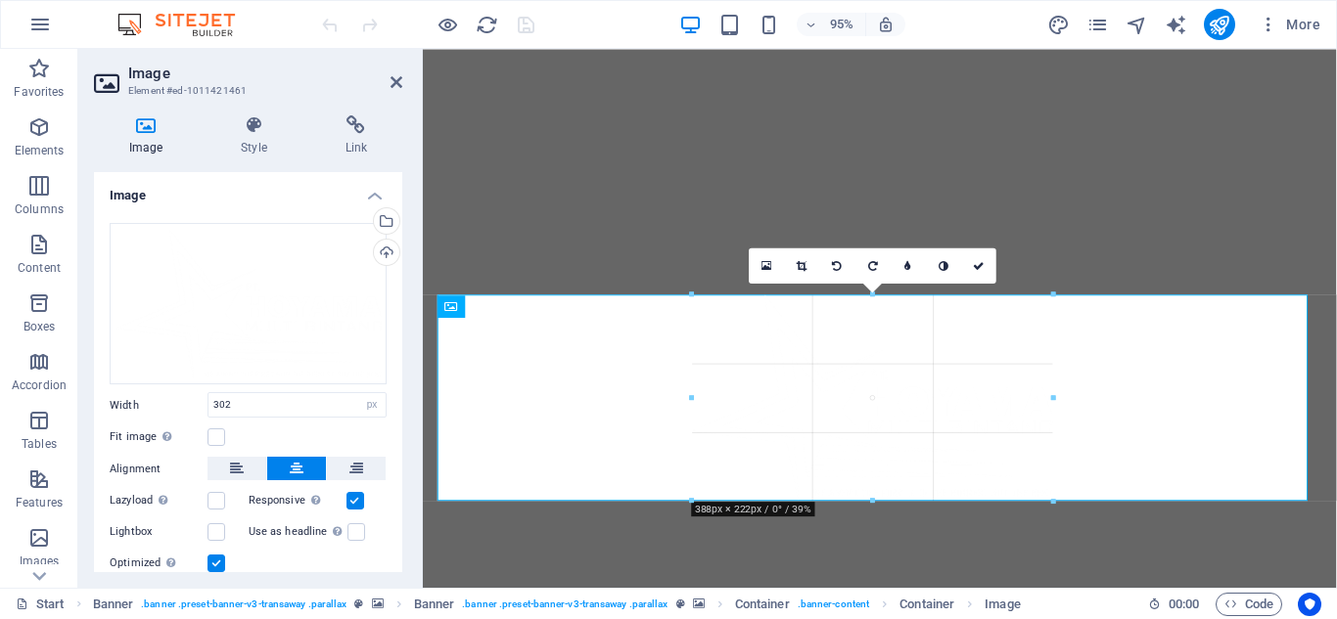
drag, startPoint x: 326, startPoint y: 456, endPoint x: 664, endPoint y: 531, distance: 346.9
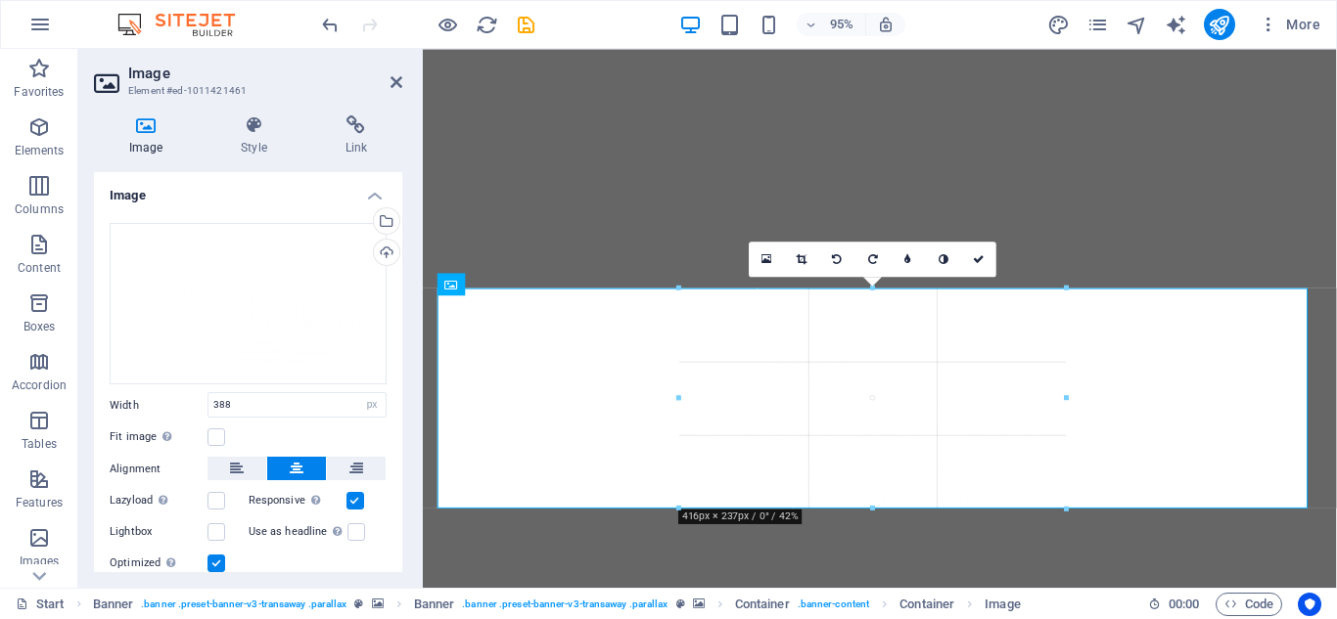
drag, startPoint x: 689, startPoint y: 500, endPoint x: 672, endPoint y: 517, distance: 23.5
type input "416"
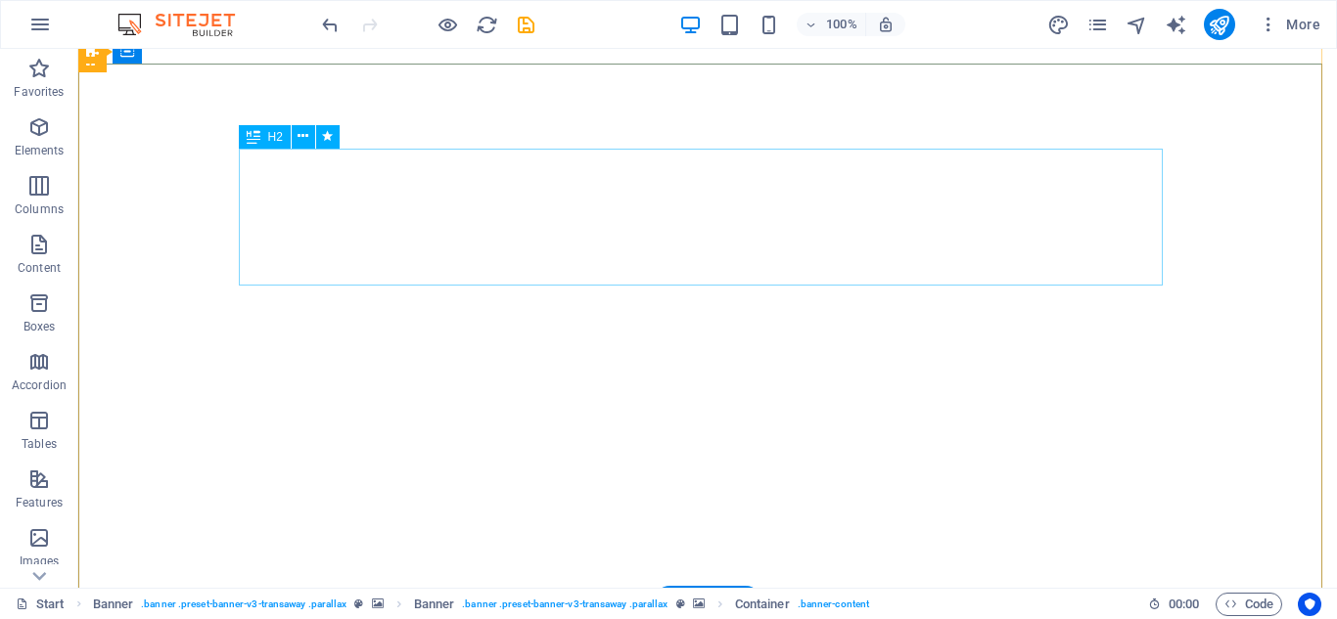
scroll to position [0, 0]
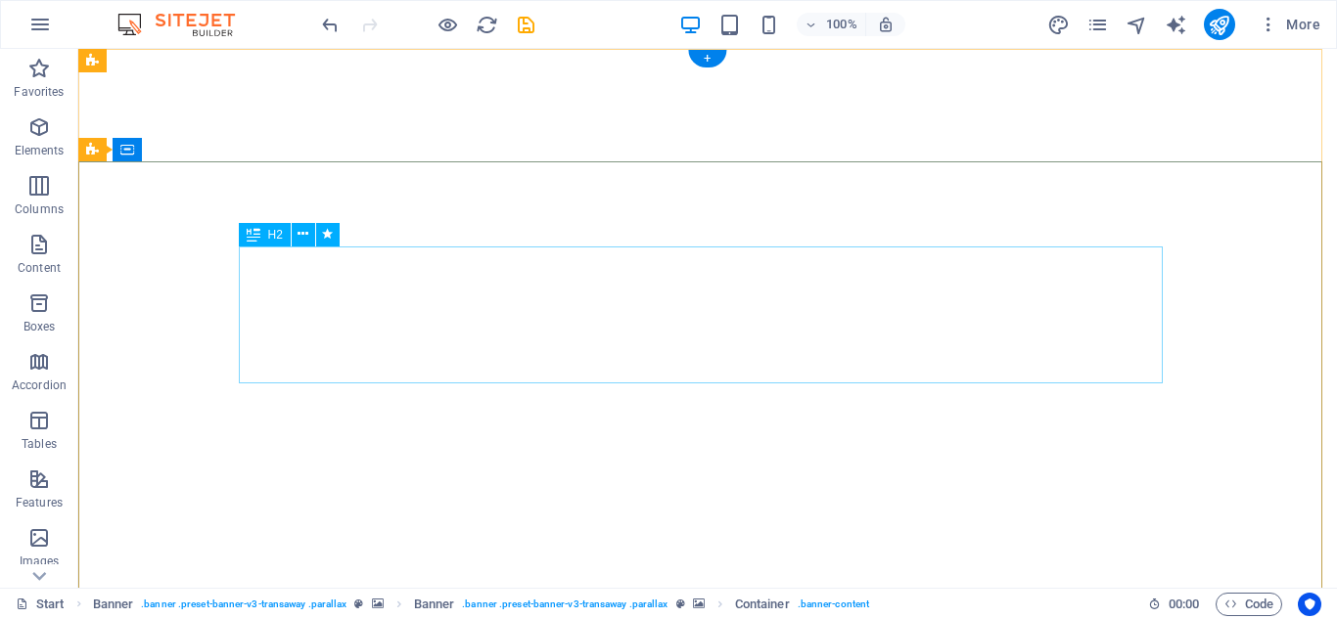
drag, startPoint x: 647, startPoint y: 246, endPoint x: 653, endPoint y: 201, distance: 45.4
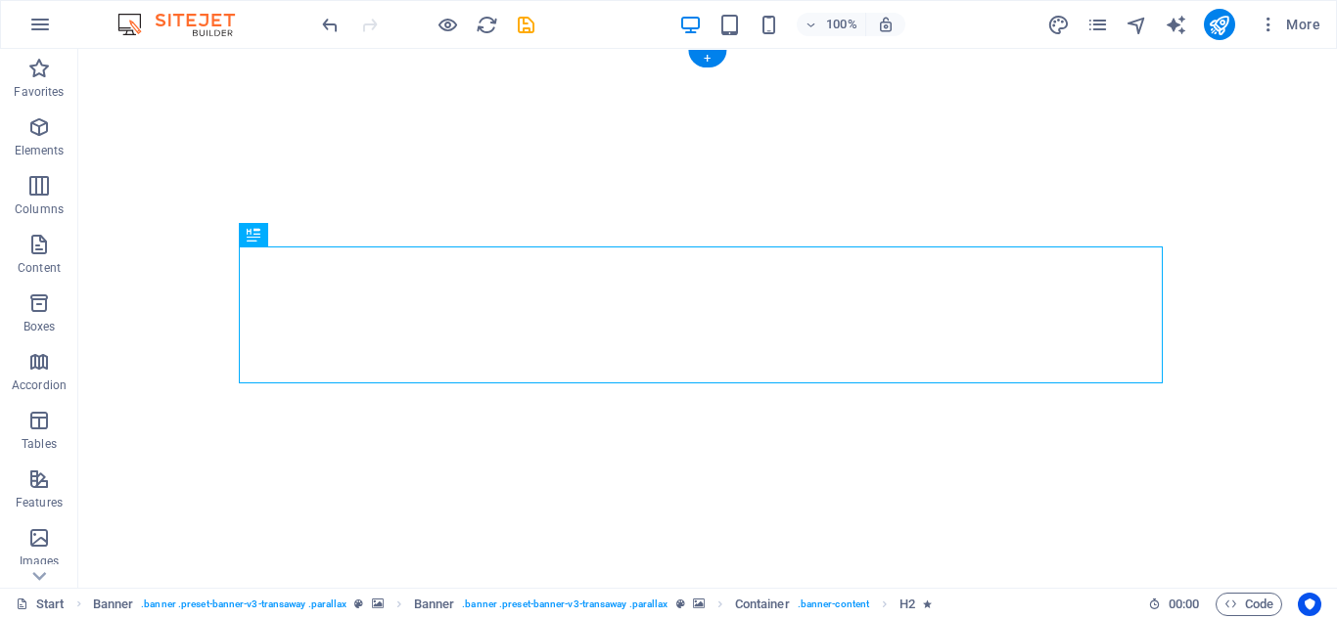
drag, startPoint x: 639, startPoint y: 306, endPoint x: 660, endPoint y: 267, distance: 44.2
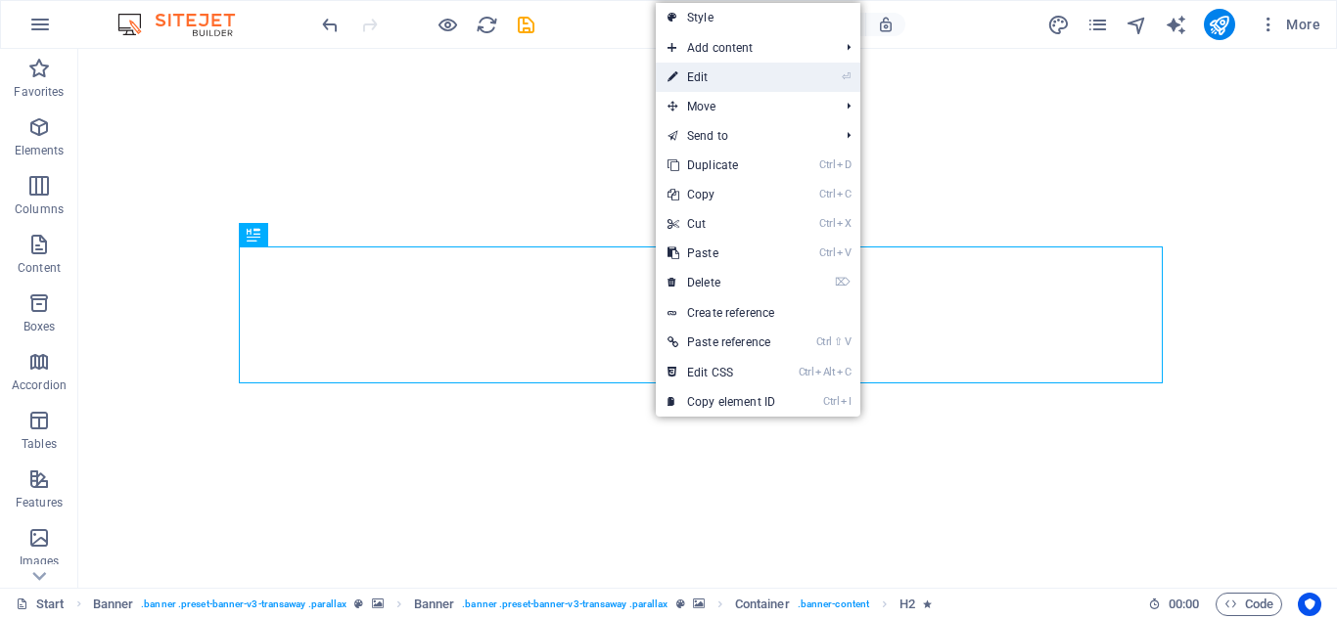
drag, startPoint x: 708, startPoint y: 72, endPoint x: 302, endPoint y: 113, distance: 408.1
click at [708, 72] on link "⏎ Edit" at bounding box center [721, 77] width 131 height 29
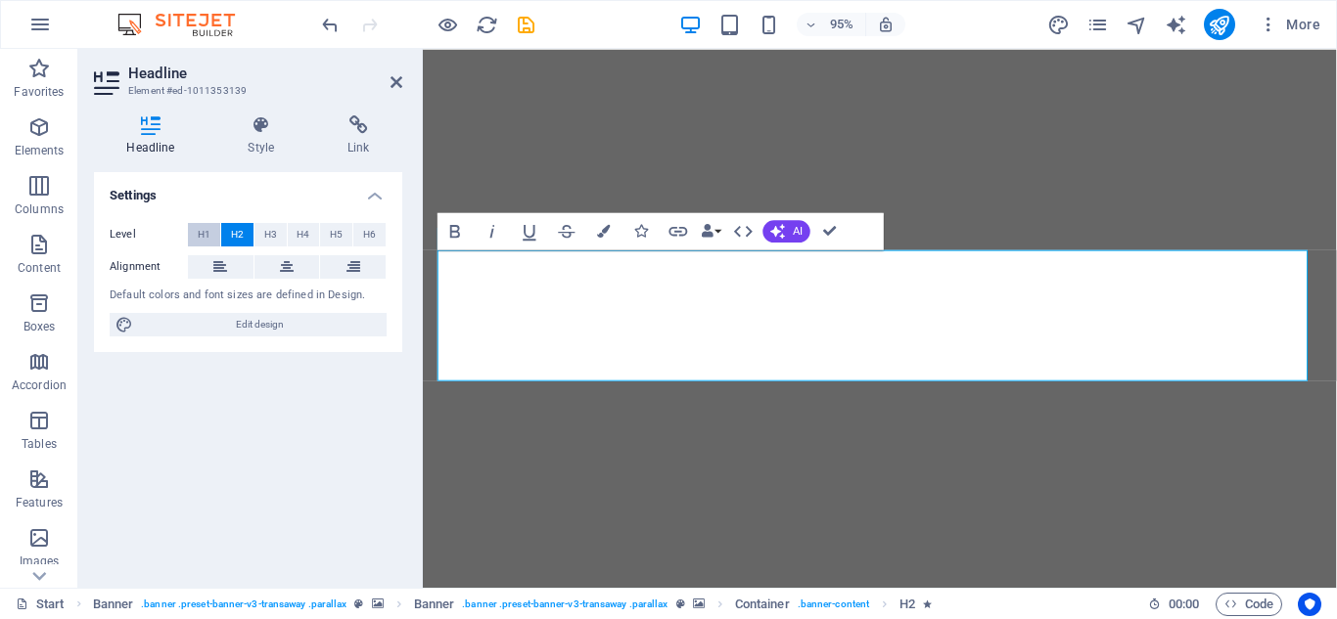
click at [201, 238] on span "H1" at bounding box center [204, 234] width 13 height 23
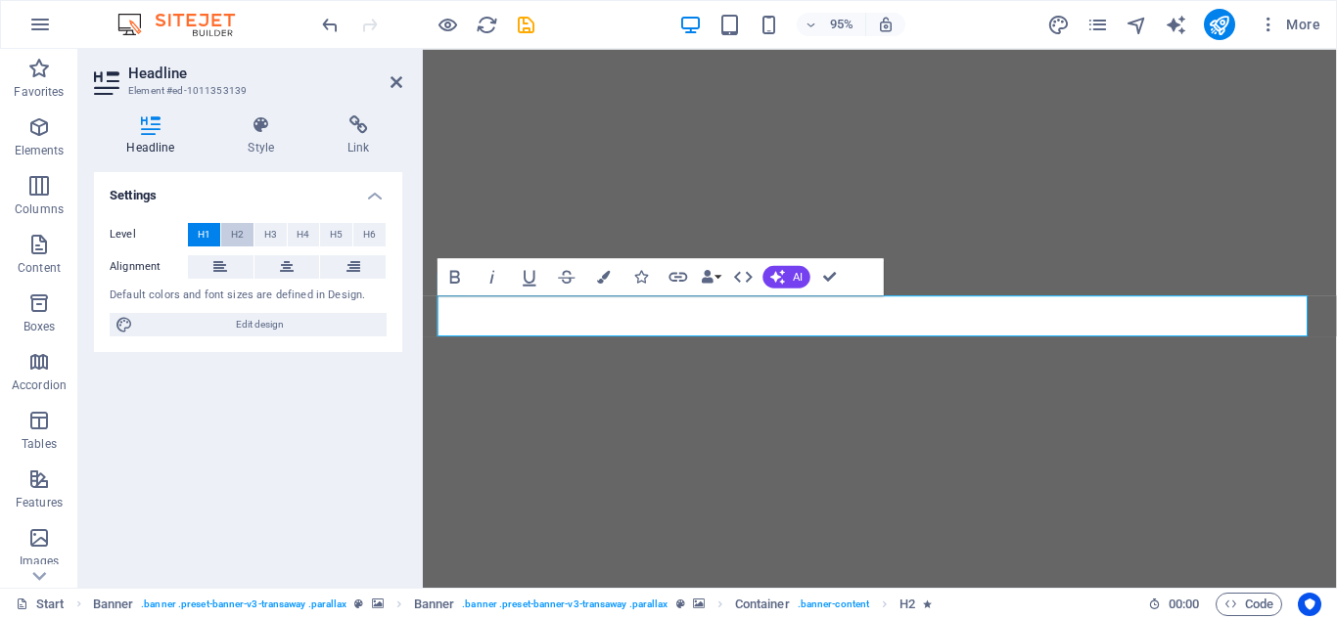
click at [246, 235] on button "H2" at bounding box center [237, 234] width 32 height 23
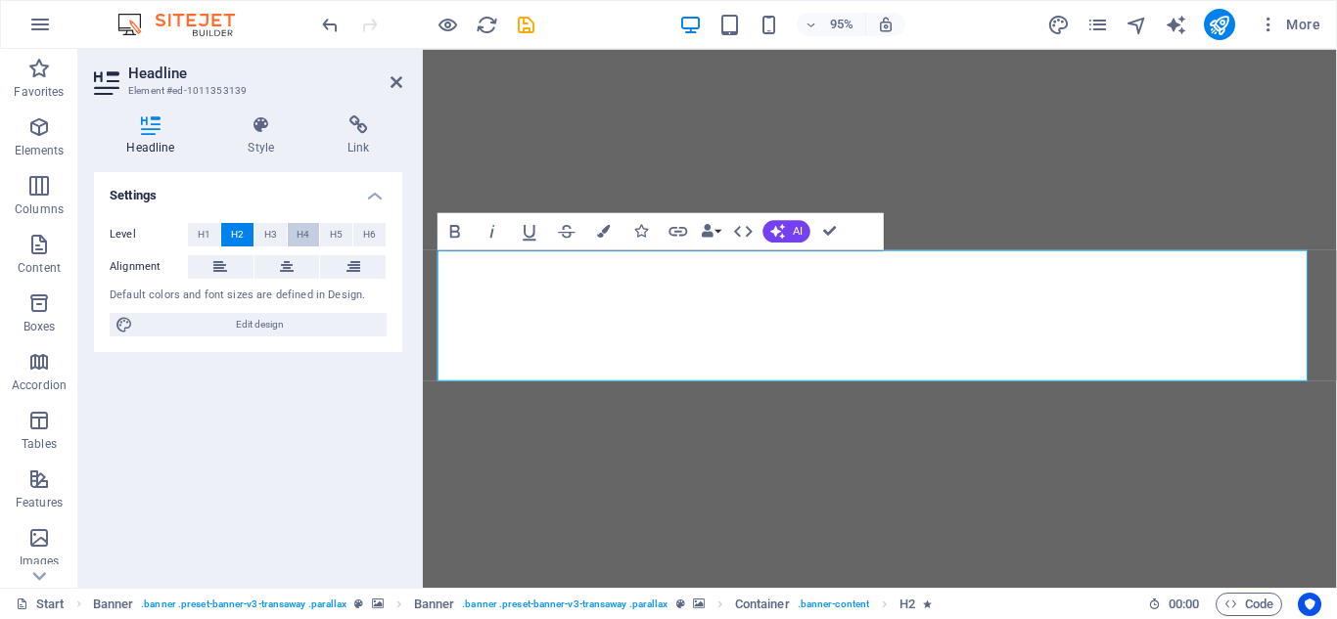
click at [297, 236] on span "H4" at bounding box center [302, 234] width 13 height 23
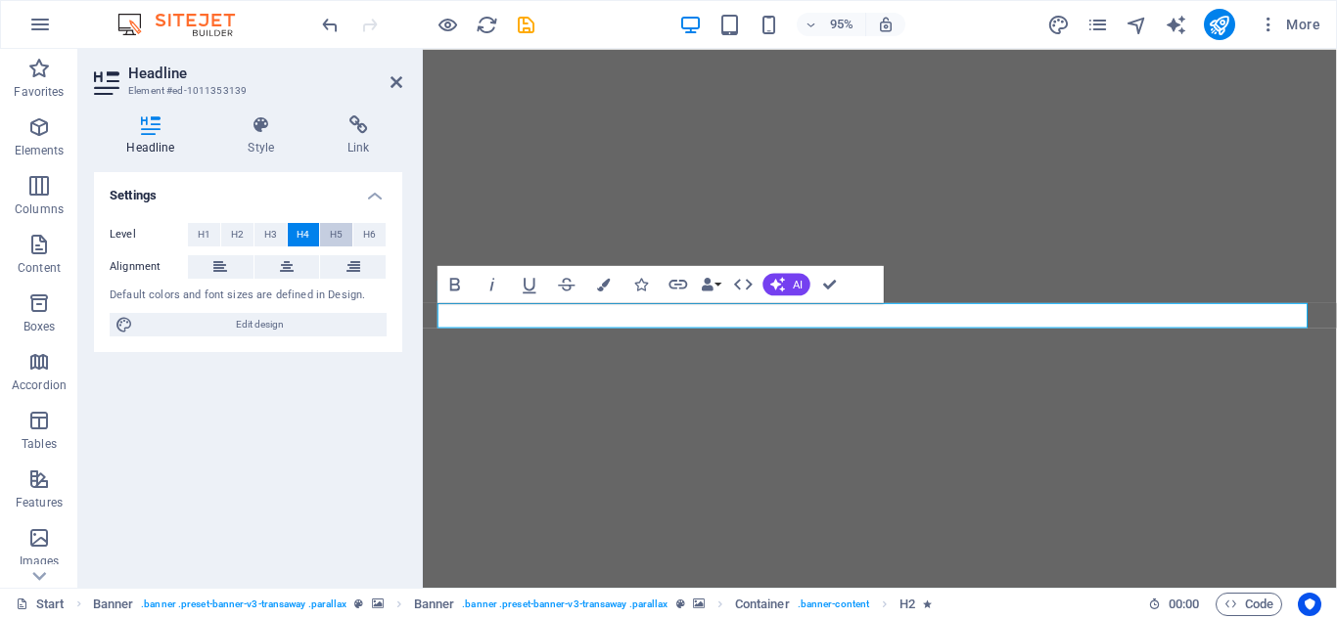
click at [334, 242] on span "H5" at bounding box center [336, 234] width 13 height 23
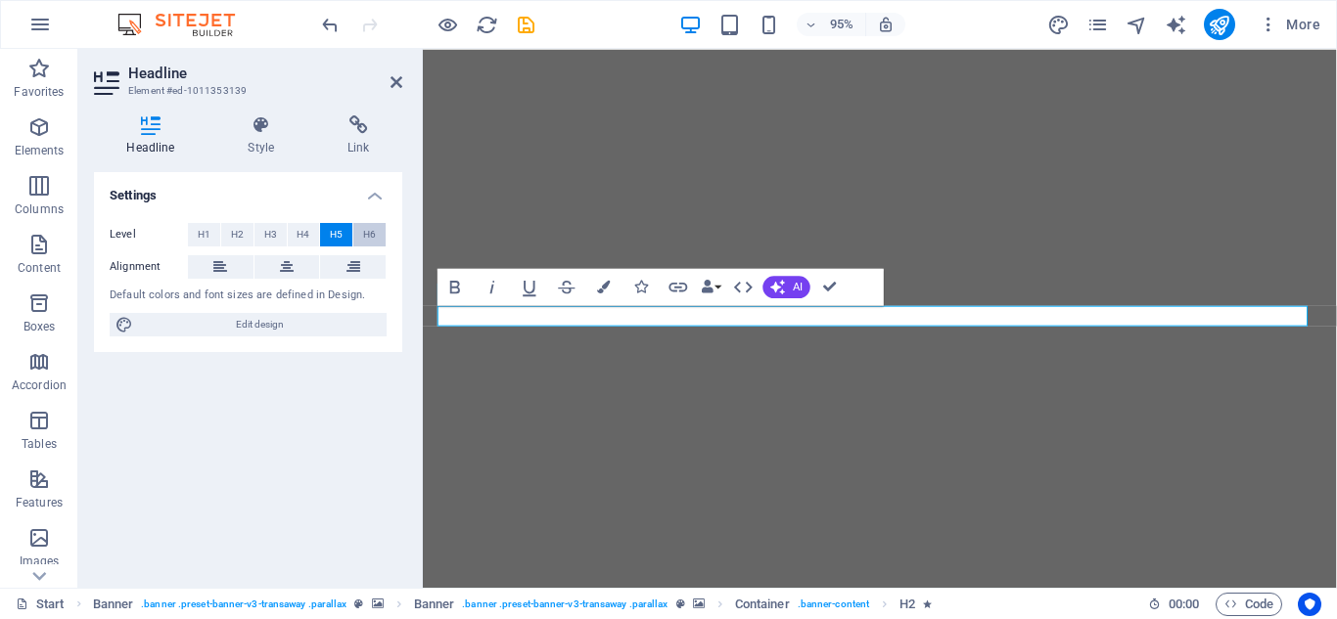
click at [381, 242] on button "H6" at bounding box center [369, 234] width 32 height 23
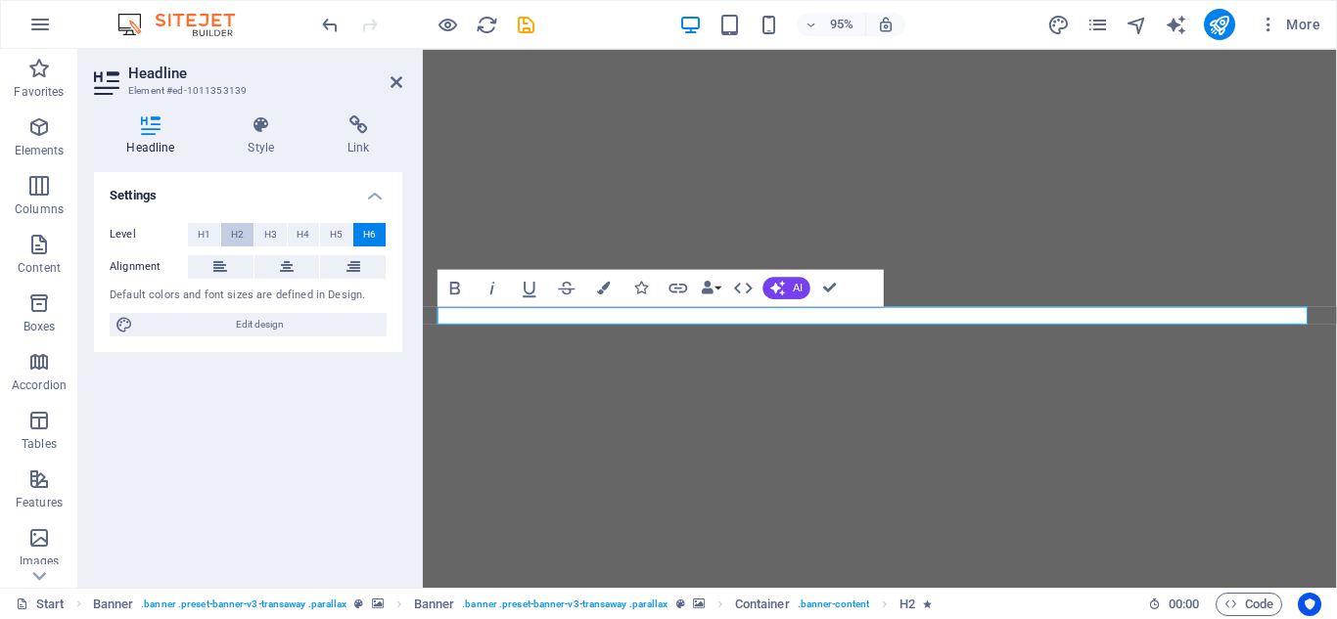
click at [222, 241] on button "H2" at bounding box center [237, 234] width 32 height 23
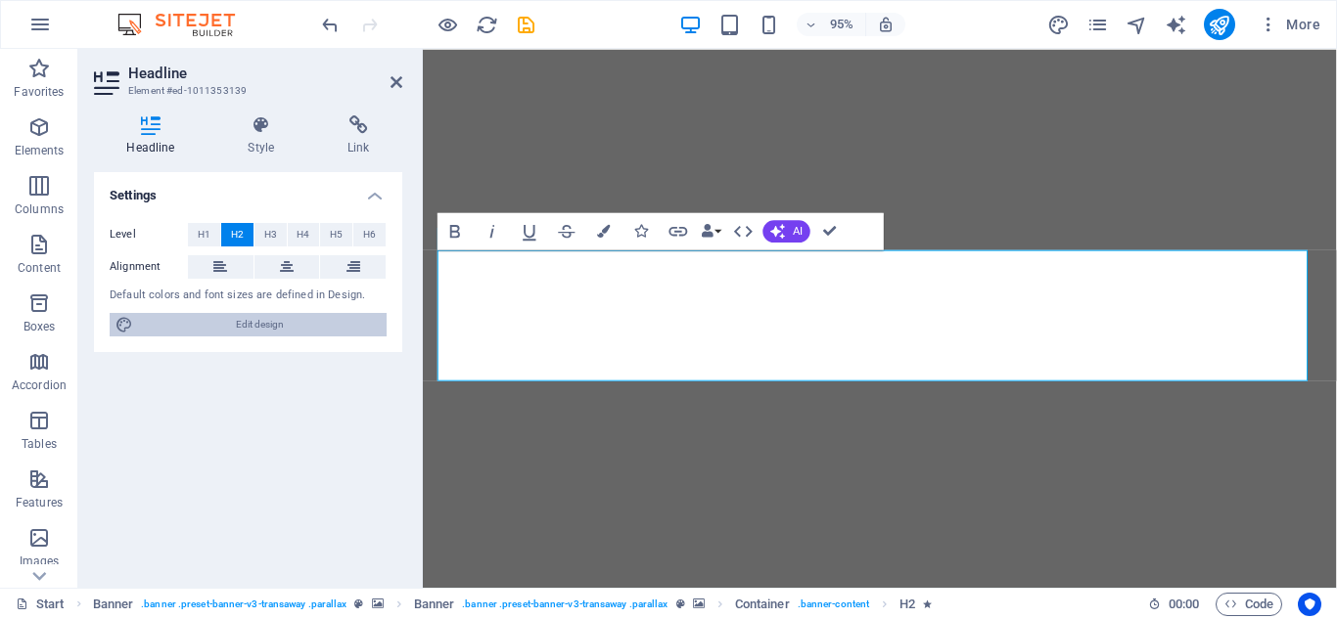
click at [252, 322] on span "Edit design" at bounding box center [260, 324] width 242 height 23
select select "px"
select select "400"
select select "px"
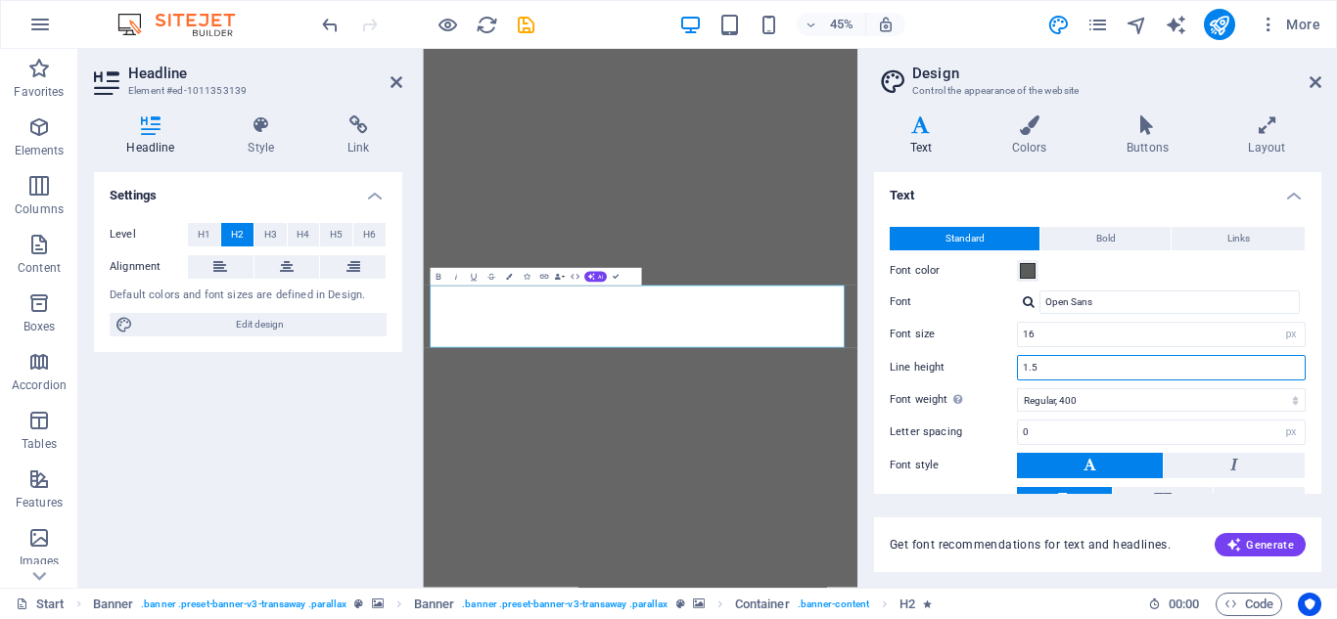
click at [1264, 369] on input "1.5" at bounding box center [1161, 367] width 287 height 23
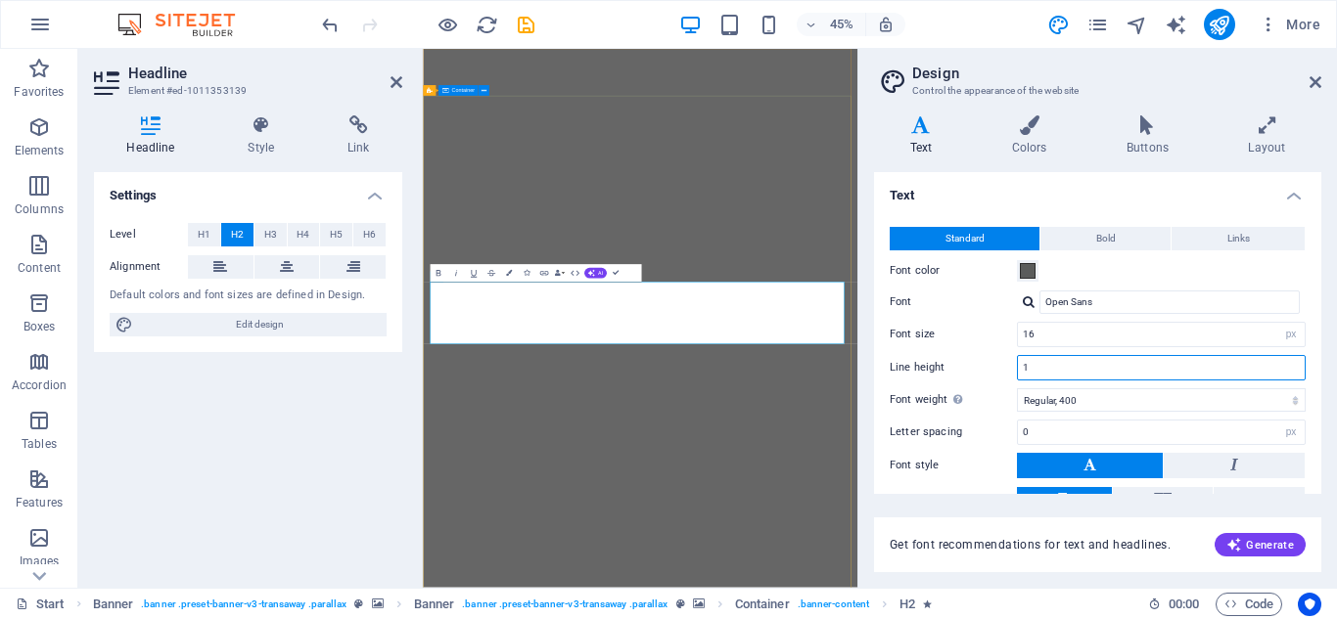
type input "1"
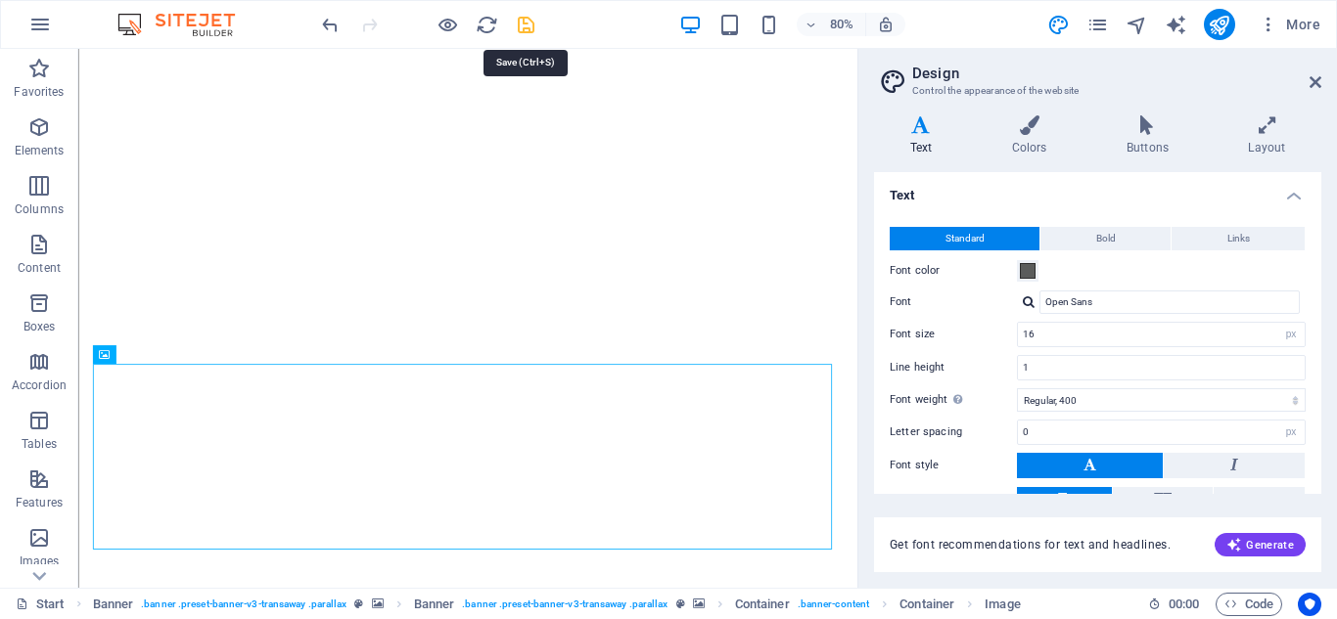
click at [527, 23] on icon "save" at bounding box center [526, 25] width 23 height 23
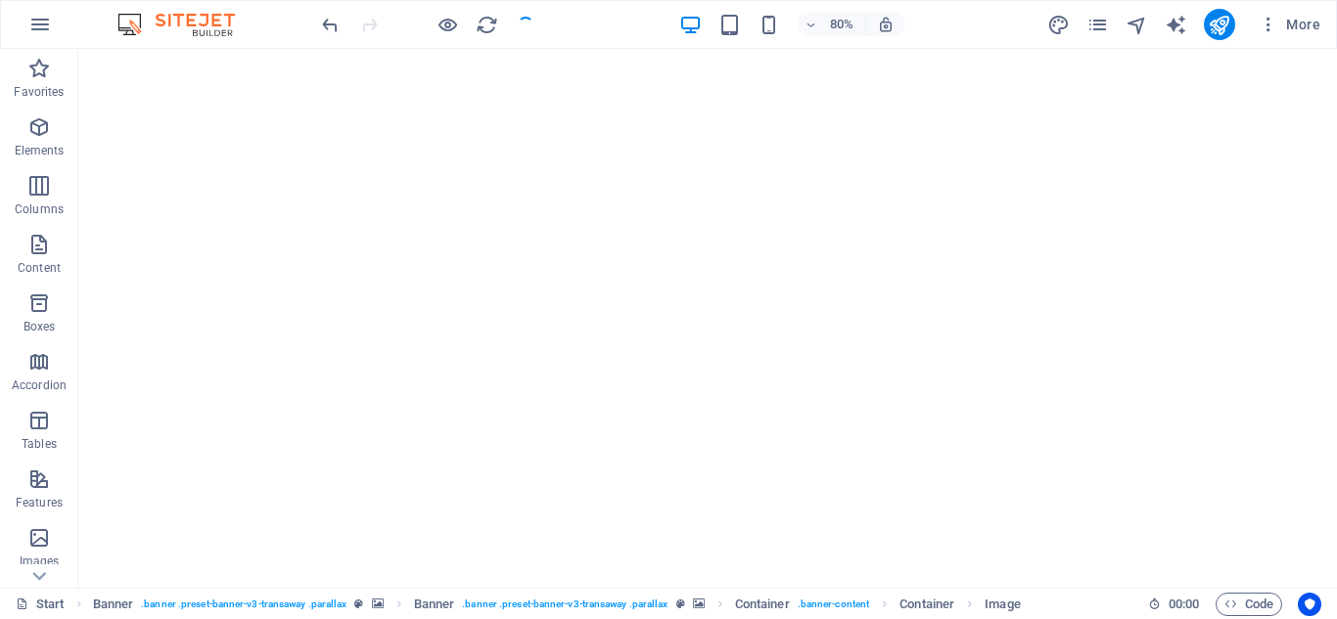
checkbox input "false"
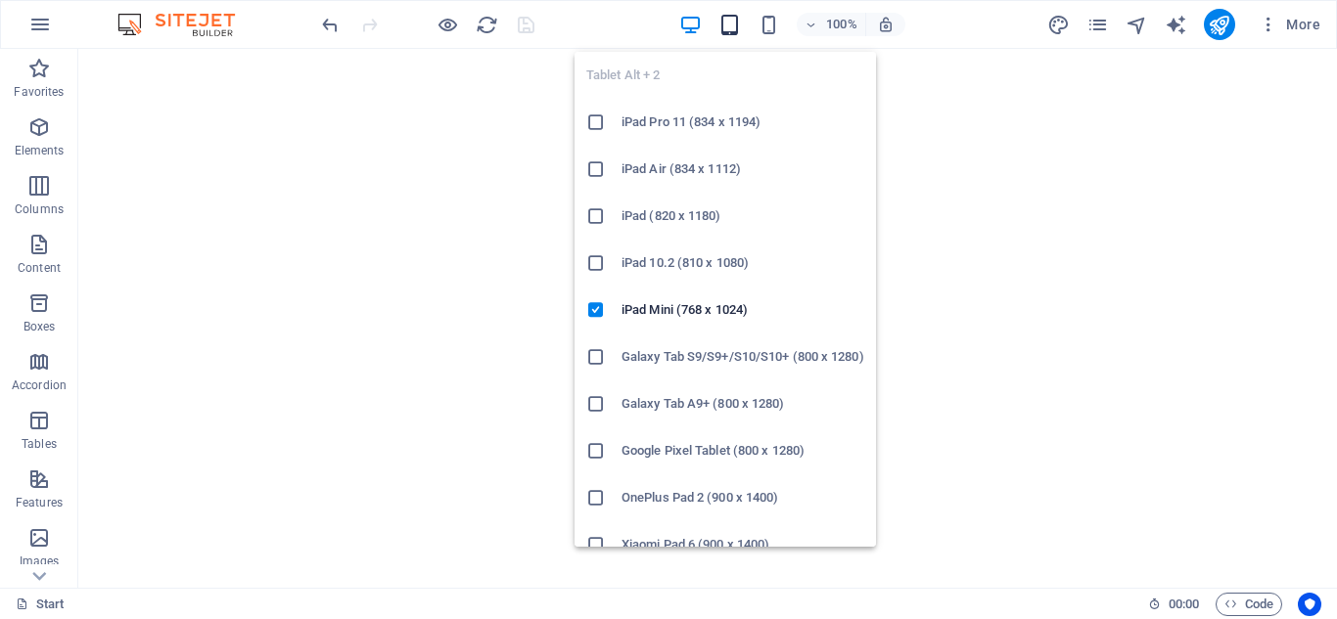
click at [731, 21] on icon "button" at bounding box center [729, 25] width 23 height 23
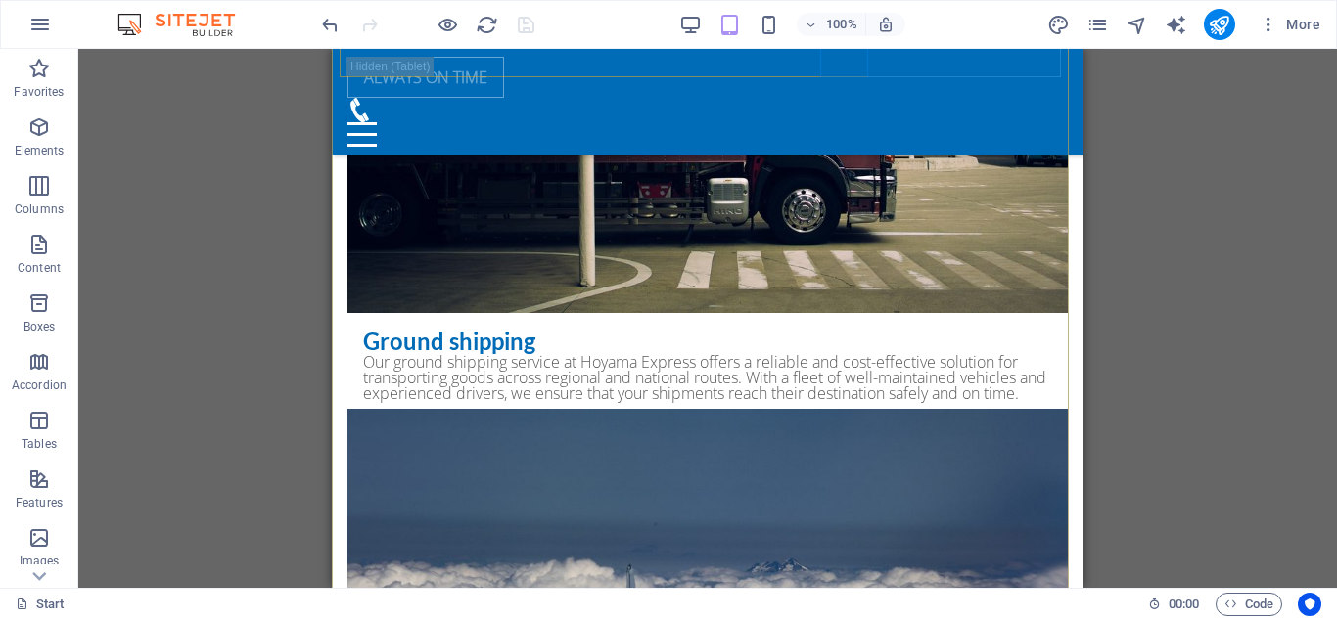
scroll to position [6047, 0]
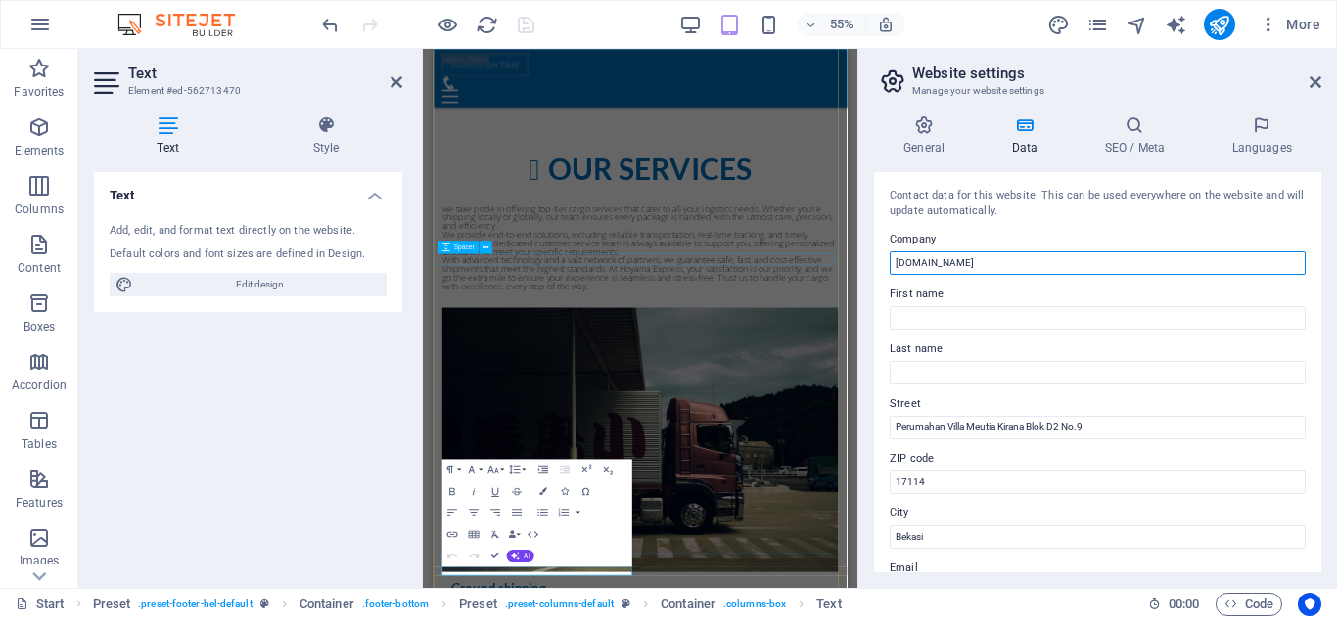
drag, startPoint x: 1436, startPoint y: 313, endPoint x: 1085, endPoint y: 433, distance: 371.0
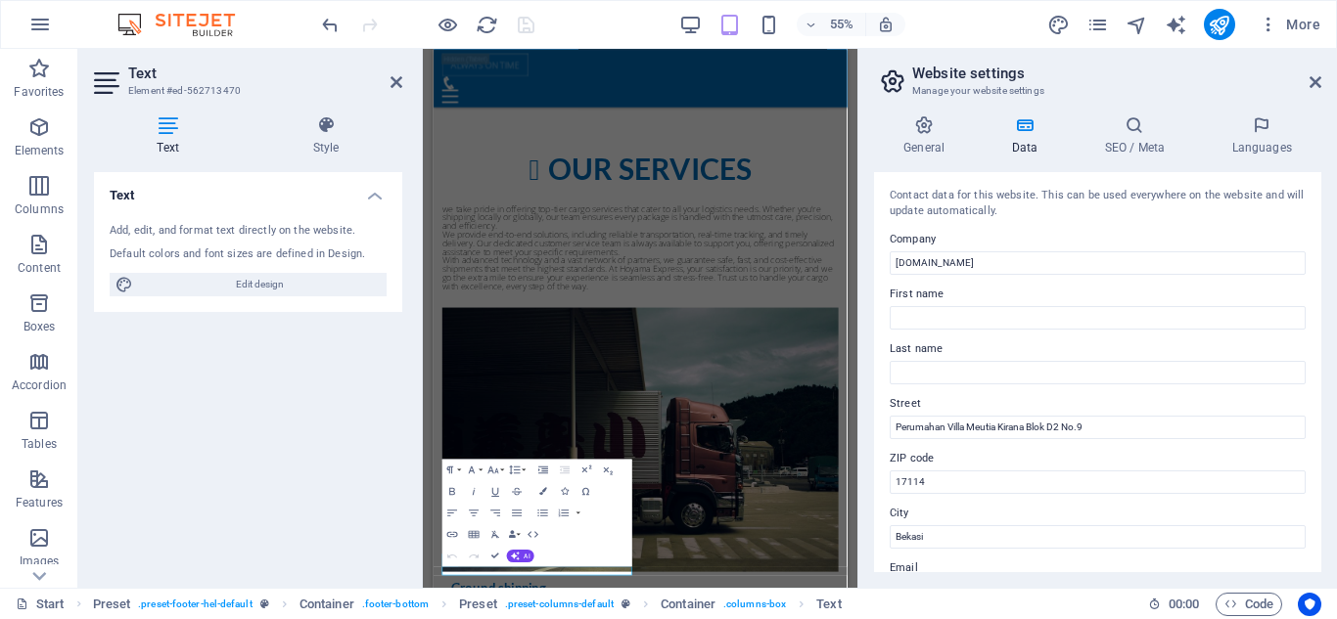
click at [993, 250] on label "Company" at bounding box center [1097, 239] width 416 height 23
click at [993, 251] on input "[DOMAIN_NAME]" at bounding box center [1097, 262] width 416 height 23
click at [1001, 261] on input "[DOMAIN_NAME]" at bounding box center [1097, 262] width 416 height 23
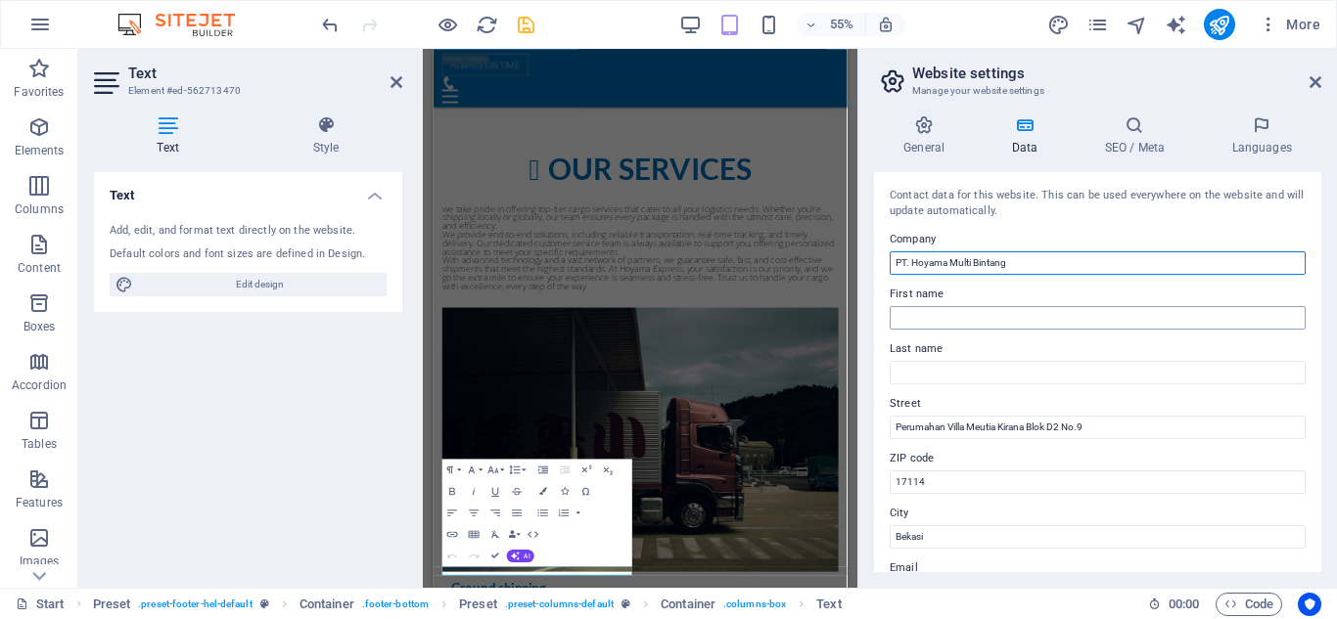
type input "PT. Hoyama Multi Bintang"
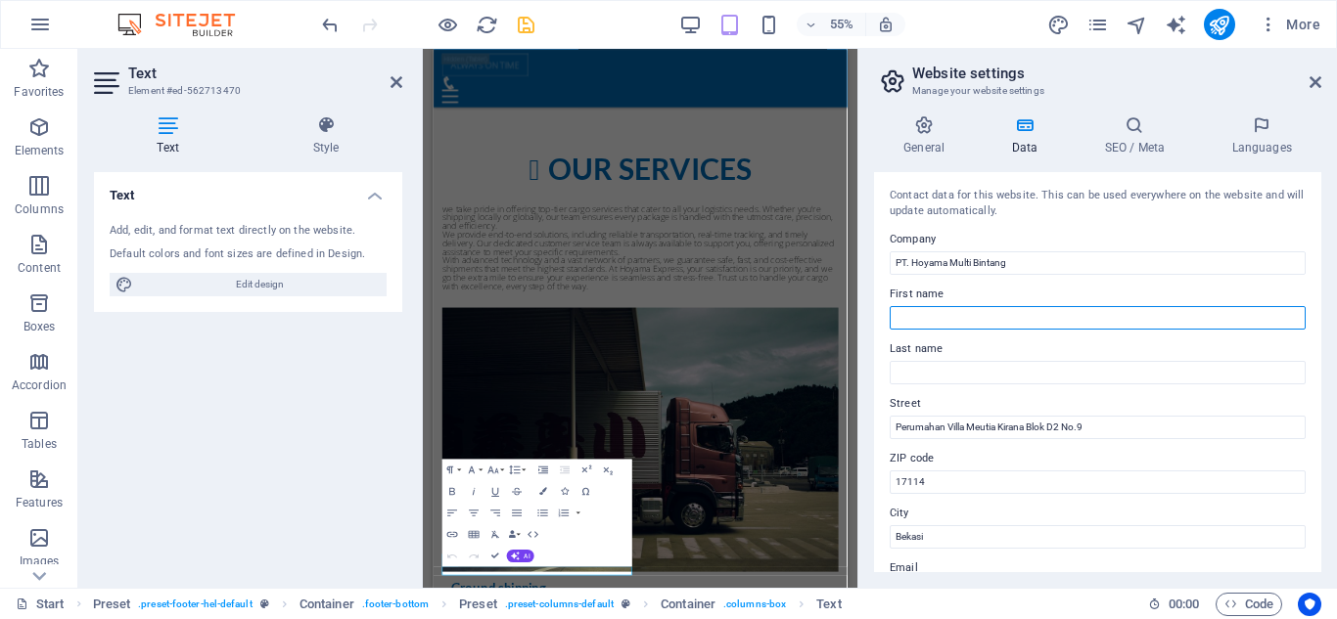
click at [1035, 312] on input "First name" at bounding box center [1097, 317] width 416 height 23
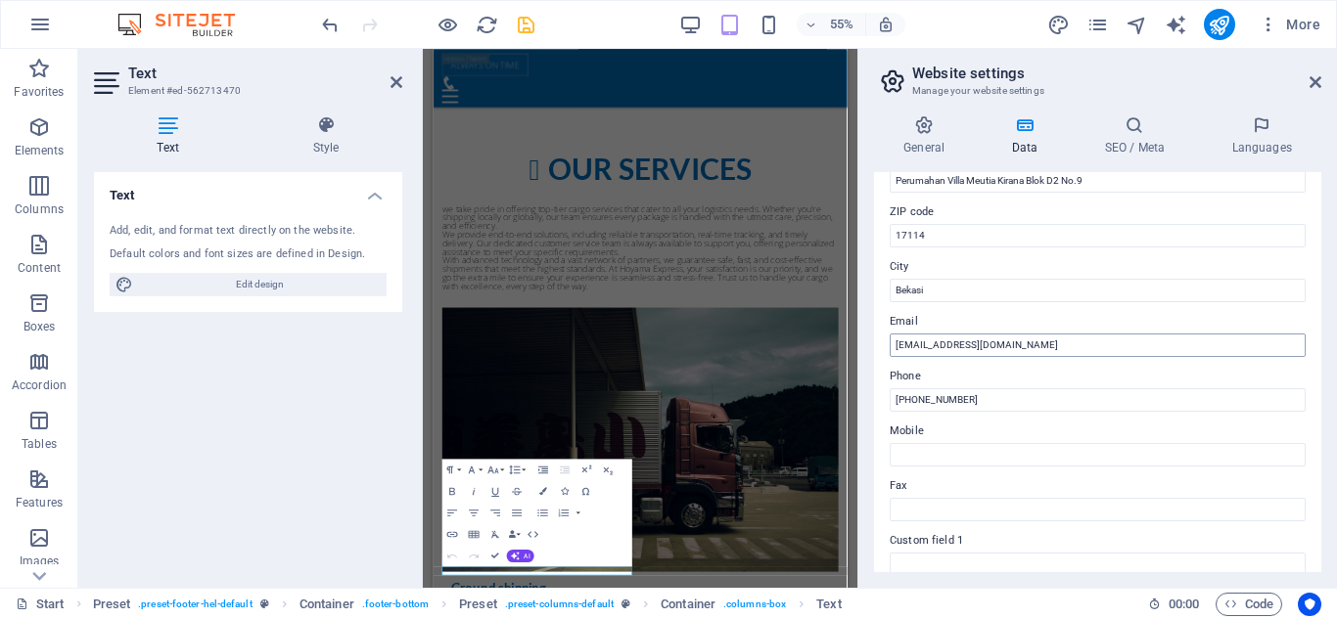
scroll to position [149, 0]
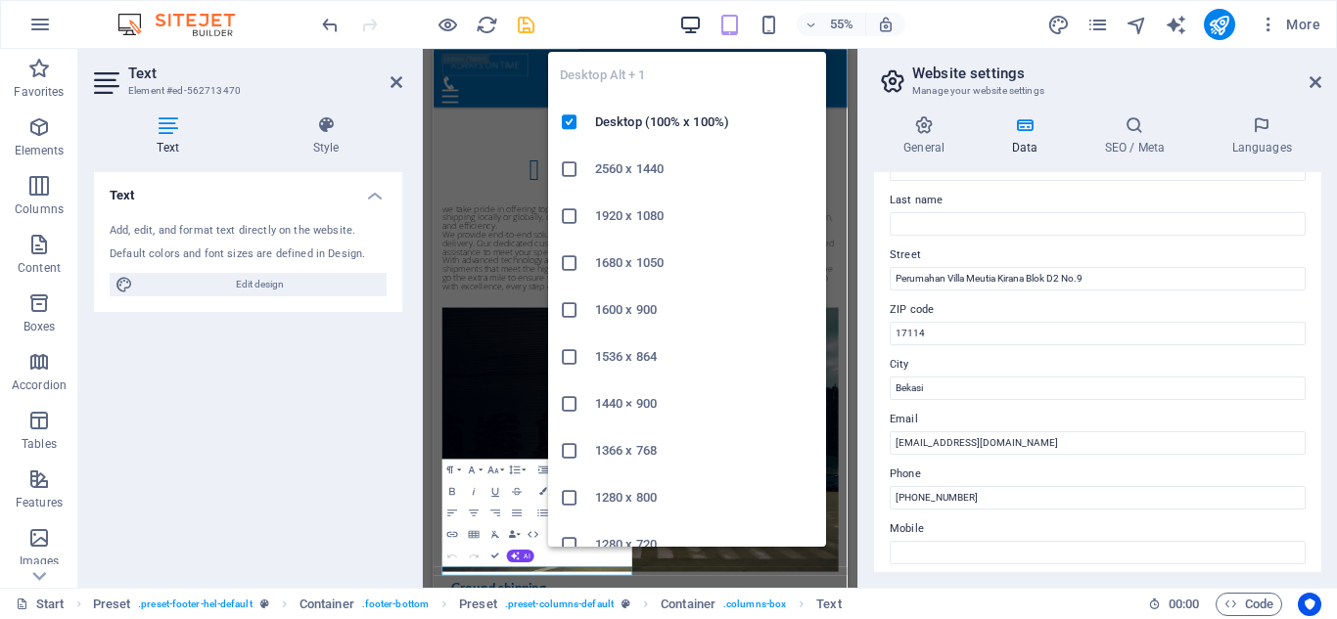
click at [695, 27] on icon "button" at bounding box center [690, 25] width 23 height 23
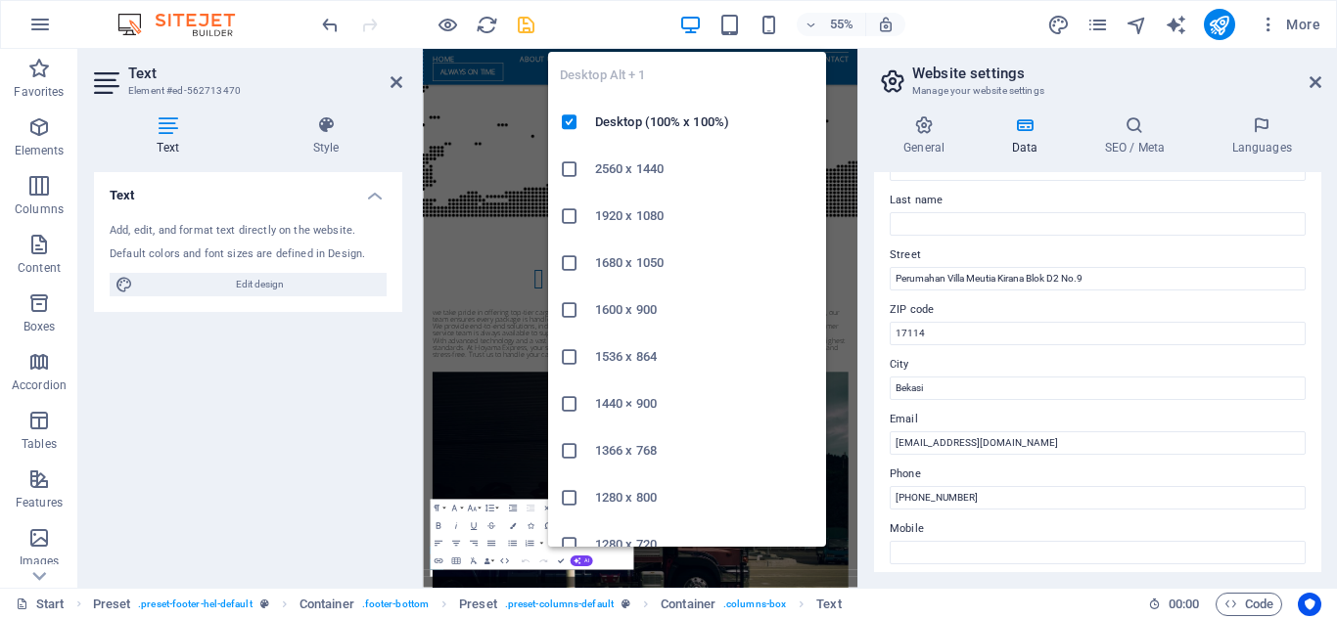
scroll to position [5881, 0]
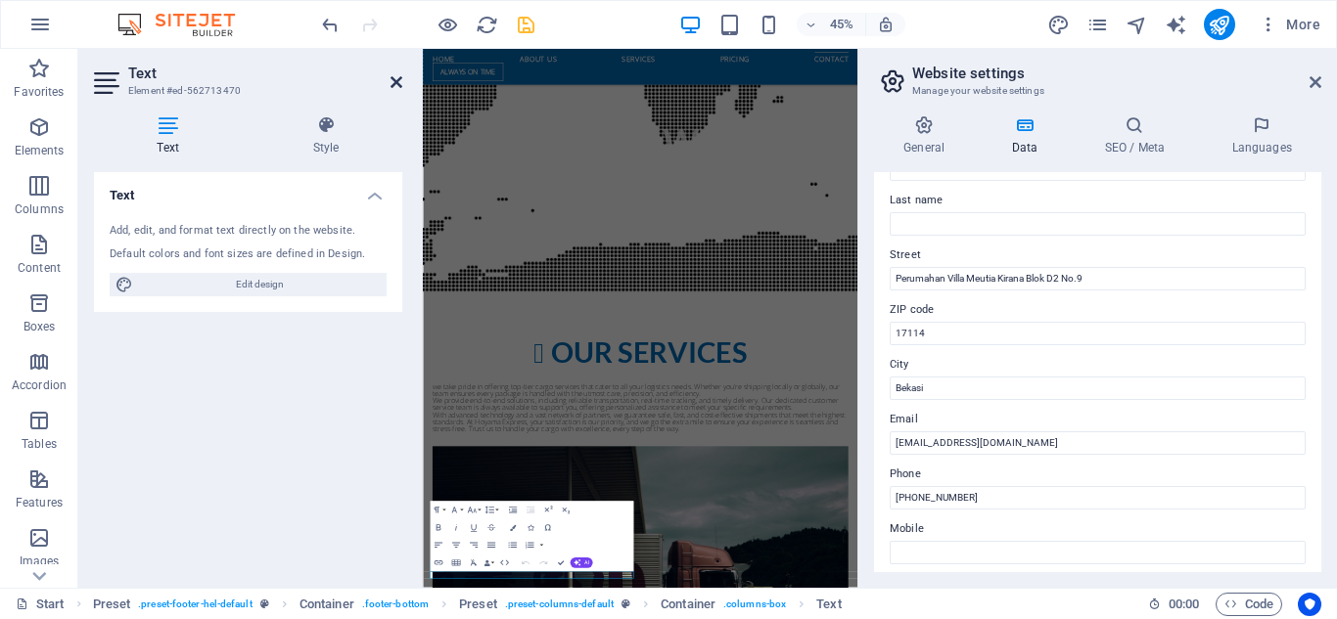
click at [395, 90] on link at bounding box center [396, 82] width 12 height 17
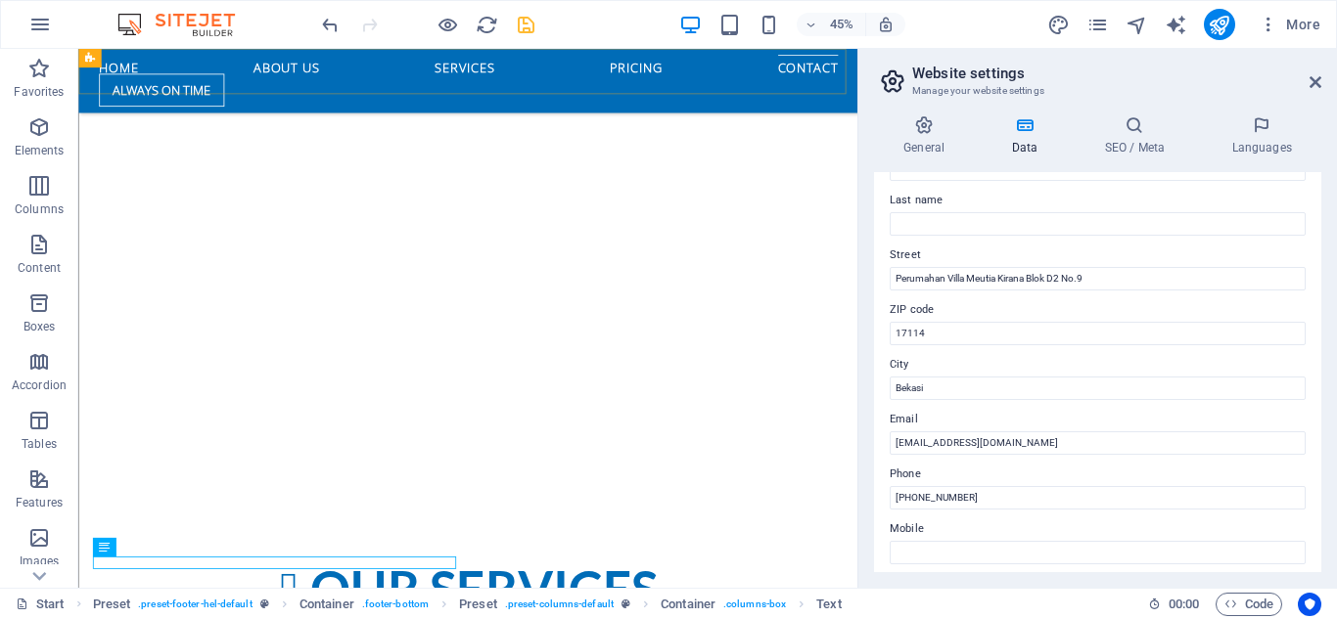
scroll to position [5887, 0]
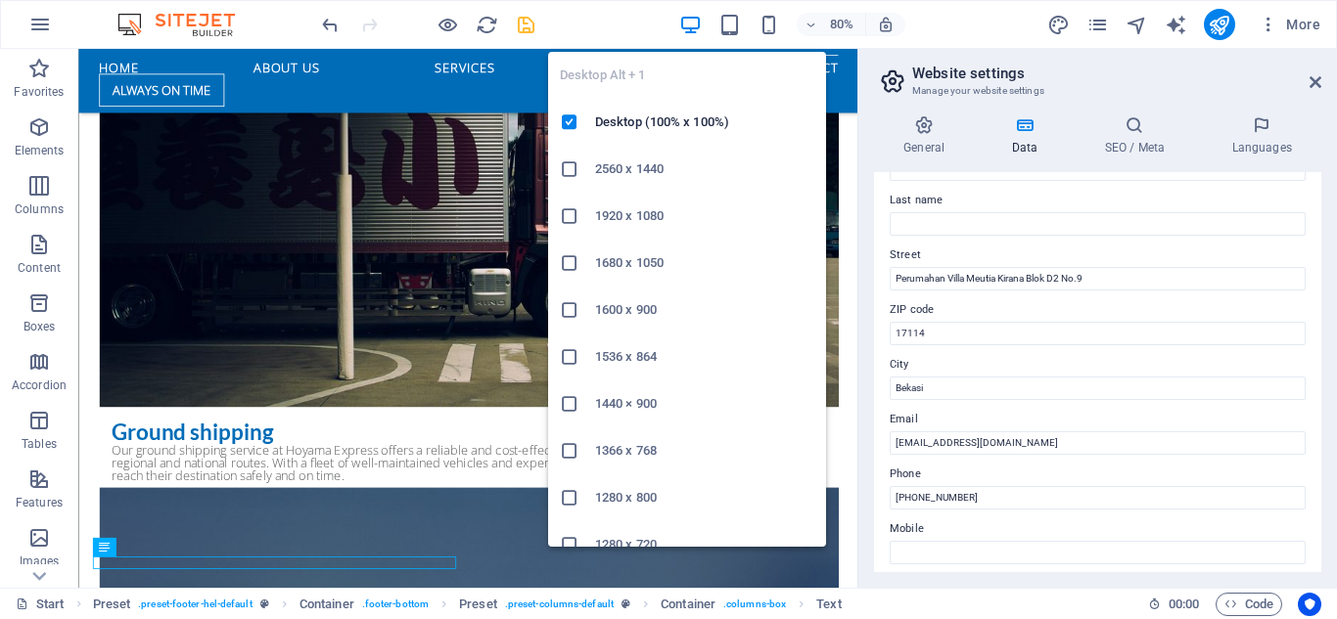
click at [696, 26] on icon "button" at bounding box center [690, 25] width 23 height 23
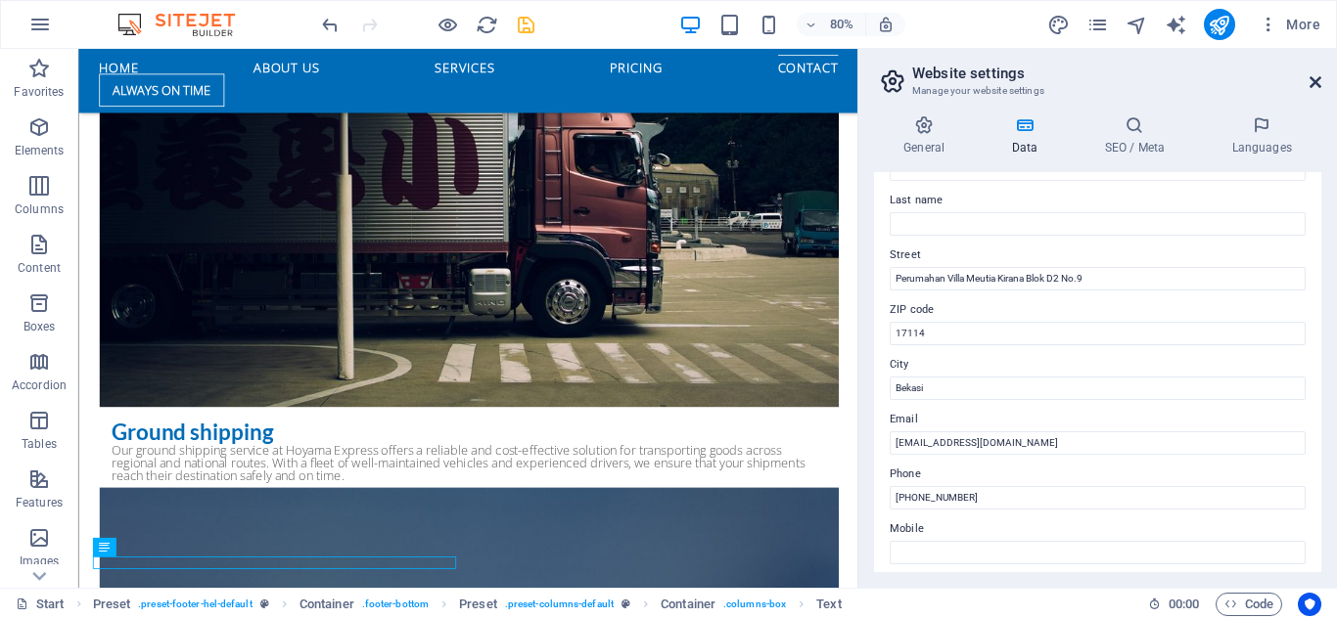
click at [1320, 80] on icon at bounding box center [1315, 82] width 12 height 16
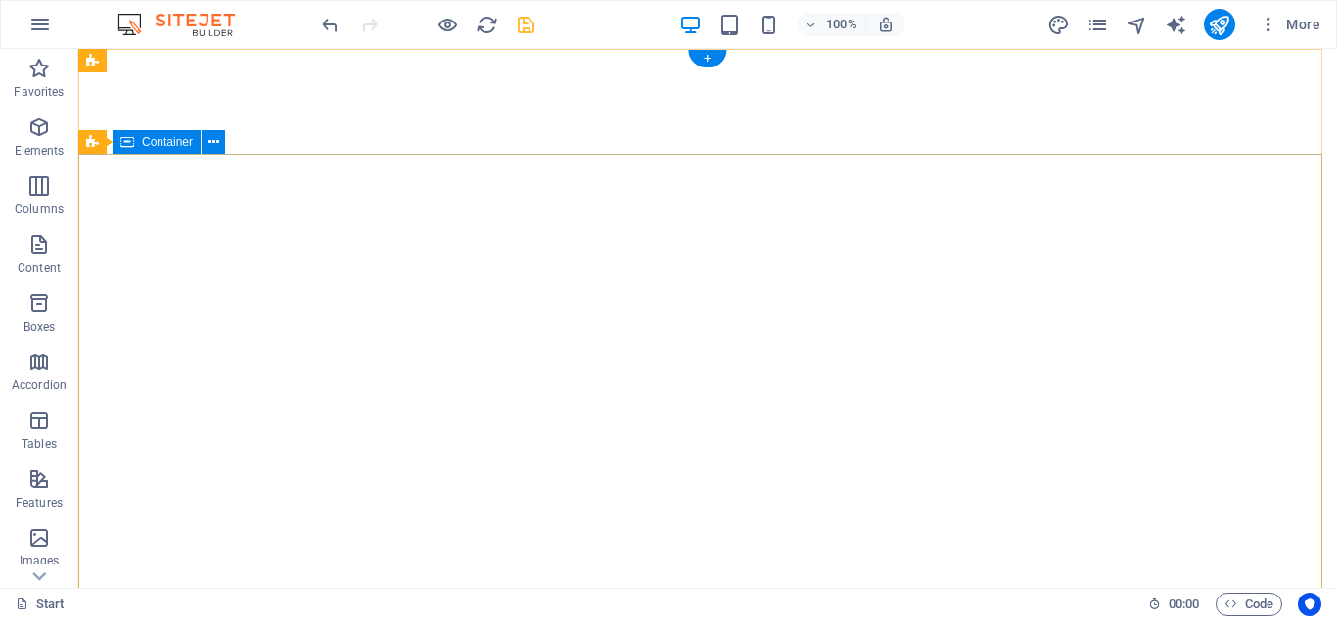
scroll to position [0, 0]
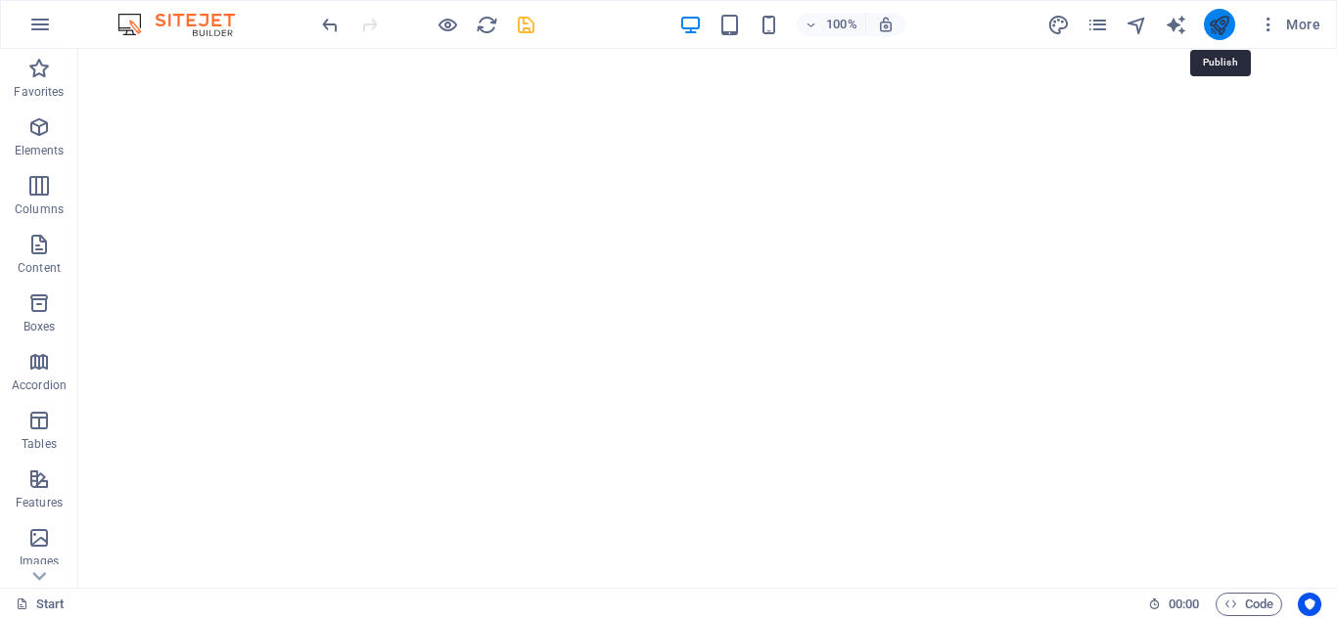
click at [1219, 19] on icon "publish" at bounding box center [1219, 25] width 23 height 23
checkbox input "false"
